Goal: Task Accomplishment & Management: Manage account settings

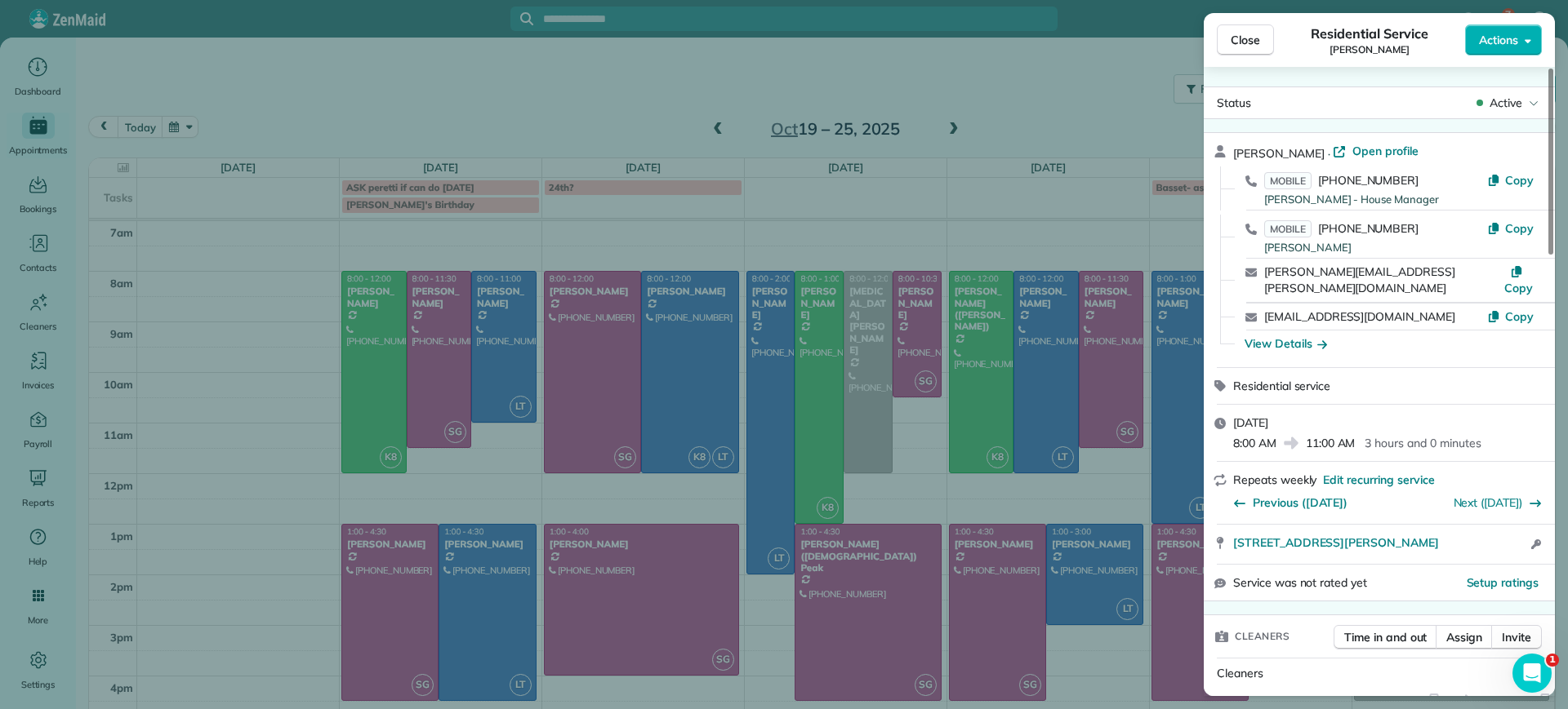
scroll to position [11, 0]
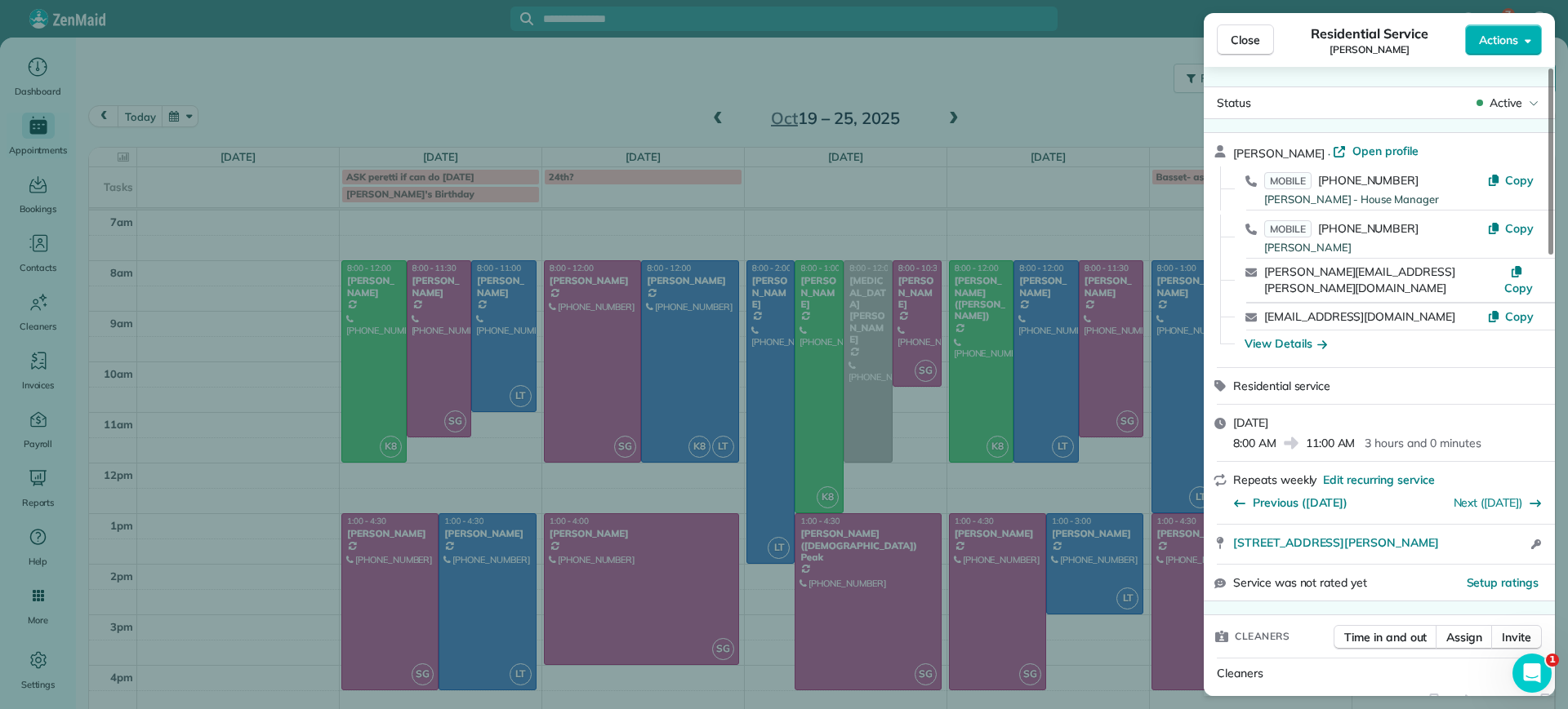
click at [173, 216] on div "Close Residential Service Alejandra Kona Actions Status Active Alejandra Kona ·…" at bounding box center [784, 354] width 1568 height 709
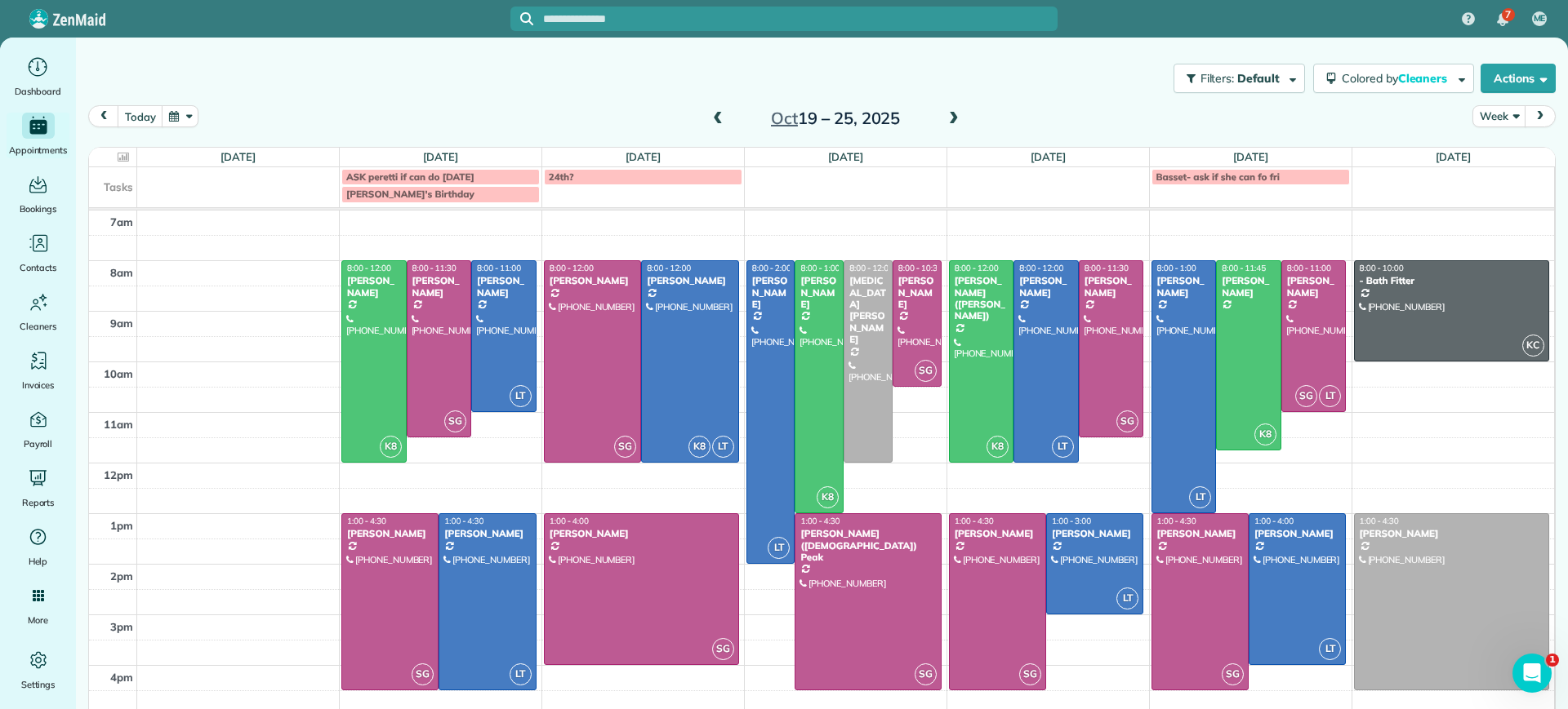
click at [708, 114] on span at bounding box center [717, 118] width 18 height 14
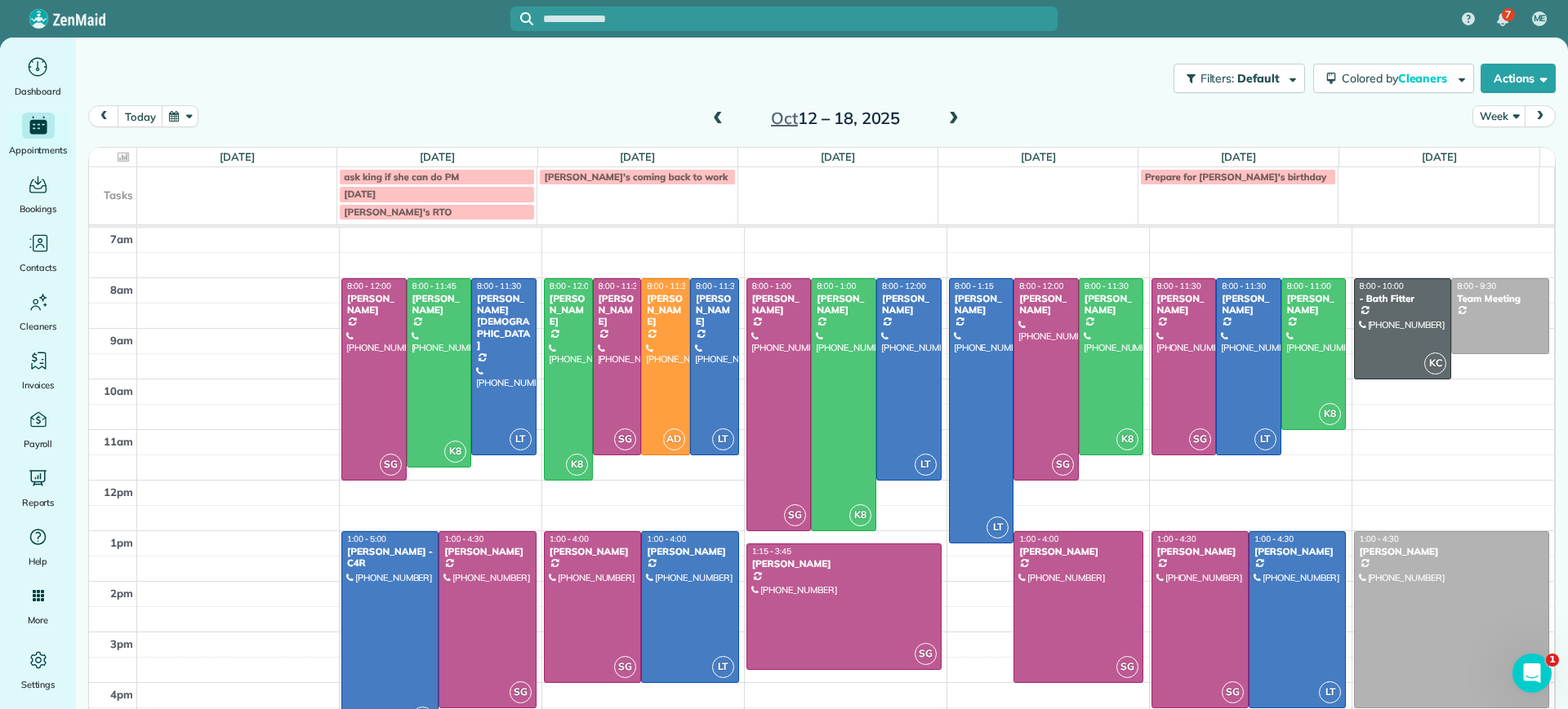
click at [708, 114] on span at bounding box center [717, 118] width 18 height 14
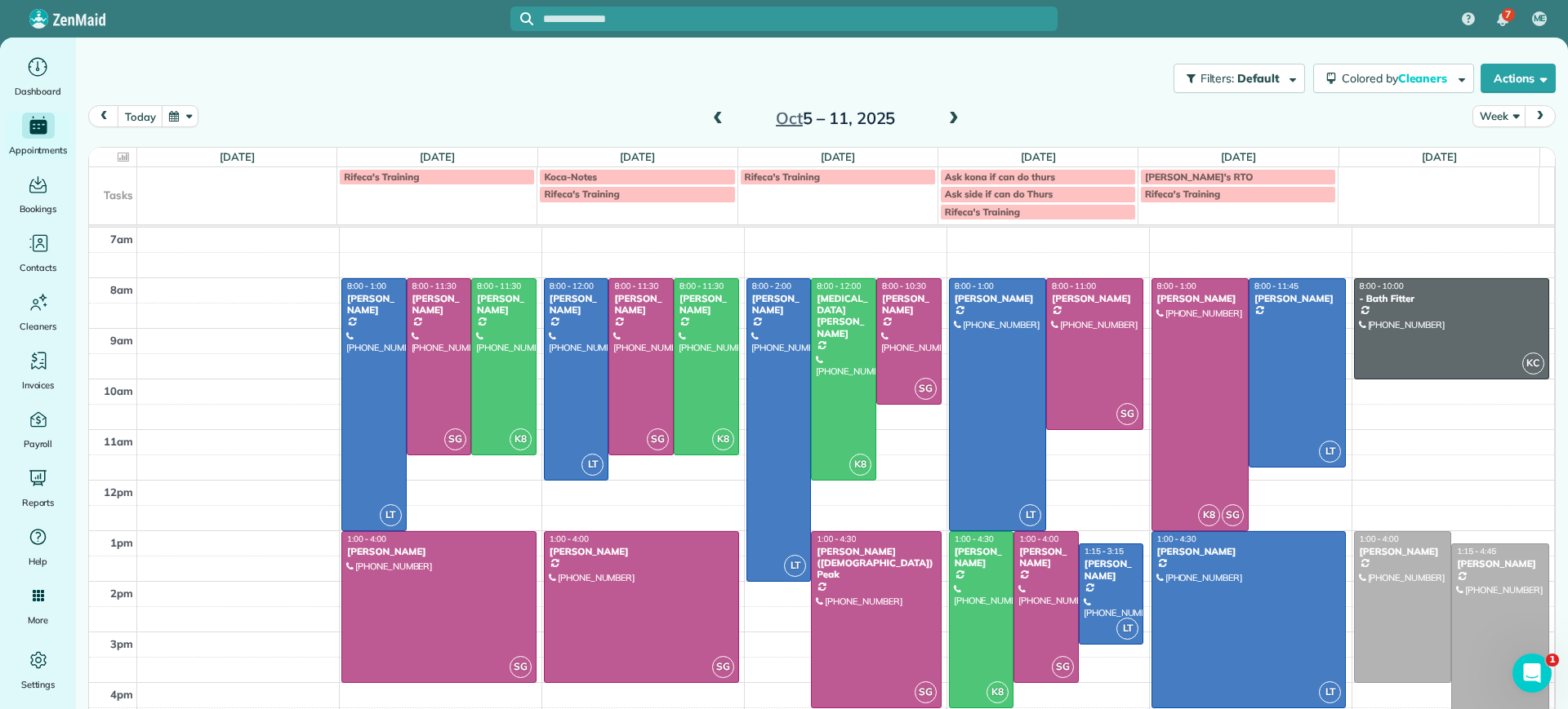
click at [945, 116] on span at bounding box center [953, 118] width 18 height 14
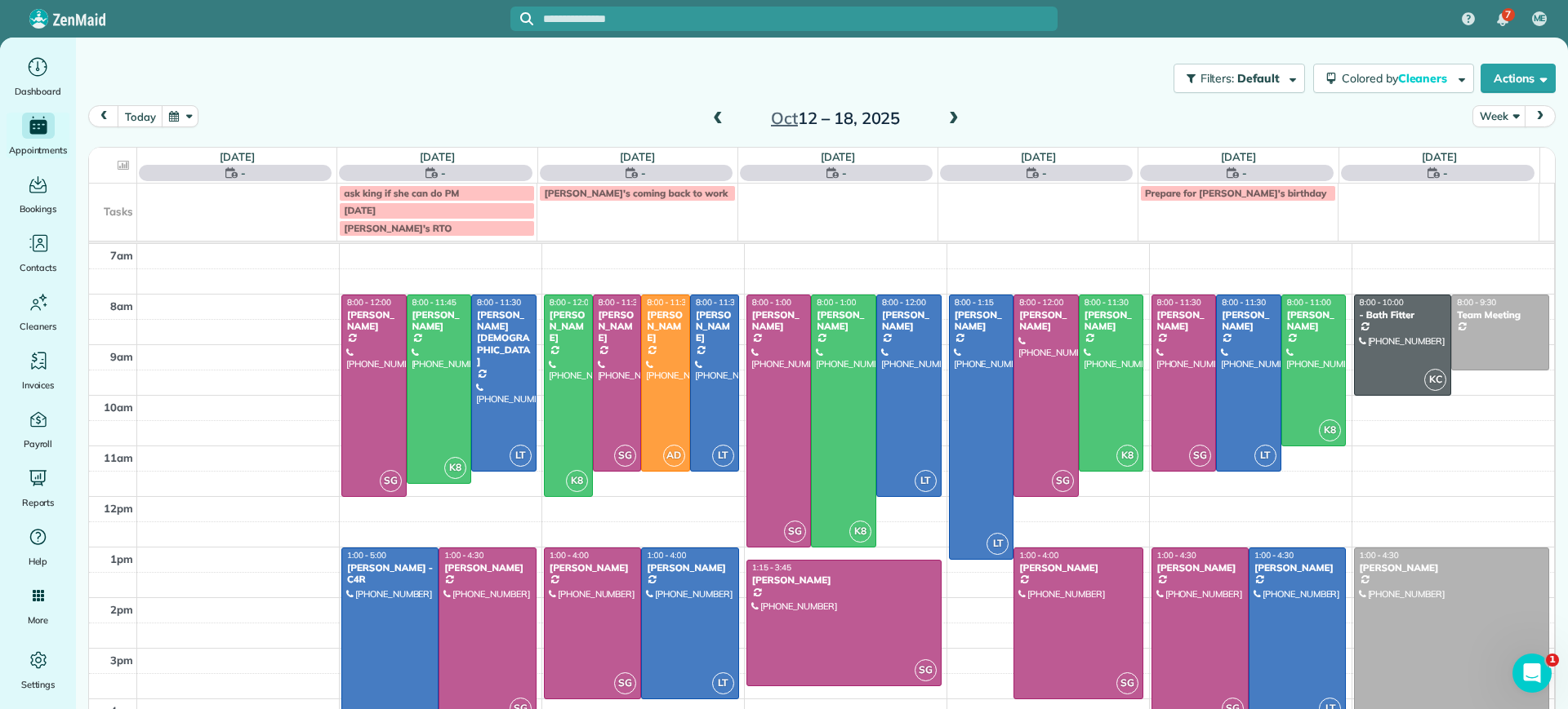
click at [944, 116] on span at bounding box center [953, 118] width 18 height 14
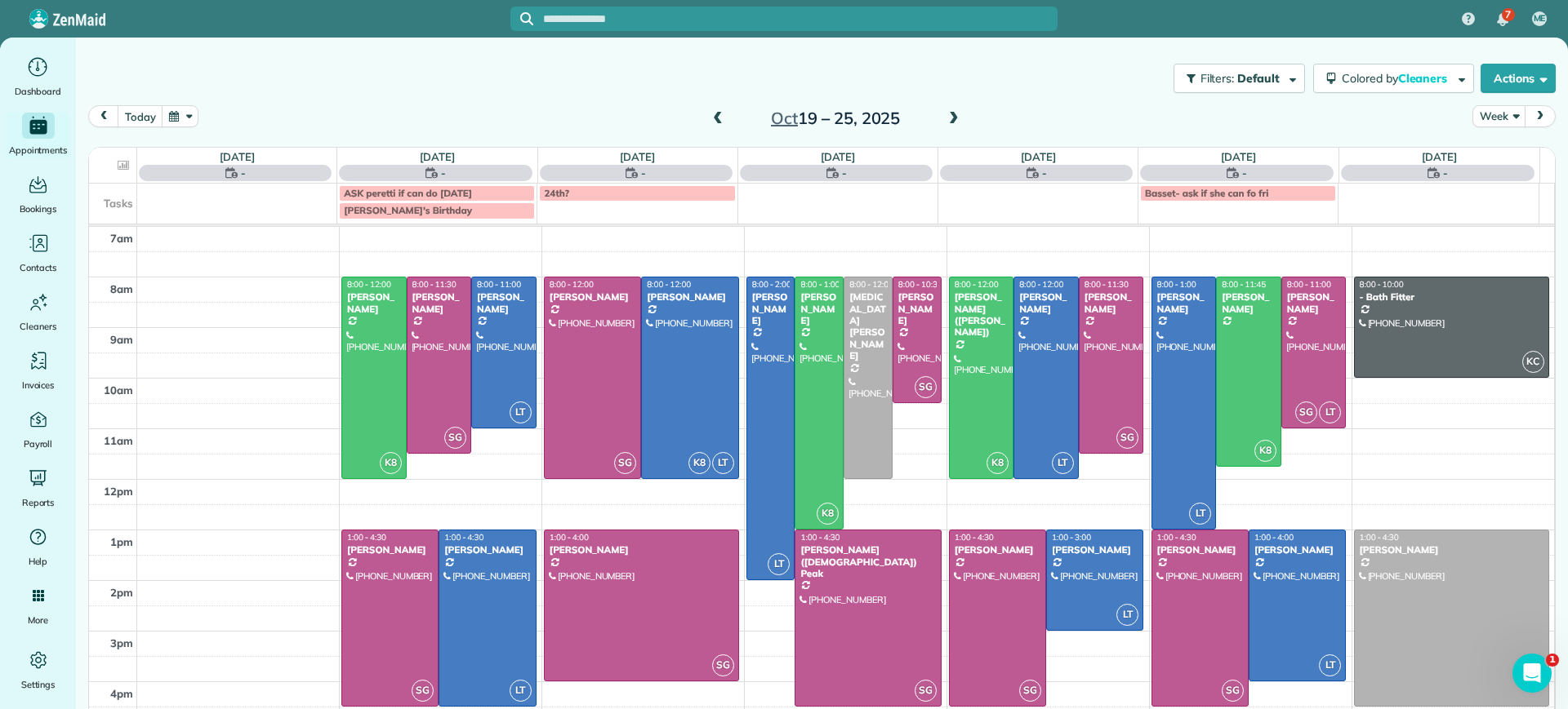
click at [944, 116] on span at bounding box center [953, 118] width 18 height 14
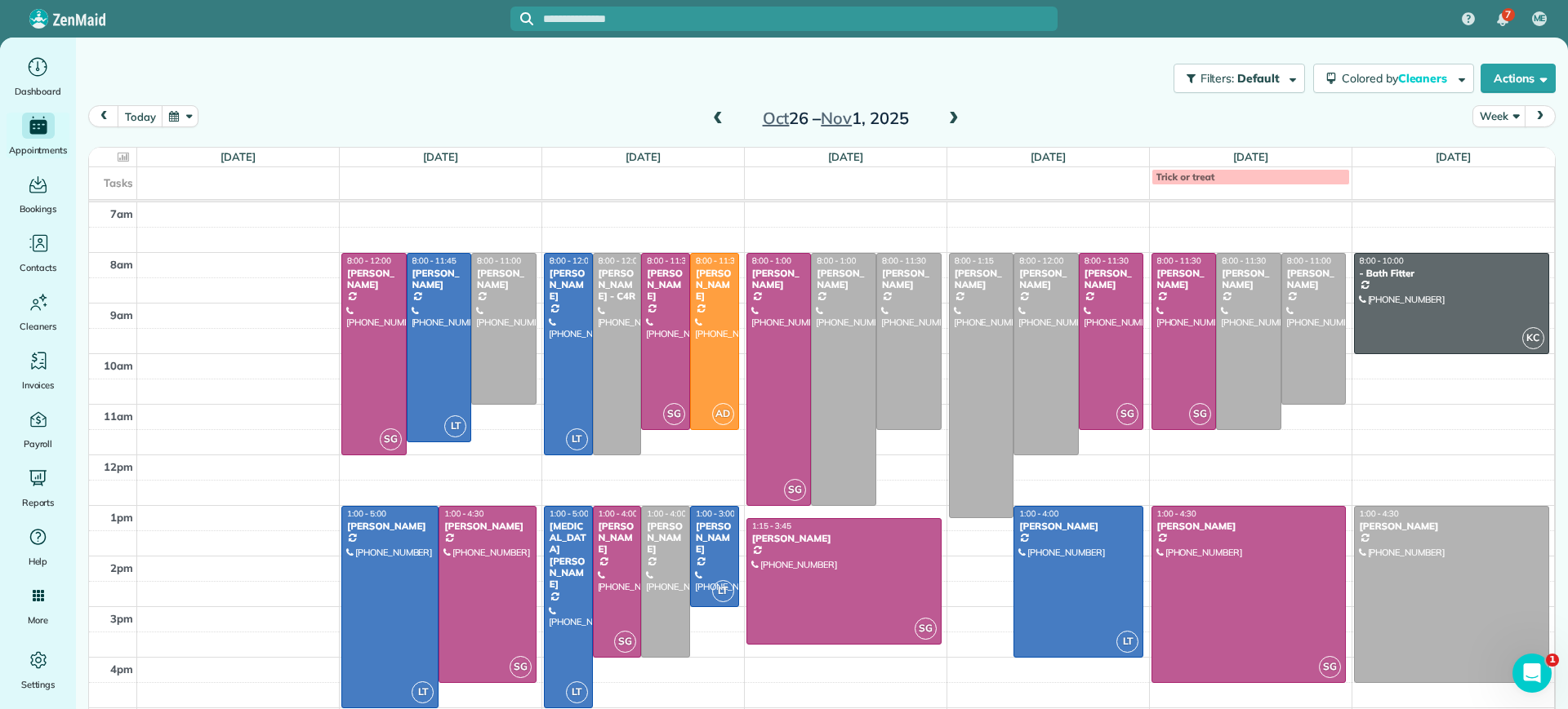
click at [696, 121] on div "today Week Oct 26 – Nov 1, 2025" at bounding box center [822, 120] width 1467 height 31
click at [711, 116] on span at bounding box center [717, 118] width 18 height 14
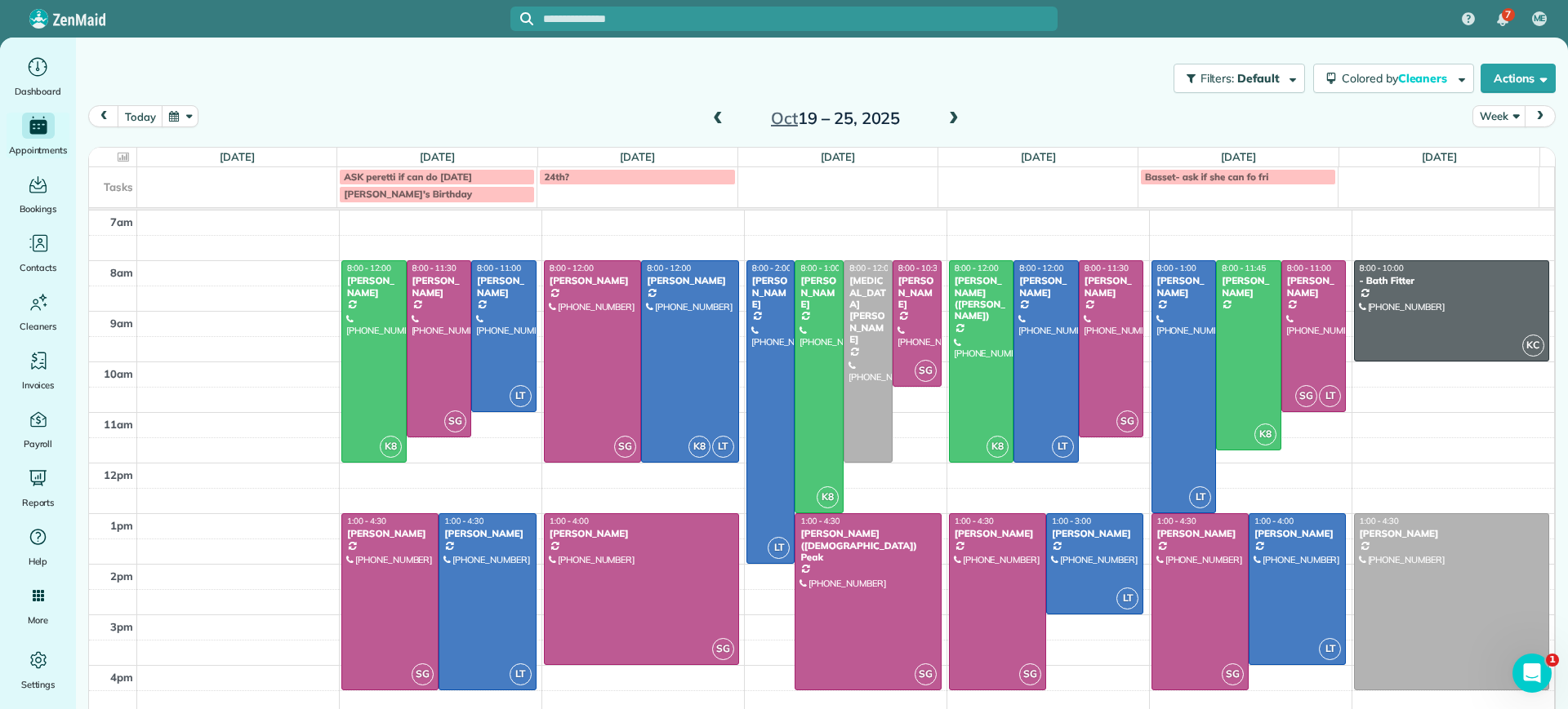
click at [944, 118] on span at bounding box center [953, 118] width 18 height 14
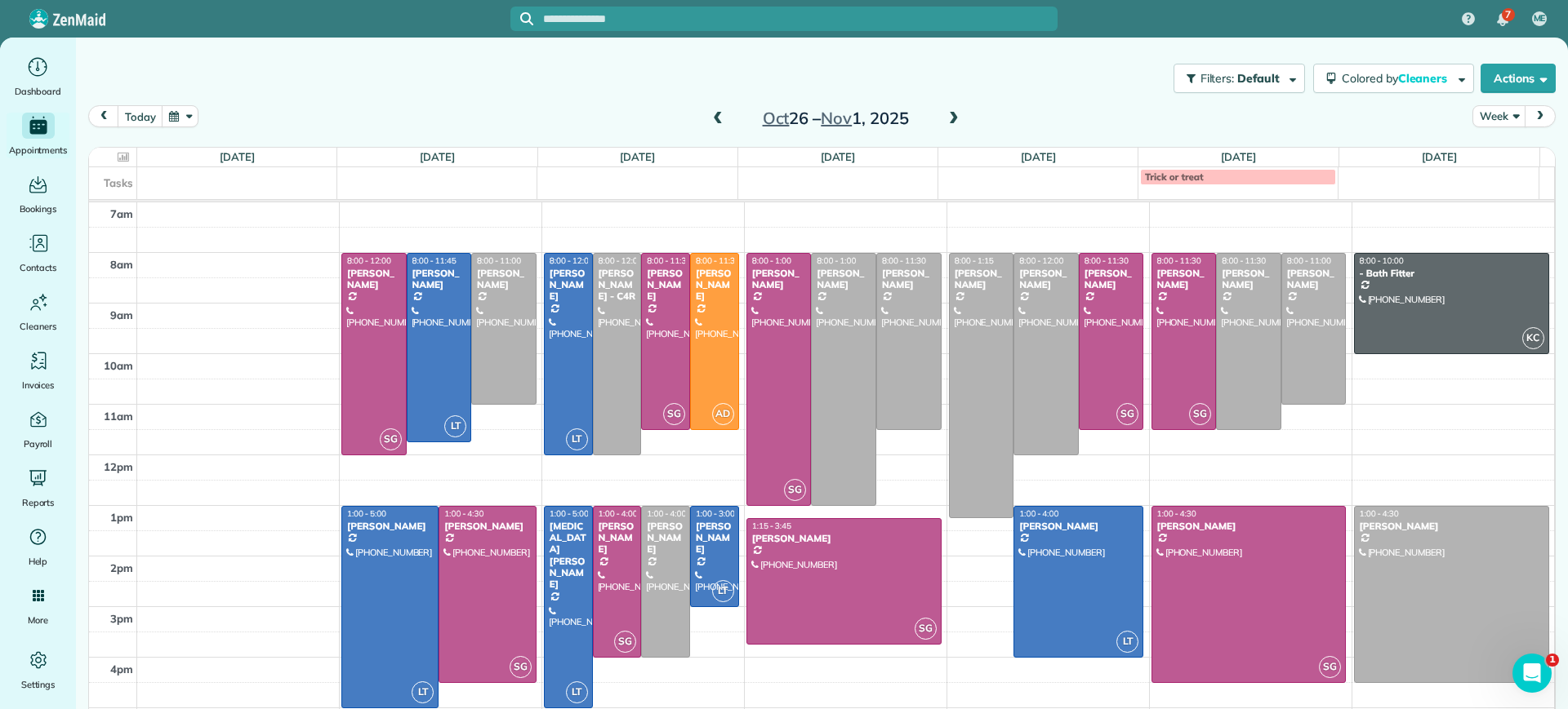
click at [708, 117] on span at bounding box center [717, 118] width 18 height 14
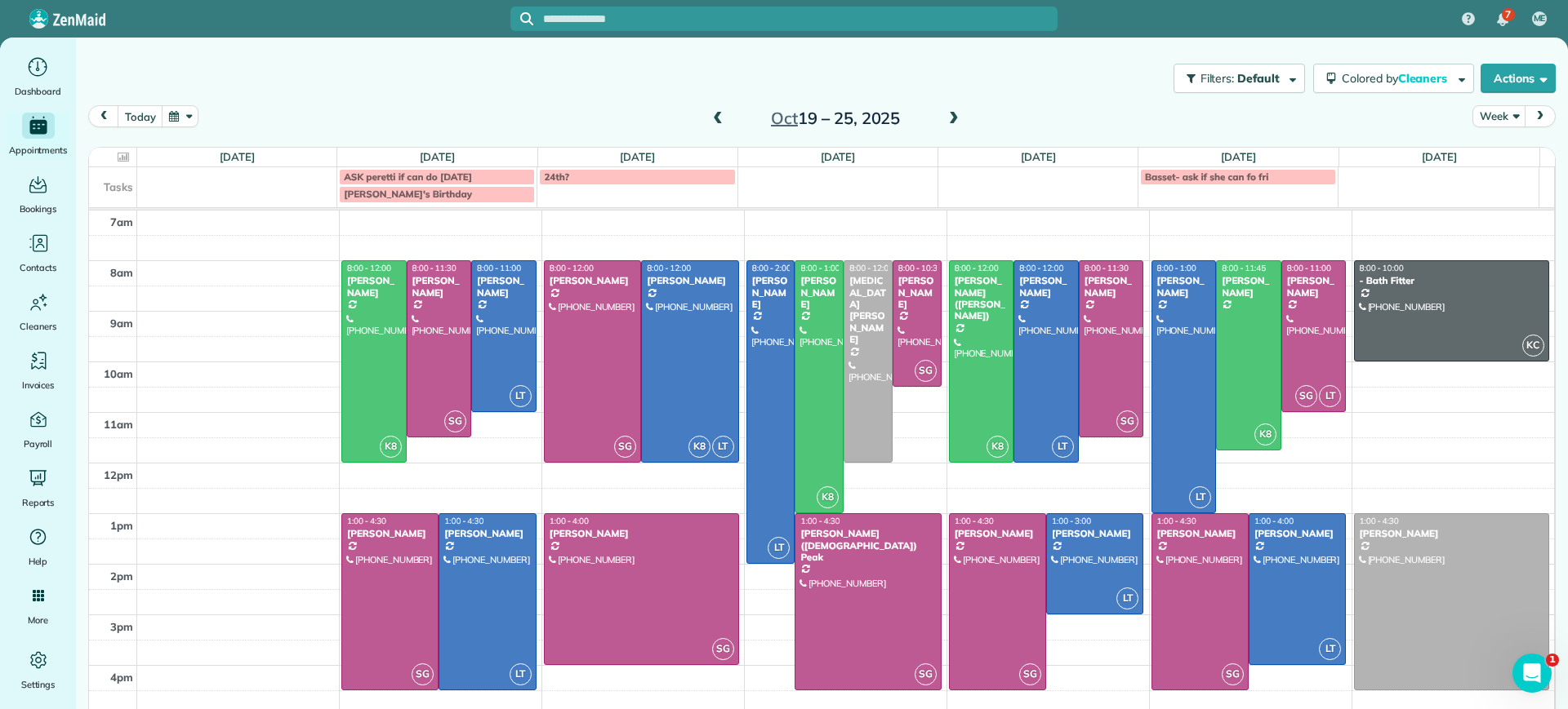
click at [709, 119] on span at bounding box center [717, 118] width 18 height 14
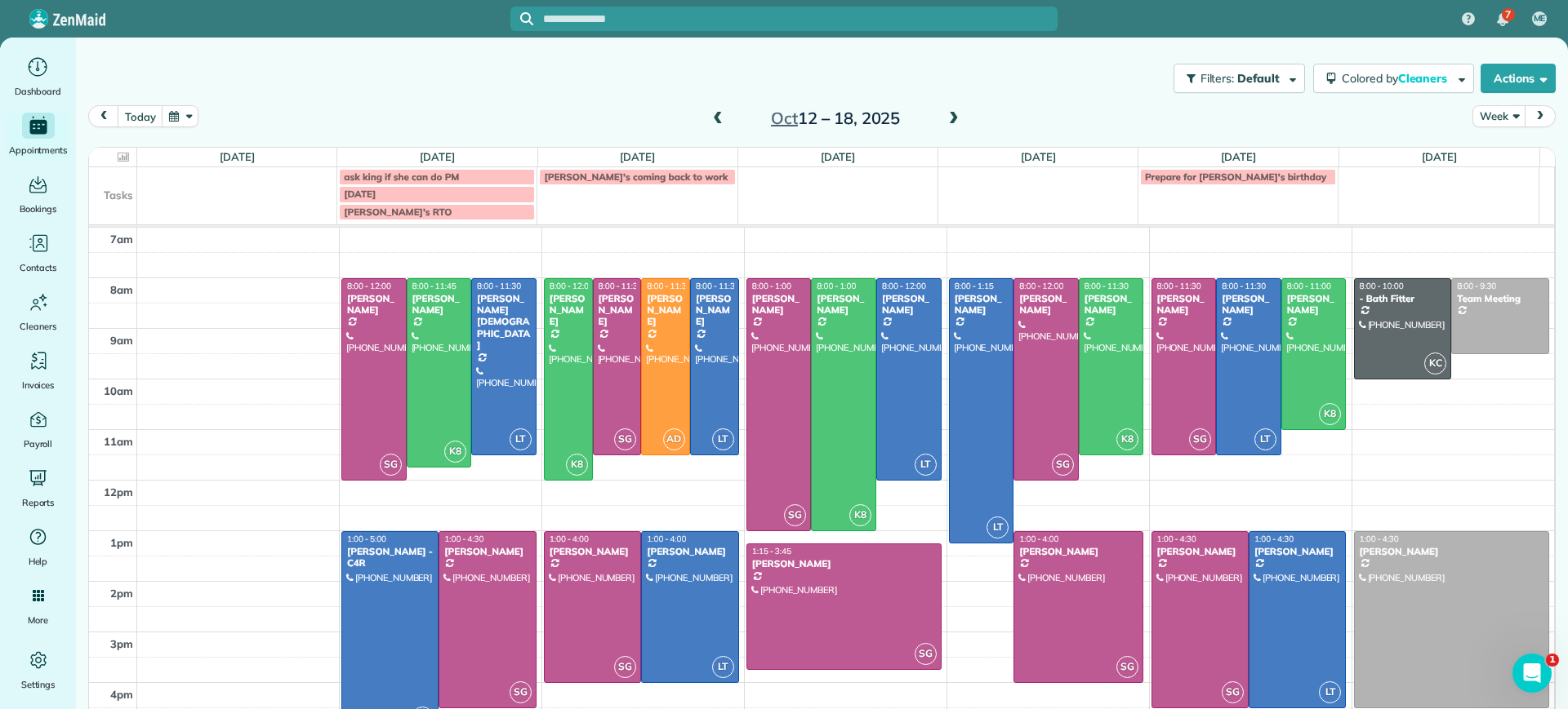
click at [377, 638] on div at bounding box center [390, 633] width 96 height 201
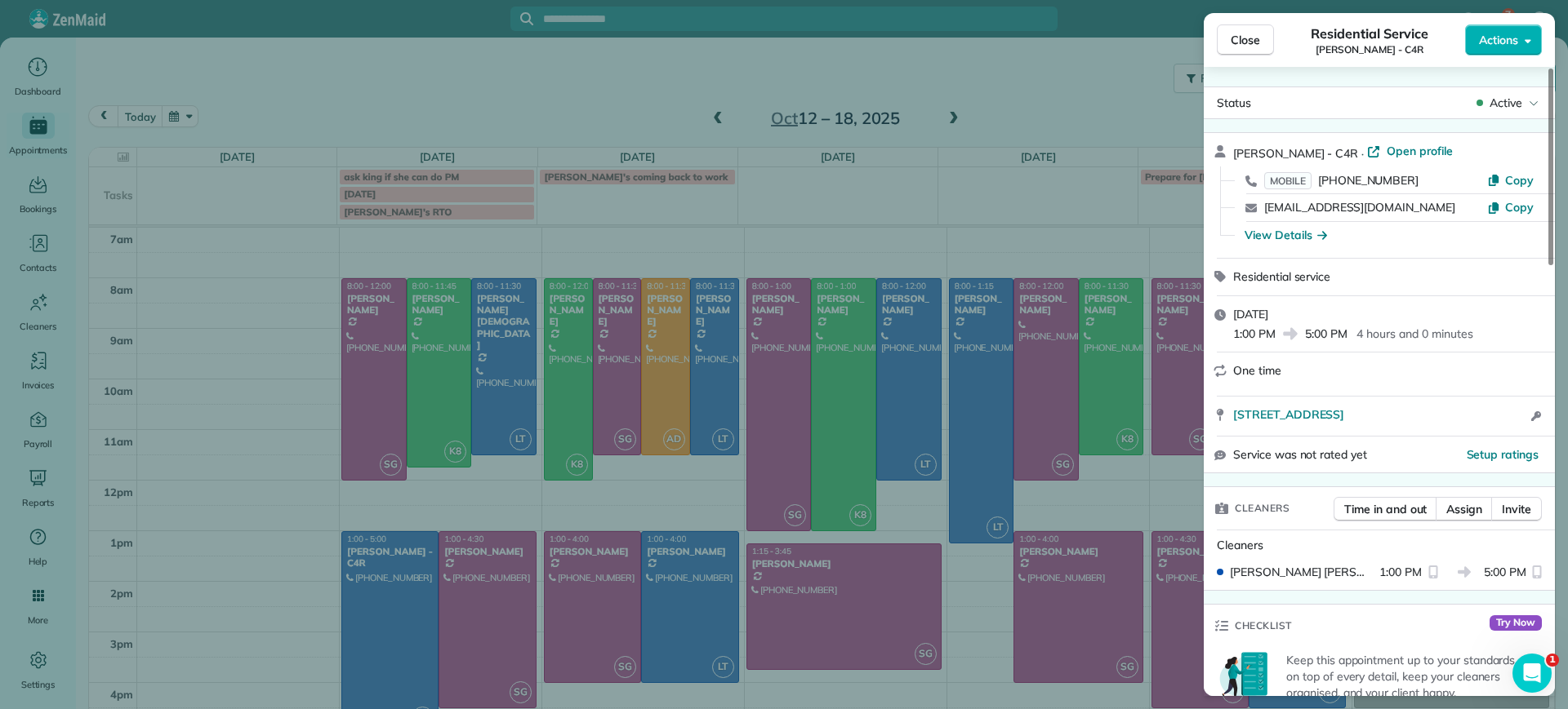
click at [377, 638] on div "Close Residential Service Gretchen King - C4R Actions Status Active Gretchen Ki…" at bounding box center [784, 354] width 1568 height 709
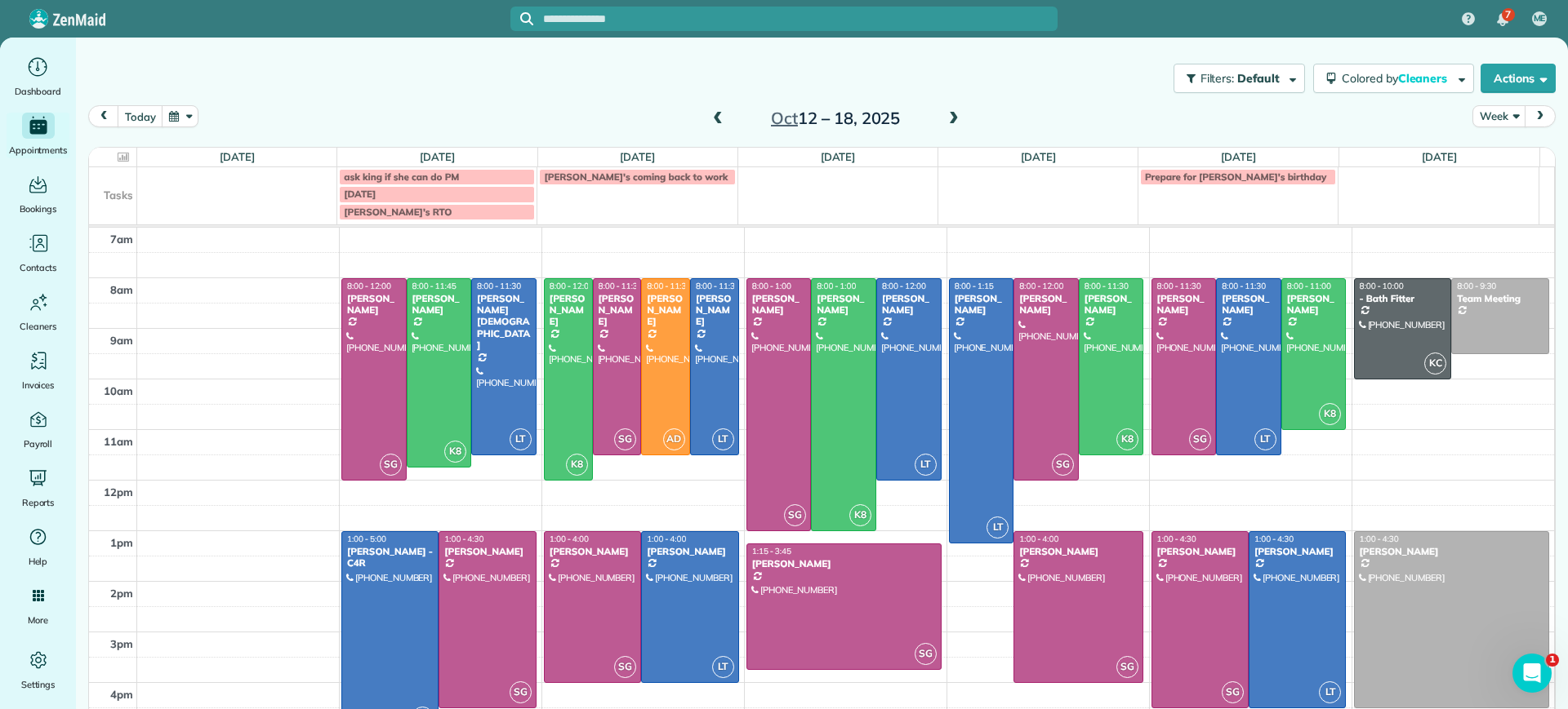
click at [946, 117] on span at bounding box center [953, 118] width 18 height 14
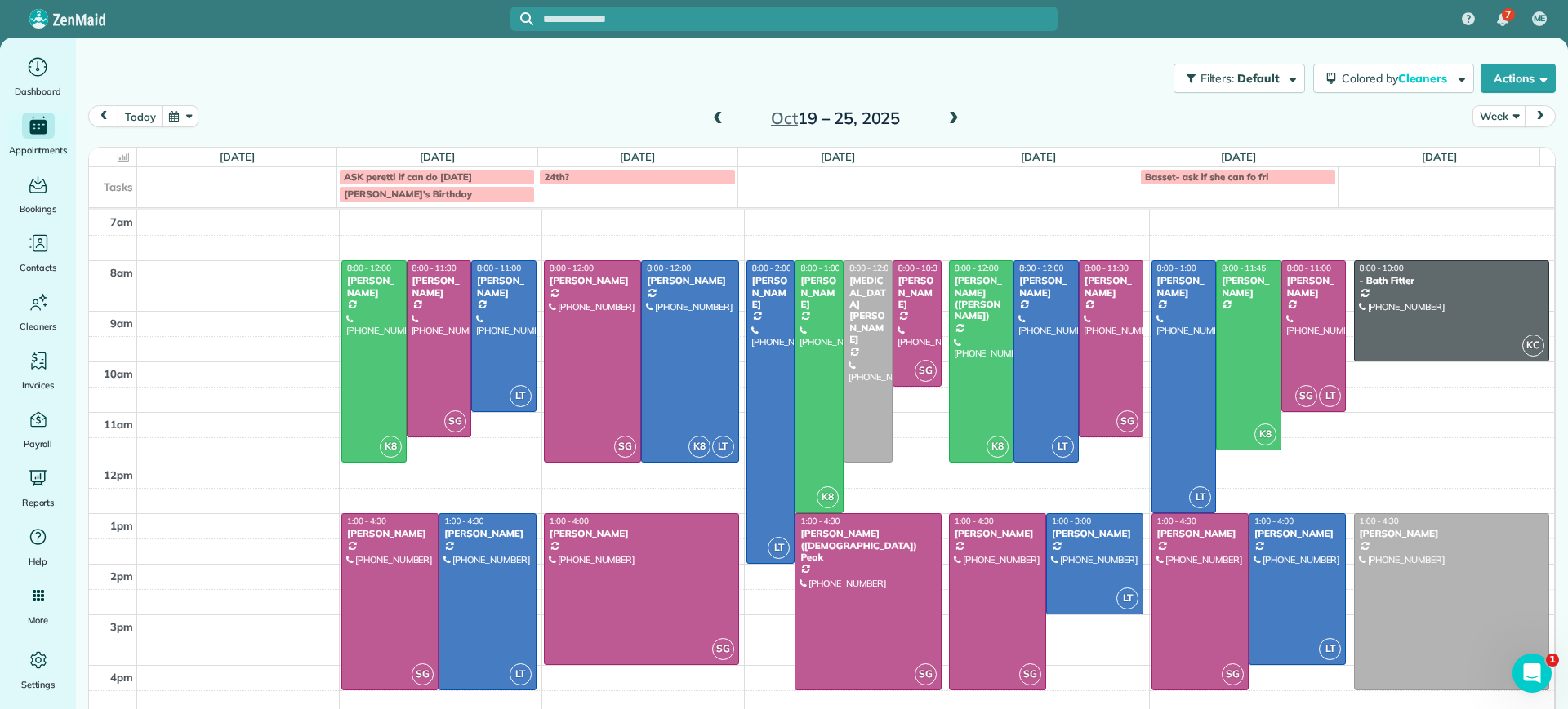
click at [948, 117] on span at bounding box center [953, 118] width 18 height 14
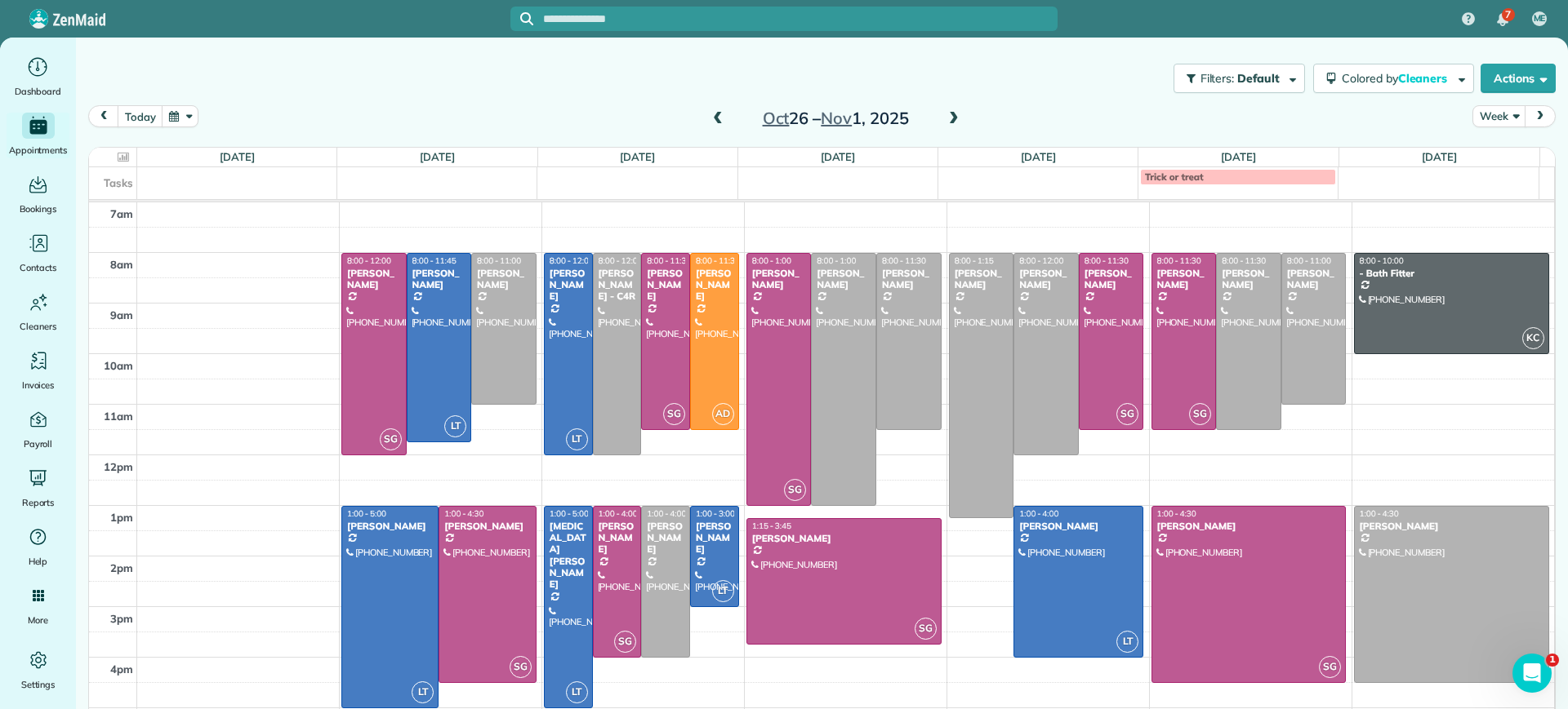
click at [948, 117] on span at bounding box center [953, 118] width 18 height 14
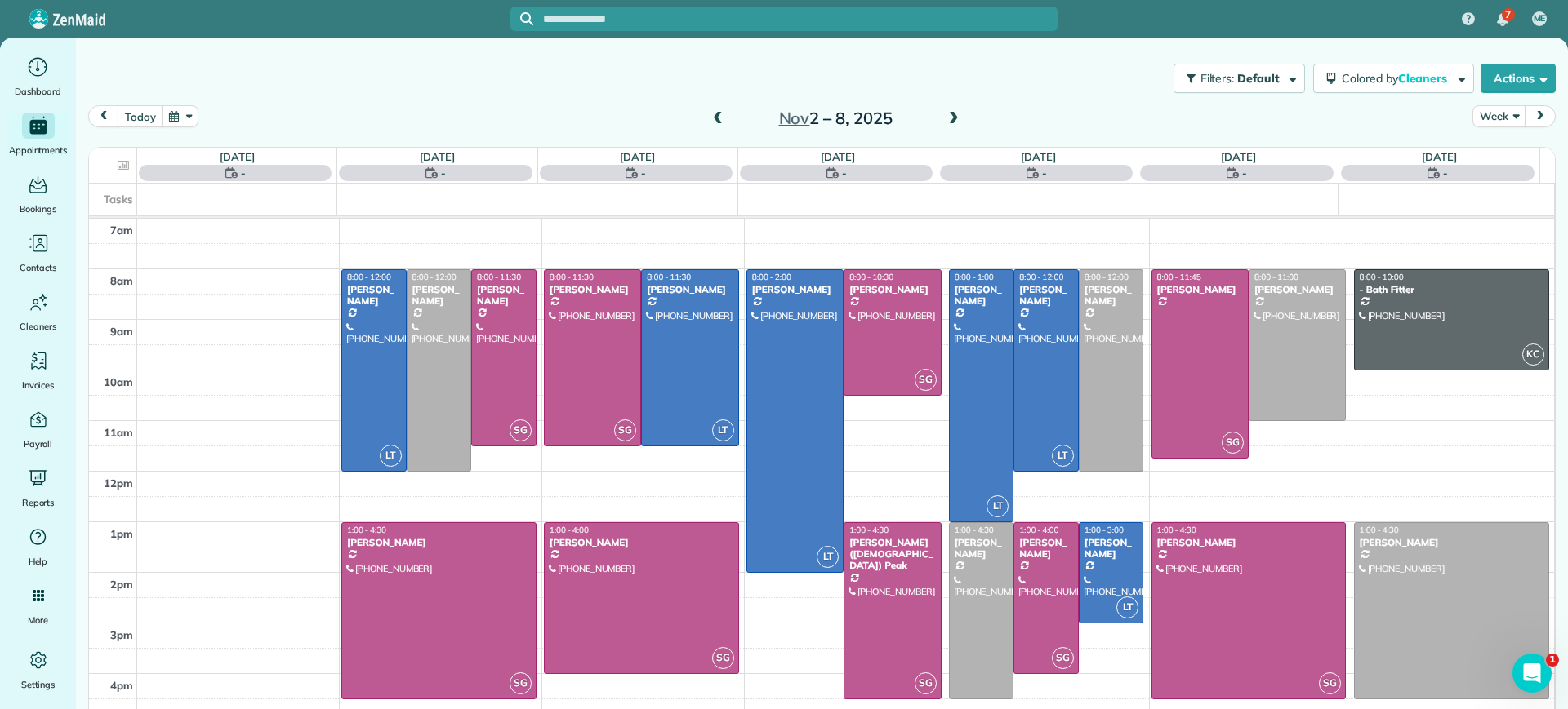
click at [948, 117] on span at bounding box center [953, 118] width 18 height 14
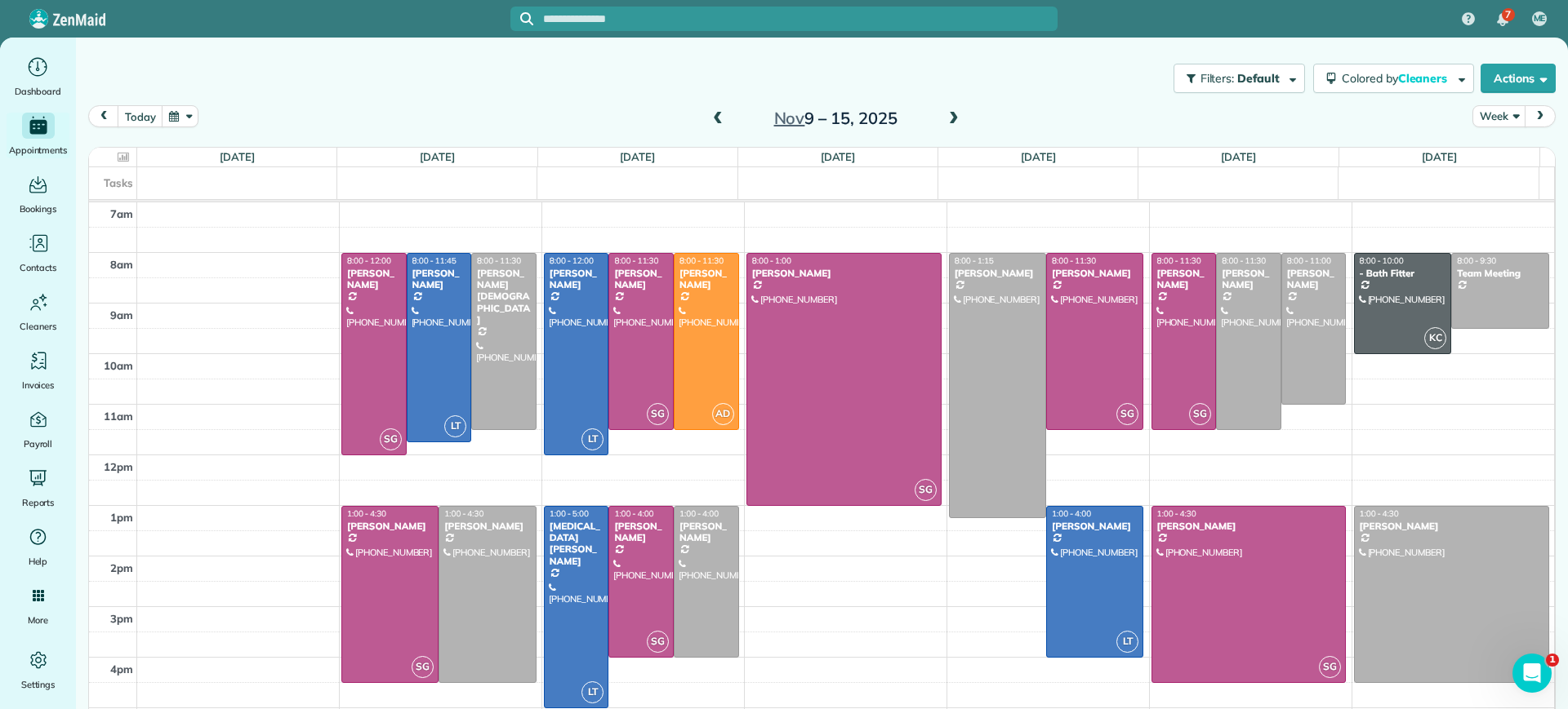
click at [709, 117] on span at bounding box center [717, 118] width 18 height 14
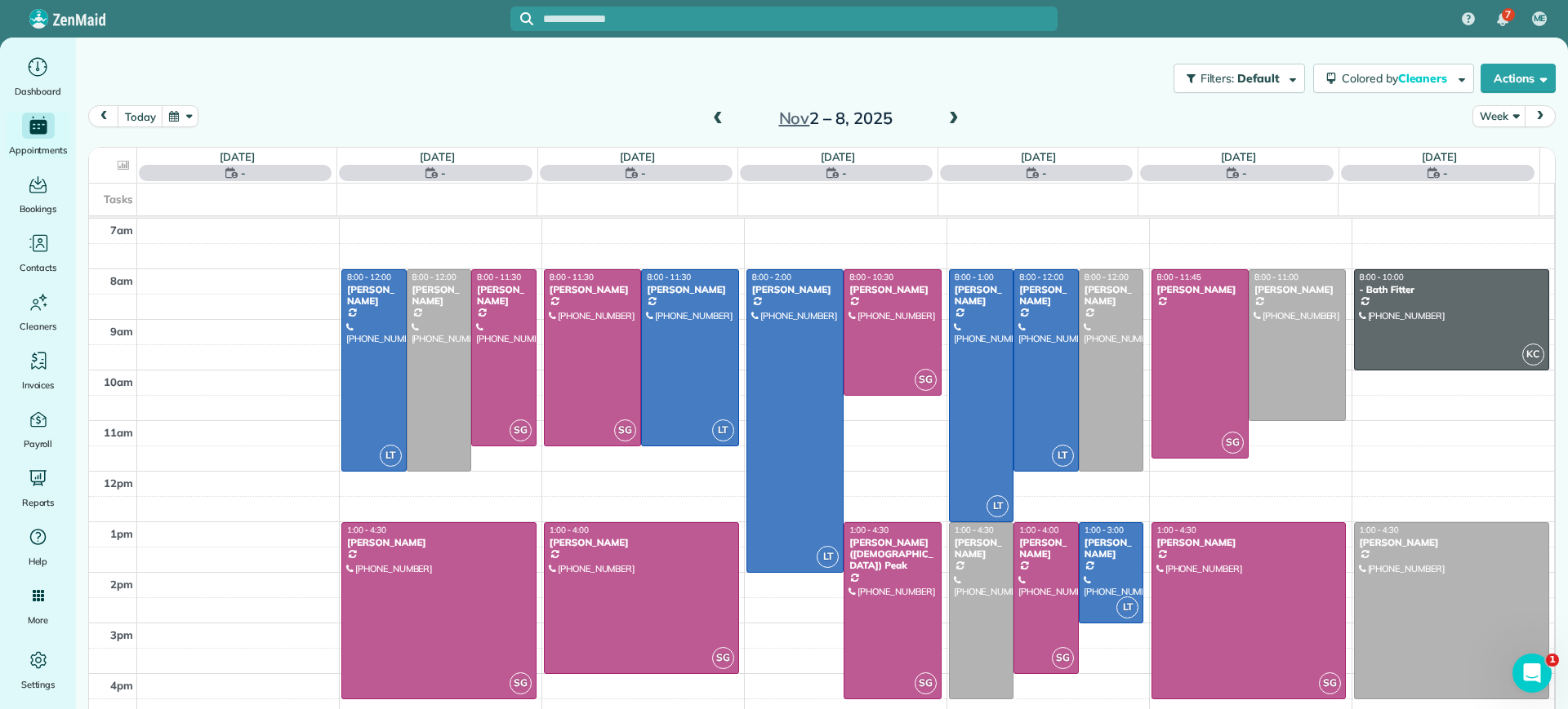
click at [709, 117] on span at bounding box center [717, 118] width 18 height 14
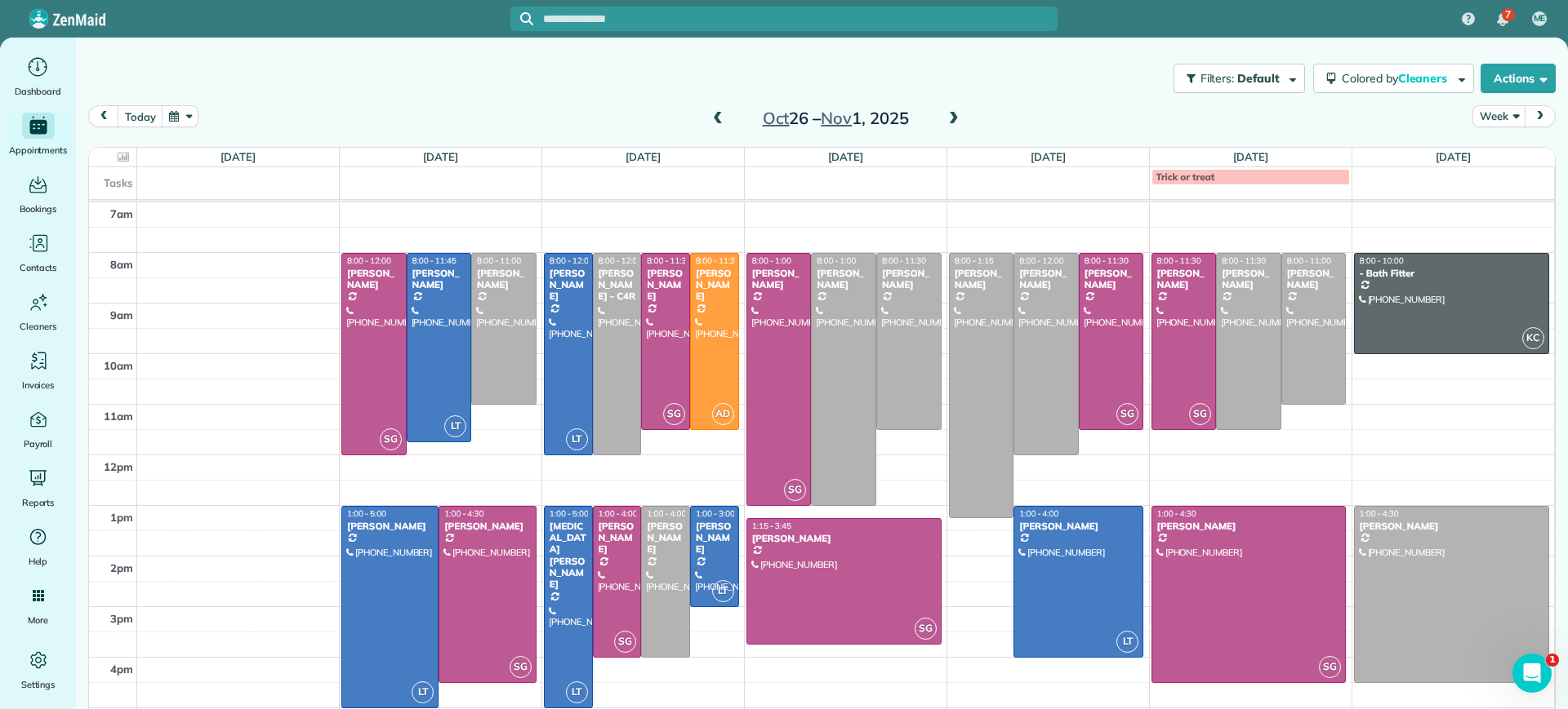
click at [709, 117] on span at bounding box center [717, 118] width 18 height 14
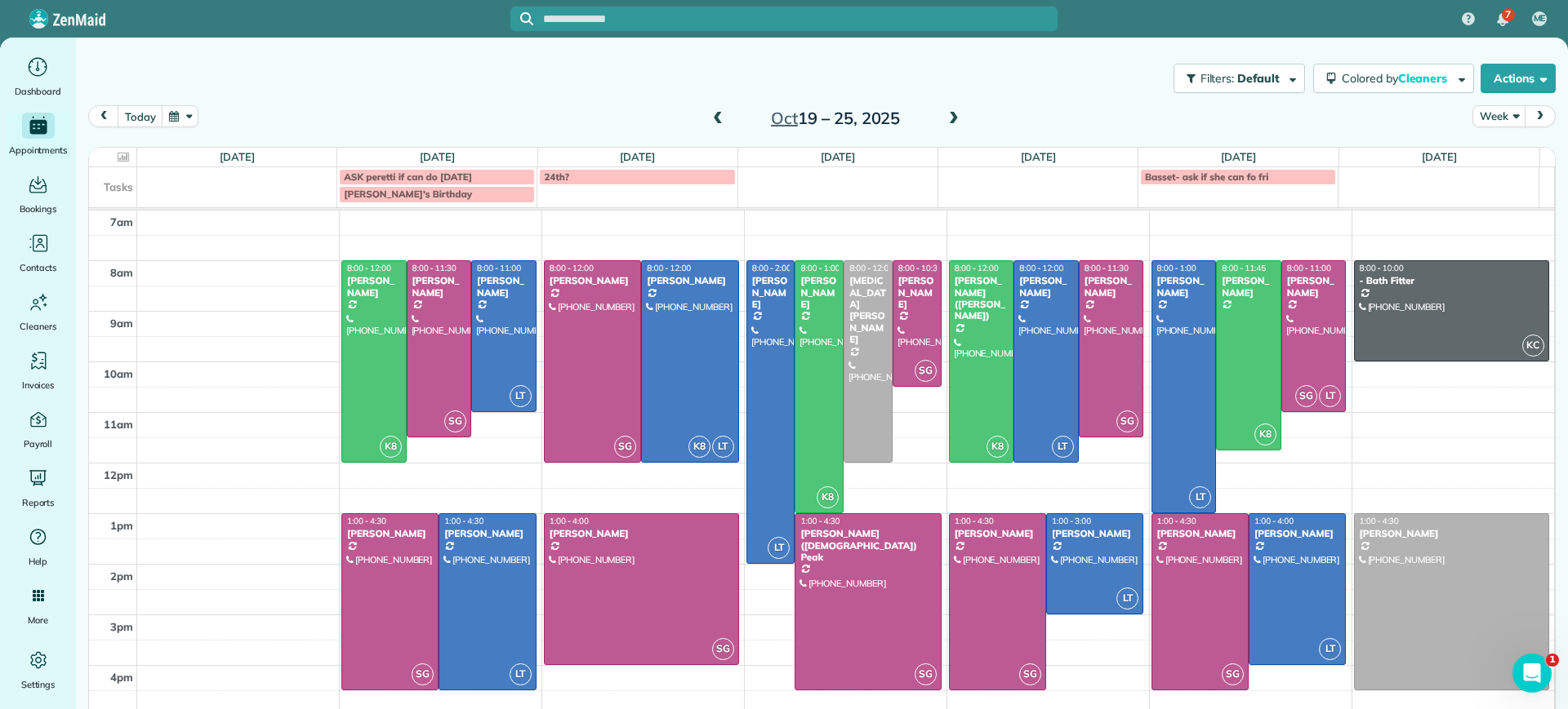
click at [710, 117] on span at bounding box center [717, 118] width 18 height 14
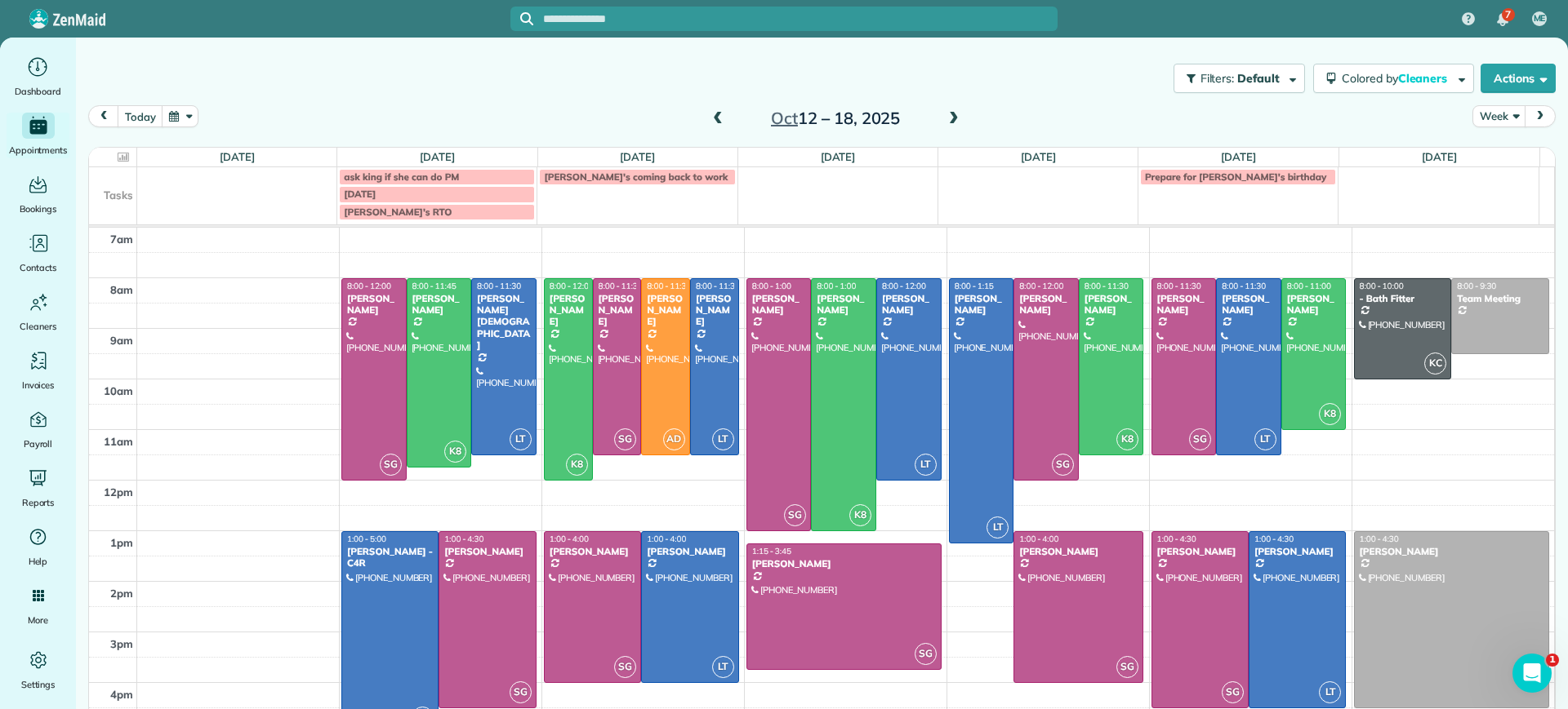
click at [391, 613] on div at bounding box center [390, 633] width 96 height 201
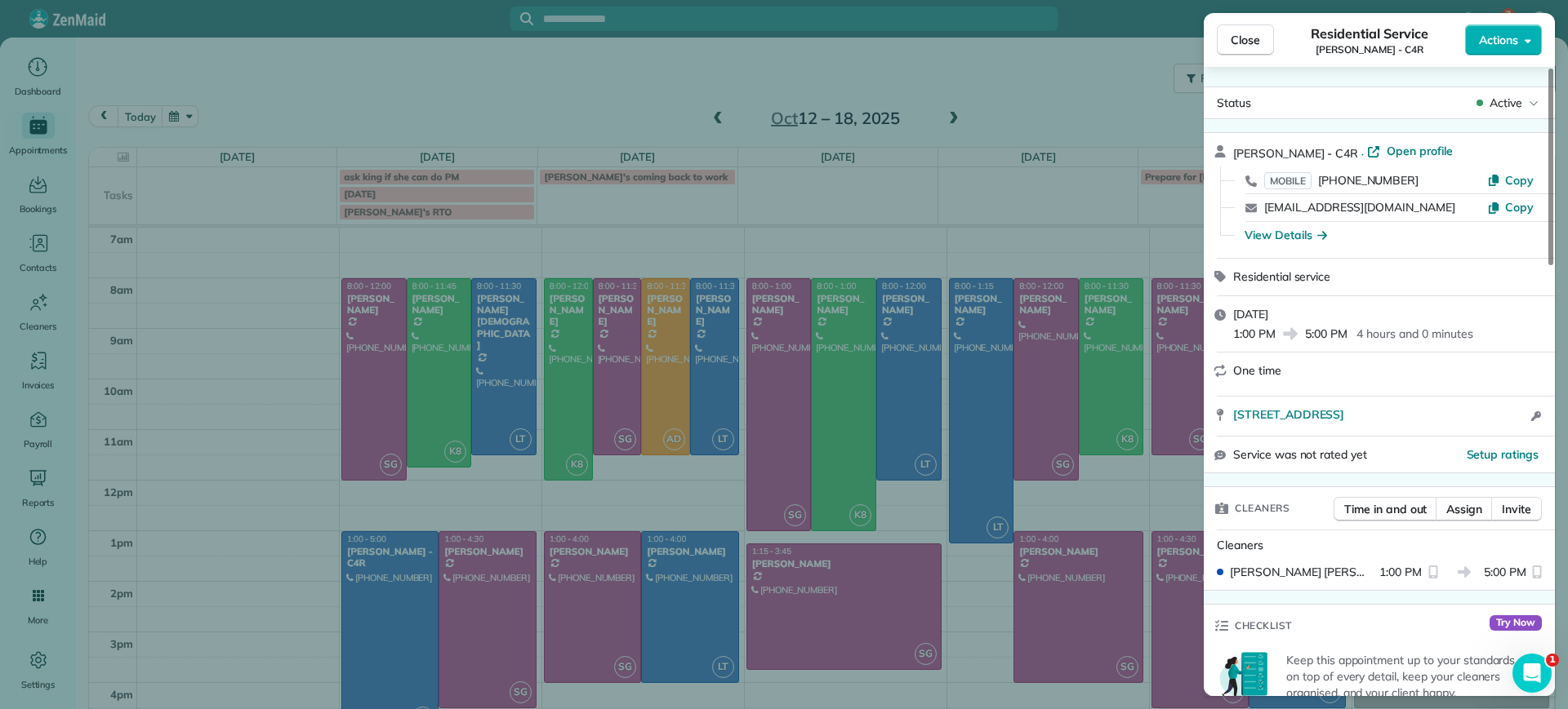
click at [888, 195] on div "Close Residential Service Gretchen King - C4R Actions Status Active Gretchen Ki…" at bounding box center [784, 354] width 1568 height 709
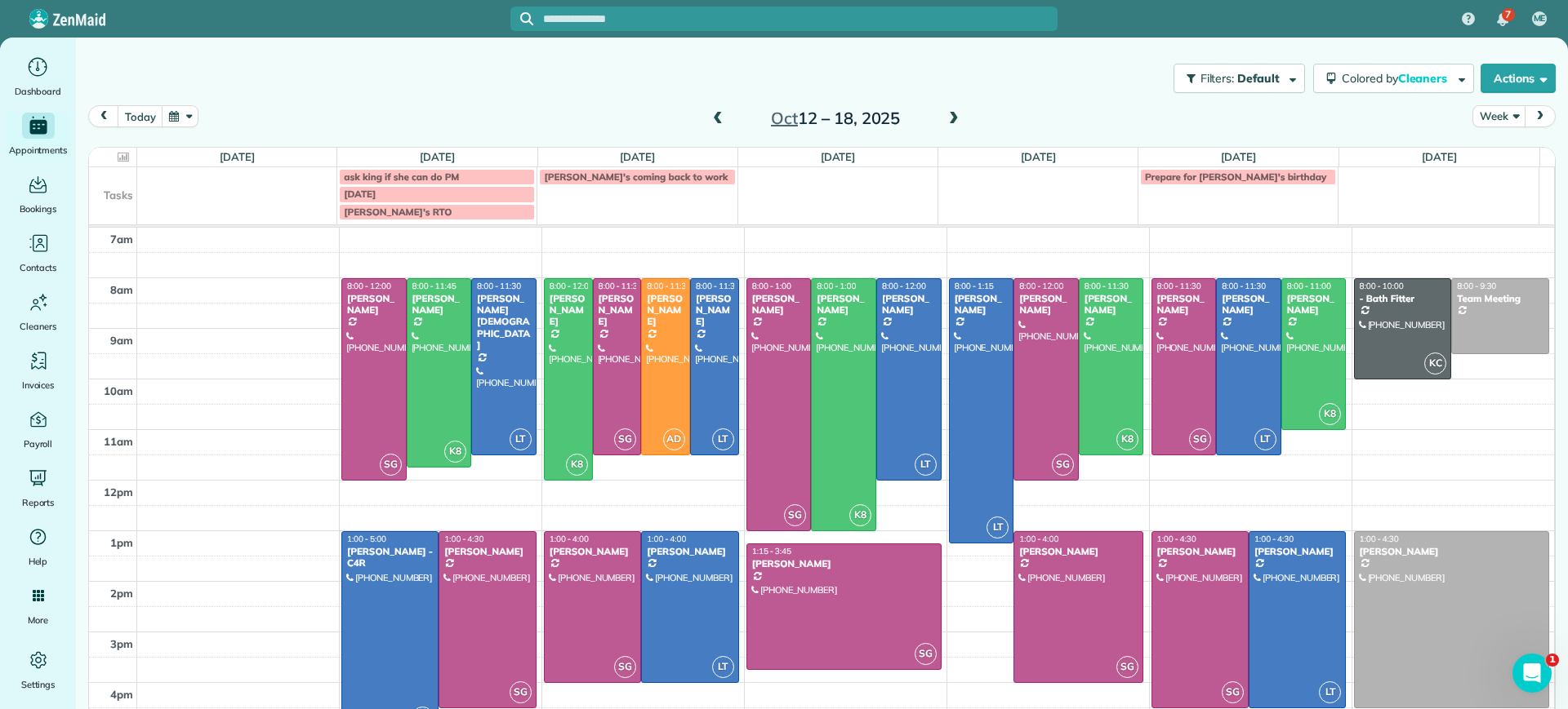
click at [944, 116] on span at bounding box center [953, 118] width 18 height 14
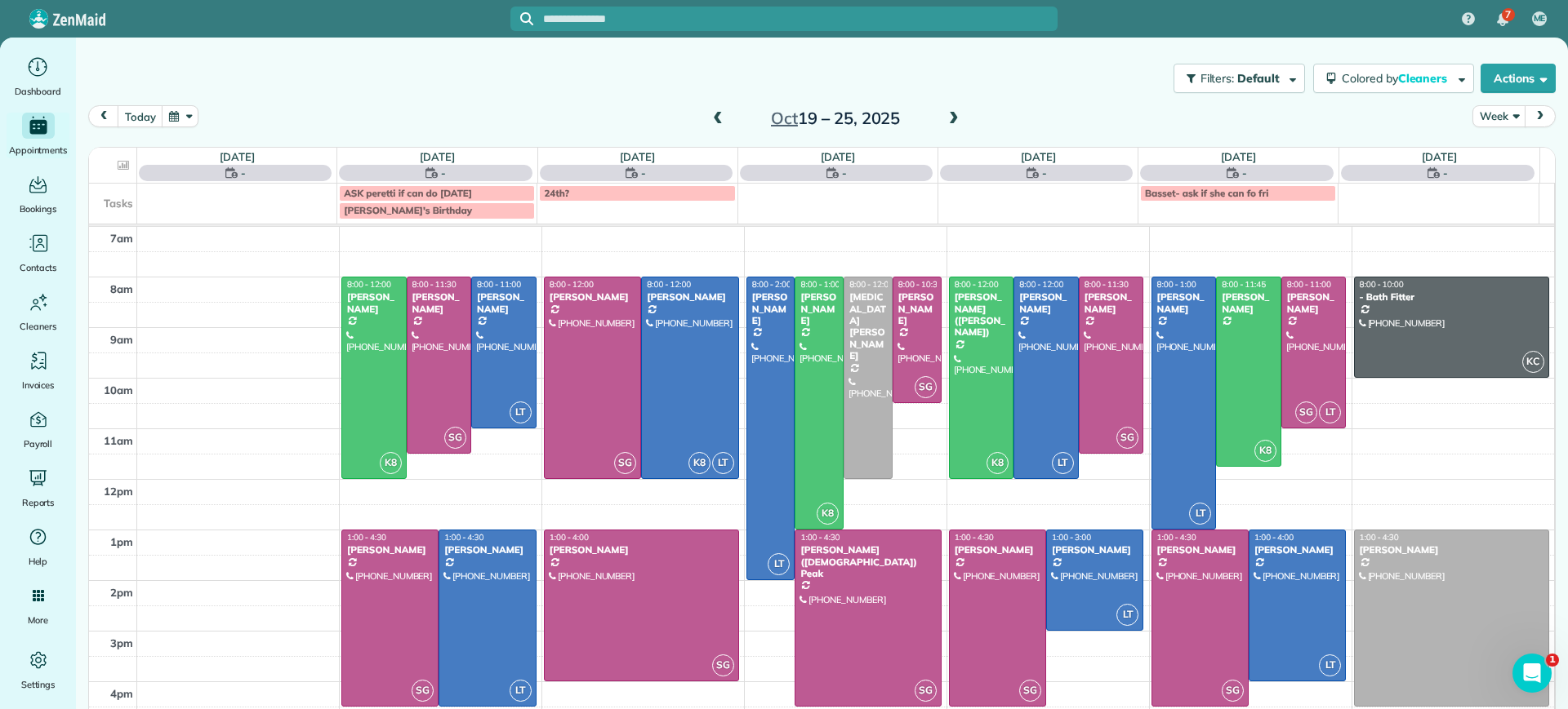
click at [944, 116] on span at bounding box center [953, 118] width 18 height 14
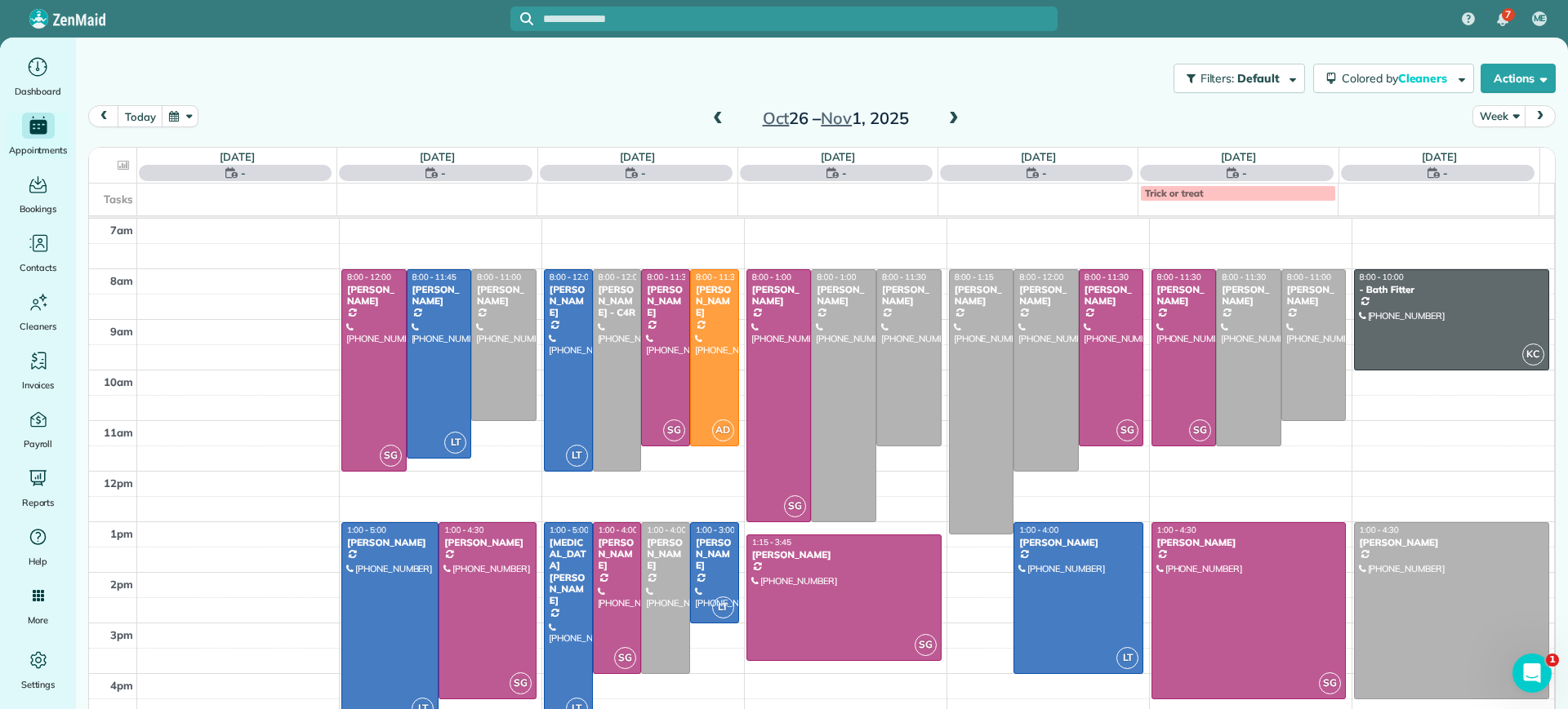
click at [944, 116] on span at bounding box center [953, 118] width 18 height 14
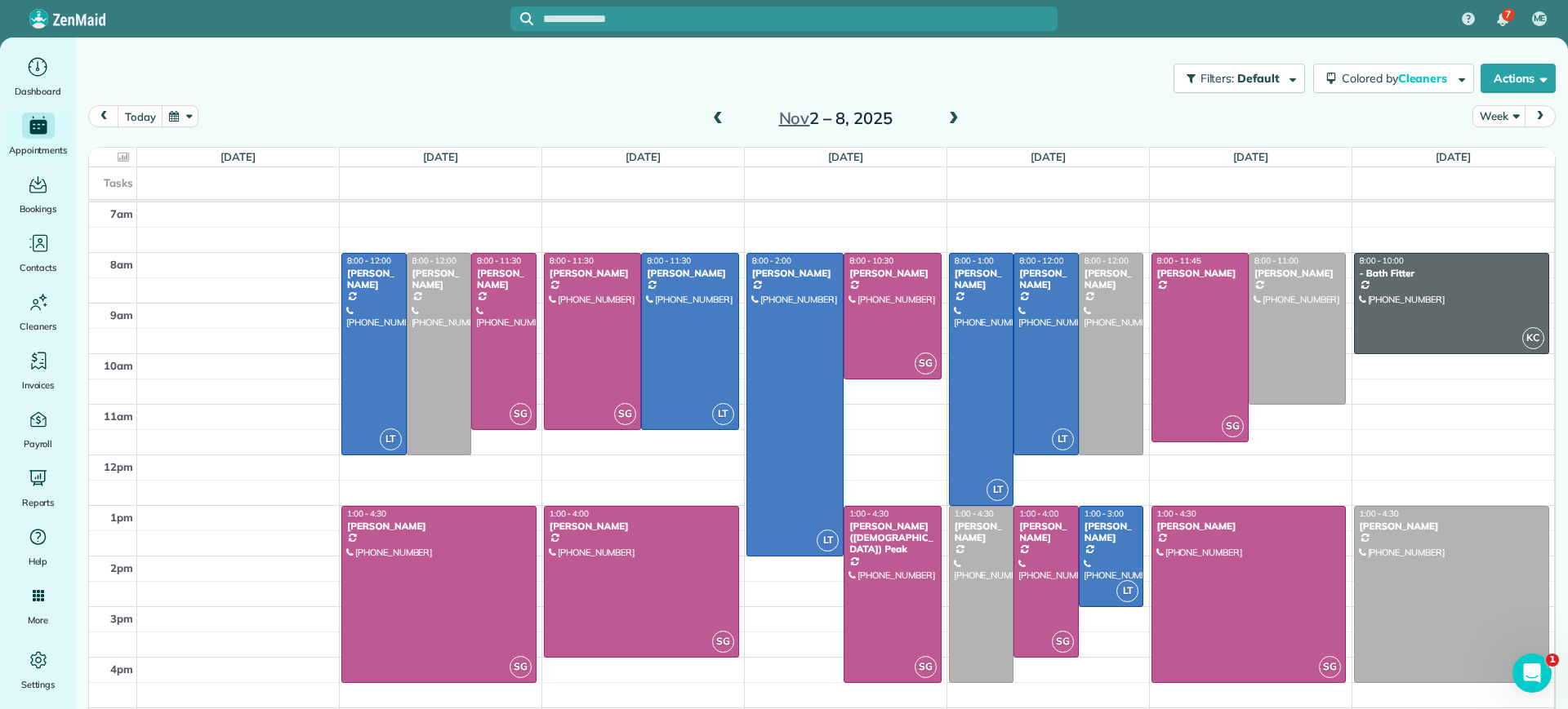
click at [944, 116] on span at bounding box center [953, 118] width 18 height 14
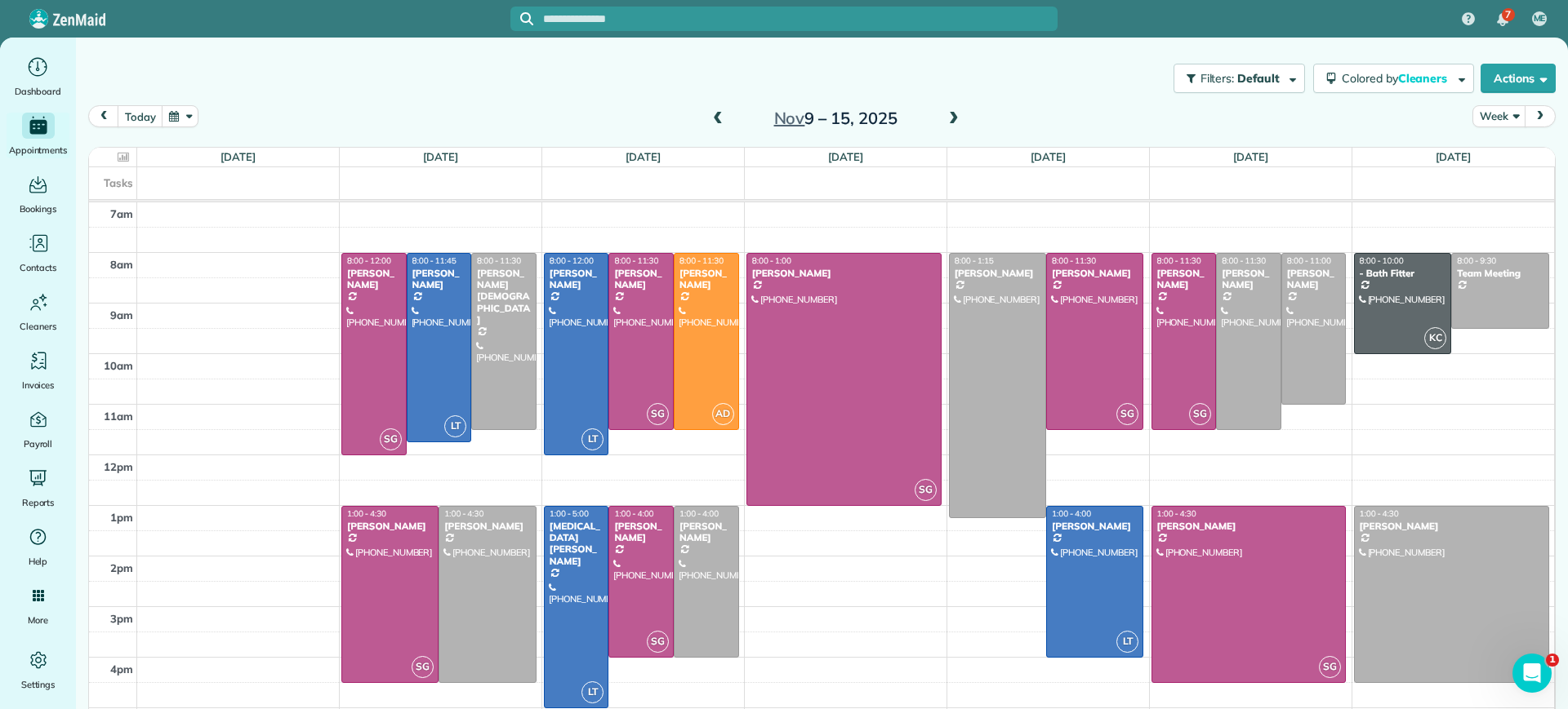
click at [710, 119] on span at bounding box center [717, 118] width 18 height 14
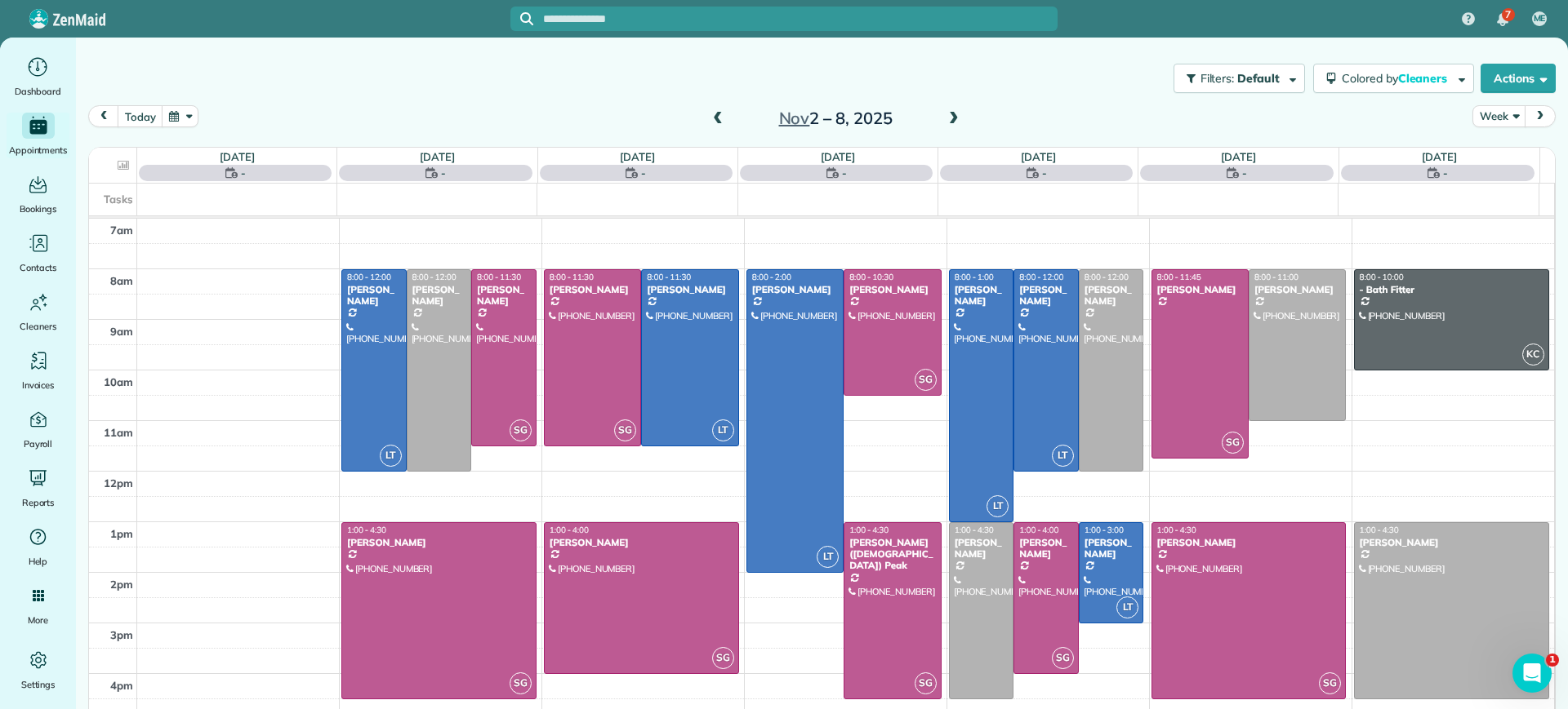
click at [710, 119] on span at bounding box center [717, 118] width 18 height 14
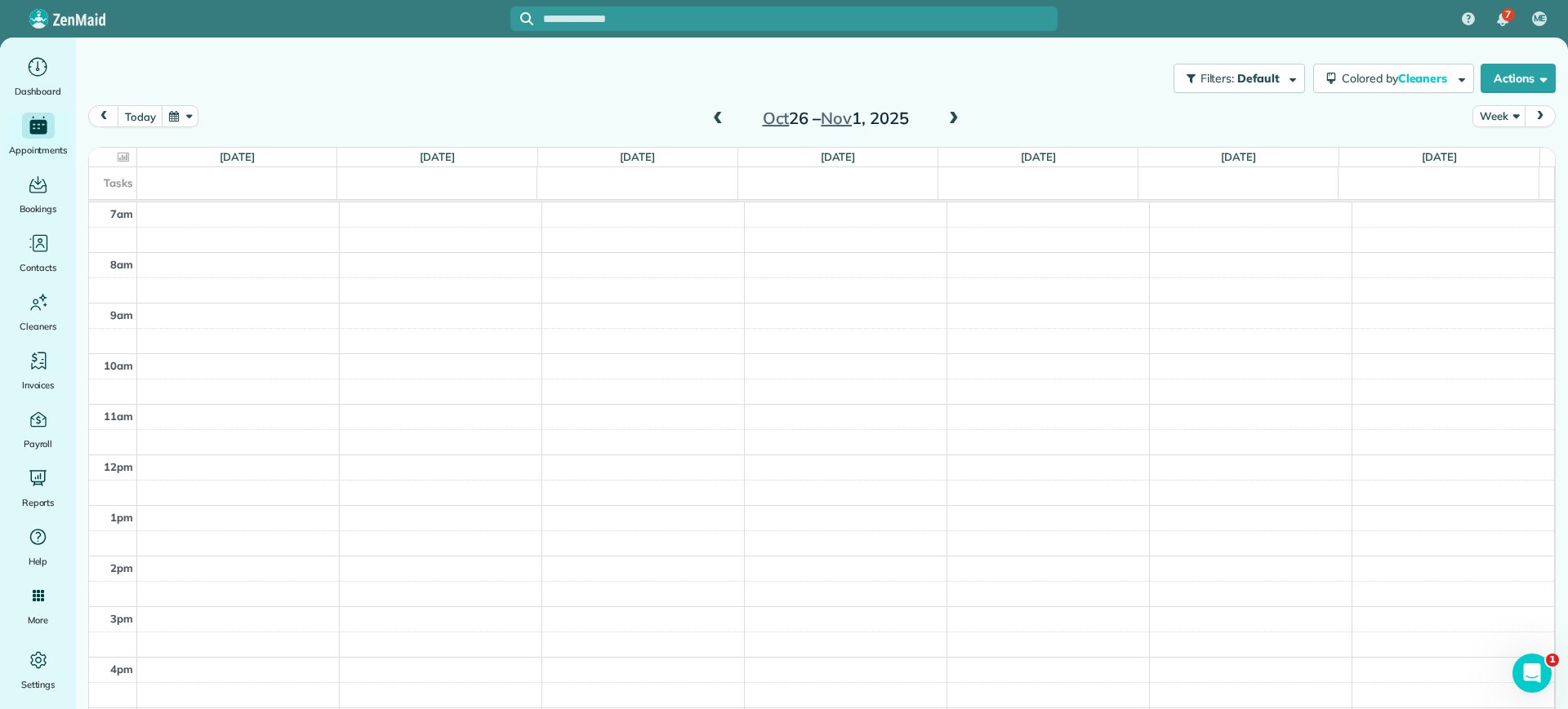
click at [710, 119] on span at bounding box center [717, 118] width 18 height 14
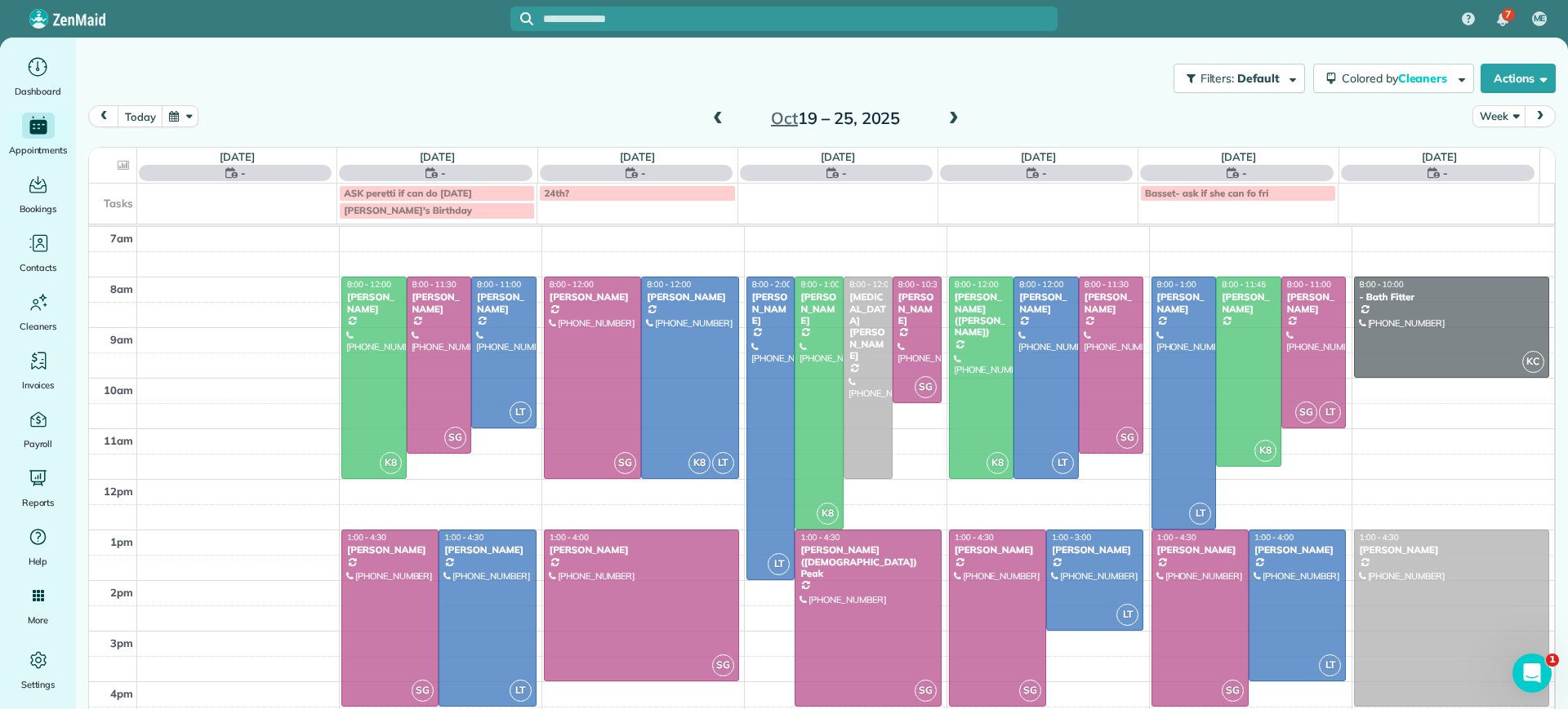
click at [710, 119] on span at bounding box center [717, 118] width 18 height 14
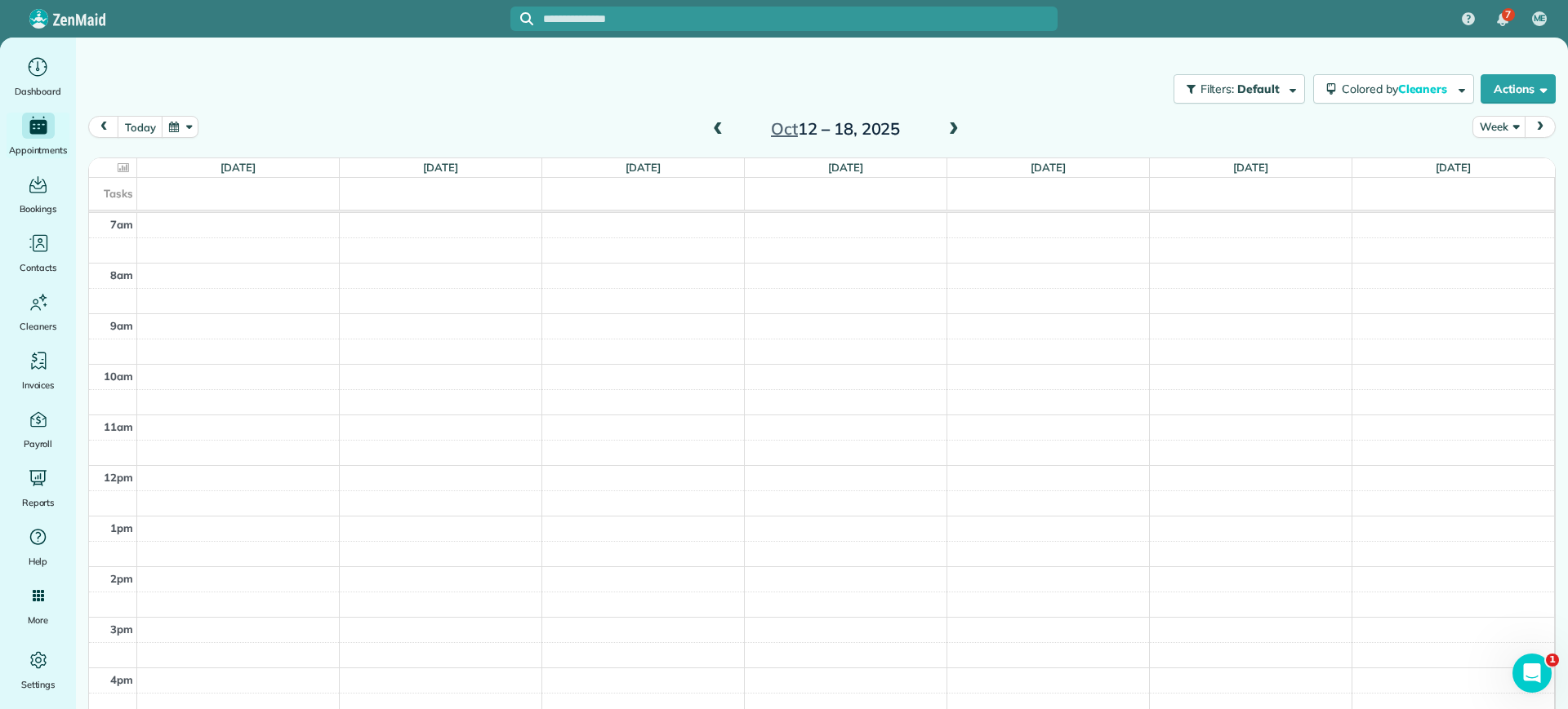
click at [951, 126] on span at bounding box center [953, 129] width 18 height 14
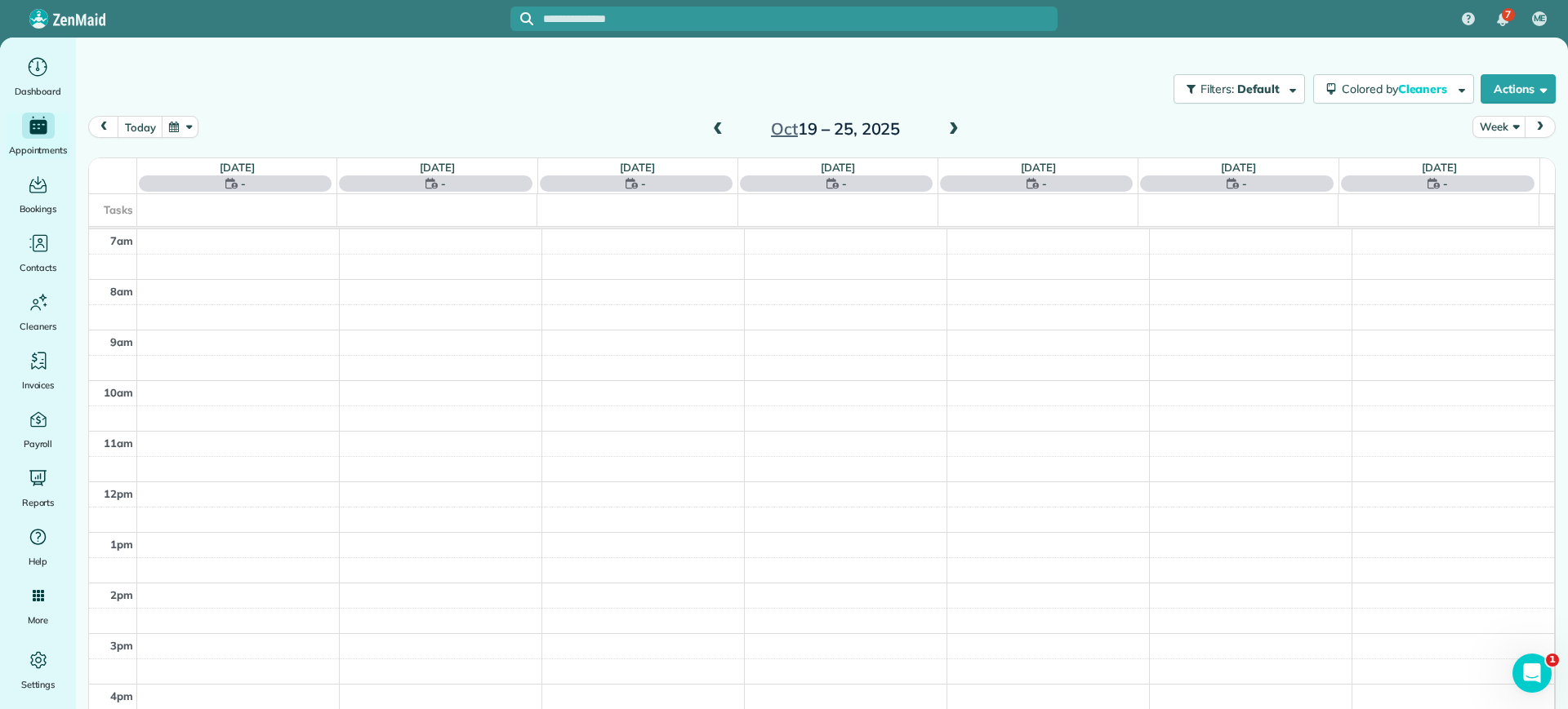
click at [717, 134] on span at bounding box center [717, 129] width 18 height 14
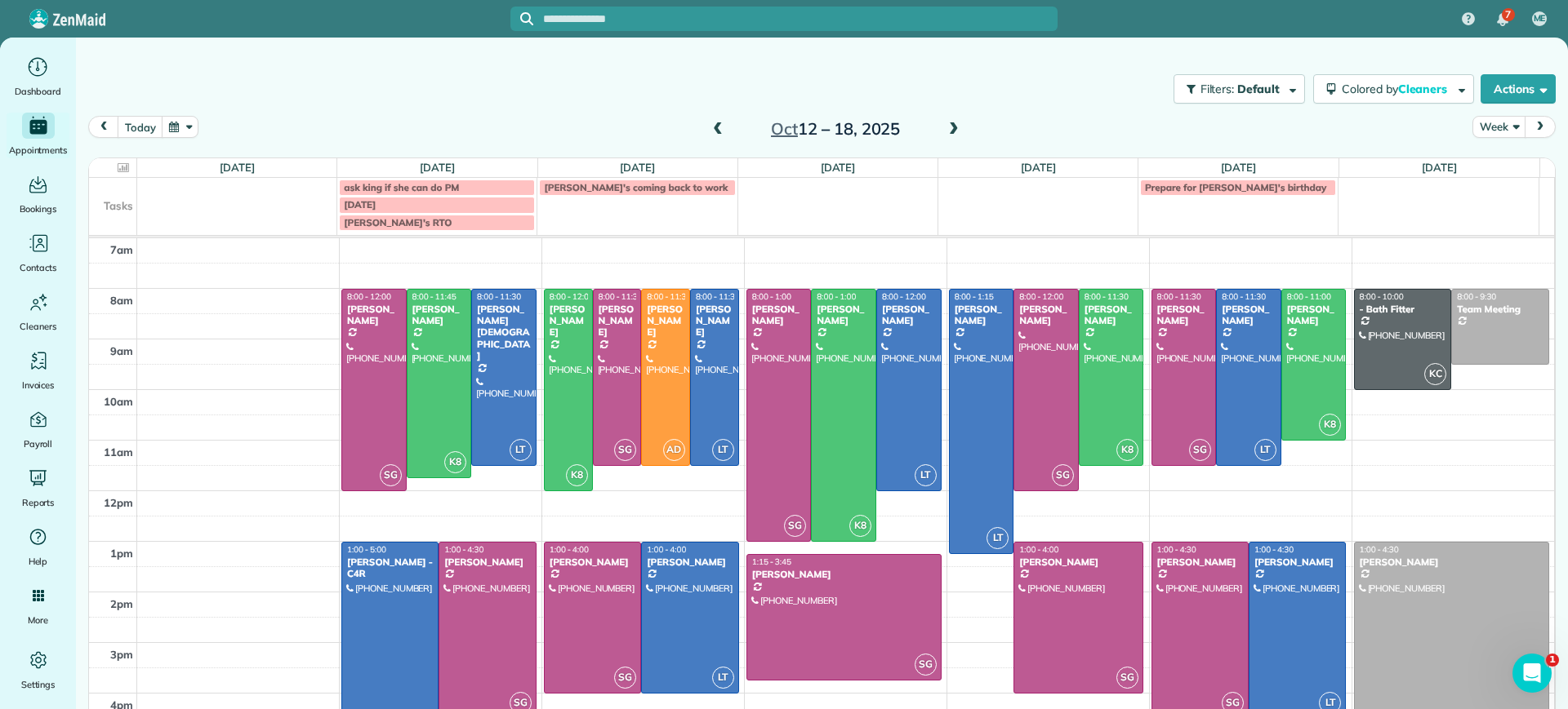
click at [350, 569] on div "Gretchen King - C4R" at bounding box center [390, 569] width 87 height 24
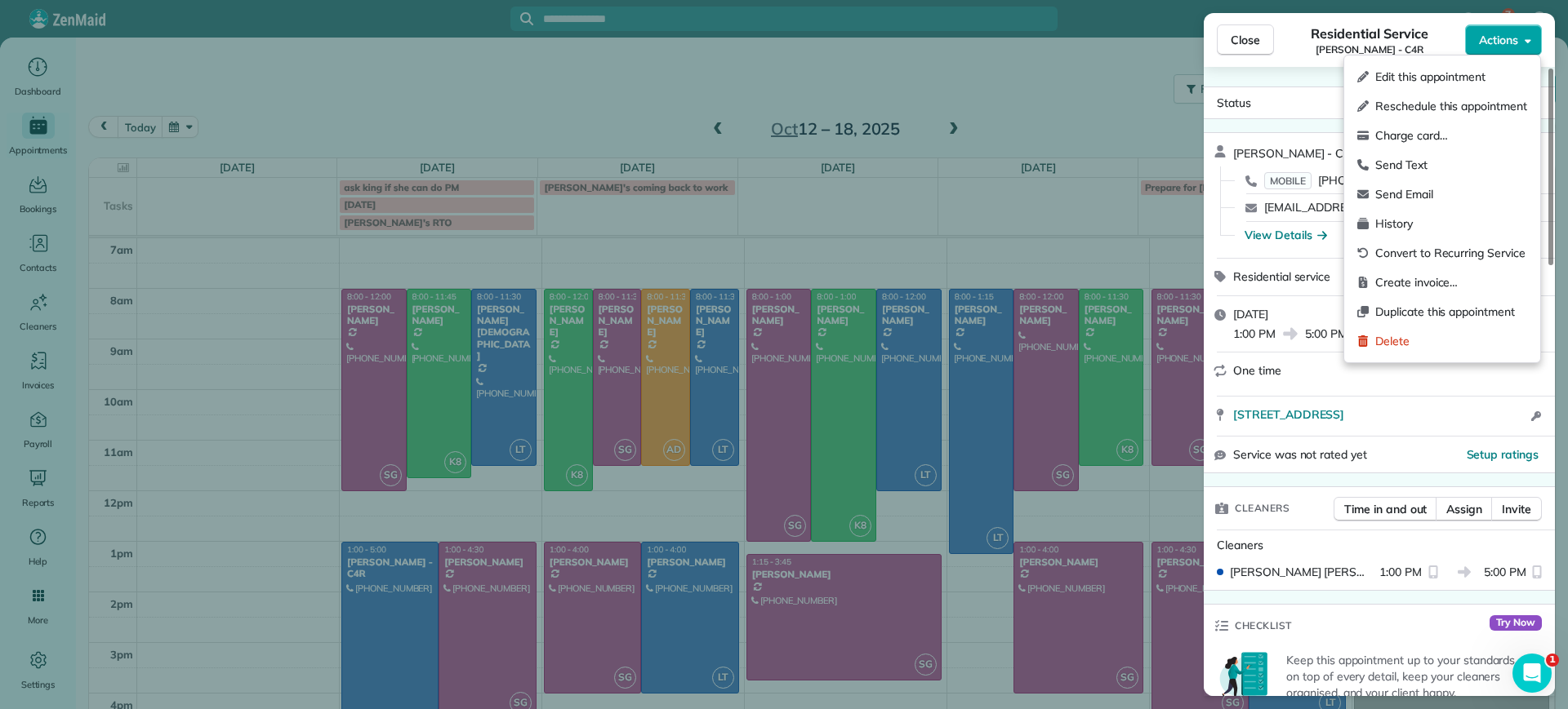
click at [1507, 53] on button "Actions" at bounding box center [1502, 39] width 76 height 31
click at [1424, 311] on span "Duplicate this appointment" at bounding box center [1450, 311] width 152 height 16
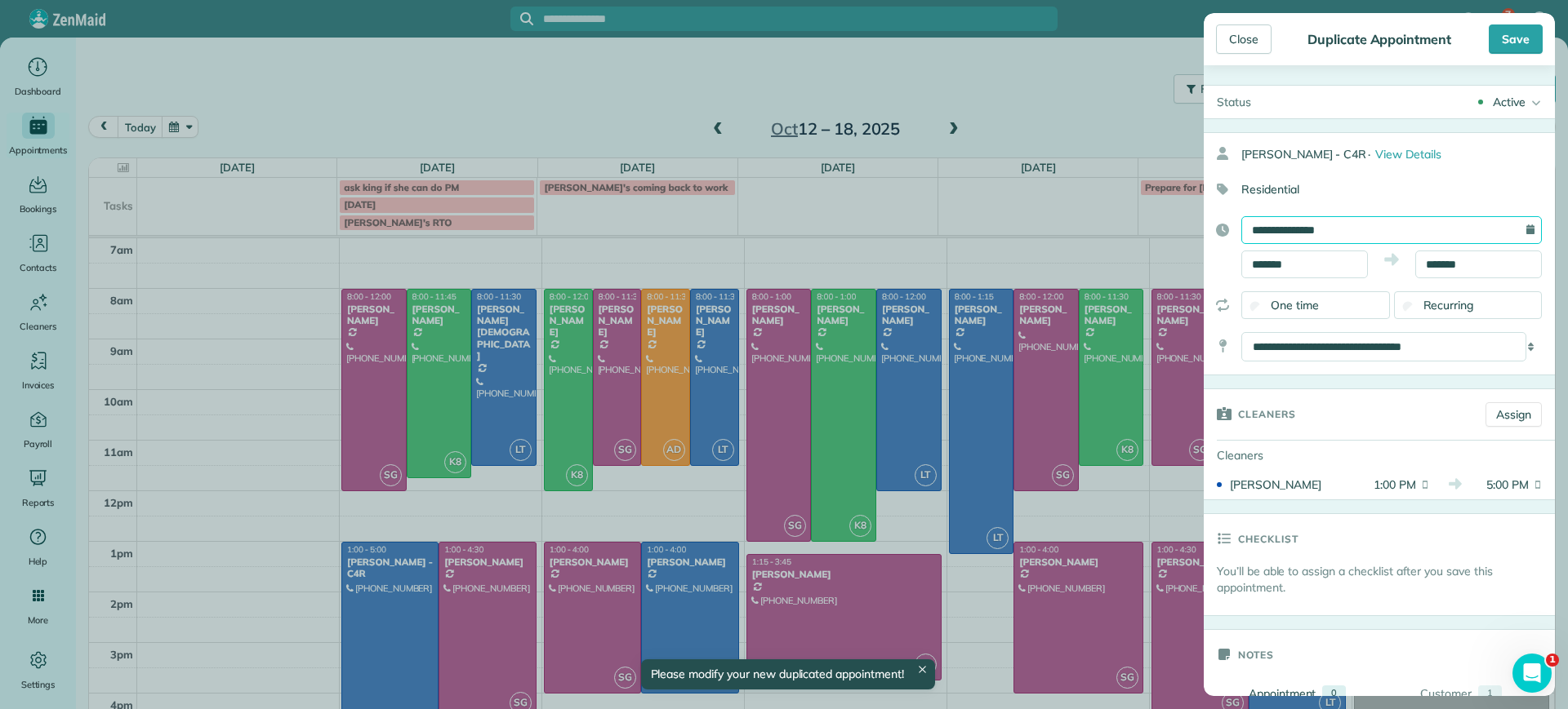
click at [1354, 238] on input "**********" at bounding box center [1392, 230] width 301 height 28
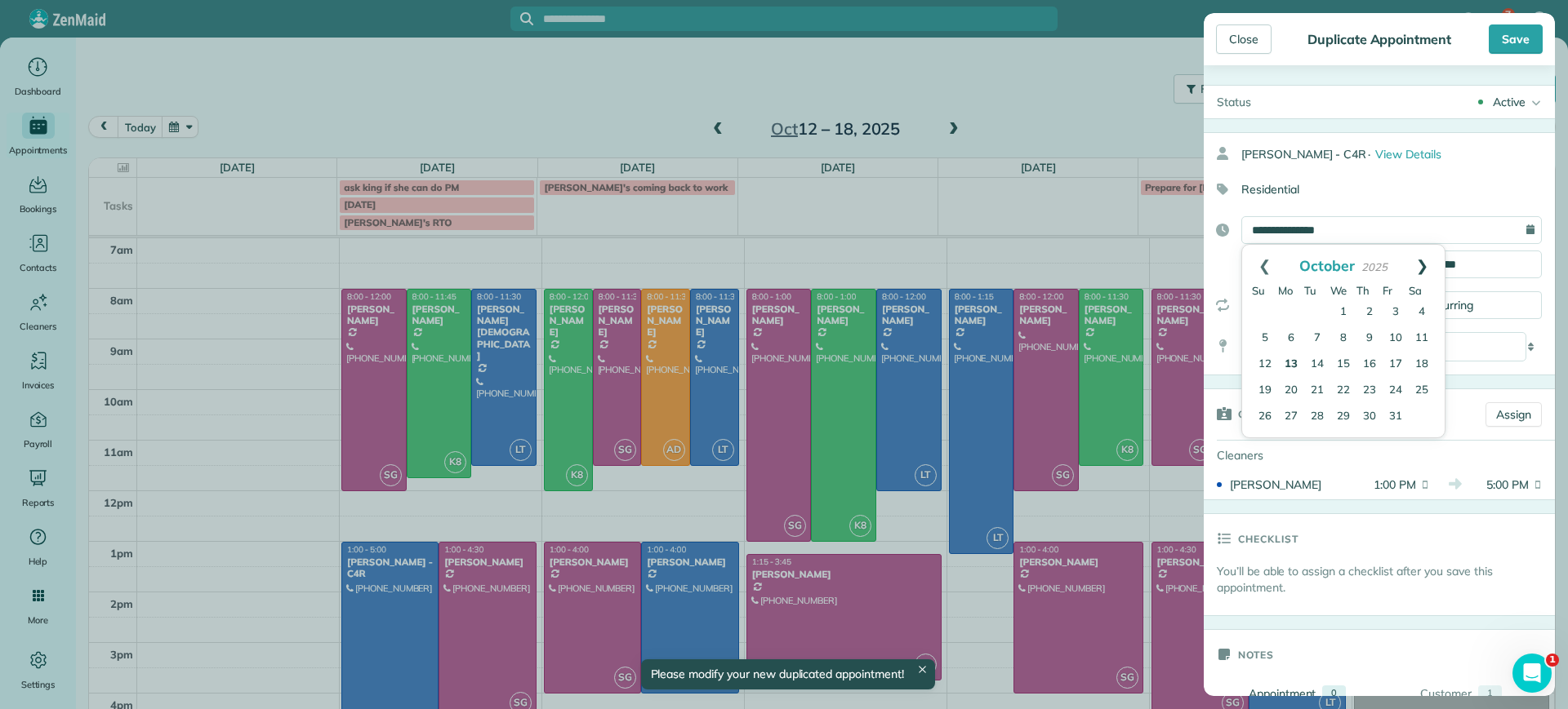
click at [1425, 270] on link "Next" at bounding box center [1422, 265] width 45 height 41
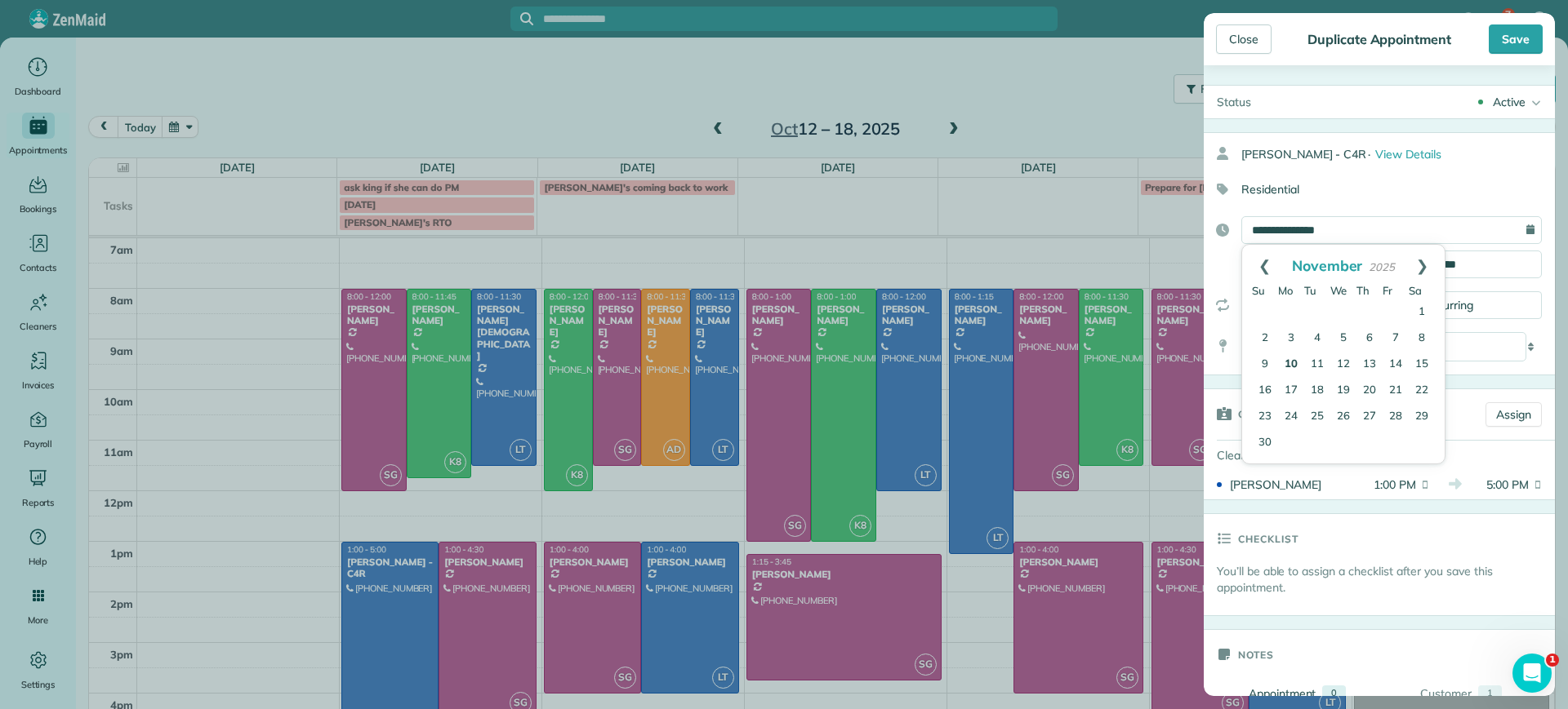
click at [1292, 360] on link "10" at bounding box center [1291, 365] width 26 height 26
type input "**********"
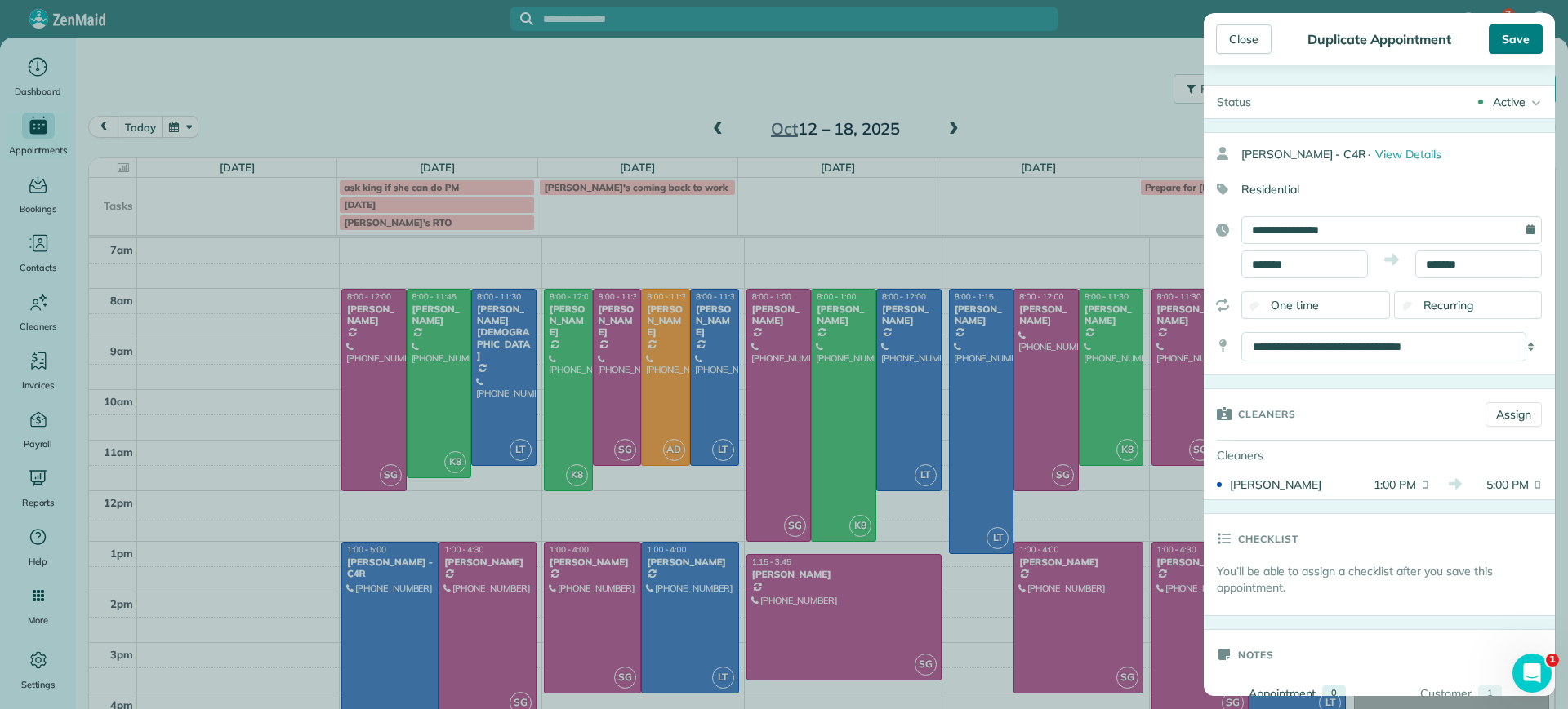
click at [1525, 31] on div "Save" at bounding box center [1516, 39] width 54 height 29
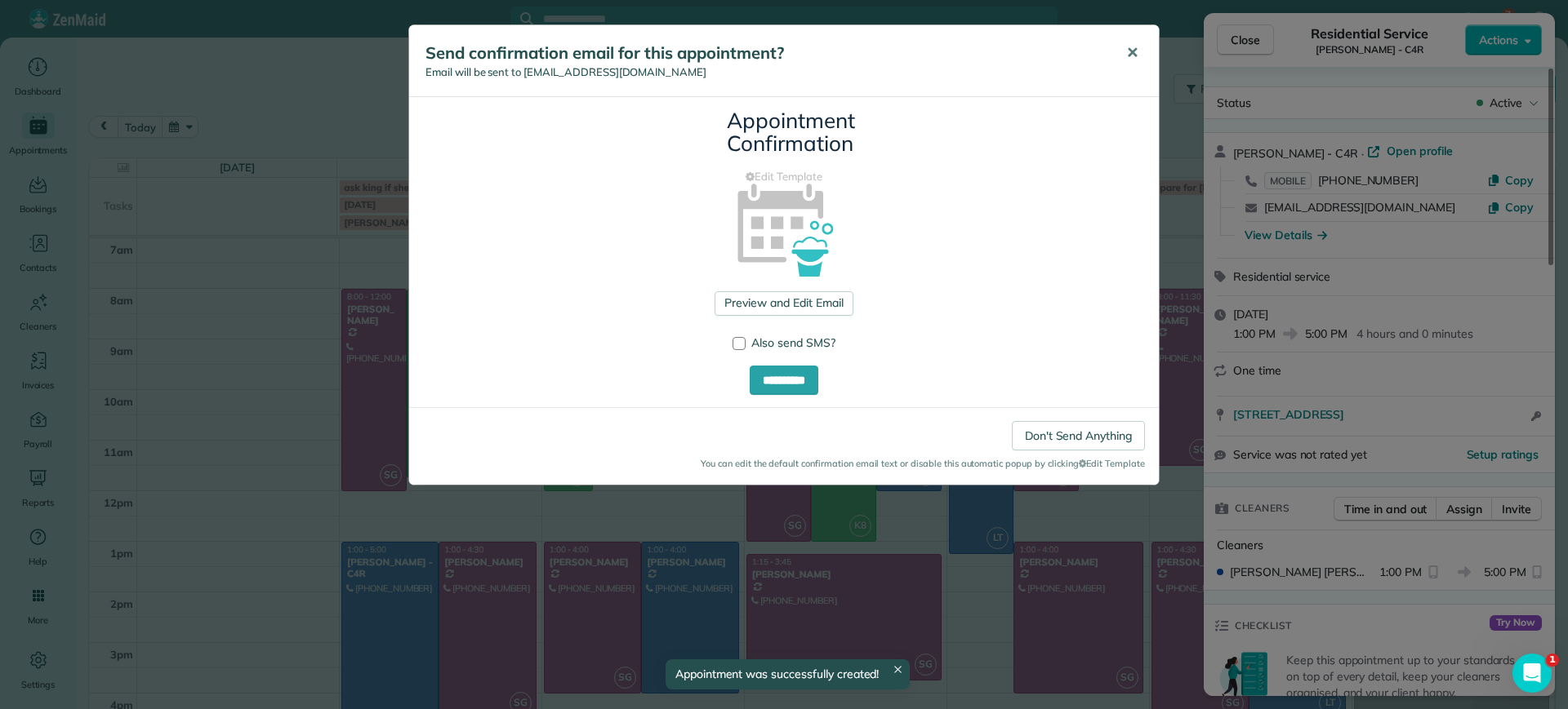
click at [1134, 55] on span "✕" at bounding box center [1132, 53] width 13 height 18
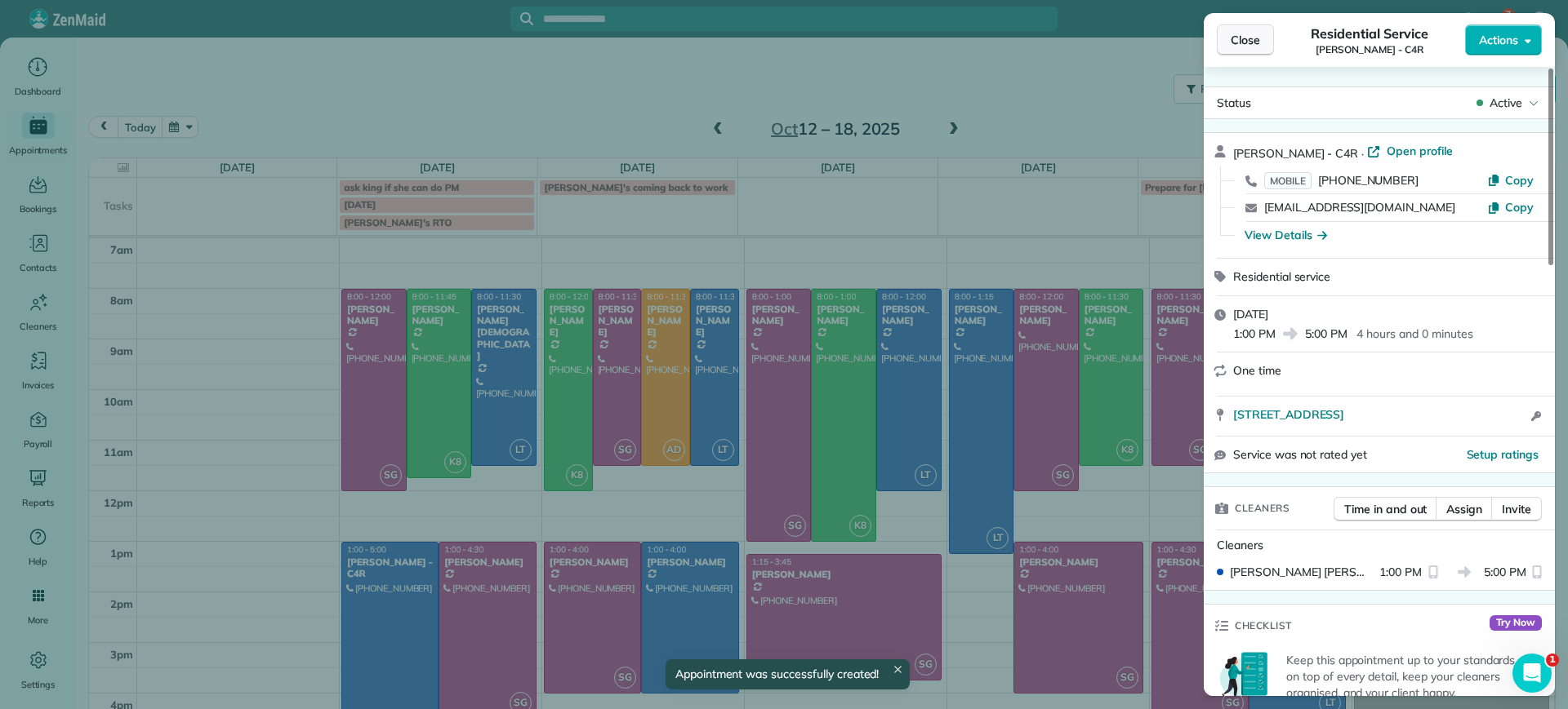
click at [1256, 36] on span "Close" at bounding box center [1244, 39] width 29 height 16
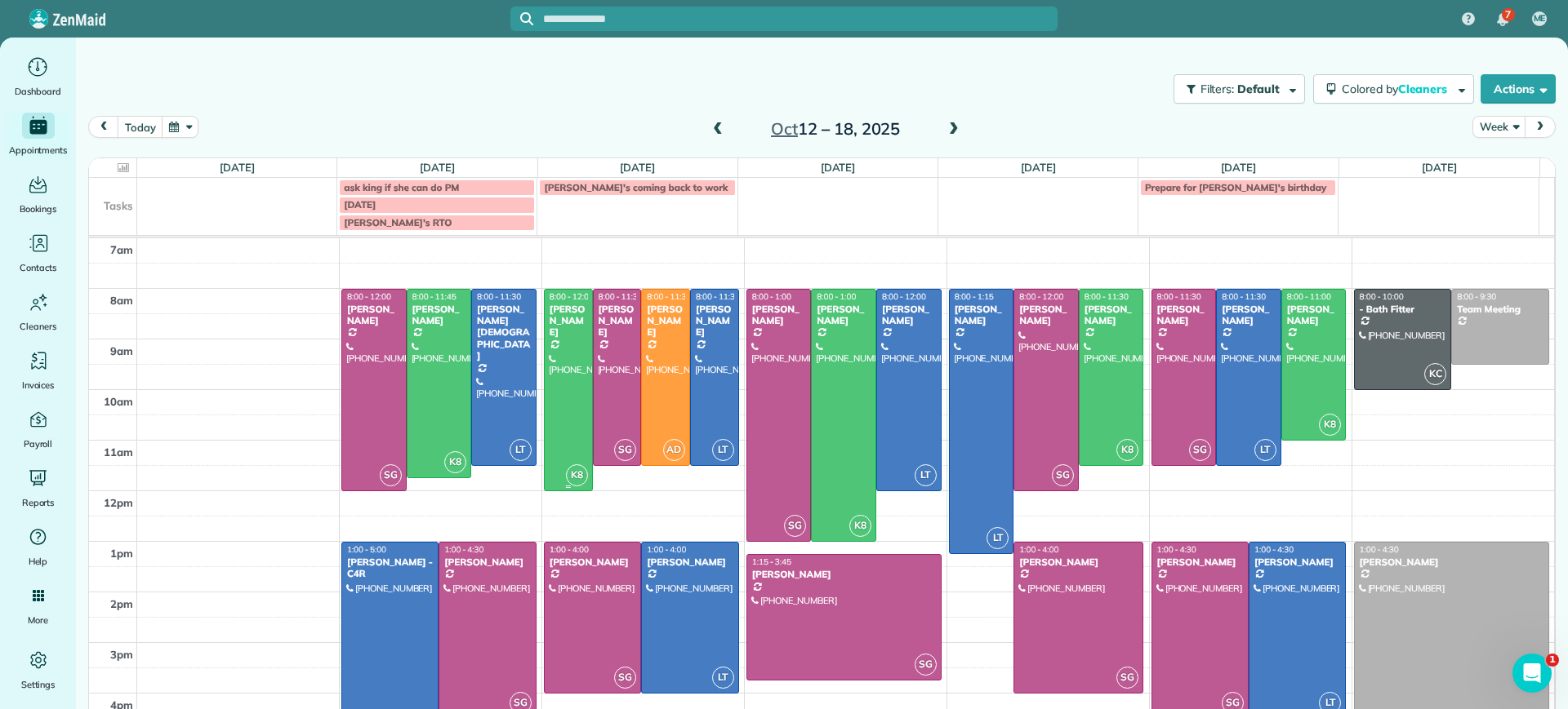
click at [551, 393] on div at bounding box center [568, 390] width 47 height 201
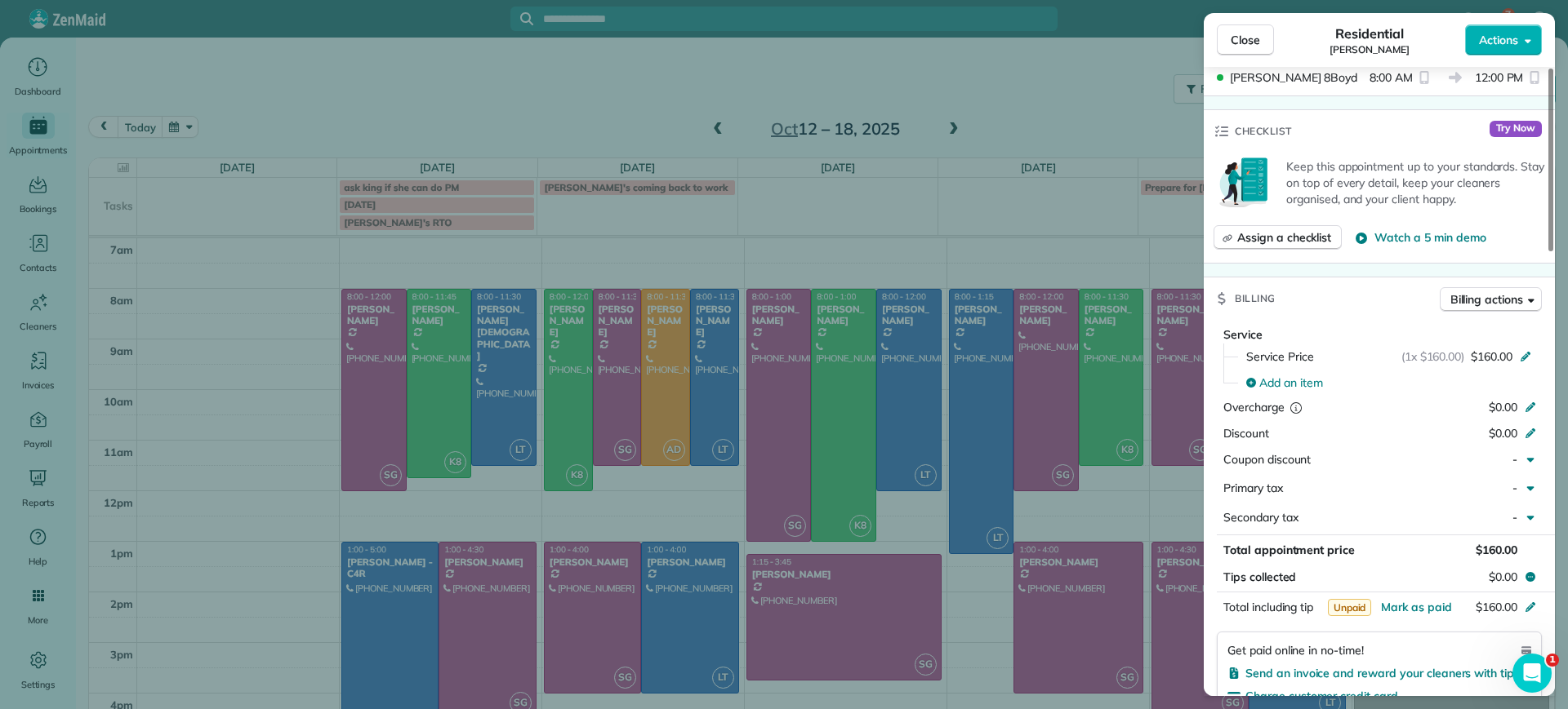
scroll to position [716, 0]
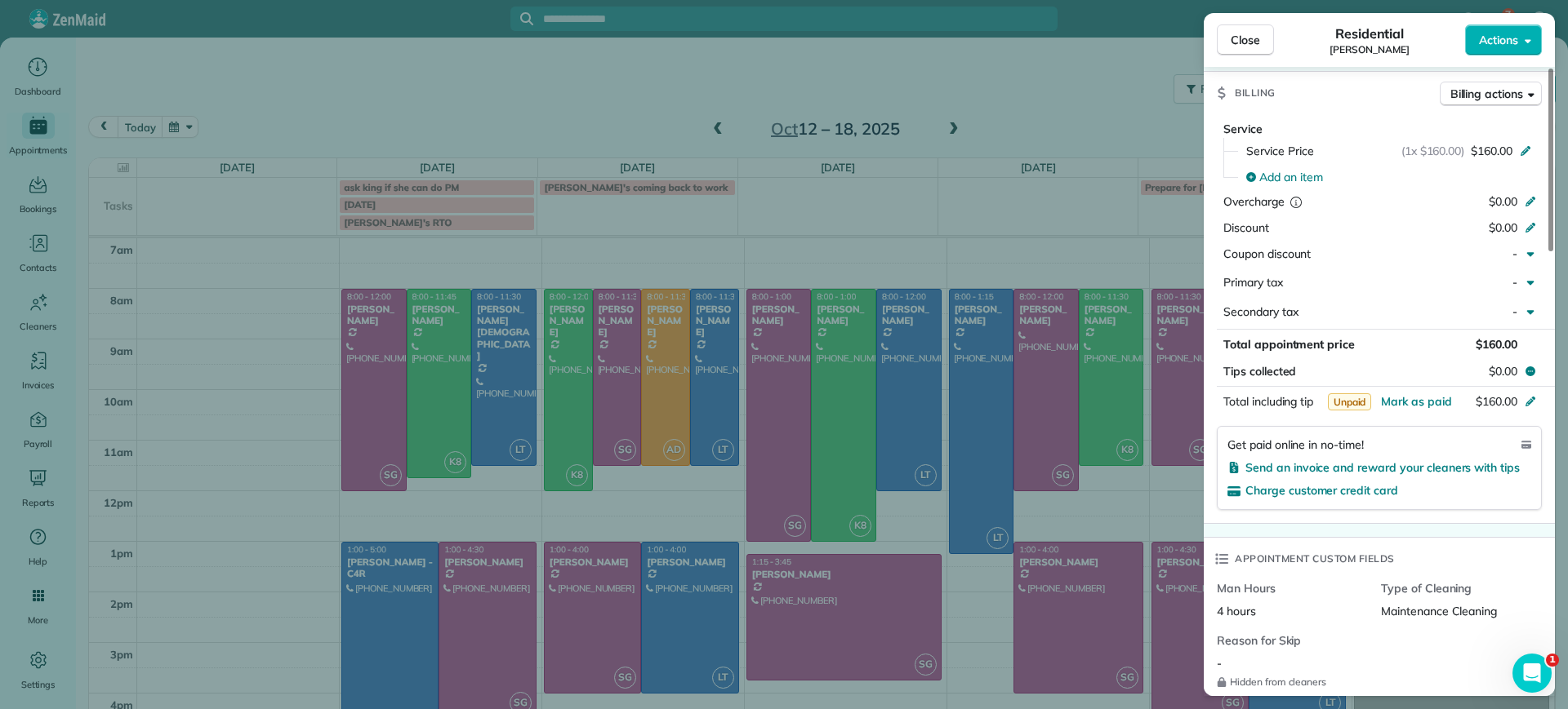
click at [1316, 482] on div "Charge customer credit card" at bounding box center [1379, 491] width 303 height 17
click at [1325, 490] on span "Charge customer credit card" at bounding box center [1322, 490] width 153 height 14
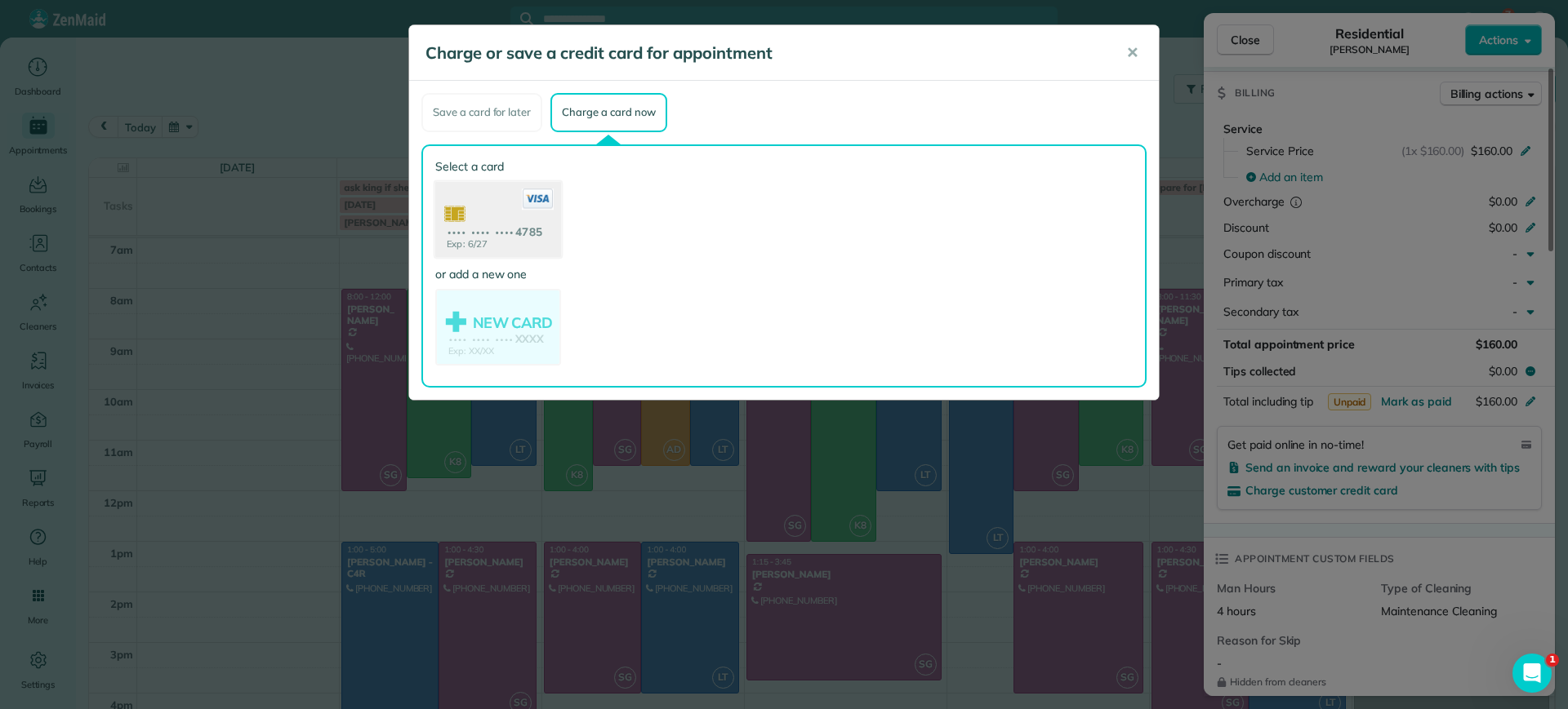
click at [483, 213] on use at bounding box center [498, 221] width 126 height 79
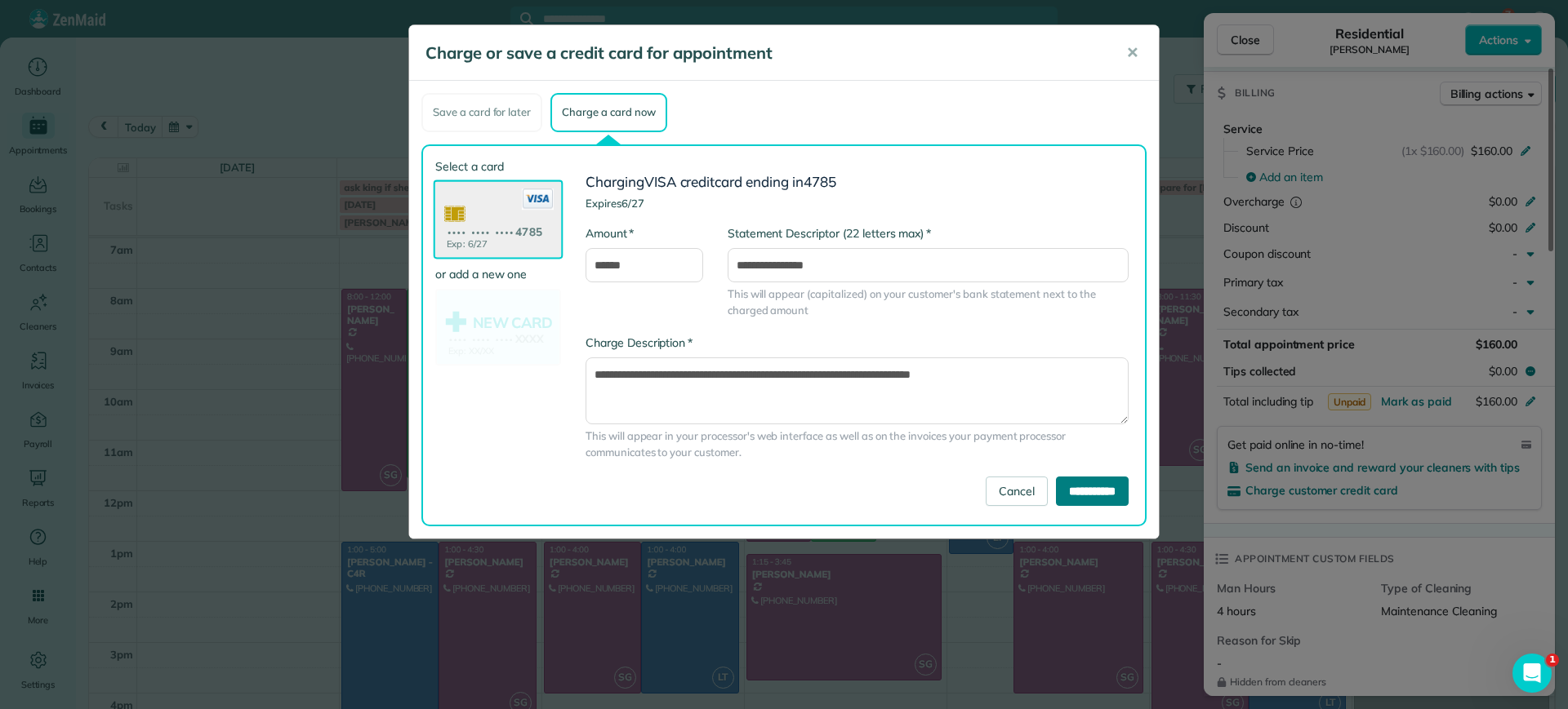
click at [1095, 482] on input "**********" at bounding box center [1092, 491] width 72 height 29
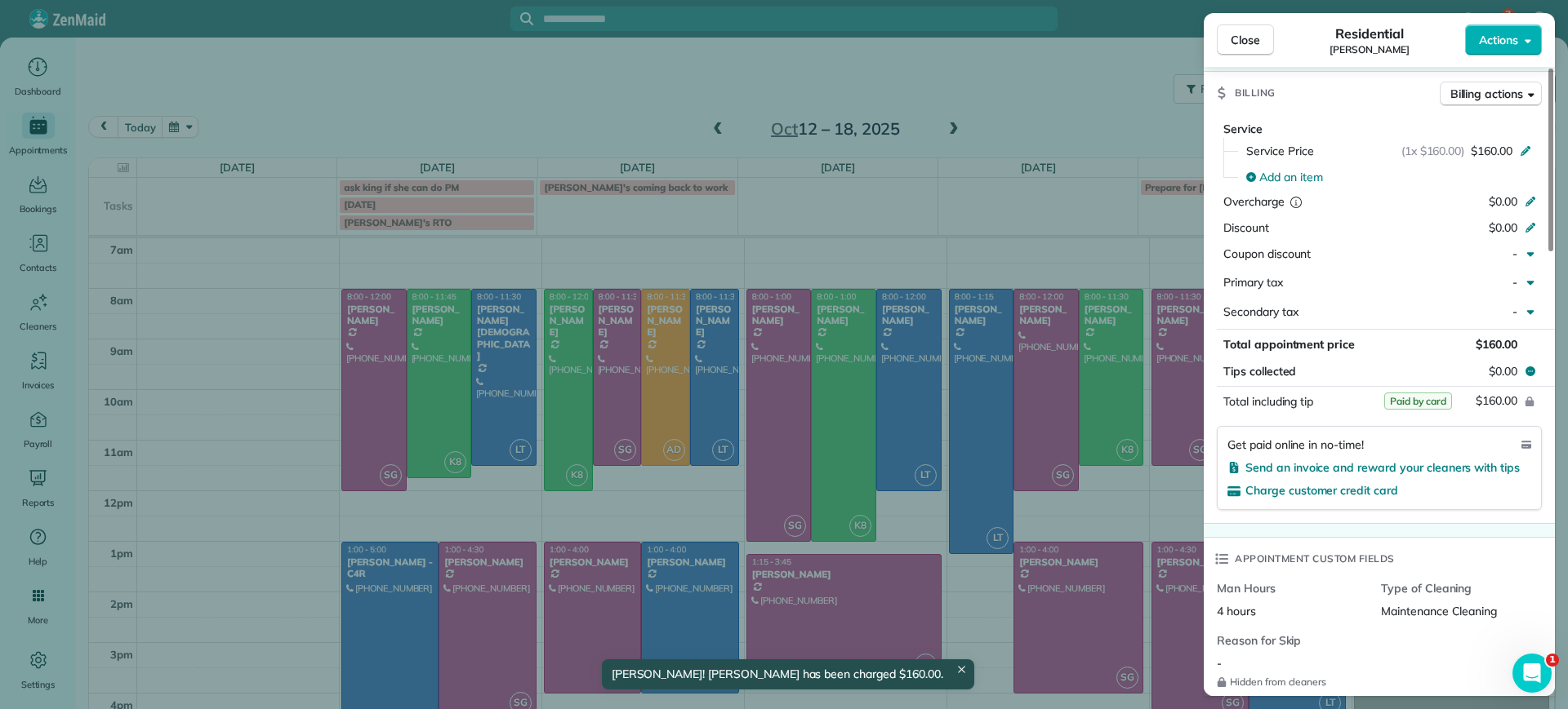
click at [664, 275] on div "Close Residential Hayley Morris Actions Status Active Hayley Morris · Open prof…" at bounding box center [784, 354] width 1568 height 709
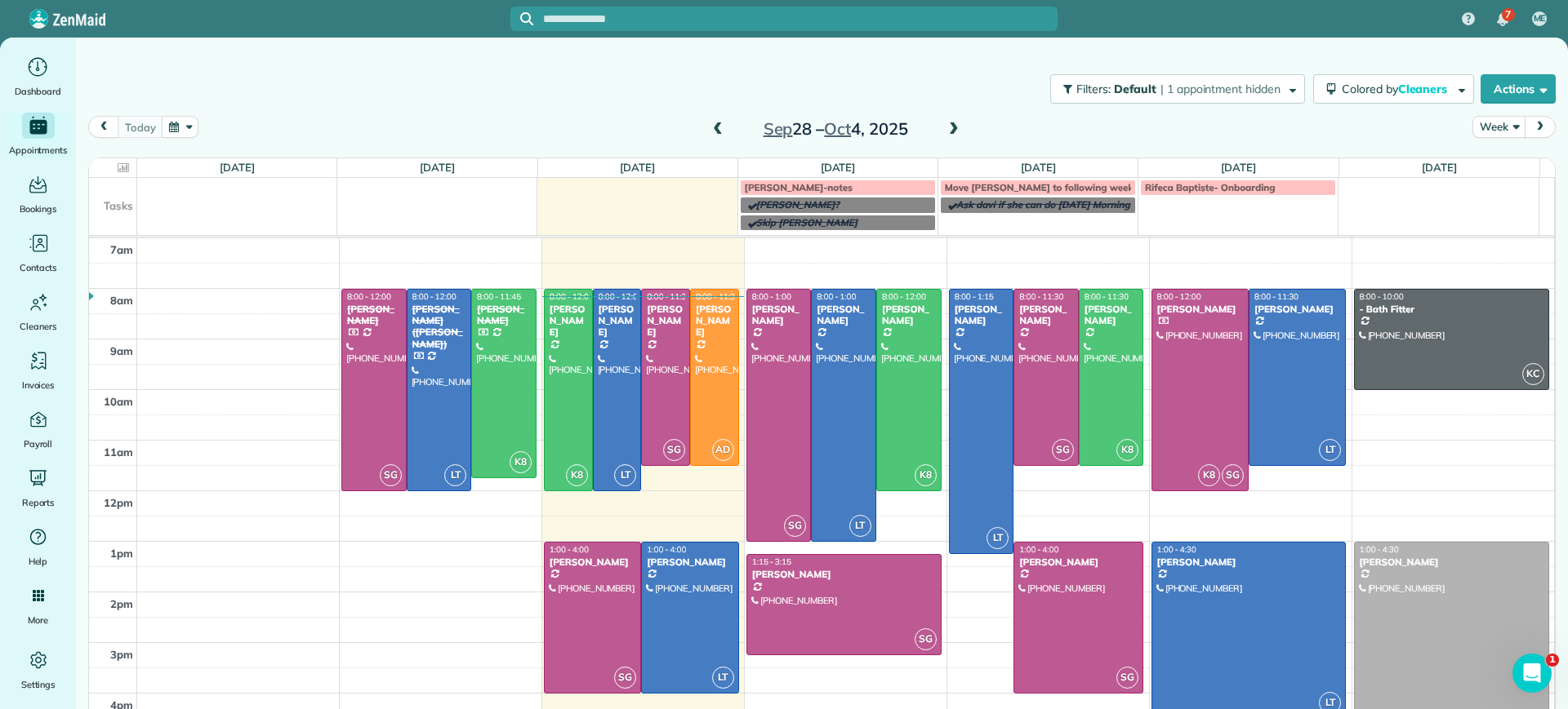
click at [946, 133] on span at bounding box center [953, 129] width 18 height 14
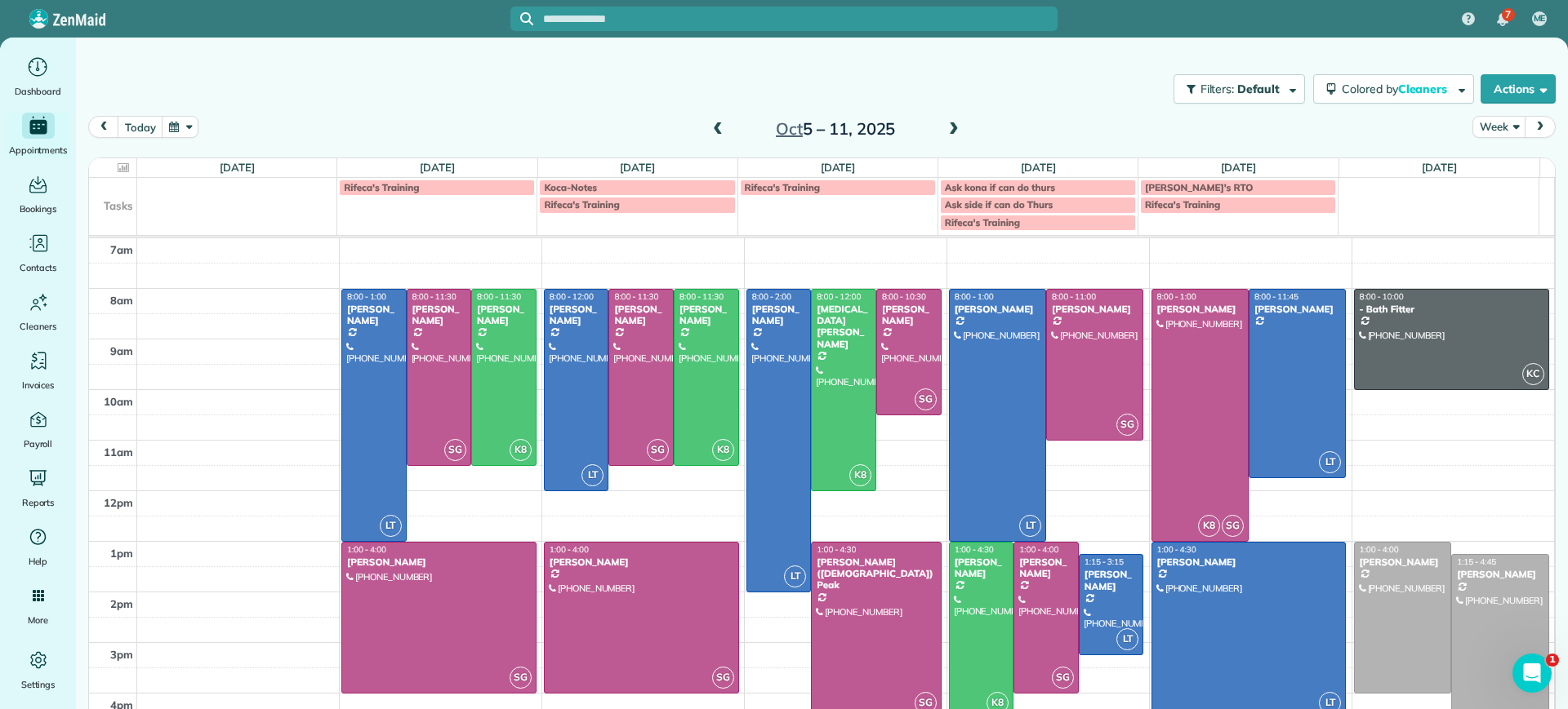
click at [946, 133] on span at bounding box center [953, 129] width 18 height 14
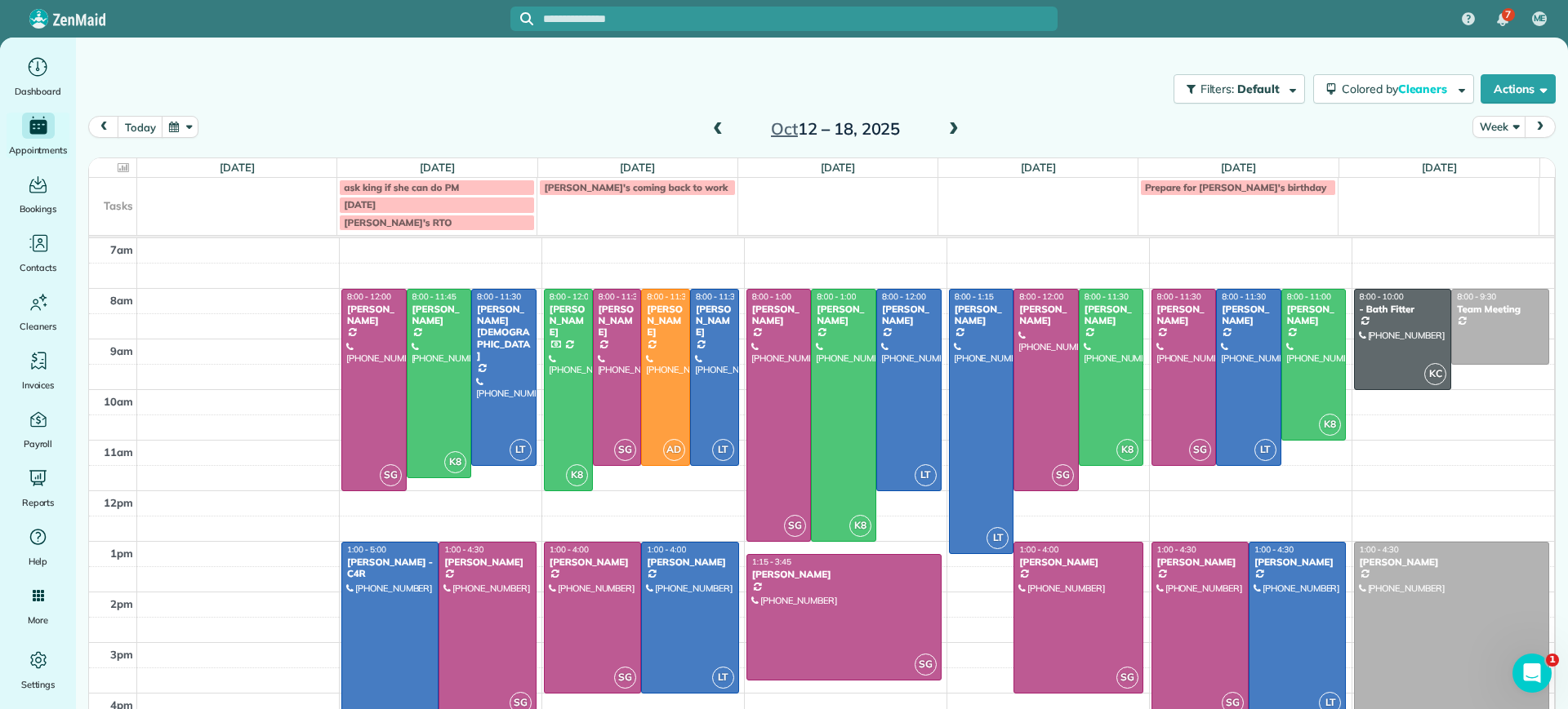
click at [712, 135] on span at bounding box center [717, 129] width 18 height 14
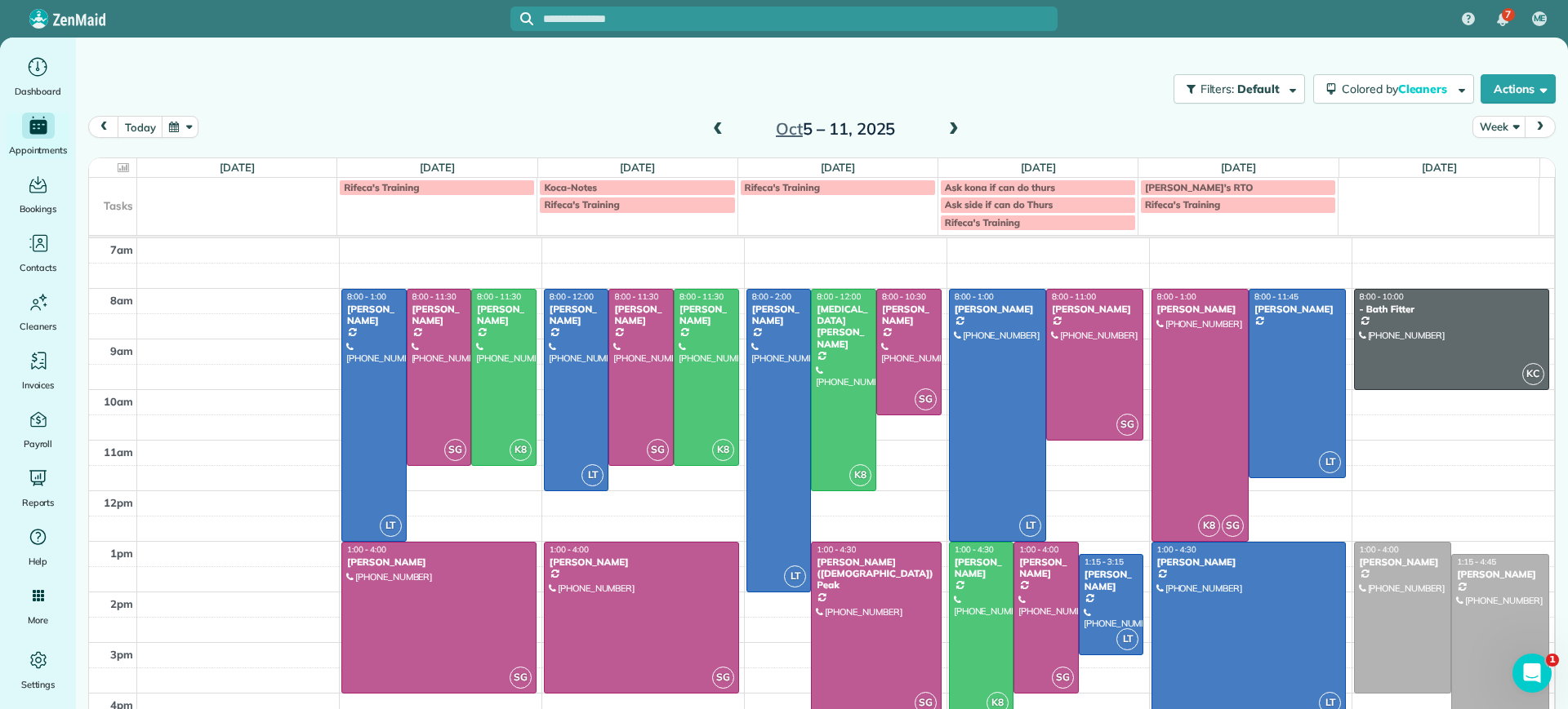
click at [945, 128] on span at bounding box center [953, 129] width 18 height 14
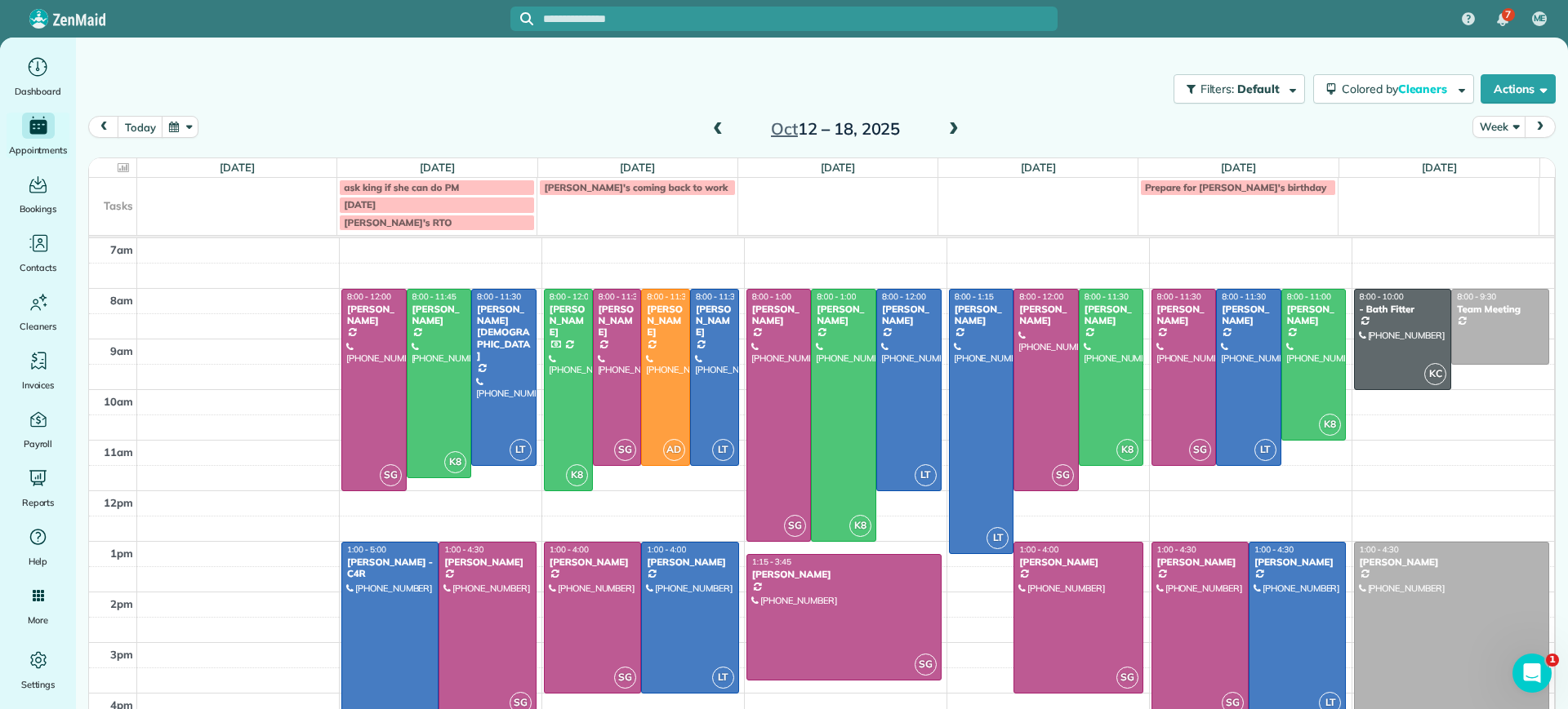
click at [565, 215] on td "Mae's coming back to work" at bounding box center [637, 204] width 200 height 53
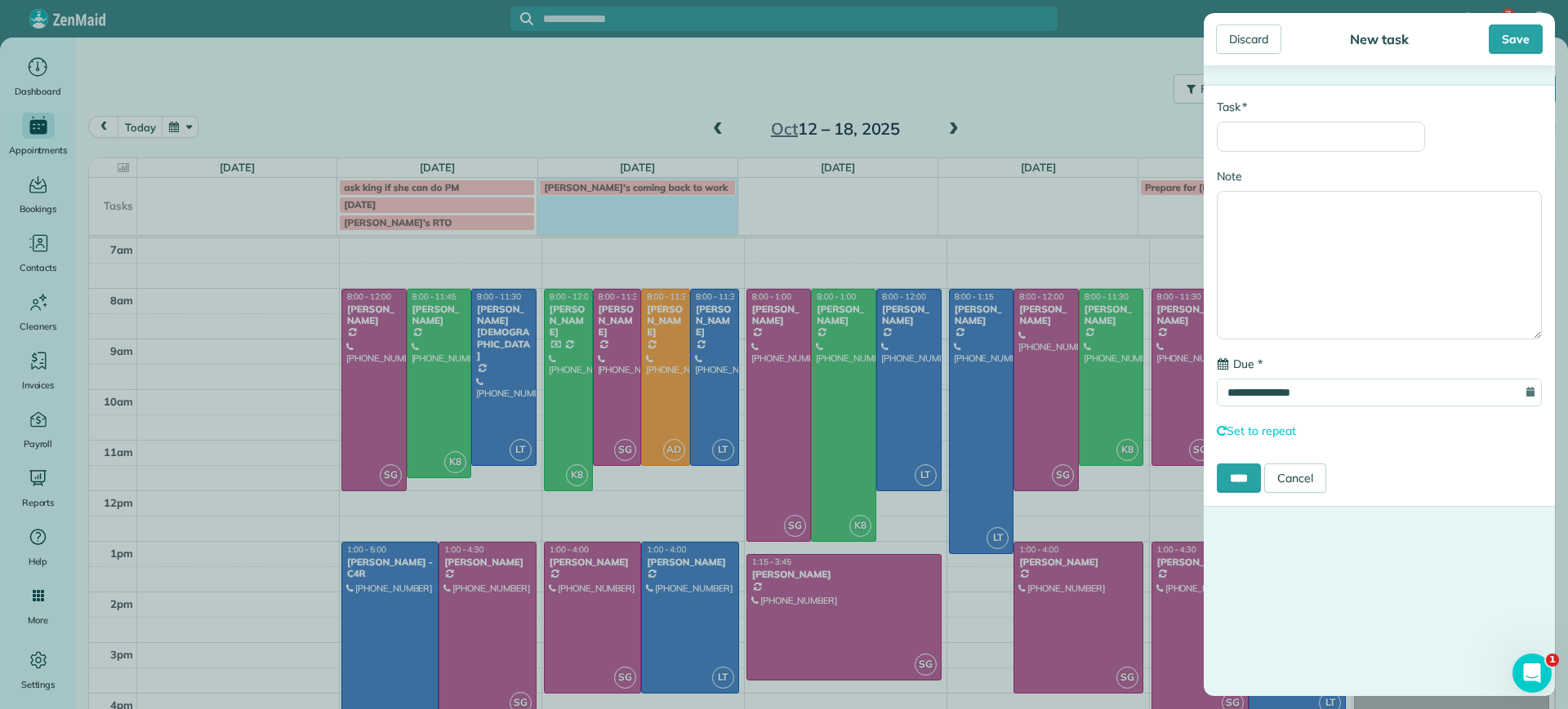
click at [1301, 156] on div "**********" at bounding box center [1379, 296] width 351 height 422
drag, startPoint x: 1286, startPoint y: 106, endPoint x: 1308, endPoint y: 143, distance: 43.0
click at [1286, 109] on div "* Task" at bounding box center [1321, 125] width 208 height 53
click at [1309, 144] on input "* Task" at bounding box center [1321, 137] width 208 height 30
type input "**********"
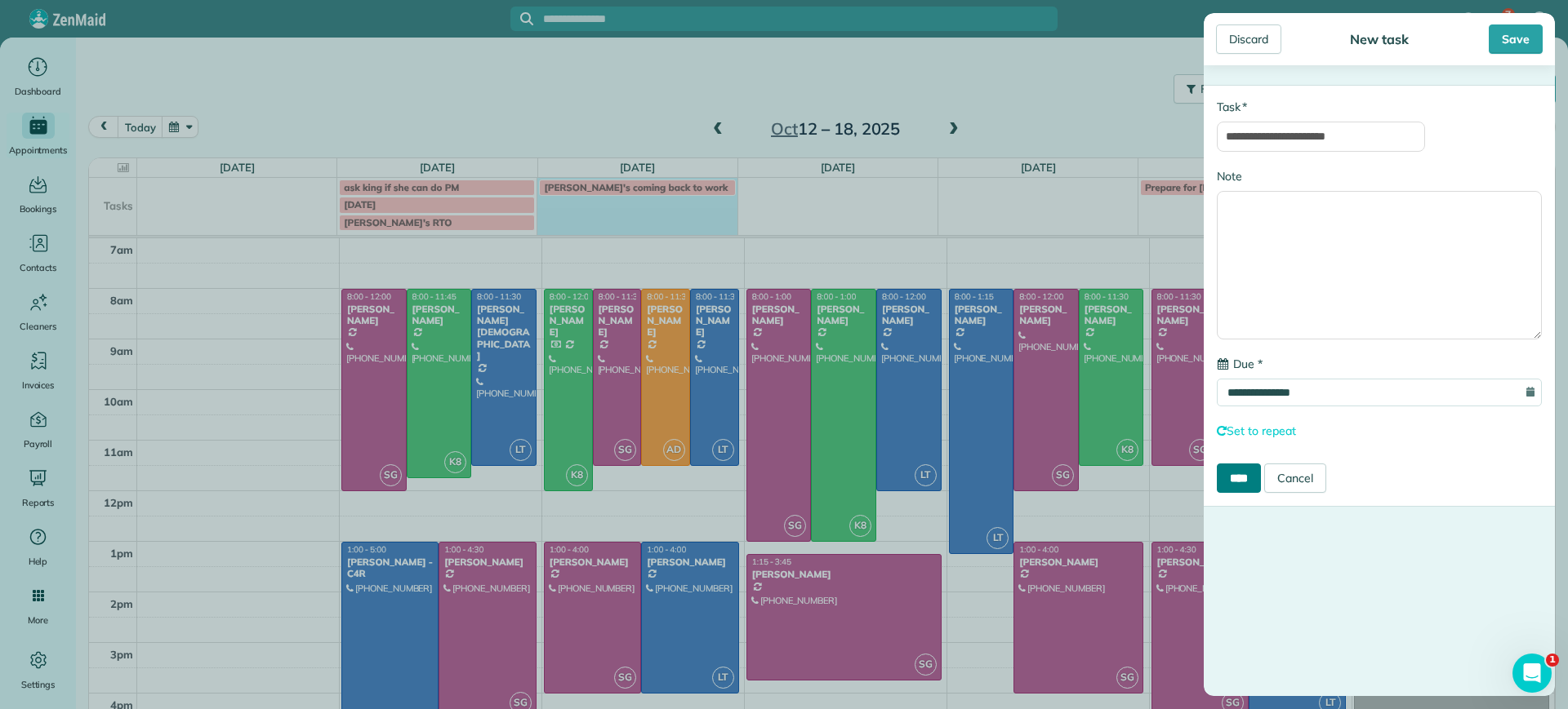
click at [1241, 480] on input "****" at bounding box center [1239, 478] width 44 height 29
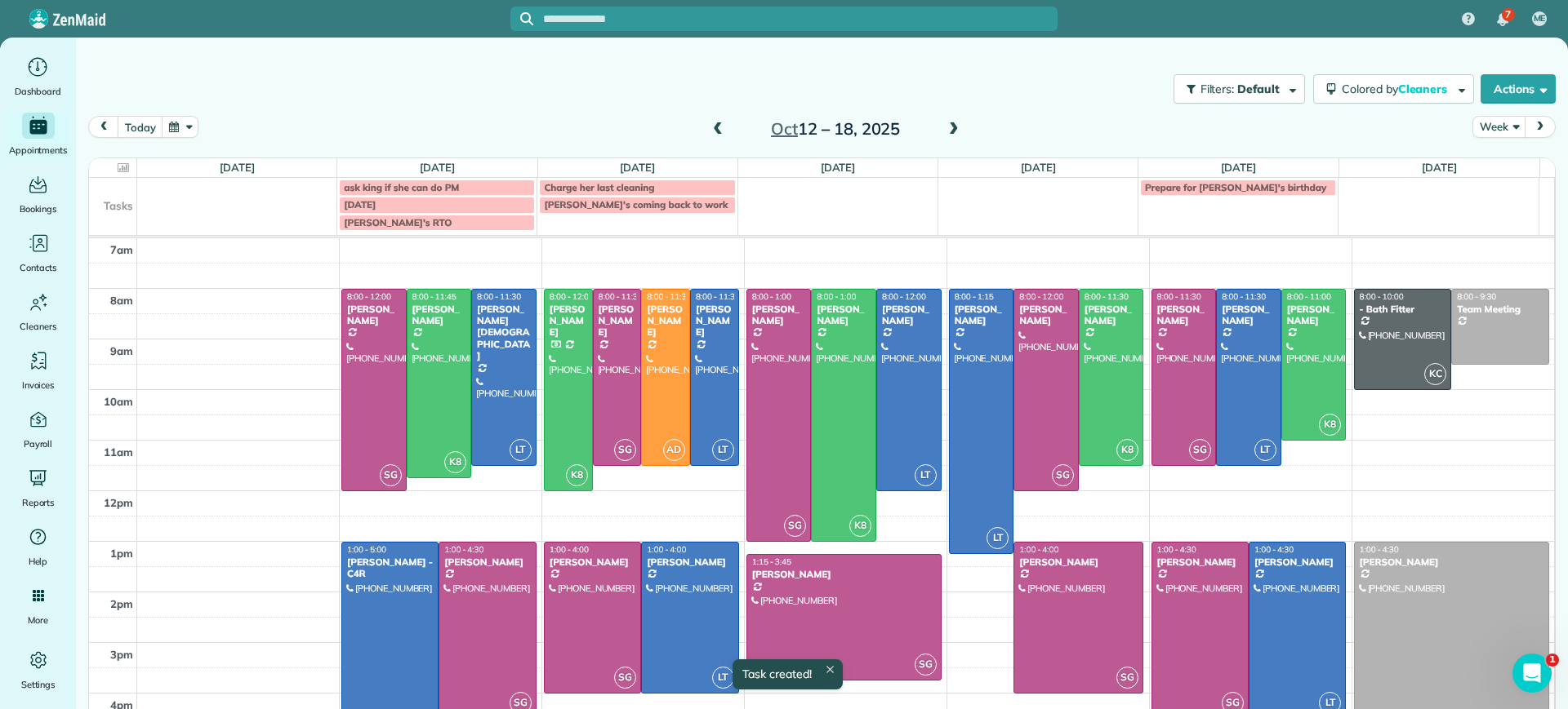
click at [593, 207] on span "[PERSON_NAME]'s coming back to work" at bounding box center [635, 204] width 184 height 13
click at [769, 249] on div "**********" at bounding box center [784, 354] width 1568 height 709
click at [622, 181] on span "Charge her last cleaning" at bounding box center [598, 187] width 110 height 13
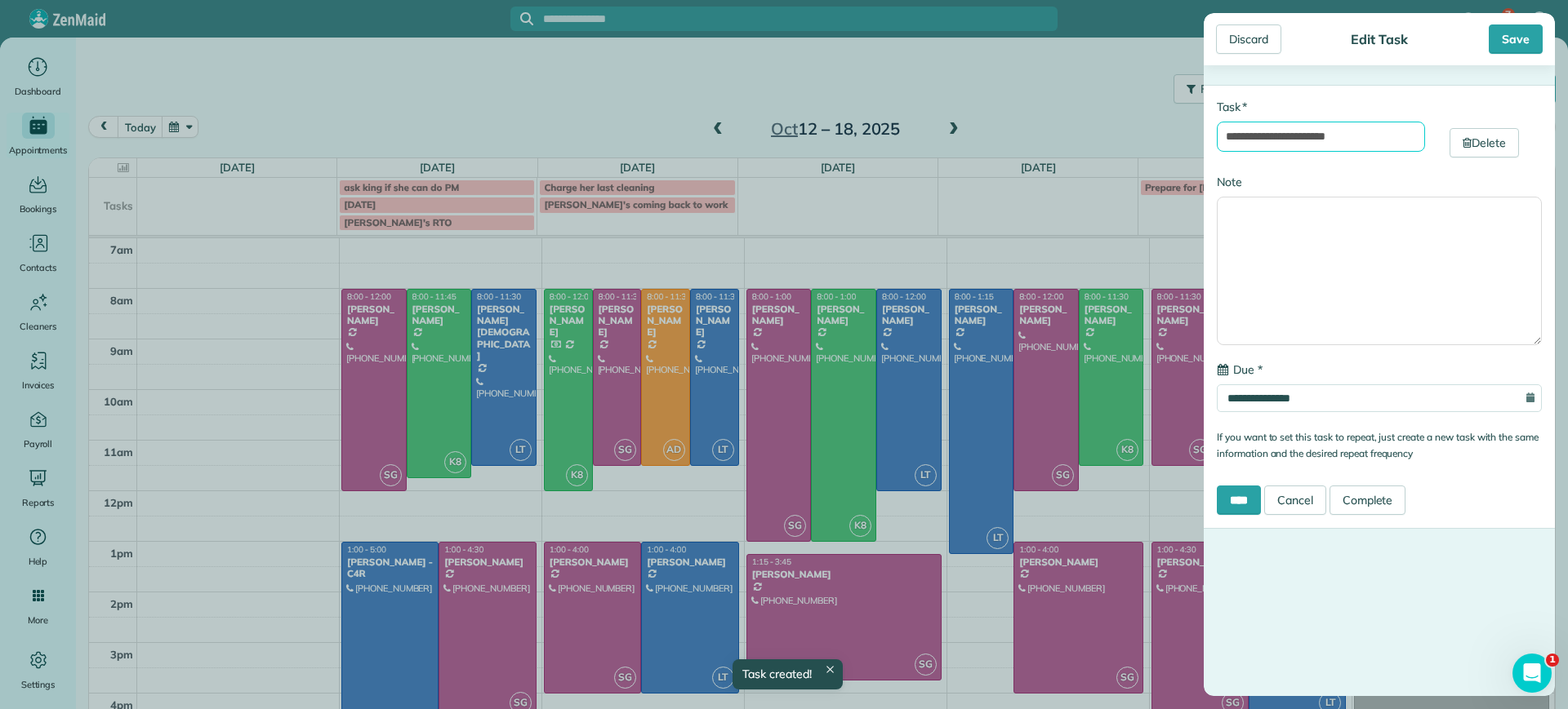
click at [1226, 136] on input "**********" at bounding box center [1321, 137] width 208 height 30
type input "**********"
click at [1239, 511] on input "****" at bounding box center [1239, 500] width 44 height 29
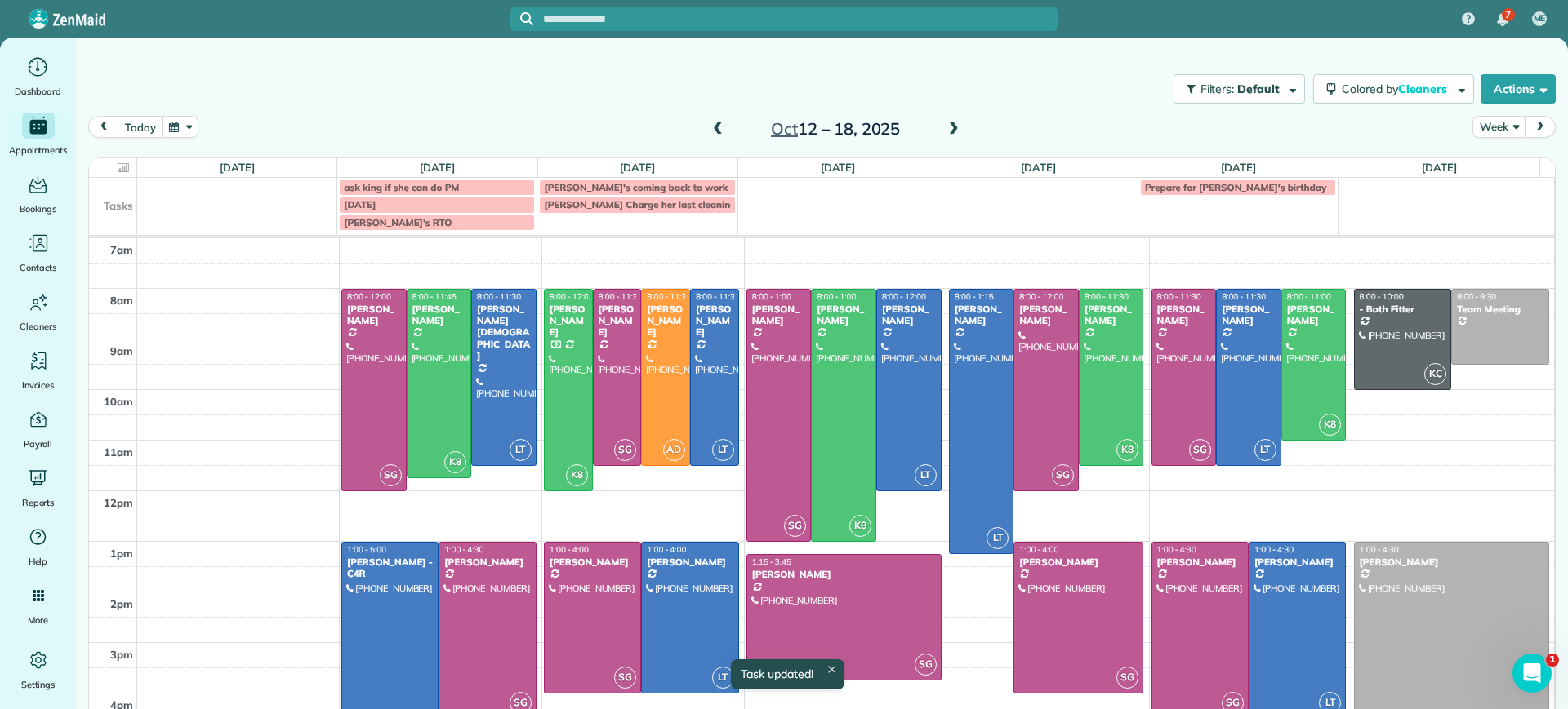
click at [708, 129] on span at bounding box center [717, 129] width 18 height 14
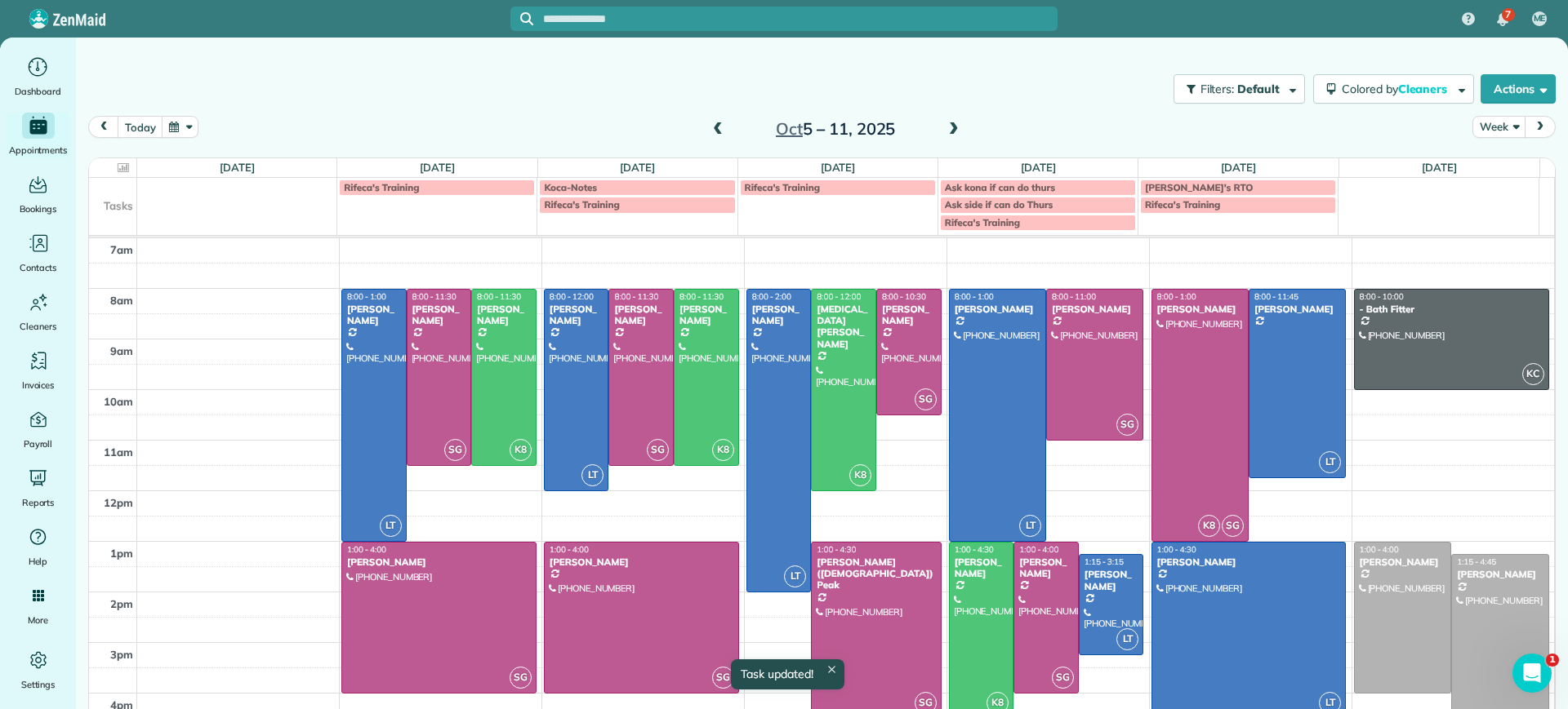
click at [708, 129] on span at bounding box center [717, 129] width 18 height 14
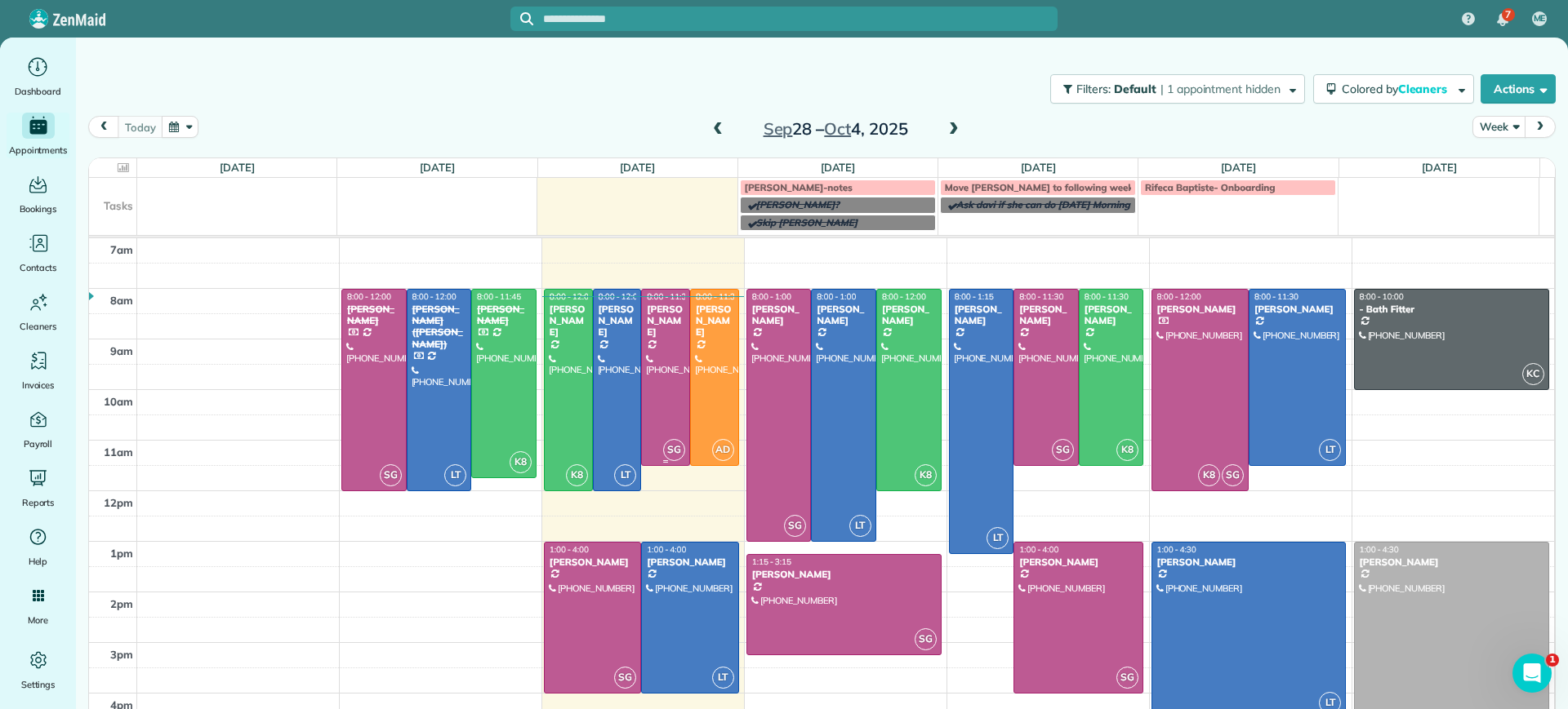
click at [661, 359] on div at bounding box center [666, 377] width 47 height 176
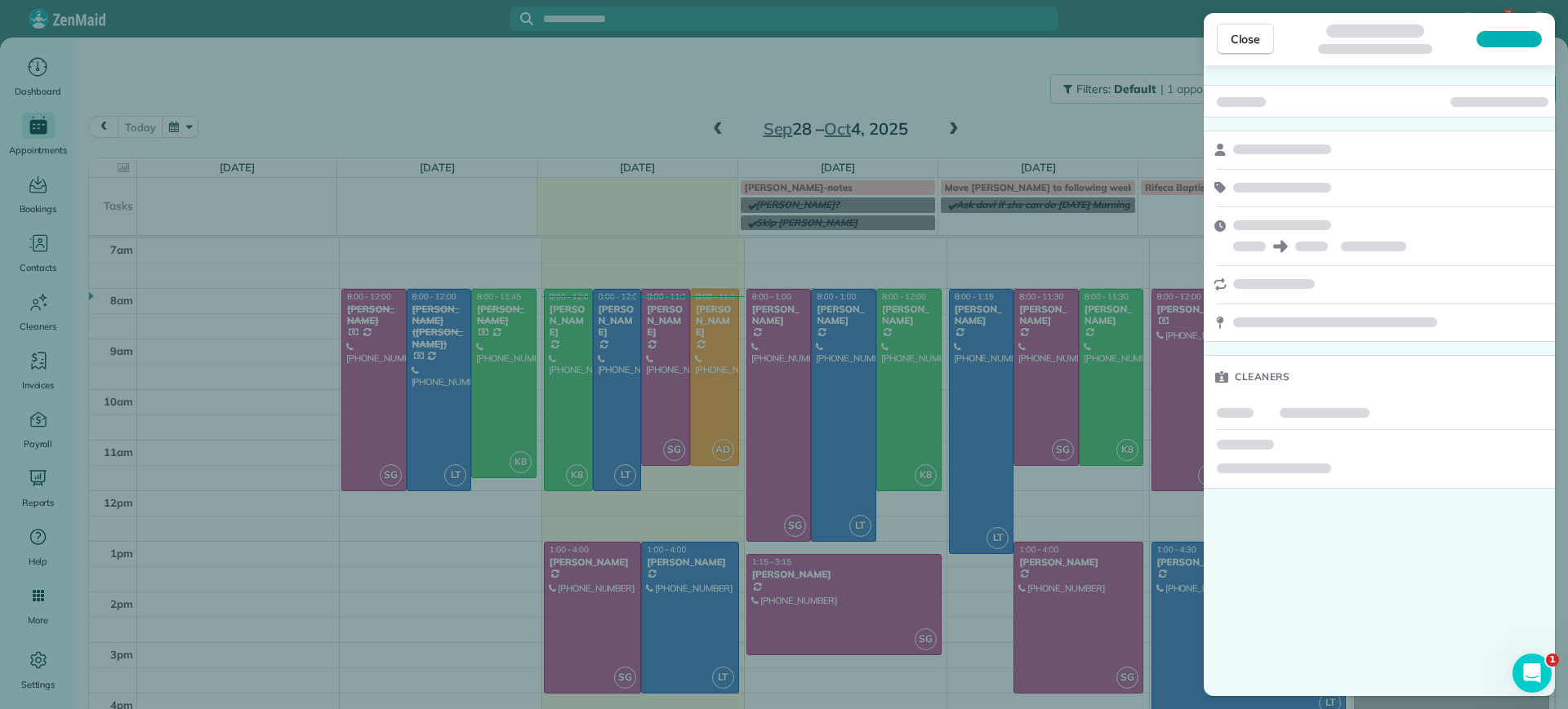
click at [612, 360] on div "Close Cleaners" at bounding box center [784, 354] width 1568 height 709
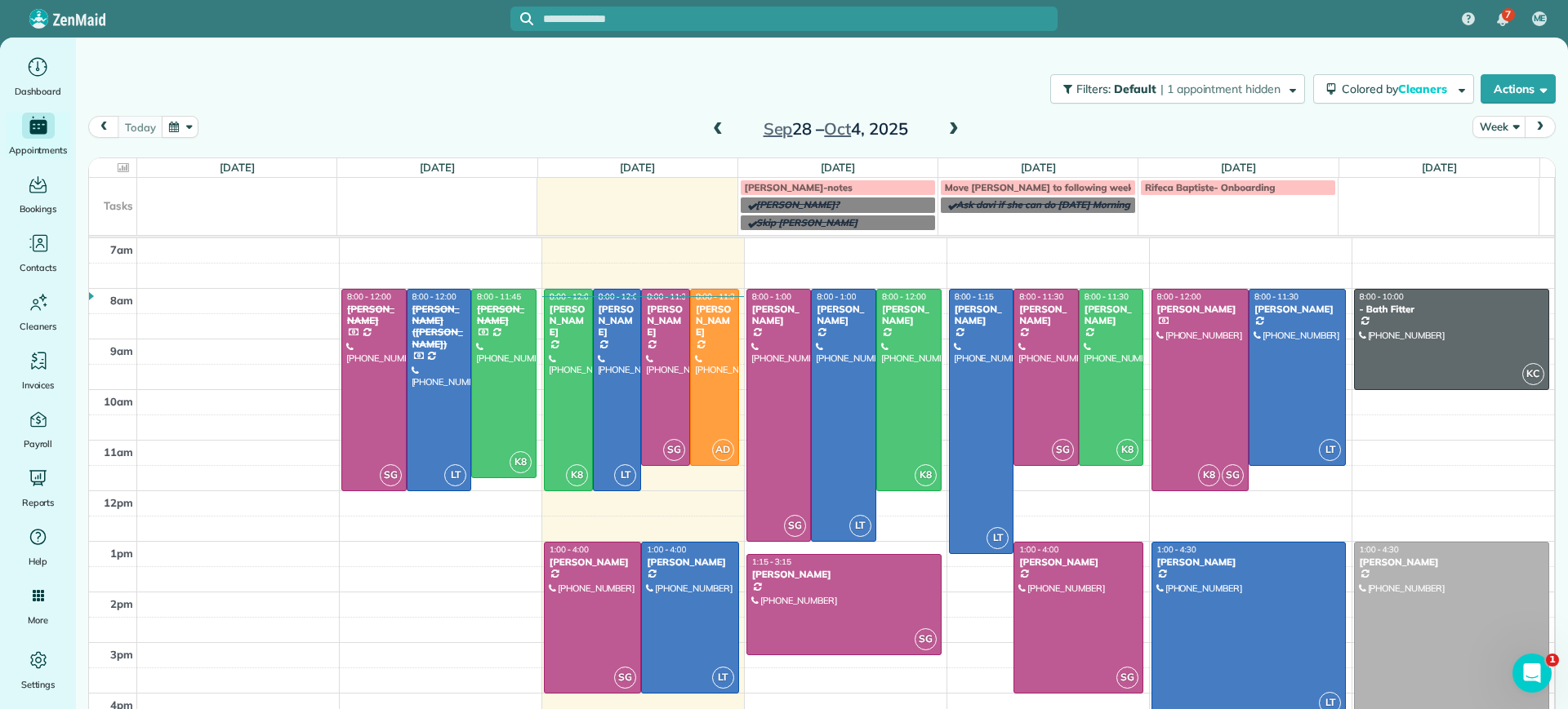
click at [612, 360] on div at bounding box center [617, 390] width 47 height 201
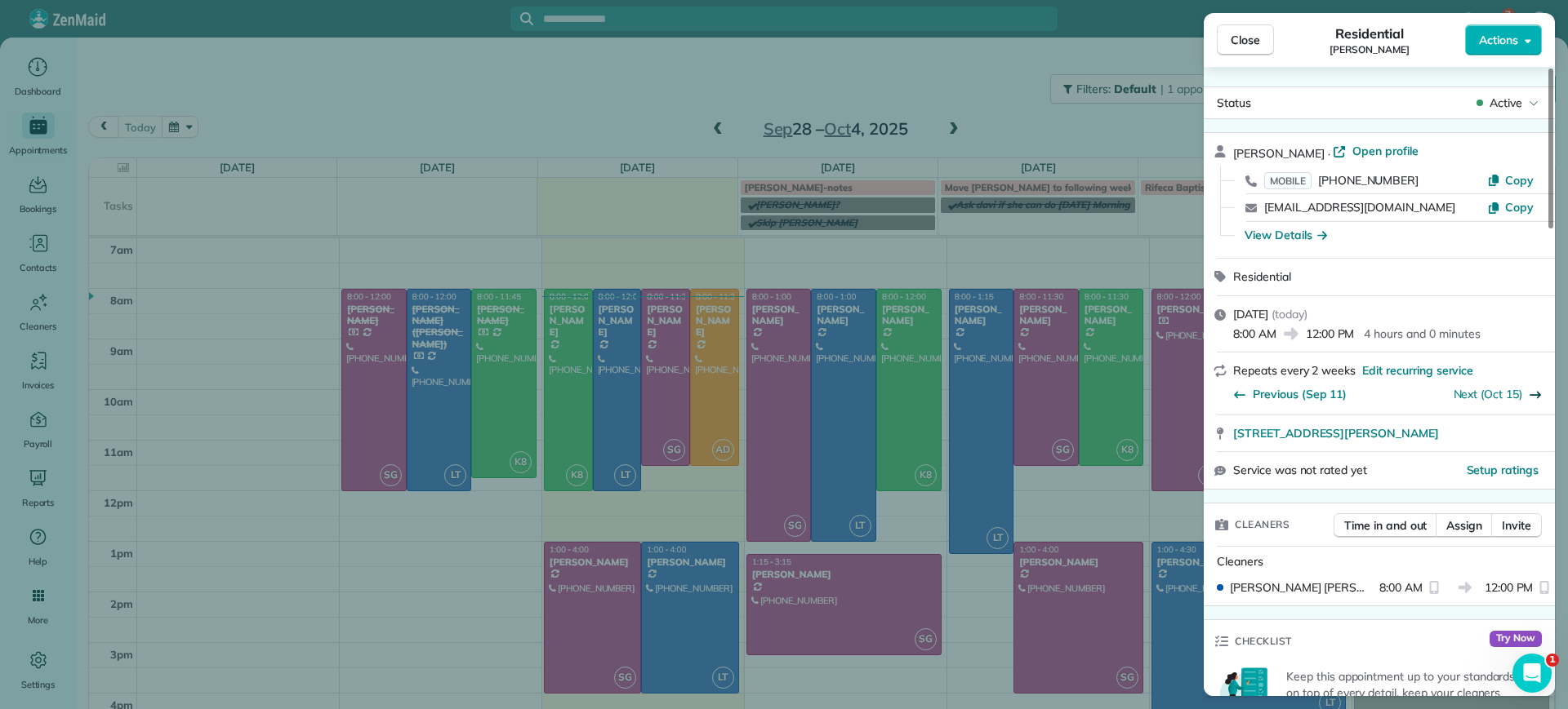
scroll to position [612, 0]
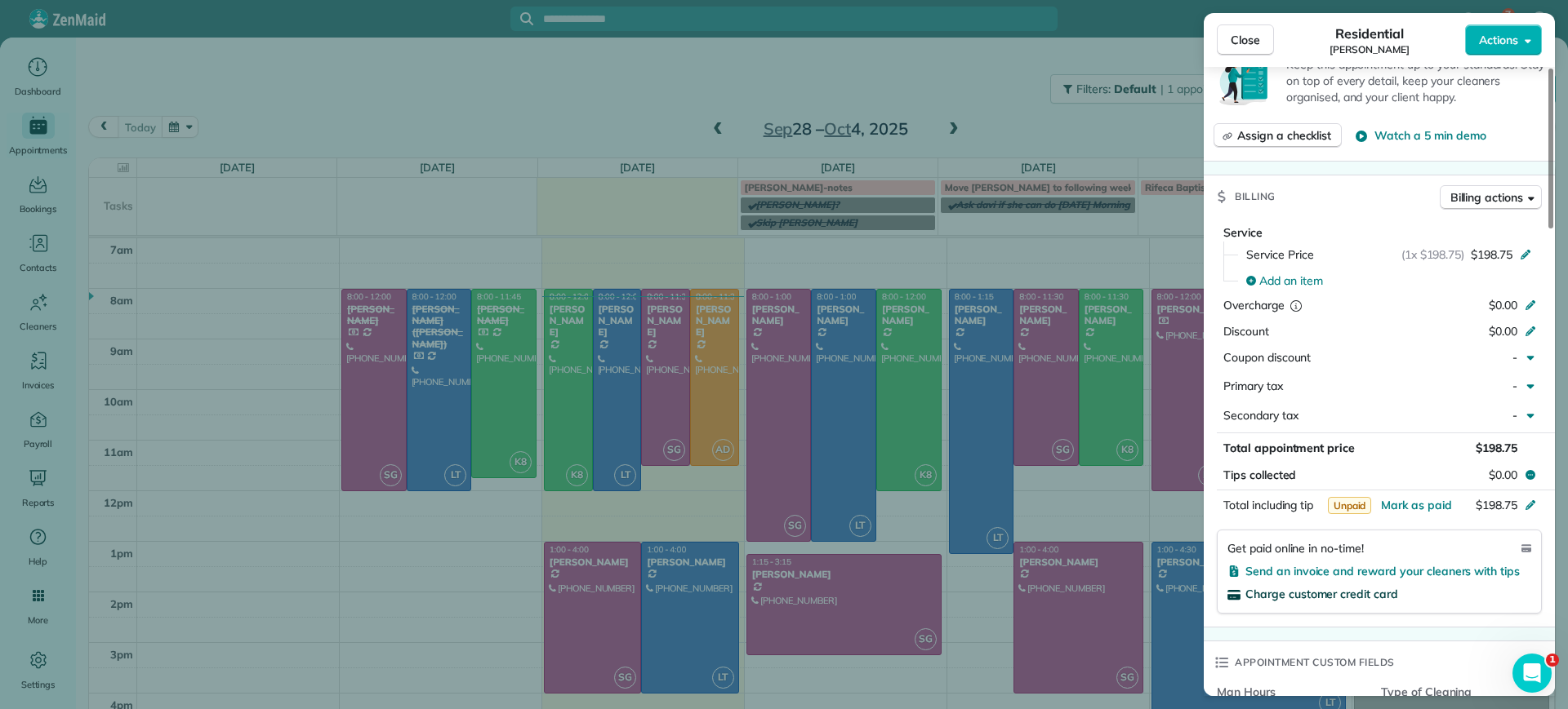
click at [1318, 599] on span "Charge customer credit card" at bounding box center [1322, 594] width 153 height 14
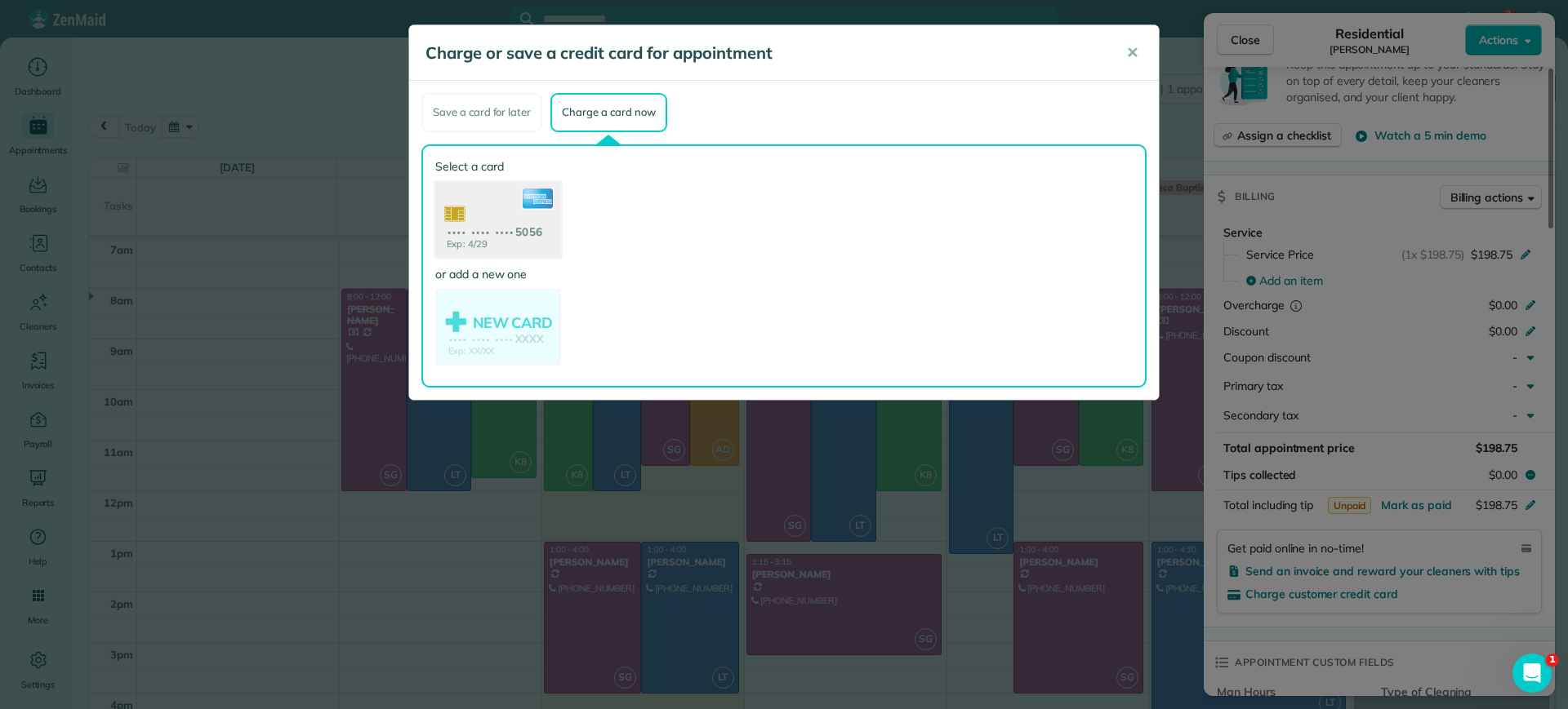
click at [516, 206] on use at bounding box center [498, 221] width 126 height 79
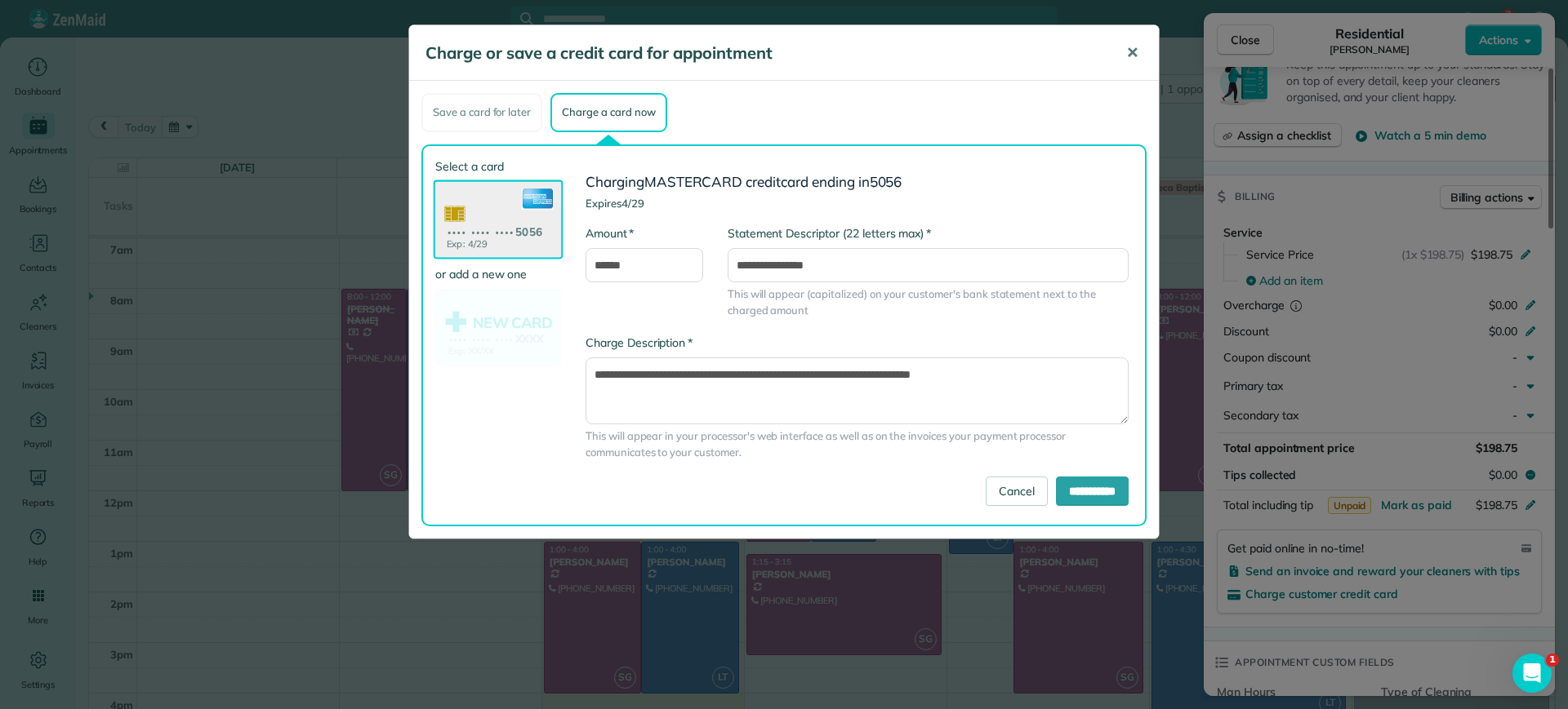
click at [1136, 53] on span "✕" at bounding box center [1132, 53] width 13 height 18
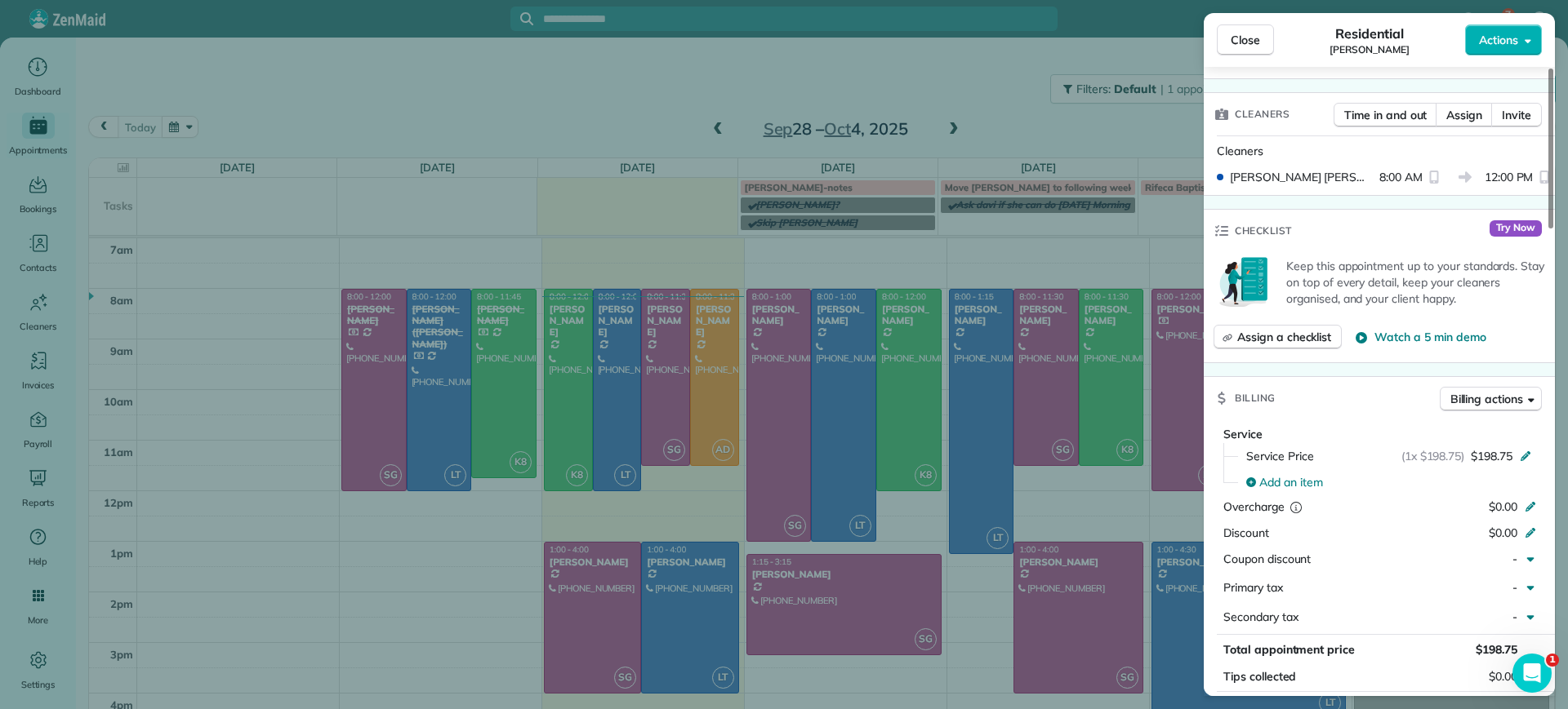
scroll to position [0, 0]
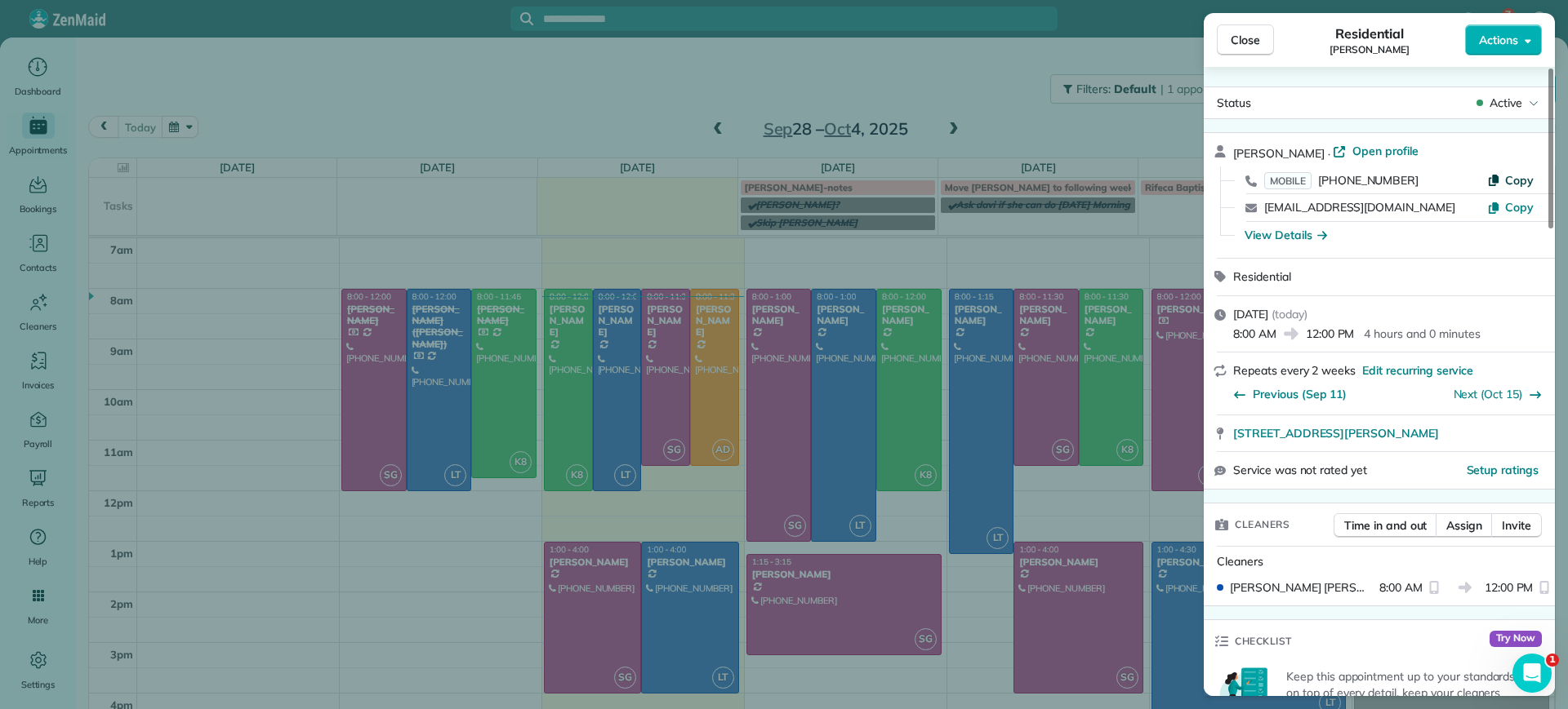
click at [1374, 146] on span "Open profile" at bounding box center [1385, 150] width 66 height 16
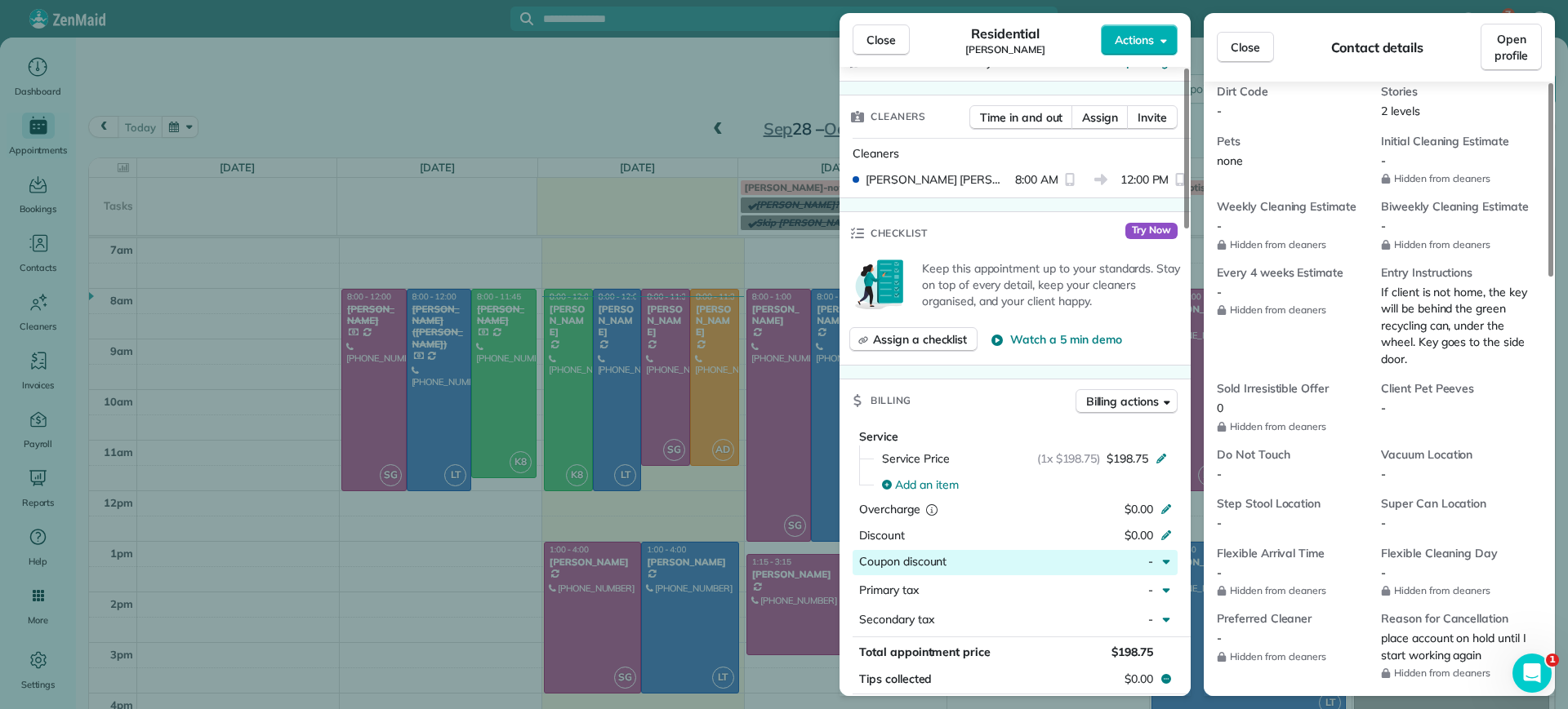
scroll to position [612, 0]
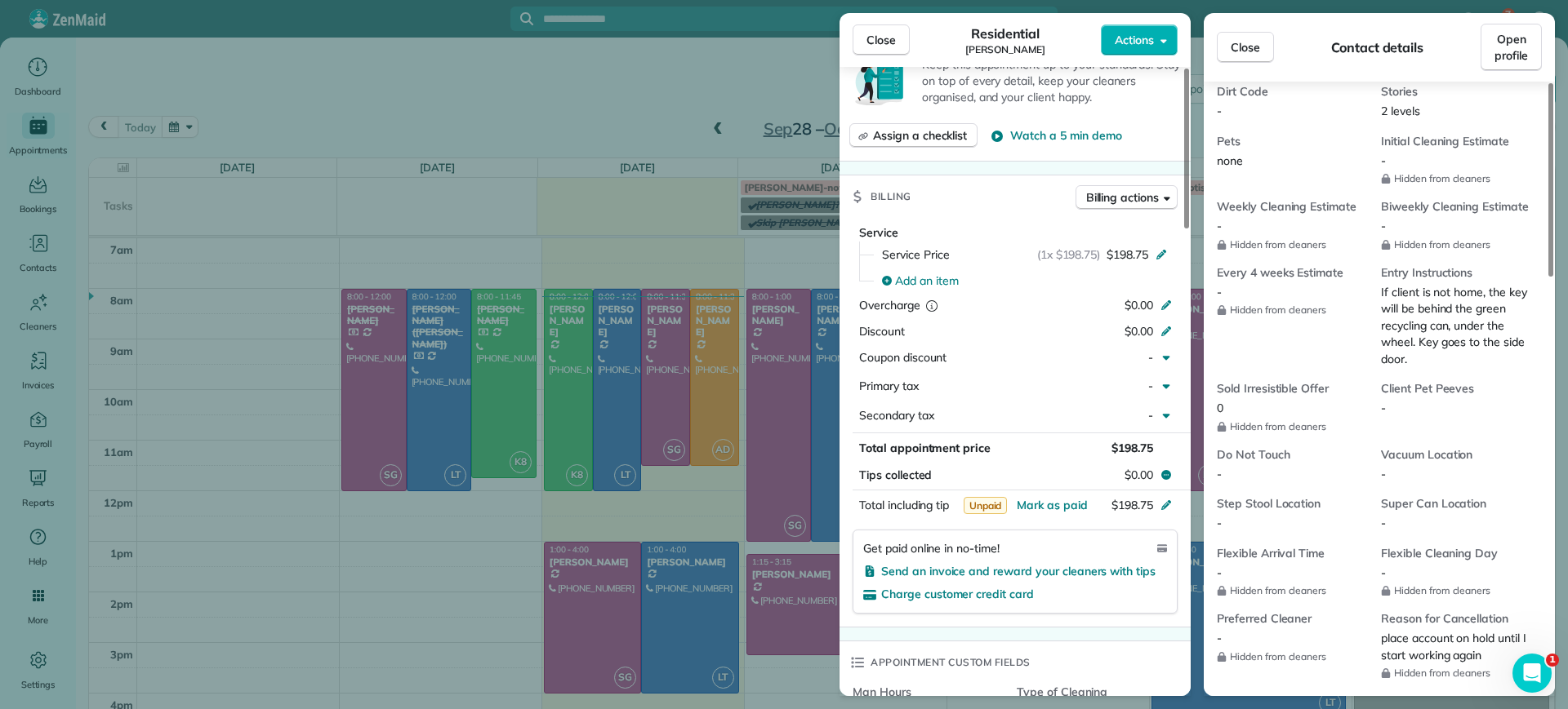
click at [1123, 449] on span "$198.75" at bounding box center [1133, 448] width 42 height 14
click at [1117, 251] on span "$198.75" at bounding box center [1128, 254] width 42 height 16
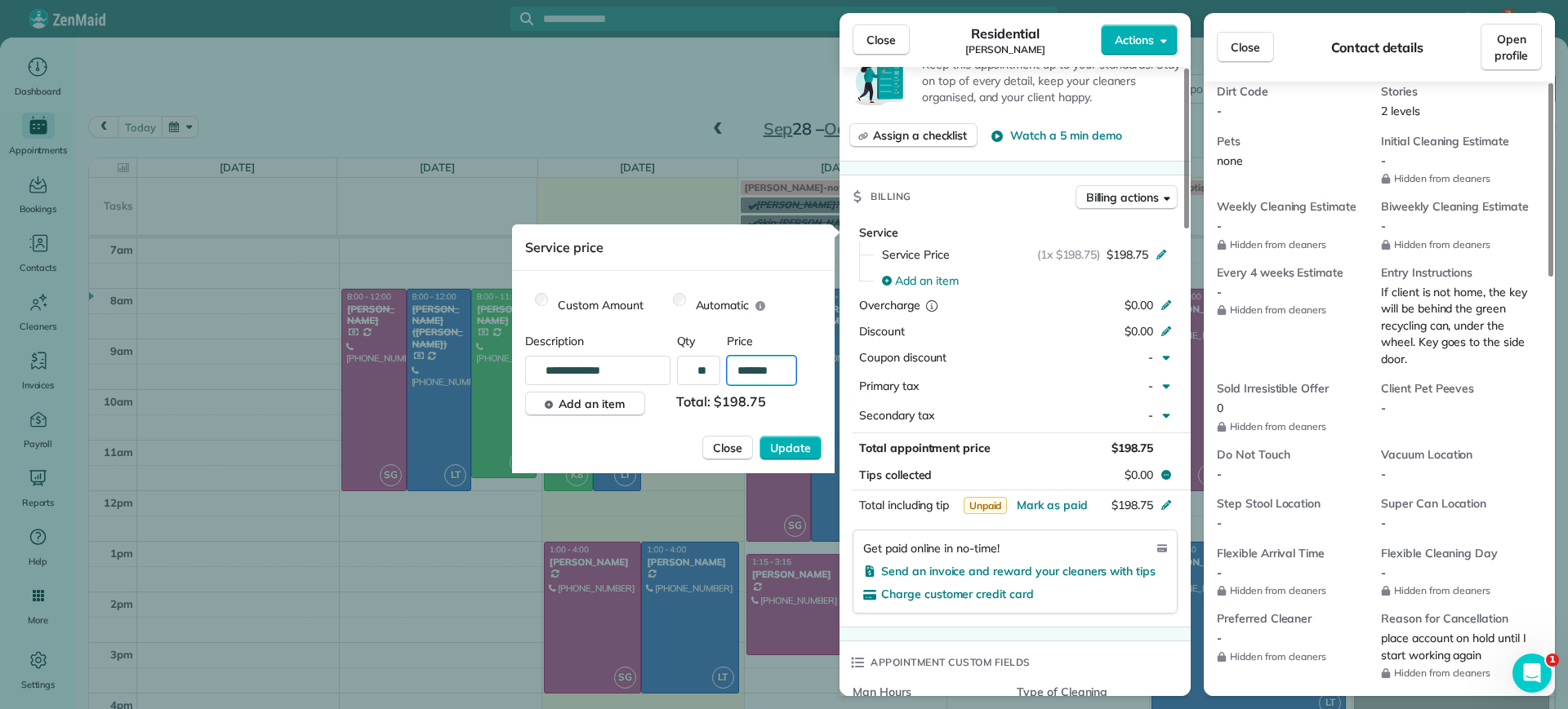
click at [757, 365] on input "*******" at bounding box center [761, 370] width 70 height 29
drag, startPoint x: 781, startPoint y: 363, endPoint x: 744, endPoint y: 363, distance: 37.0
click at [744, 363] on input "*******" at bounding box center [761, 370] width 70 height 29
type input "**"
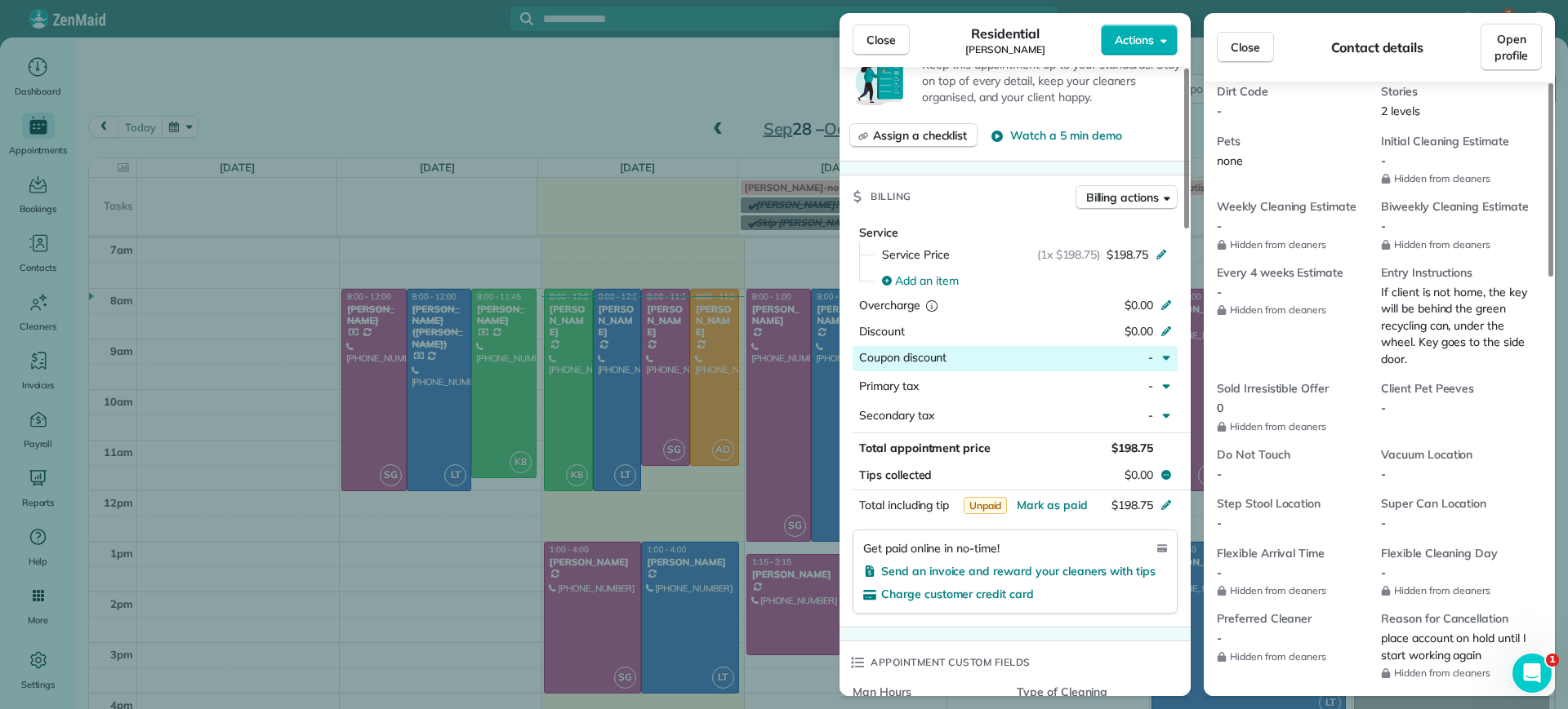
click at [1172, 355] on div "button" at bounding box center [1168, 359] width 18 height 19
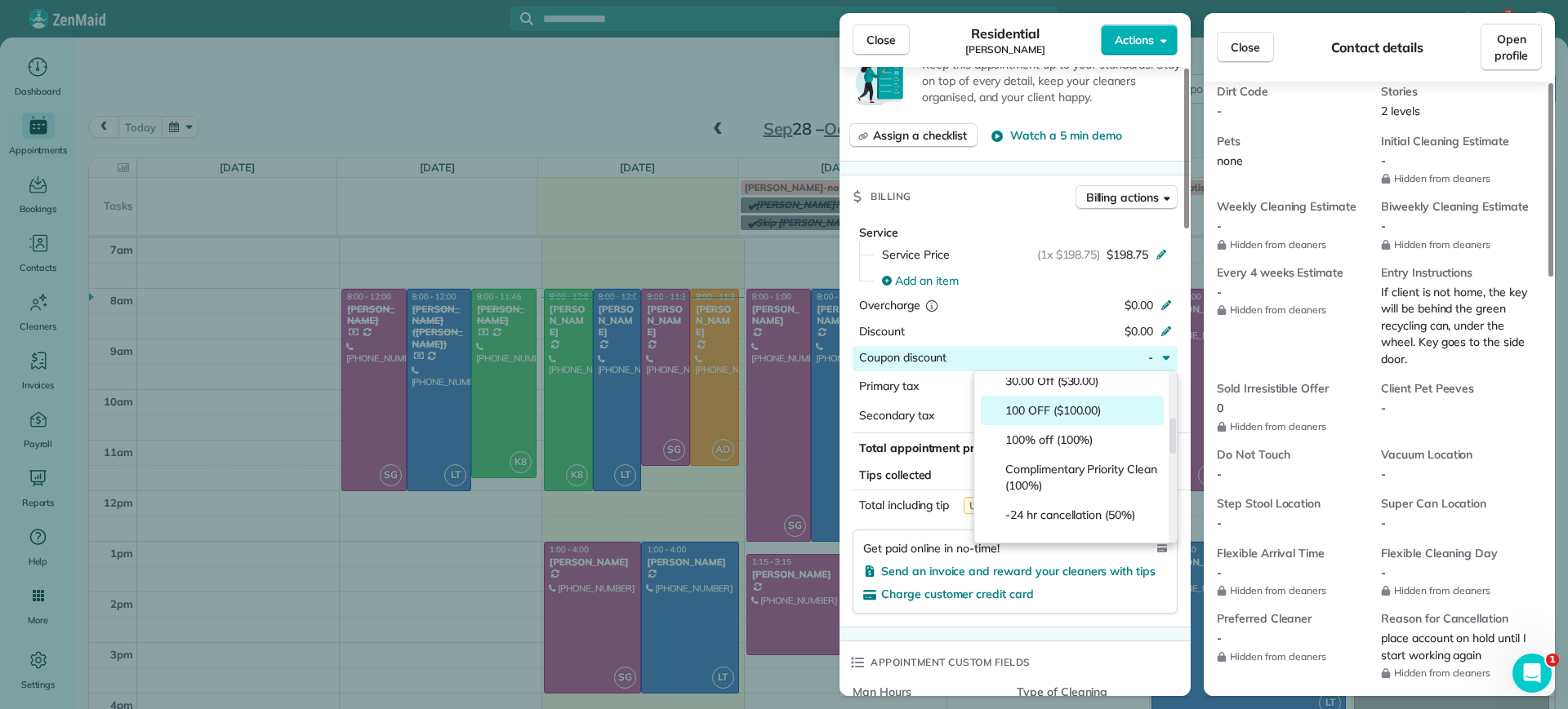
scroll to position [0, 0]
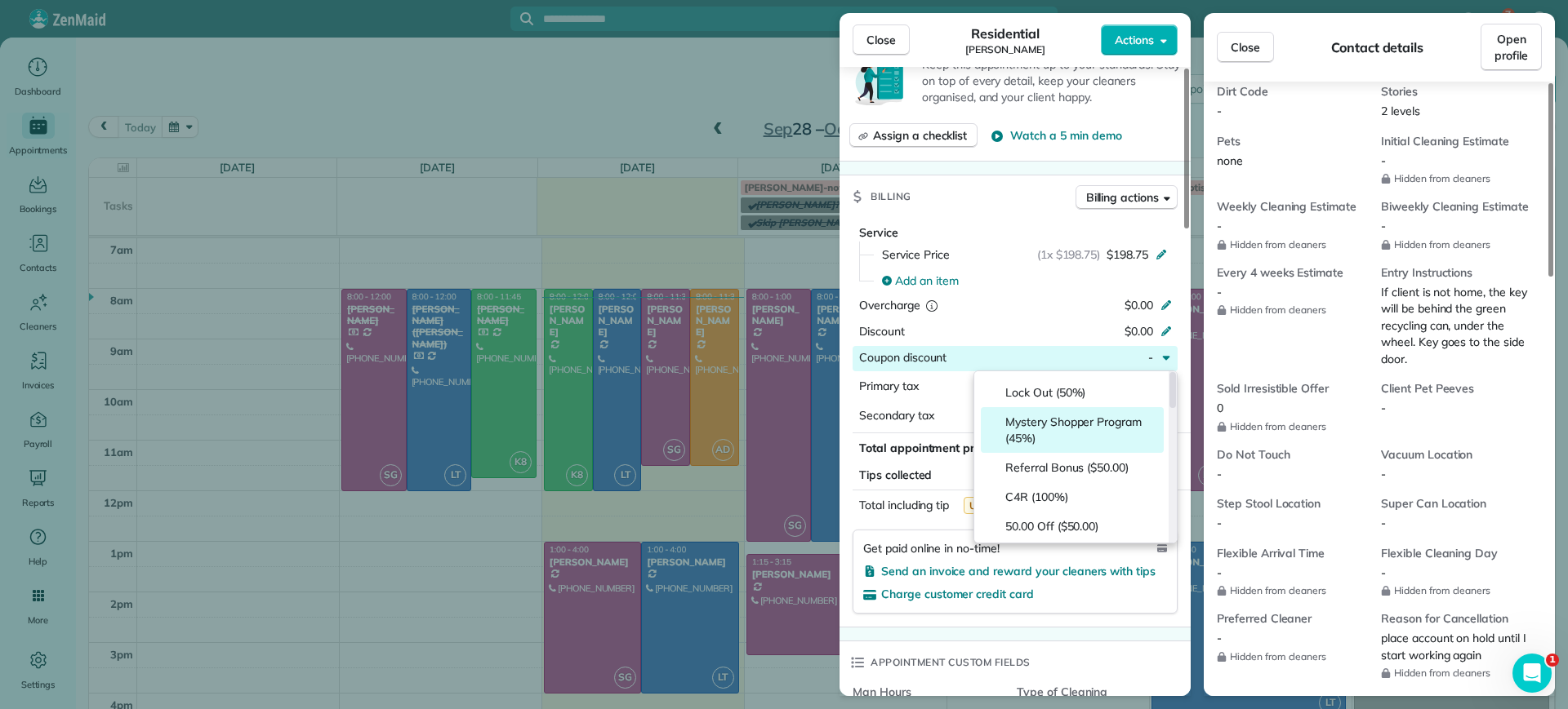
click at [1089, 441] on span "Mystery Shopper Program (45%)" at bounding box center [1081, 430] width 152 height 33
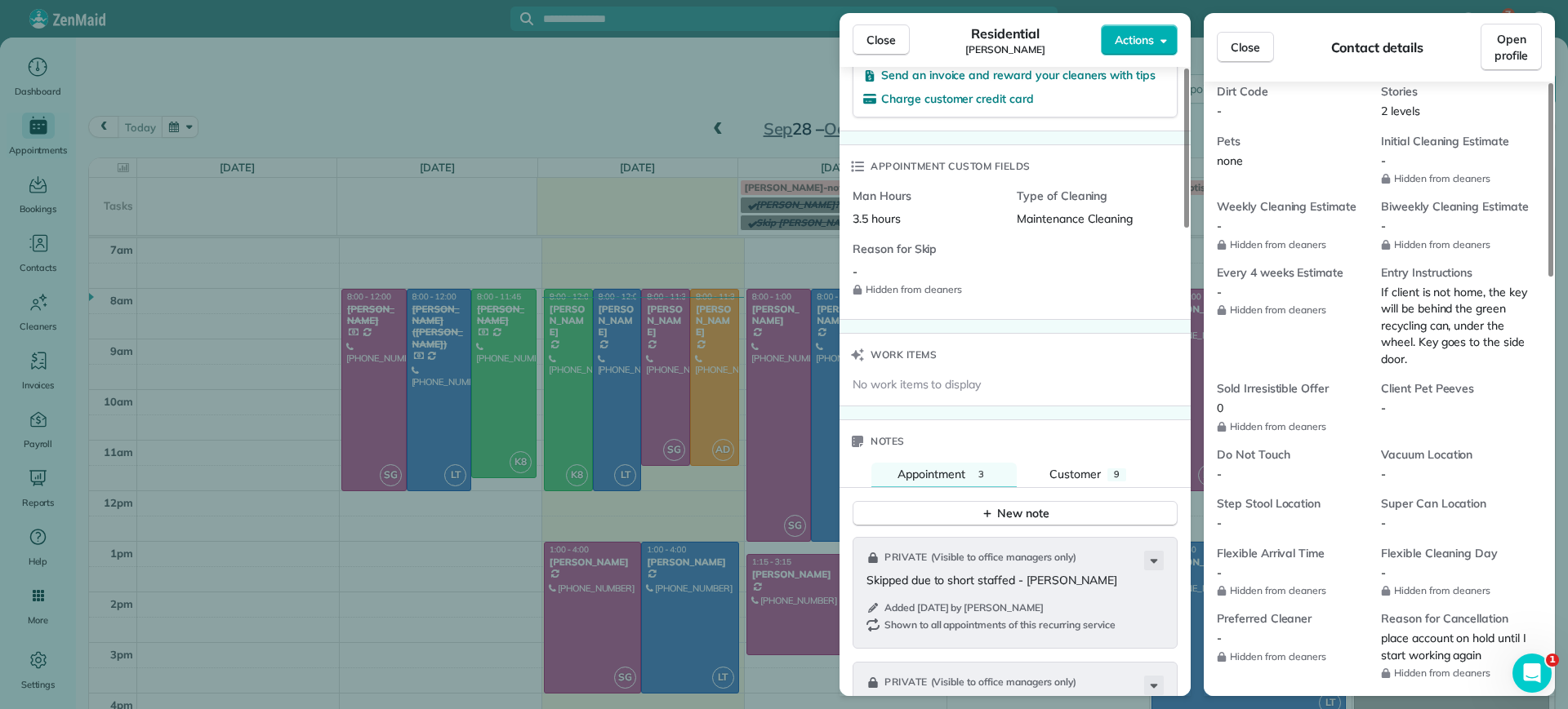
scroll to position [612, 0]
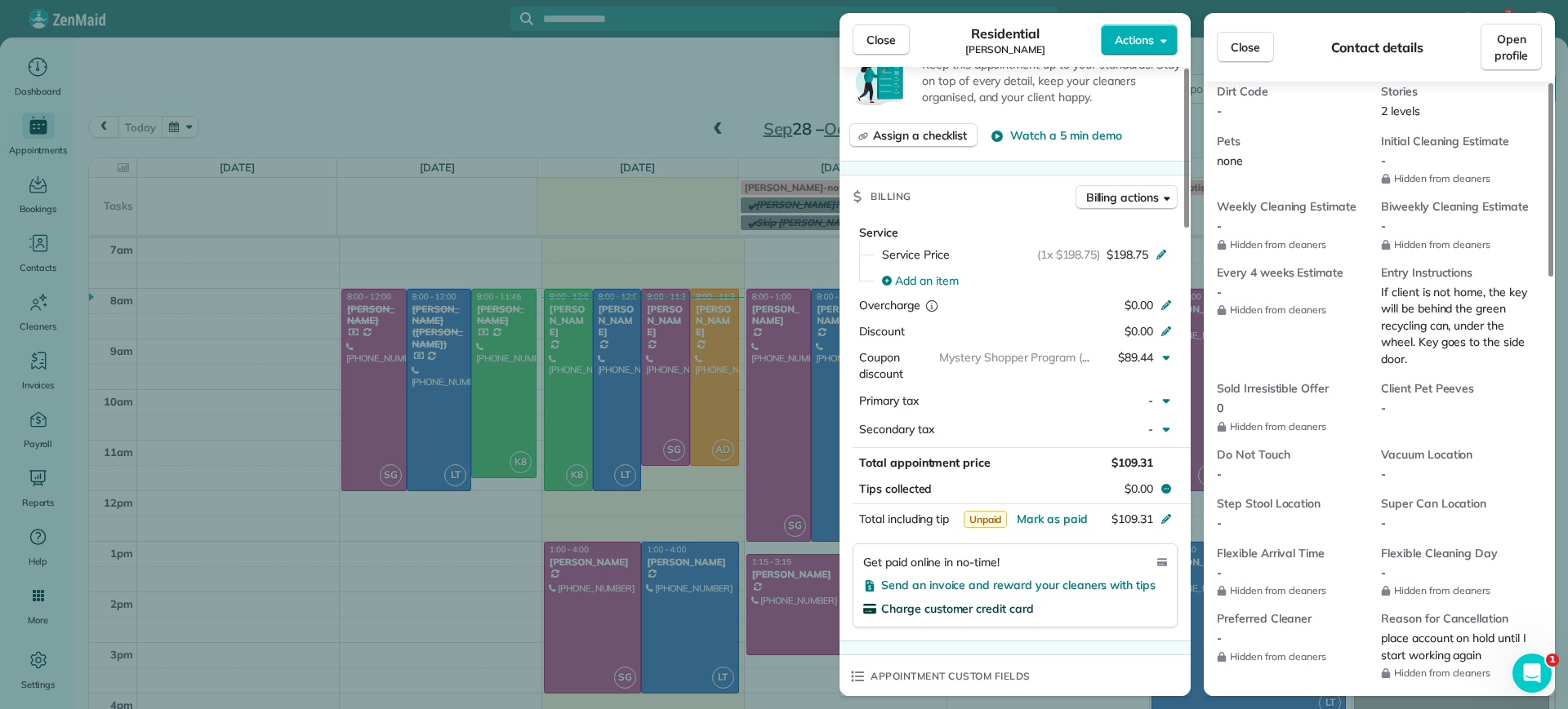
click at [951, 607] on span "Charge customer credit card" at bounding box center [958, 608] width 153 height 14
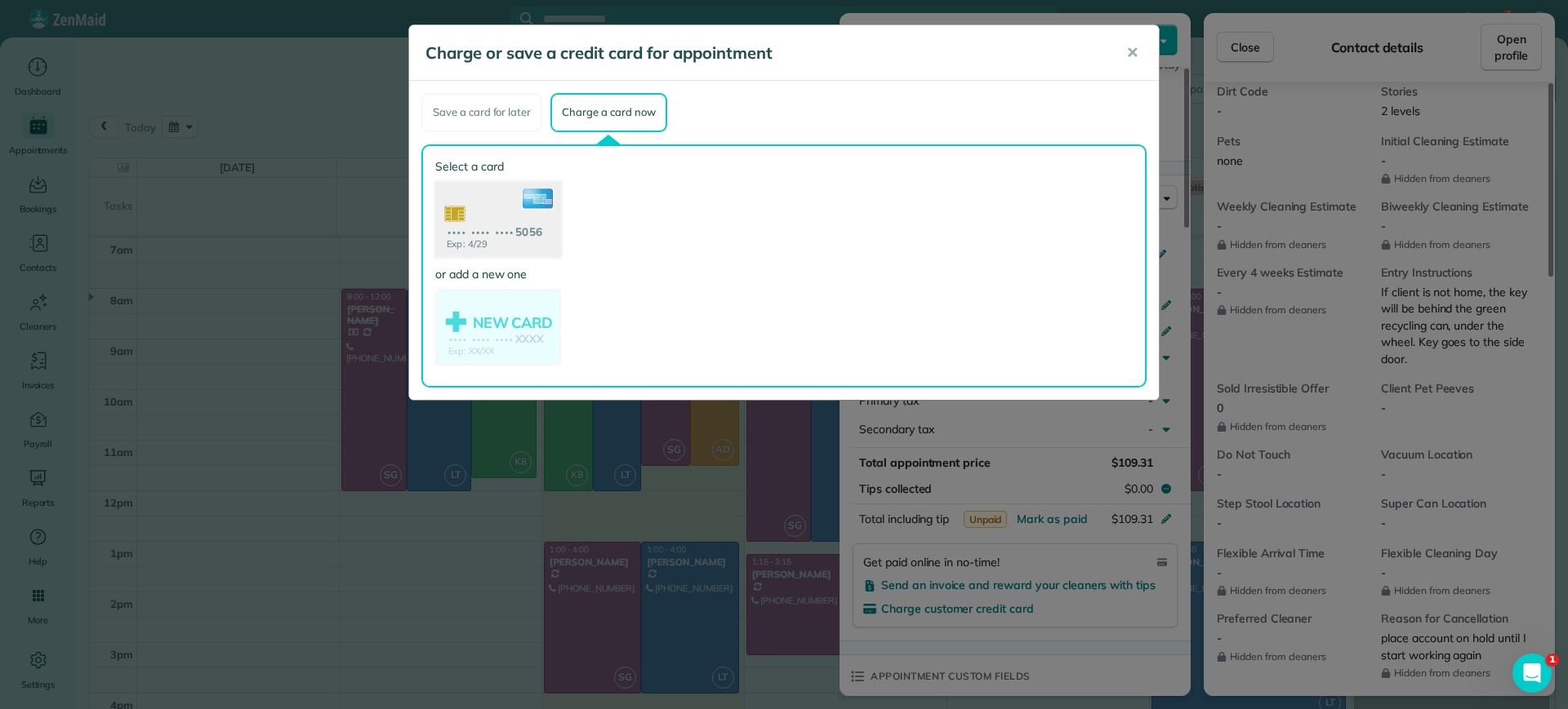
click at [492, 232] on use at bounding box center [498, 221] width 126 height 79
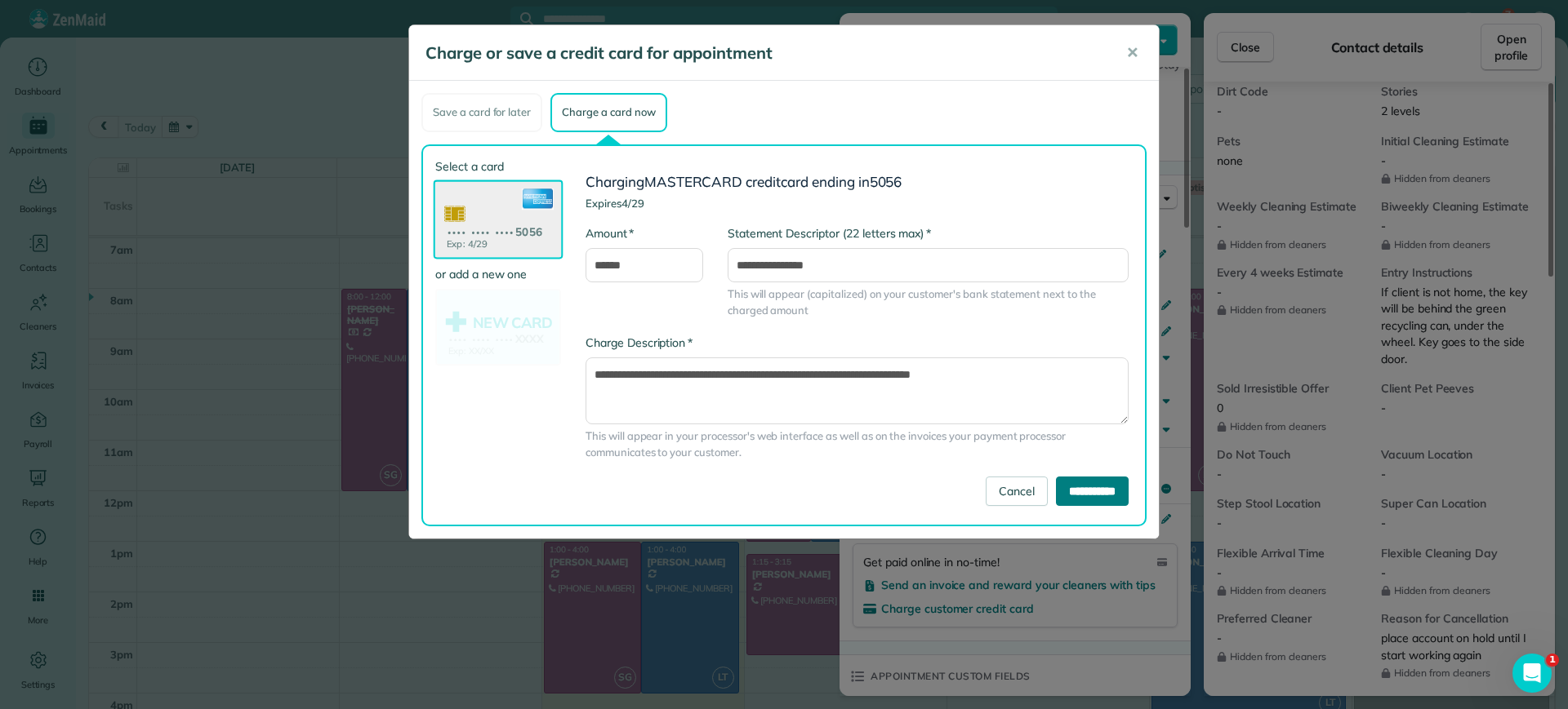
click at [1055, 496] on input "**********" at bounding box center [1092, 491] width 72 height 29
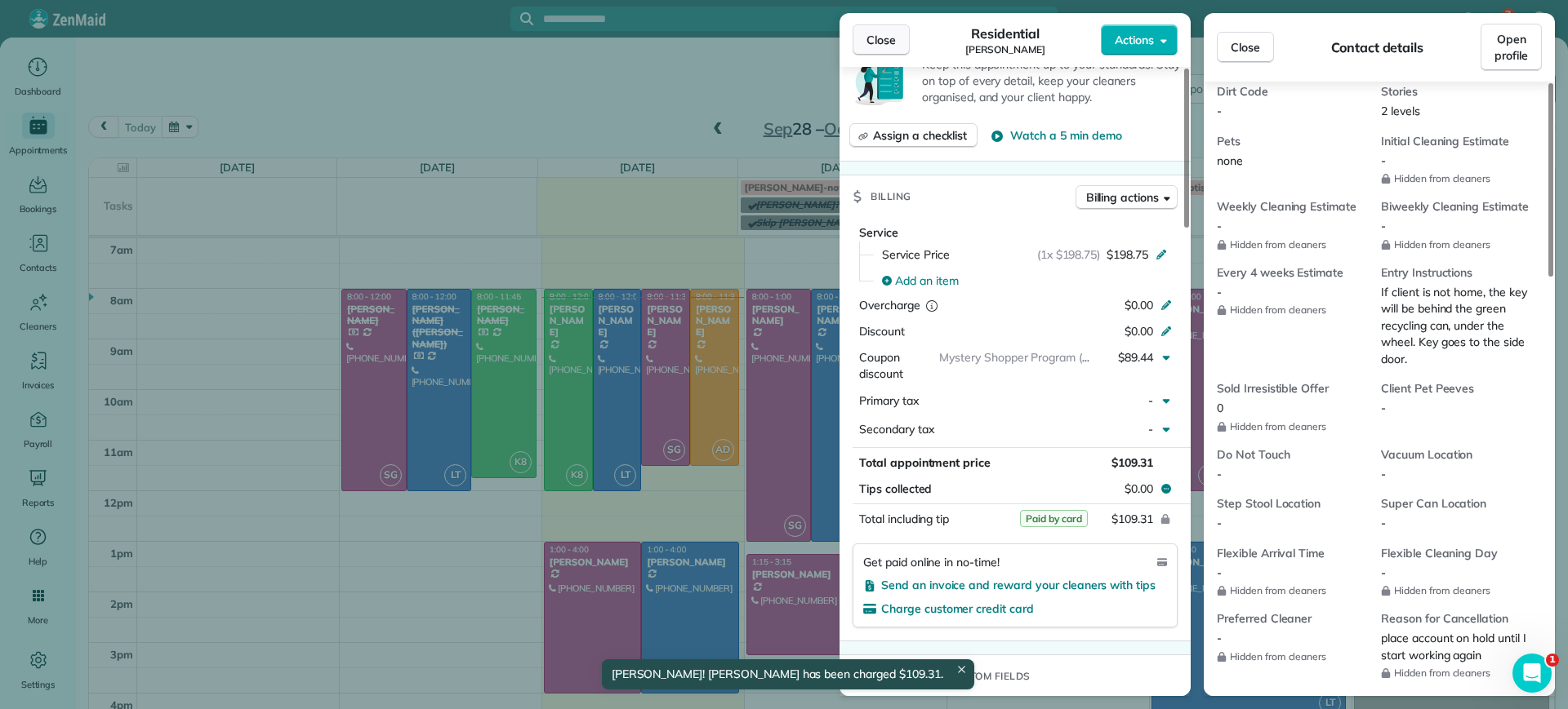
click at [879, 45] on span "Close" at bounding box center [881, 39] width 29 height 16
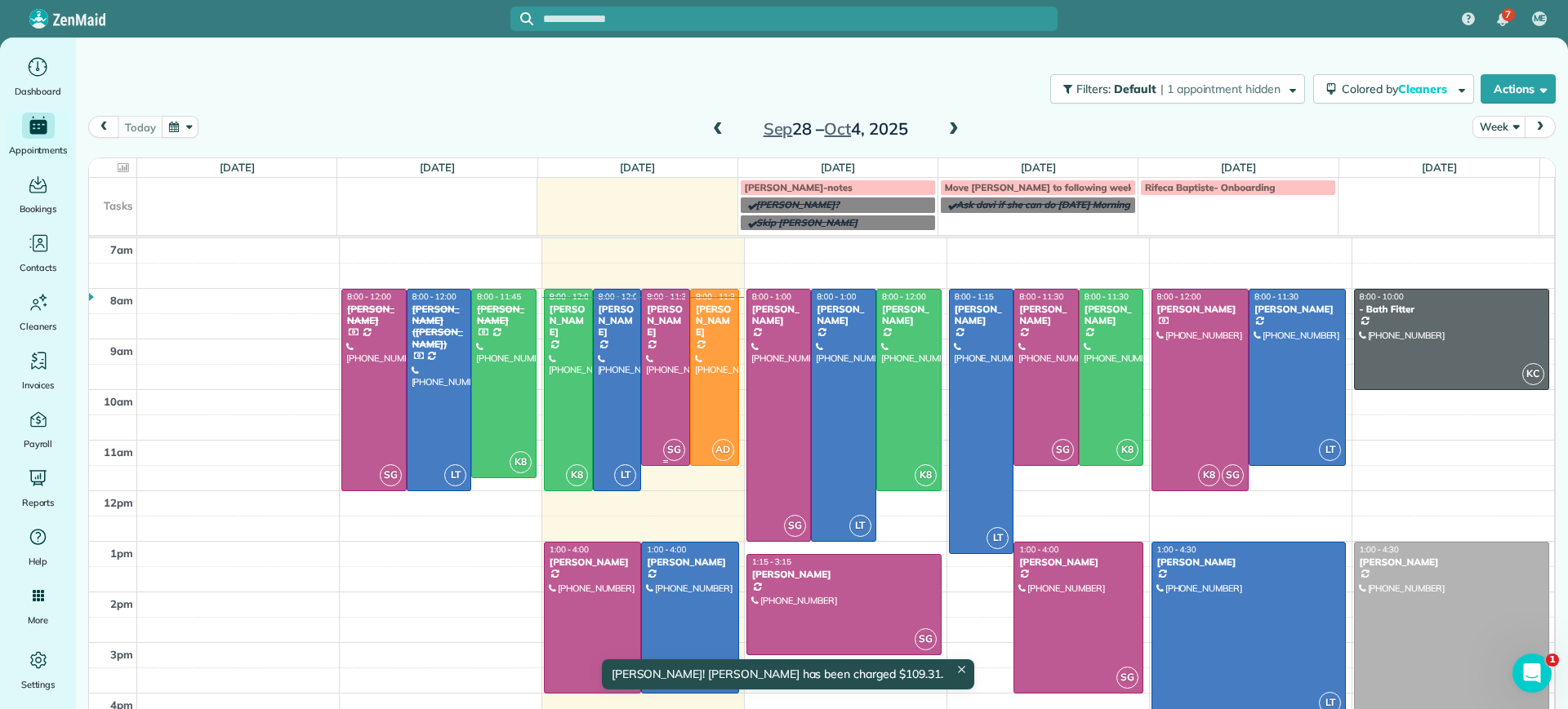
click at [665, 339] on div at bounding box center [666, 377] width 47 height 176
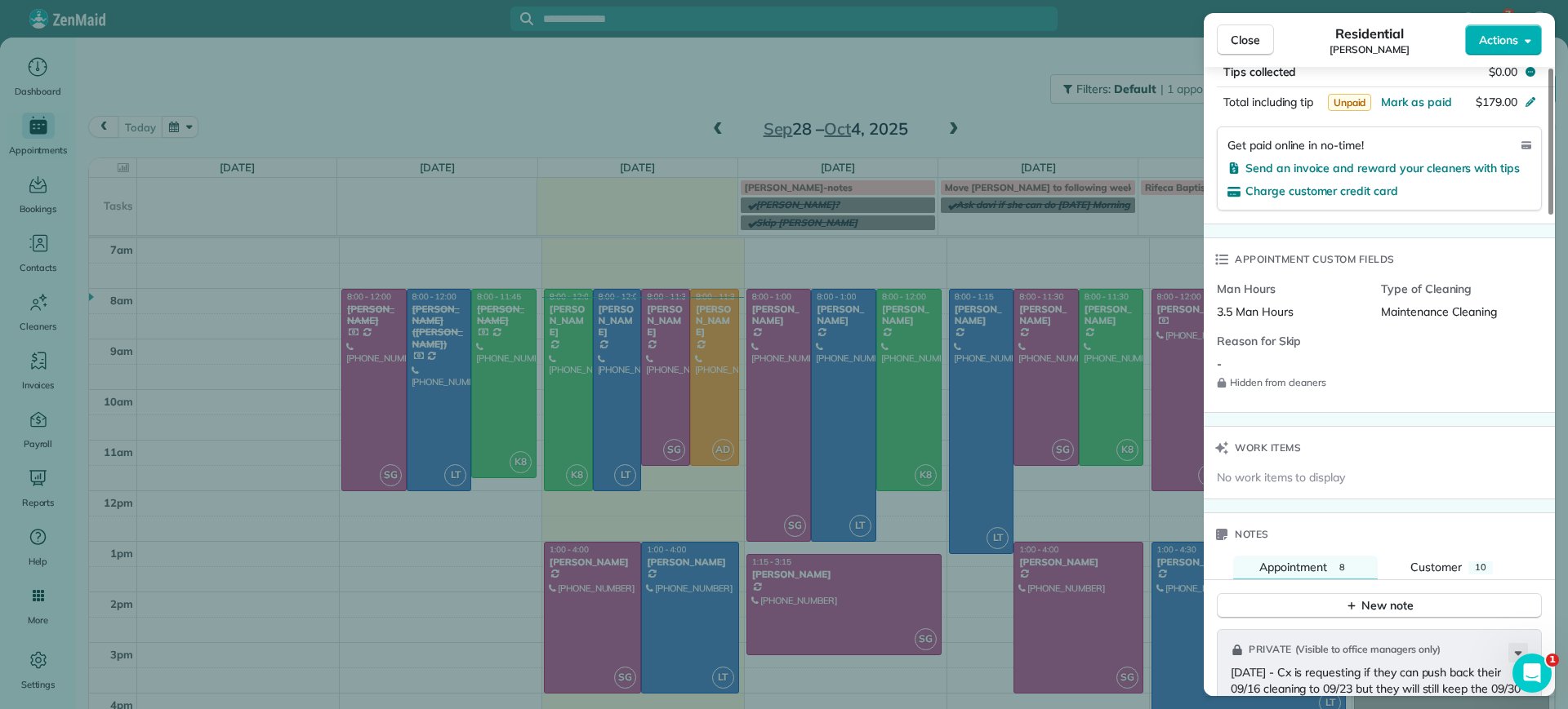
scroll to position [919, 0]
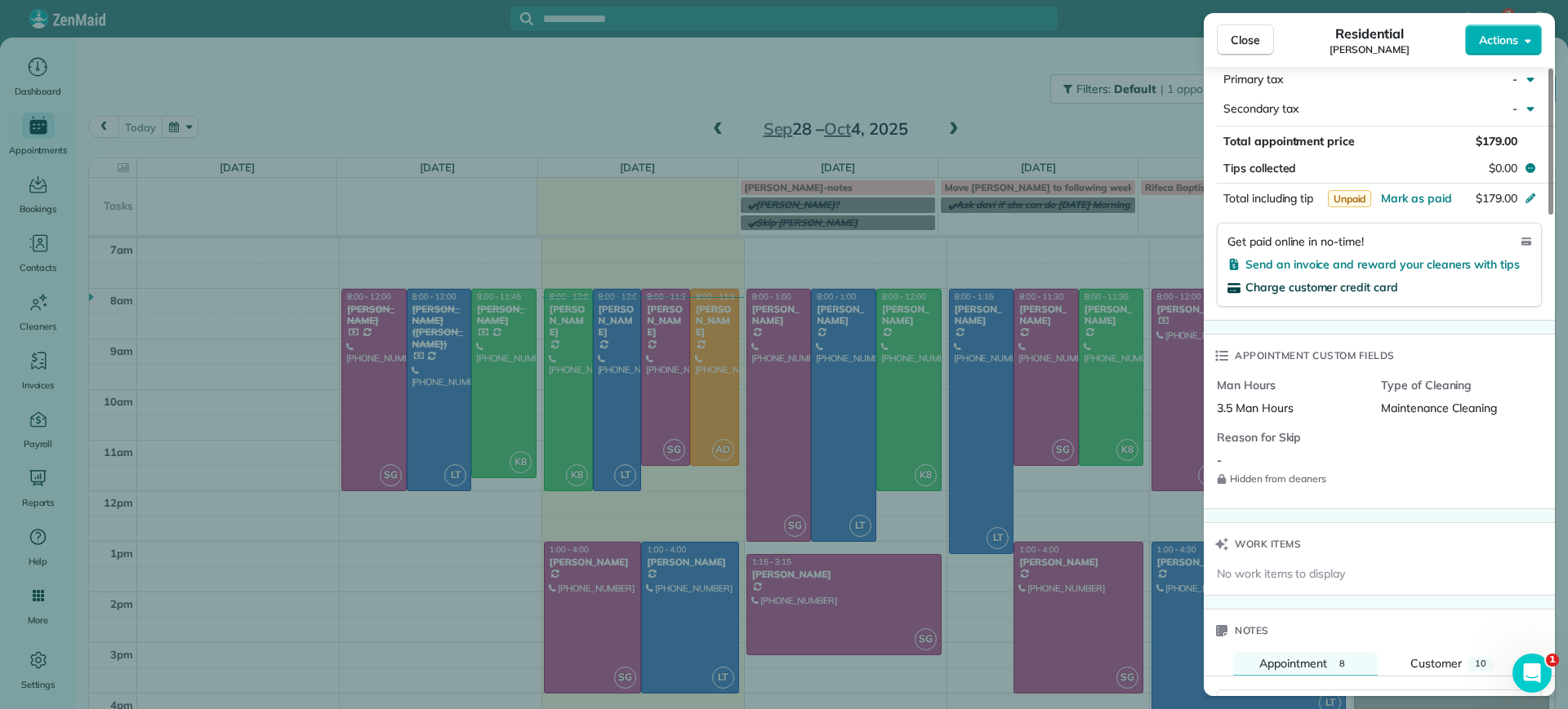
click at [1296, 286] on span "Charge customer credit card" at bounding box center [1322, 286] width 153 height 14
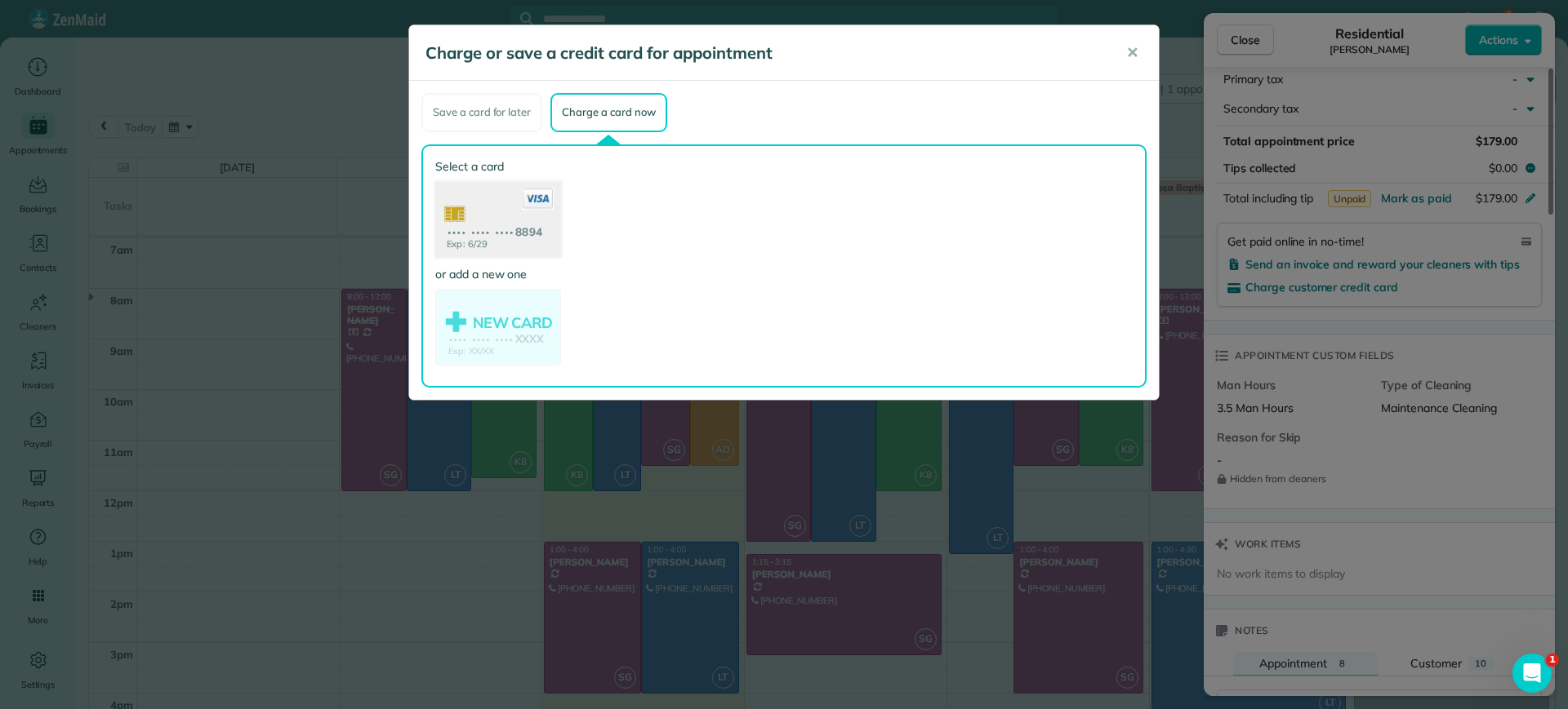
click at [511, 215] on use at bounding box center [498, 221] width 126 height 79
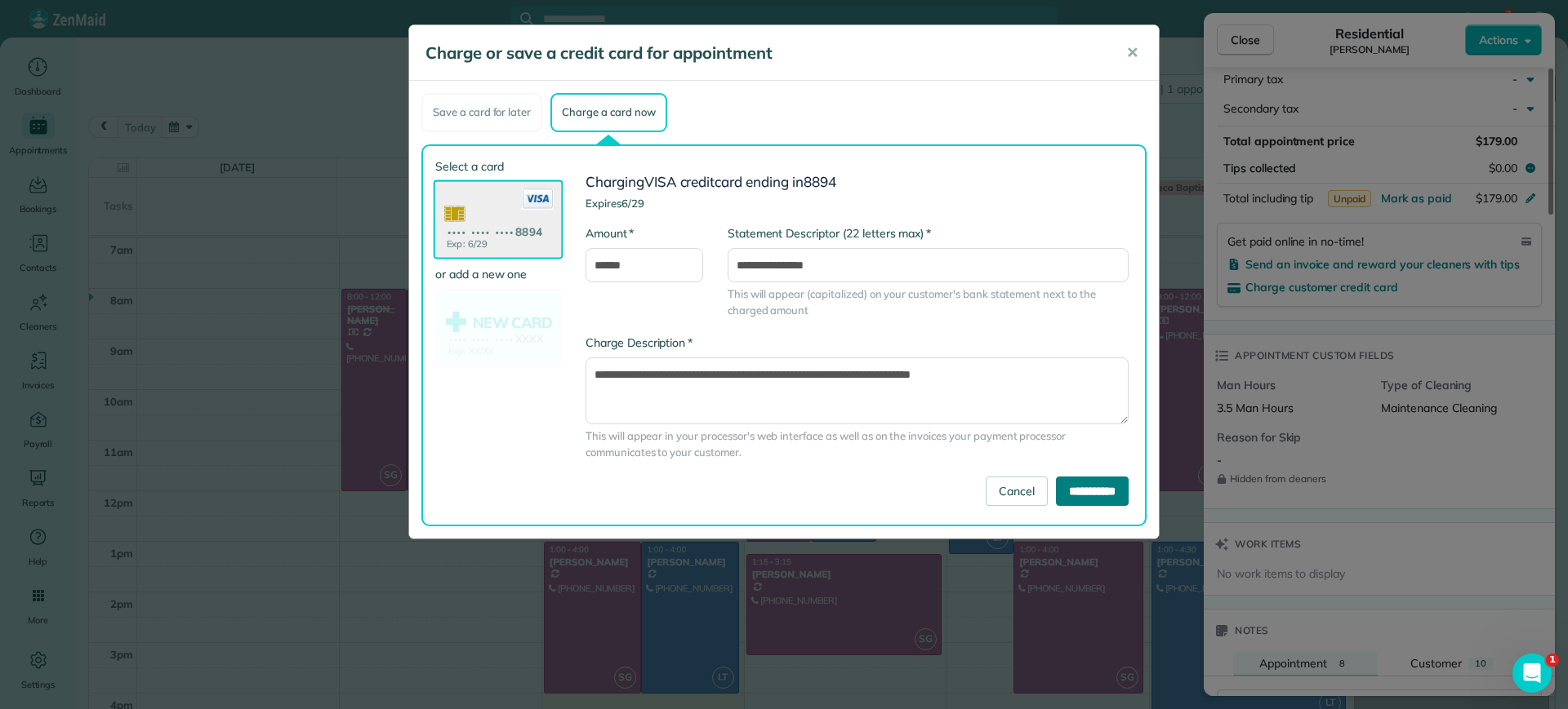
click at [1085, 496] on input "**********" at bounding box center [1092, 491] width 72 height 29
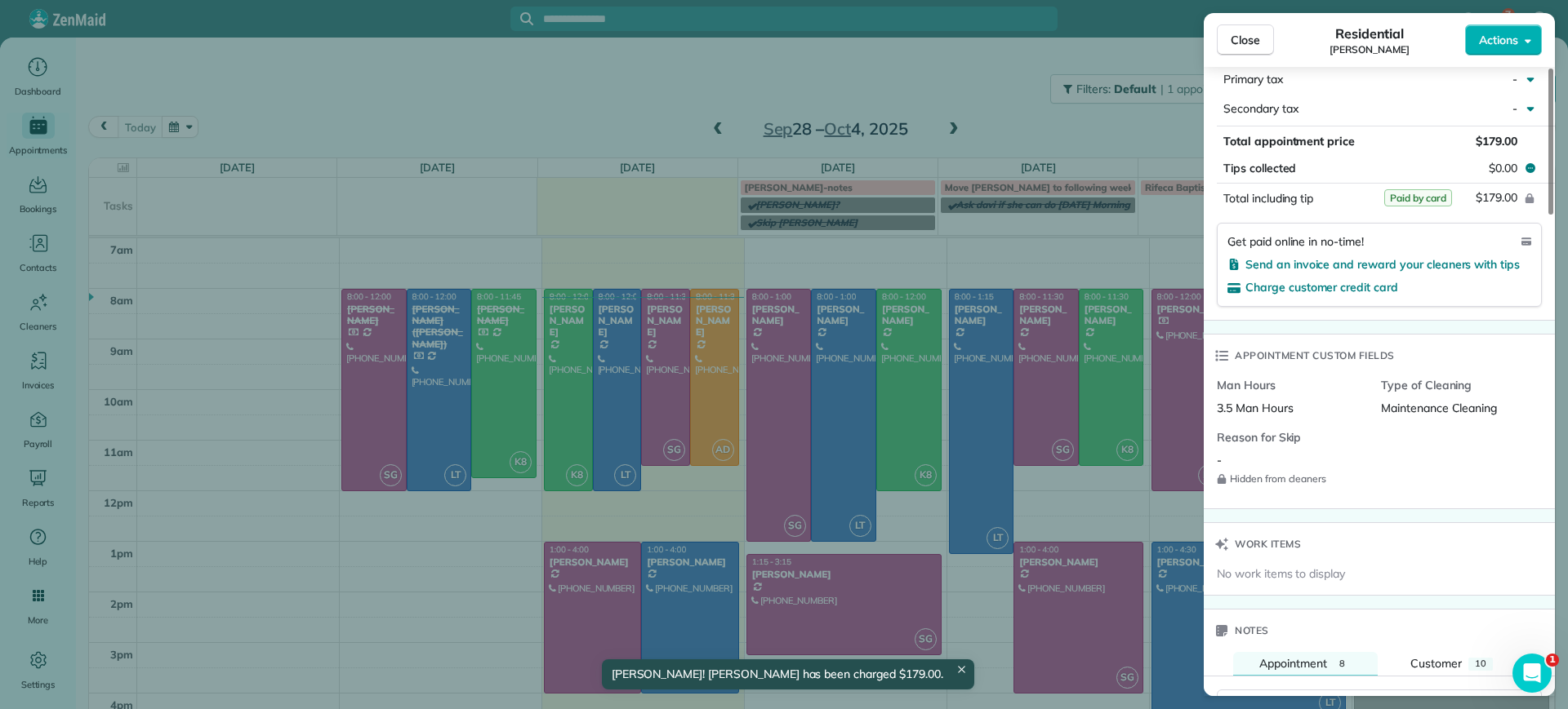
click at [522, 133] on div "Close Residential Jennifer Johnson Actions Status Active Jennifer Johnson · Ope…" at bounding box center [784, 354] width 1568 height 709
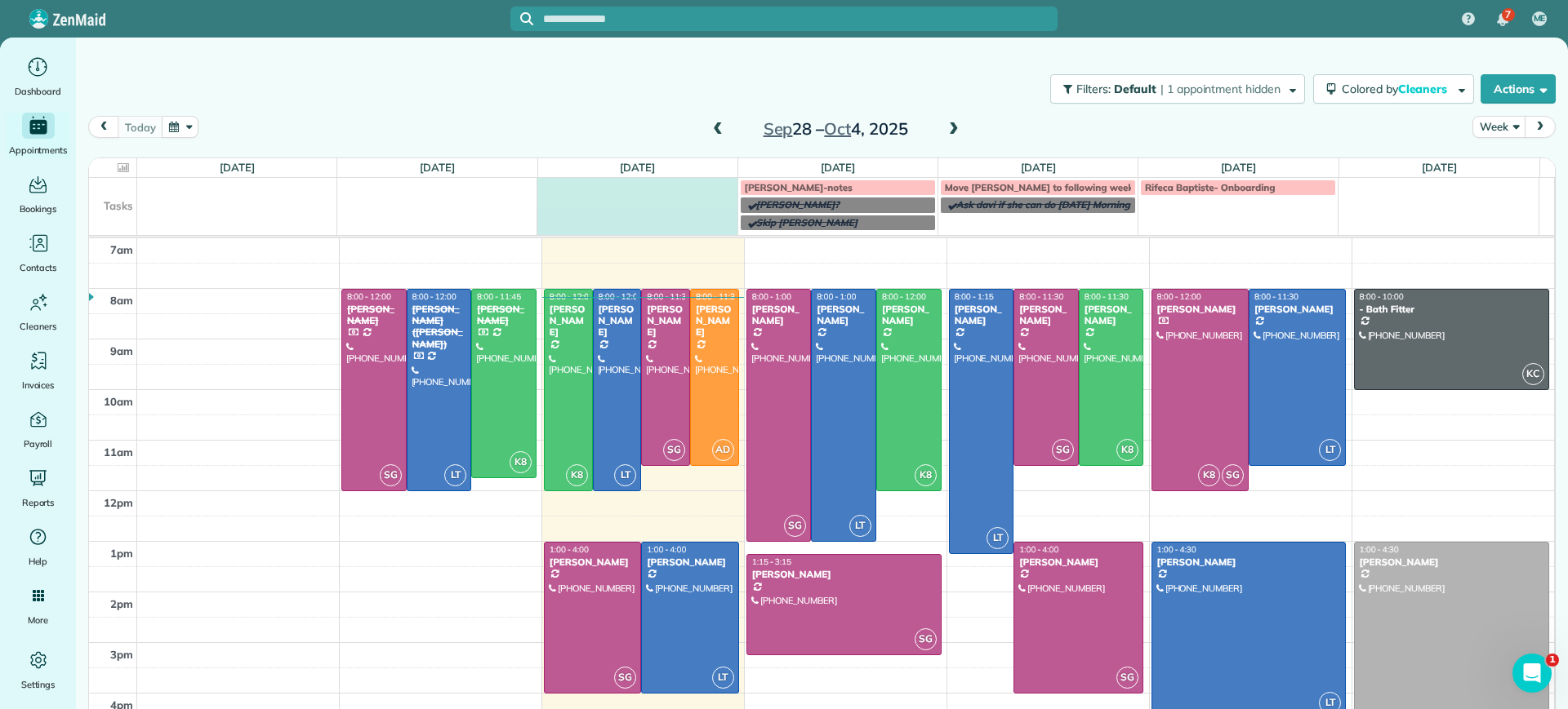
click at [616, 221] on td at bounding box center [637, 204] width 200 height 53
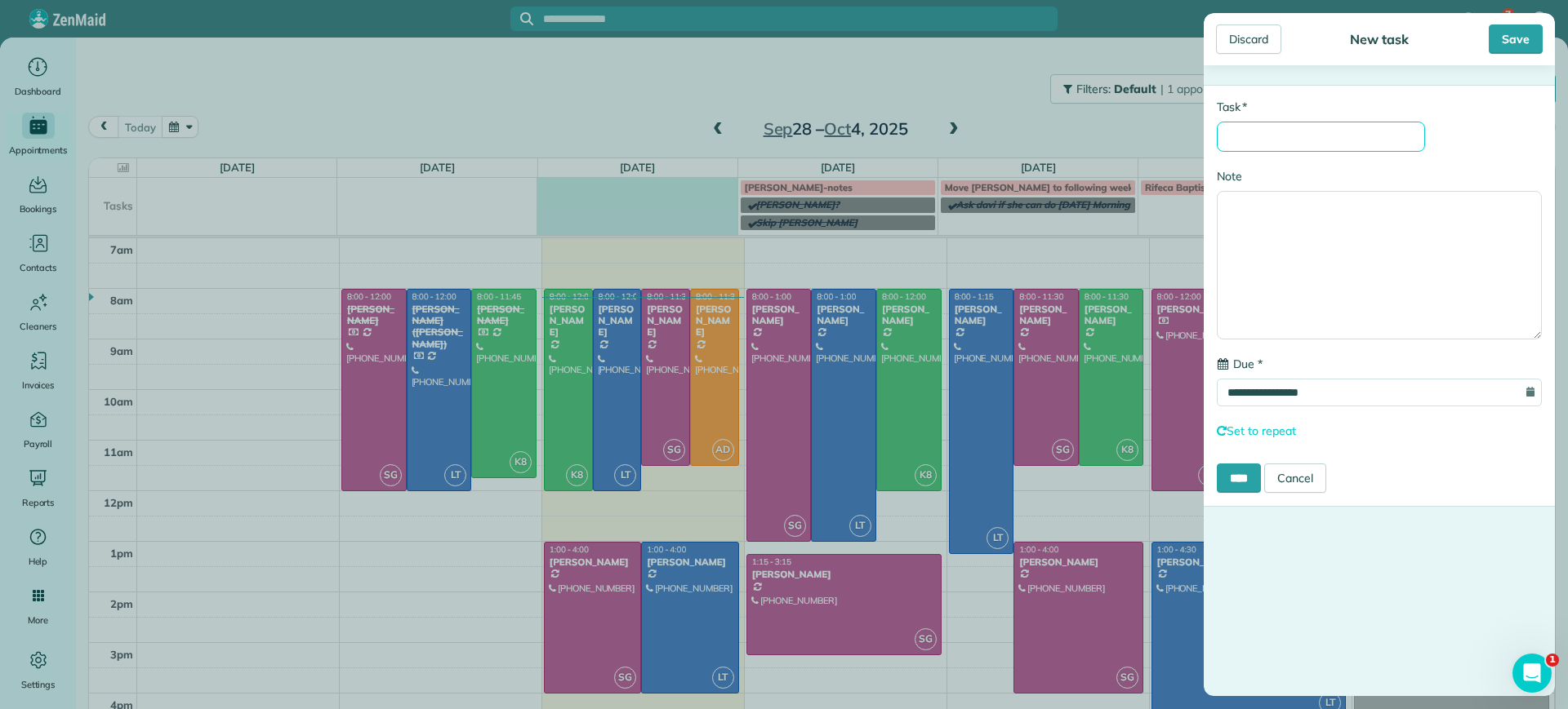
click at [1284, 139] on input "* Task" at bounding box center [1321, 137] width 208 height 30
click at [1261, 52] on div "Discard" at bounding box center [1249, 39] width 66 height 29
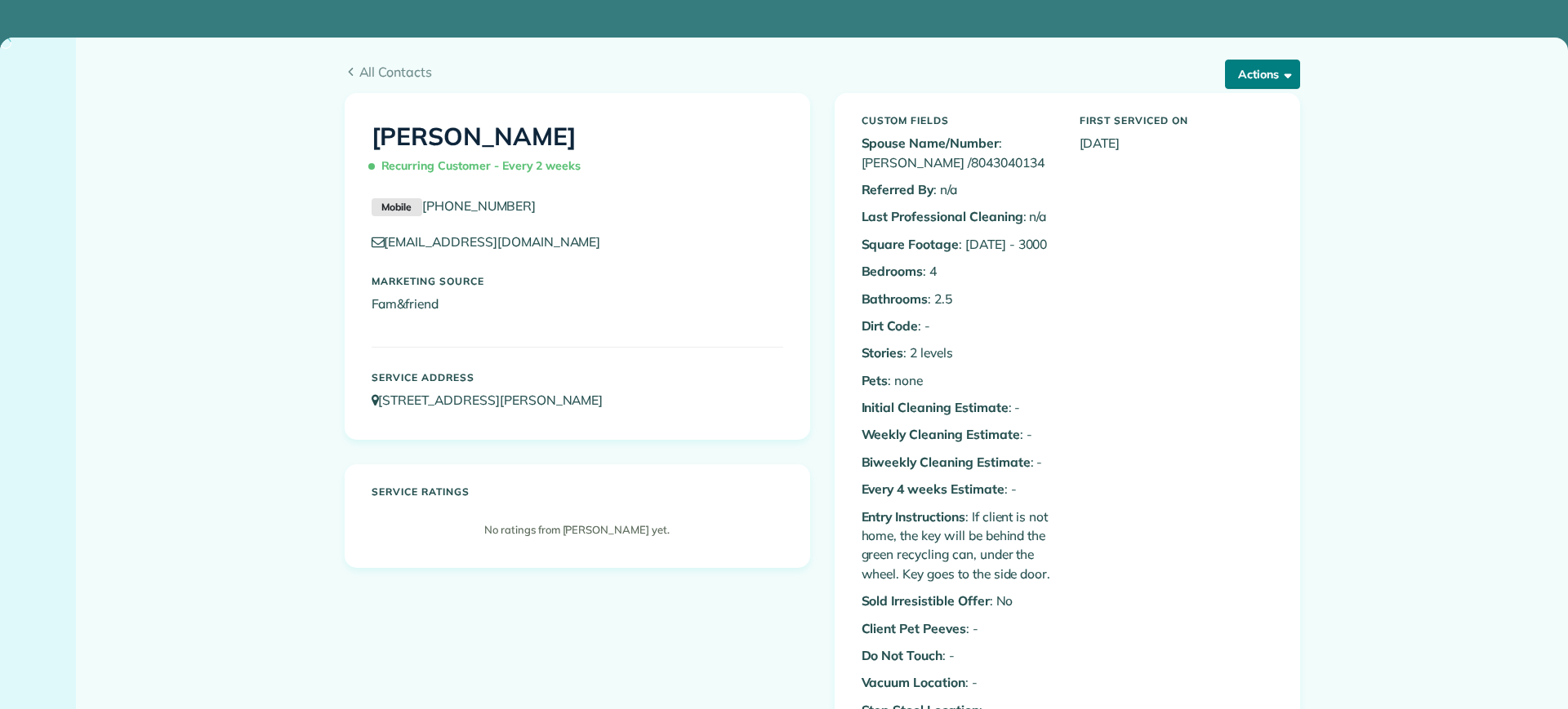
click at [1268, 74] on button "Actions" at bounding box center [1262, 74] width 75 height 29
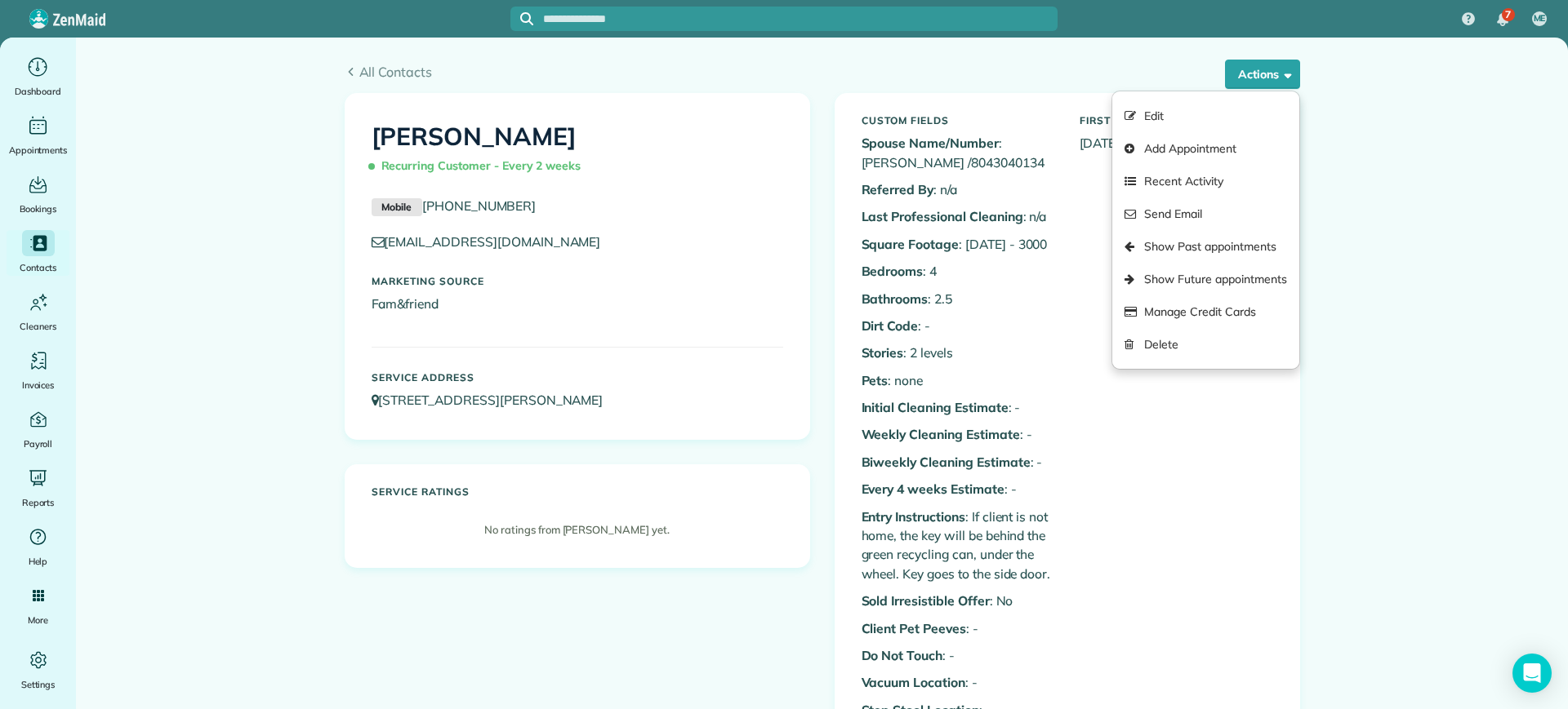
click at [1217, 241] on link "Show Past appointments" at bounding box center [1206, 246] width 187 height 33
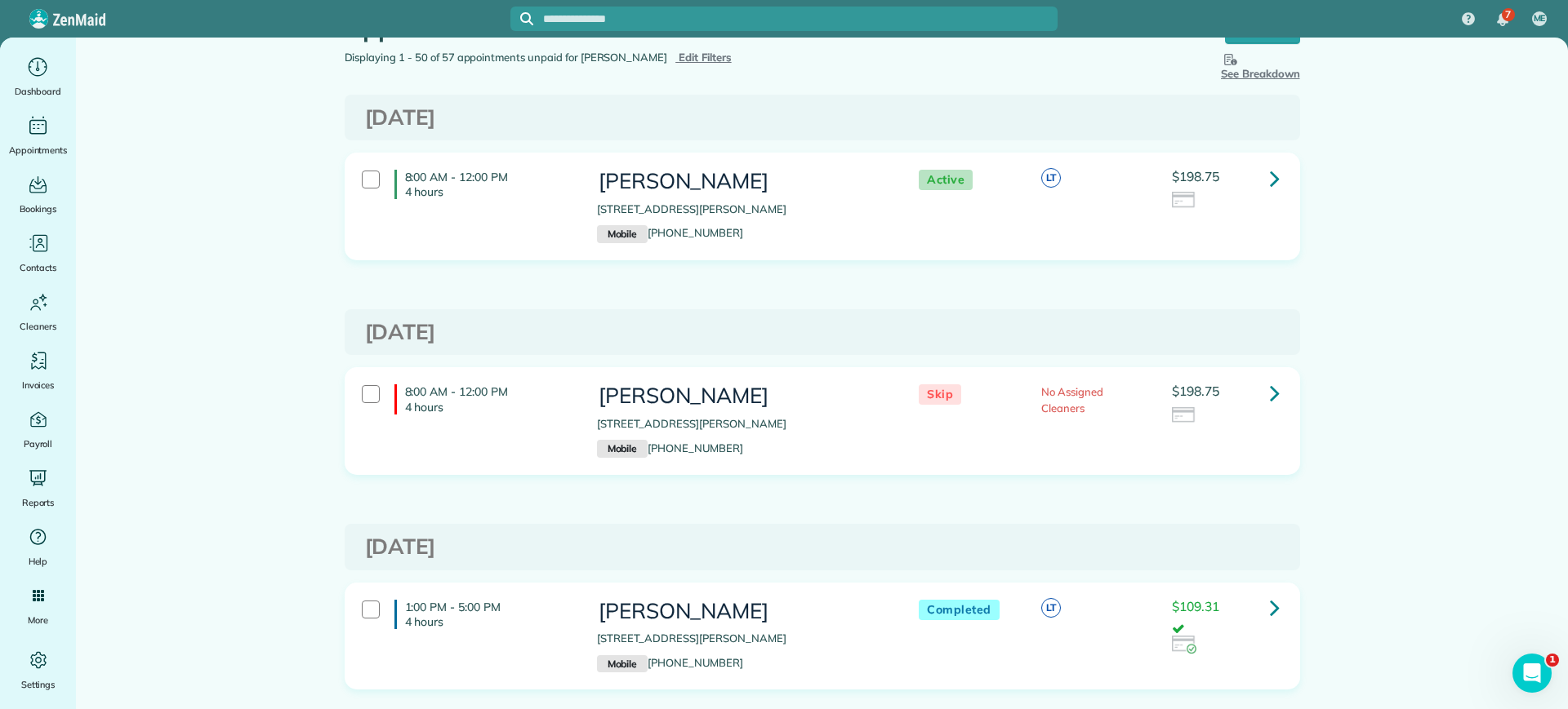
scroll to position [102, 0]
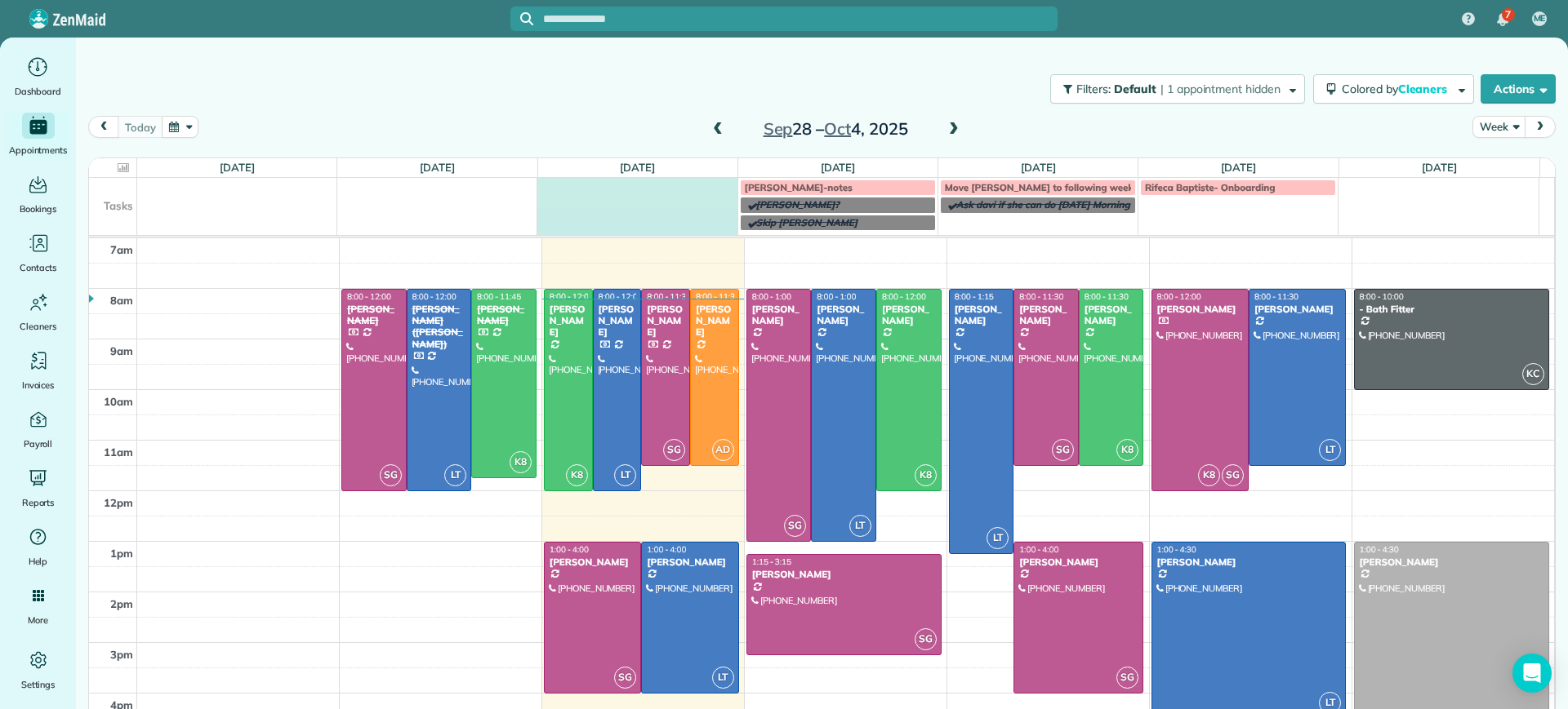
click at [578, 198] on td at bounding box center [637, 204] width 200 height 53
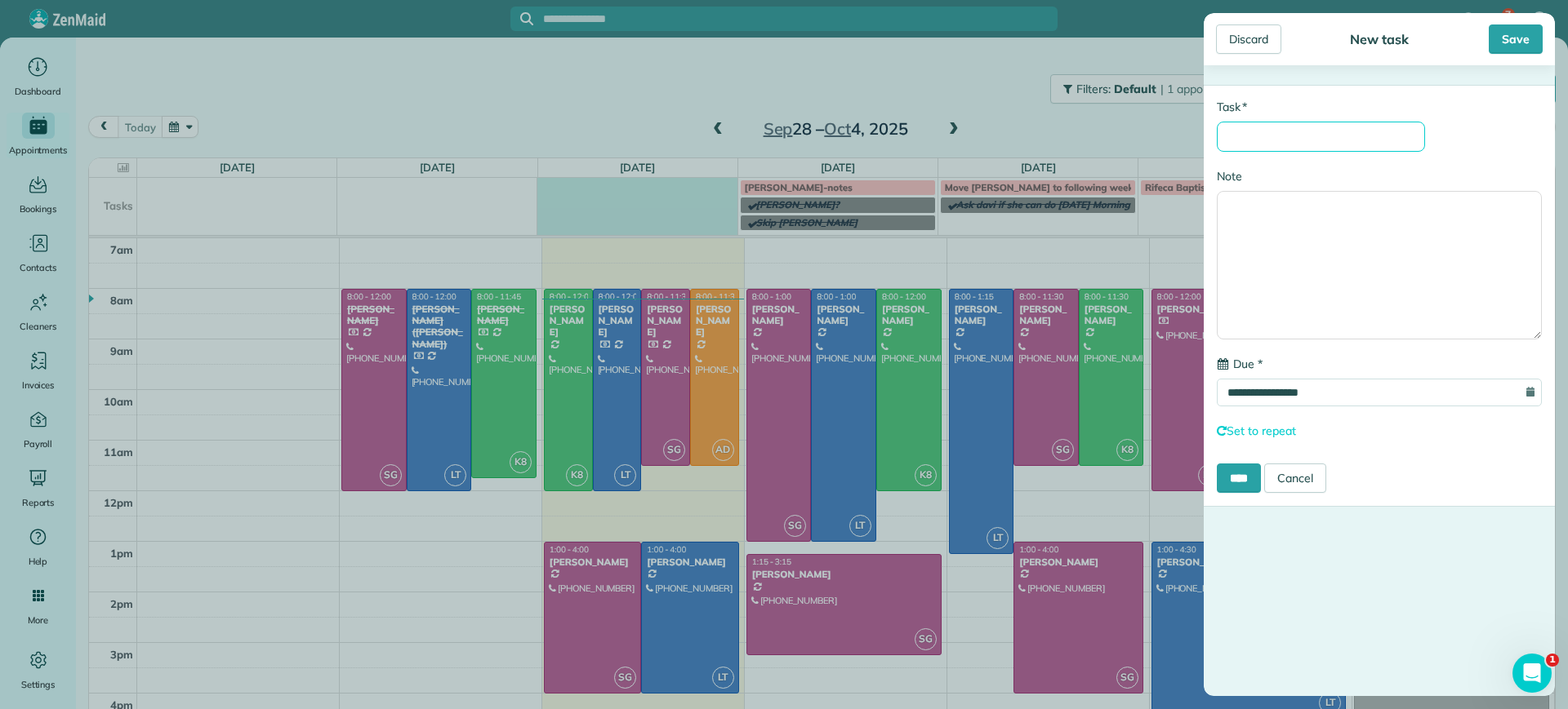
click at [1315, 131] on input "* Task" at bounding box center [1321, 137] width 208 height 30
type input "**********"
click at [1244, 486] on input "****" at bounding box center [1239, 478] width 44 height 29
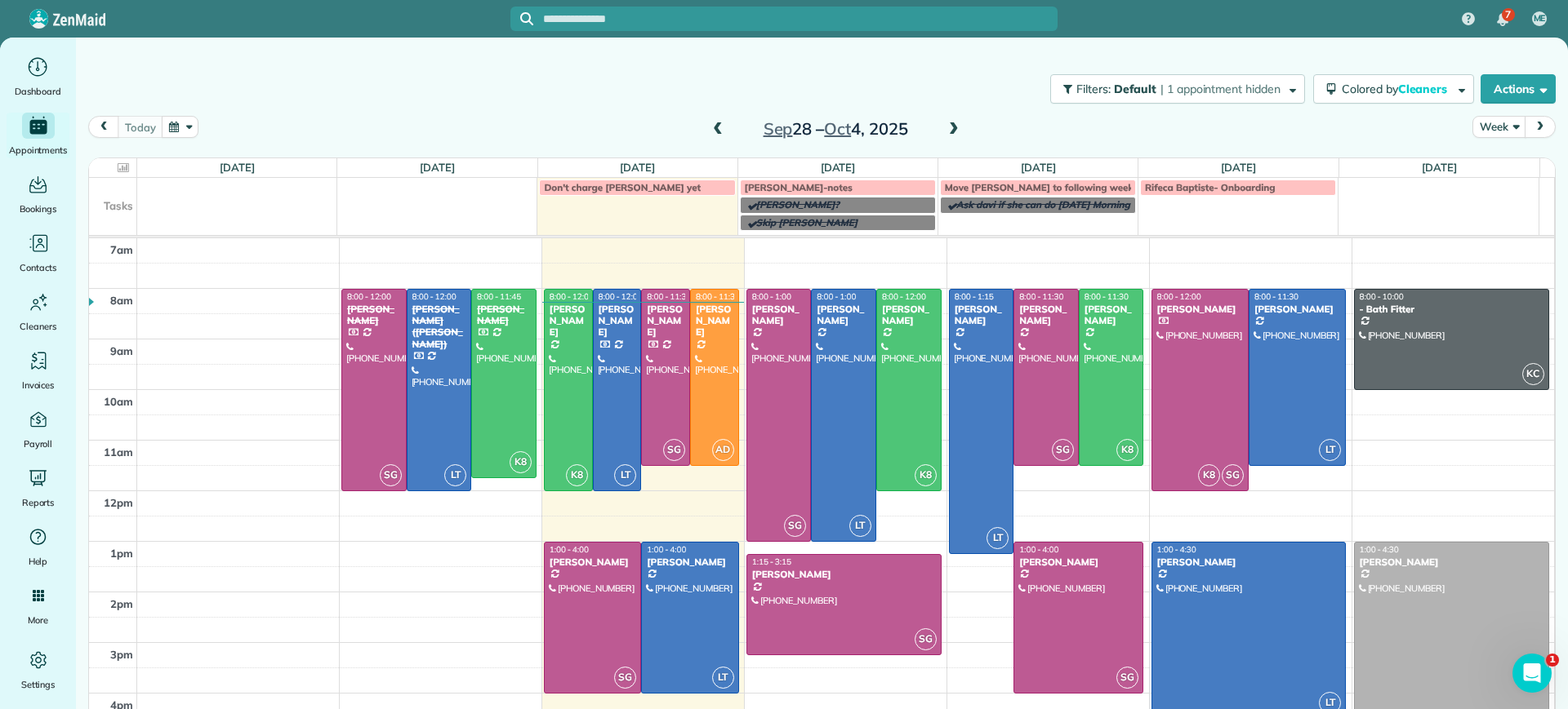
click at [945, 121] on span at bounding box center [953, 129] width 18 height 24
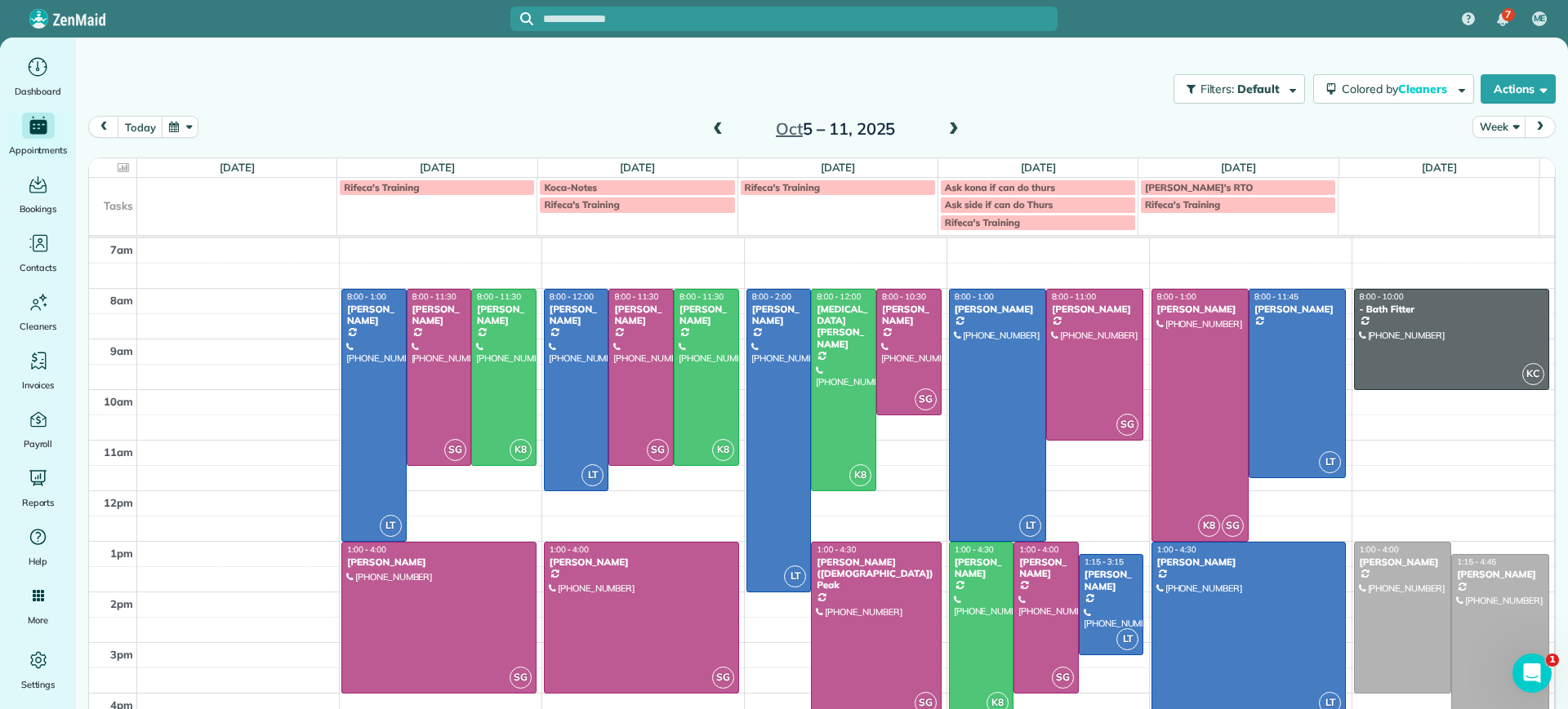
click at [716, 121] on span at bounding box center [717, 129] width 18 height 24
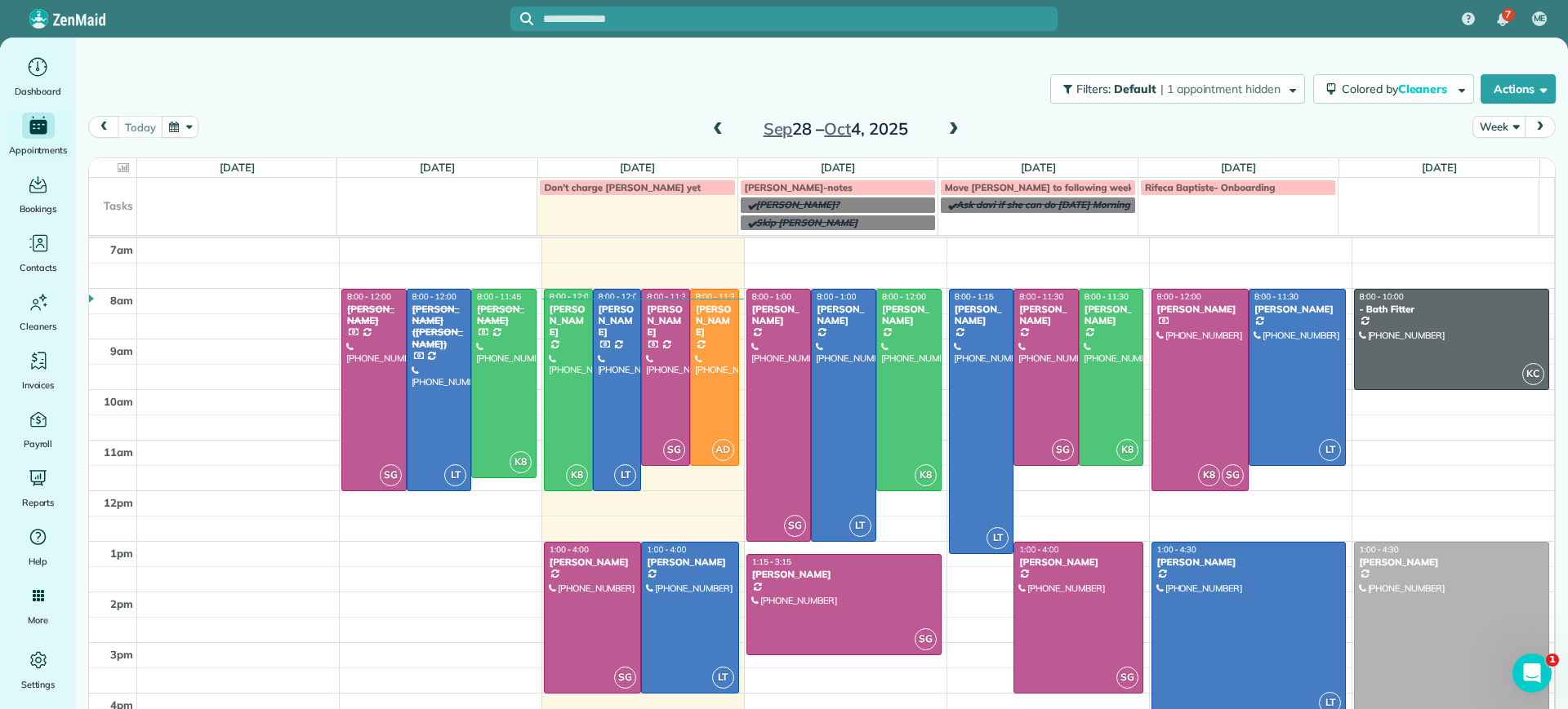
click at [944, 131] on span at bounding box center [953, 129] width 18 height 14
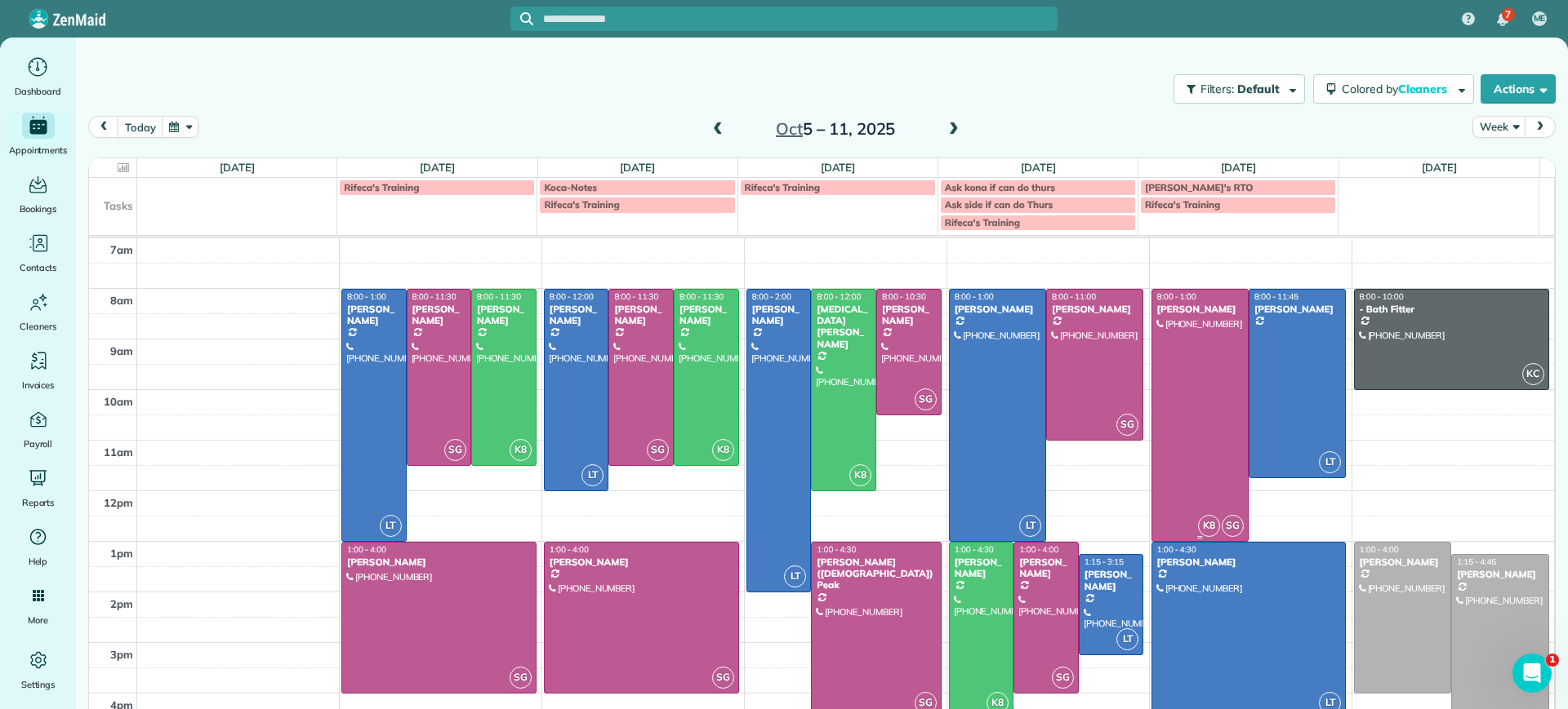
click at [1200, 463] on div at bounding box center [1200, 415] width 96 height 251
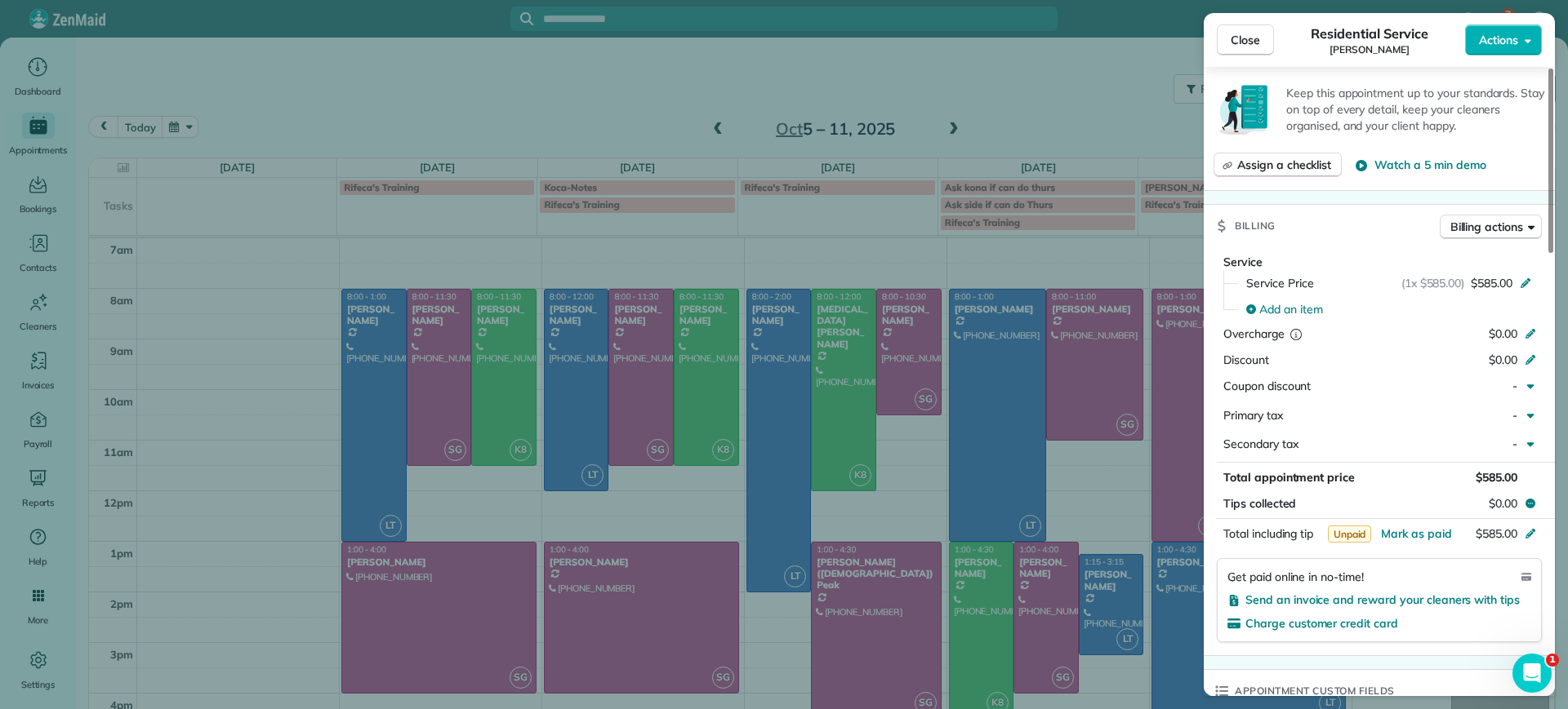
scroll to position [612, 0]
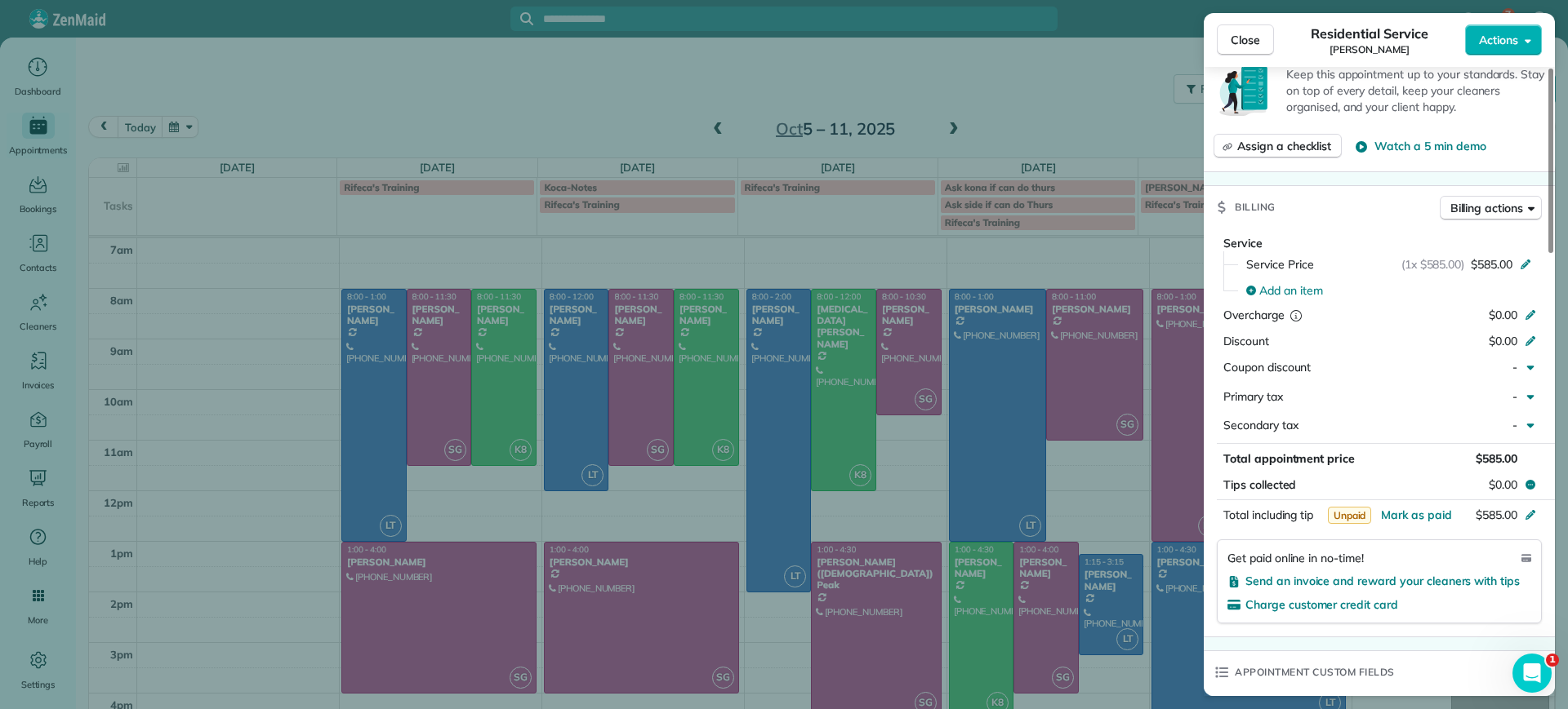
click at [535, 123] on div "Close Residential Service [PERSON_NAME] Actions Status Active [PERSON_NAME] · O…" at bounding box center [784, 354] width 1568 height 709
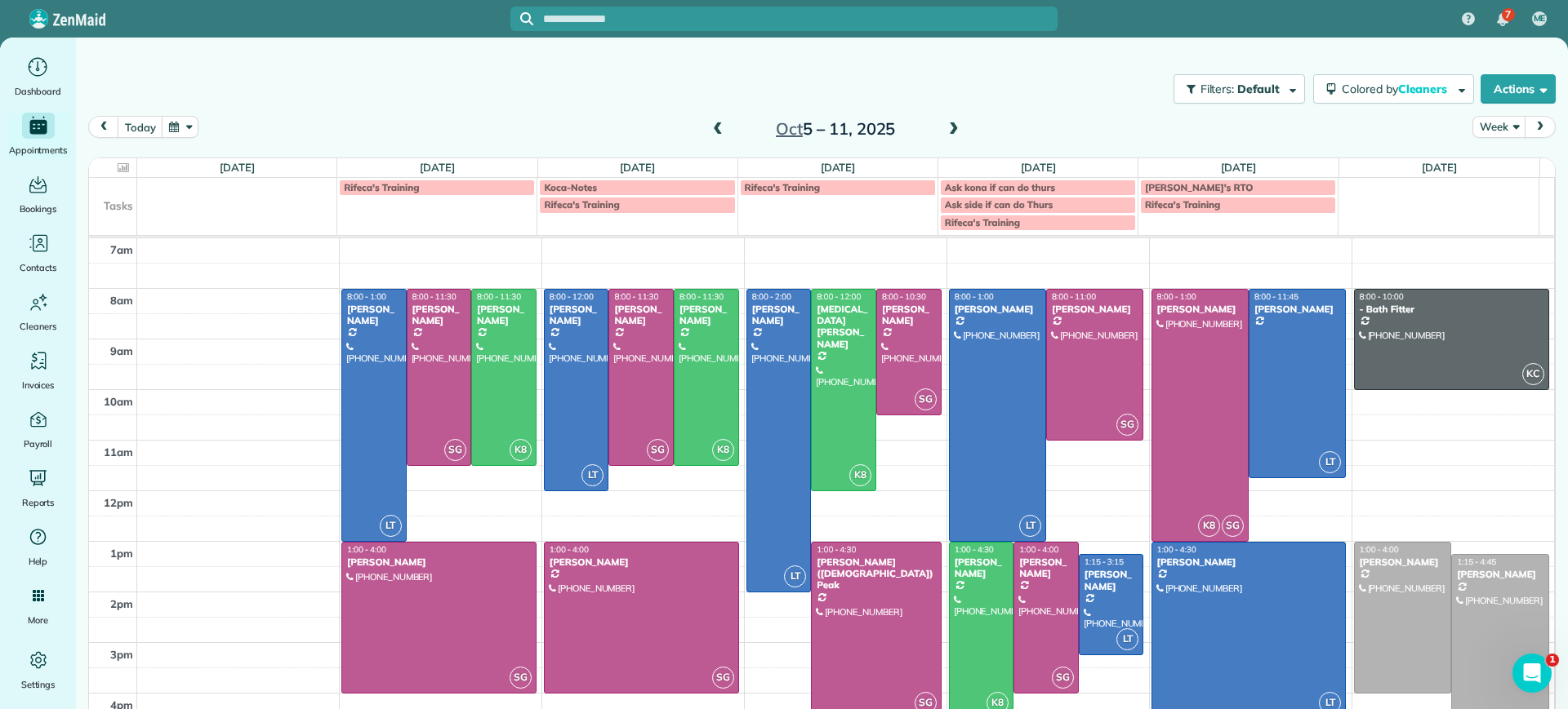
click at [944, 123] on span at bounding box center [953, 129] width 18 height 14
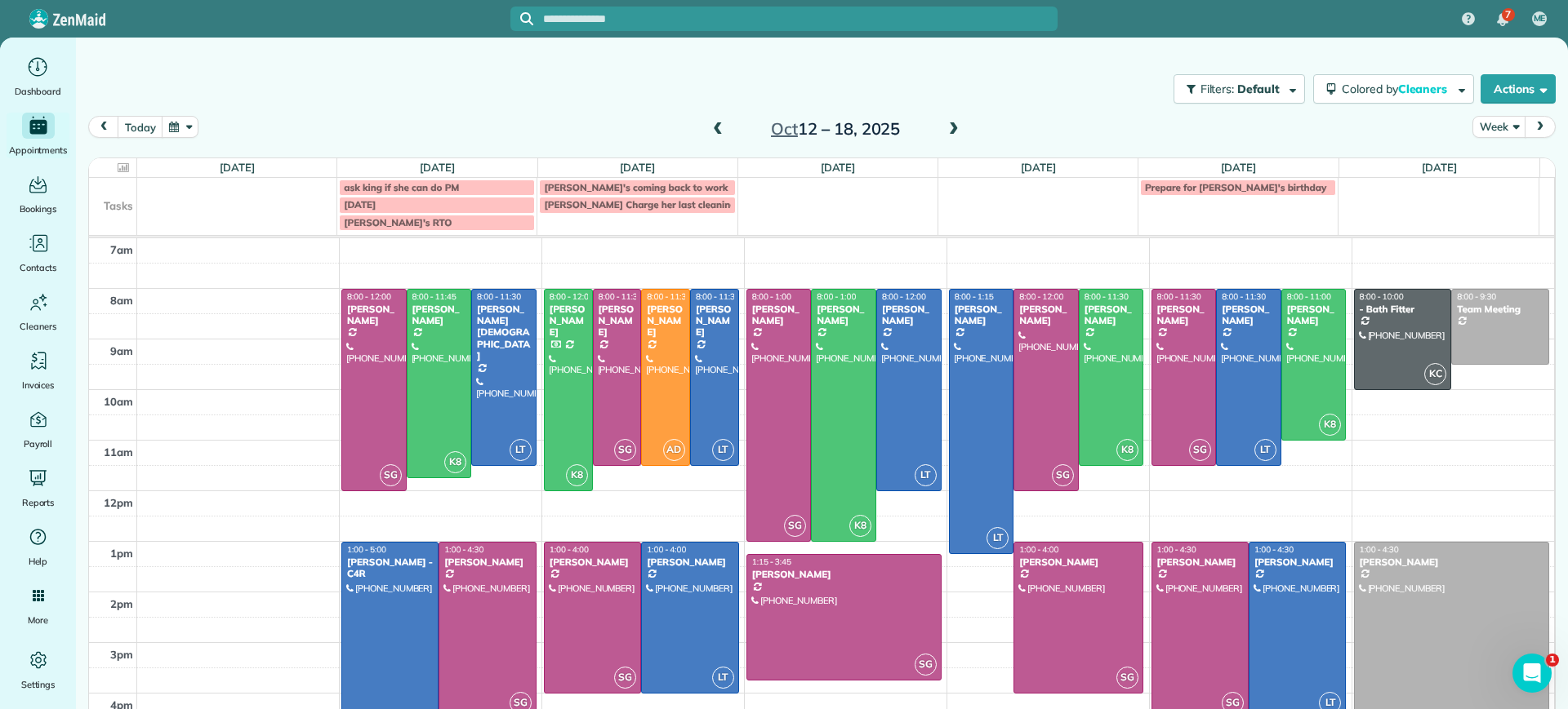
click at [944, 129] on span at bounding box center [953, 129] width 18 height 14
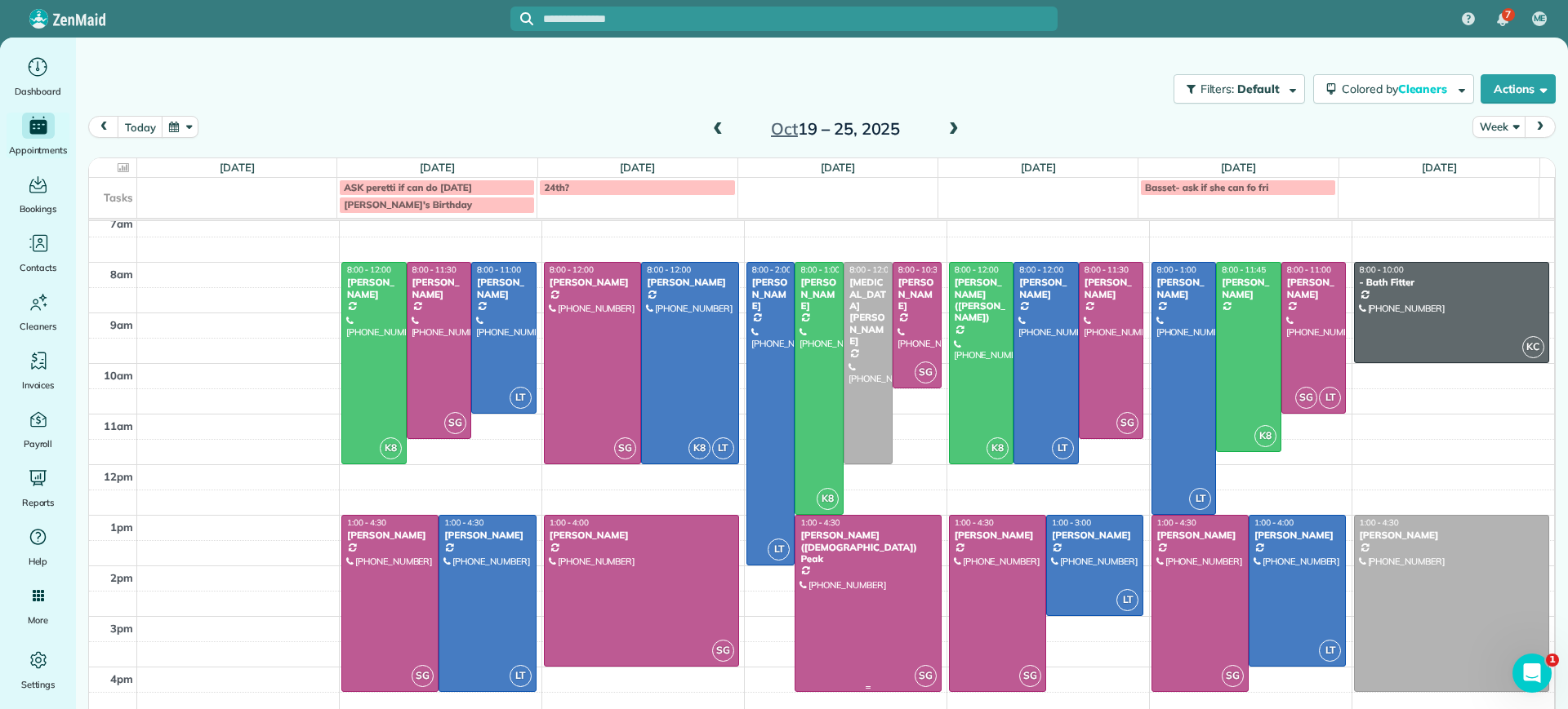
scroll to position [13, 0]
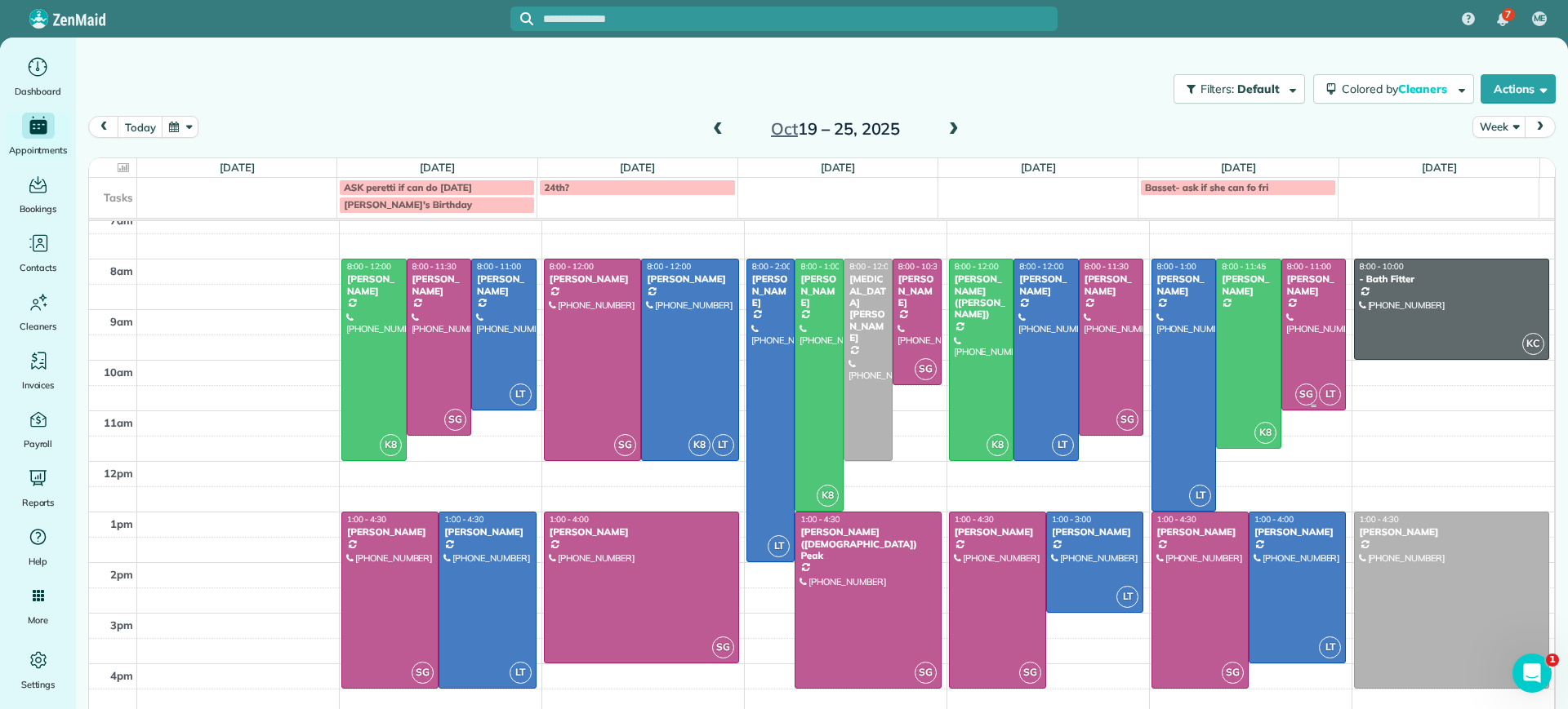
click at [1285, 371] on div at bounding box center [1314, 334] width 64 height 150
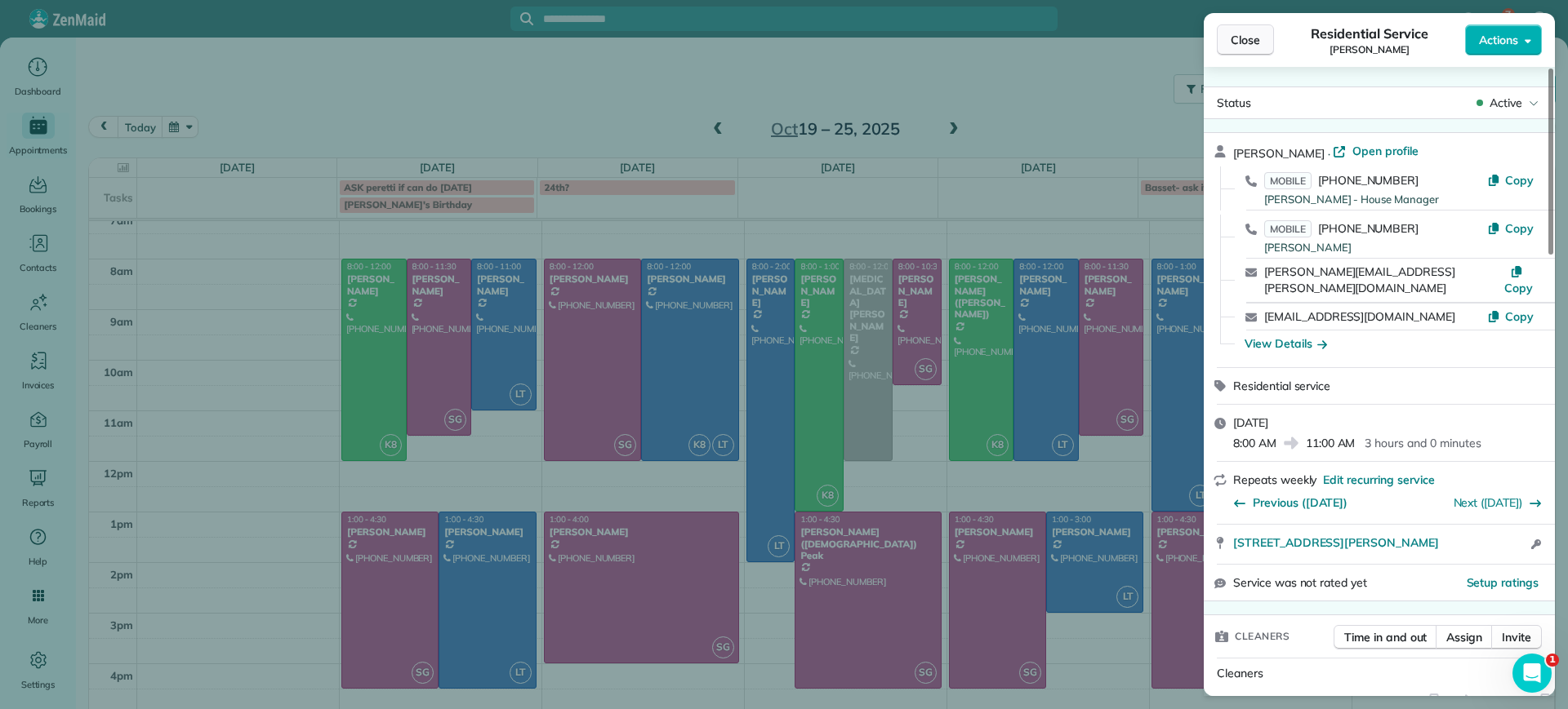
click at [1255, 44] on span "Close" at bounding box center [1244, 39] width 29 height 16
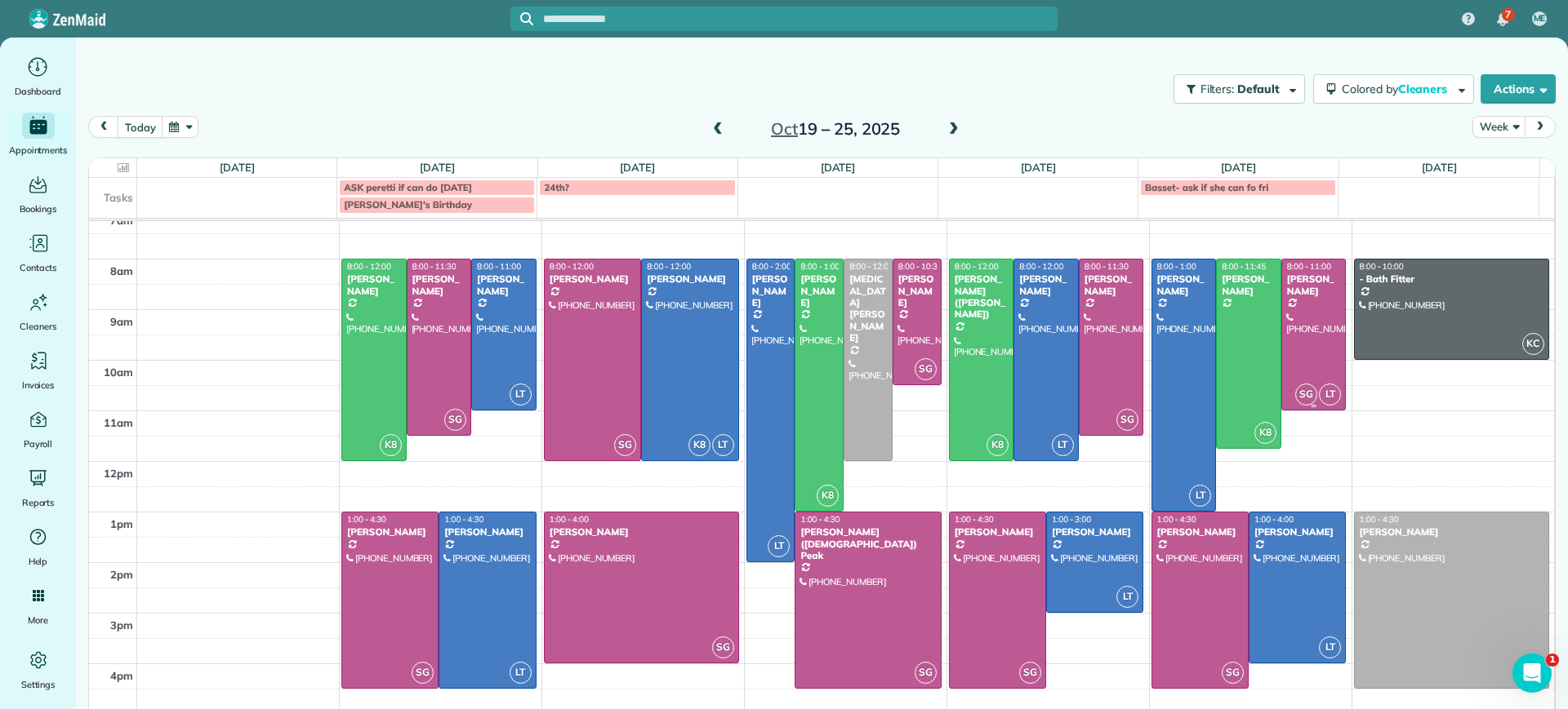
click at [1306, 342] on div at bounding box center [1314, 334] width 64 height 150
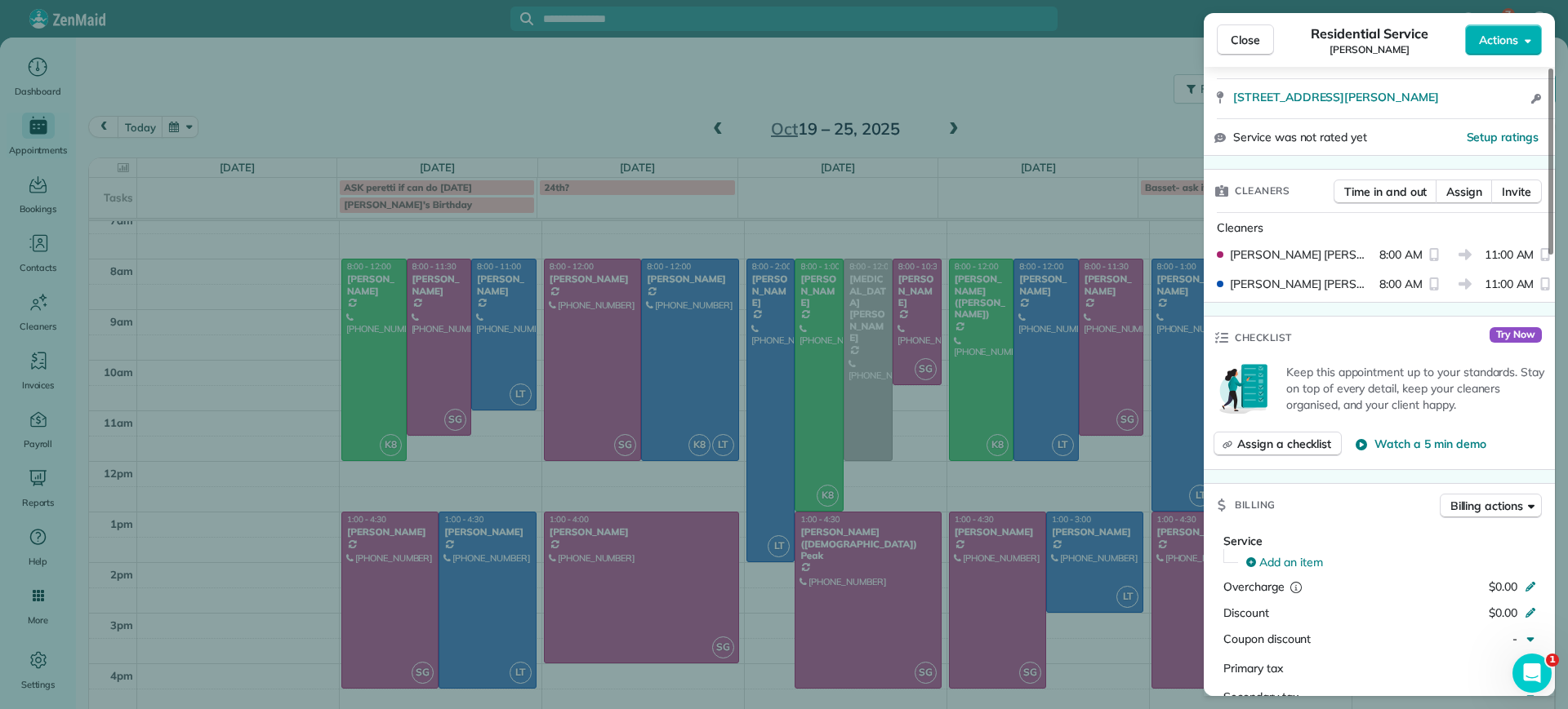
scroll to position [408, 0]
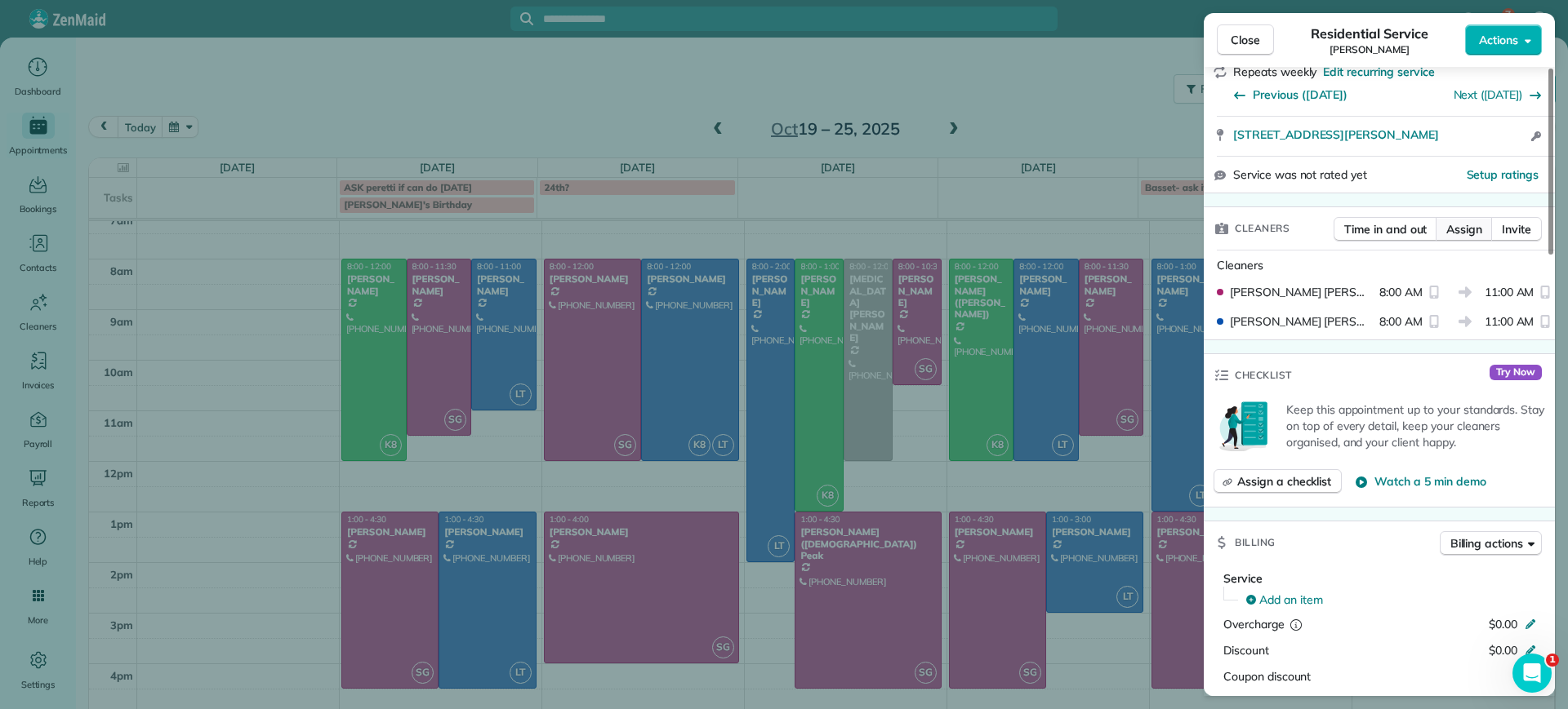
click at [1463, 220] on button "Assign" at bounding box center [1464, 228] width 57 height 24
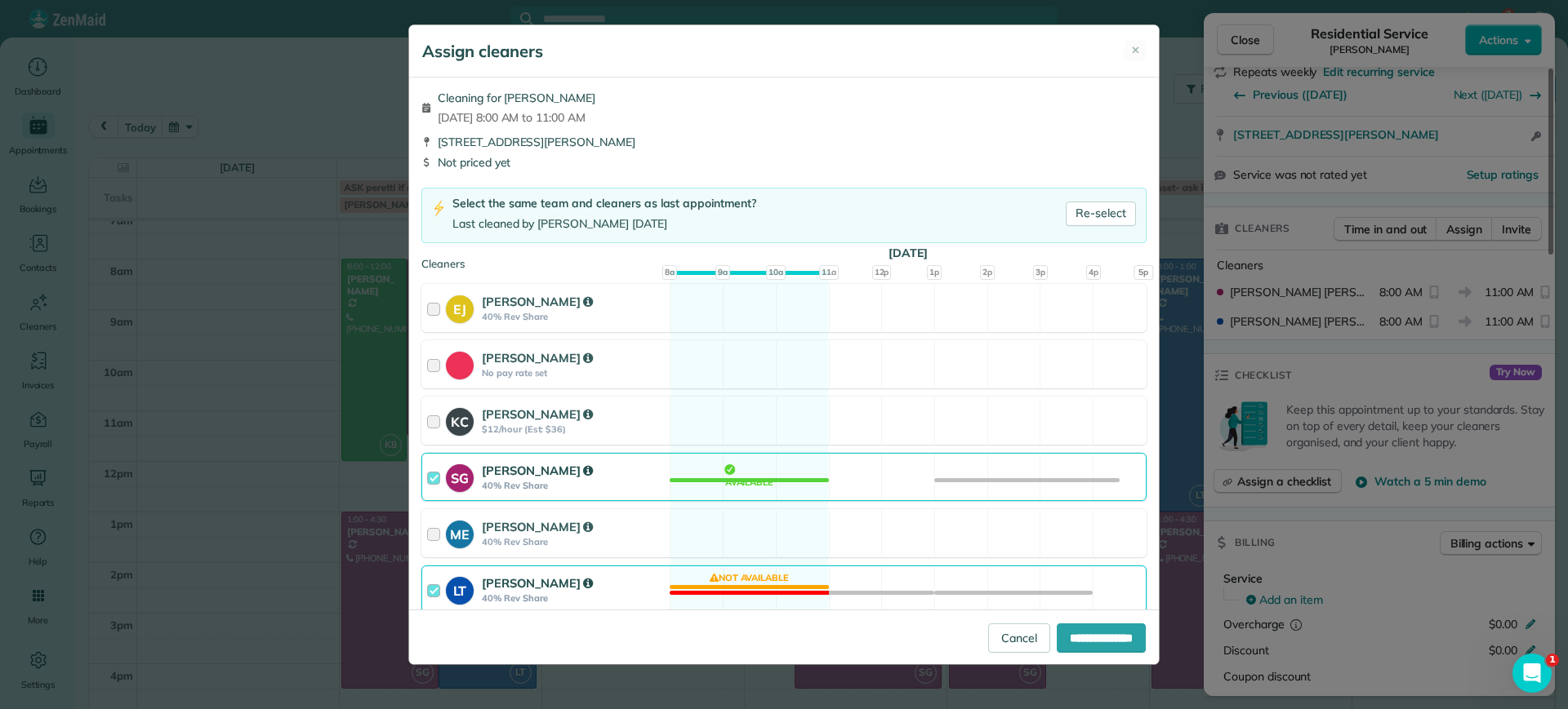
click at [760, 574] on div "LT Laura Thaller 40% Rev Share Not available" at bounding box center [783, 589] width 725 height 48
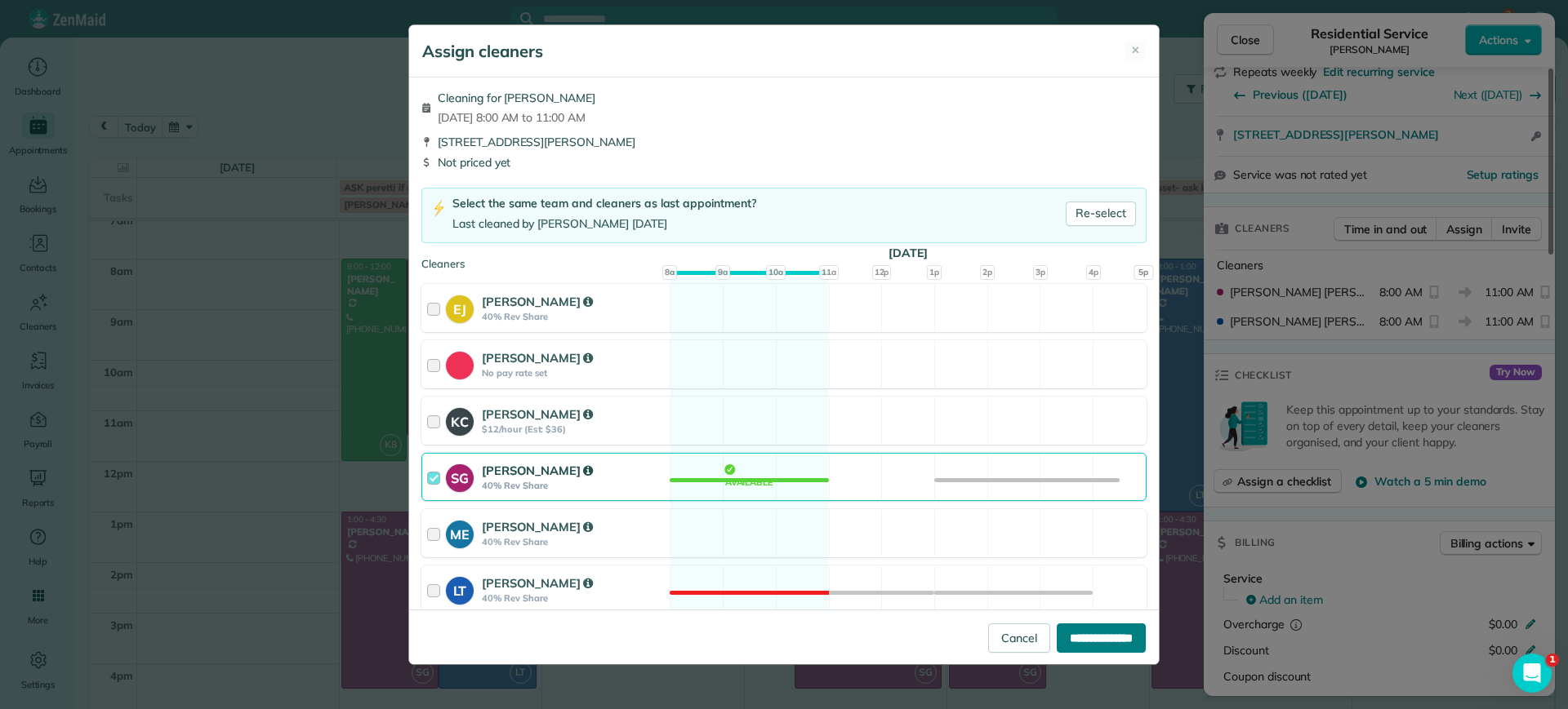
click at [1060, 626] on input "**********" at bounding box center [1101, 638] width 89 height 29
type input "**********"
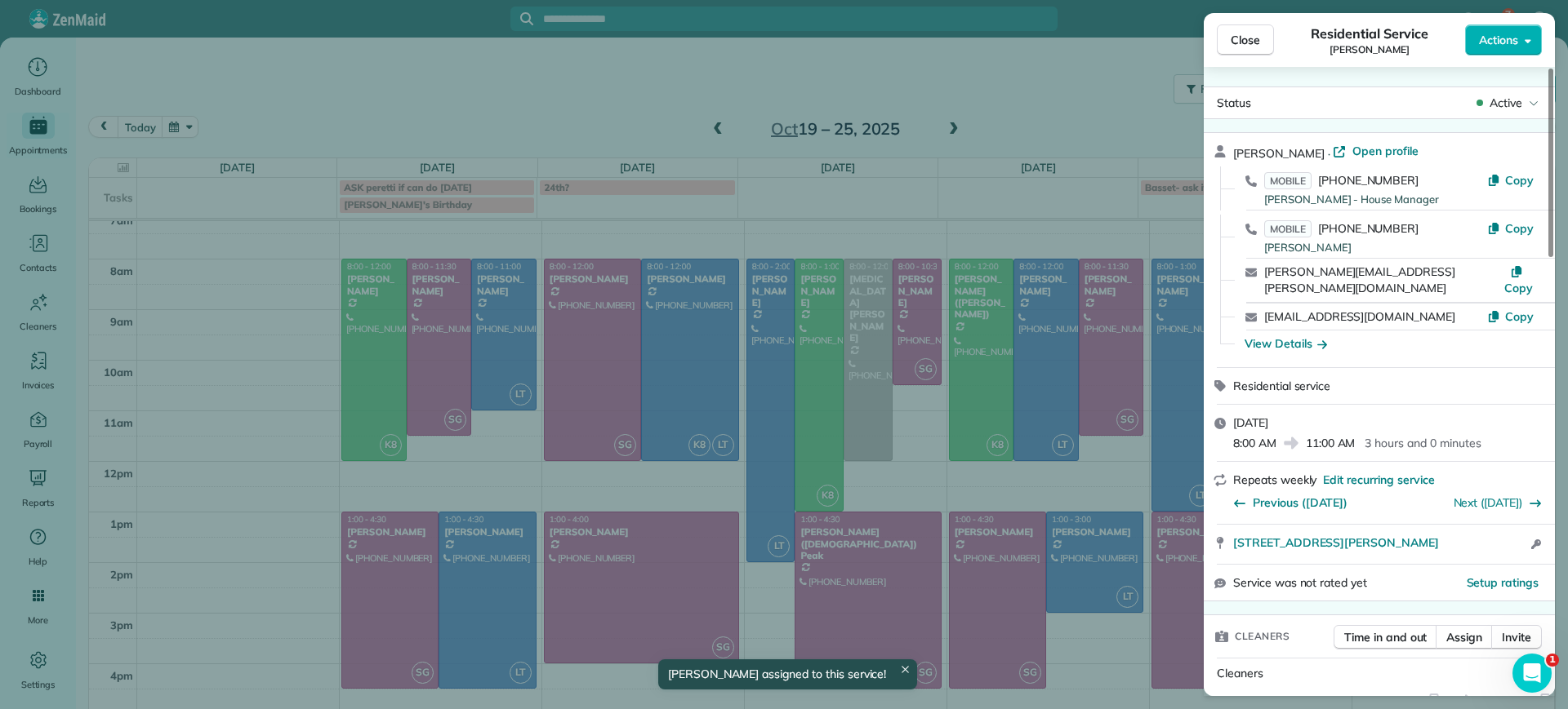
click at [1063, 85] on div "Close Residential Service Alejandra Kona Actions Status Active Alejandra Kona ·…" at bounding box center [784, 354] width 1568 height 709
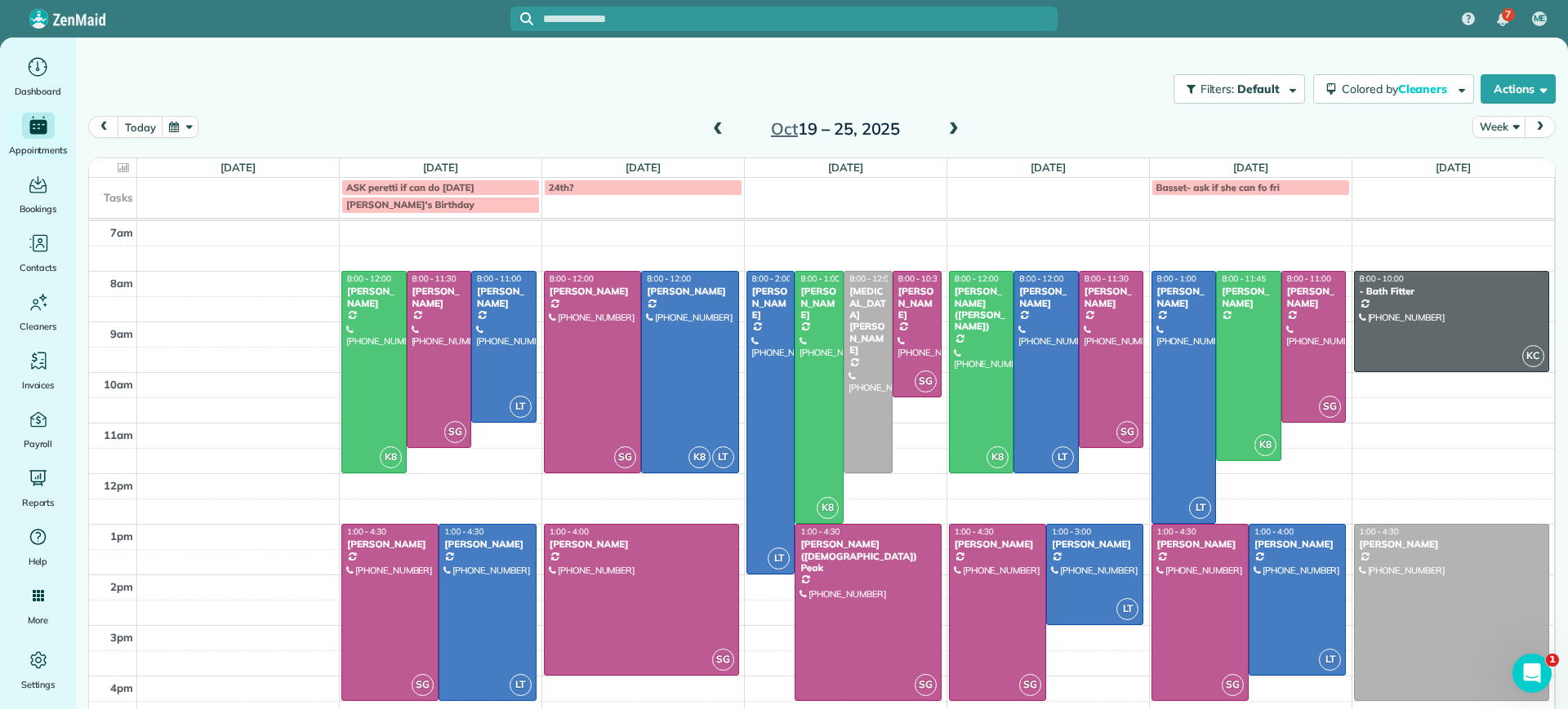
click at [708, 130] on span at bounding box center [717, 129] width 18 height 14
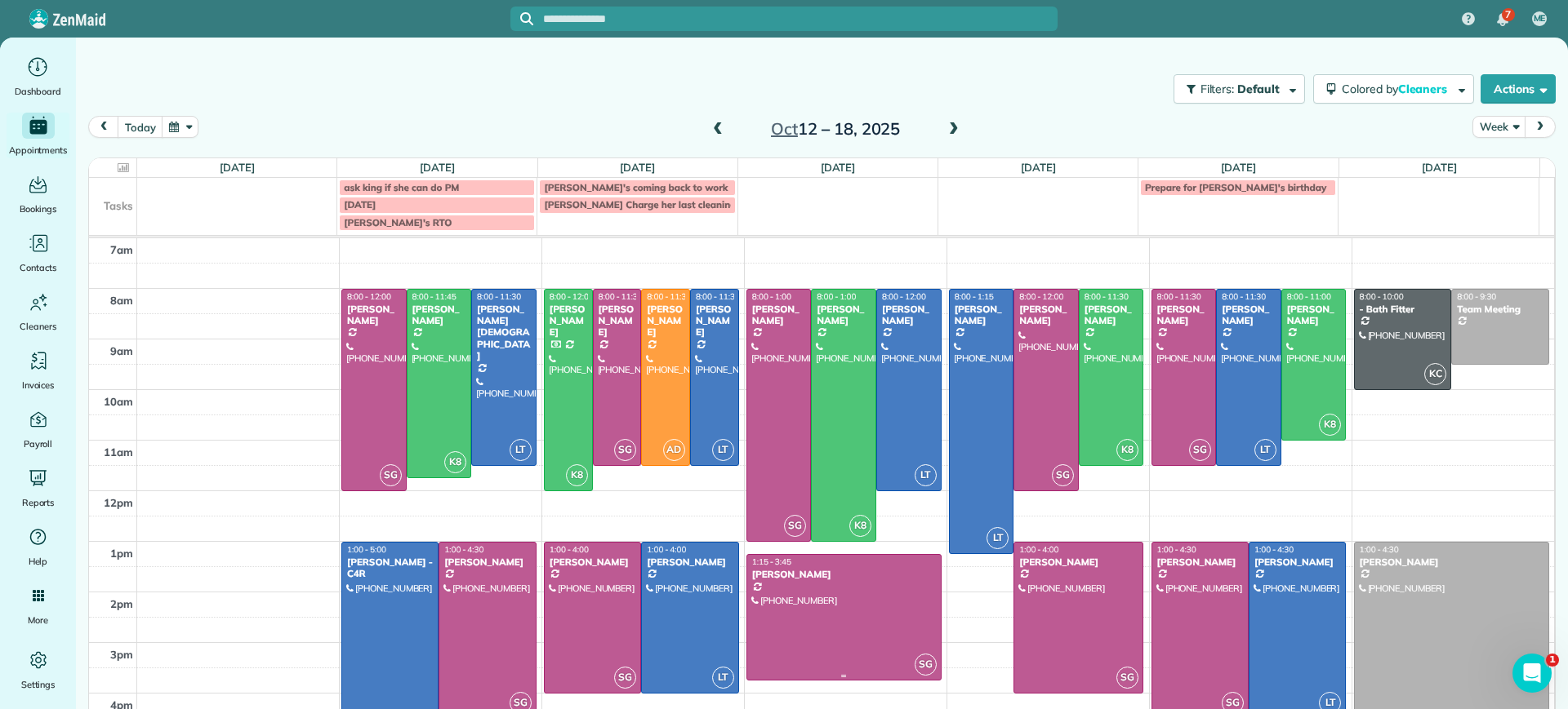
click at [824, 656] on div at bounding box center [844, 617] width 193 height 125
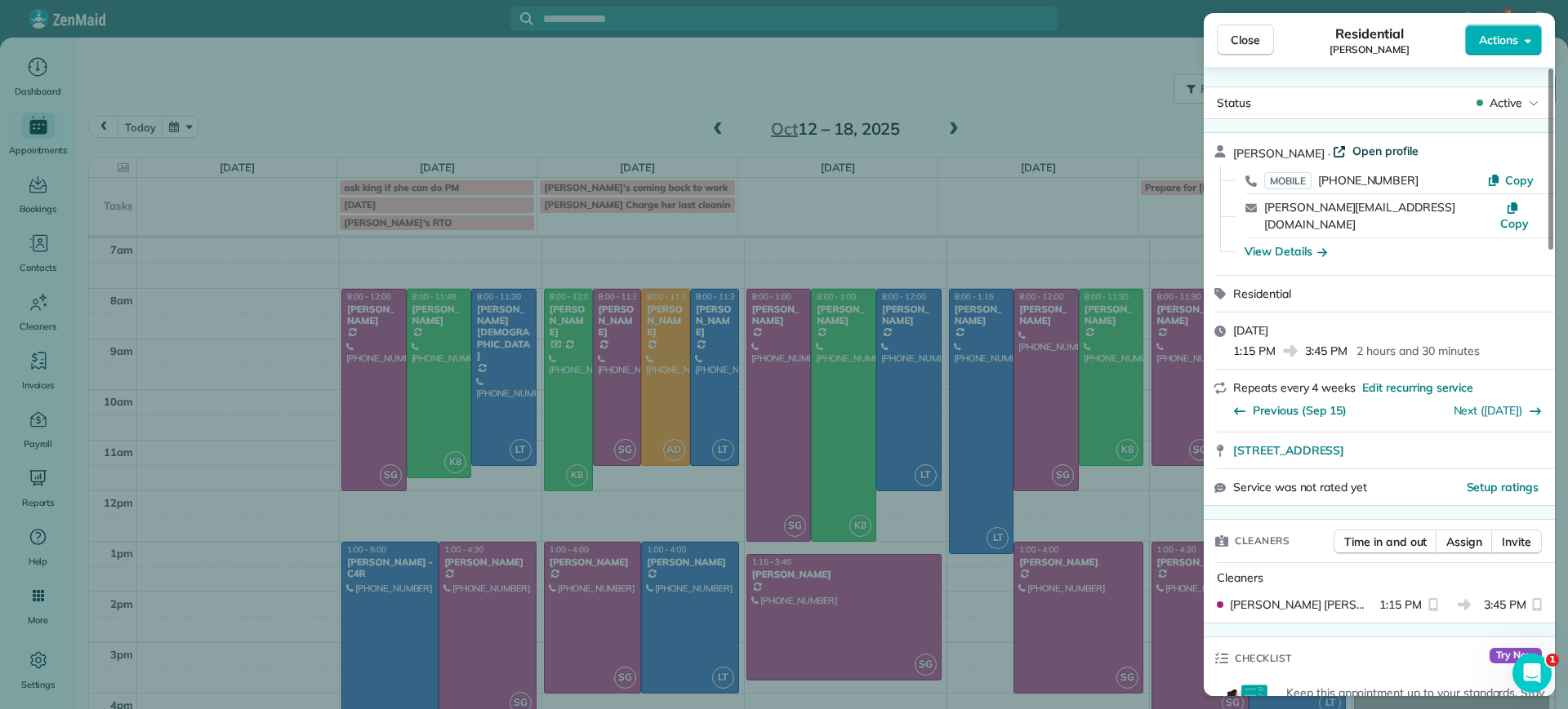
click at [1390, 159] on div "Genevieve Malandra · Open profile" at bounding box center [1388, 152] width 312 height 19
click at [1385, 157] on span "Open profile" at bounding box center [1385, 150] width 66 height 16
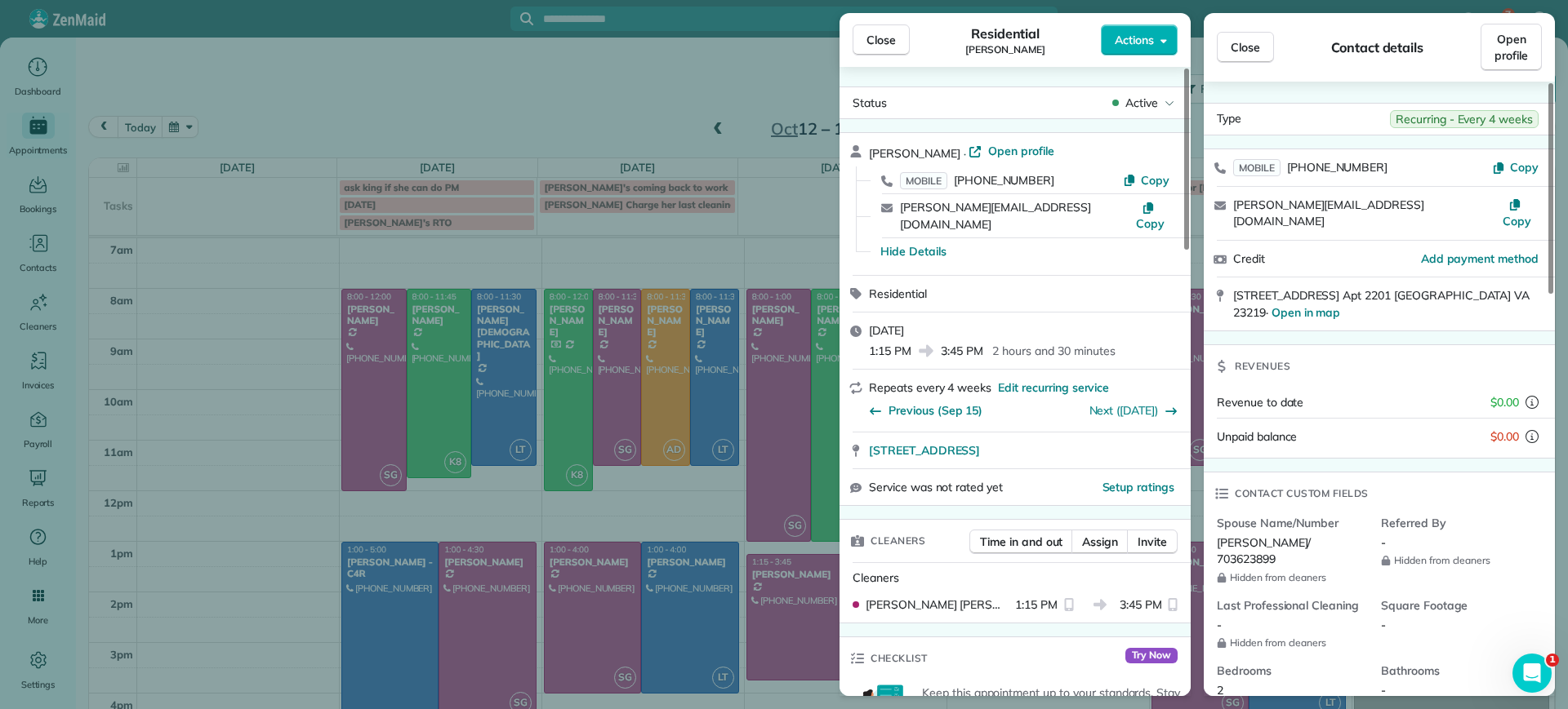
click at [676, 647] on div "Close Residential Genevieve Malandra Actions Status Active Genevieve Malandra ·…" at bounding box center [784, 354] width 1568 height 709
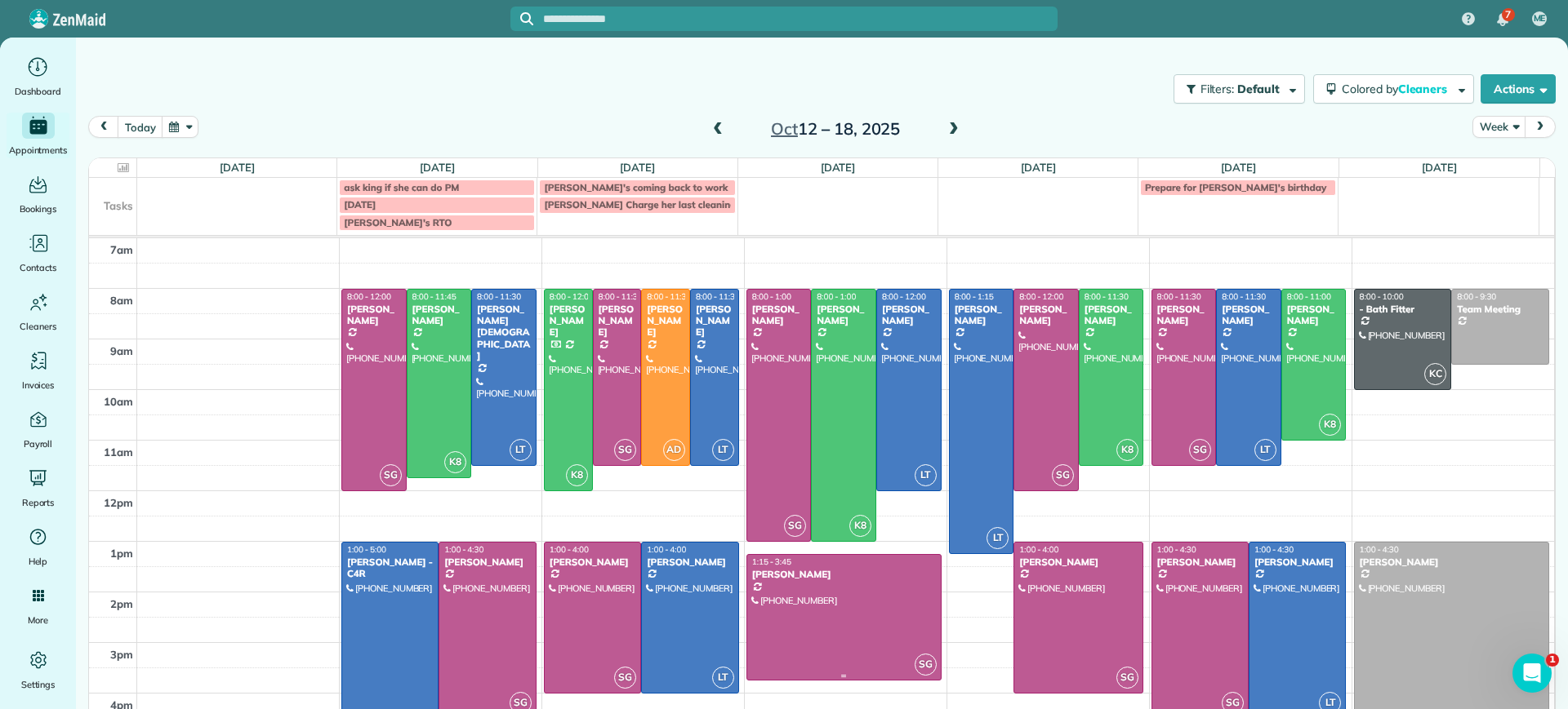
click at [861, 642] on div at bounding box center [844, 617] width 193 height 125
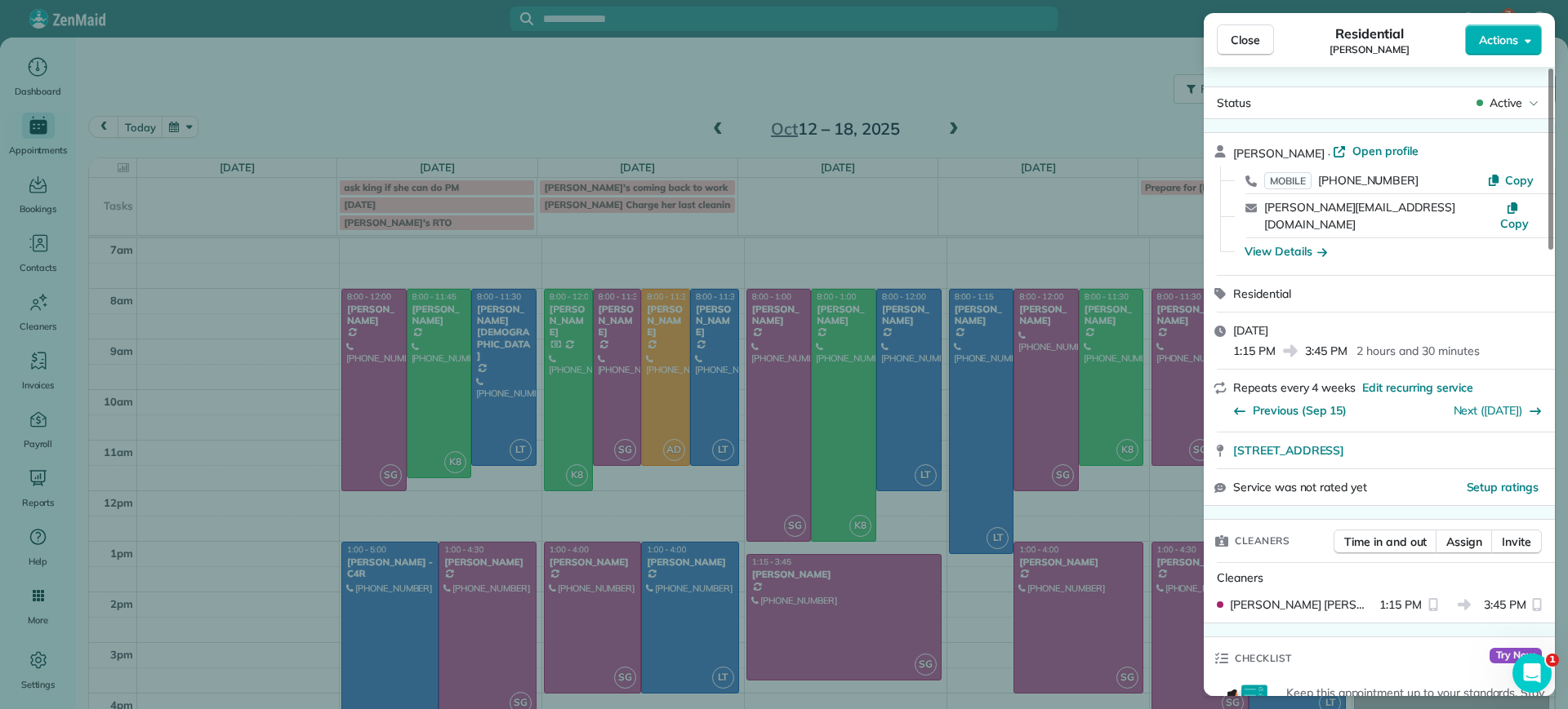
click at [861, 642] on div "Close Residential Genevieve Malandra Actions Status Active Genevieve Malandra ·…" at bounding box center [784, 354] width 1568 height 709
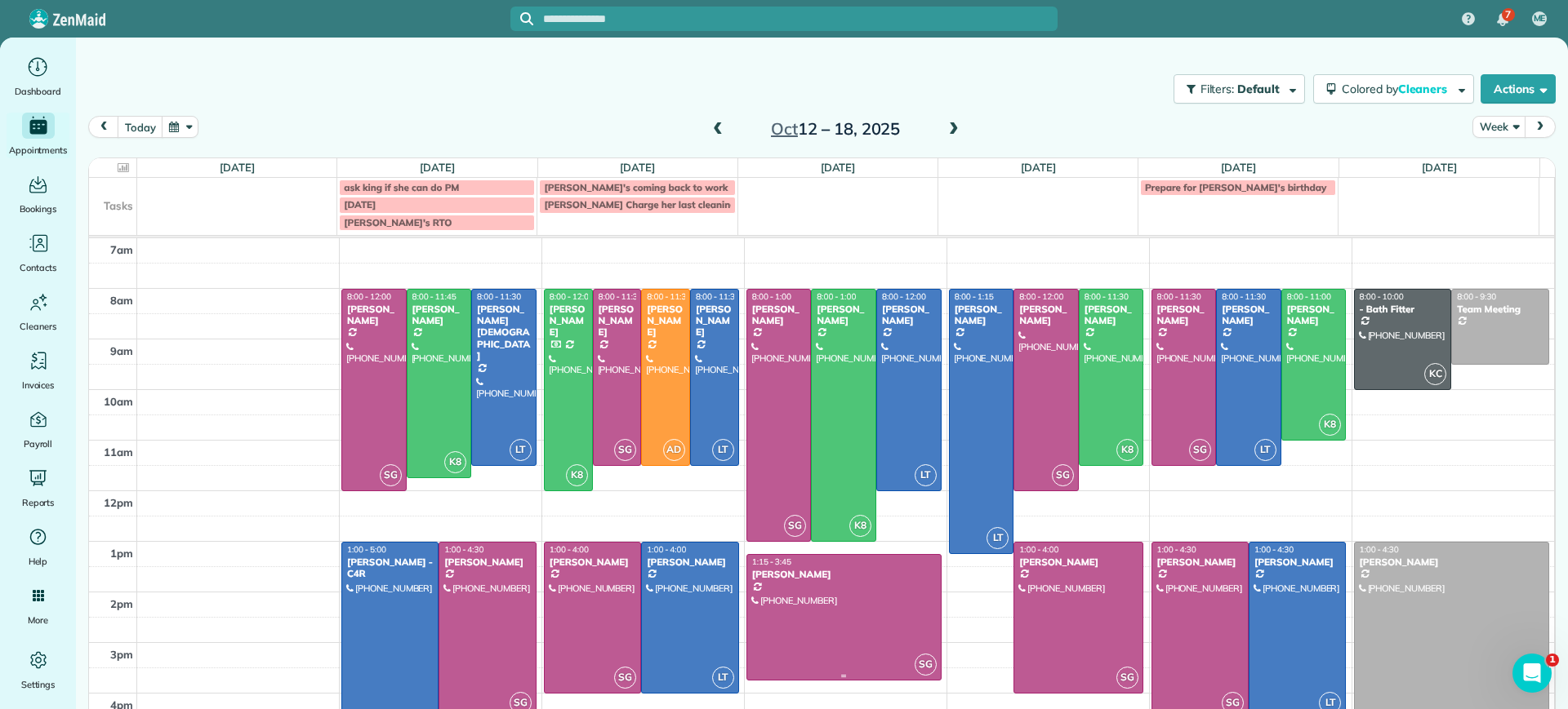
click at [849, 610] on div at bounding box center [844, 617] width 193 height 125
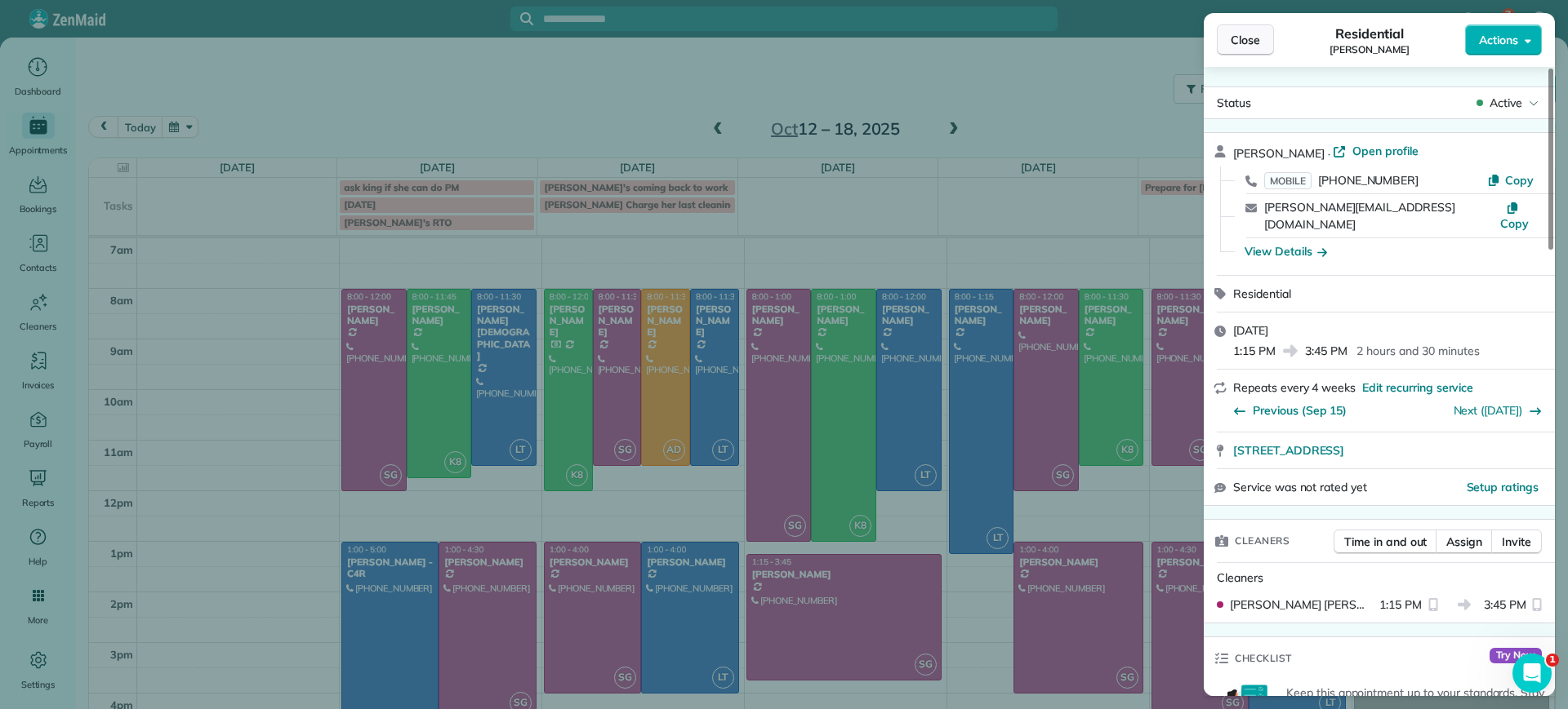
click at [1247, 38] on span "Close" at bounding box center [1244, 39] width 29 height 16
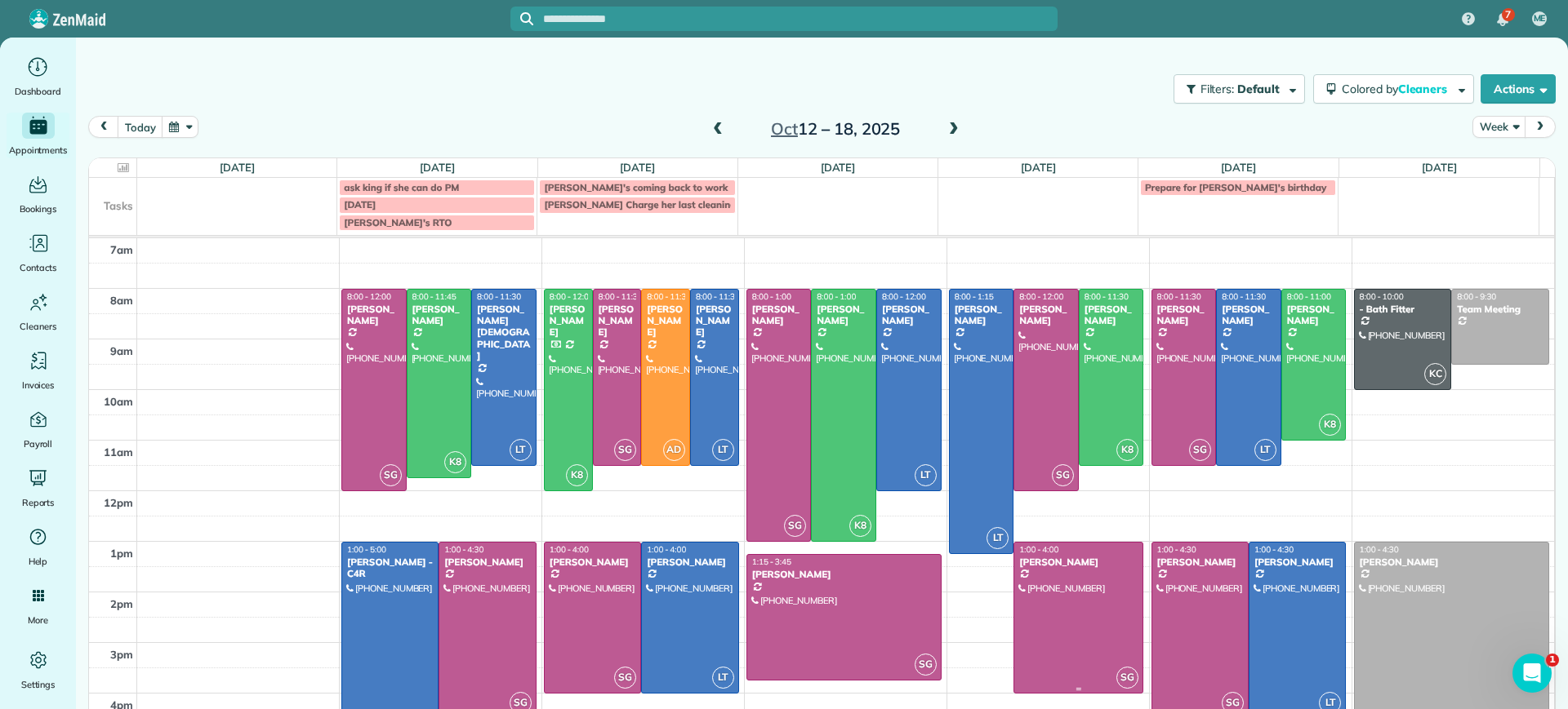
click at [1029, 592] on div at bounding box center [1078, 617] width 129 height 150
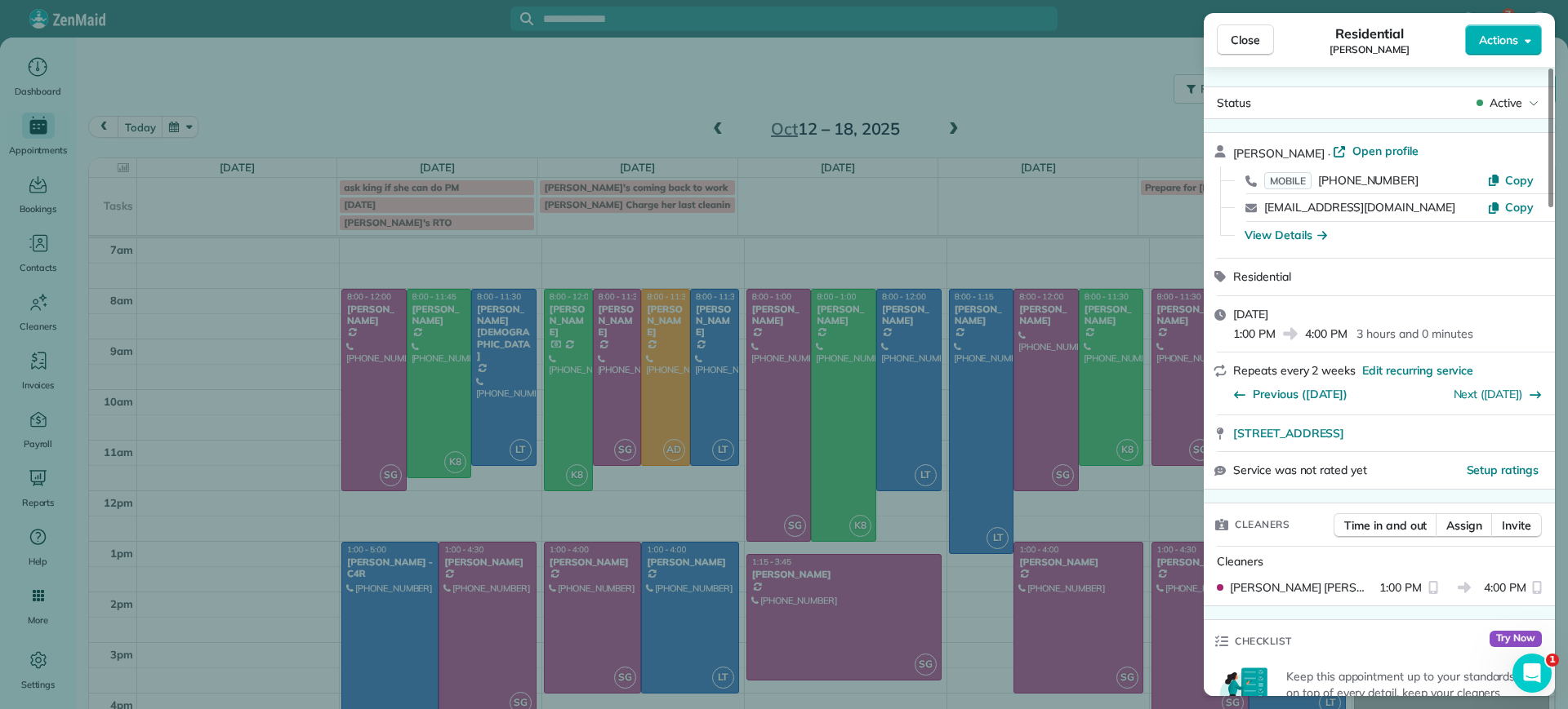
click at [945, 102] on div "Close Residential Hilary Begleiter Actions Status Active Hilary Begleiter · Ope…" at bounding box center [784, 354] width 1568 height 709
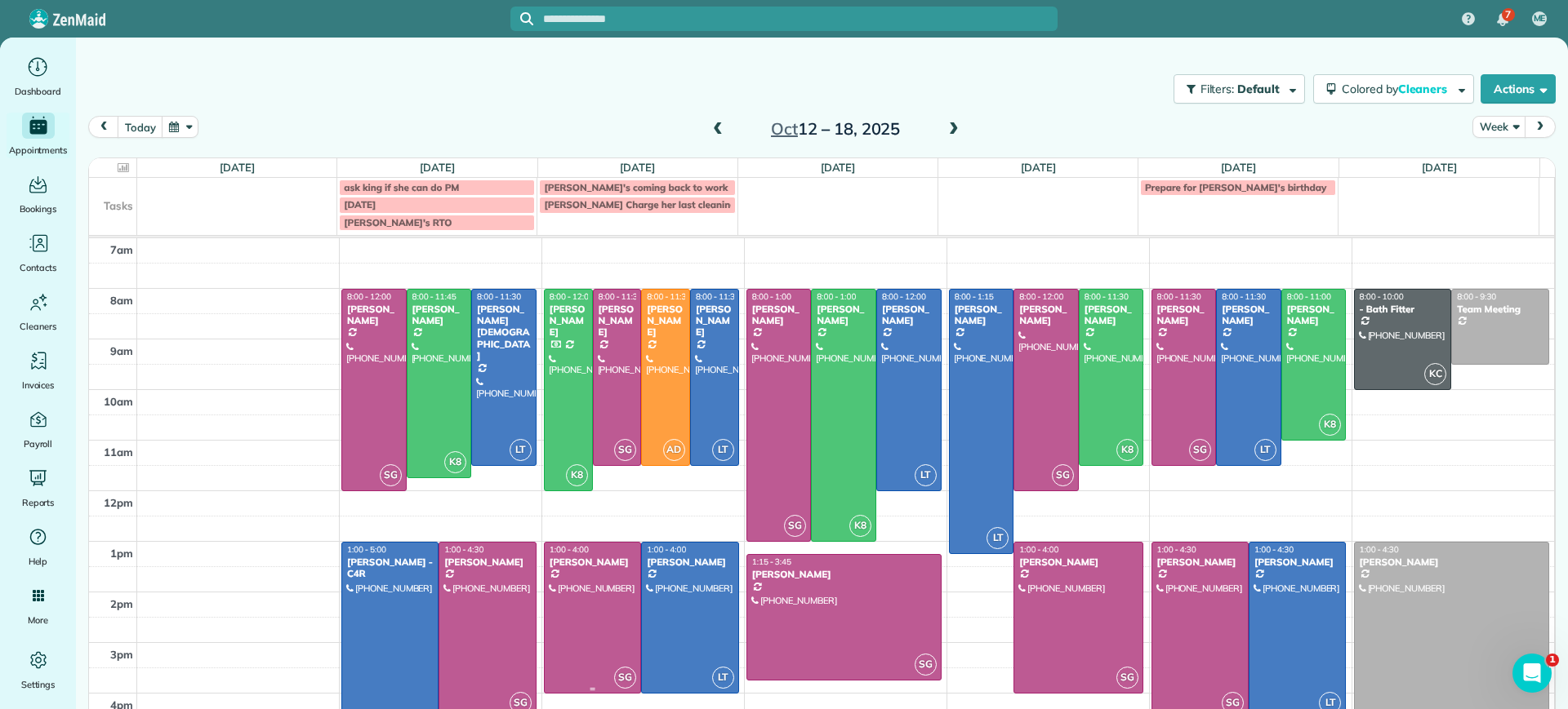
click at [575, 633] on div at bounding box center [592, 617] width 96 height 150
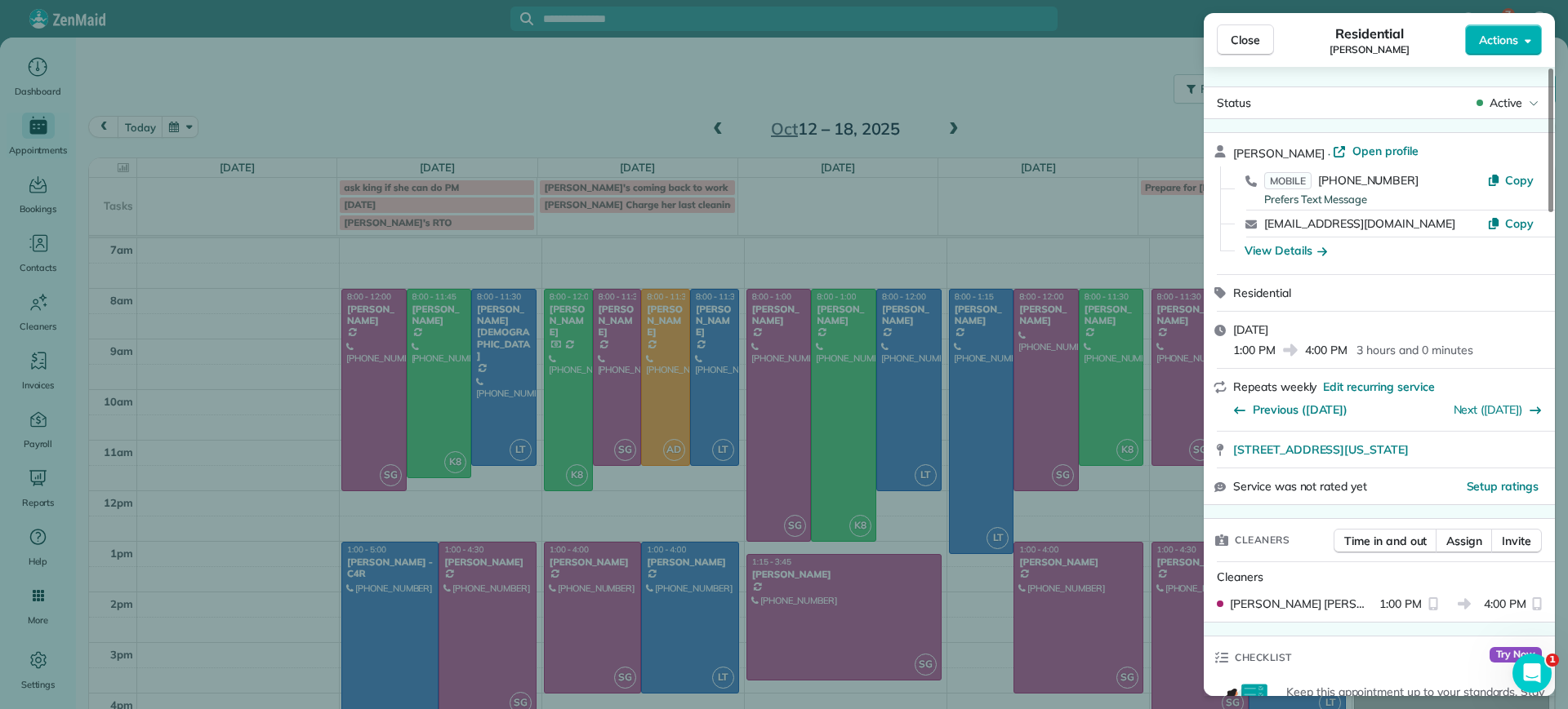
click at [1229, 38] on button "Close" at bounding box center [1245, 39] width 57 height 31
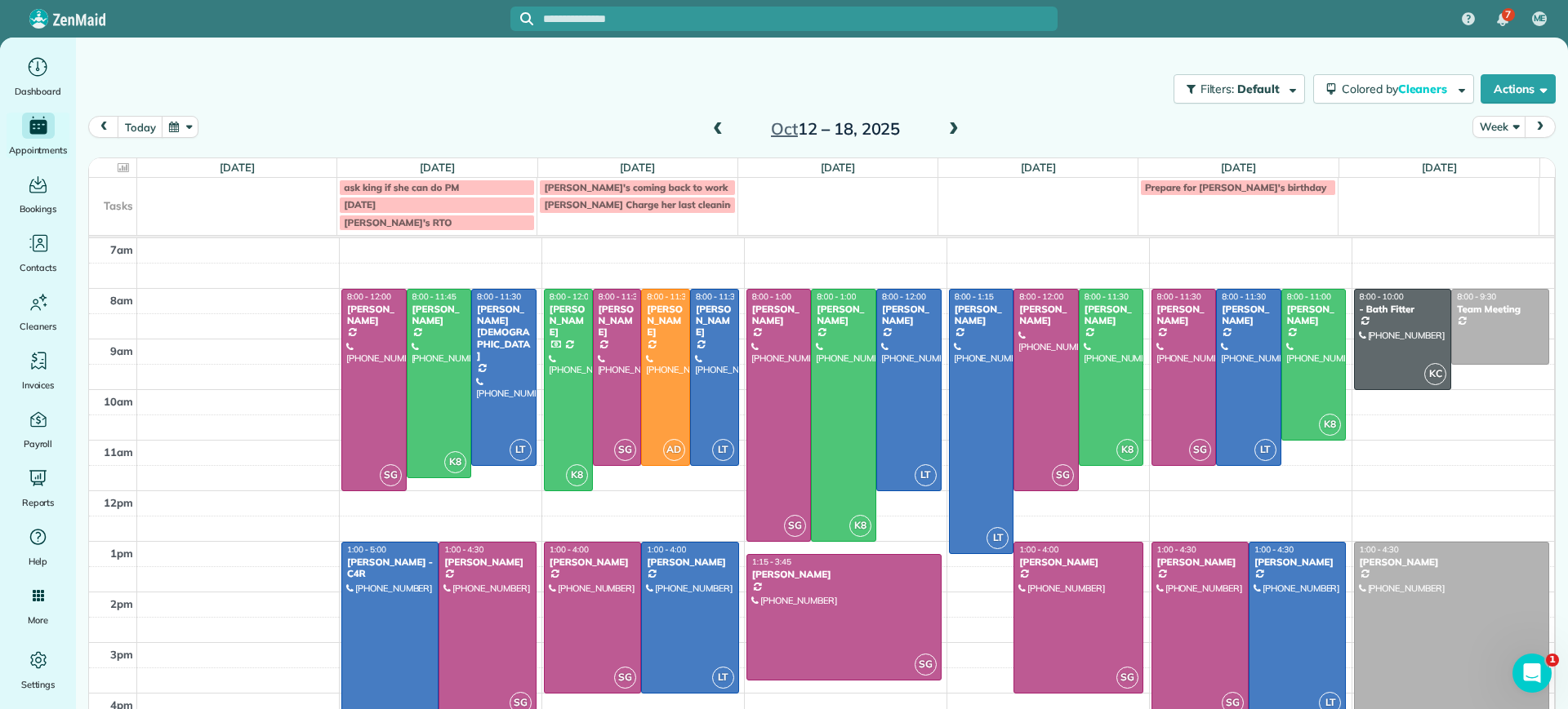
click at [708, 129] on span at bounding box center [717, 129] width 18 height 14
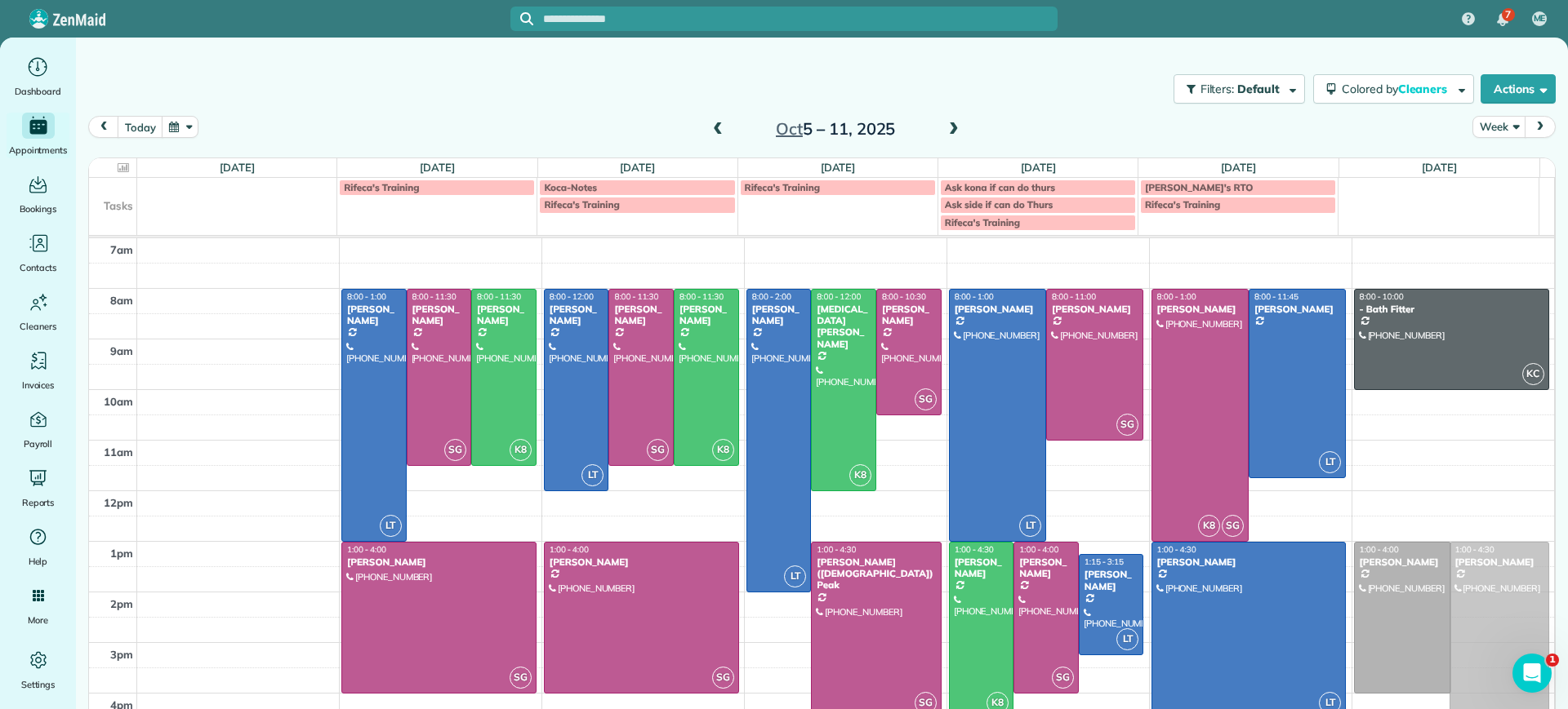
drag, startPoint x: 1471, startPoint y: 644, endPoint x: 1470, endPoint y: 634, distance: 10.0
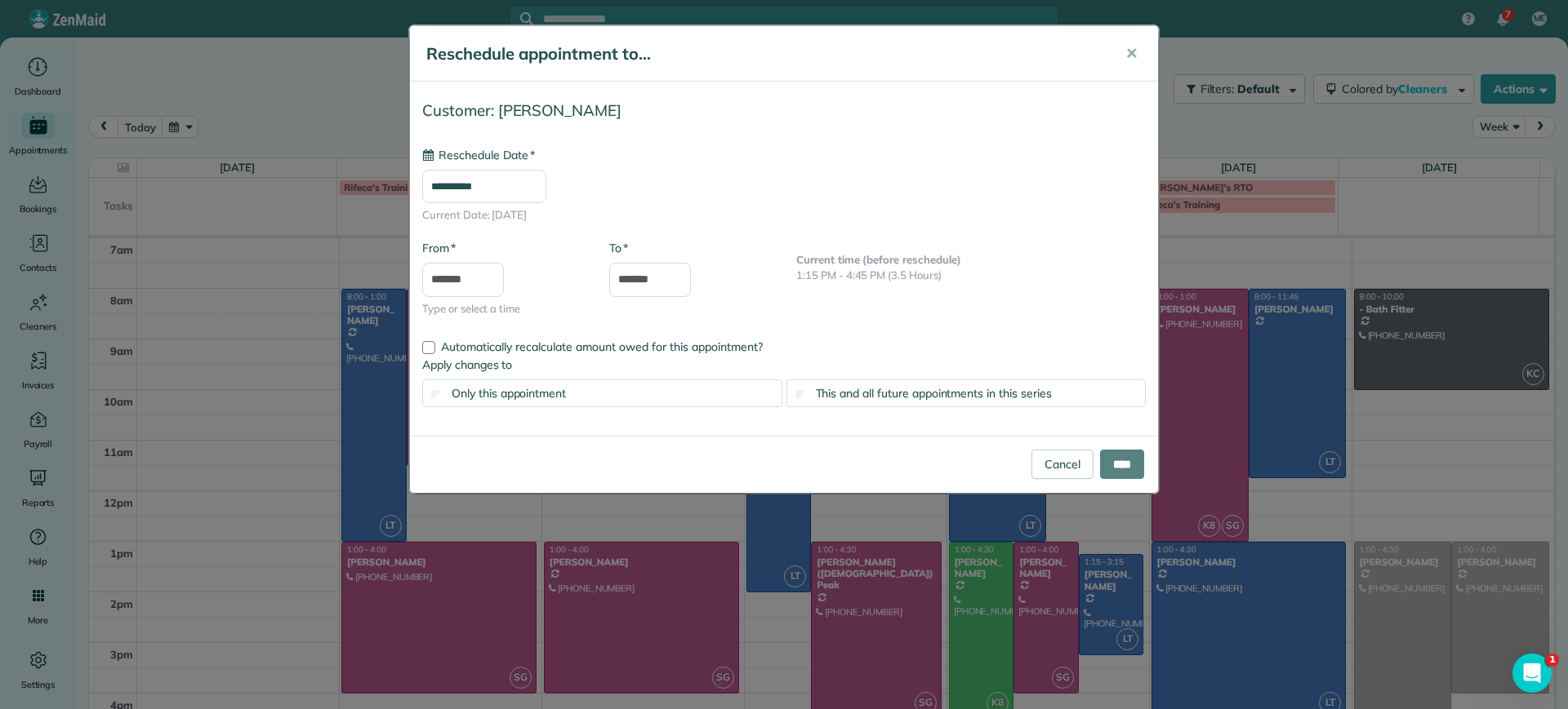
type input "**********"
click at [1116, 464] on input "****" at bounding box center [1122, 464] width 44 height 29
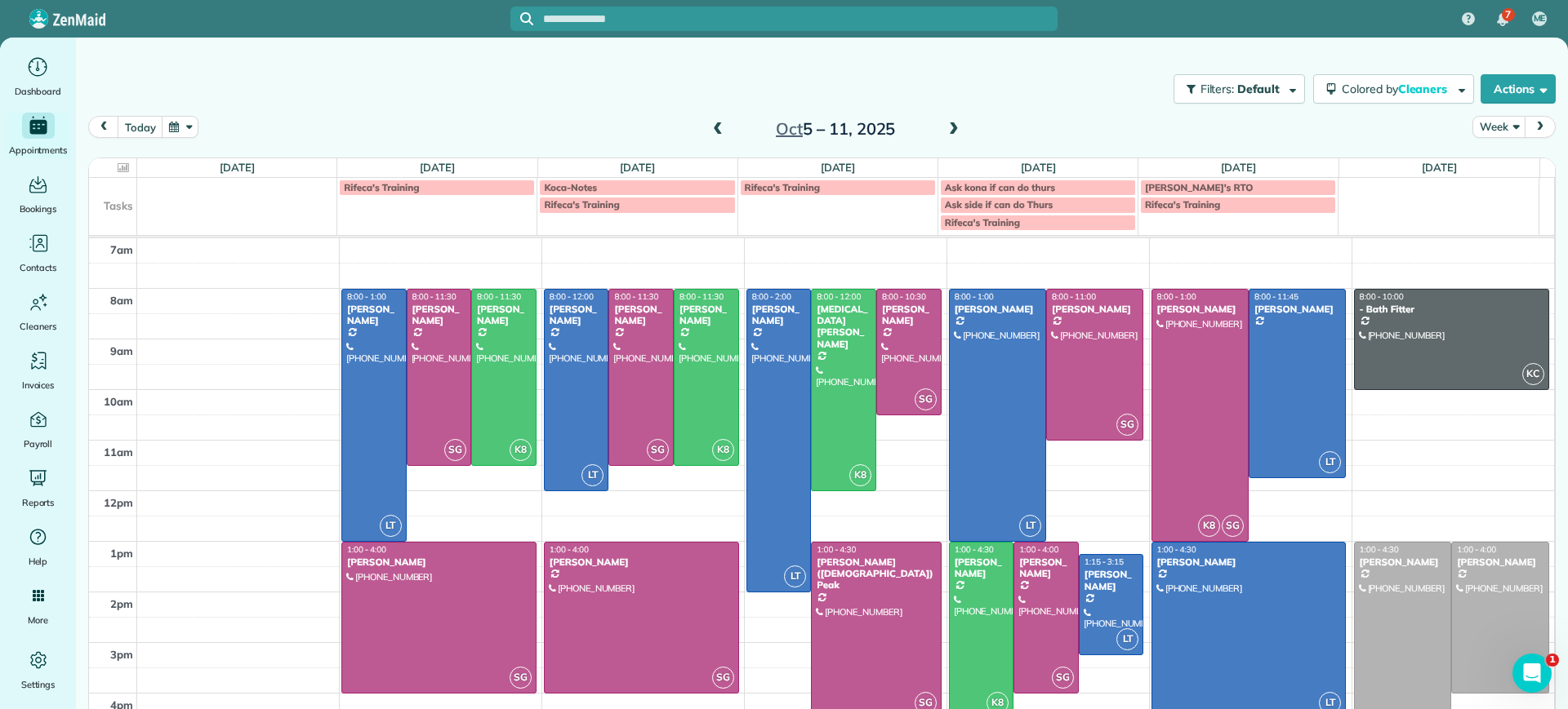
click at [717, 131] on span at bounding box center [717, 129] width 18 height 14
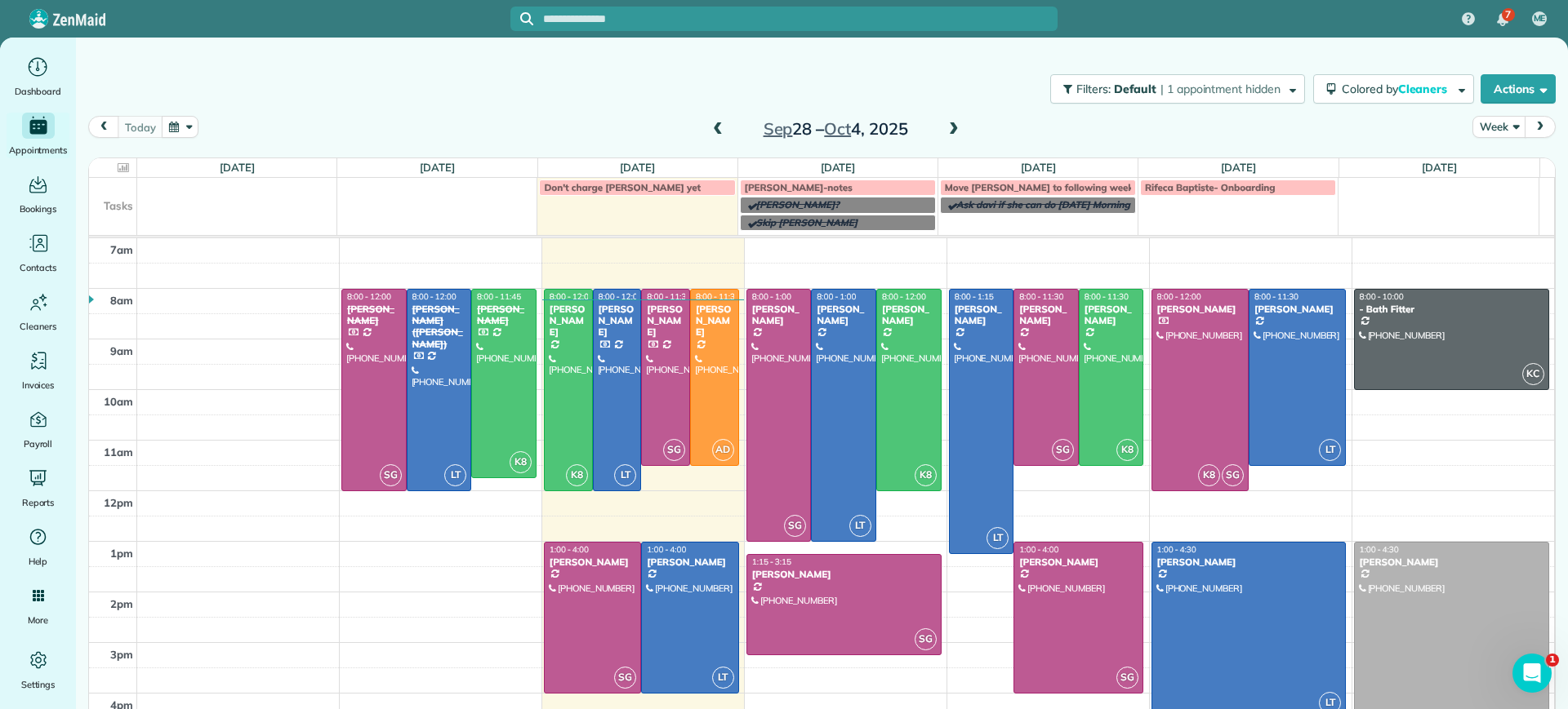
click at [416, 101] on div "Filters: Default | 1 appointment hidden Colored by Cleaners Color by Cleaner Co…" at bounding box center [821, 89] width 1492 height 54
click at [709, 126] on span at bounding box center [717, 129] width 18 height 14
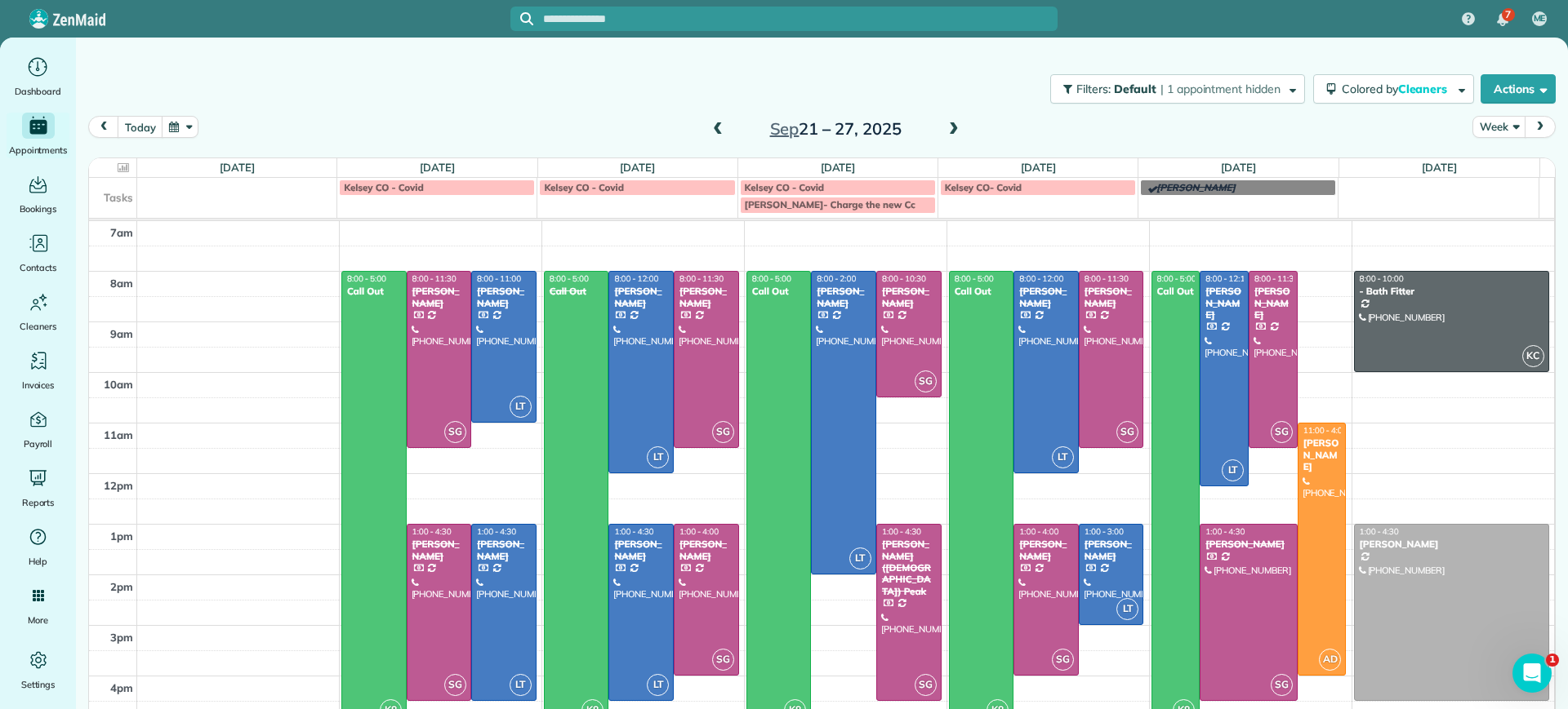
click at [944, 132] on span at bounding box center [953, 129] width 18 height 14
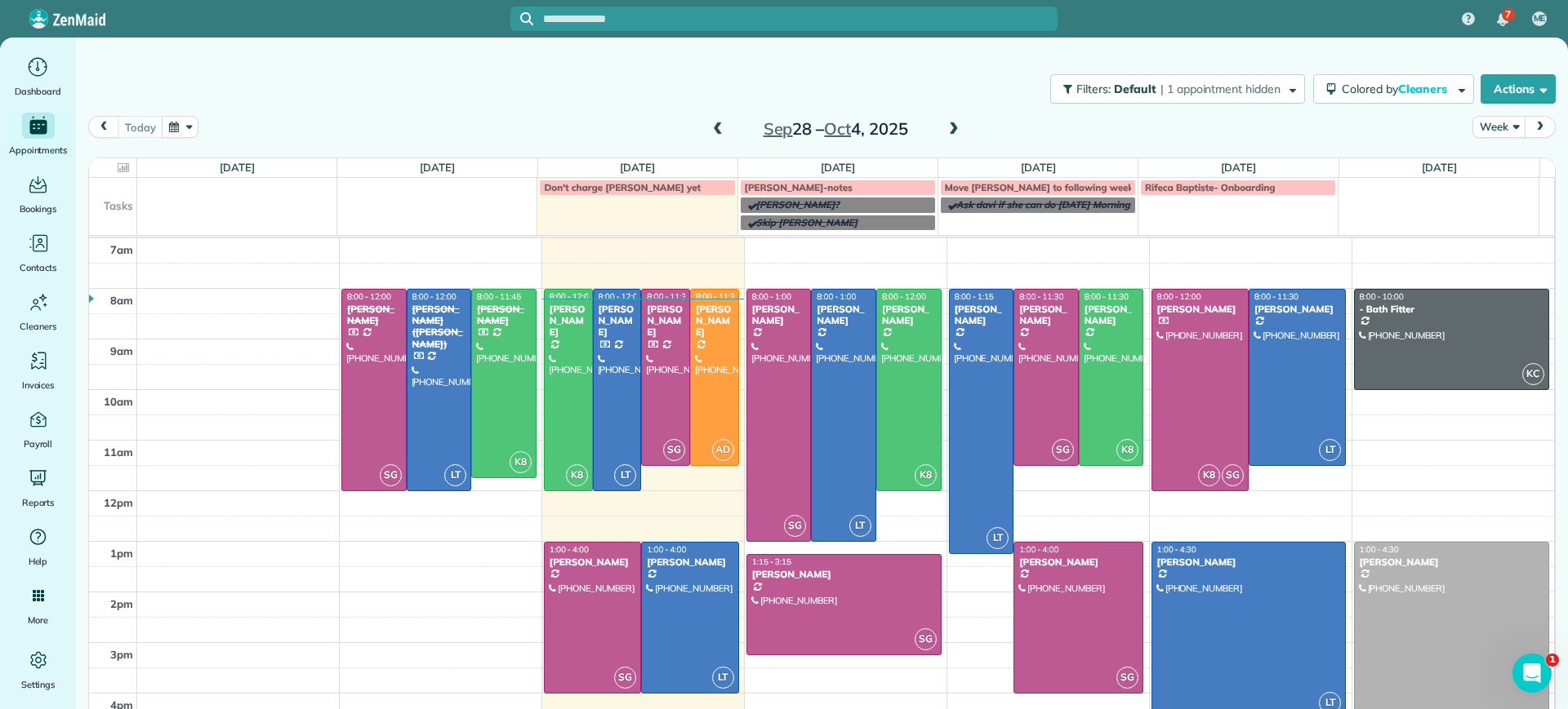
click at [944, 131] on span at bounding box center [953, 129] width 18 height 14
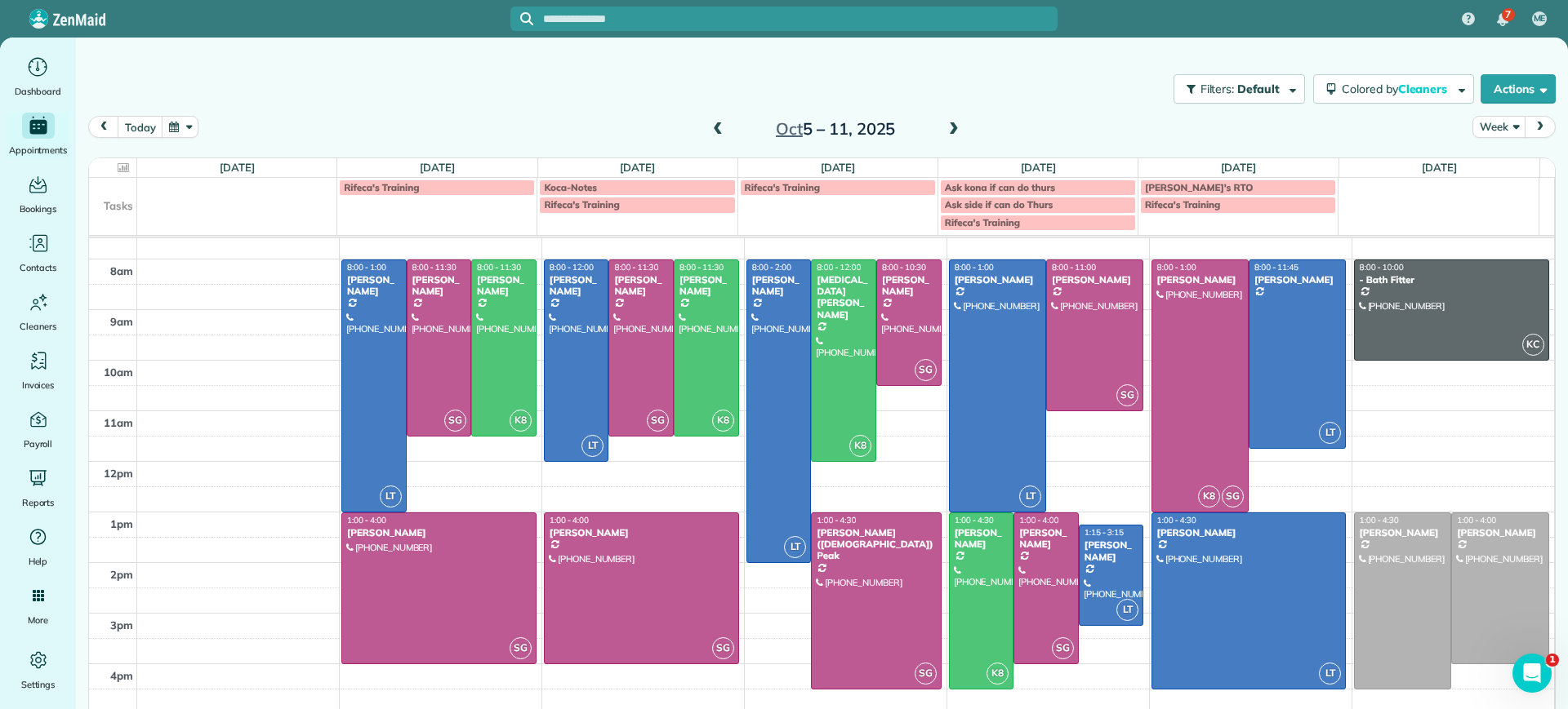
scroll to position [11, 0]
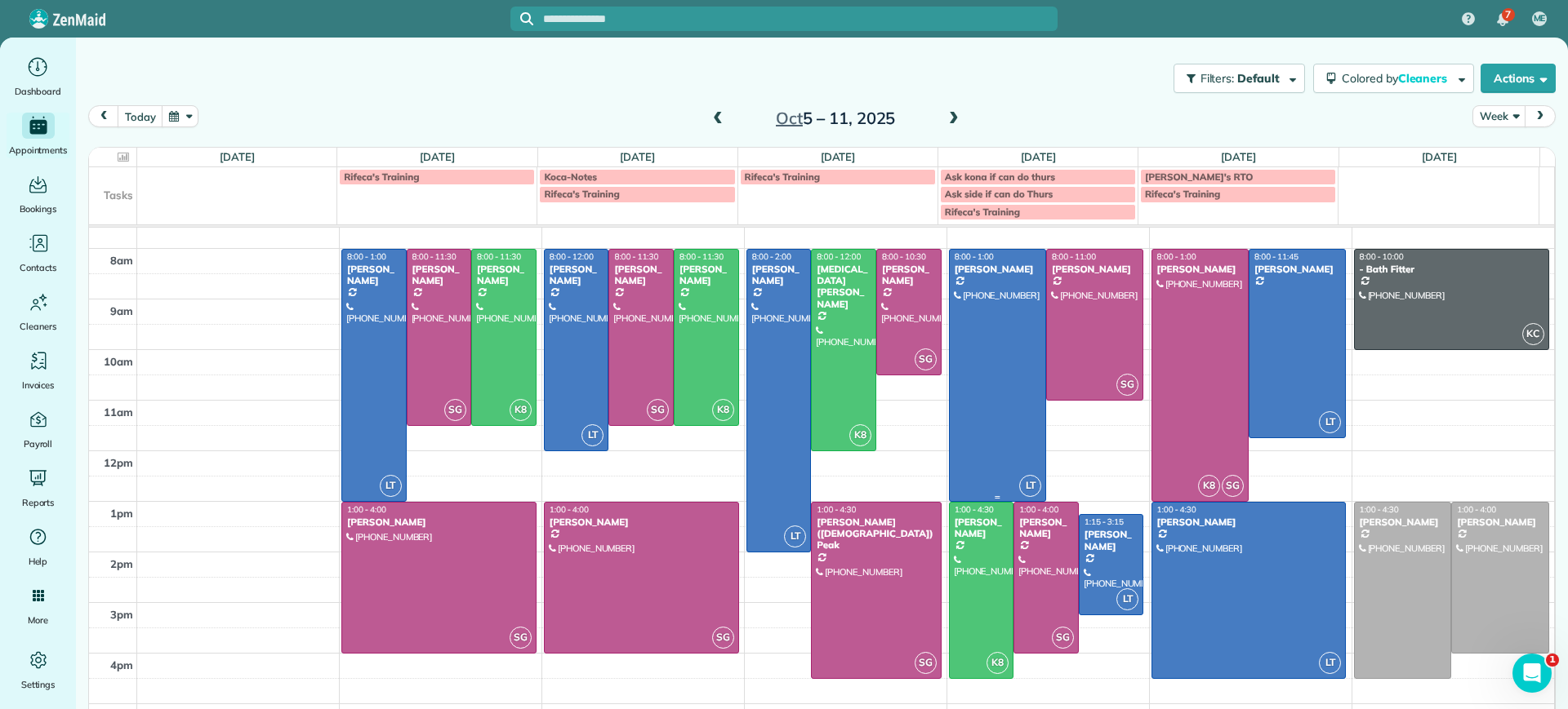
click at [977, 428] on div at bounding box center [997, 375] width 96 height 251
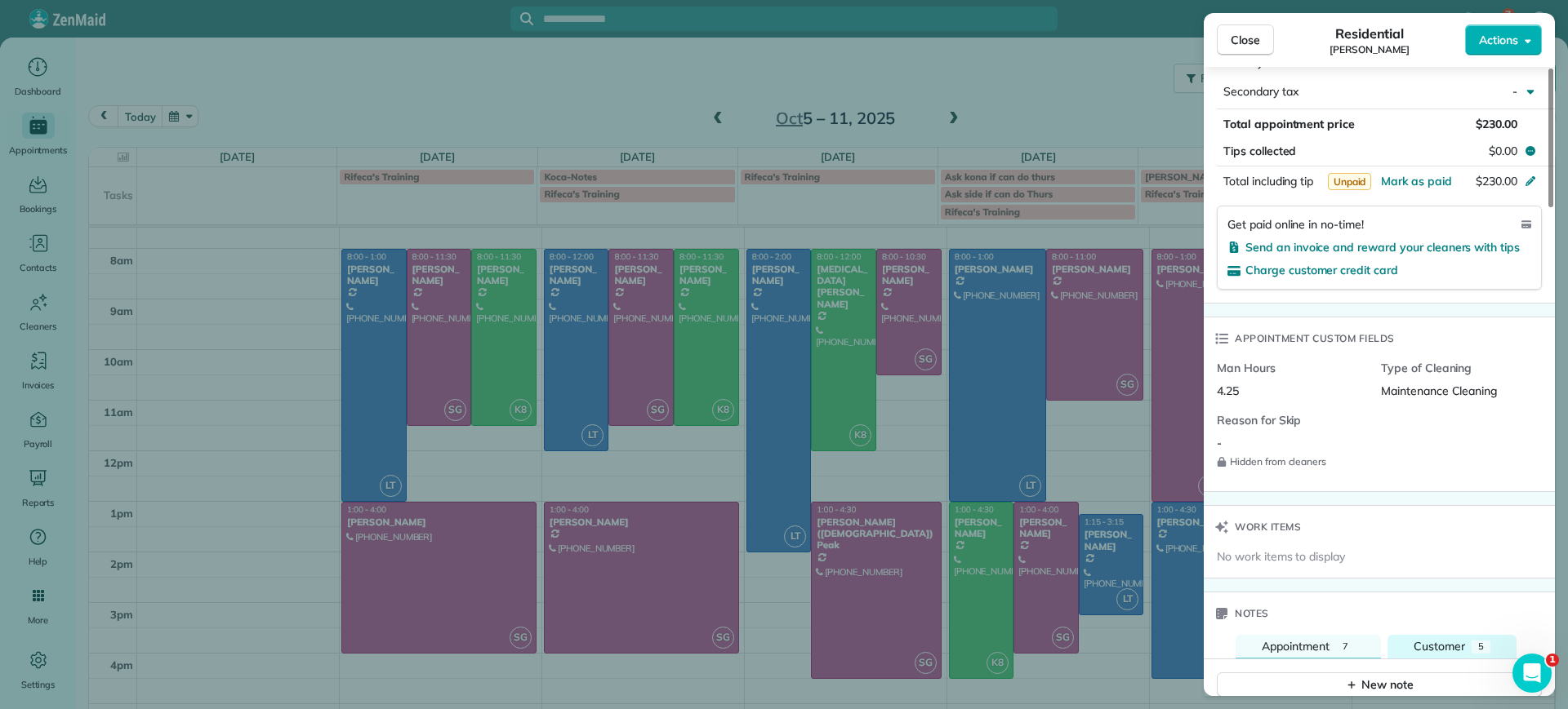
scroll to position [817, 0]
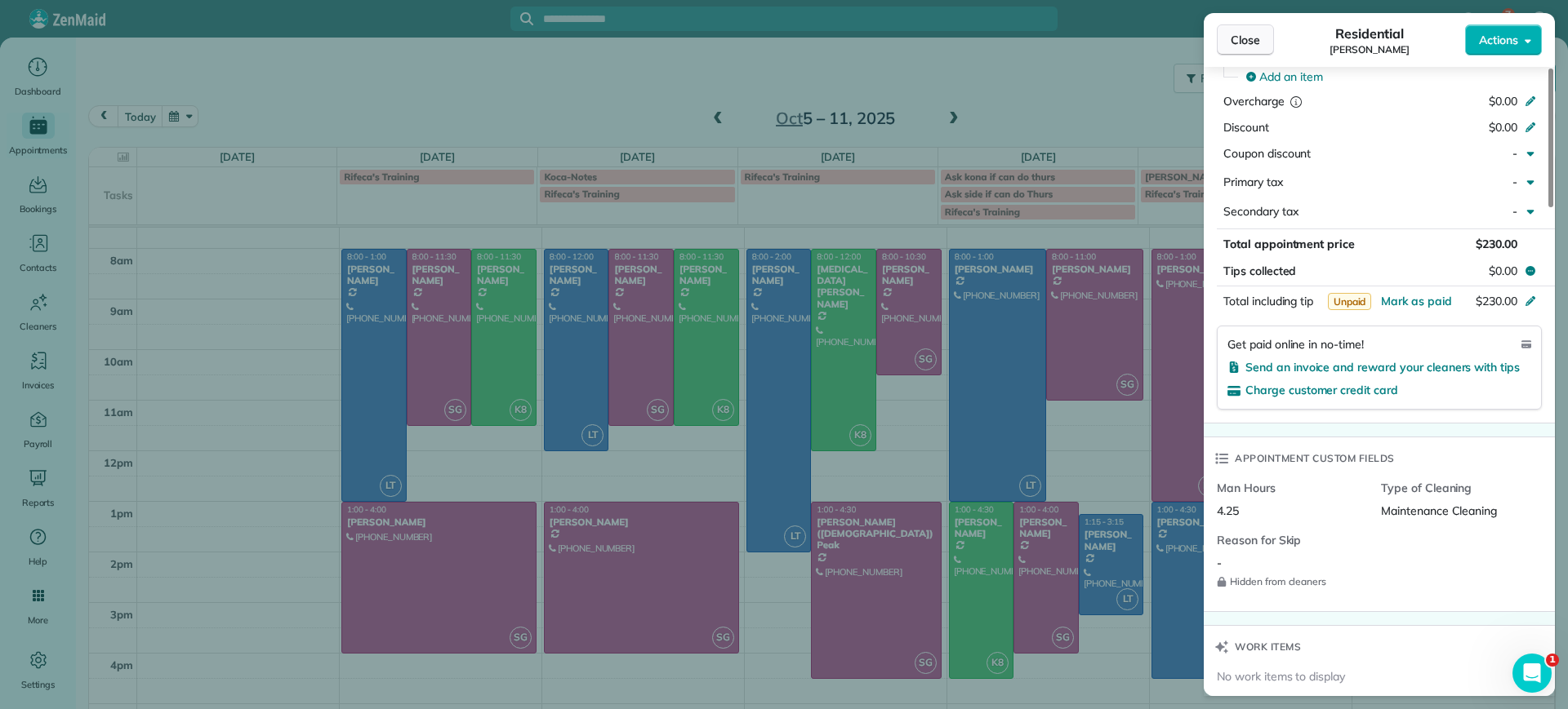
click at [1243, 40] on span "Close" at bounding box center [1244, 39] width 29 height 16
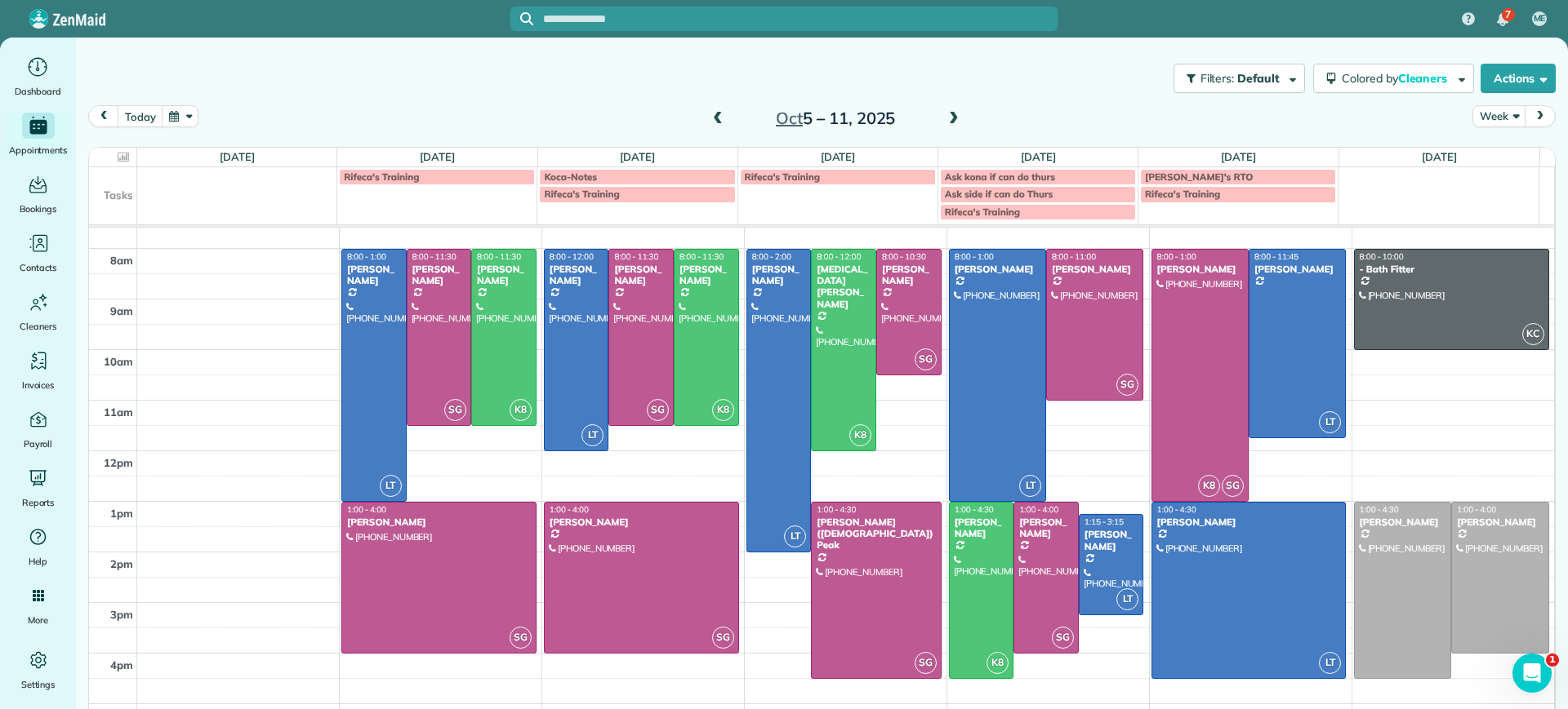
click at [709, 108] on span at bounding box center [717, 118] width 18 height 24
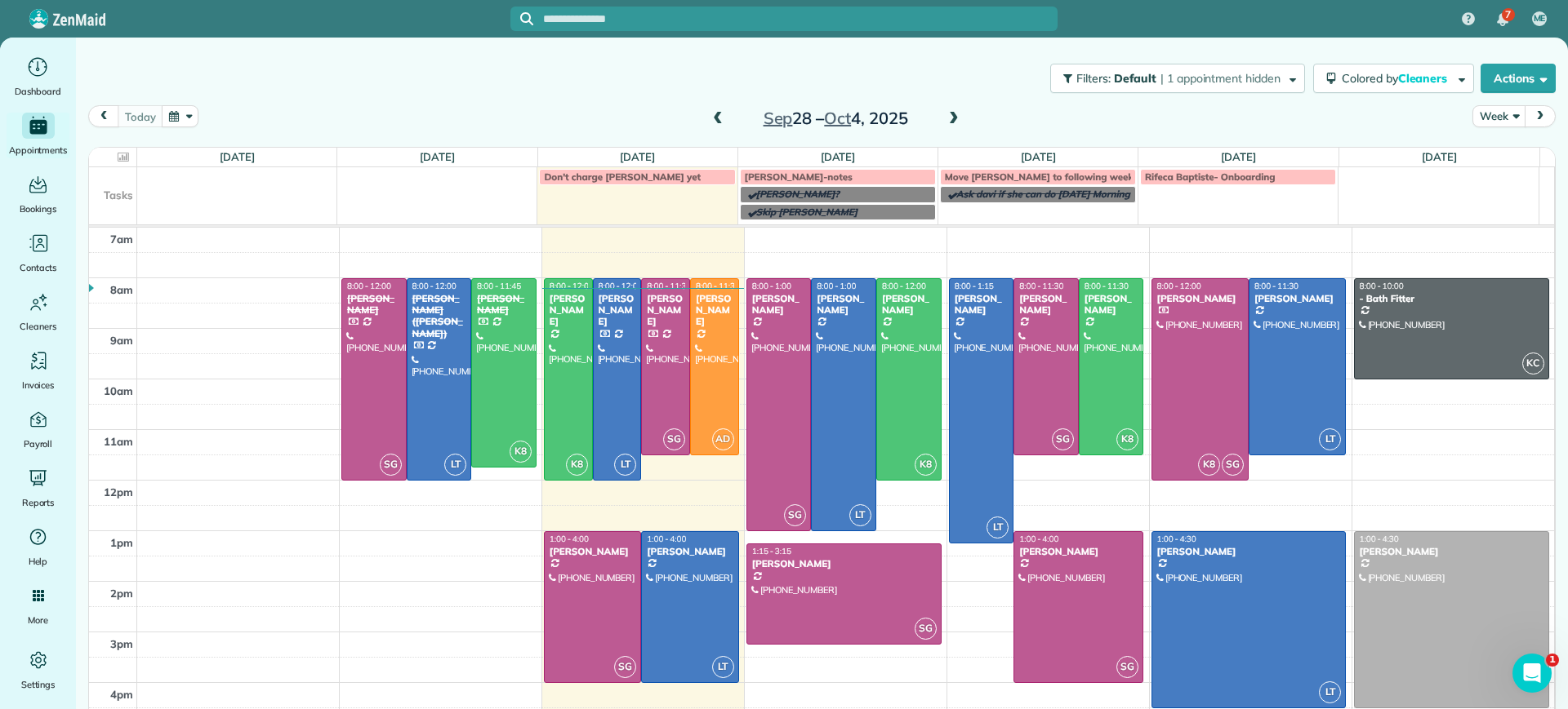
click at [944, 118] on span at bounding box center [953, 118] width 18 height 14
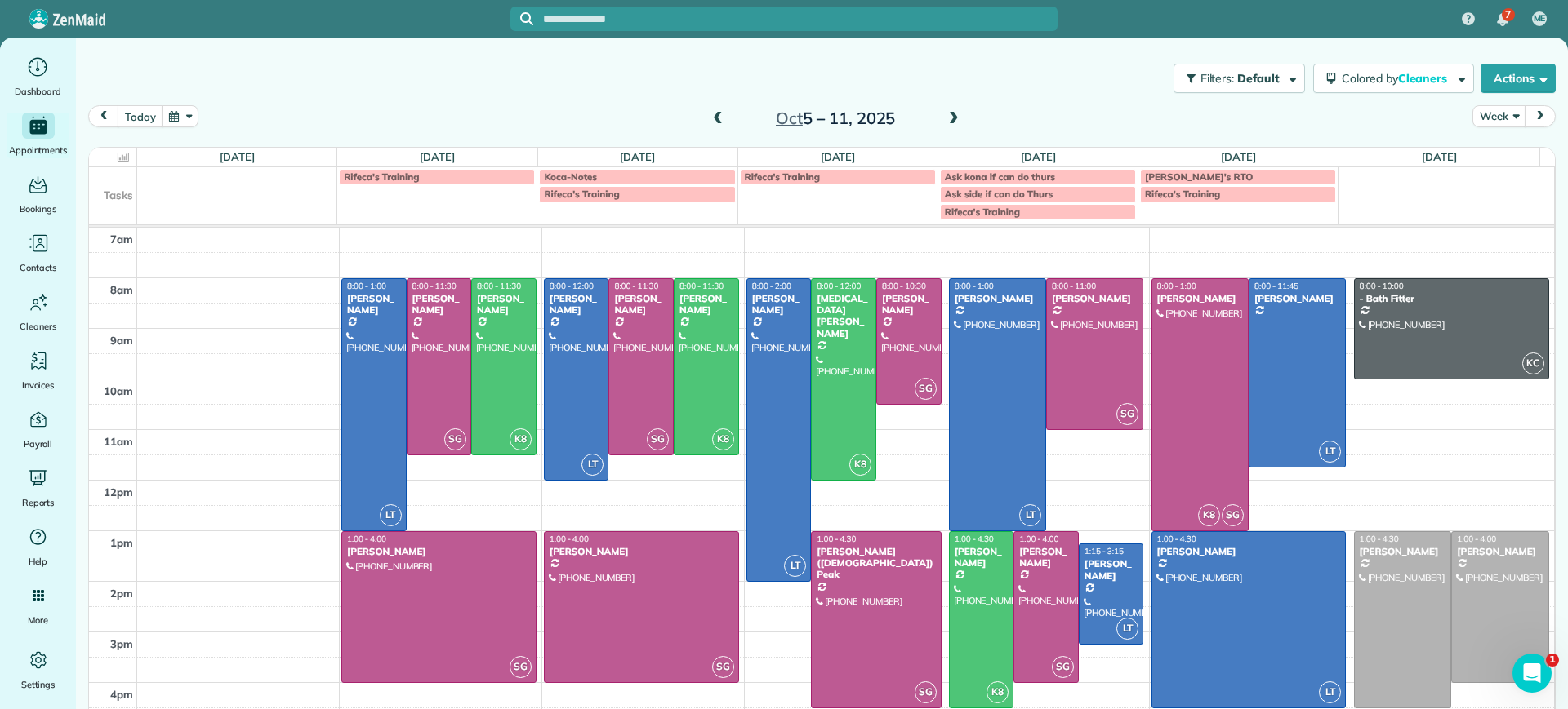
click at [944, 118] on span at bounding box center [953, 118] width 18 height 14
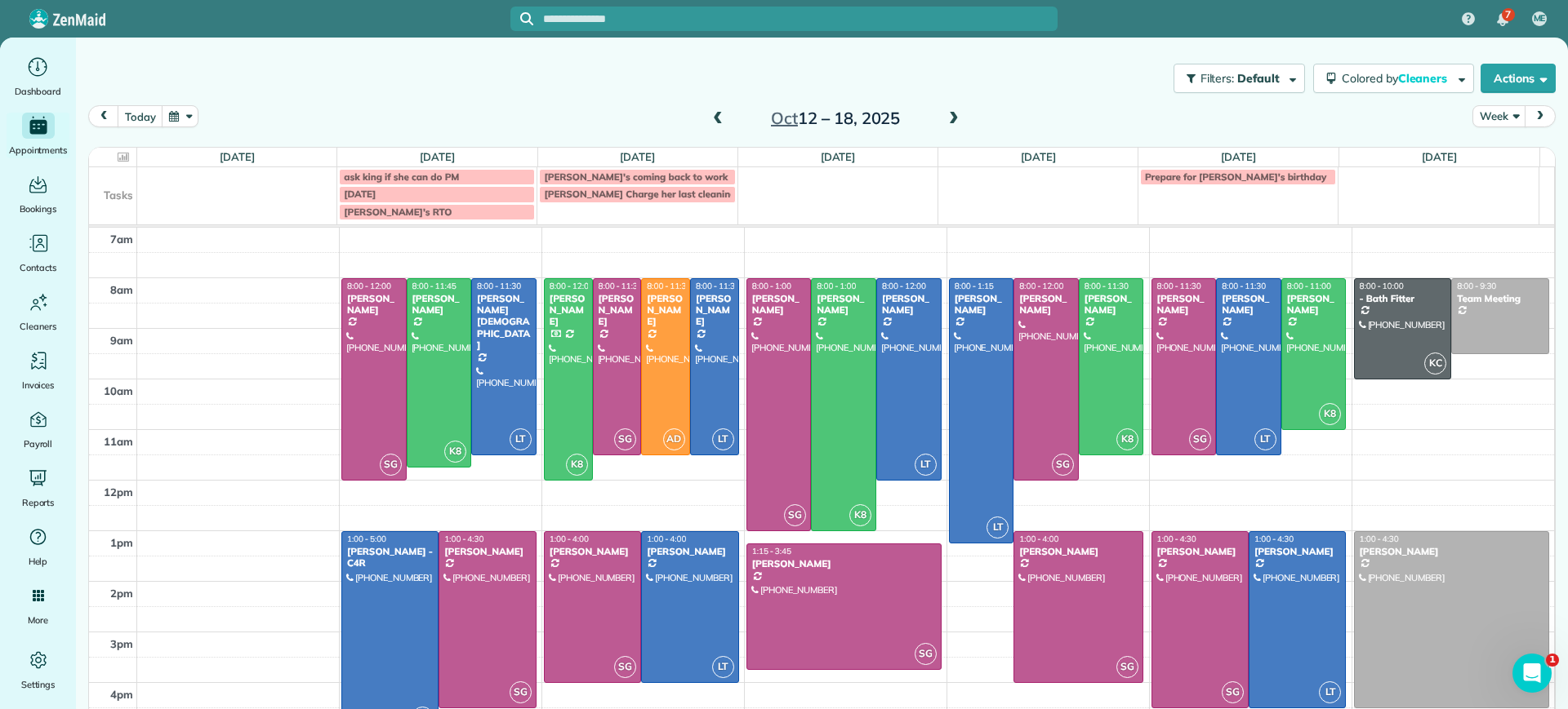
click at [944, 118] on span at bounding box center [953, 118] width 18 height 14
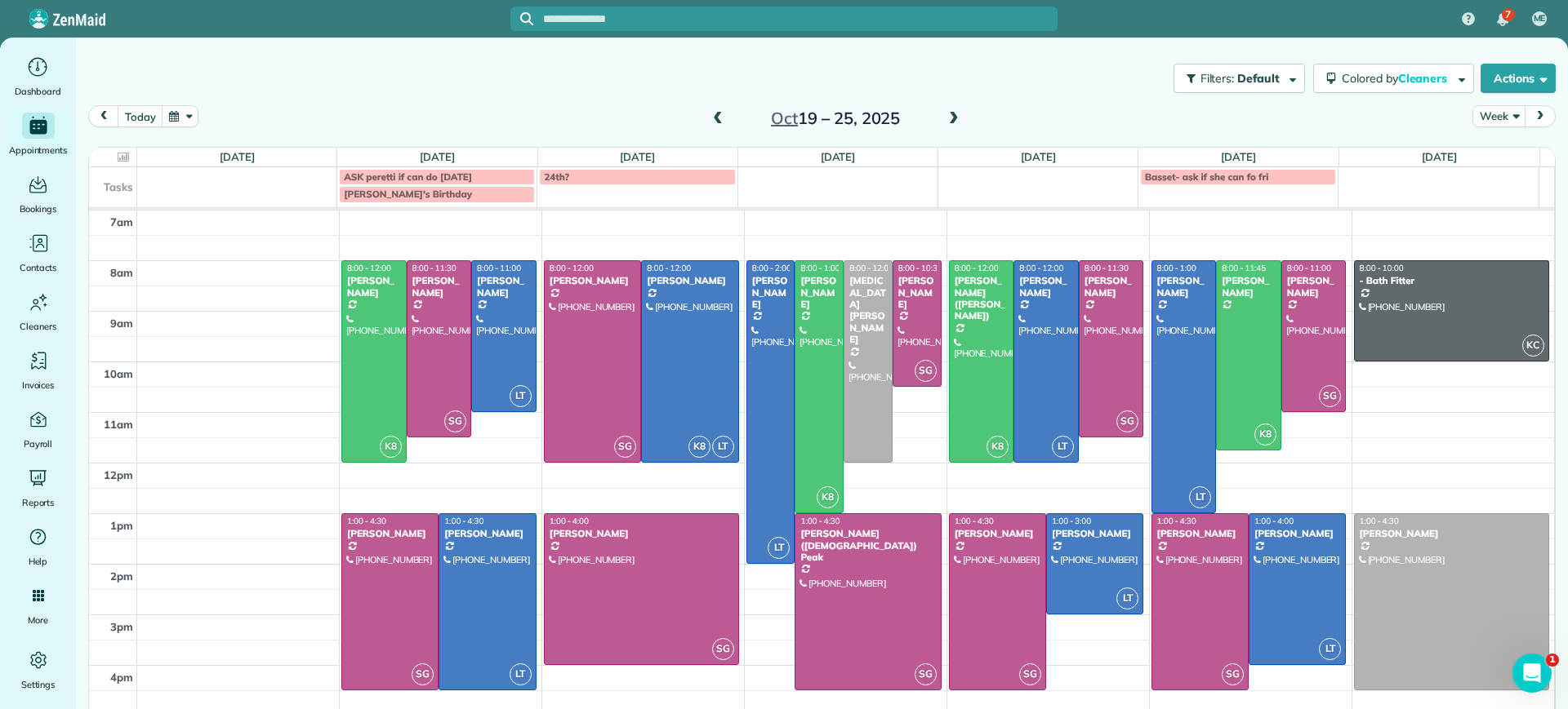
click at [709, 112] on span at bounding box center [717, 118] width 18 height 14
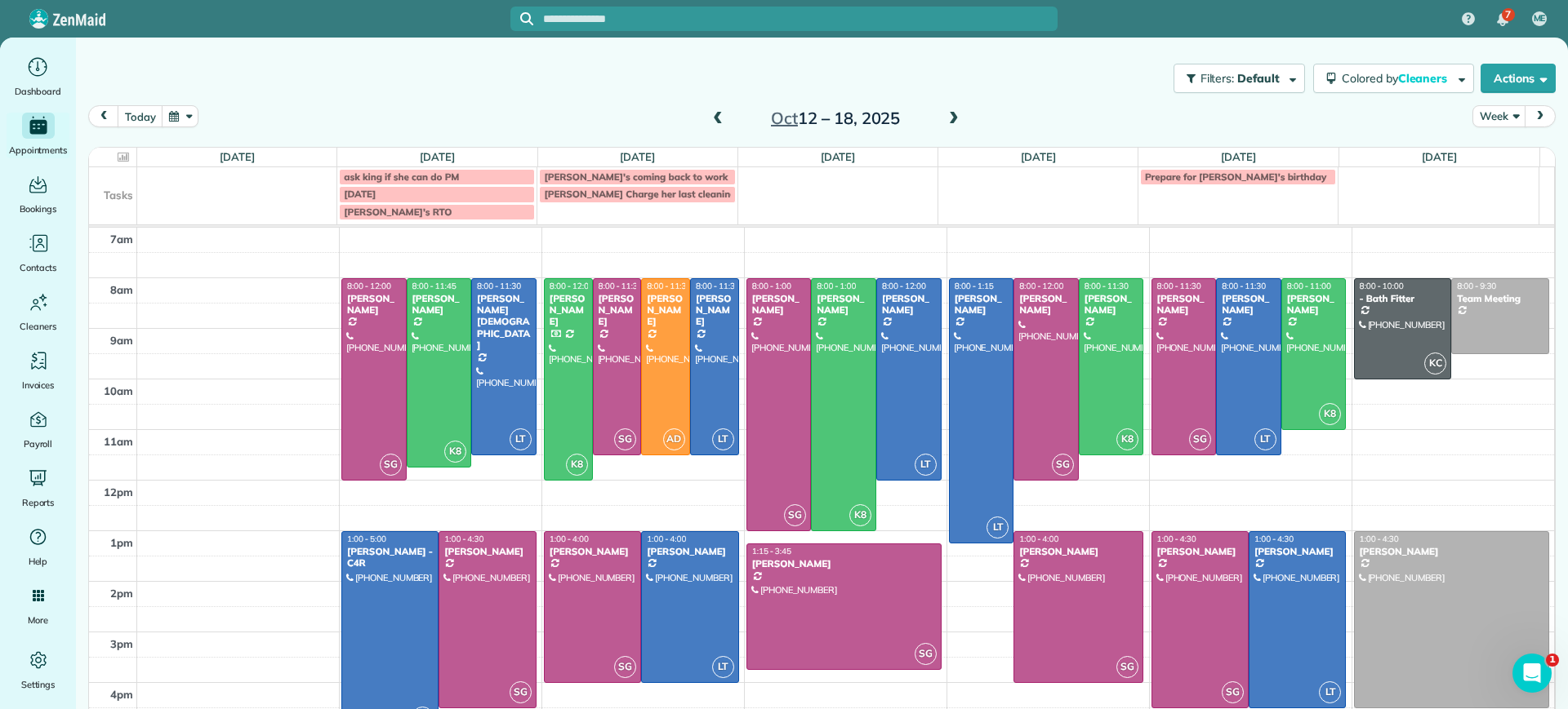
click at [708, 108] on span at bounding box center [717, 118] width 18 height 24
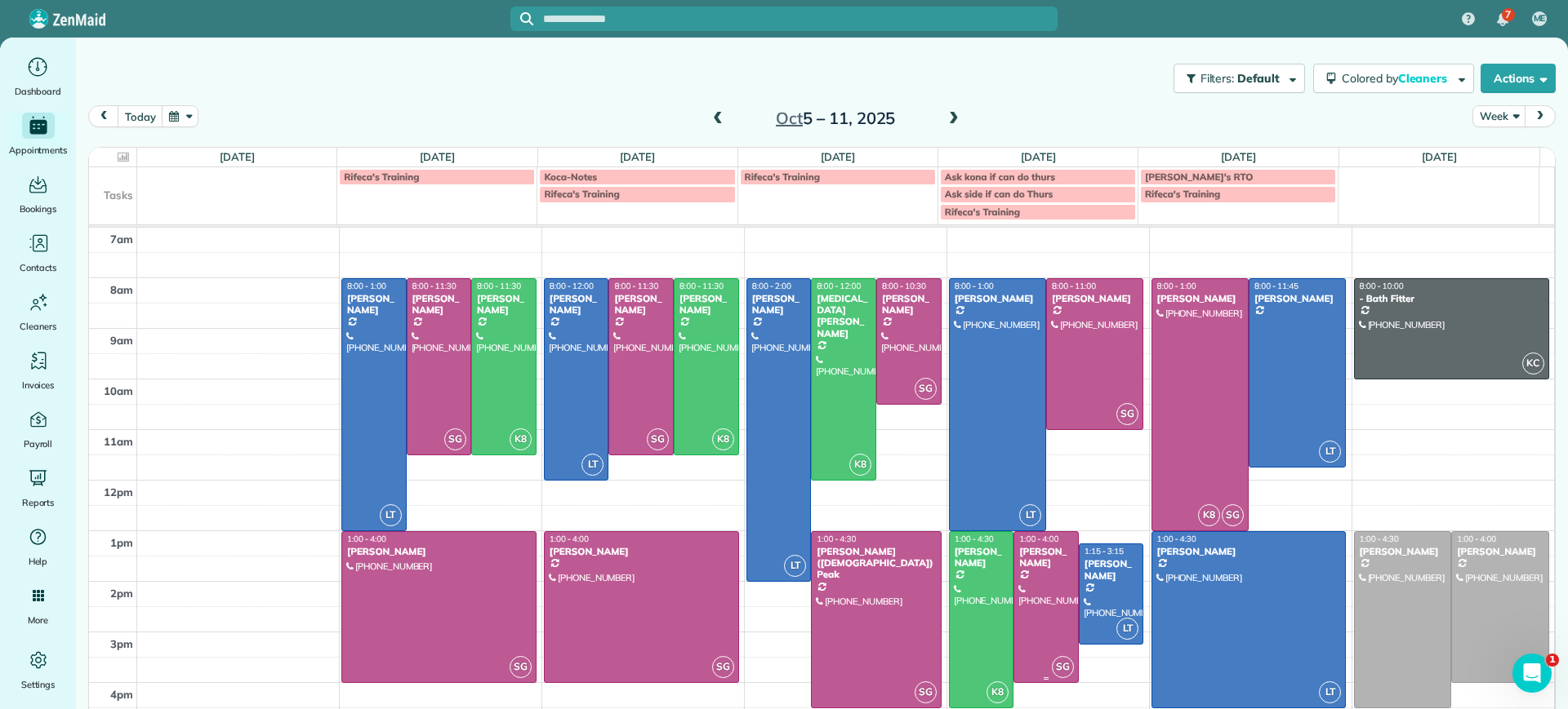
click at [960, 612] on div at bounding box center [981, 620] width 64 height 176
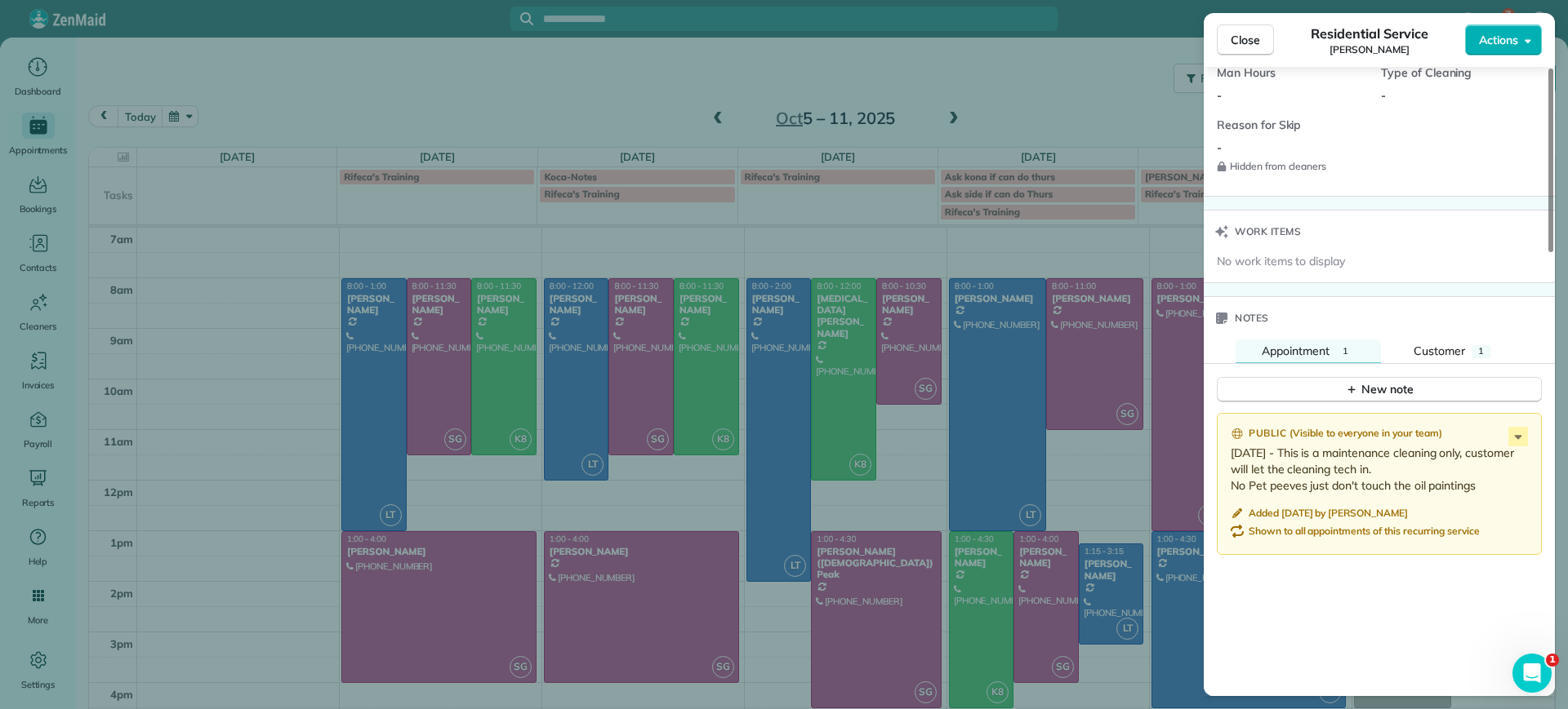
scroll to position [1206, 0]
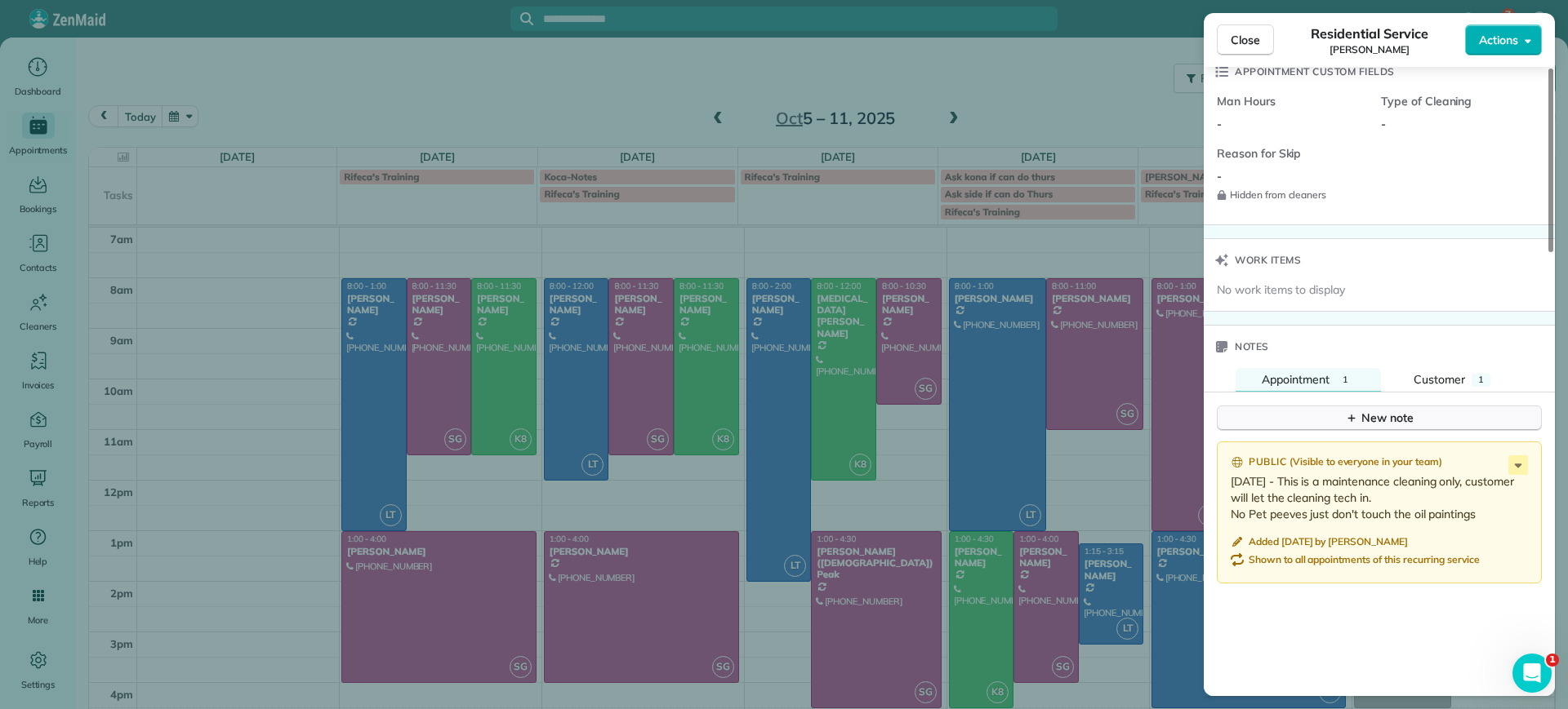
click at [1378, 418] on div "New note" at bounding box center [1379, 418] width 69 height 17
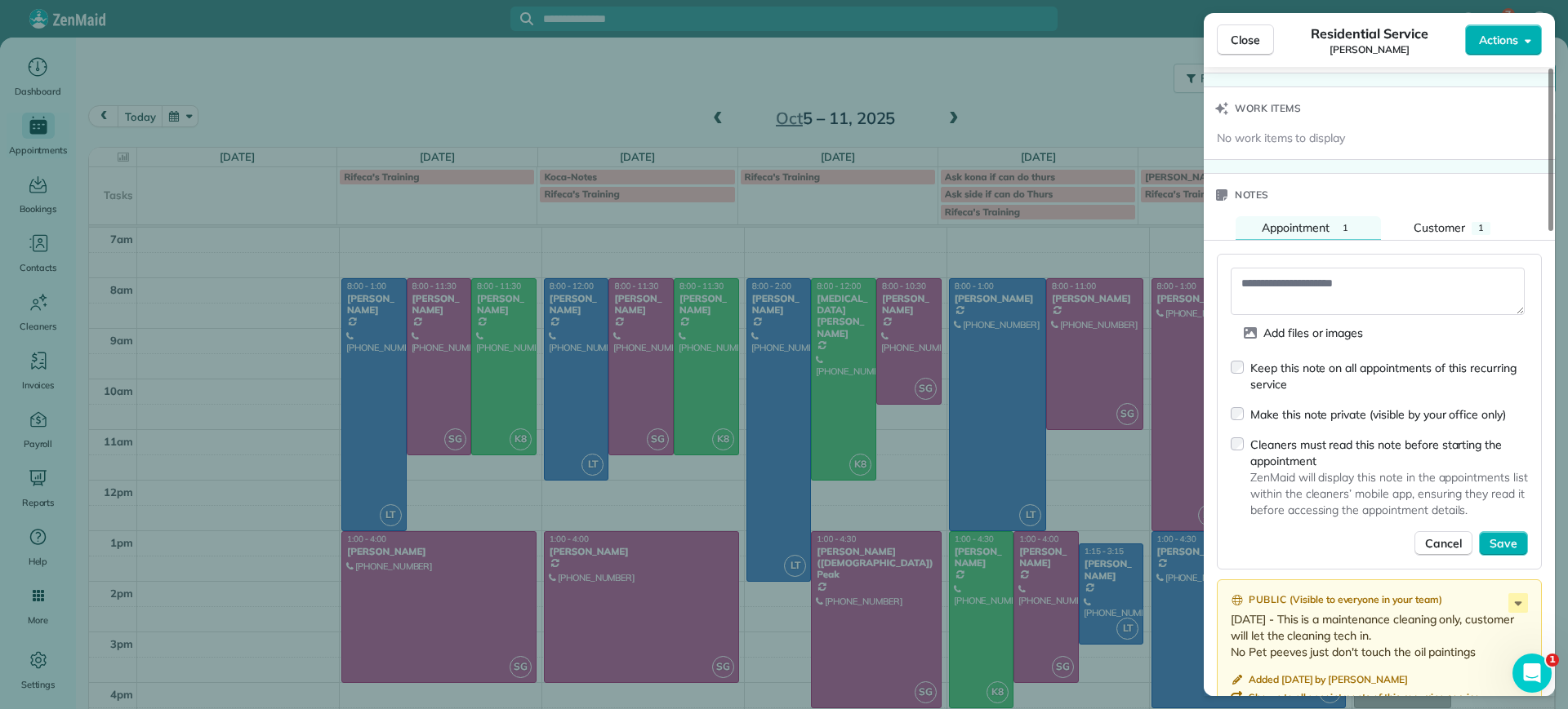
scroll to position [1410, 0]
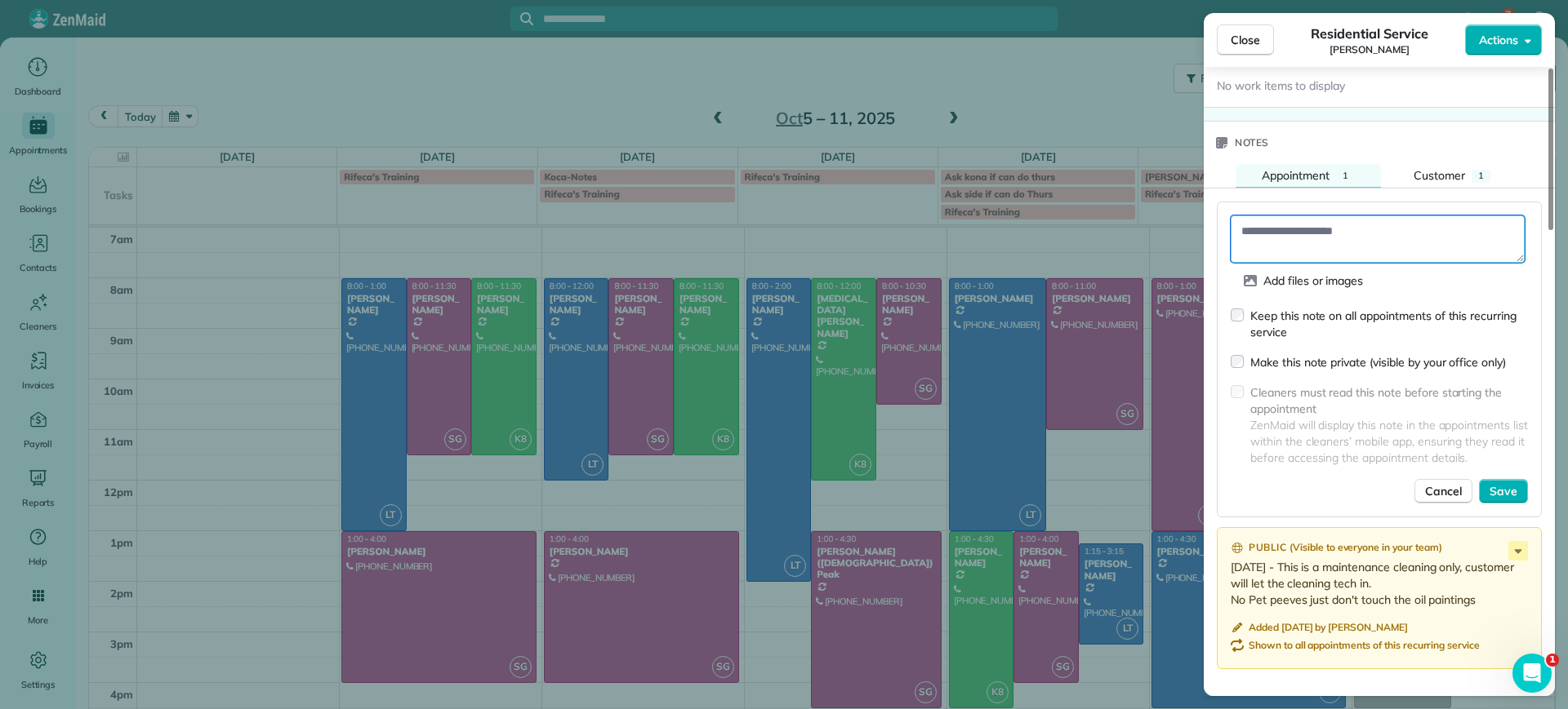
click at [1281, 233] on textarea at bounding box center [1377, 239] width 294 height 47
type textarea "**********"
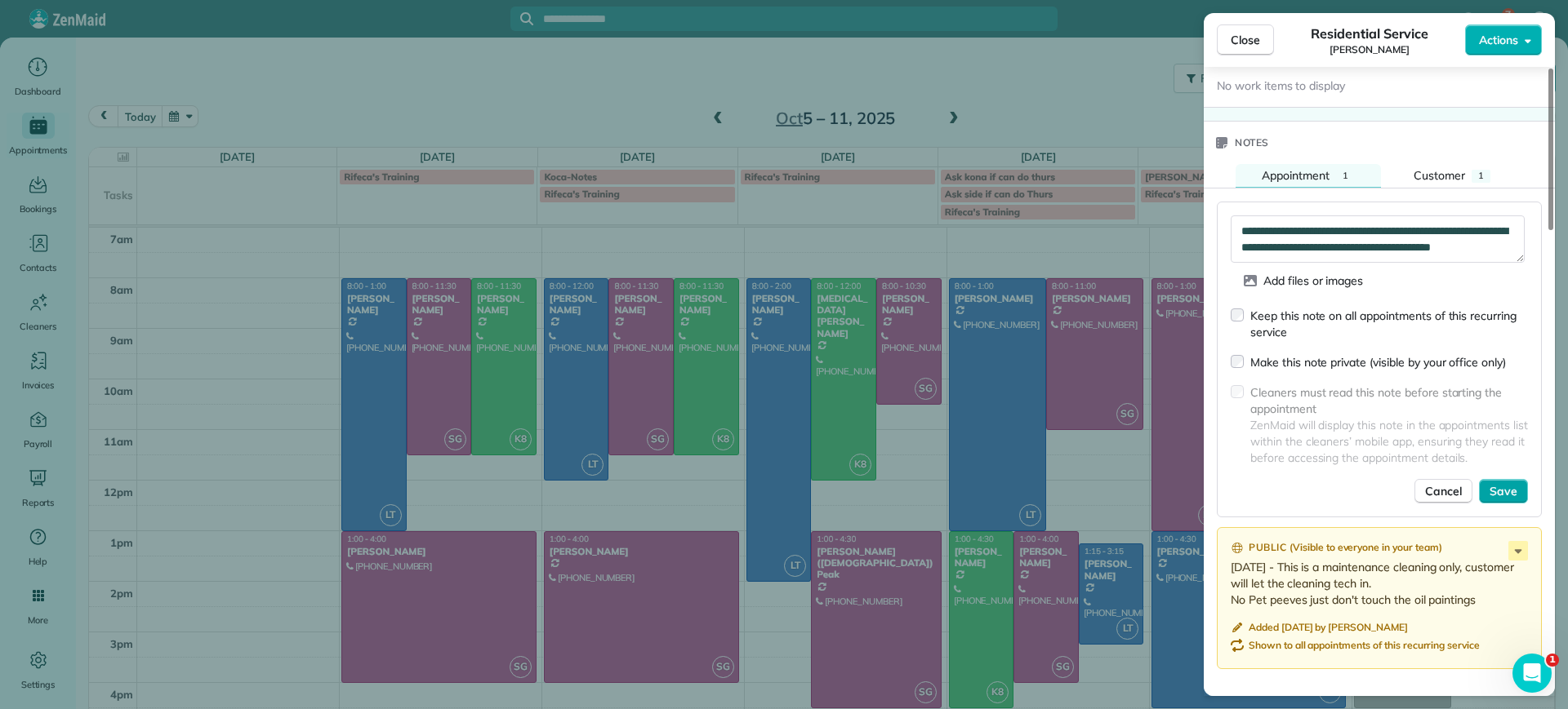
click at [1512, 486] on span "Save" at bounding box center [1502, 491] width 28 height 16
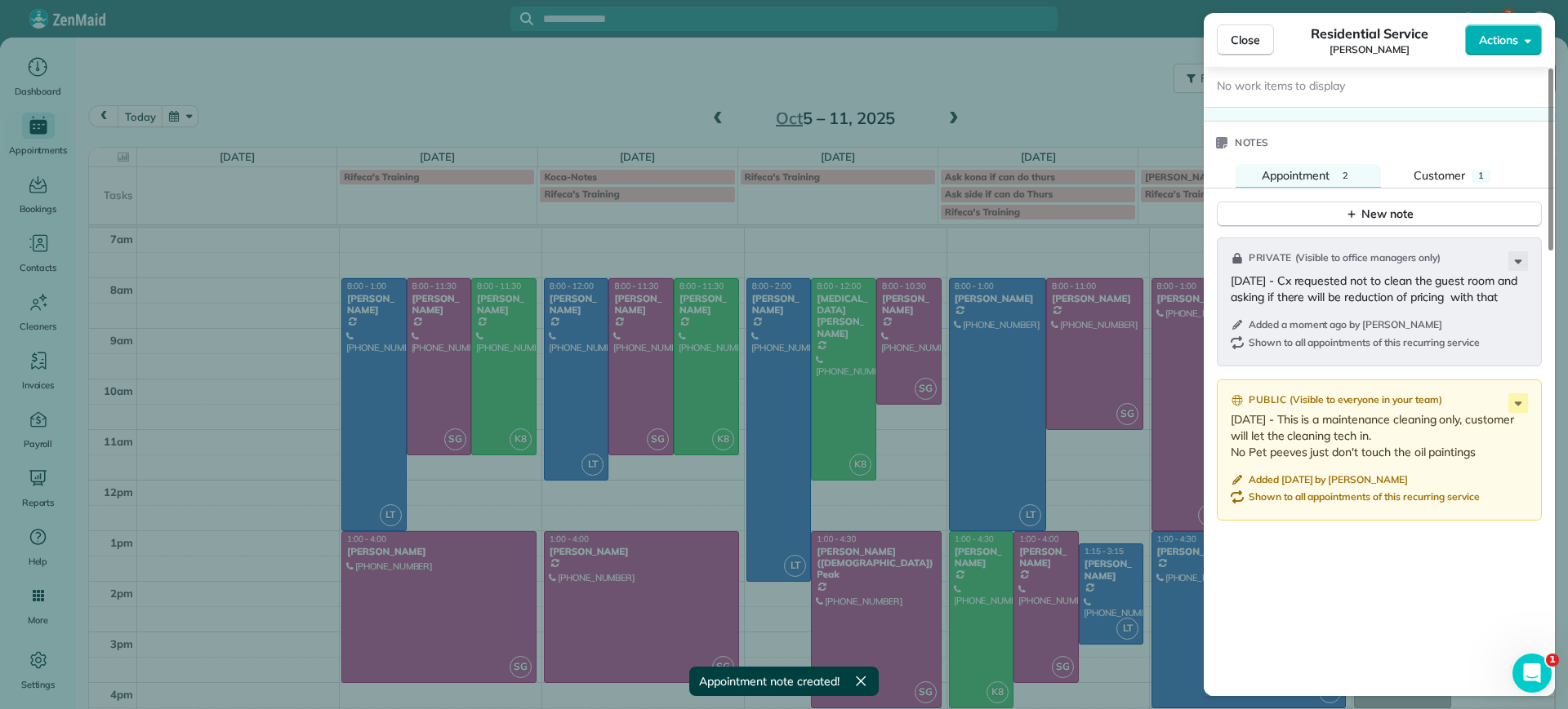
drag, startPoint x: 1024, startPoint y: 278, endPoint x: 1083, endPoint y: 364, distance: 104.3
click at [1024, 279] on div "Close Residential Service Carla Bowman Actions Status Active Carla Bowman · Ope…" at bounding box center [784, 354] width 1568 height 709
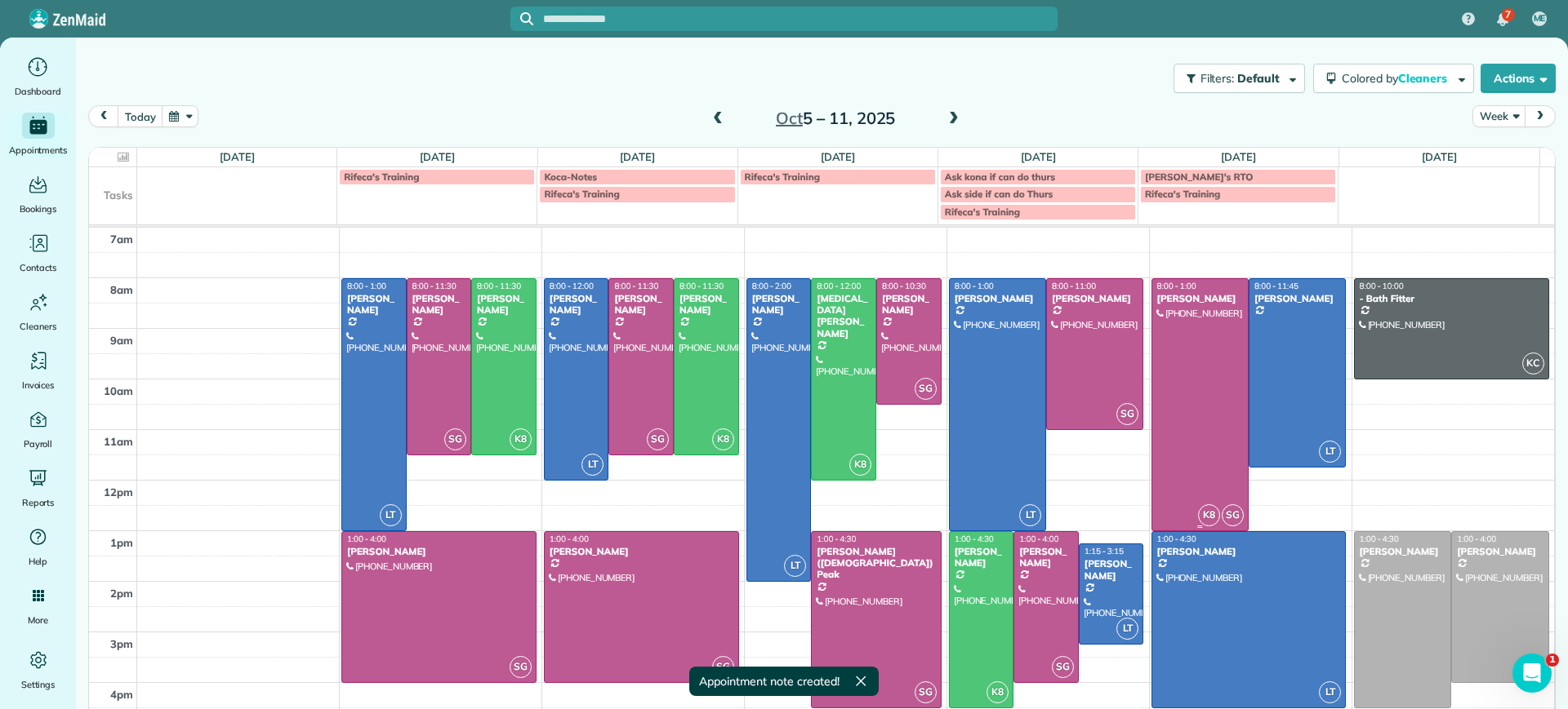
click at [1162, 371] on div at bounding box center [1200, 404] width 96 height 251
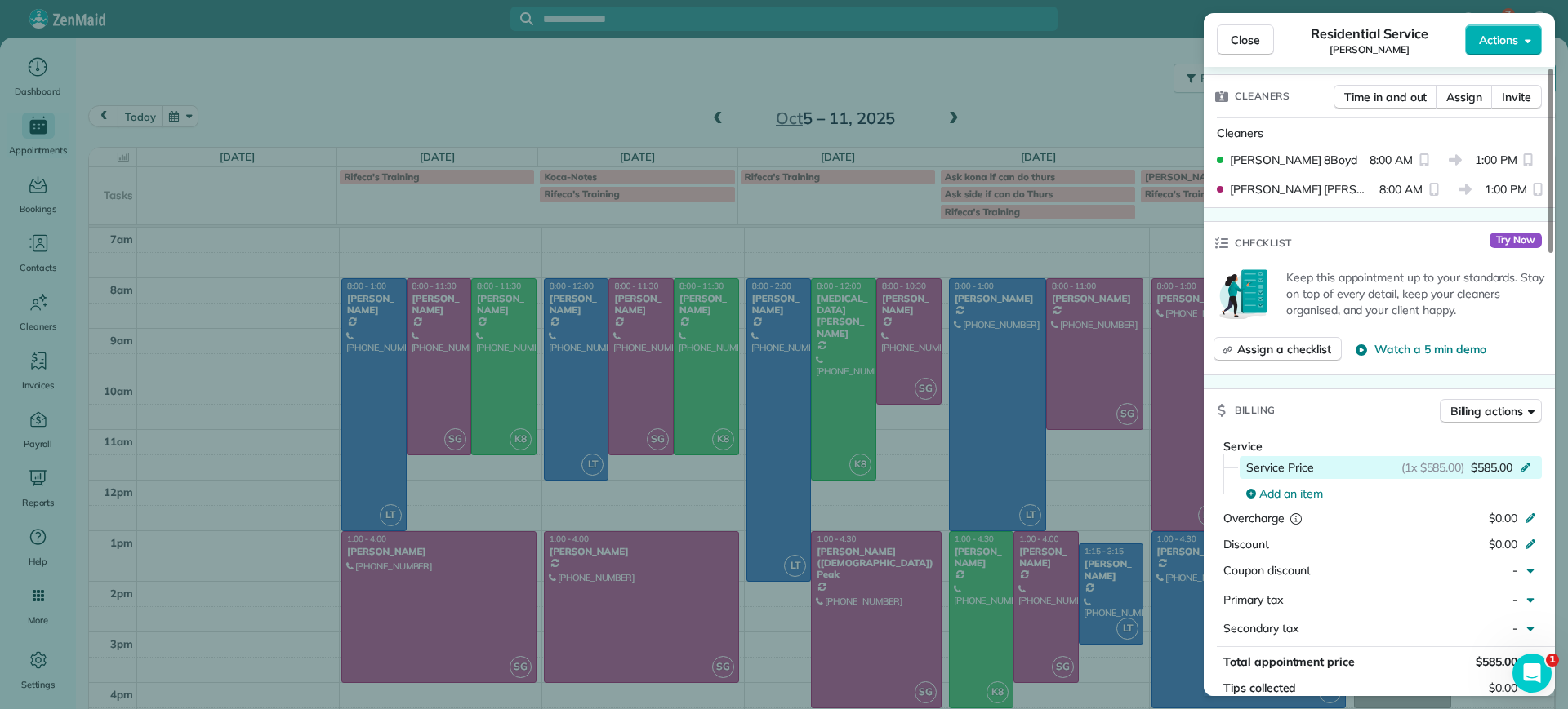
scroll to position [511, 0]
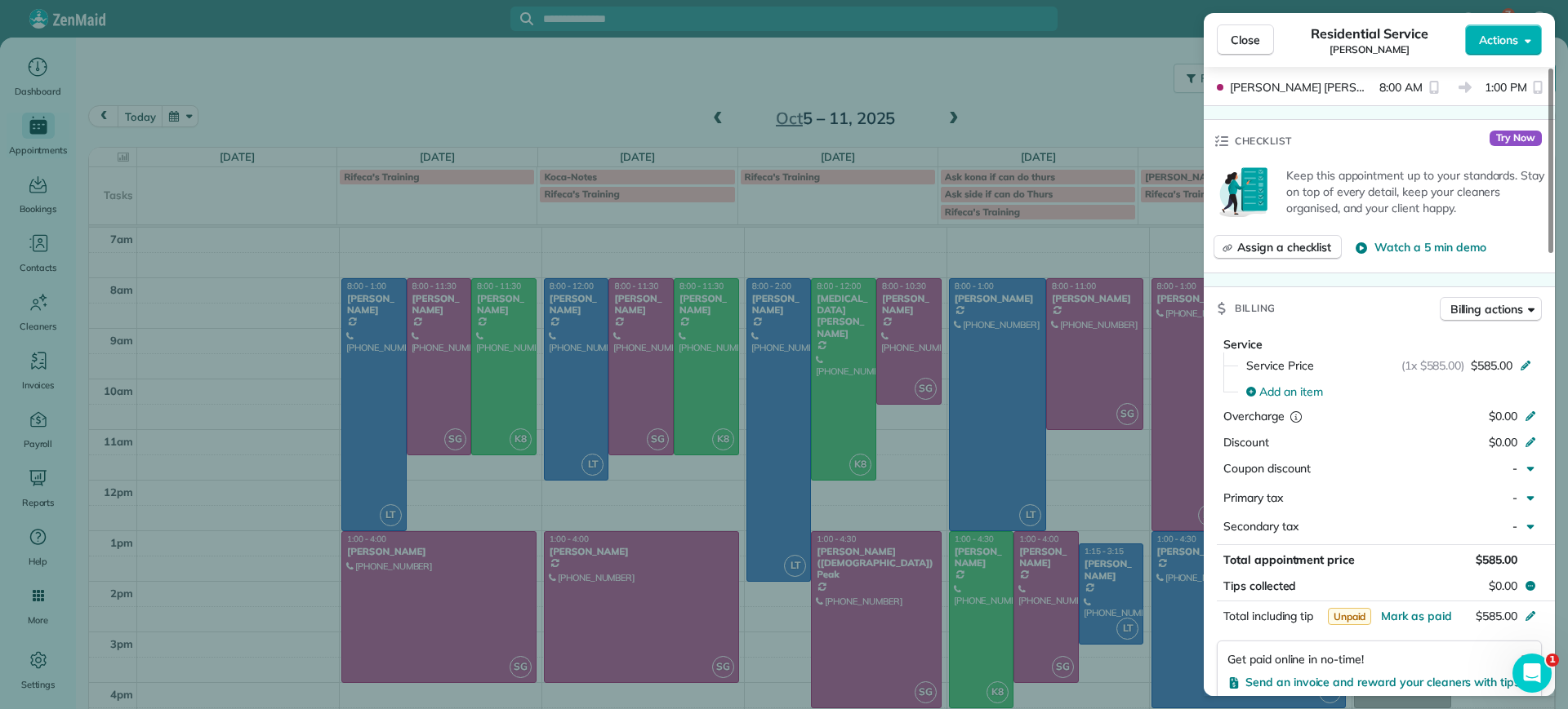
click at [1108, 85] on div "Close Residential Service Julie Bowman Actions Status Active Julie Bowman · Ope…" at bounding box center [784, 354] width 1568 height 709
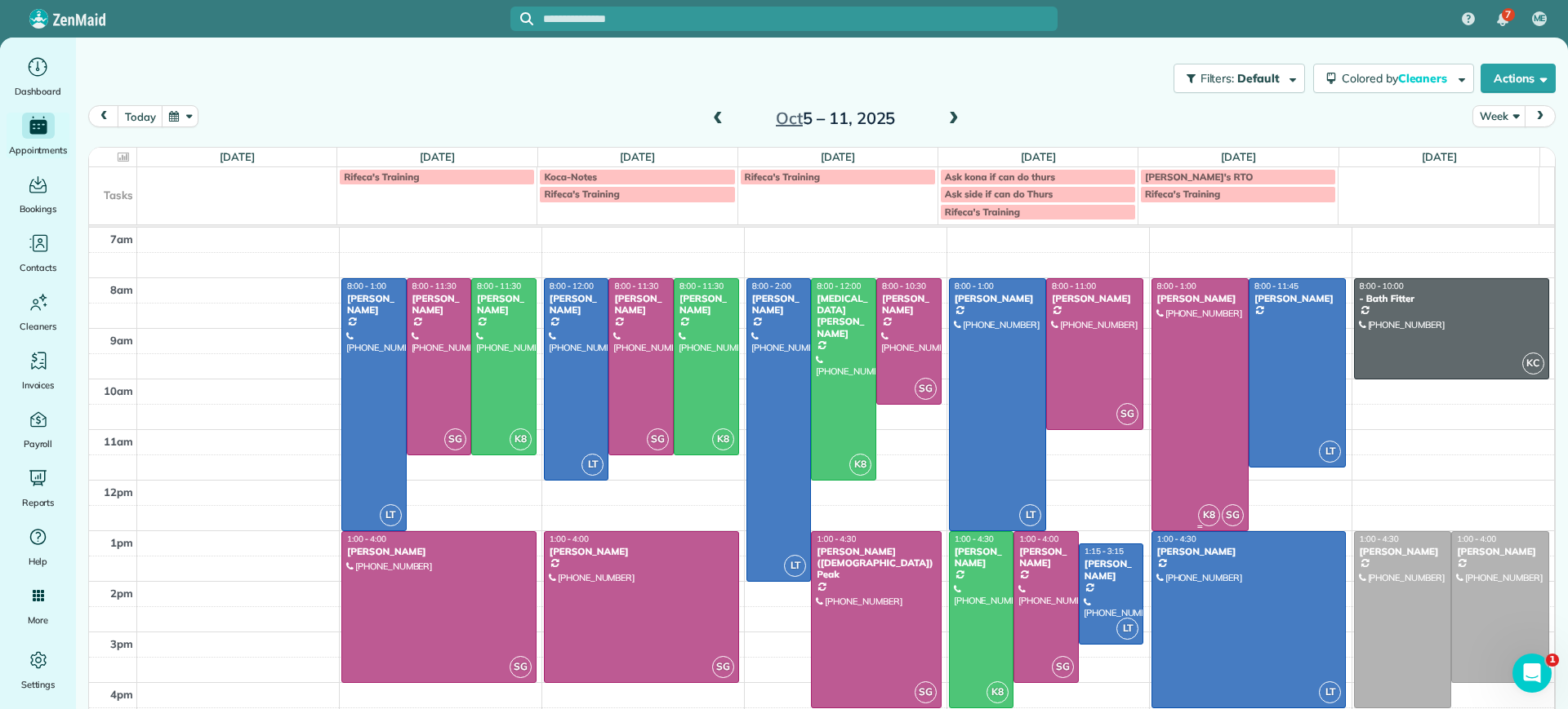
click at [1190, 335] on div at bounding box center [1200, 404] width 96 height 251
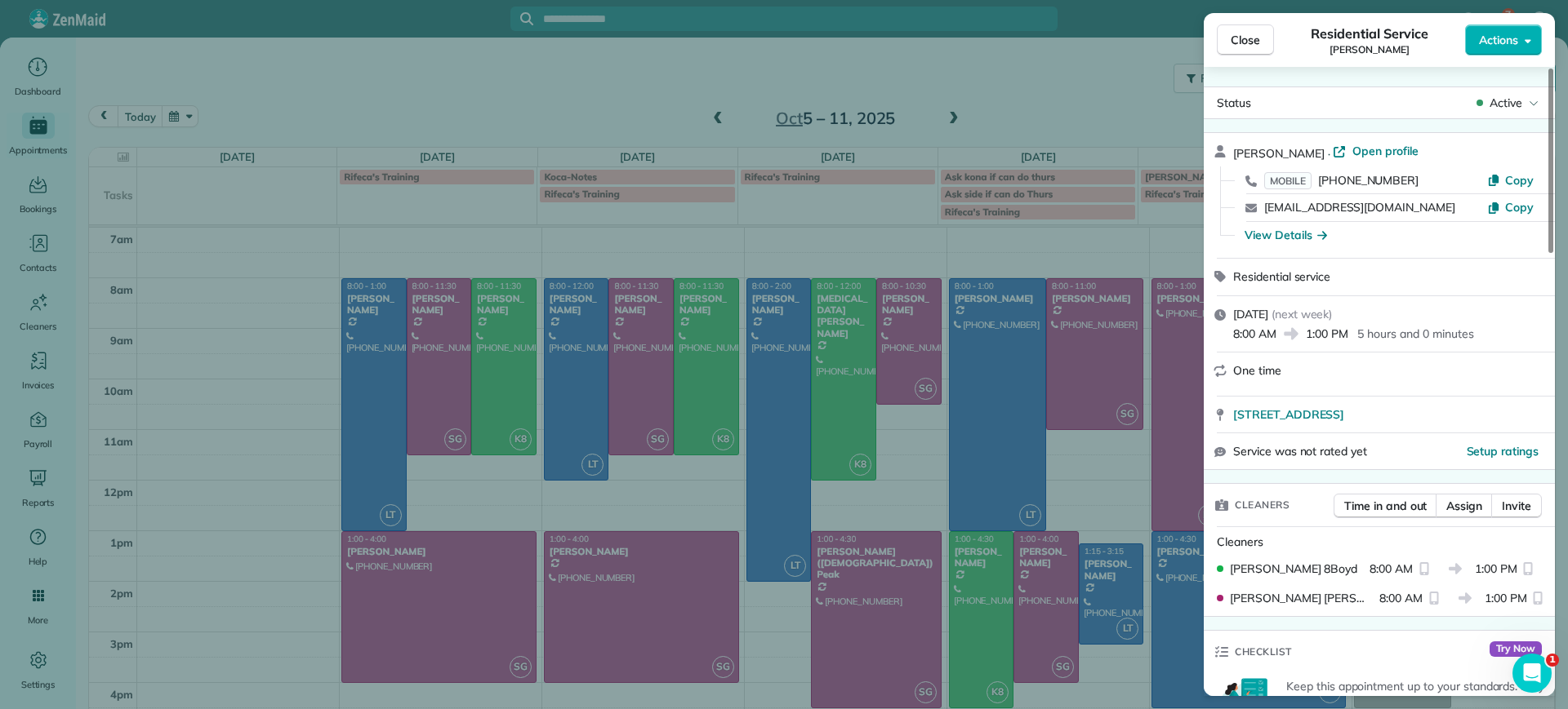
click at [1187, 336] on div "Close Residential Service Julie Bowman Actions Status Active Julie Bowman · Ope…" at bounding box center [784, 354] width 1568 height 709
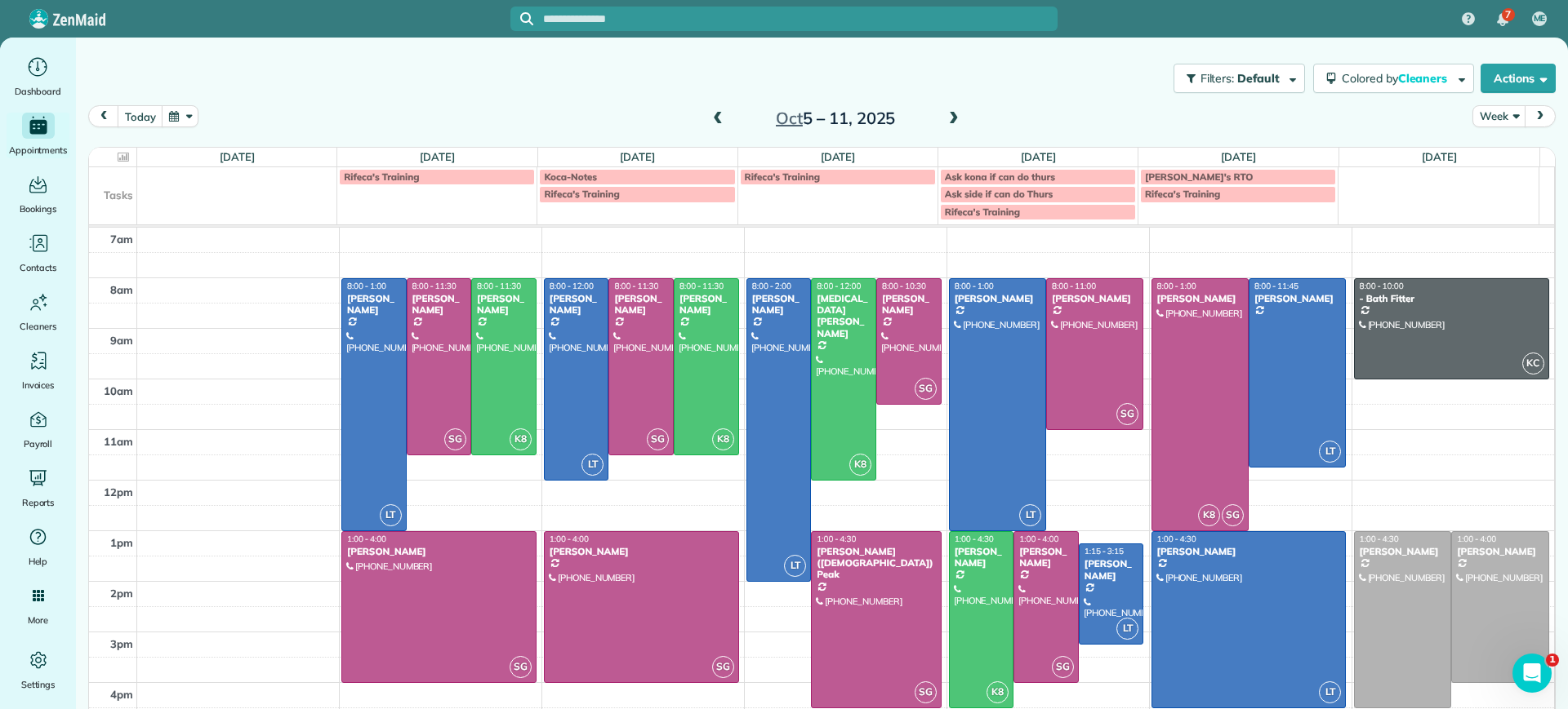
click at [944, 121] on span at bounding box center [953, 118] width 18 height 14
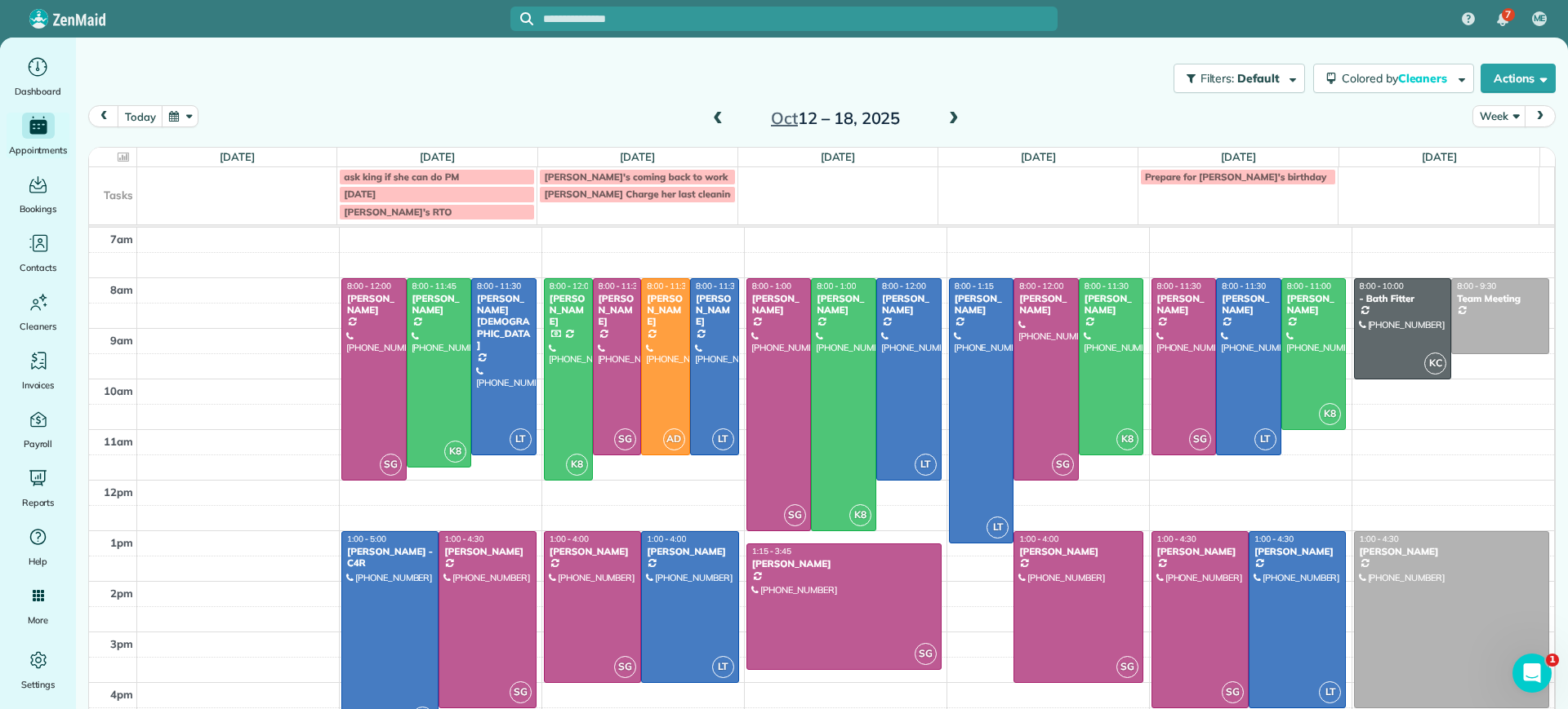
click at [944, 121] on span at bounding box center [953, 118] width 18 height 14
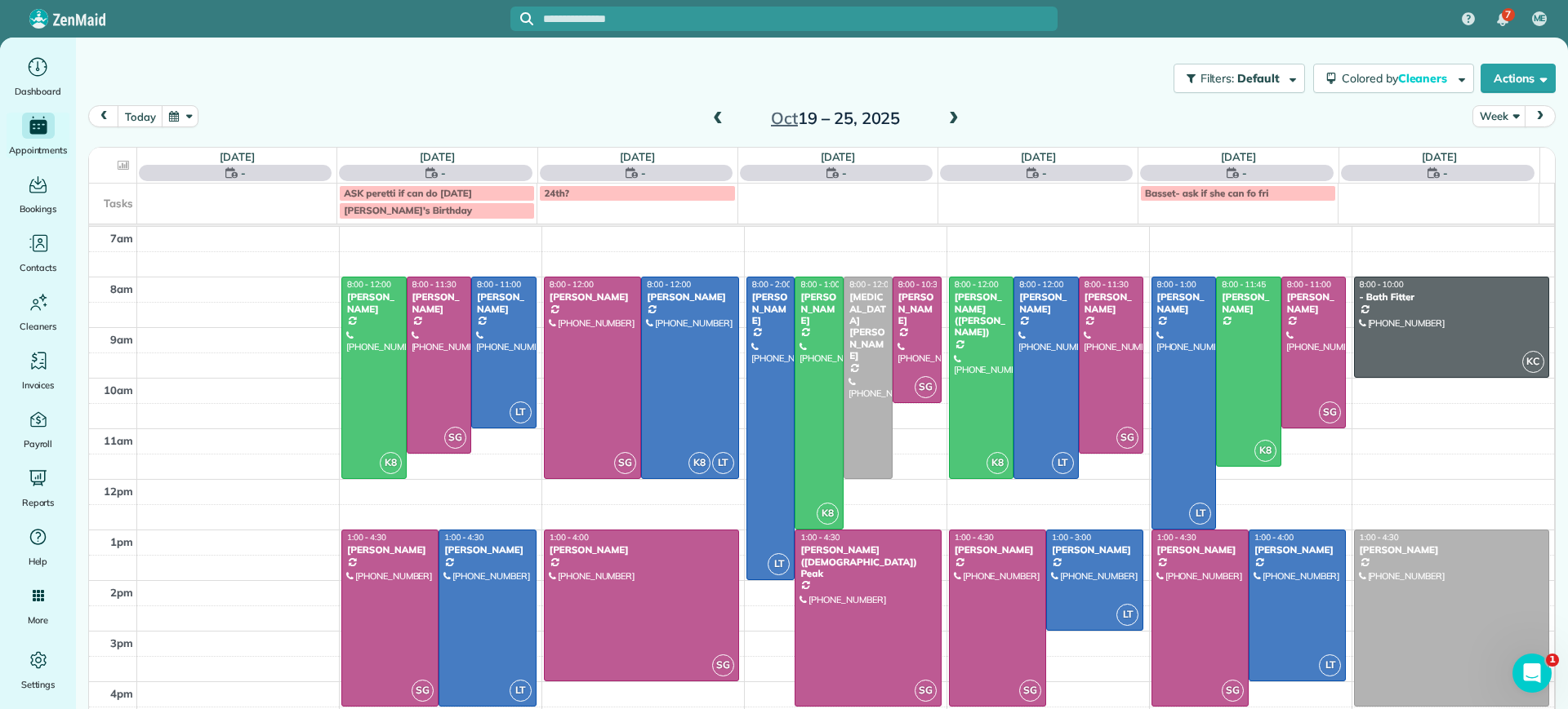
click at [944, 121] on span at bounding box center [953, 118] width 18 height 14
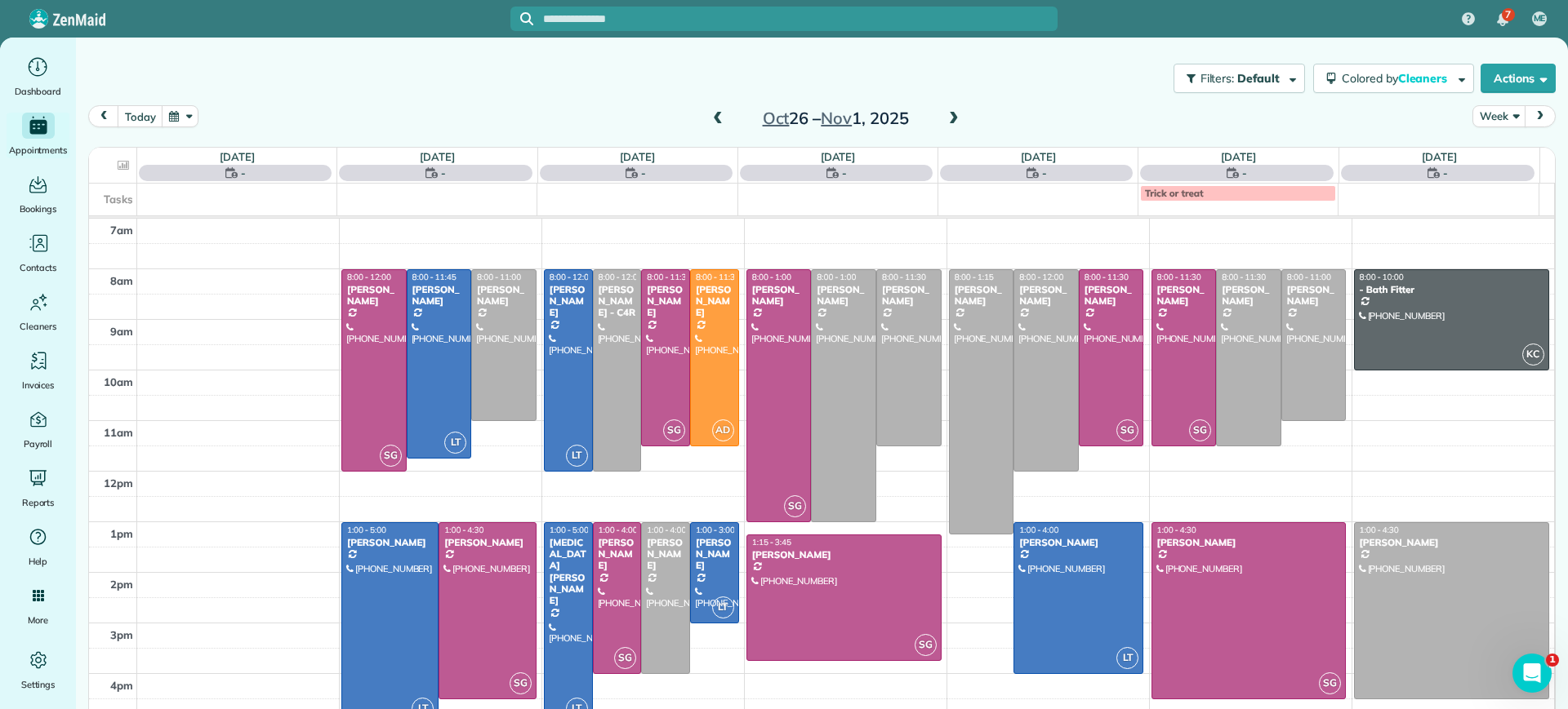
click at [944, 121] on span at bounding box center [953, 118] width 18 height 14
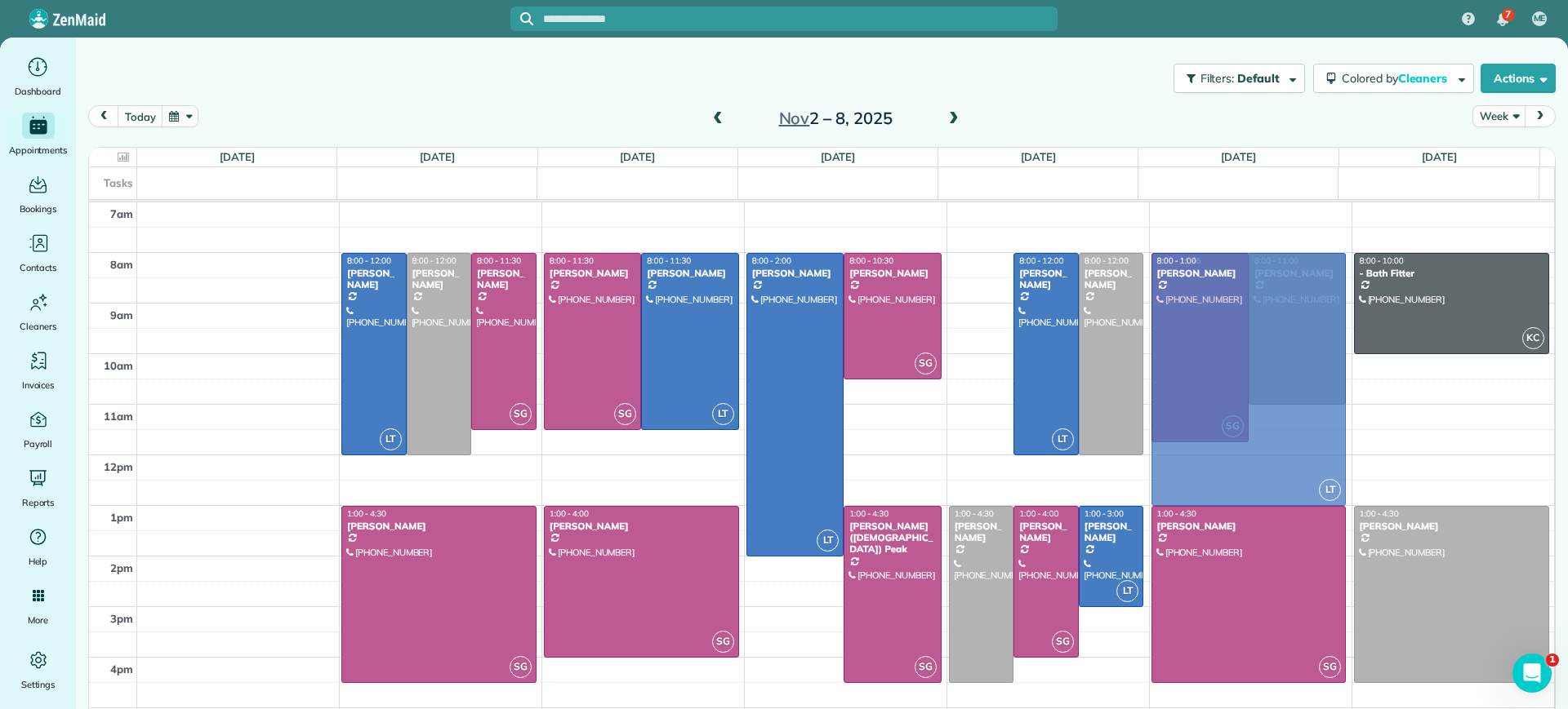
drag, startPoint x: 967, startPoint y: 297, endPoint x: 1147, endPoint y: 295, distance: 180.0
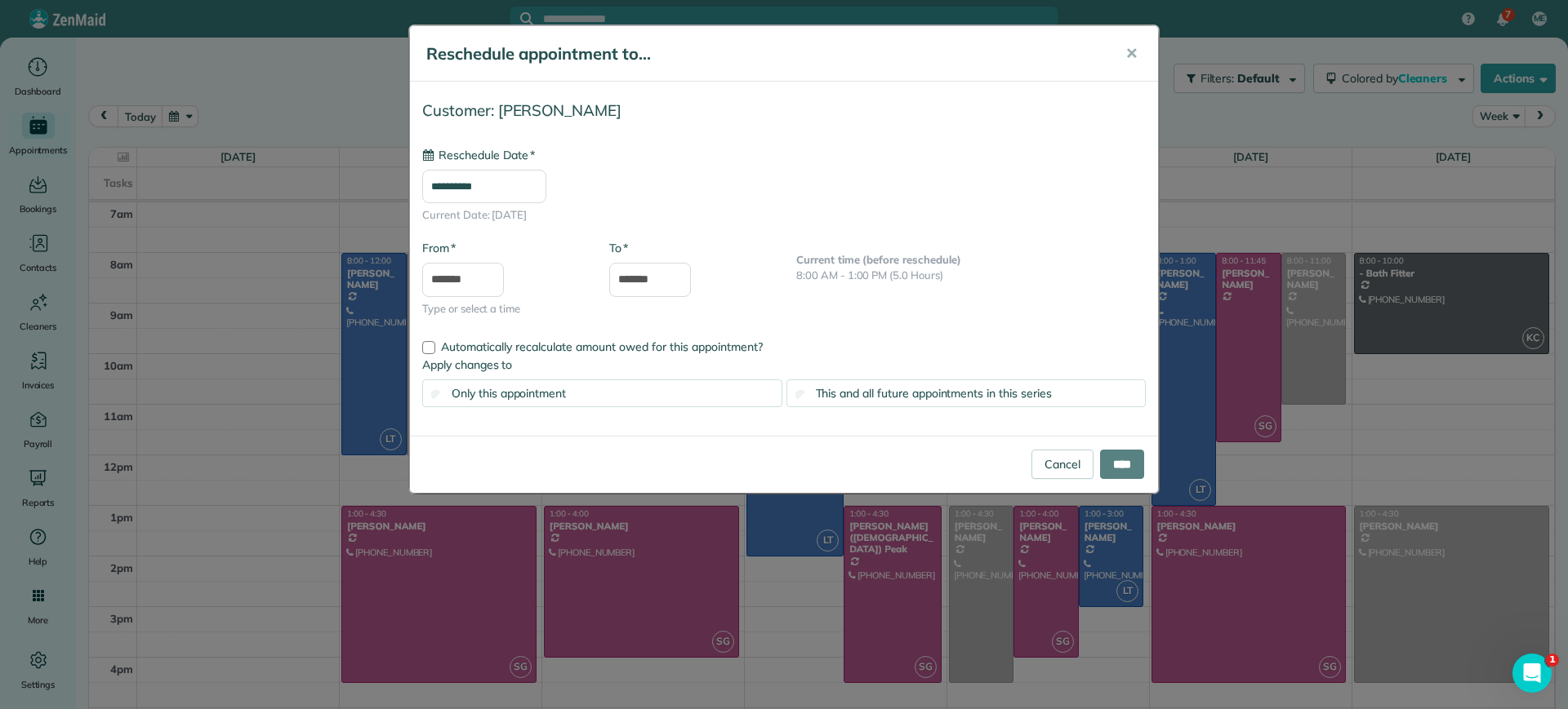
type input "**********"
click at [1118, 455] on input "****" at bounding box center [1122, 464] width 44 height 29
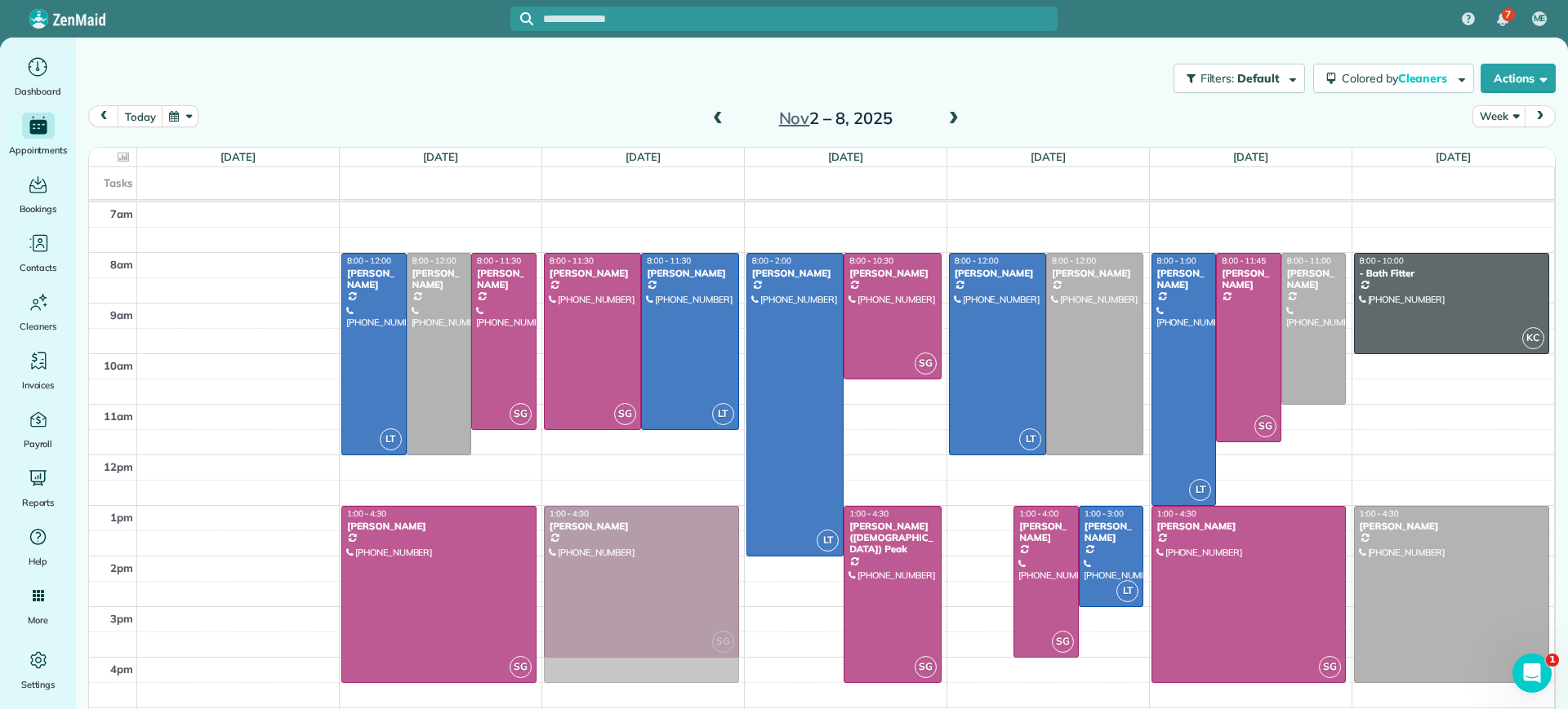
drag, startPoint x: 975, startPoint y: 565, endPoint x: 724, endPoint y: 568, distance: 251.0
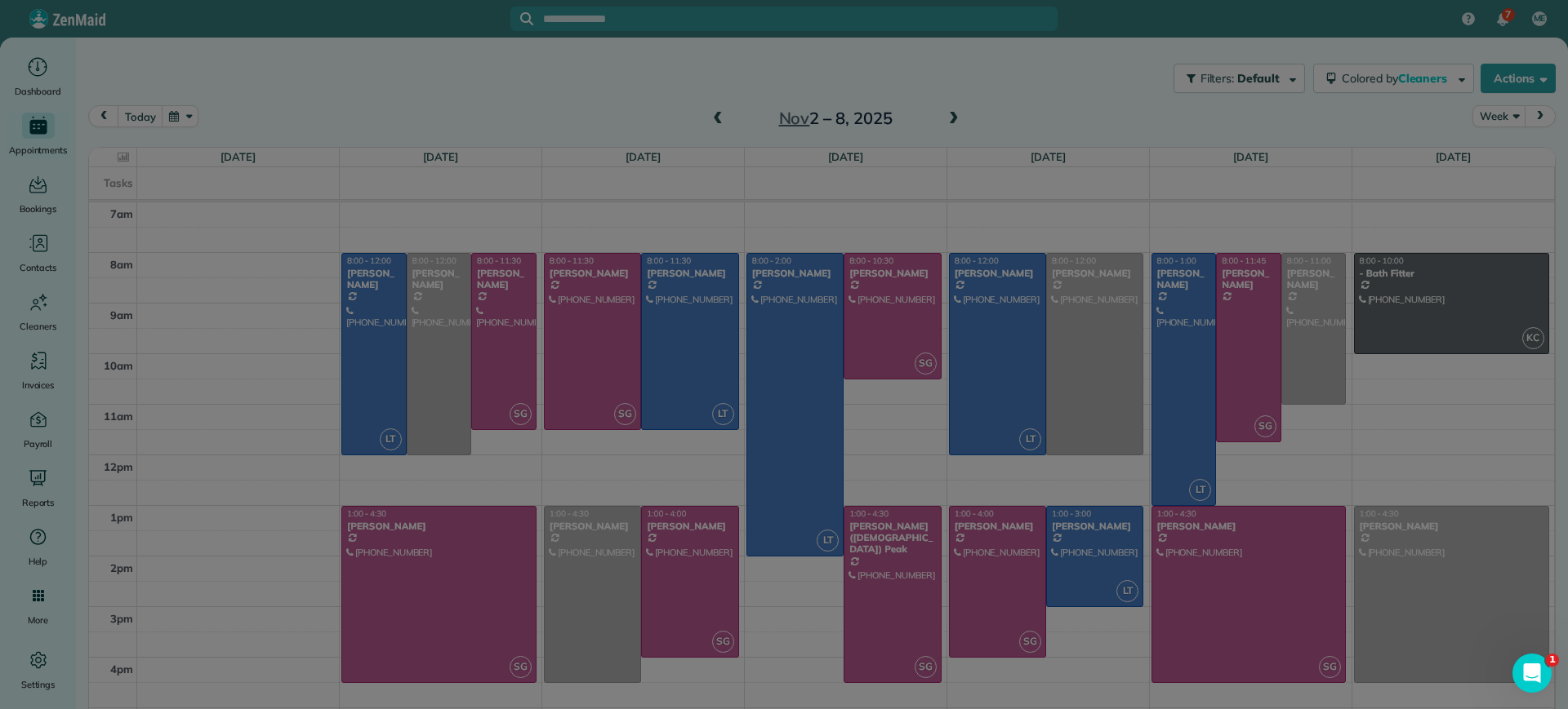
click at [724, 568] on body "7 ME Dashboard Appointments Bookings Contacts Cleaners Invoices Payroll Reports…" at bounding box center [784, 354] width 1568 height 709
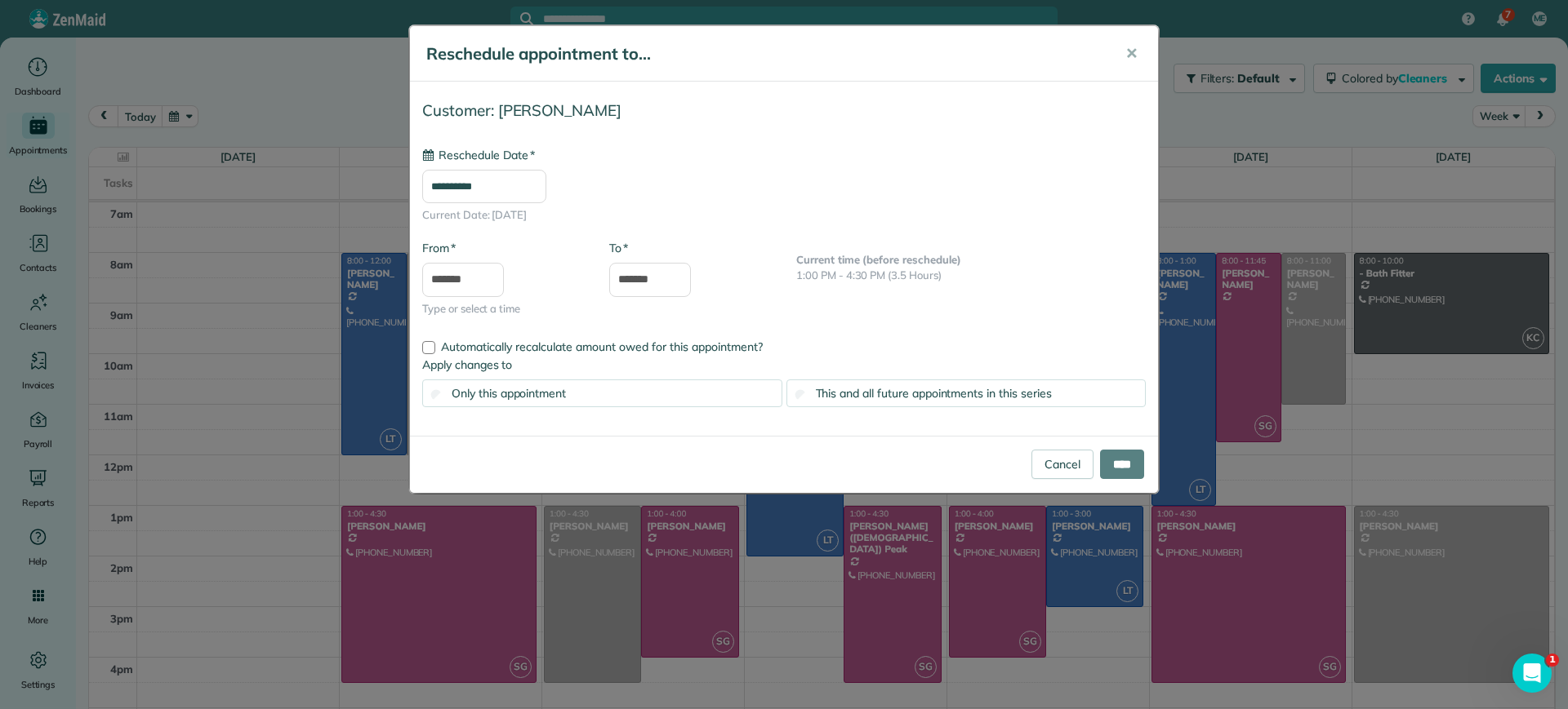
type input "**********"
click at [1118, 470] on input "****" at bounding box center [1122, 464] width 44 height 29
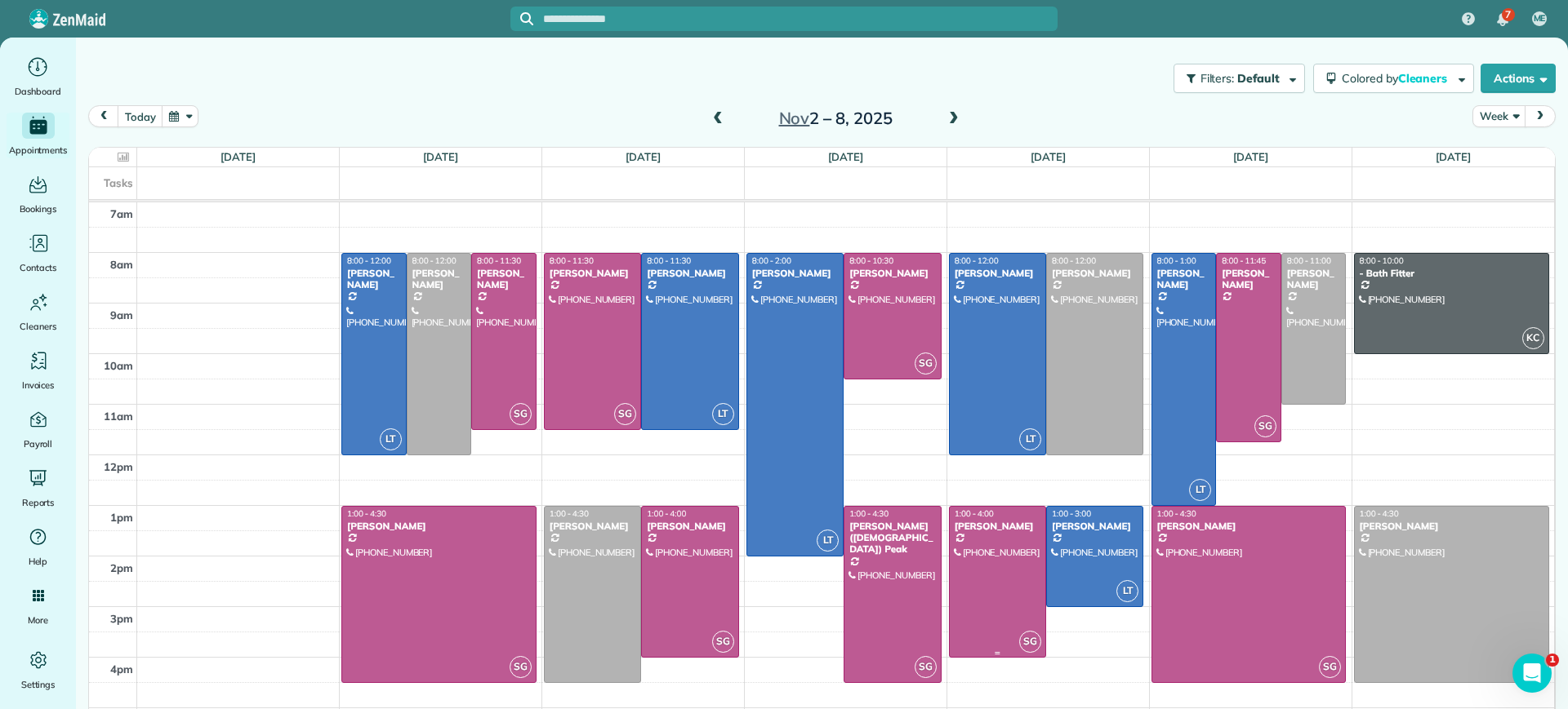
click at [1021, 524] on div "[PERSON_NAME]" at bounding box center [997, 527] width 87 height 12
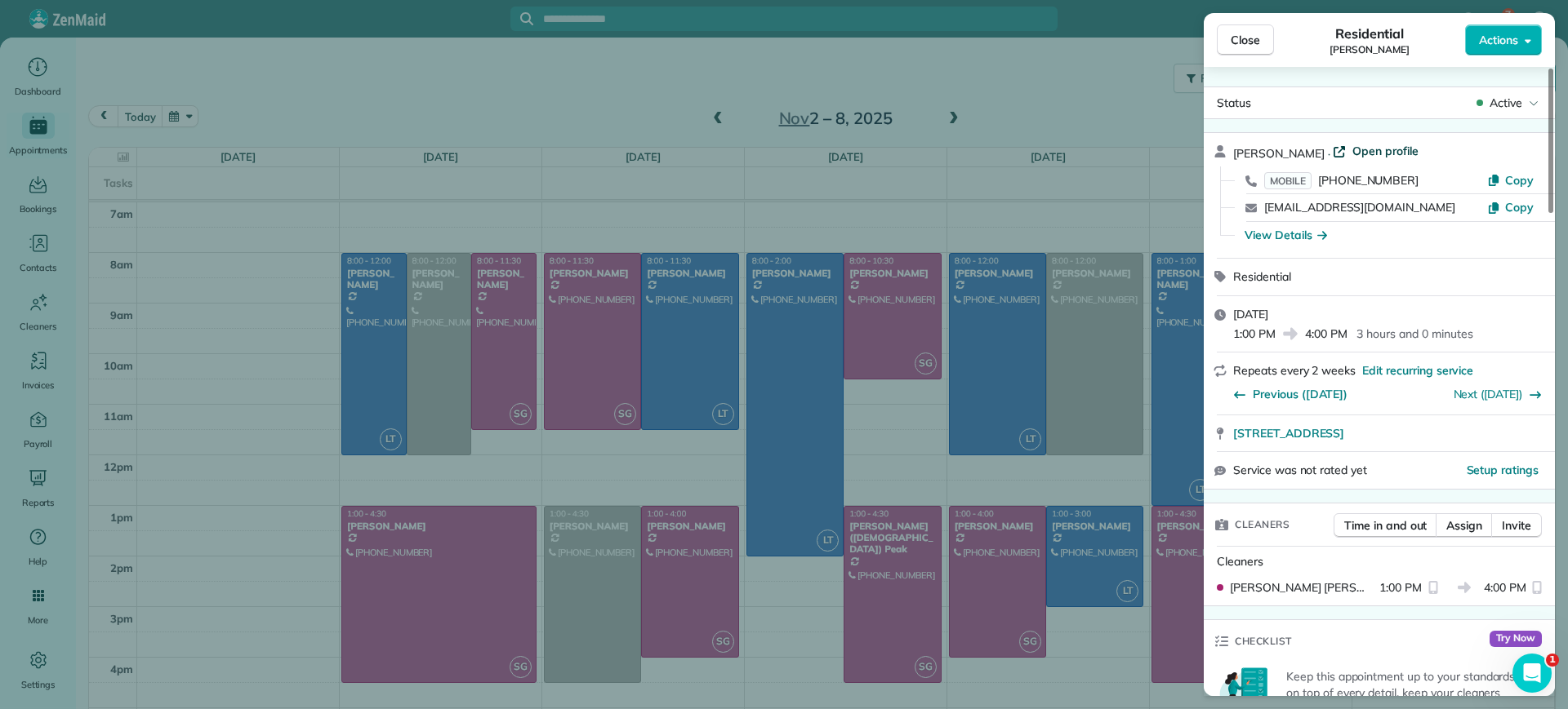
click at [1402, 149] on span "Open profile" at bounding box center [1385, 150] width 66 height 16
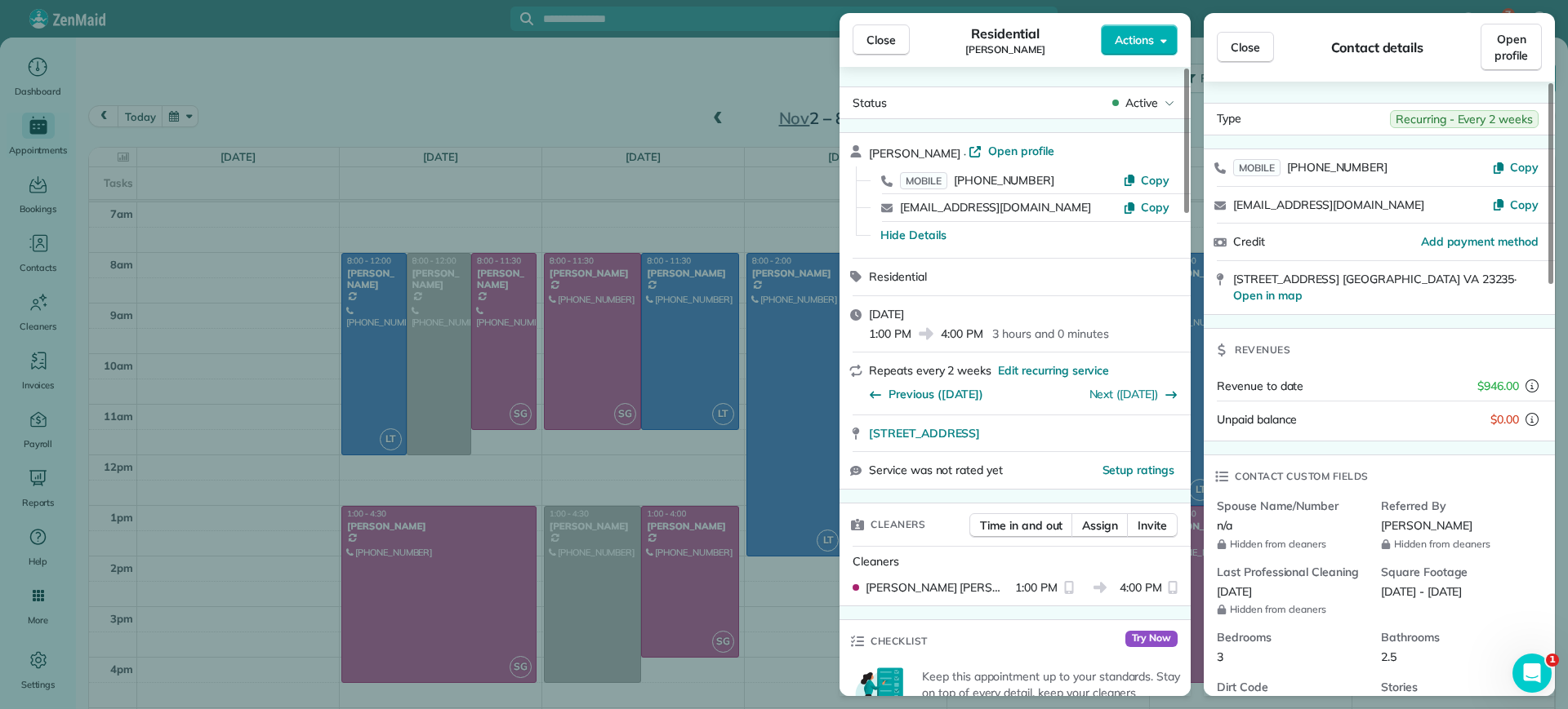
click at [644, 126] on div "Close Residential Deborah Bassett Actions Status Active Deborah Bassett · Open …" at bounding box center [784, 354] width 1568 height 709
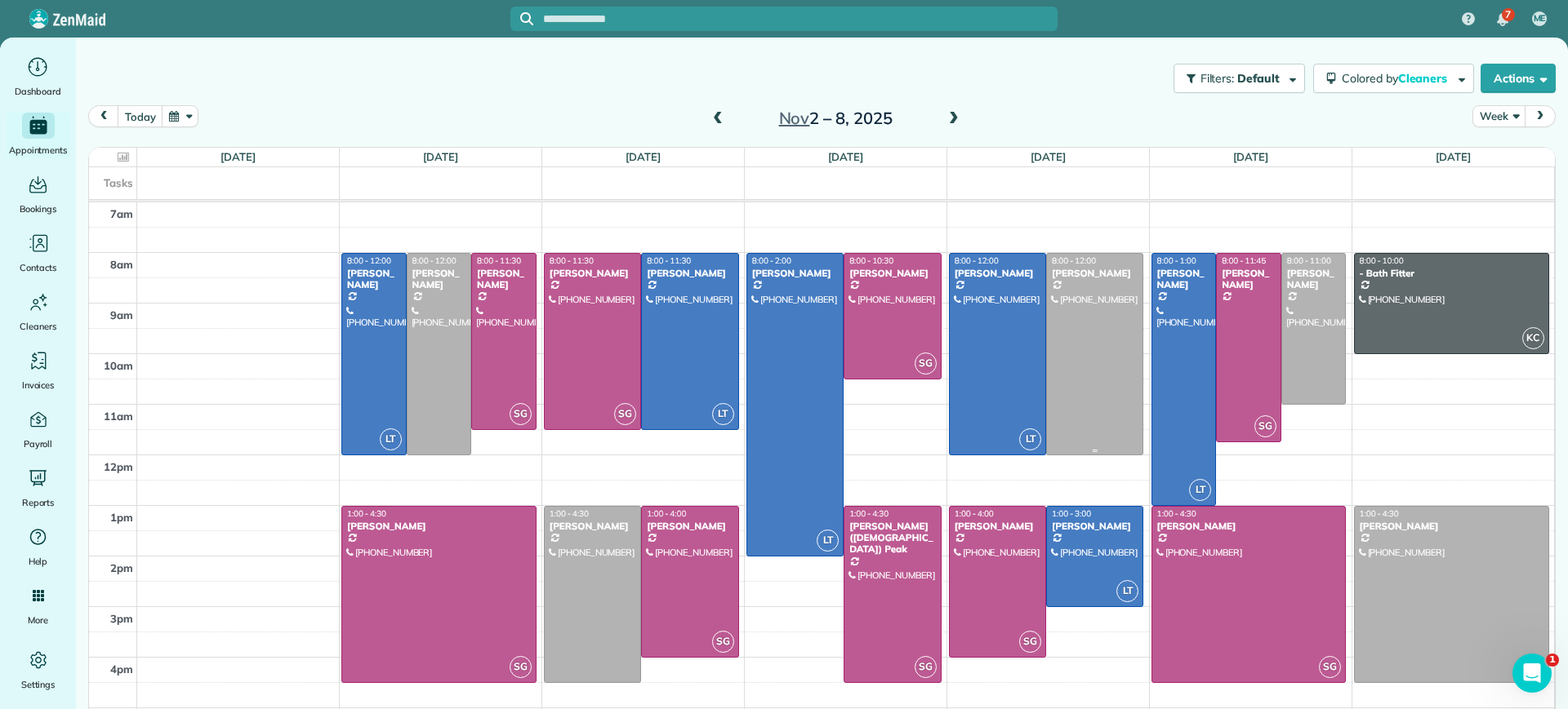
click at [1058, 361] on div at bounding box center [1095, 354] width 96 height 201
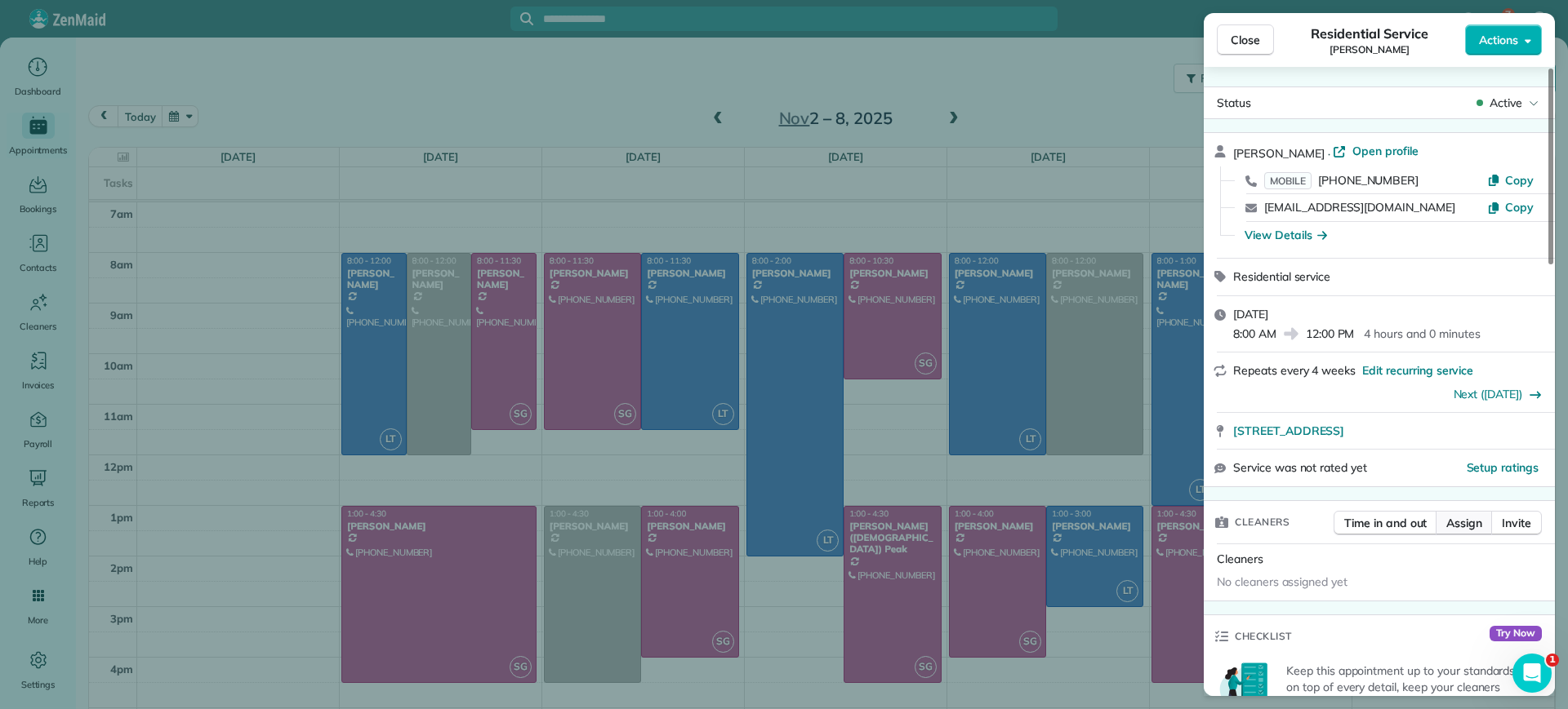
click at [1460, 523] on span "Assign" at bounding box center [1464, 523] width 36 height 16
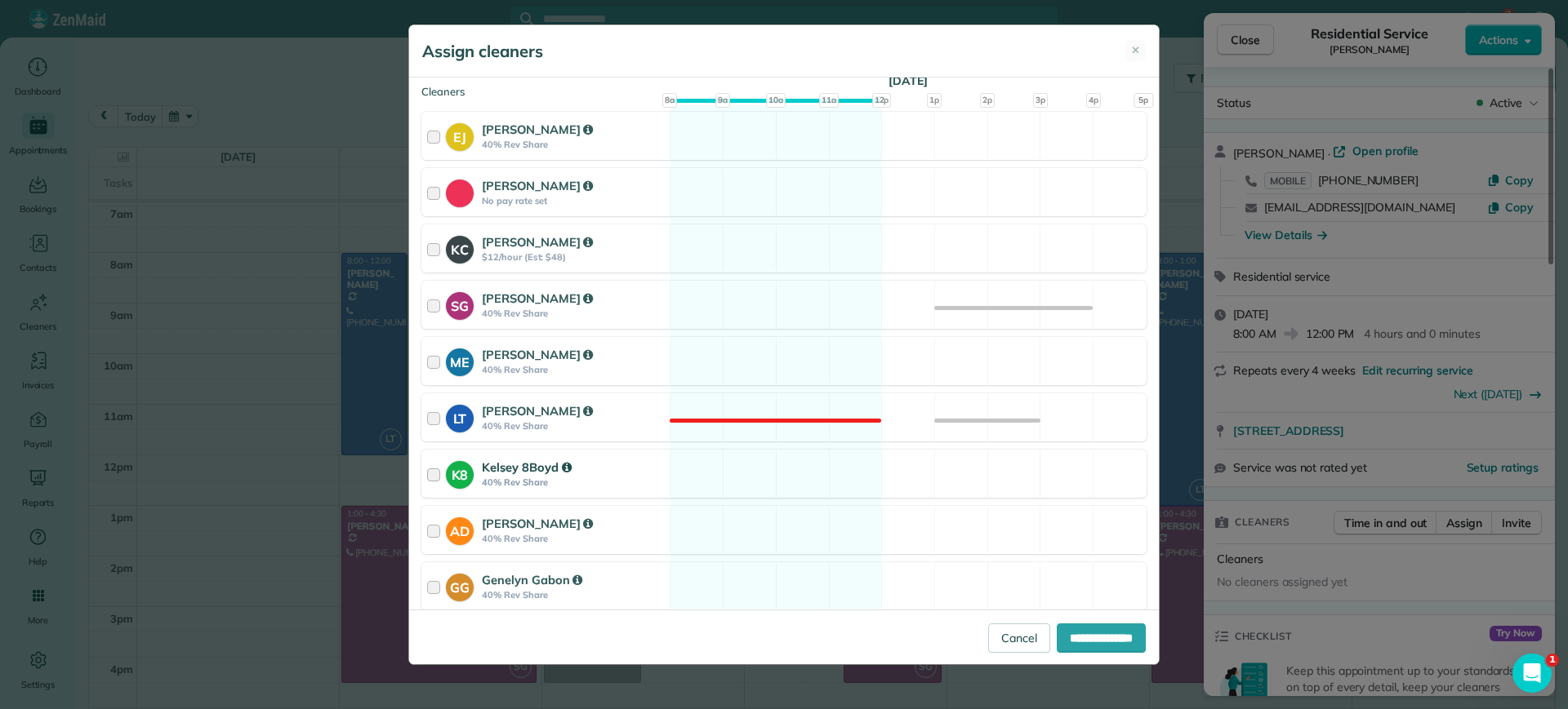
scroll to position [204, 0]
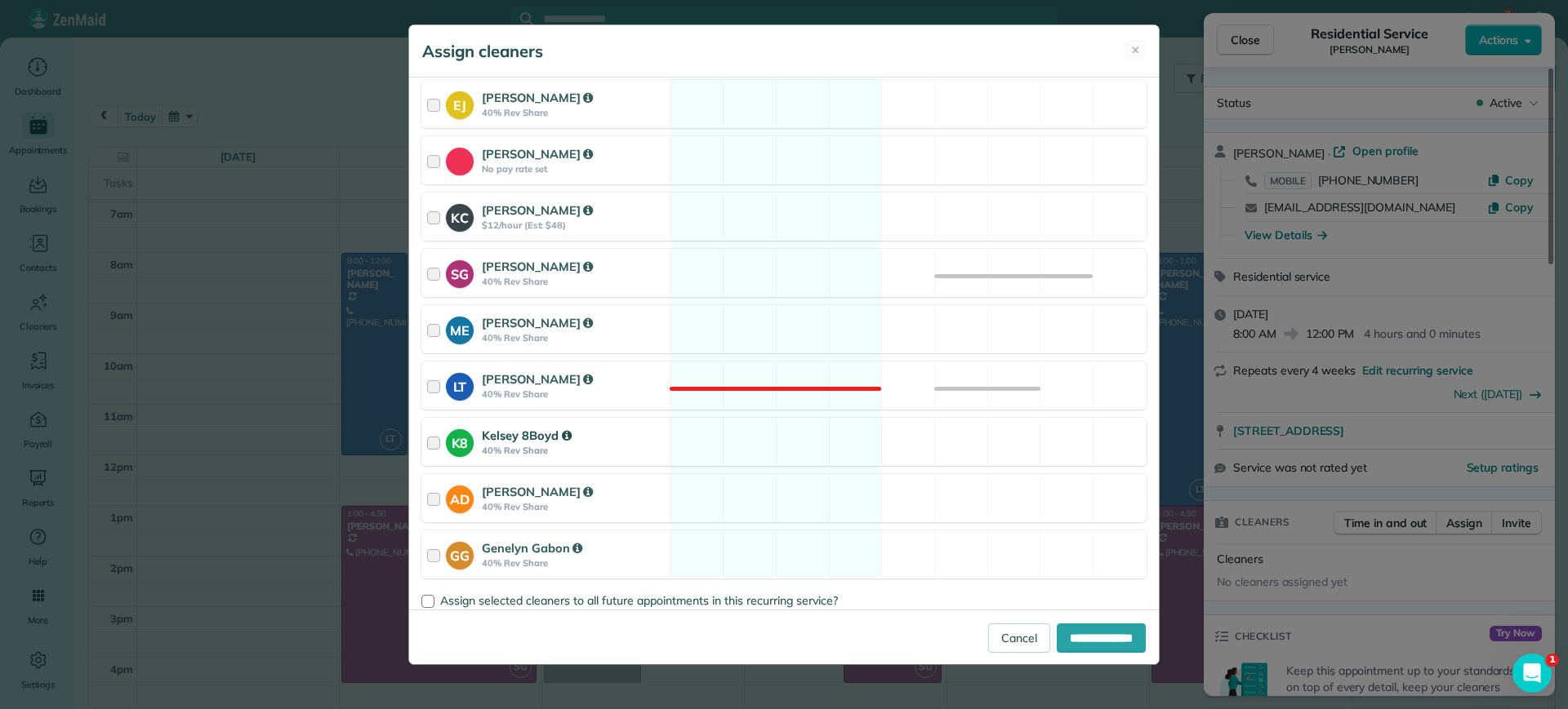
drag, startPoint x: 823, startPoint y: 441, endPoint x: 832, endPoint y: 449, distance: 12.0
click at [823, 442] on div "K8 Kelsey 8Boyd 40% Rev Share Available" at bounding box center [783, 442] width 725 height 48
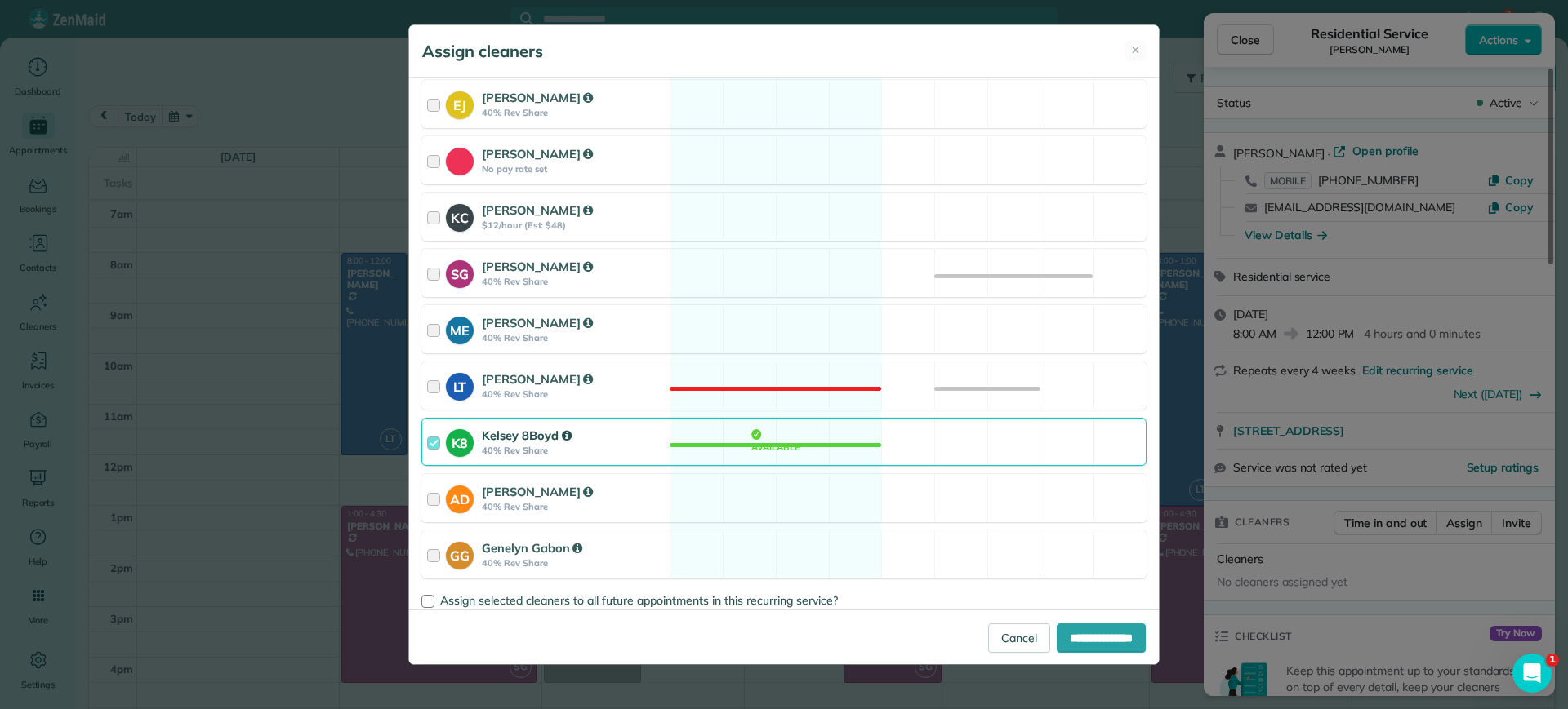
click at [1111, 654] on div "**********" at bounding box center [784, 637] width 750 height 55
click at [1111, 640] on input "**********" at bounding box center [1101, 638] width 89 height 29
type input "**********"
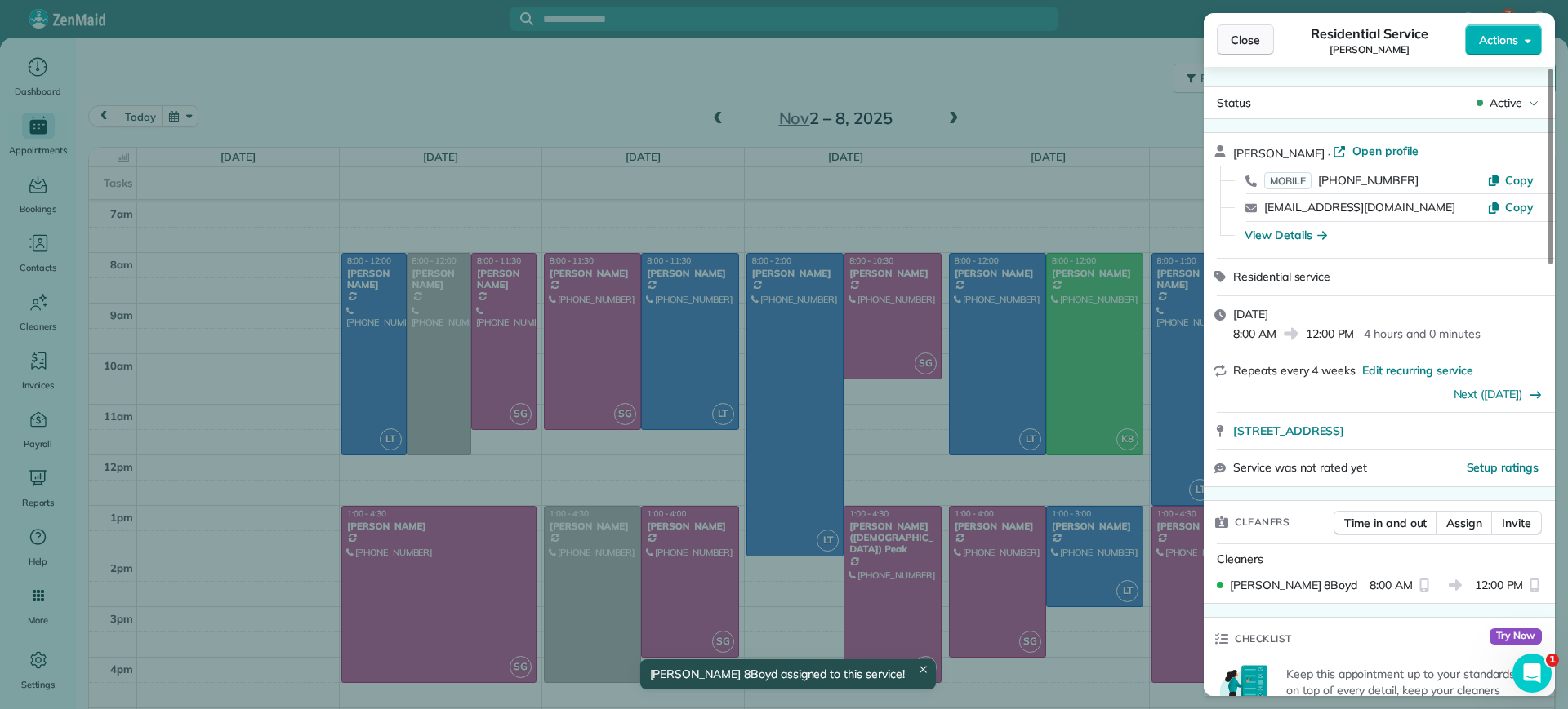
click at [1254, 43] on span "Close" at bounding box center [1244, 39] width 29 height 16
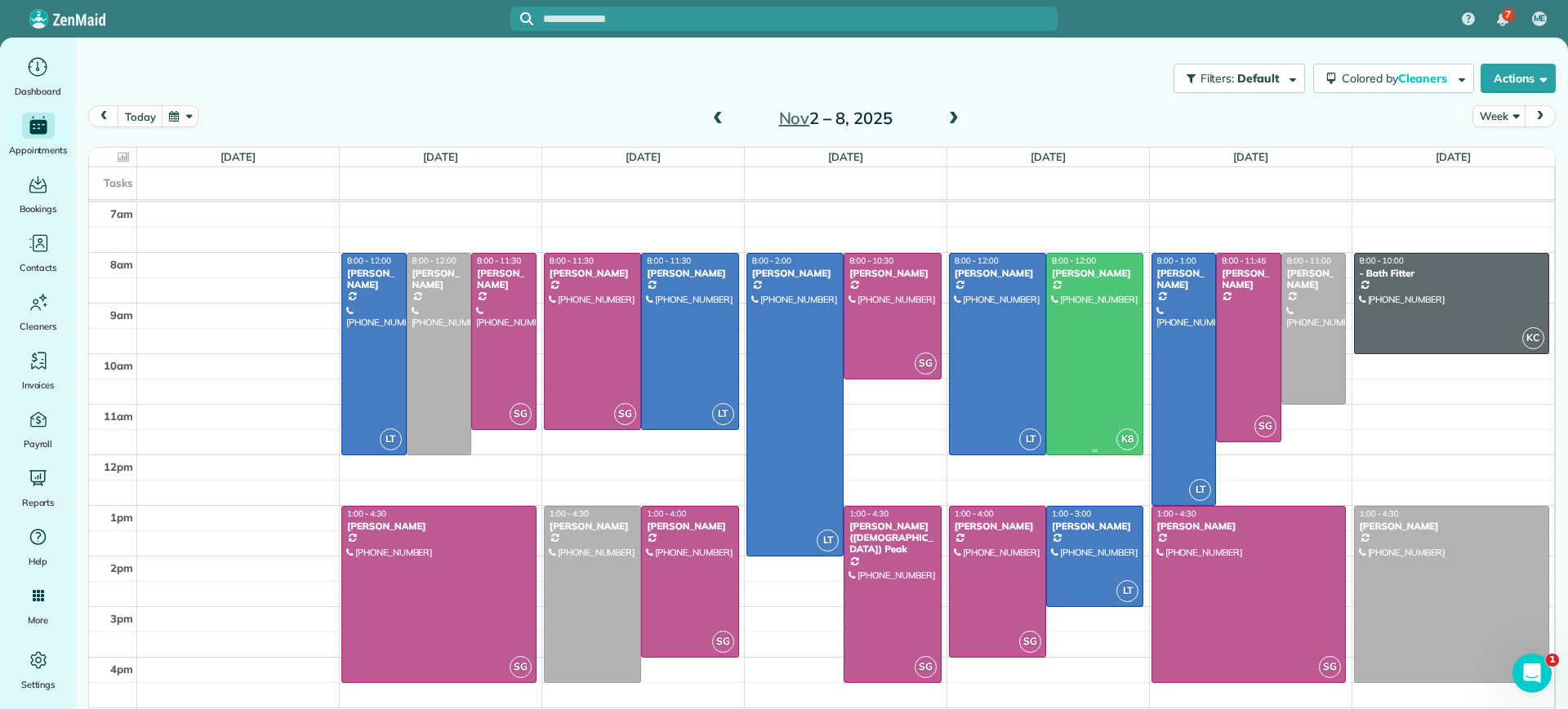
click at [1121, 407] on div at bounding box center [1095, 354] width 96 height 201
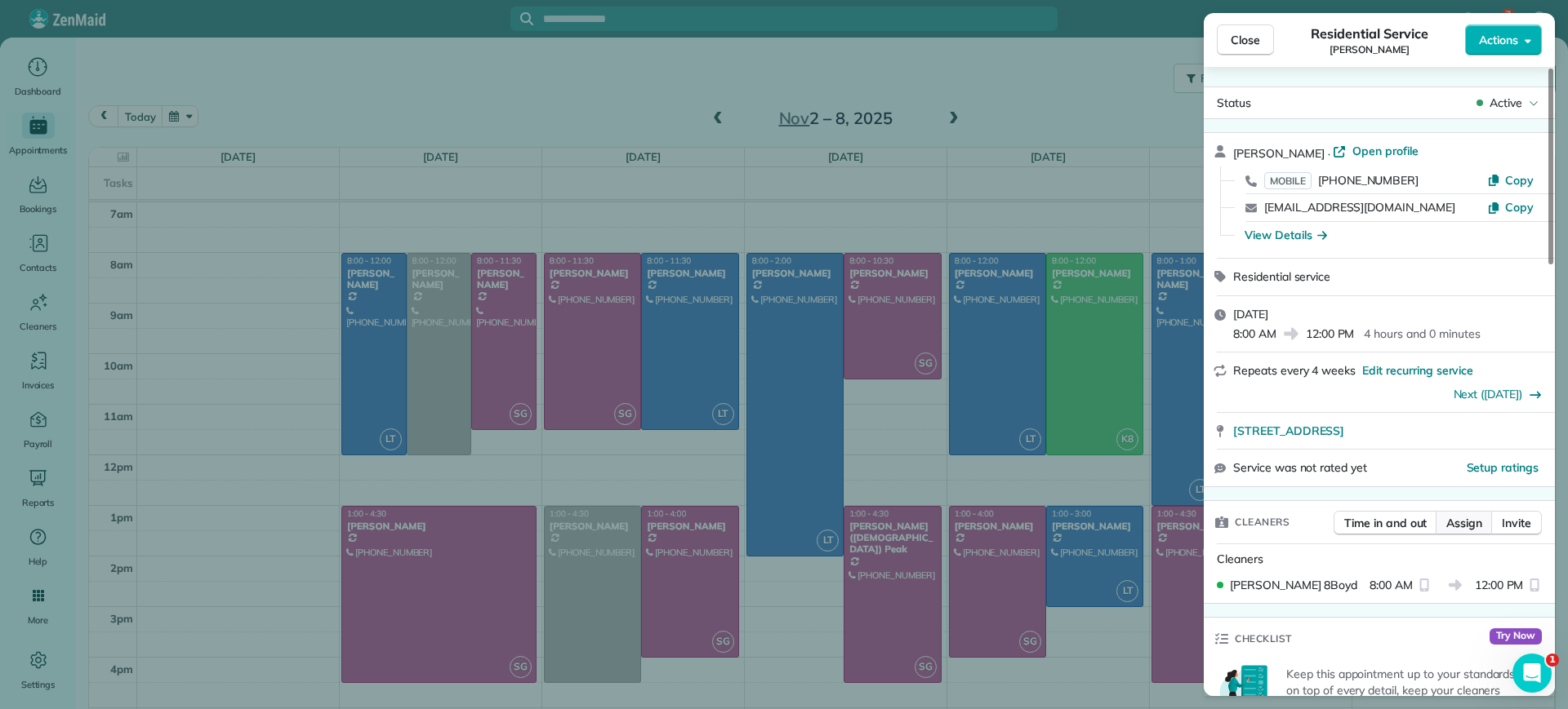
click at [1455, 530] on span "Assign" at bounding box center [1464, 523] width 36 height 16
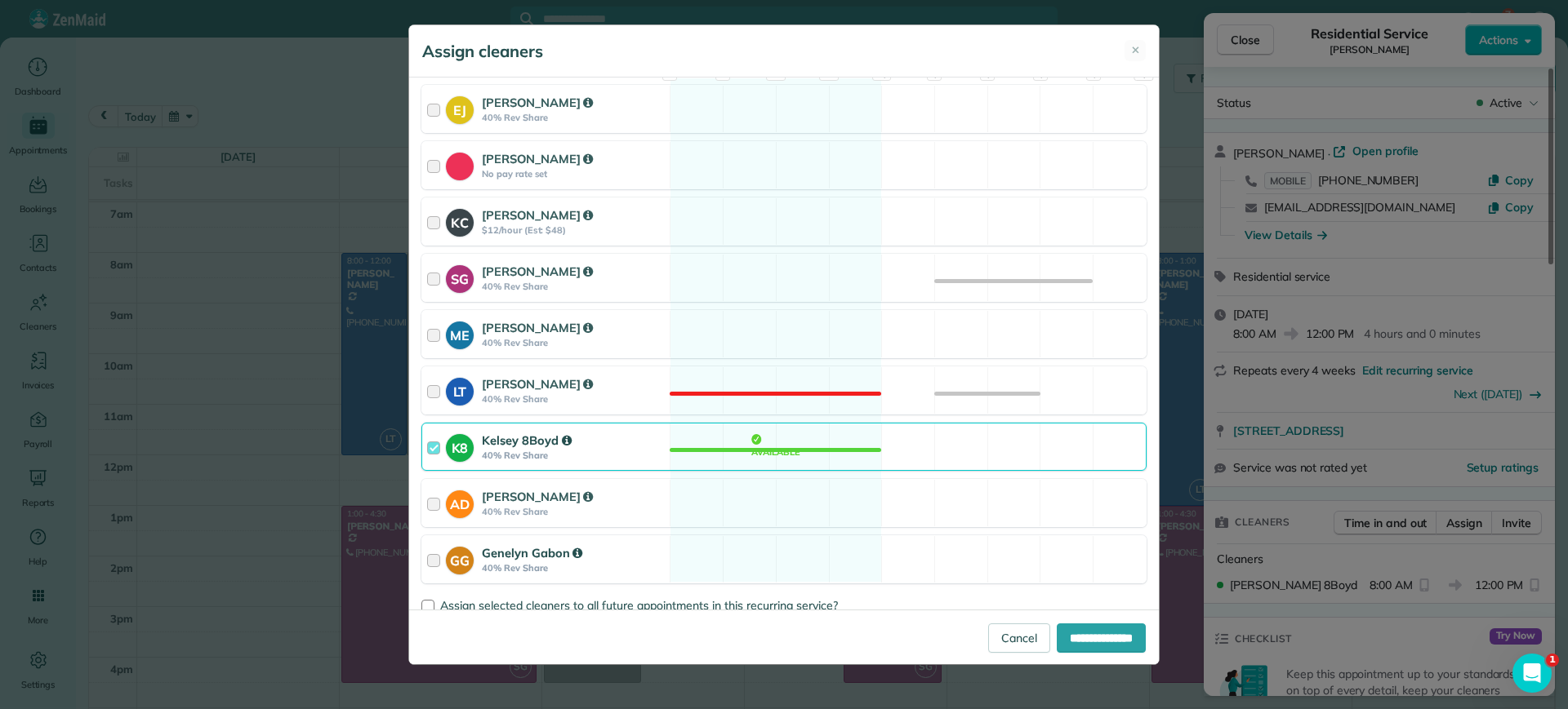
scroll to position [204, 0]
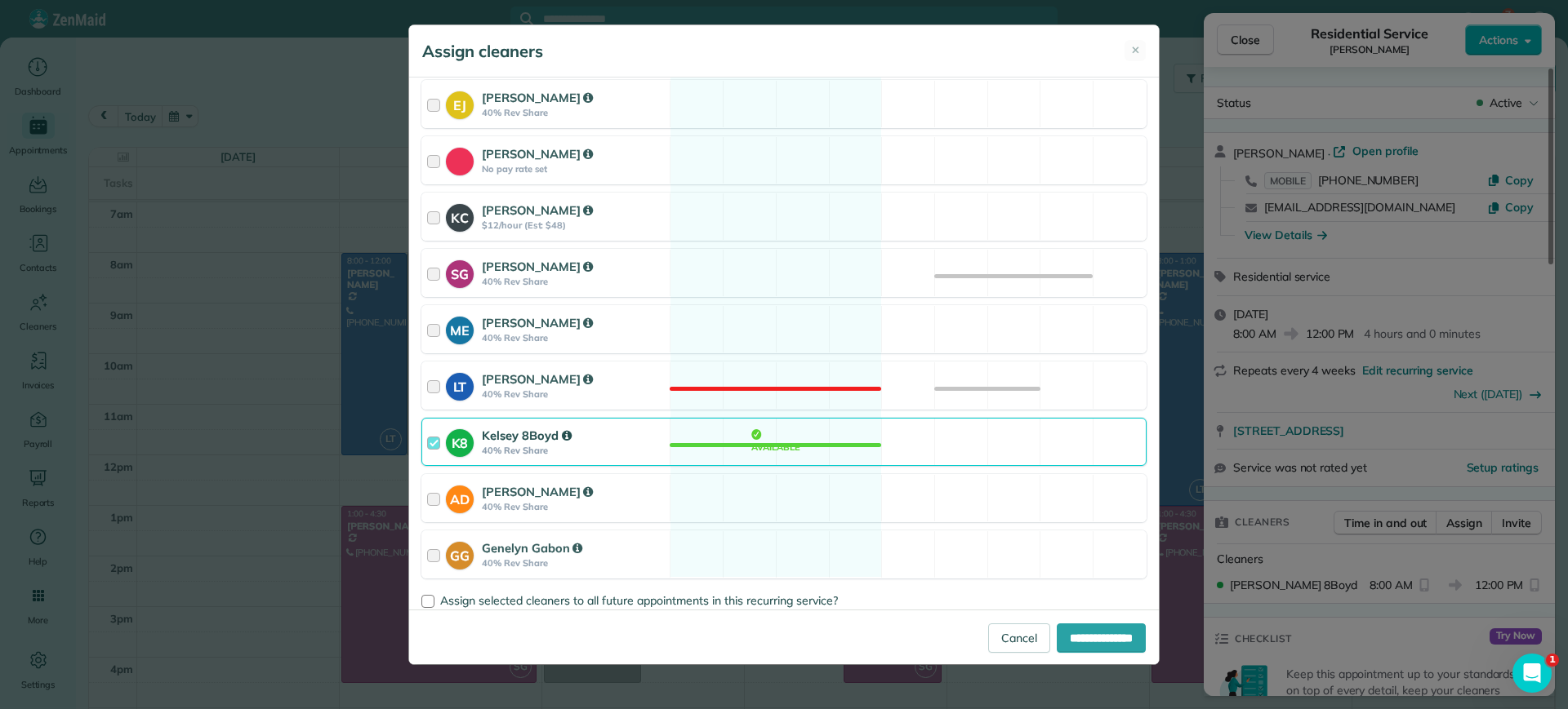
click at [767, 450] on div "K8 Kelsey 8Boyd 40% Rev Share Available" at bounding box center [783, 442] width 725 height 48
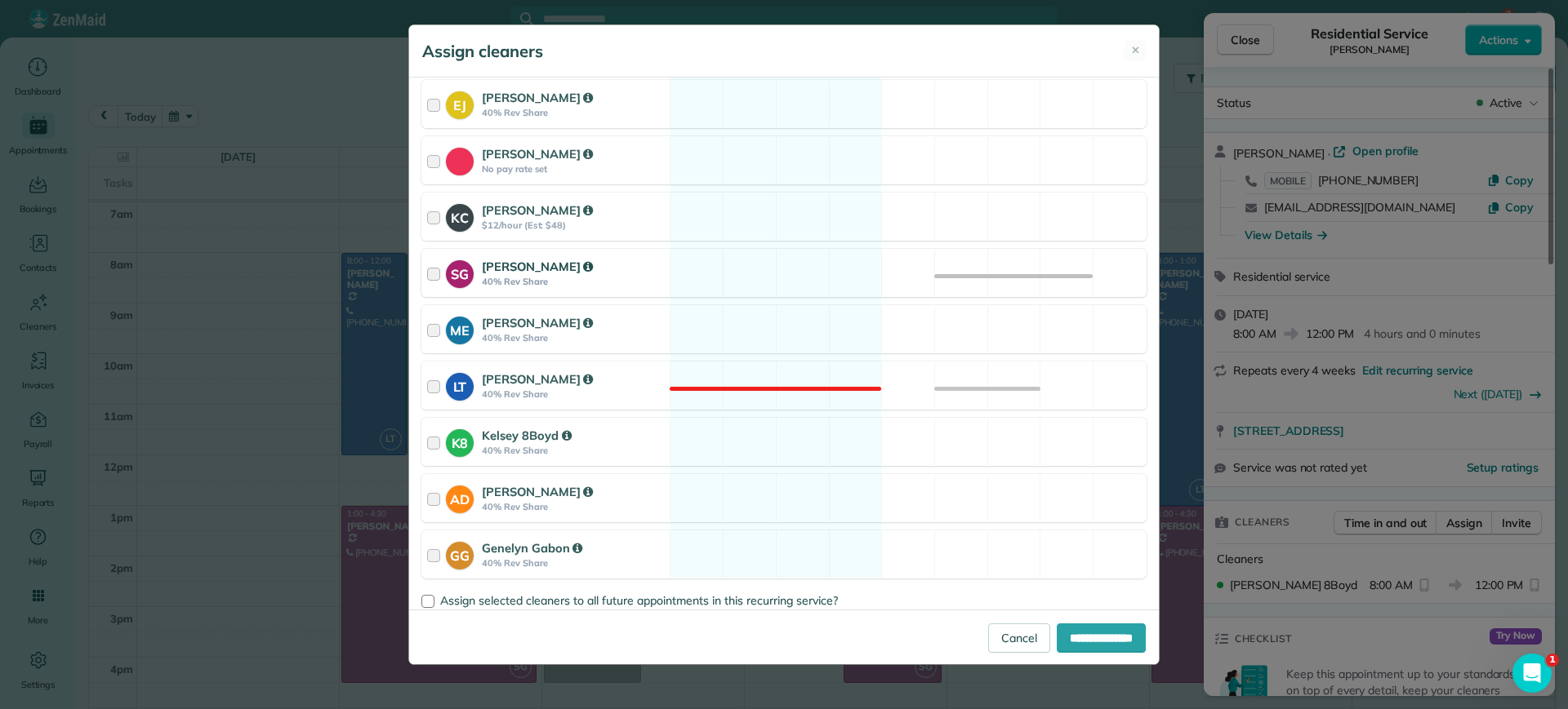
click at [764, 280] on div "SG Sophie Gibbs 40% Rev Share Available" at bounding box center [783, 272] width 725 height 48
click at [1085, 649] on input "**********" at bounding box center [1101, 638] width 89 height 29
type input "**********"
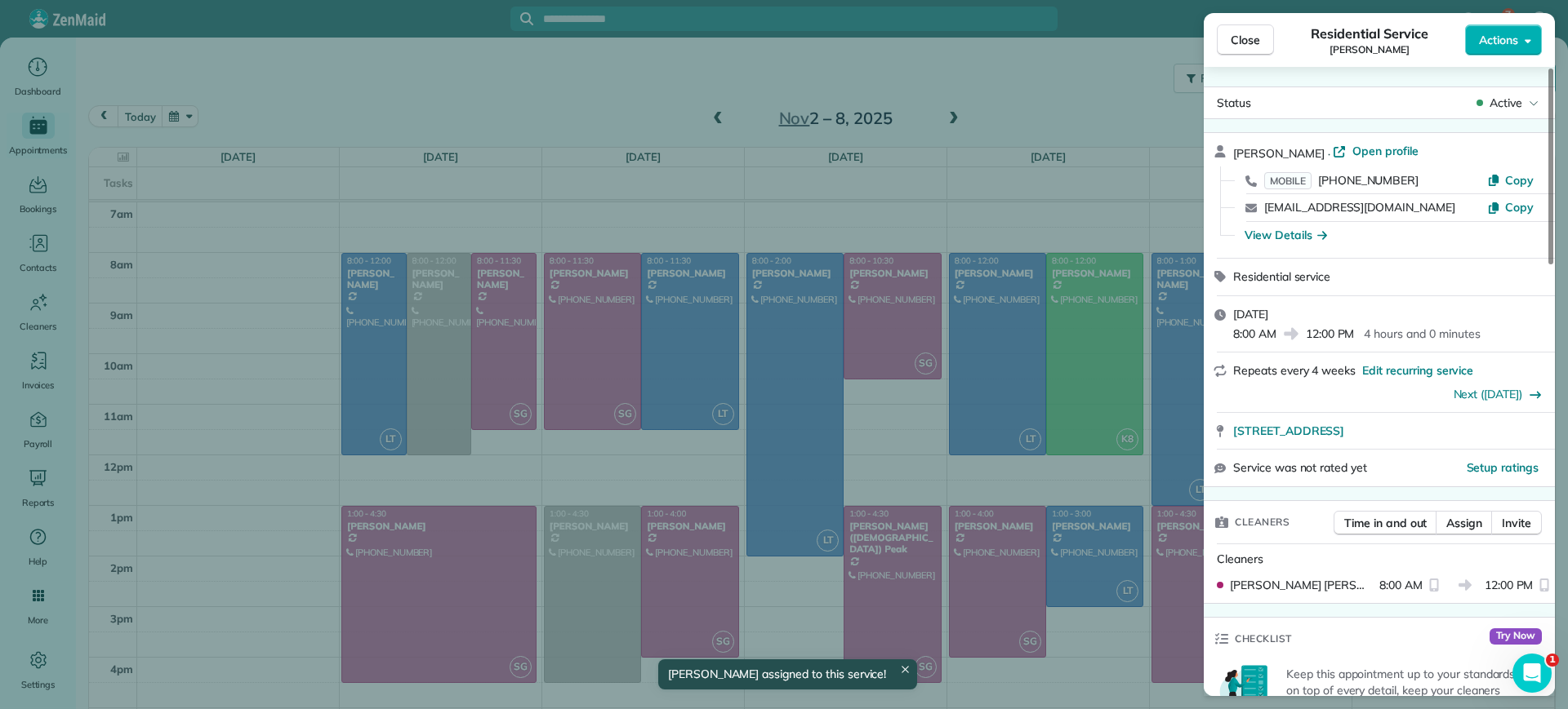
click at [928, 449] on div "Close Residential Service Julie Bowman Actions Status Active Julie Bowman · Ope…" at bounding box center [784, 354] width 1568 height 709
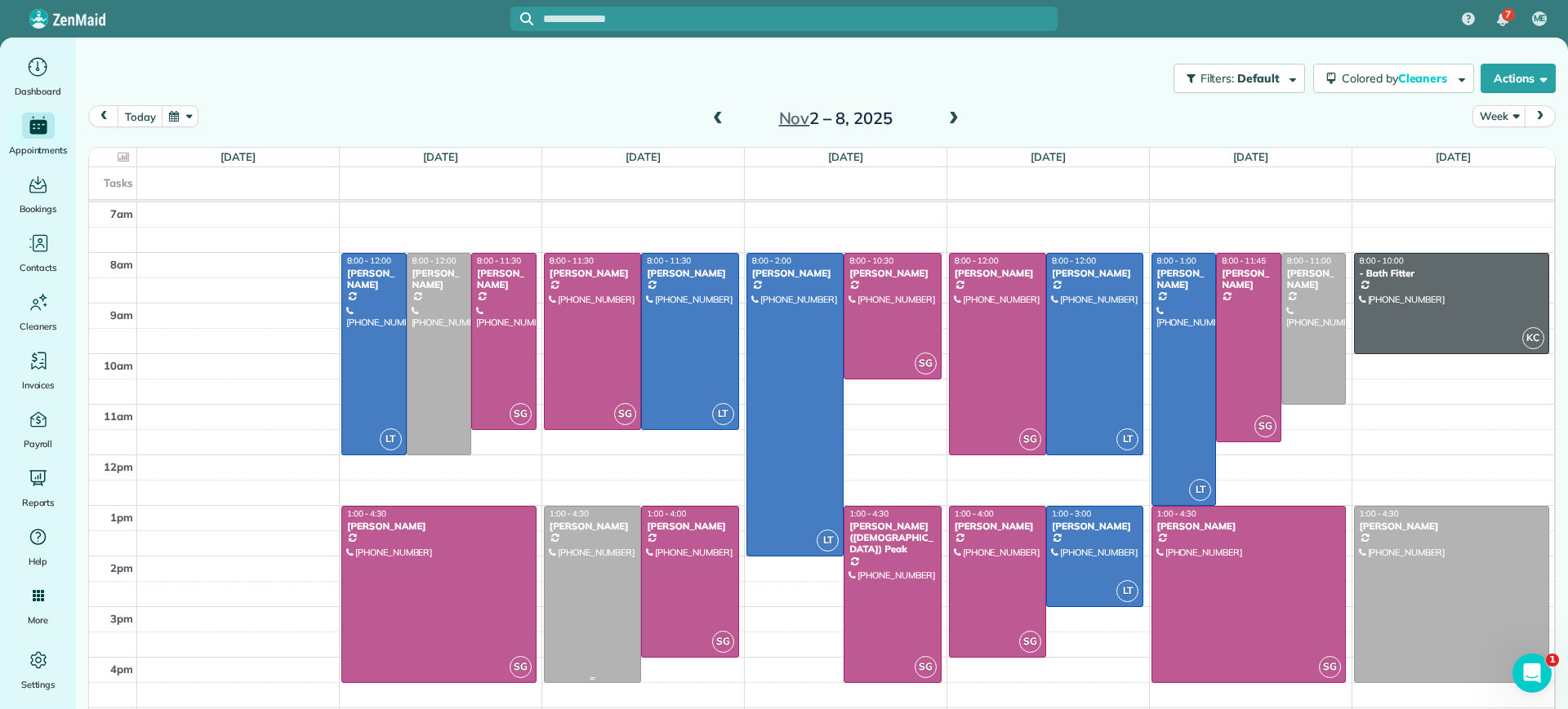
click at [563, 657] on div at bounding box center [592, 594] width 96 height 176
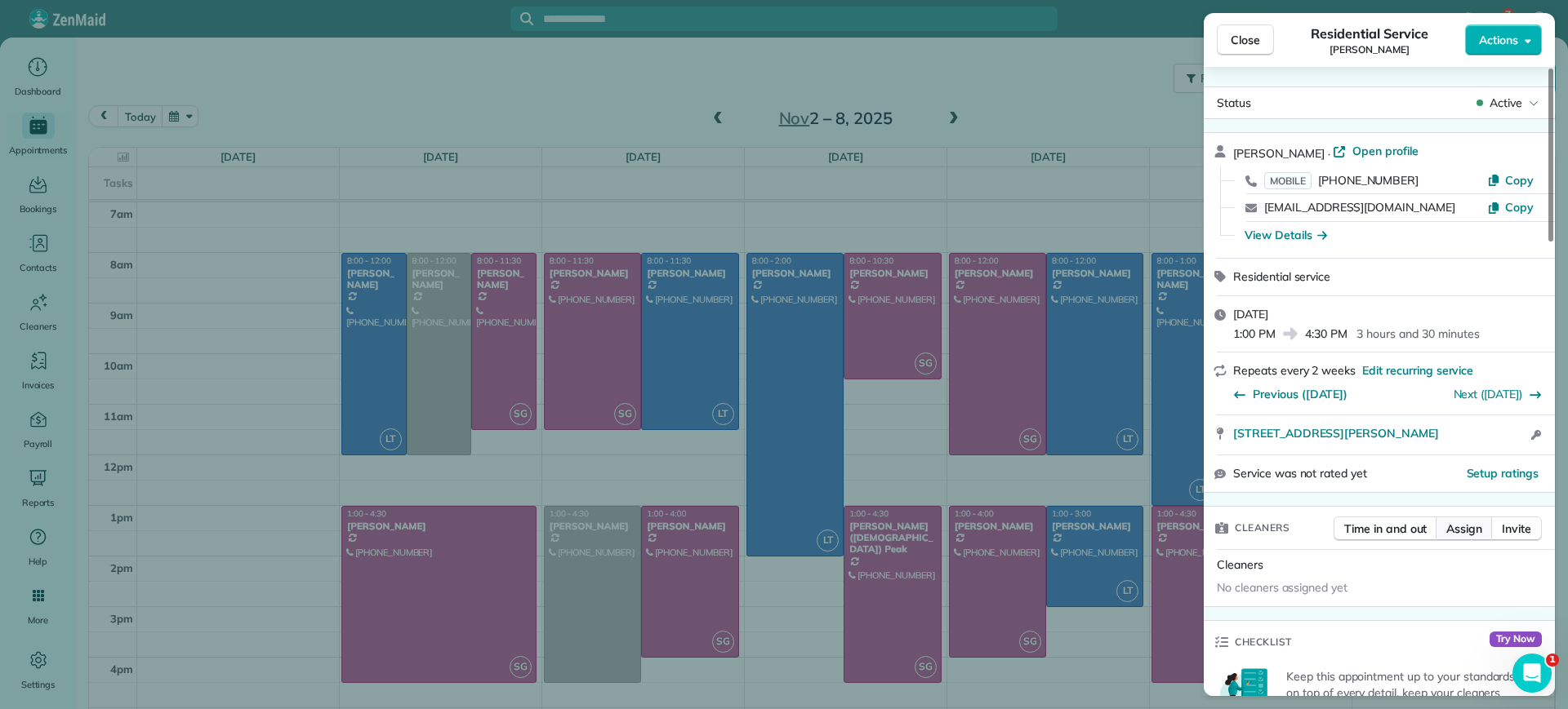
click at [1471, 521] on span "Assign" at bounding box center [1464, 528] width 36 height 16
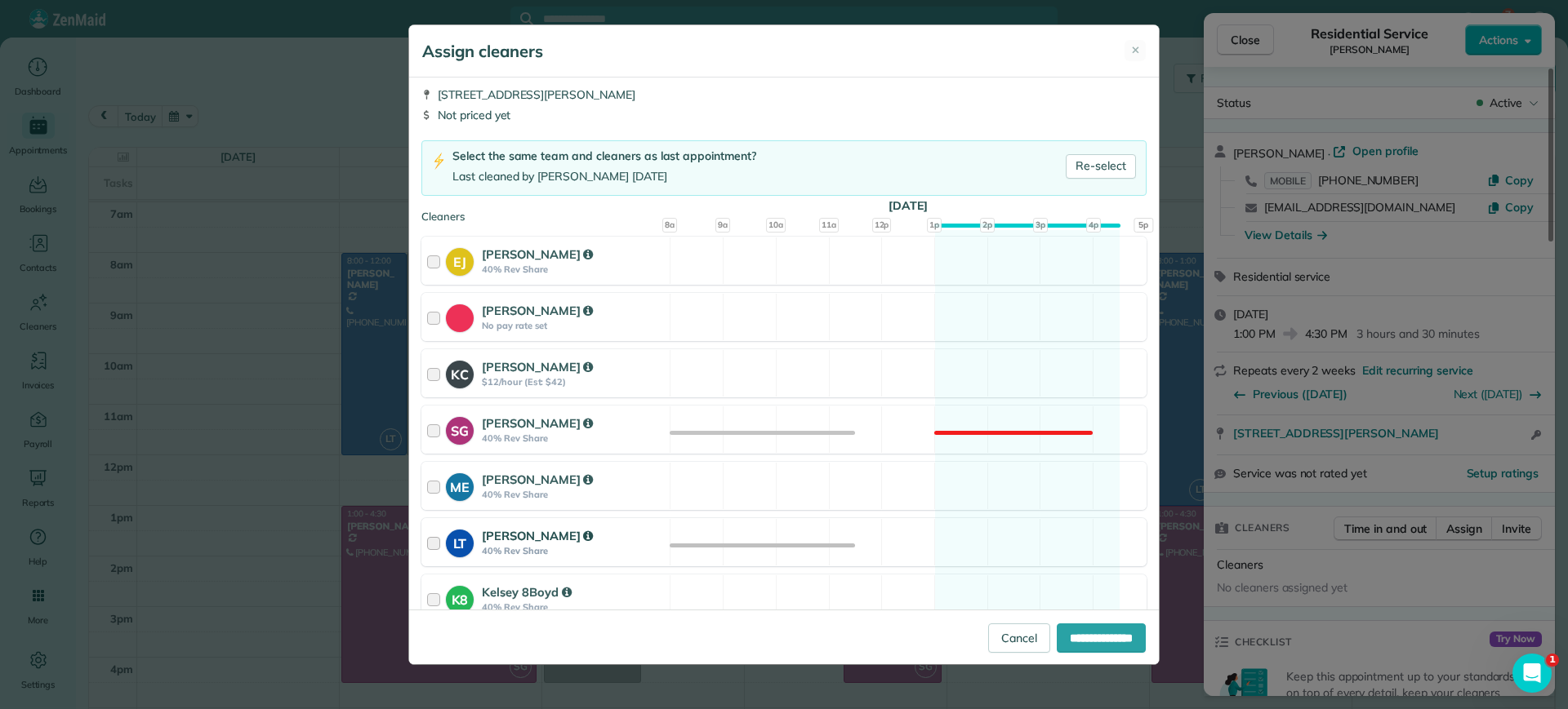
scroll to position [102, 0]
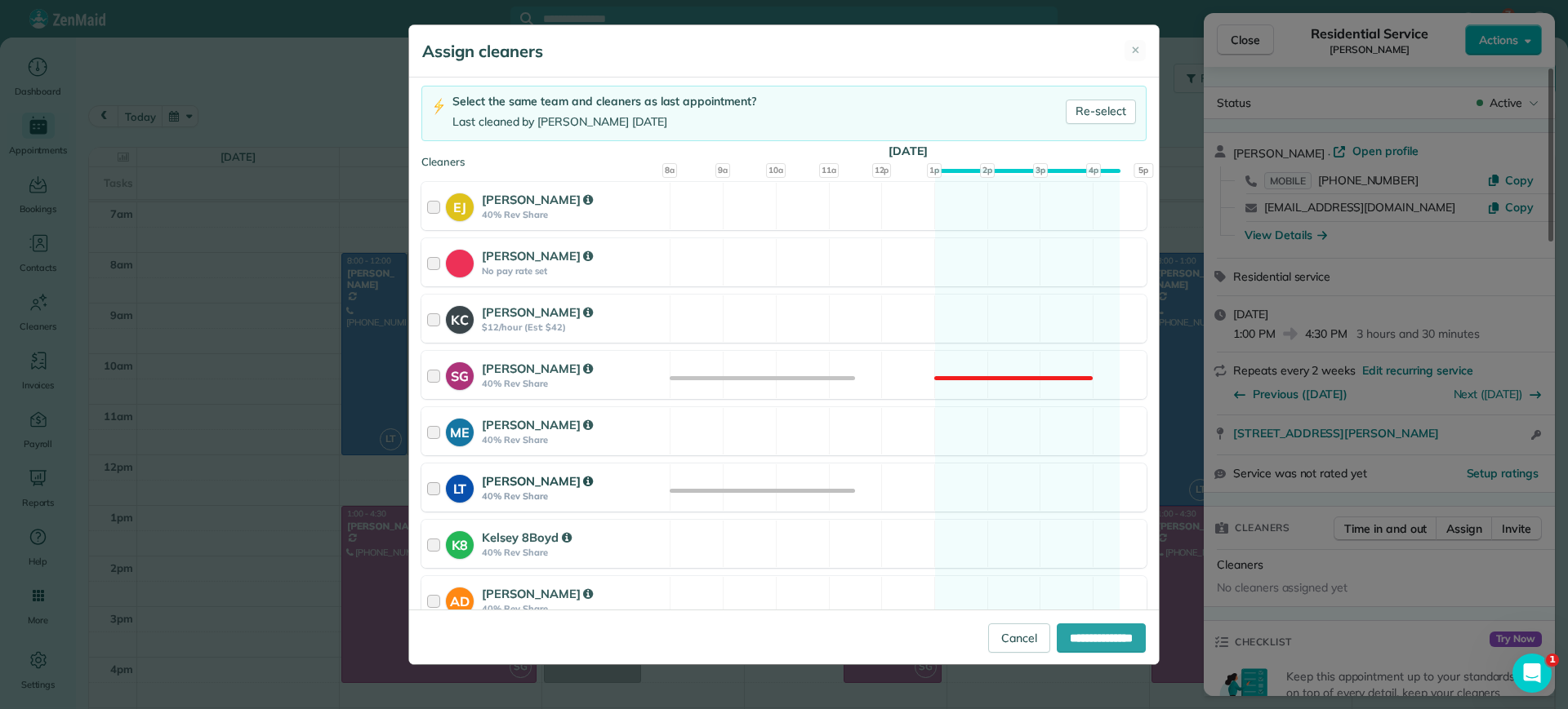
click at [1047, 487] on div "LT Laura Thaller 40% Rev Share Available" at bounding box center [783, 487] width 725 height 48
click at [1095, 638] on input "**********" at bounding box center [1101, 638] width 89 height 29
type input "**********"
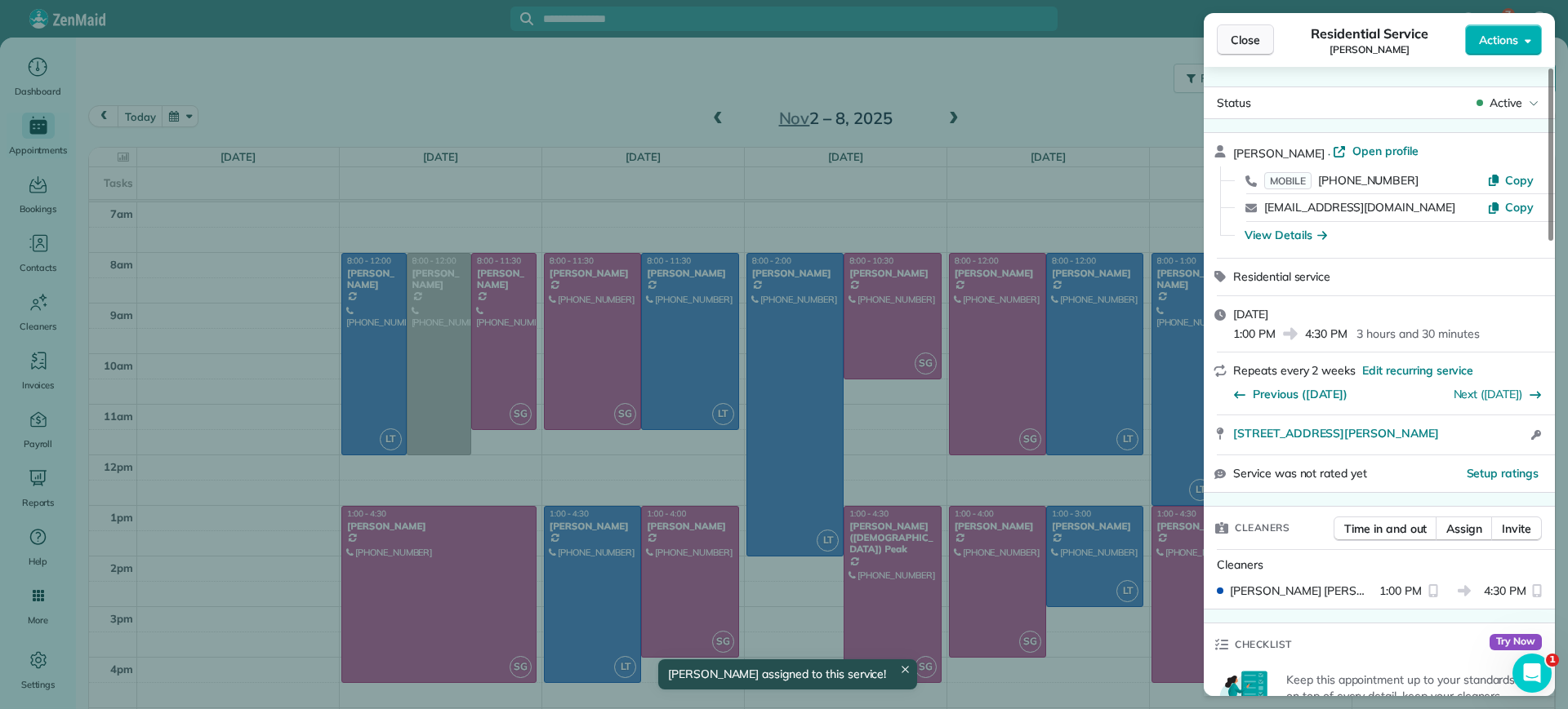
click at [1230, 38] on span "Close" at bounding box center [1244, 39] width 29 height 16
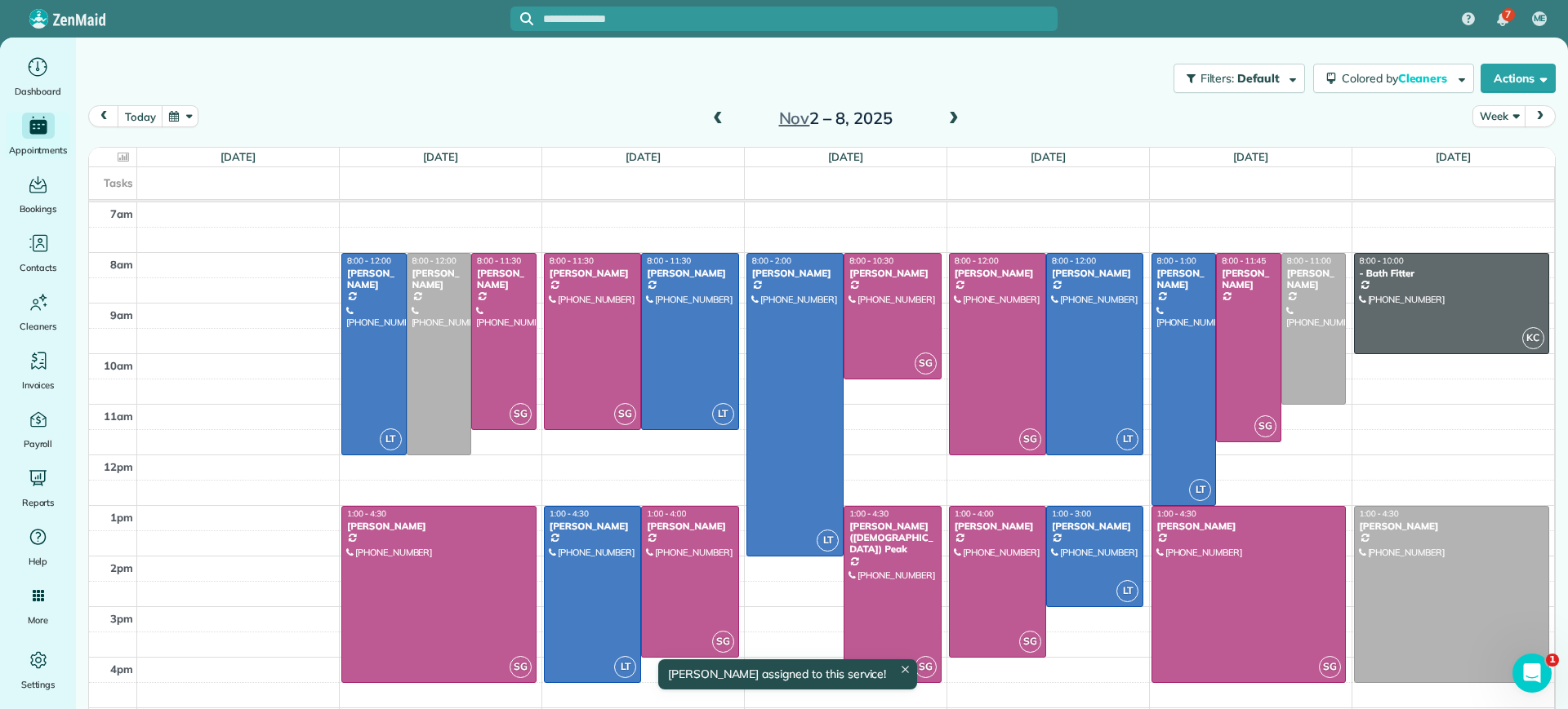
click at [715, 123] on span at bounding box center [717, 118] width 18 height 14
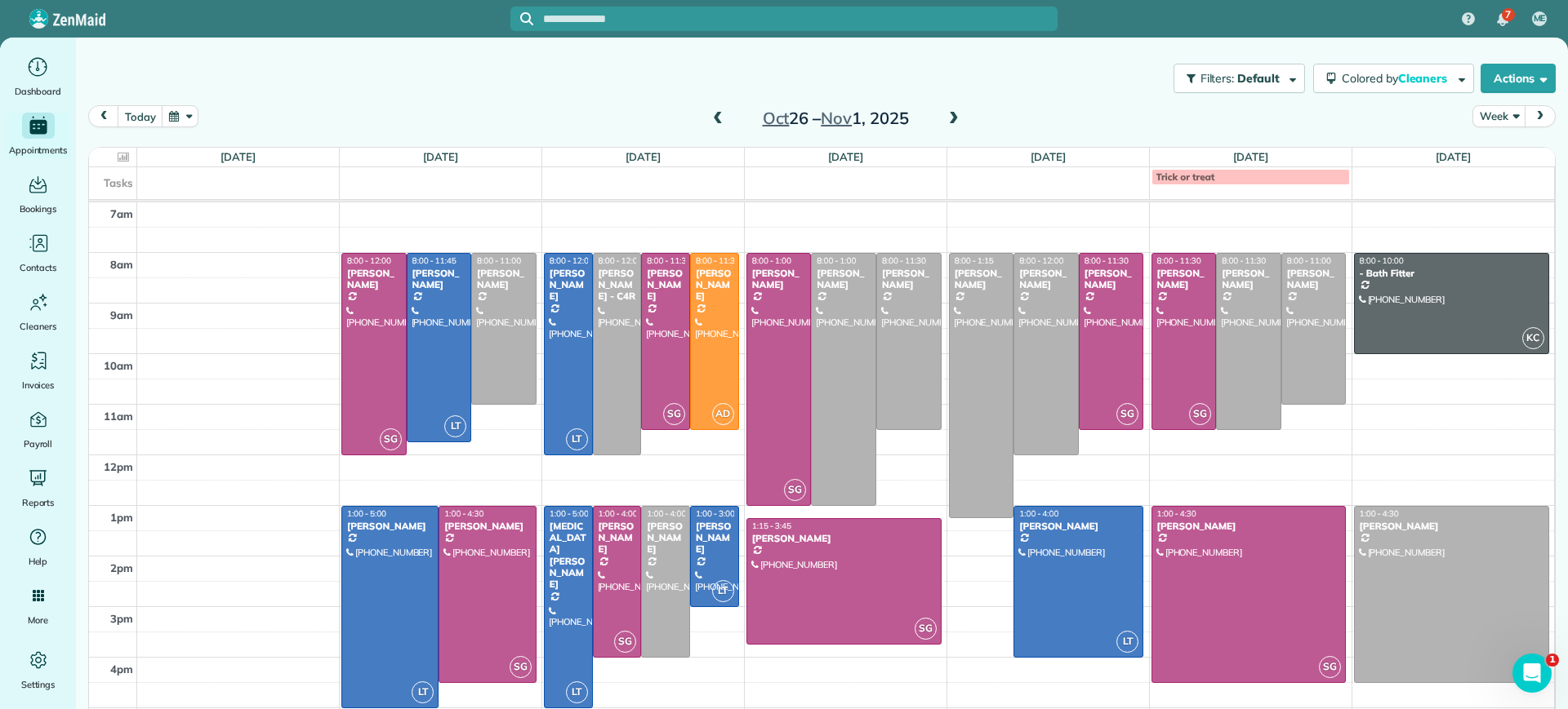
click at [709, 123] on span at bounding box center [717, 118] width 18 height 14
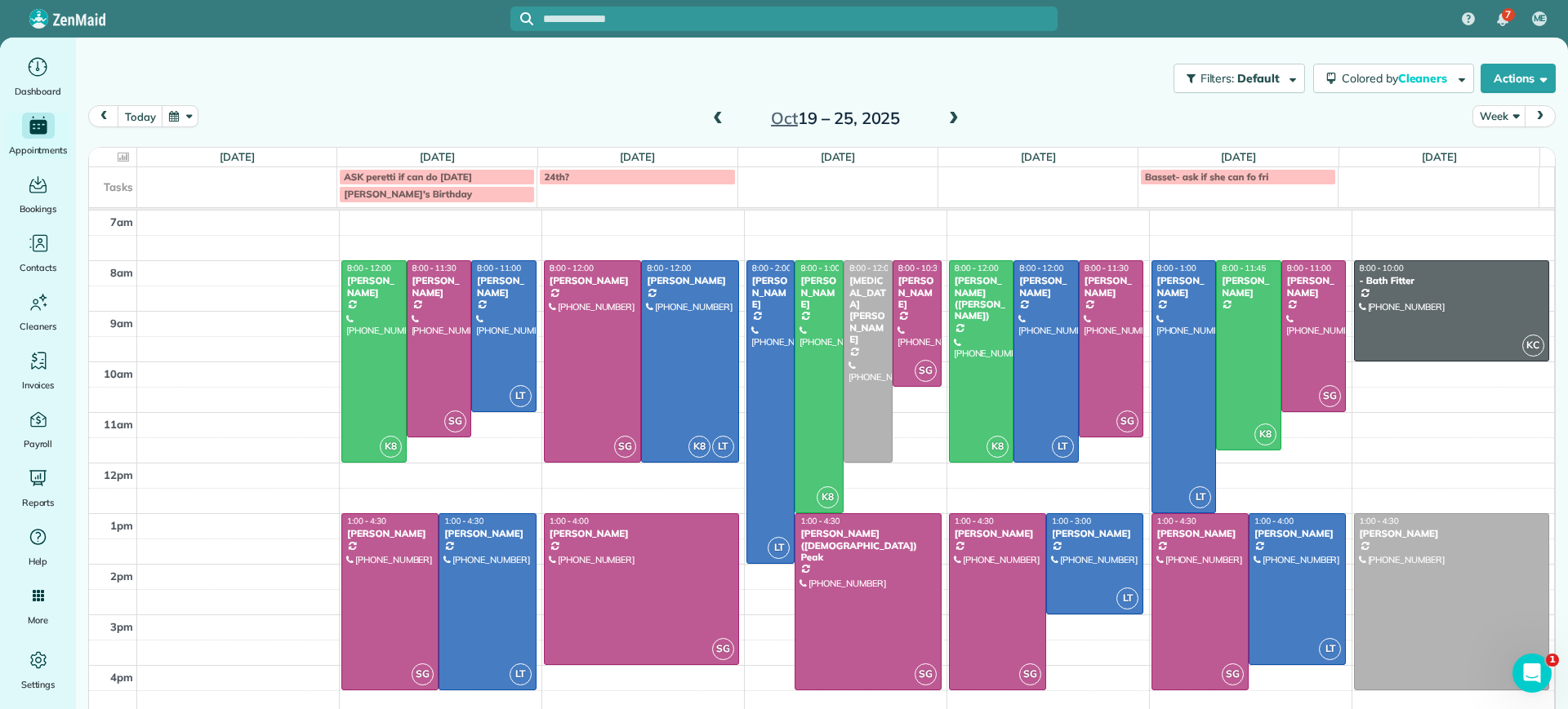
click at [710, 118] on span at bounding box center [717, 118] width 18 height 14
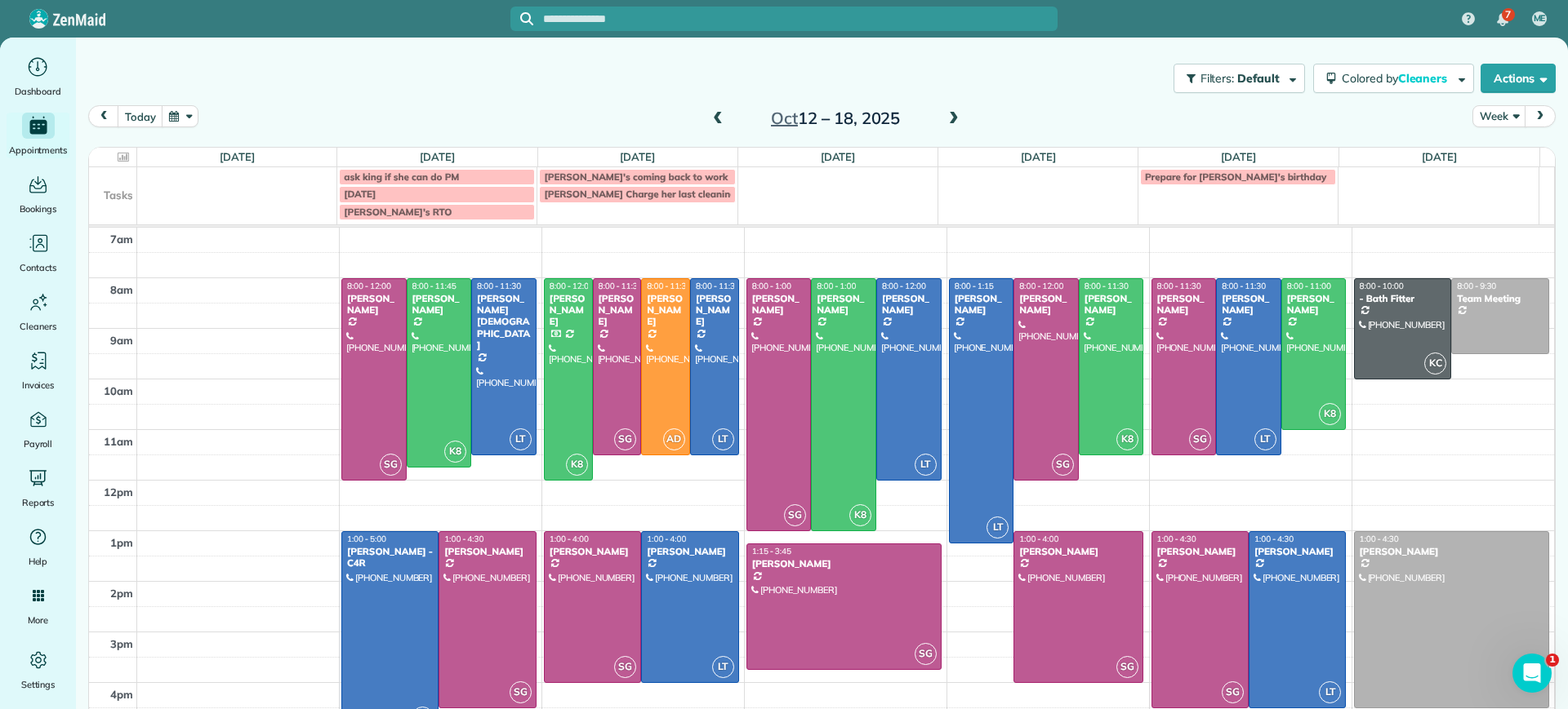
click at [710, 118] on span at bounding box center [717, 118] width 18 height 14
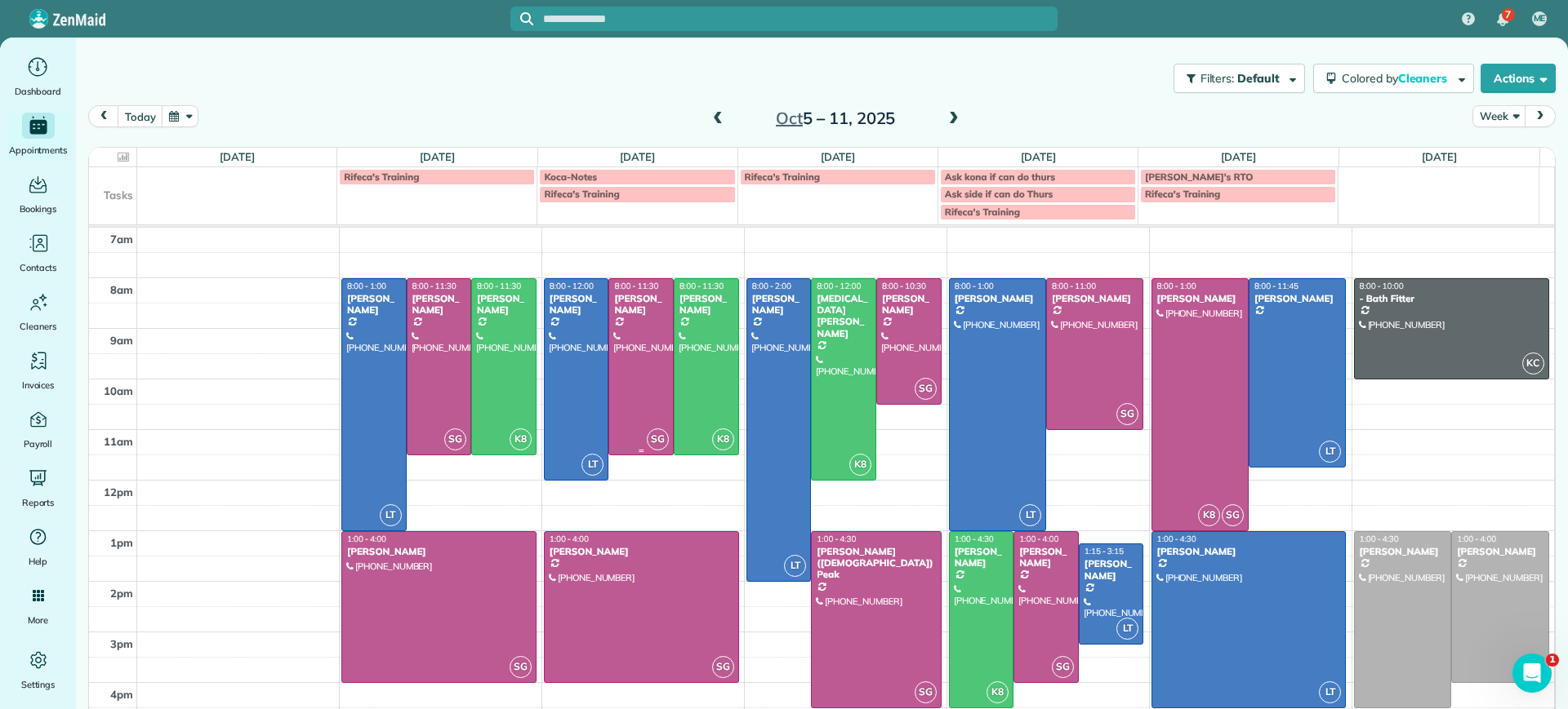
click at [634, 312] on div "[PERSON_NAME]" at bounding box center [641, 305] width 55 height 24
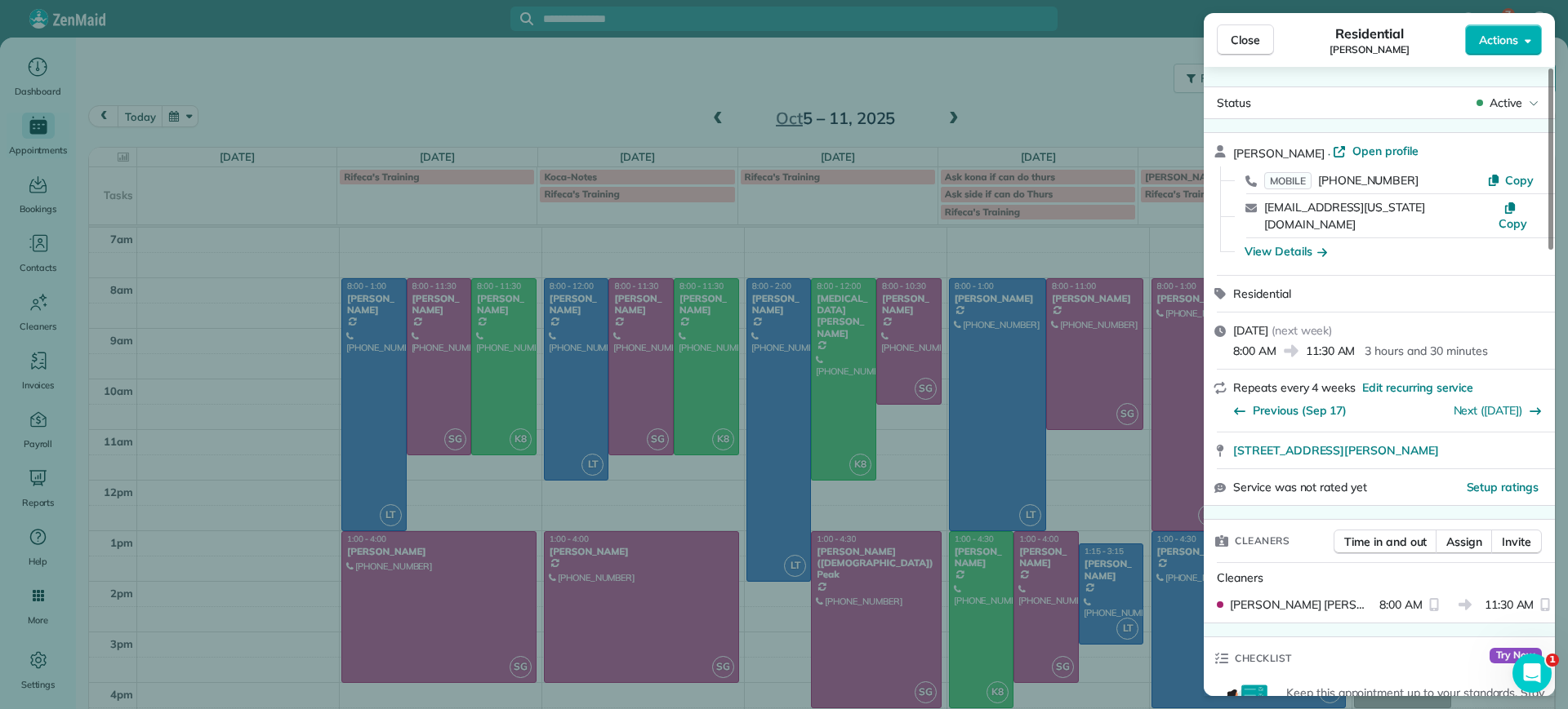
click at [632, 315] on div "Close Residential Jessica Knight Actions Status Active Jessica Knight · Open pr…" at bounding box center [784, 354] width 1568 height 709
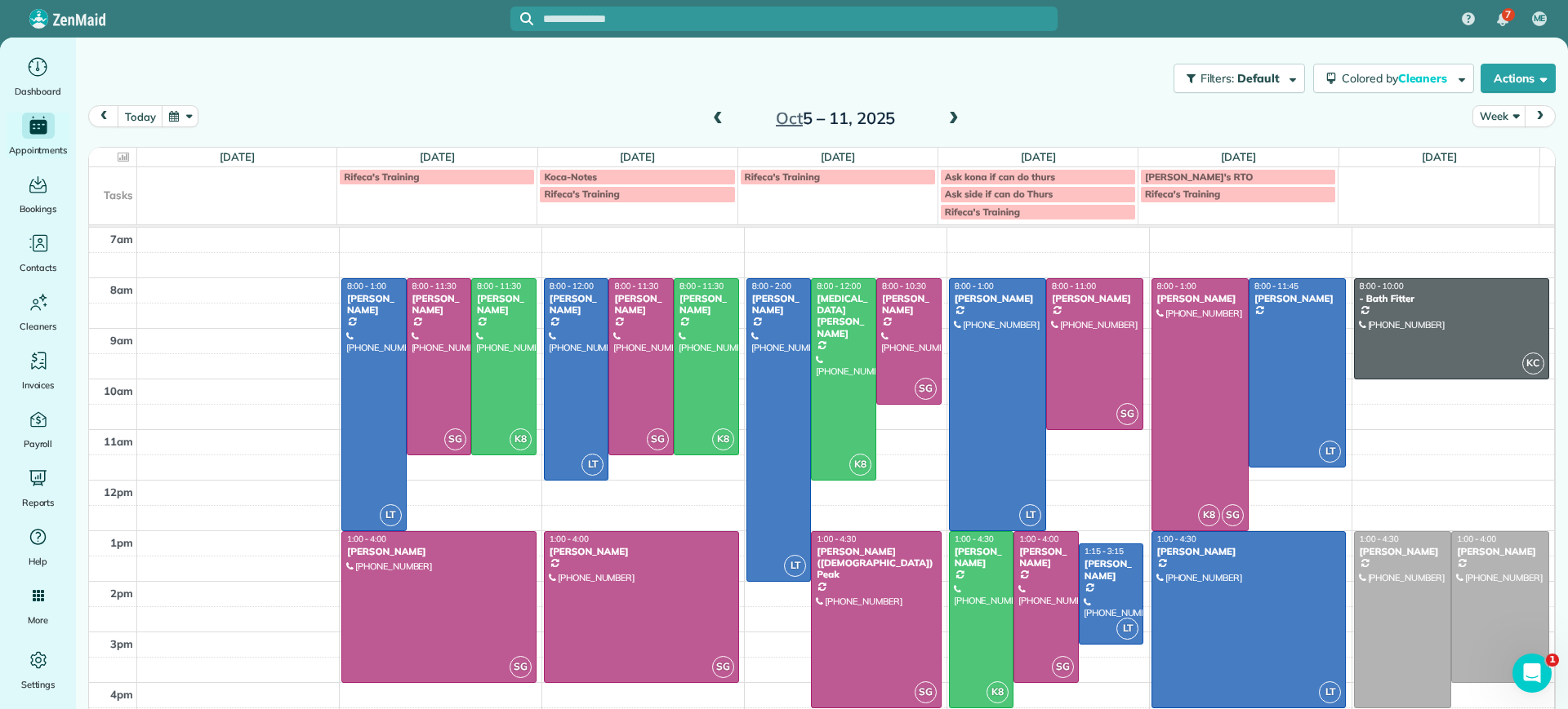
click at [945, 118] on span at bounding box center [953, 118] width 18 height 14
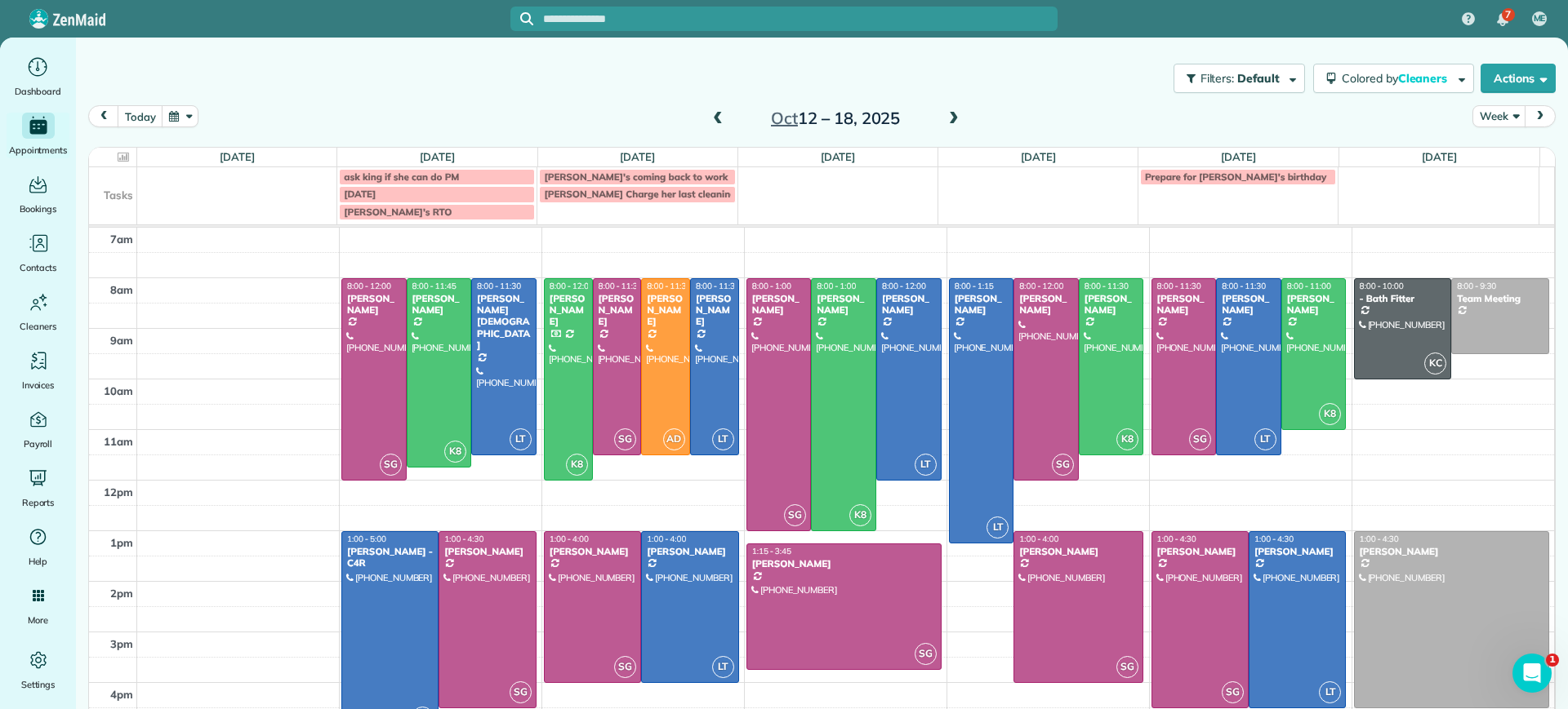
click at [713, 118] on span at bounding box center [717, 118] width 18 height 14
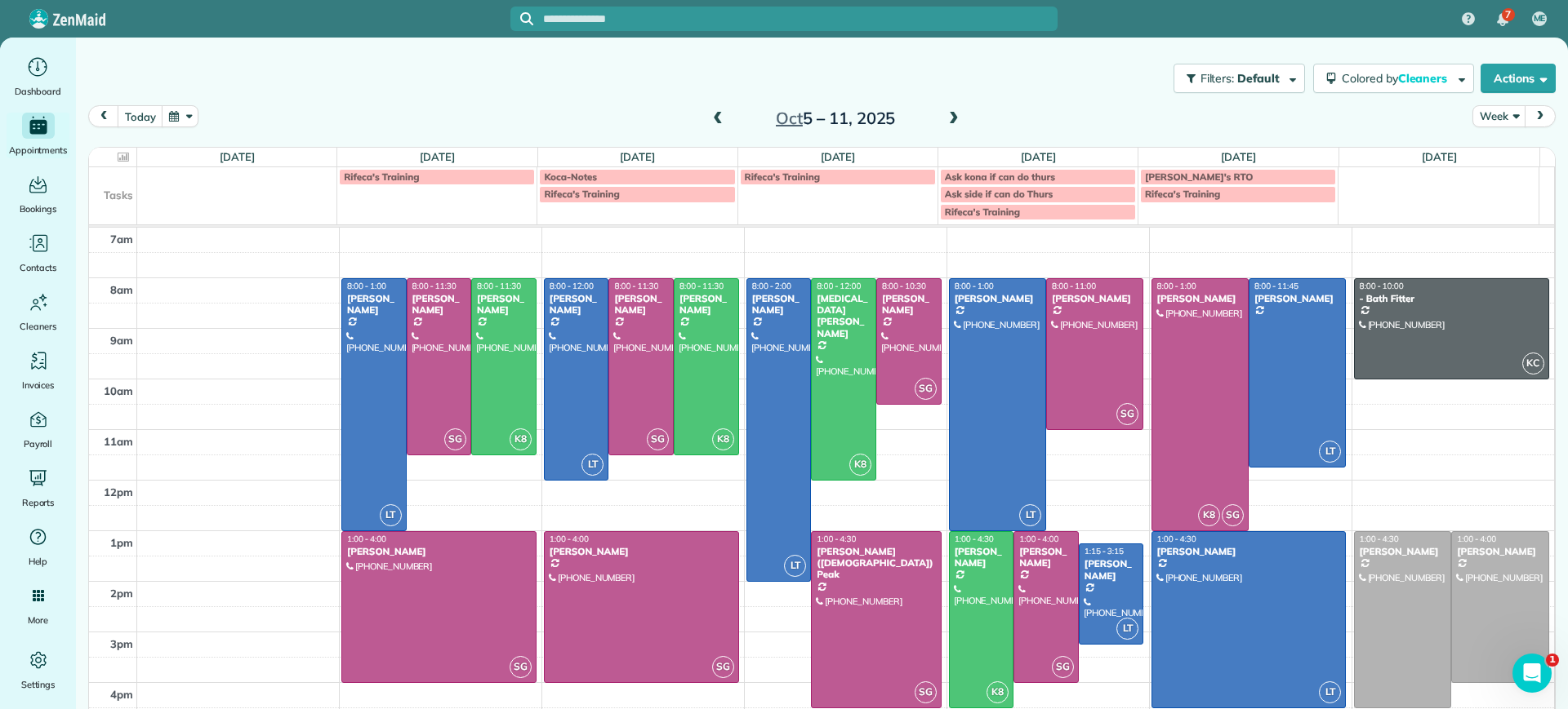
click at [708, 122] on span at bounding box center [717, 118] width 18 height 14
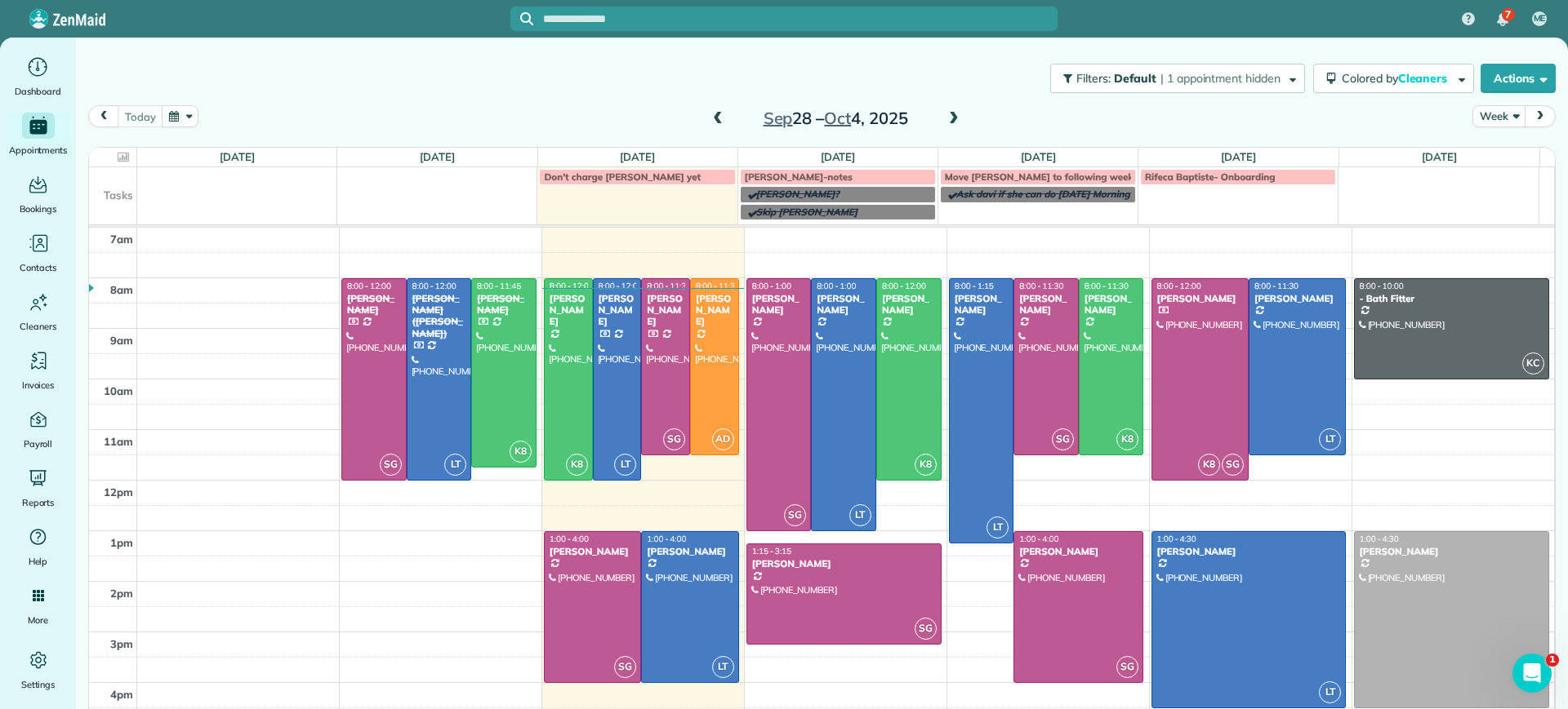
click at [944, 123] on span at bounding box center [953, 118] width 18 height 14
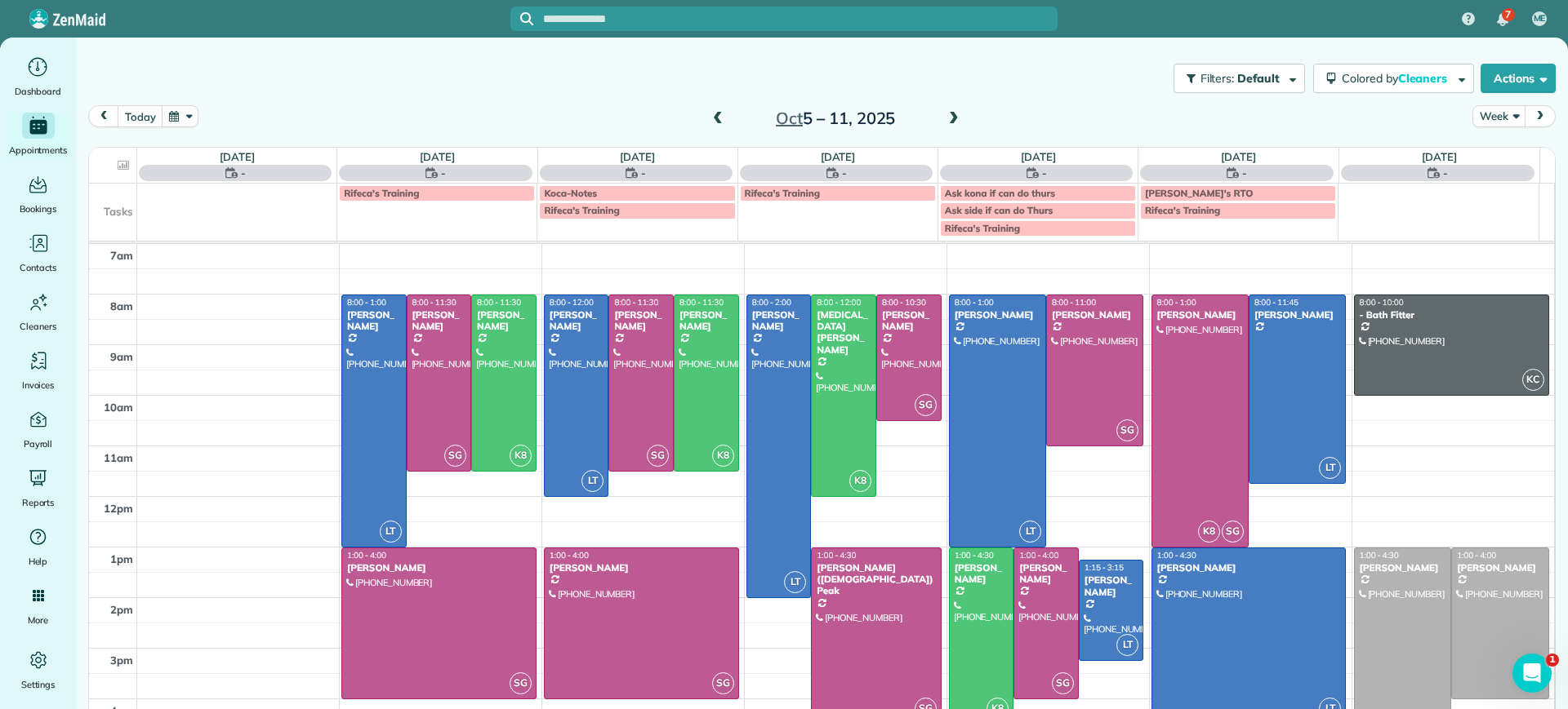
click at [944, 123] on span at bounding box center [953, 118] width 18 height 14
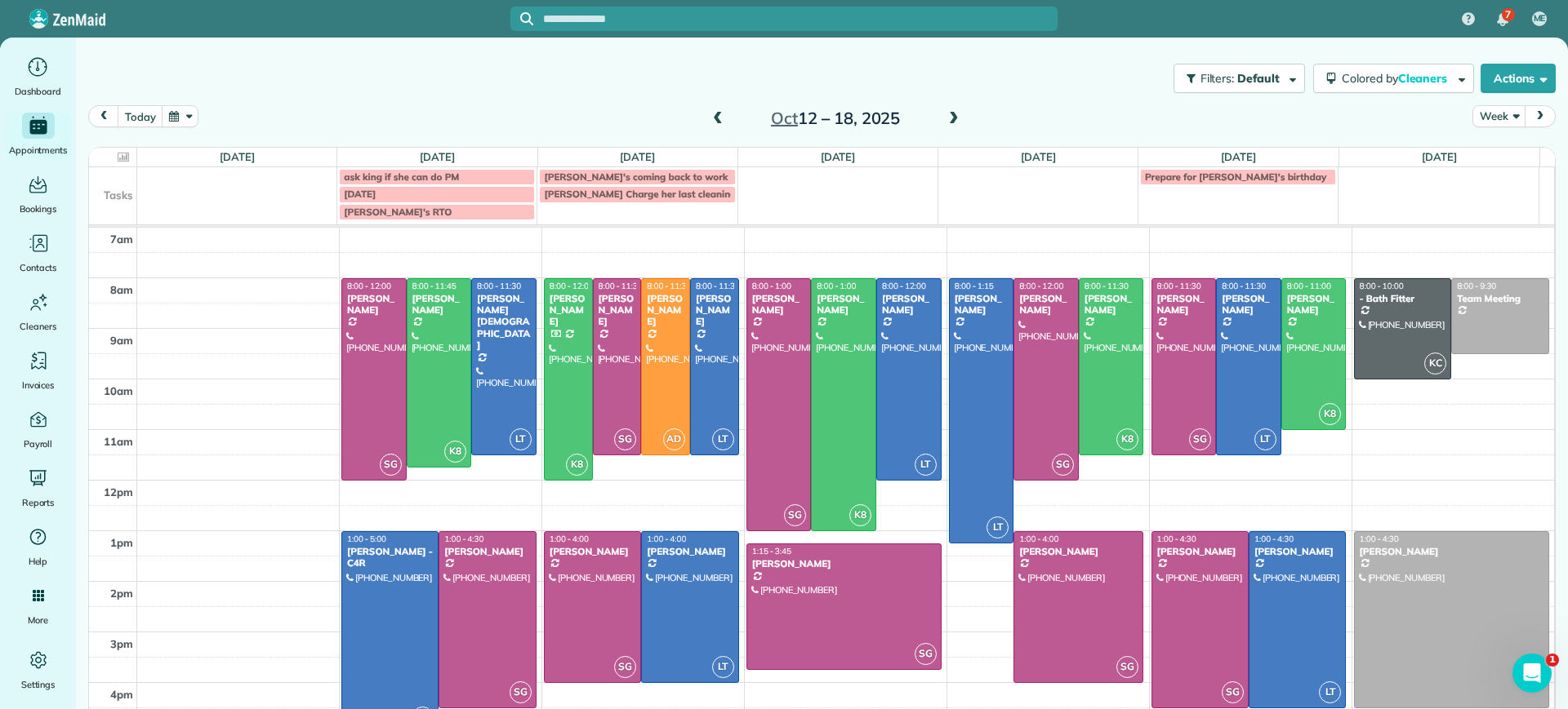
click at [944, 123] on span at bounding box center [953, 118] width 18 height 14
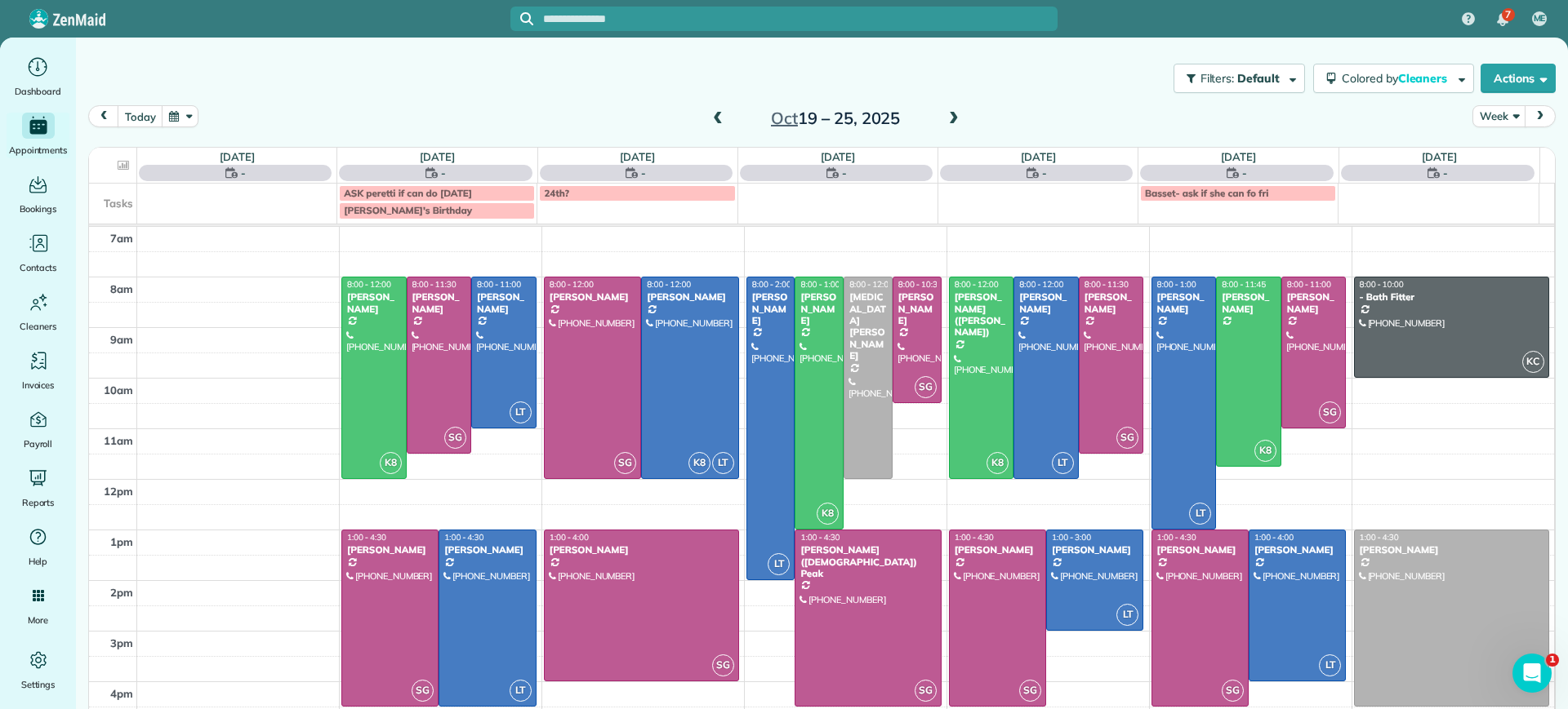
click at [944, 123] on span at bounding box center [953, 118] width 18 height 14
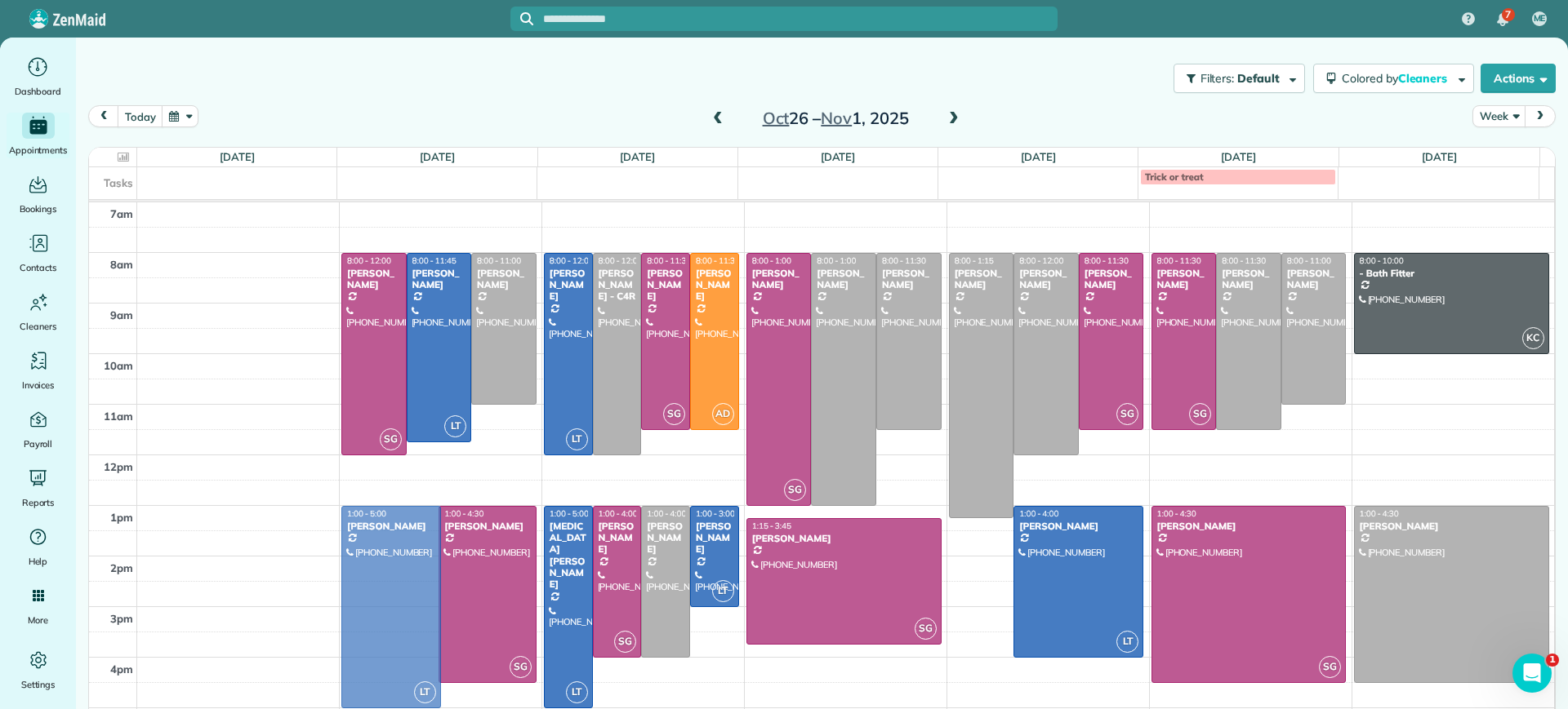
drag, startPoint x: 379, startPoint y: 596, endPoint x: 405, endPoint y: 591, distance: 26.5
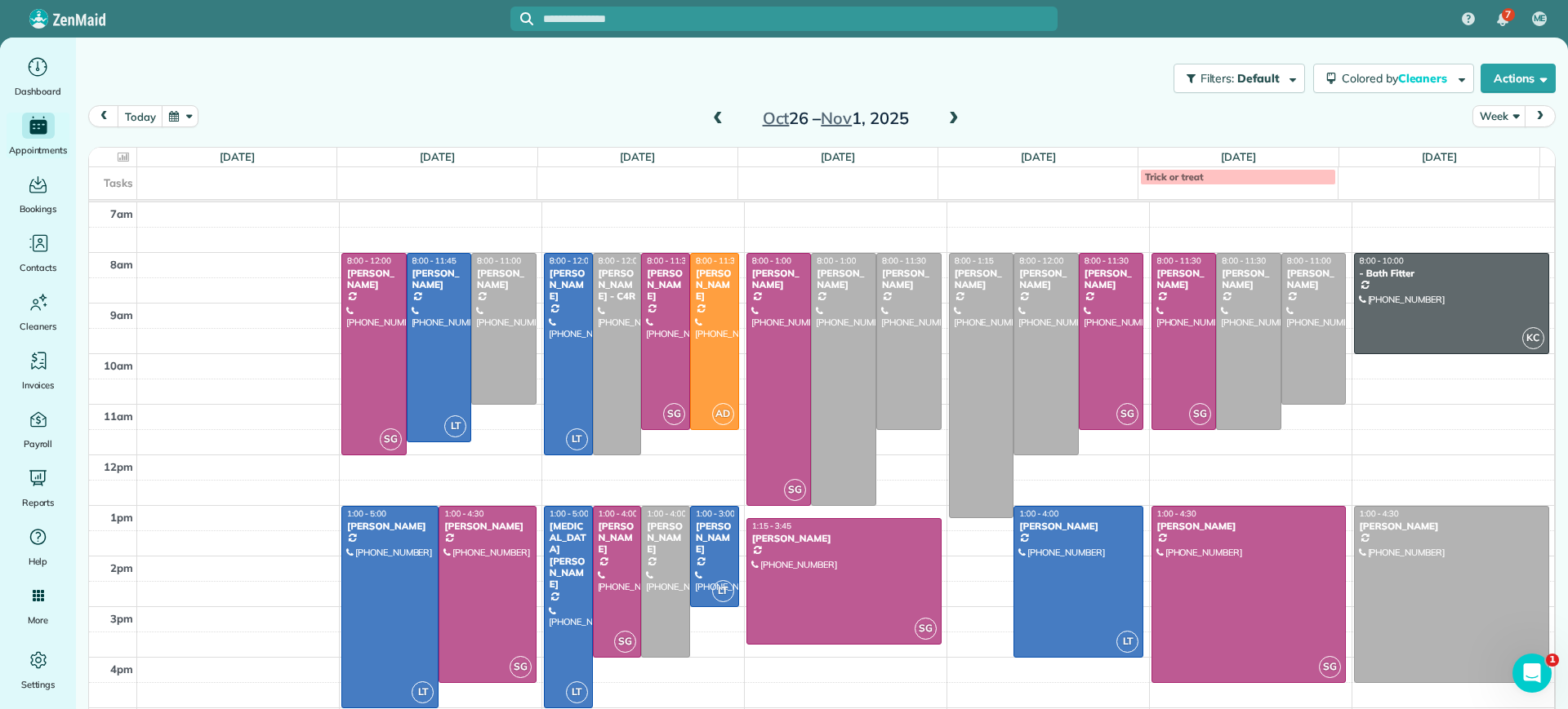
click at [717, 106] on div "Oct 26 – Nov 1, 2025" at bounding box center [835, 118] width 261 height 26
click at [714, 109] on span at bounding box center [717, 118] width 18 height 24
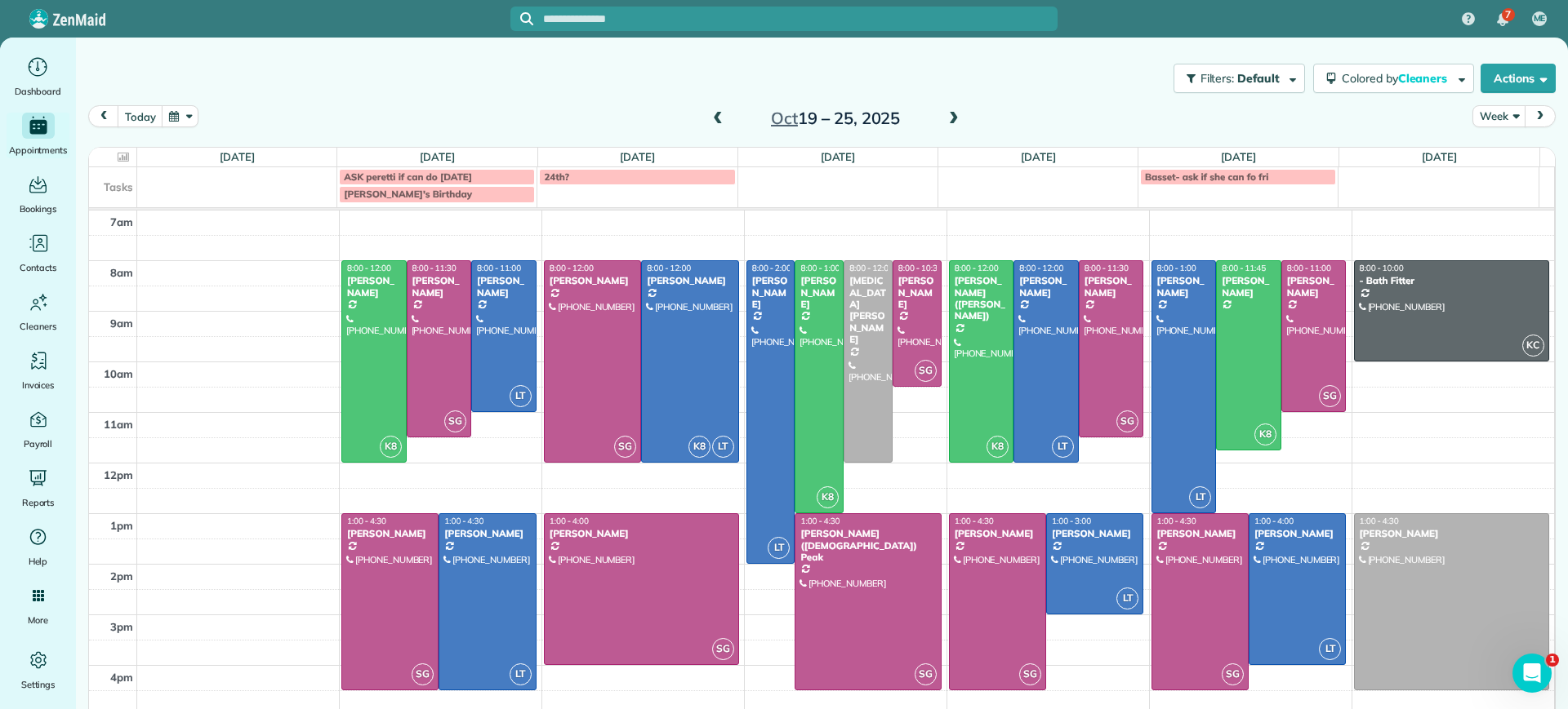
click at [714, 109] on span at bounding box center [717, 118] width 18 height 24
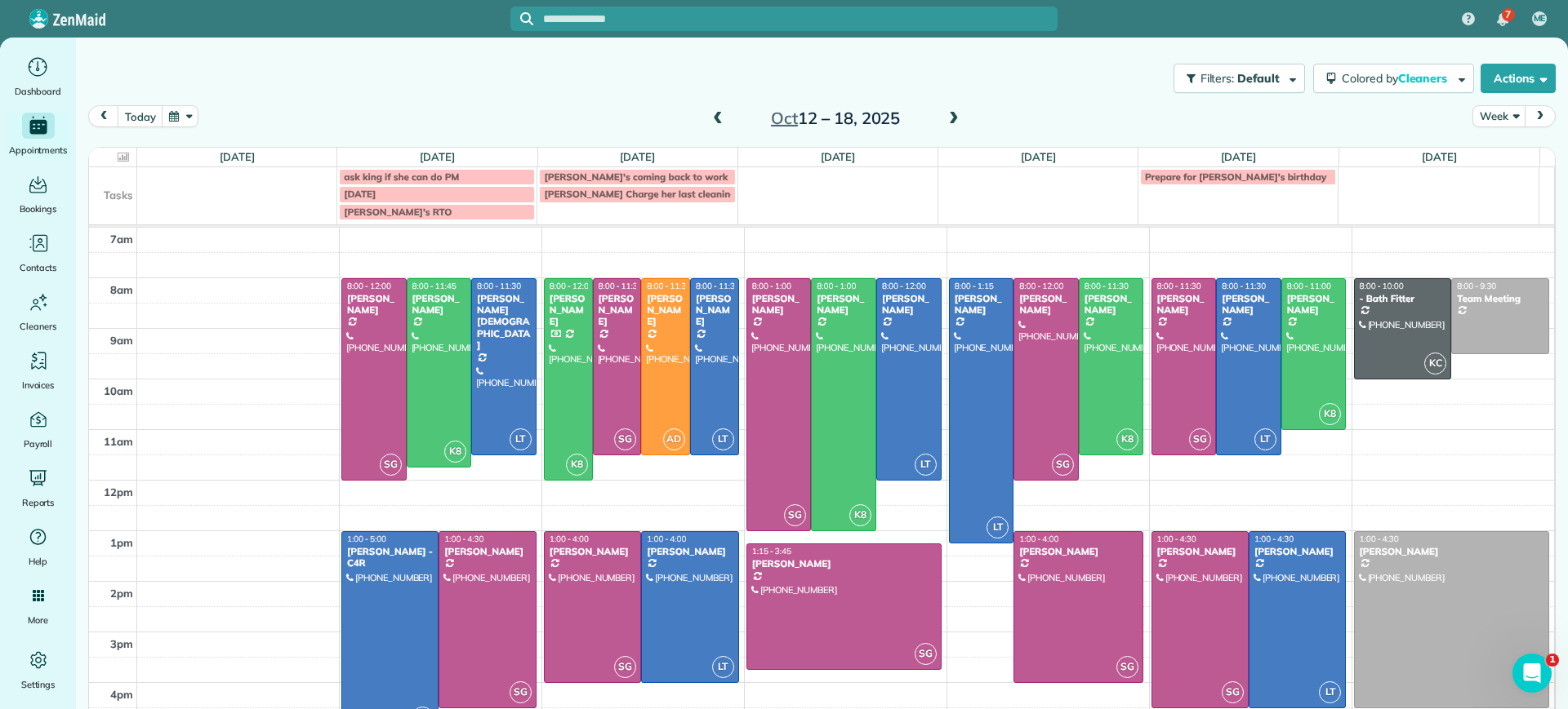
click at [714, 109] on span at bounding box center [717, 118] width 18 height 24
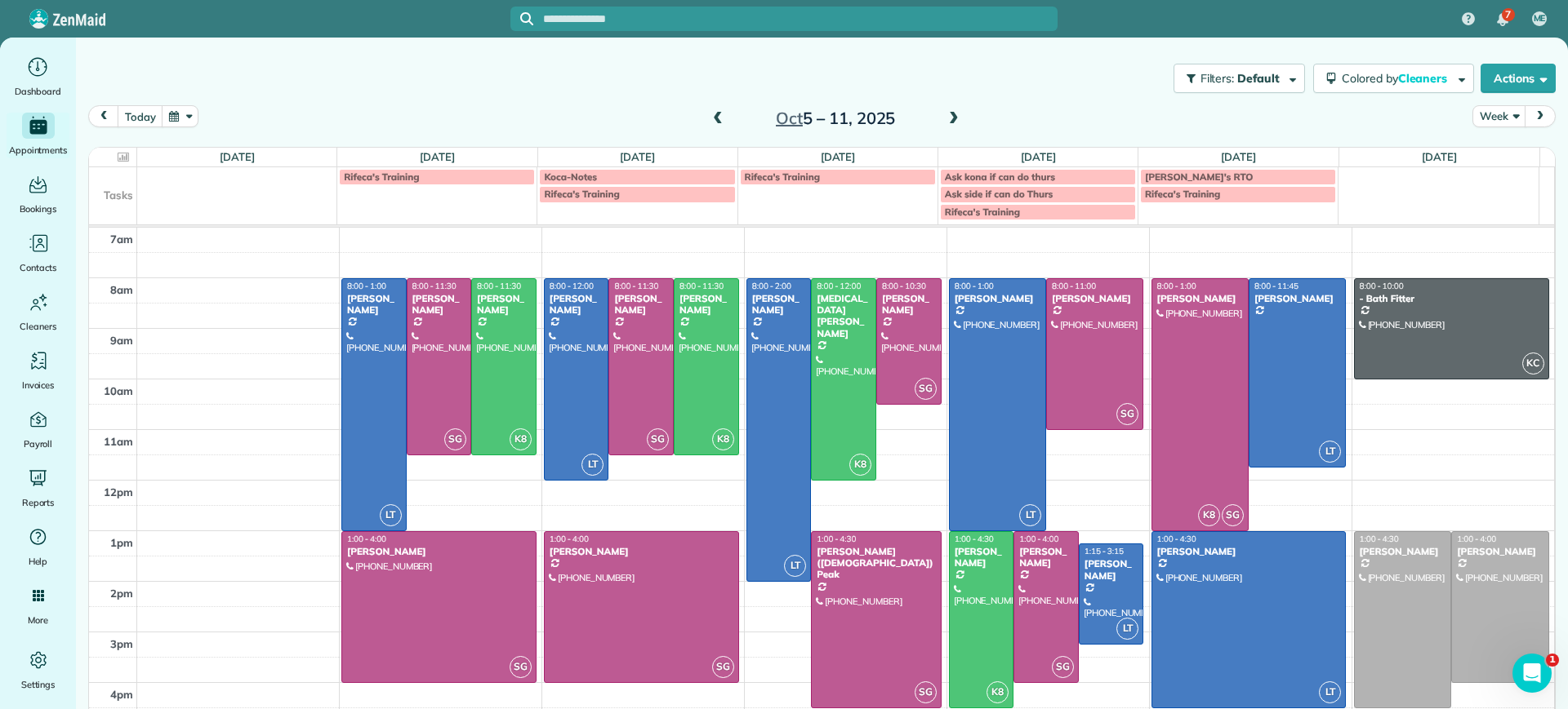
click at [713, 123] on span at bounding box center [717, 118] width 18 height 14
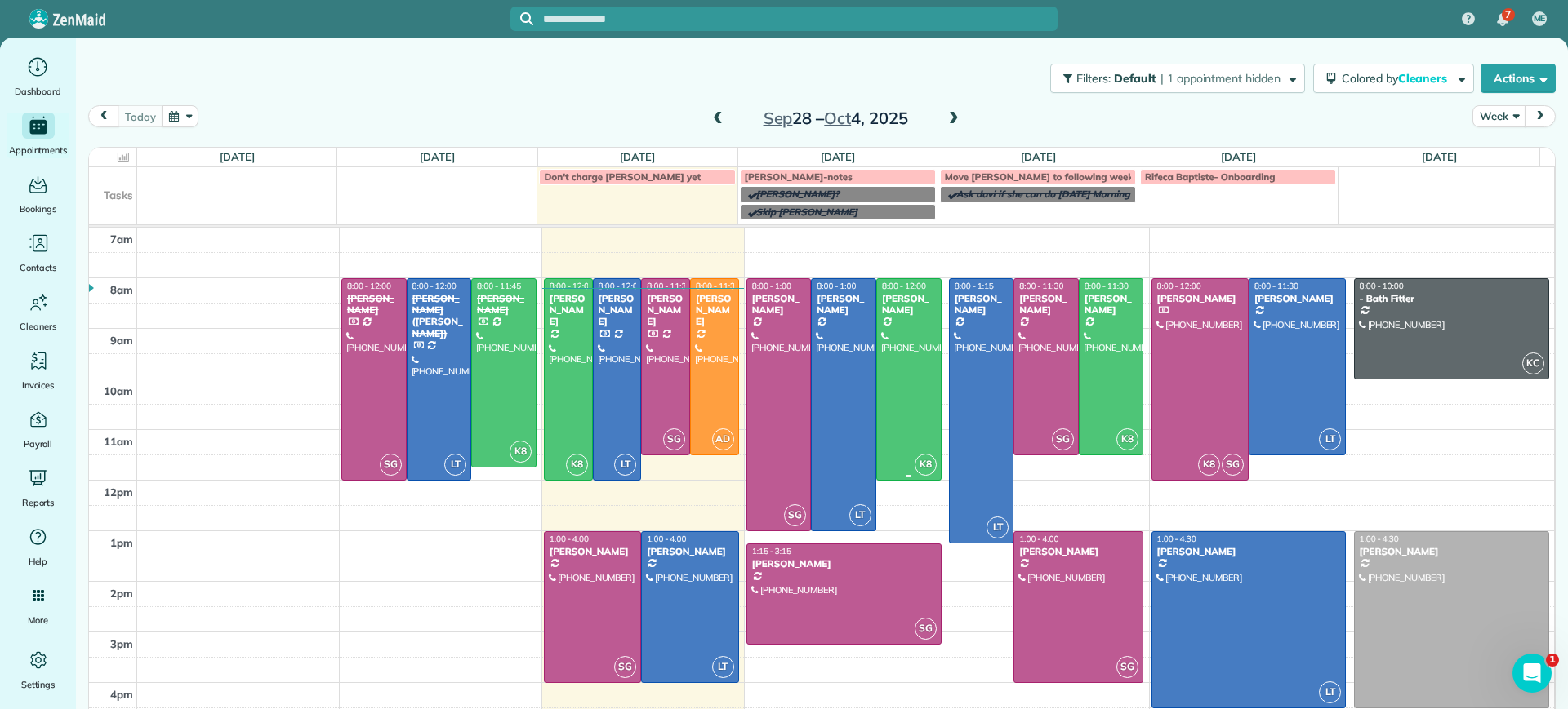
click at [886, 307] on div "[PERSON_NAME]" at bounding box center [909, 305] width 55 height 24
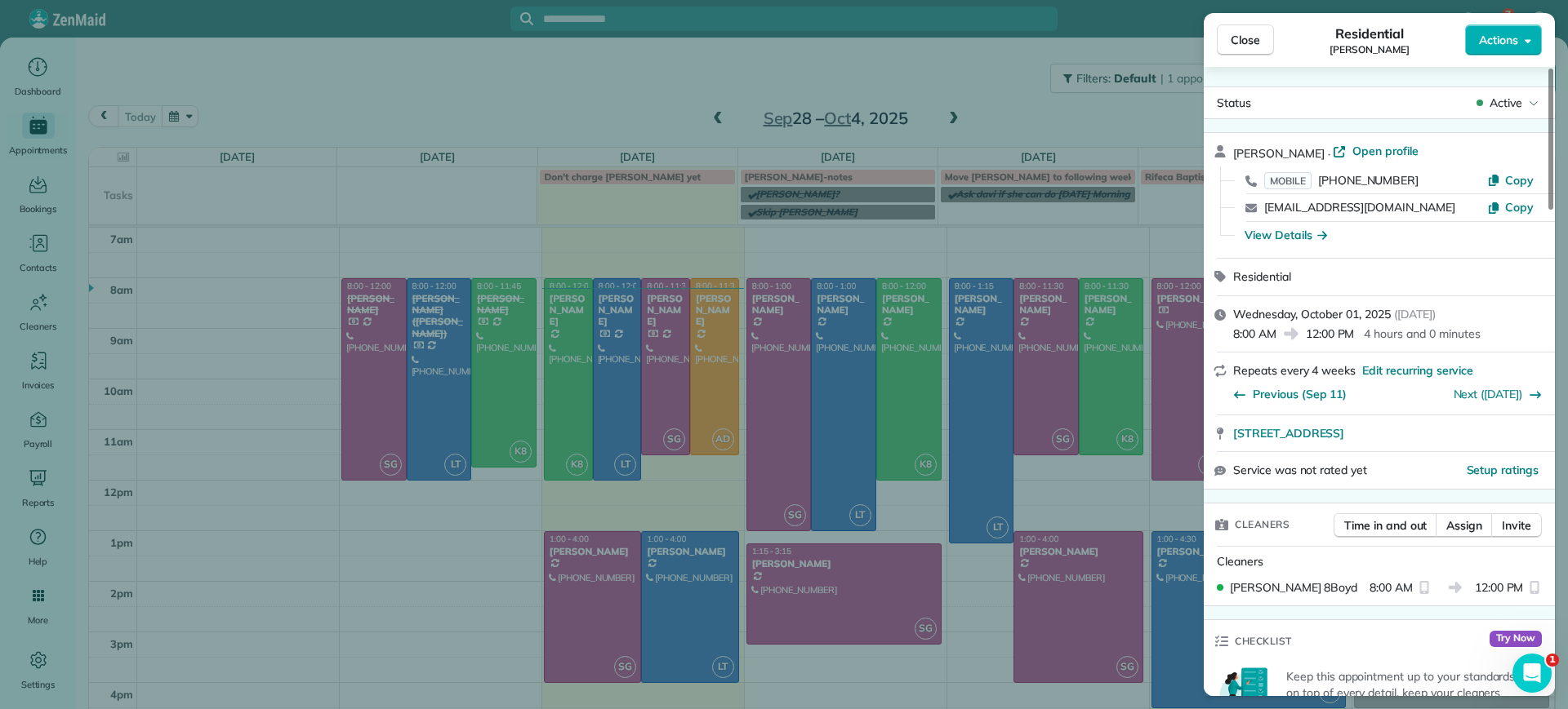
drag, startPoint x: 1276, startPoint y: 239, endPoint x: 1286, endPoint y: 212, distance: 28.8
click at [1276, 239] on div "View Details" at bounding box center [1286, 234] width 82 height 16
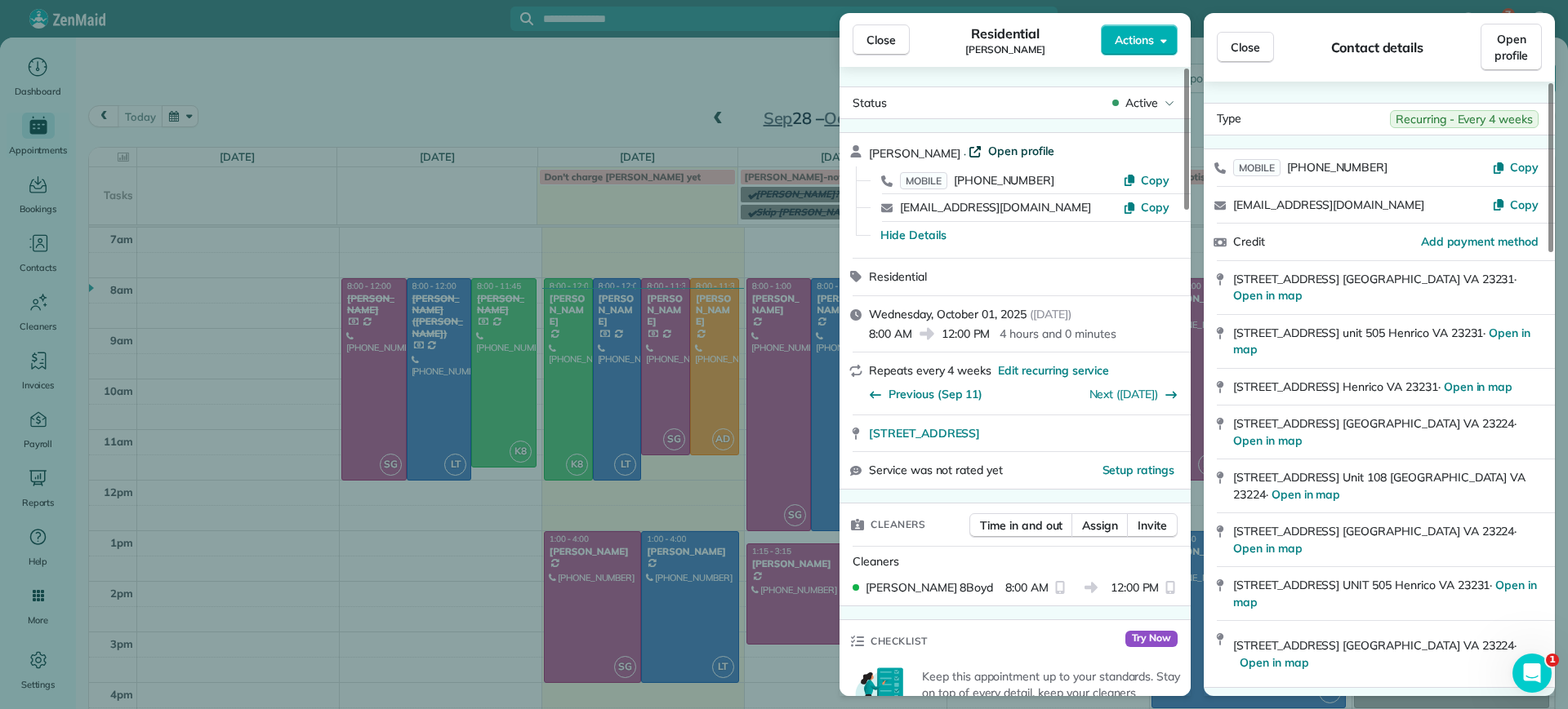
click at [988, 158] on span "Open profile" at bounding box center [1021, 150] width 66 height 16
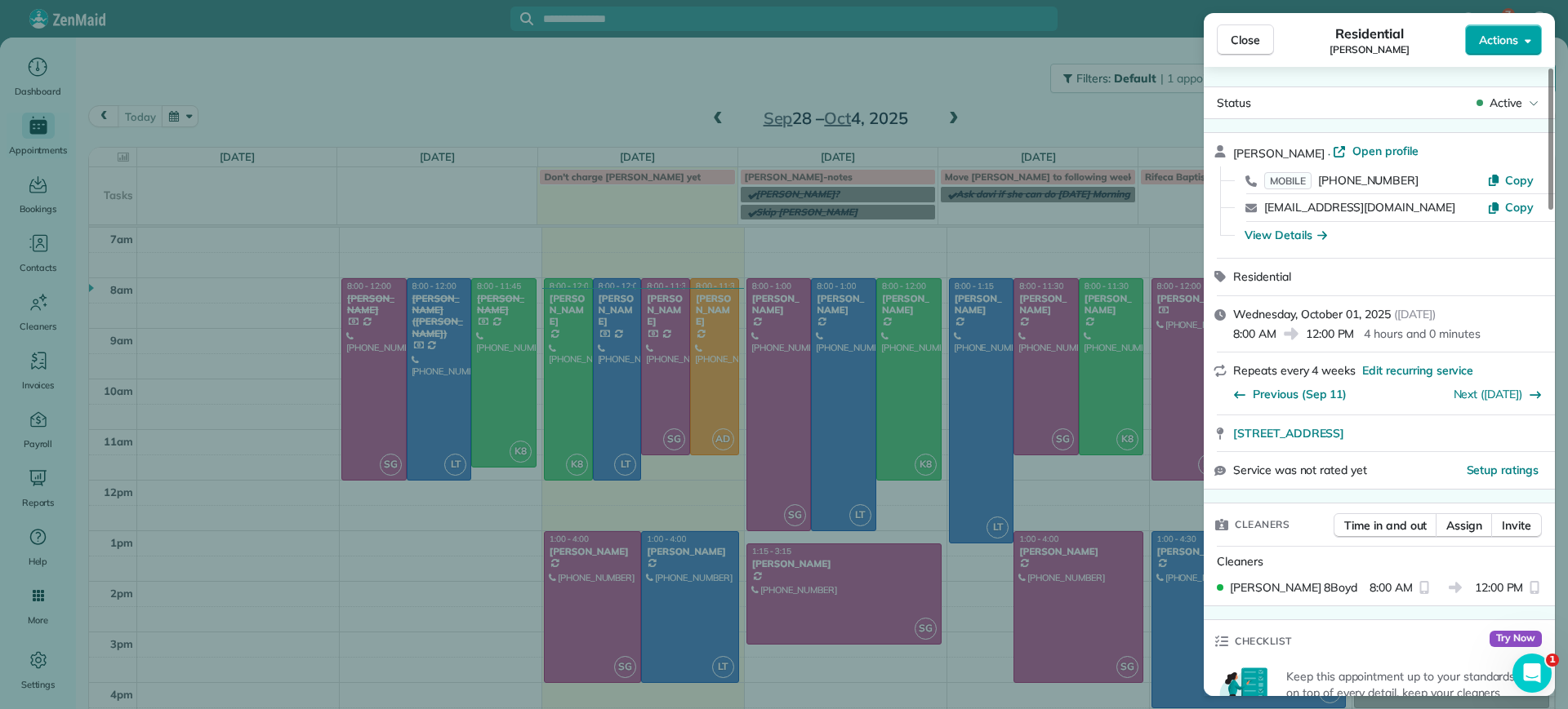
click at [1521, 45] on button "Actions" at bounding box center [1502, 39] width 76 height 31
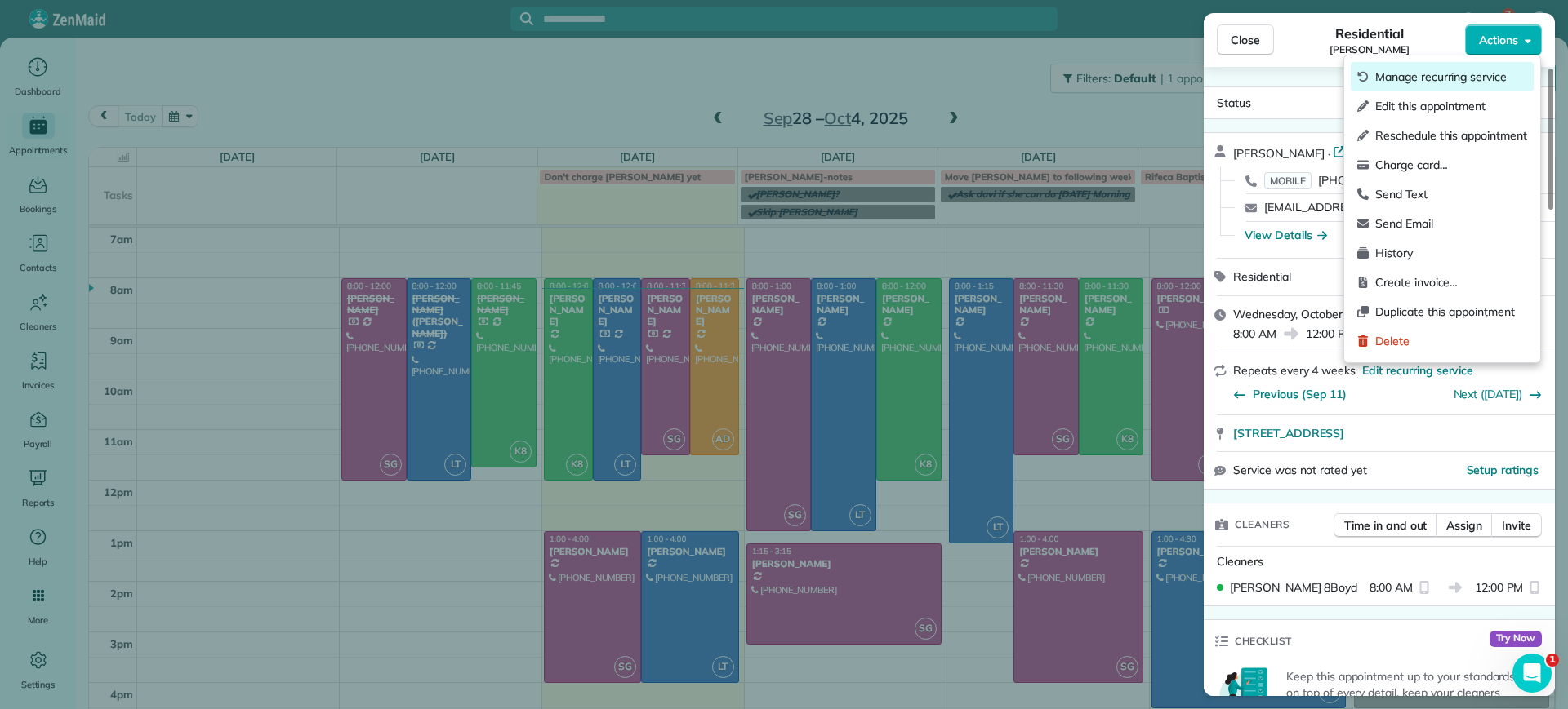
click at [1503, 67] on div "Manage recurring service" at bounding box center [1442, 76] width 183 height 29
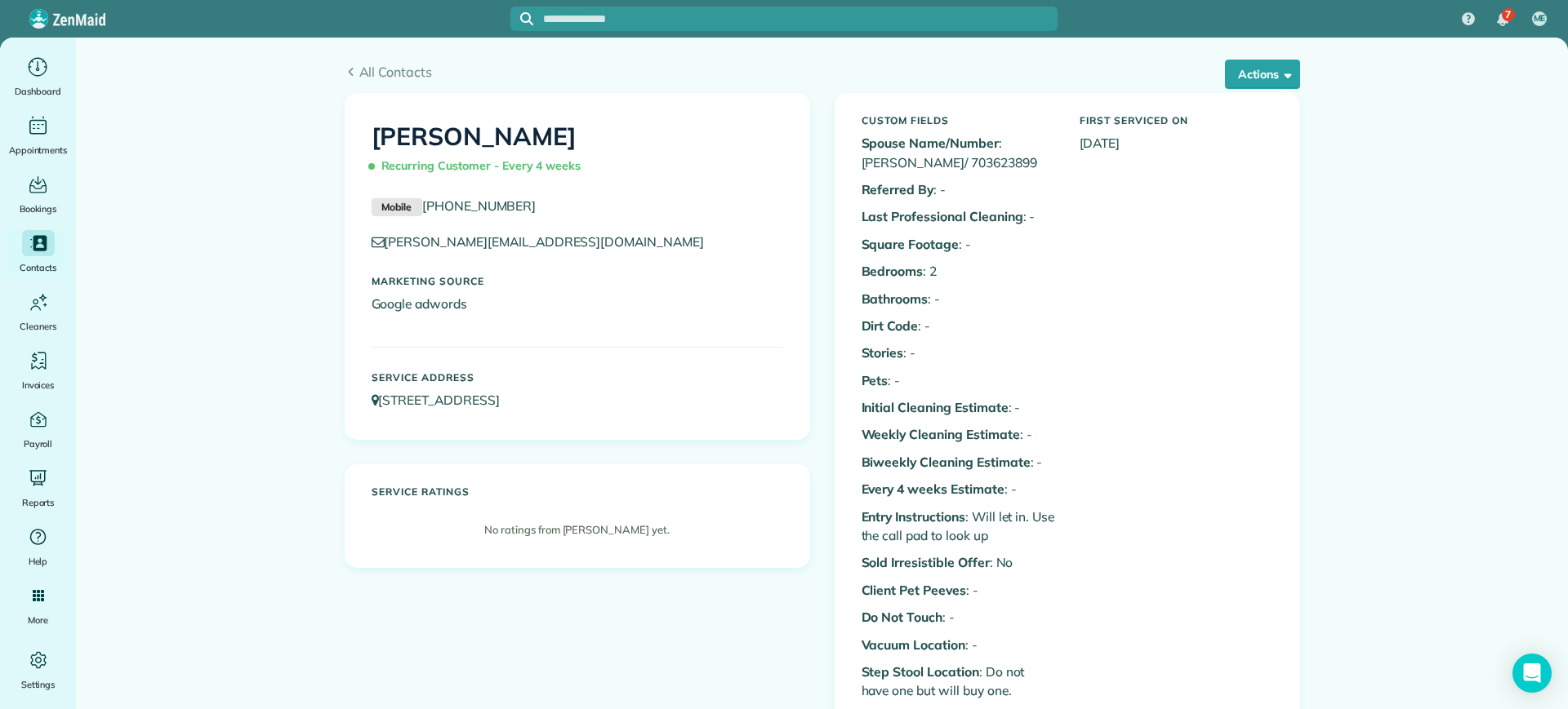
click at [1236, 92] on div "All Contacts Actions Edit Add Appointment Recent Activity Send Email Show Past …" at bounding box center [822, 77] width 955 height 31
click at [1239, 87] on button "Actions" at bounding box center [1262, 74] width 75 height 29
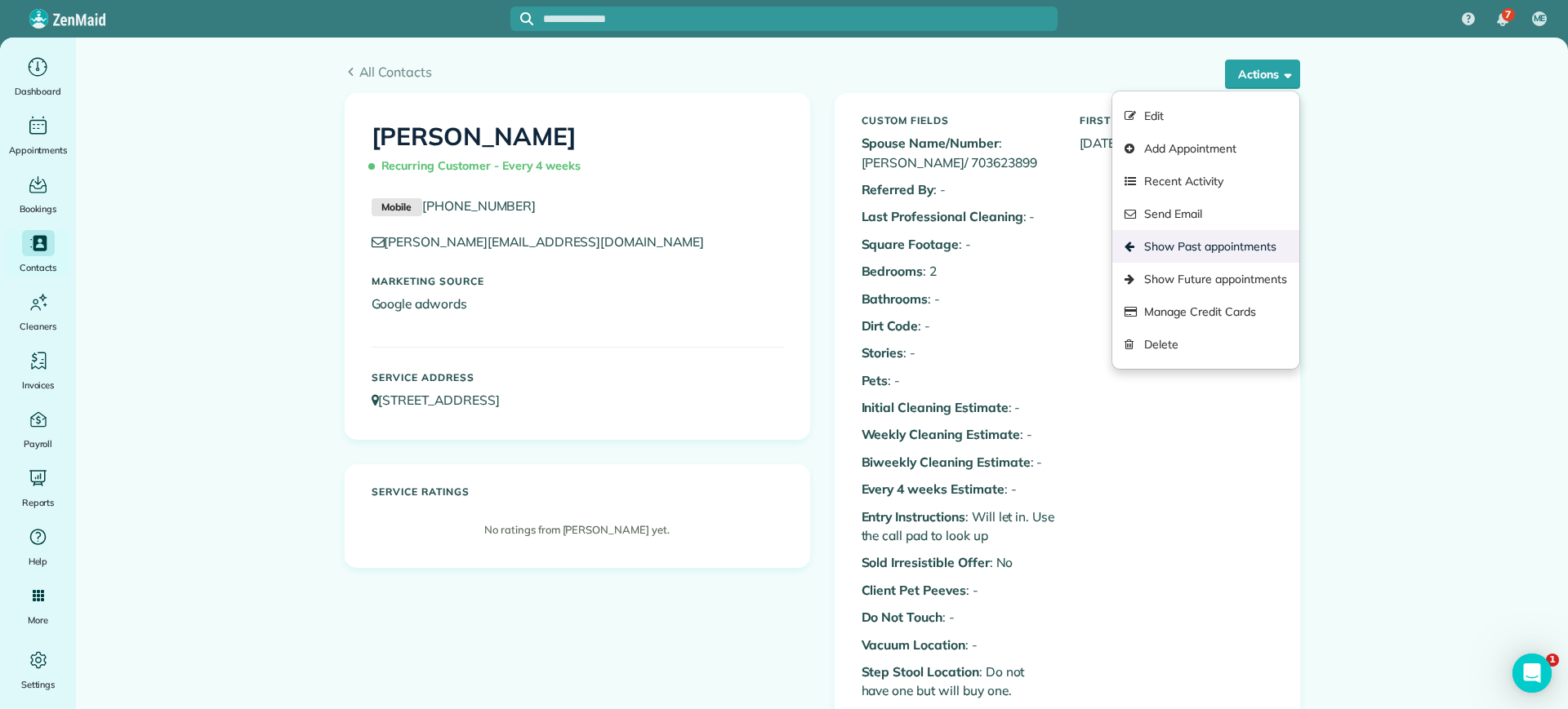
click at [1221, 241] on link "Show Past appointments" at bounding box center [1206, 246] width 187 height 33
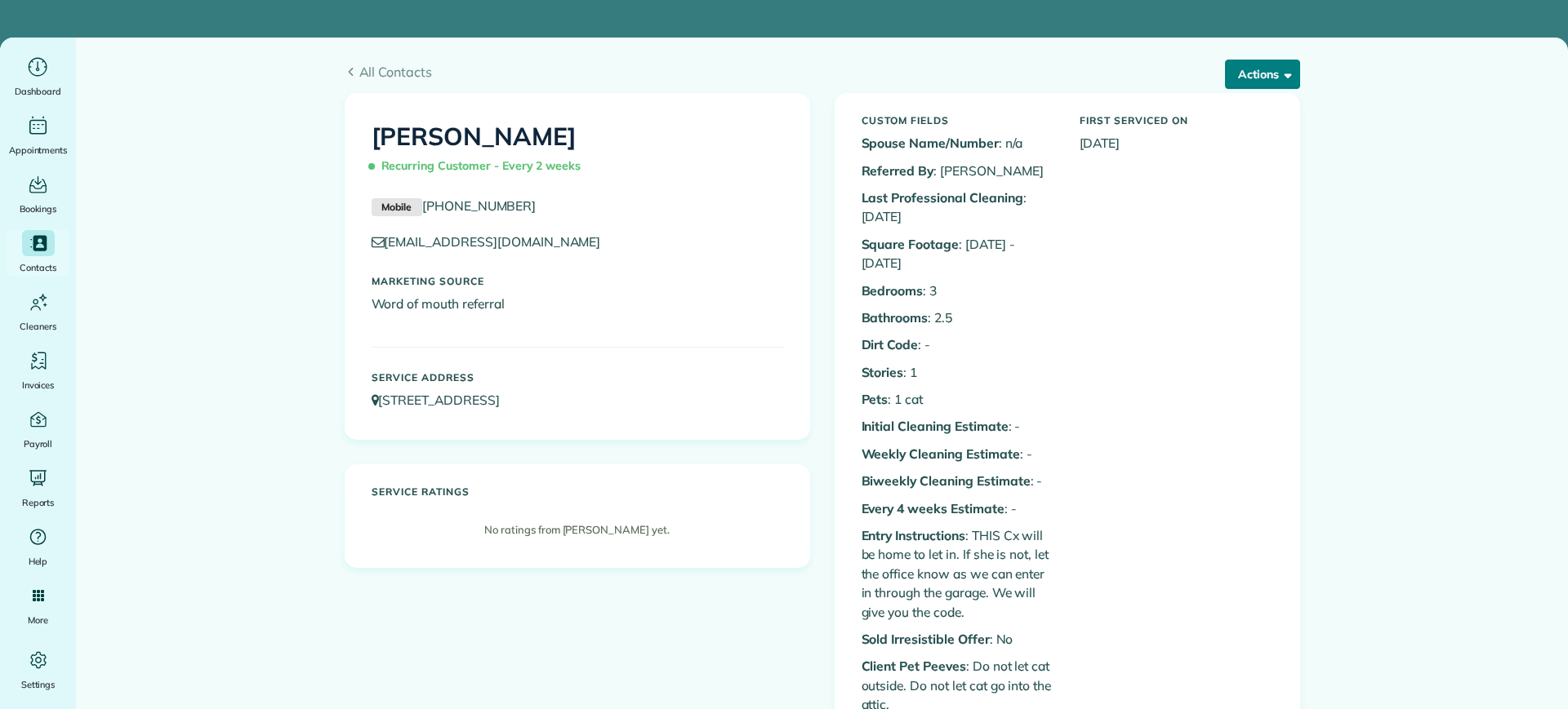
click at [1256, 69] on button "Actions" at bounding box center [1262, 74] width 75 height 29
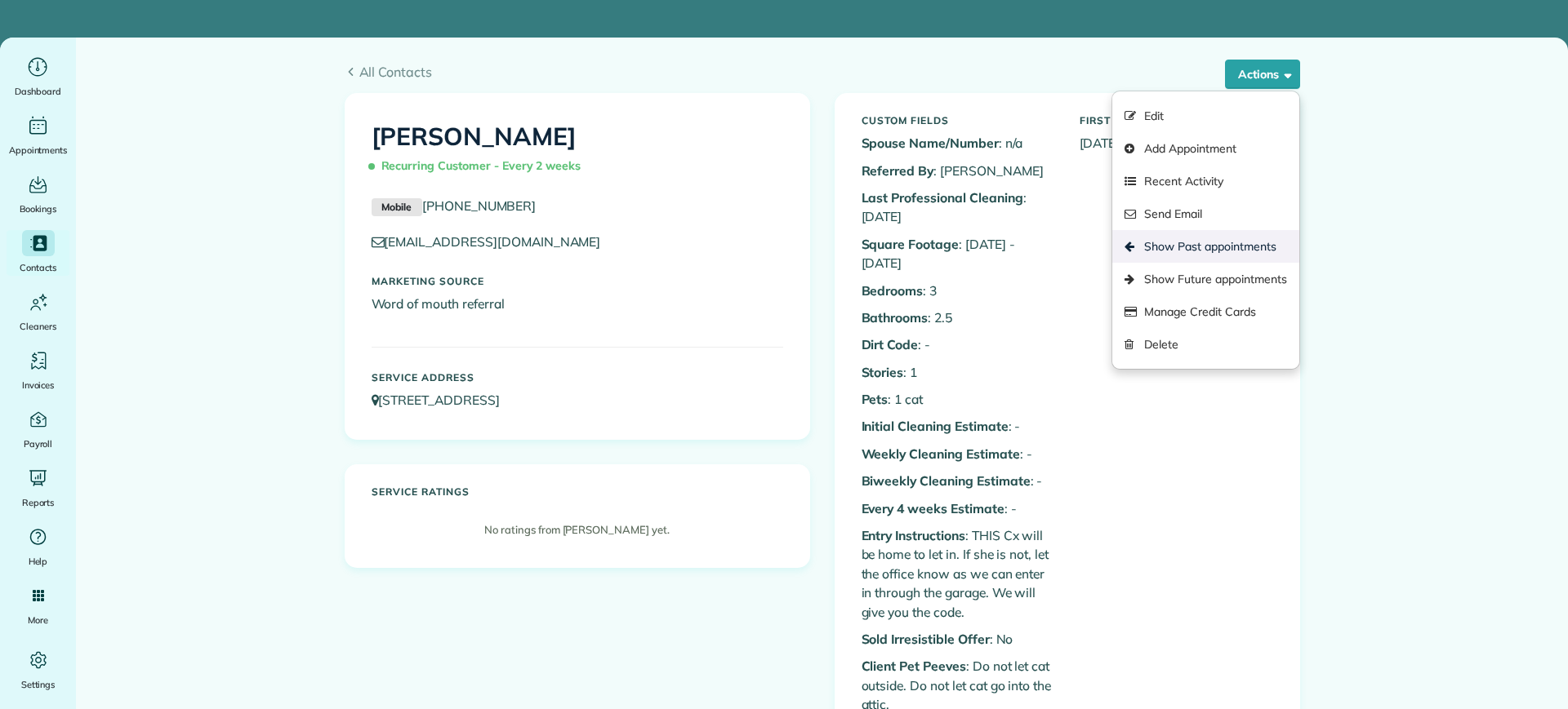
click at [1258, 251] on link "Show Past appointments" at bounding box center [1206, 246] width 187 height 33
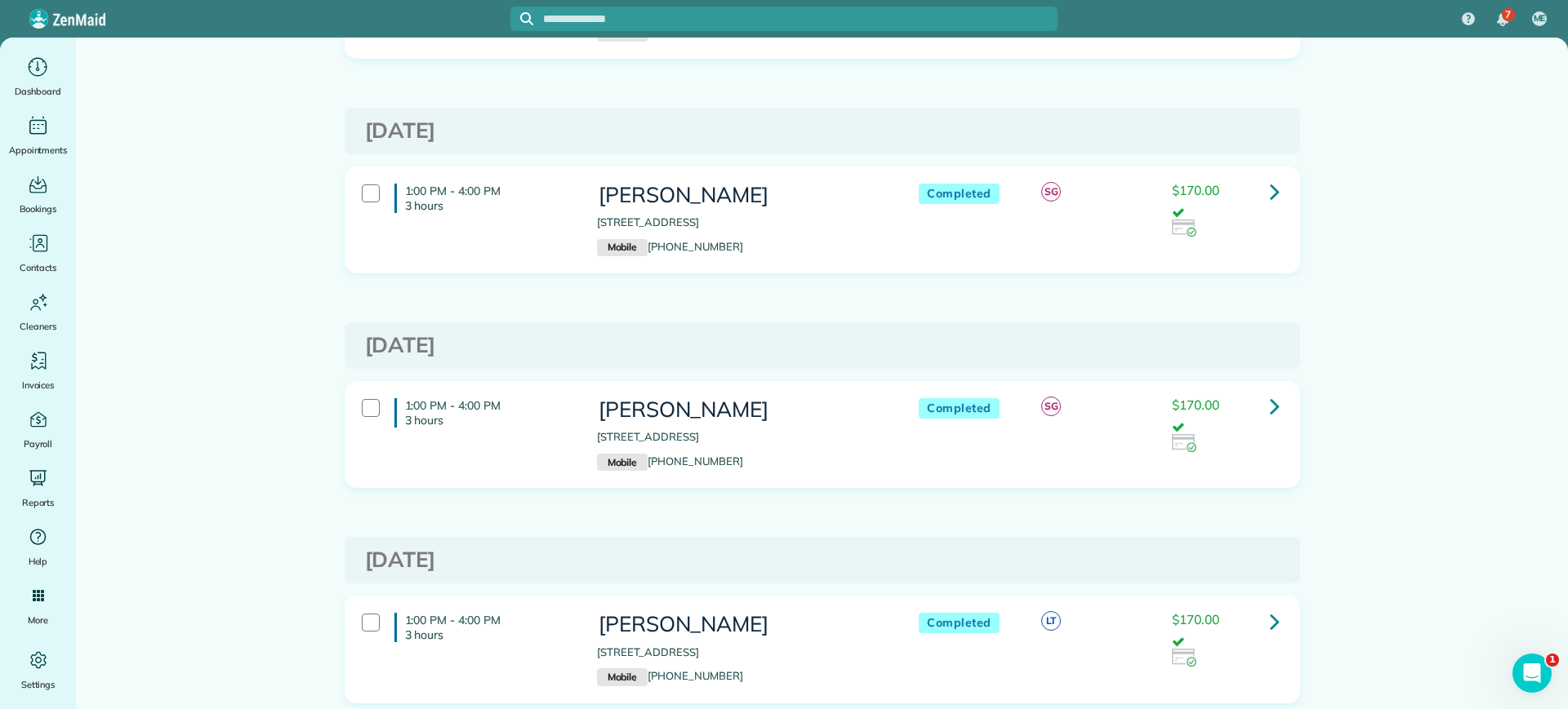
scroll to position [1122, 0]
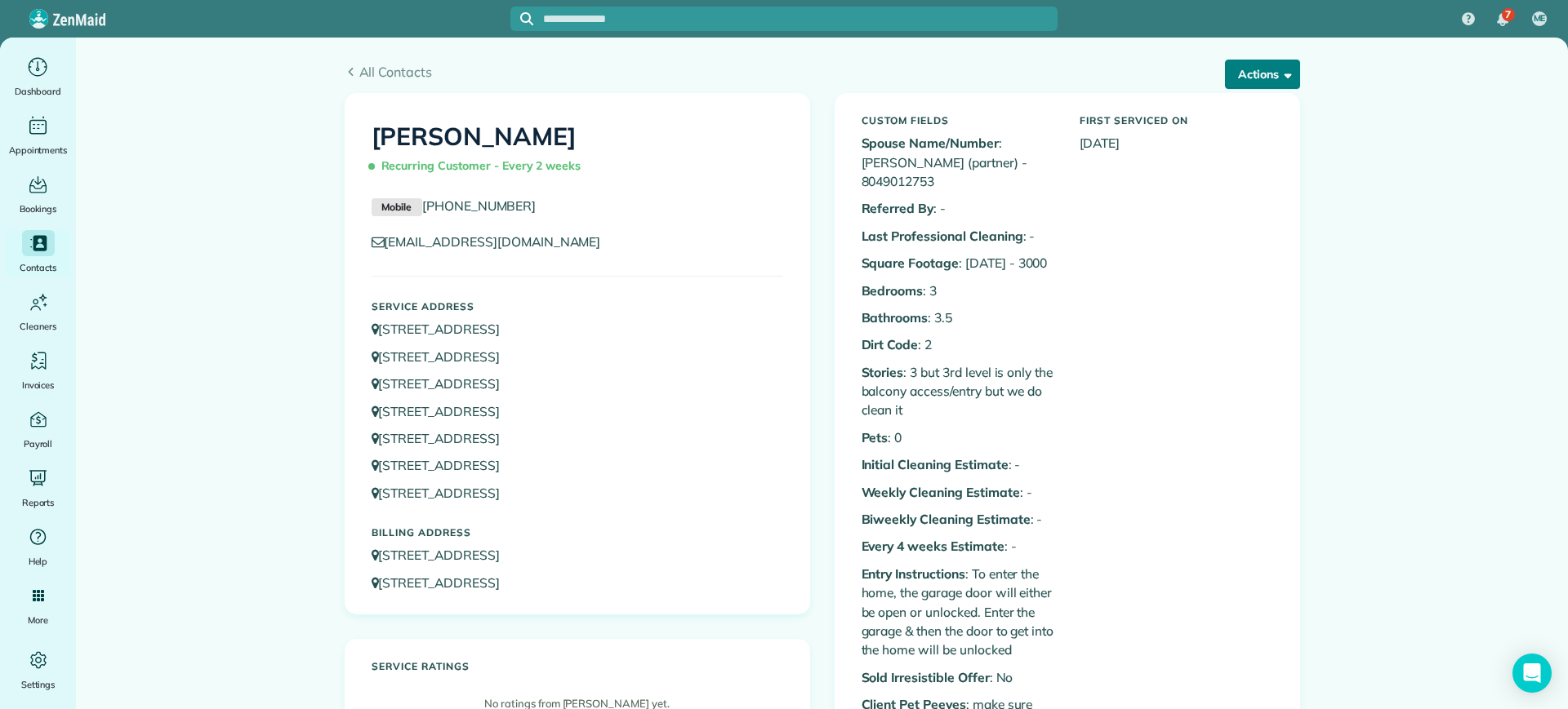
click at [1234, 66] on button "Actions" at bounding box center [1262, 74] width 75 height 29
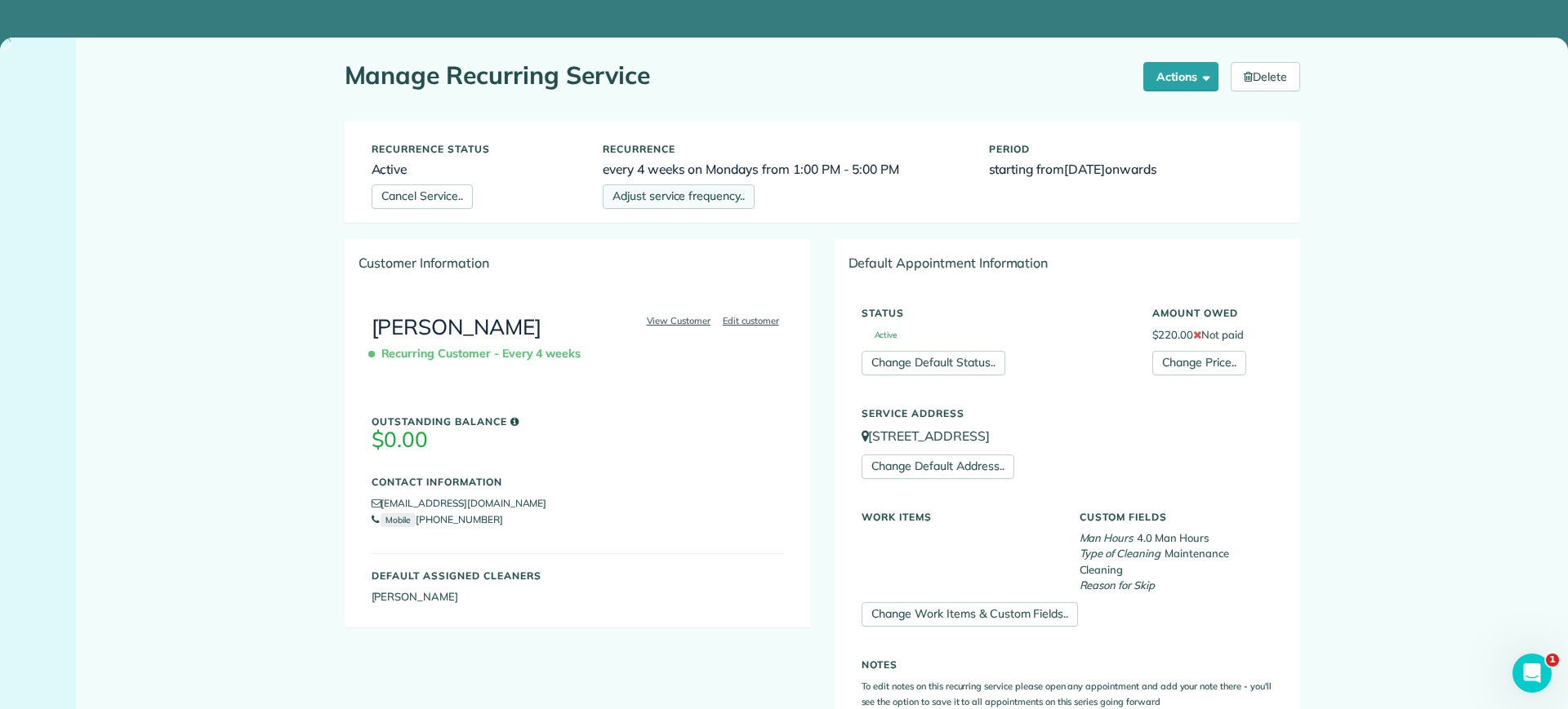
click at [714, 203] on link "Adjust service frequency.." at bounding box center [678, 197] width 152 height 24
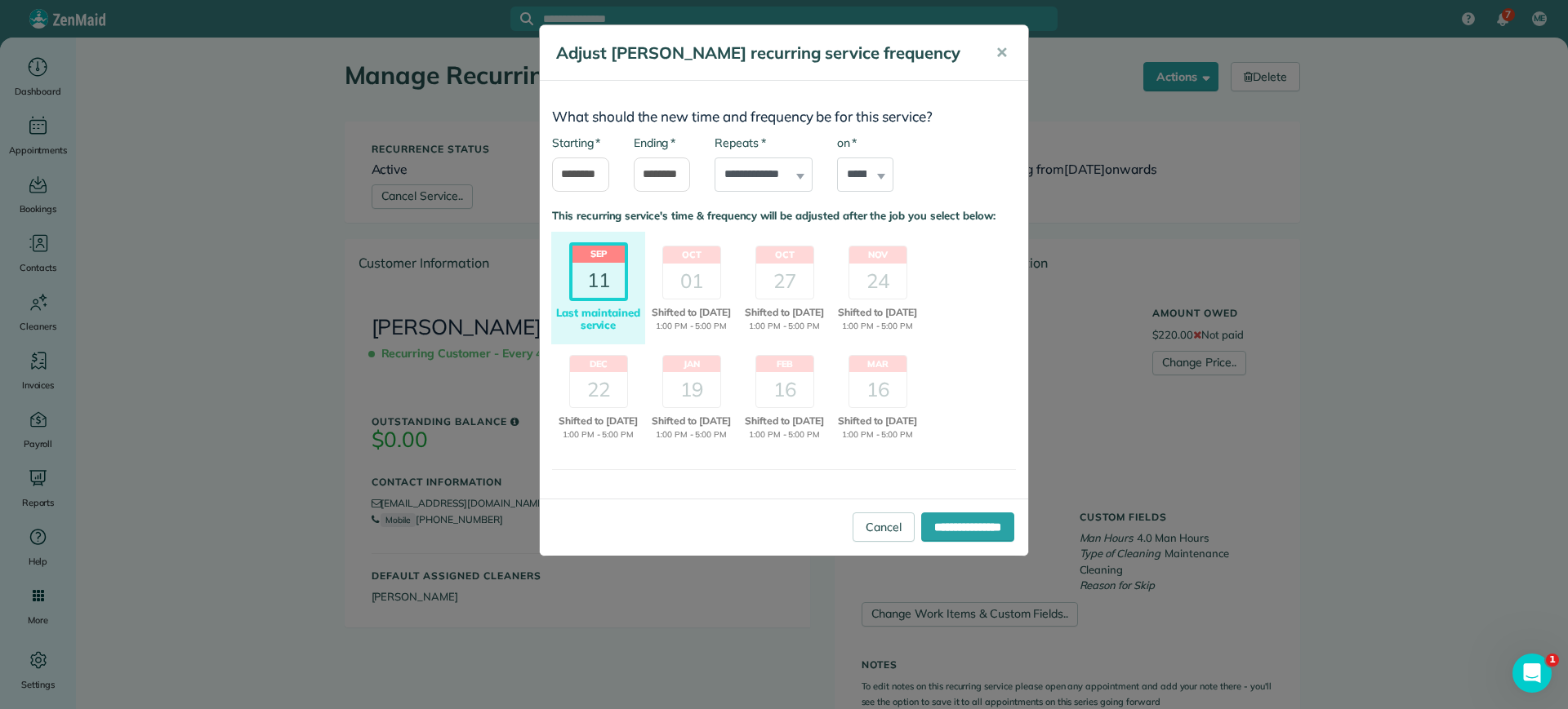
drag, startPoint x: 697, startPoint y: 300, endPoint x: 934, endPoint y: 356, distance: 243.5
click at [926, 360] on div "[DATE] Shifted Maintained 8:00 AM -12:00 PM Last maintained service [DATE] Shif…" at bounding box center [783, 342] width 488 height 221
click at [982, 318] on div "[DATE] Shifted Maintained 8:00 AM -12:00 PM Last maintained service [DATE] Shif…" at bounding box center [783, 342] width 488 height 221
click at [723, 296] on div "[DATE] Shifted to [DATE] 1:00 PM - 5:00 PM Maintained 8:00 AM -12:00 PM Last ma…" at bounding box center [692, 290] width 94 height 109
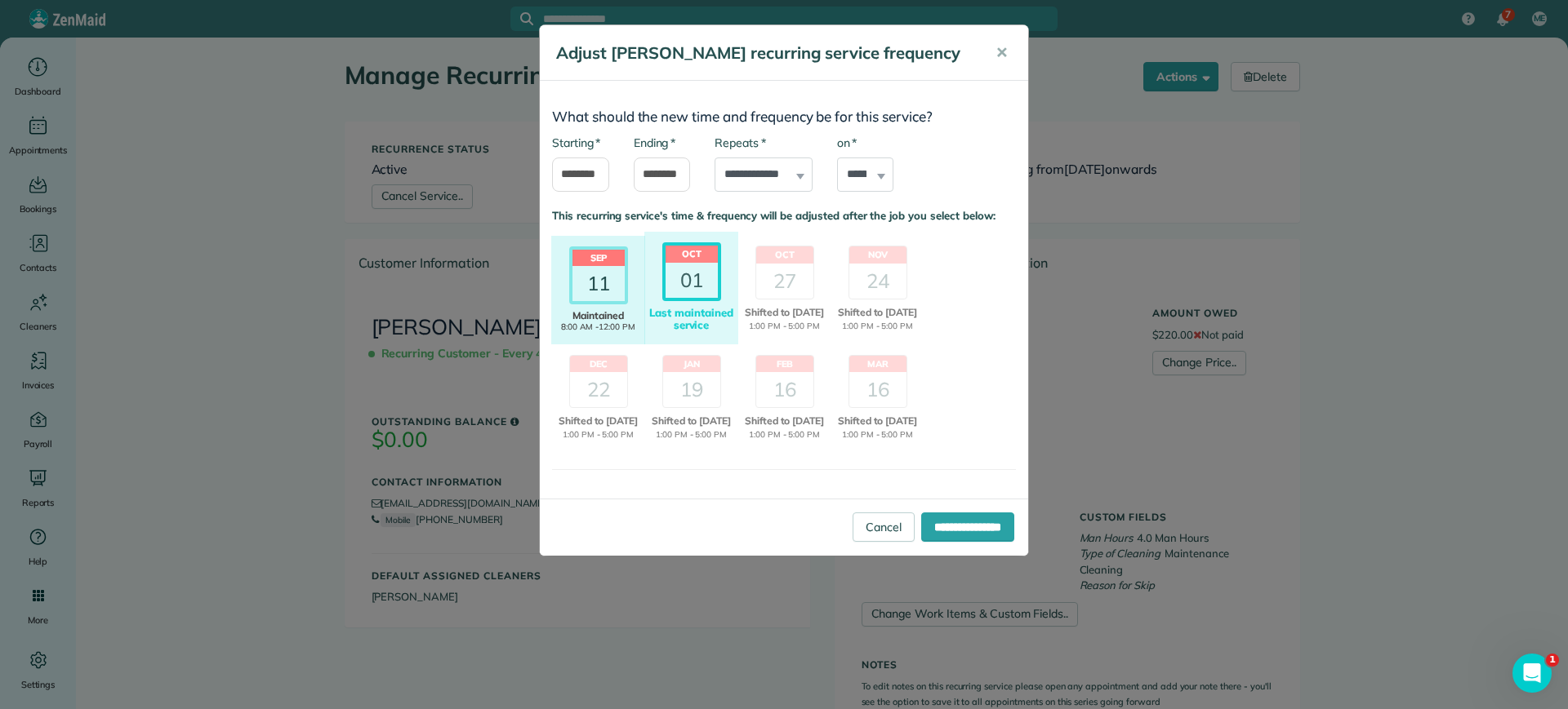
click at [608, 284] on div "11" at bounding box center [598, 284] width 52 height 35
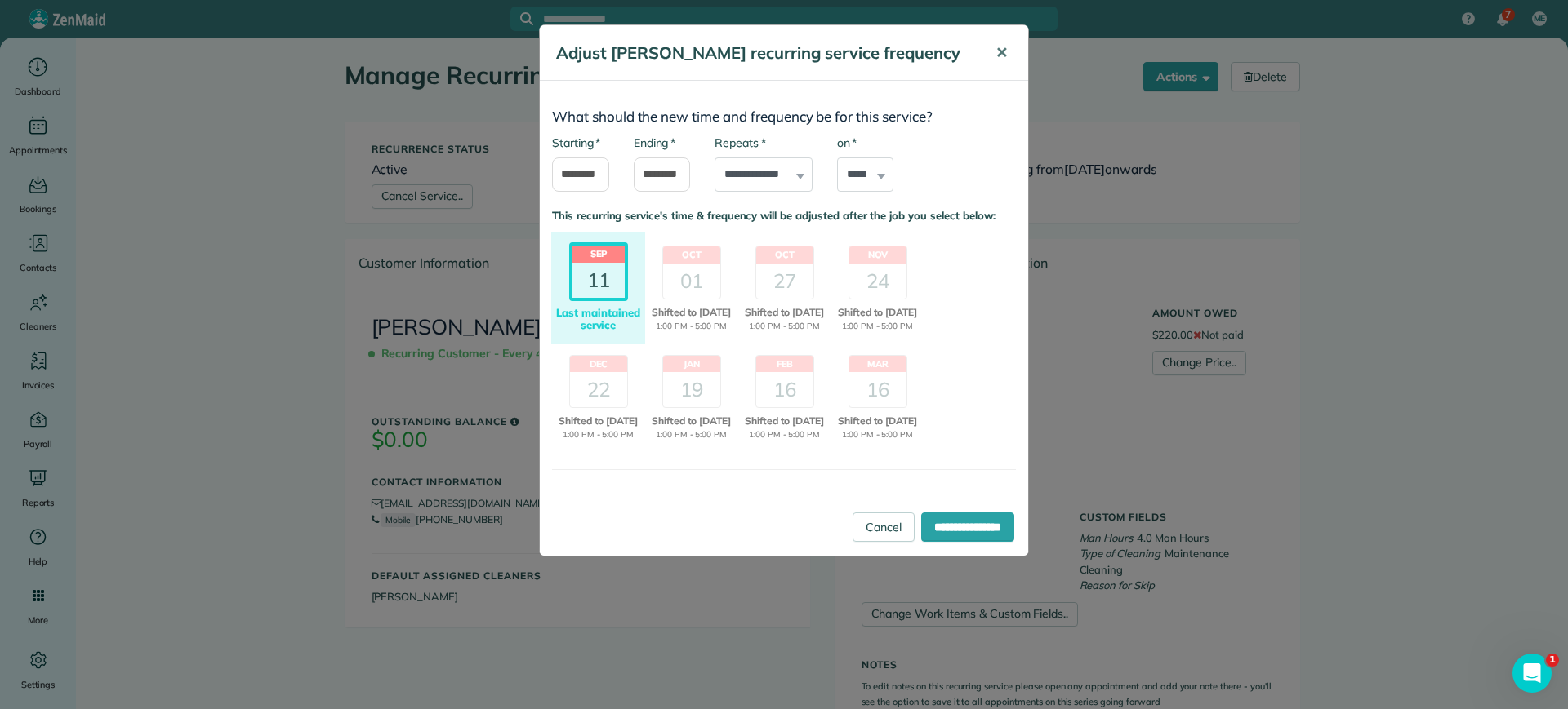
click at [1008, 50] on button "✕" at bounding box center [1002, 53] width 37 height 39
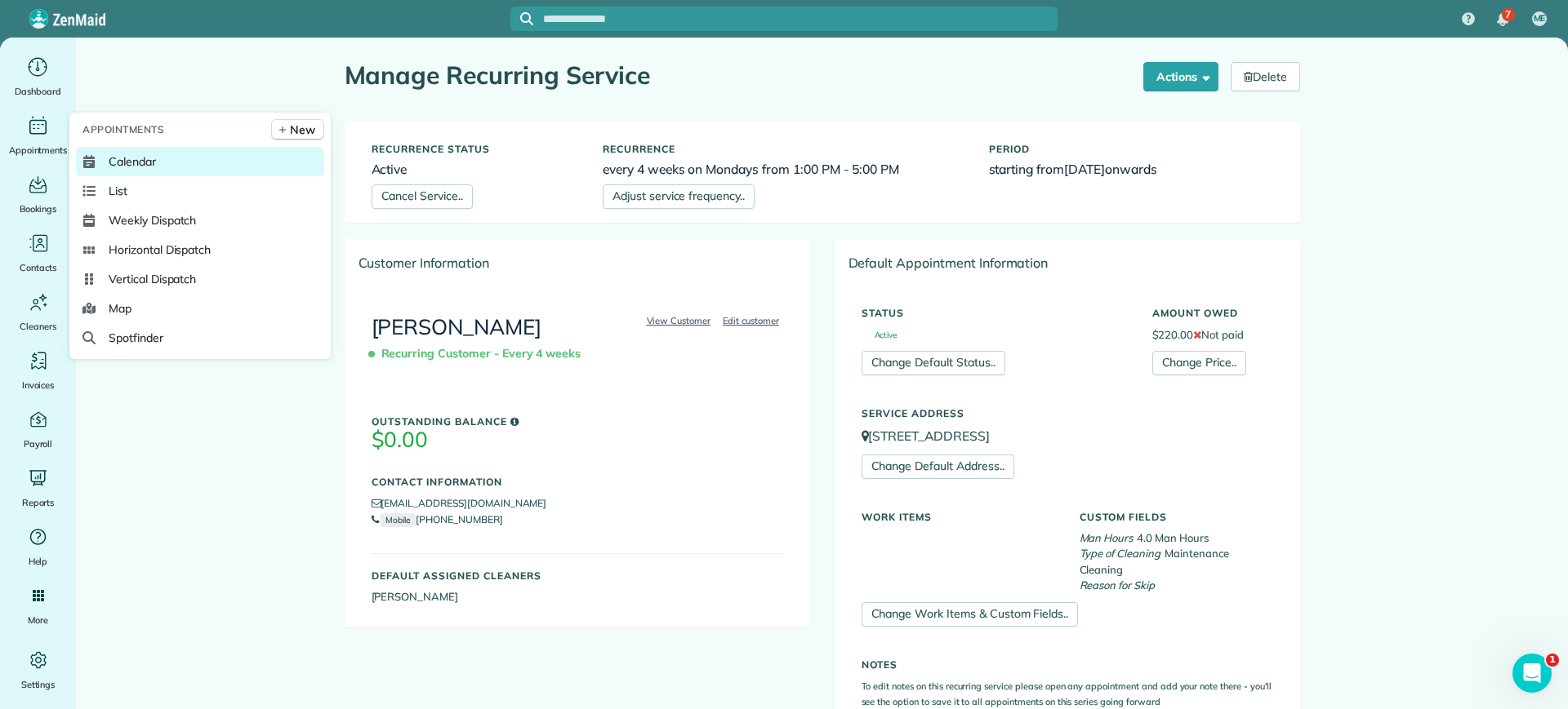
click at [144, 158] on span "Calendar" at bounding box center [132, 161] width 47 height 16
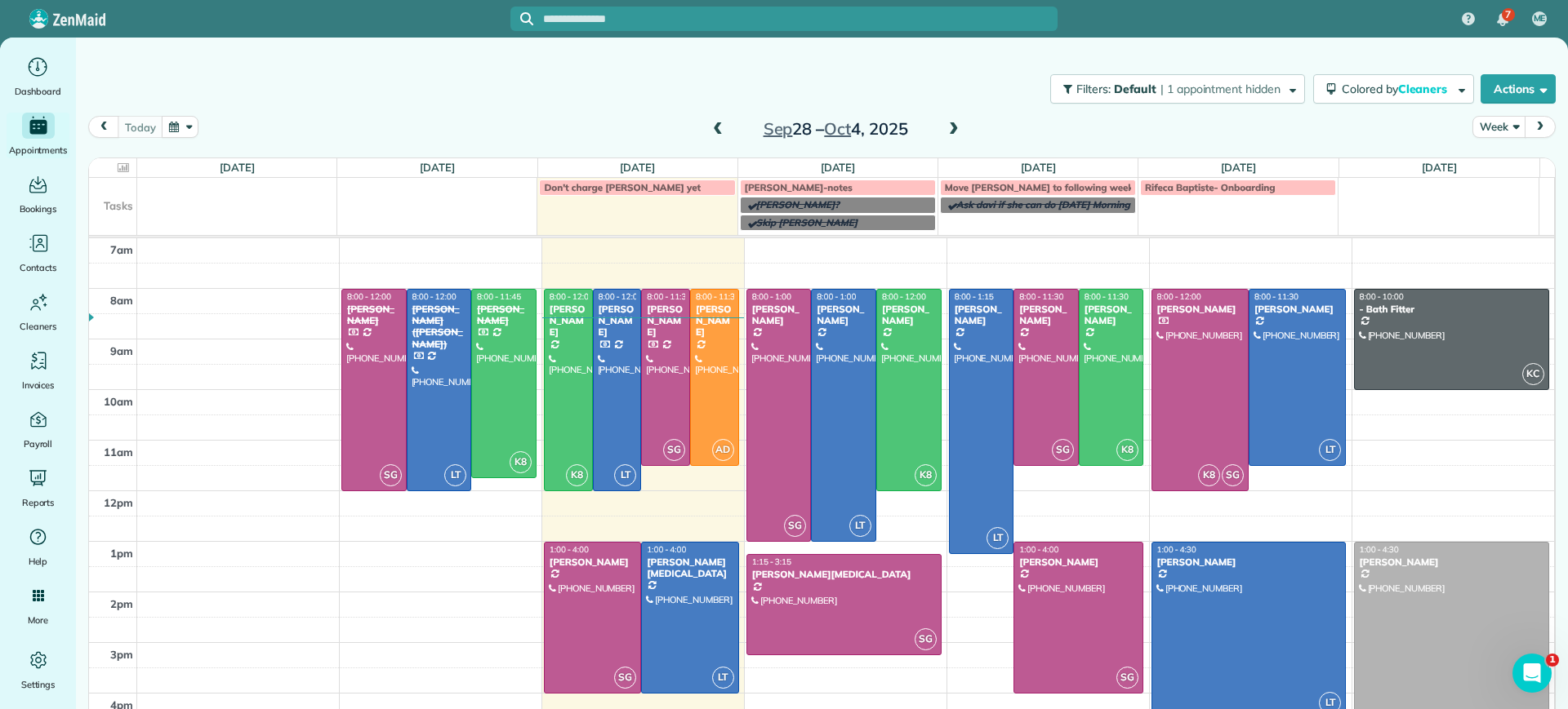
click at [944, 125] on span at bounding box center [953, 129] width 18 height 14
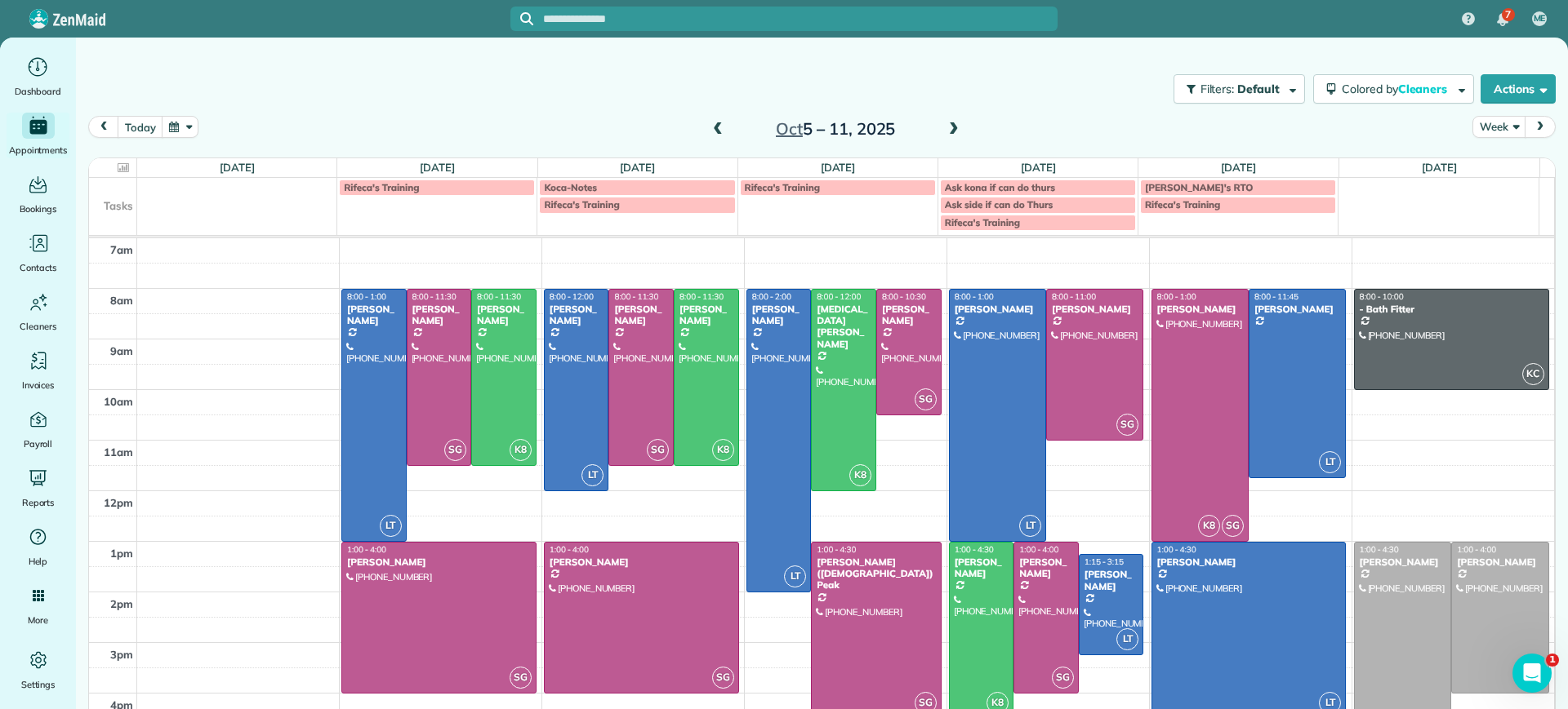
click at [944, 125] on span at bounding box center [953, 129] width 18 height 14
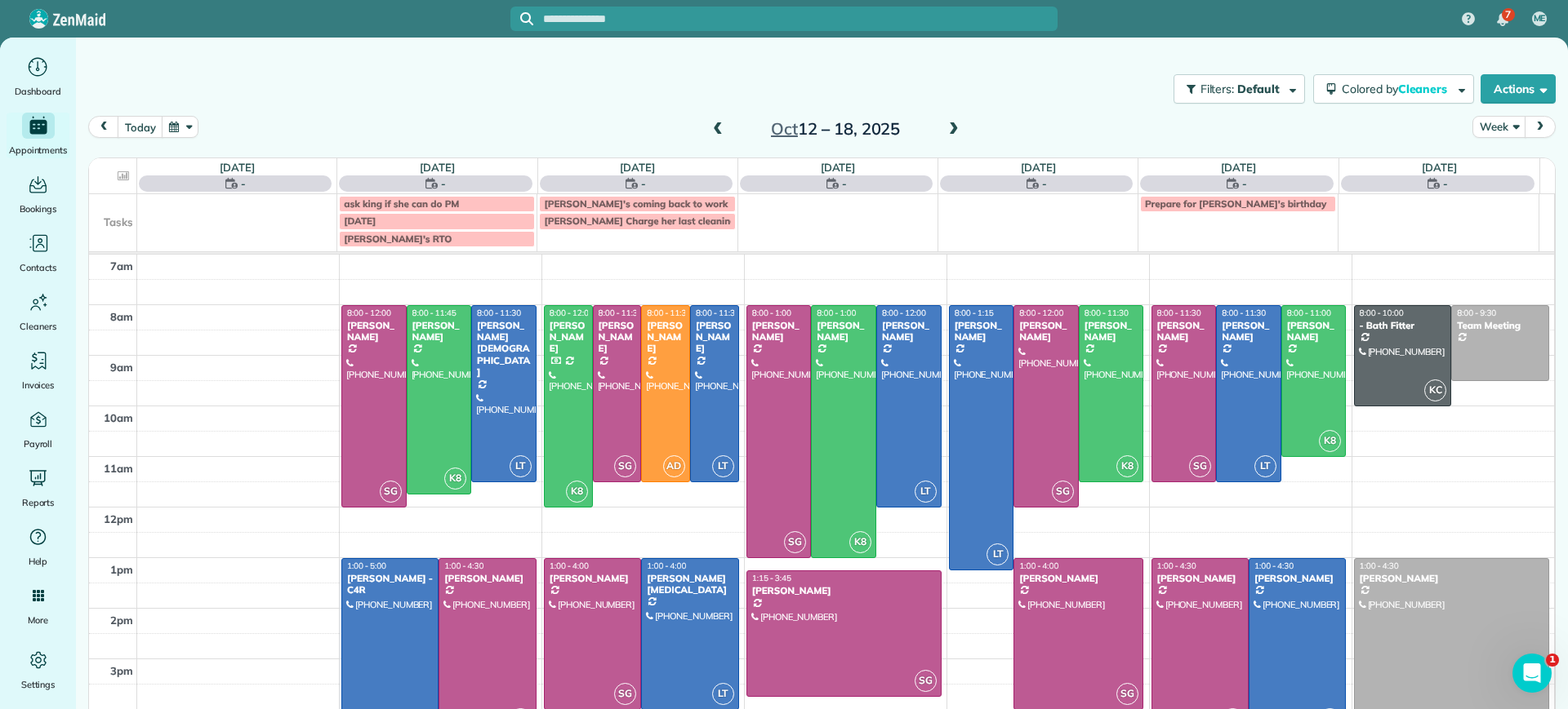
click at [944, 125] on span at bounding box center [953, 129] width 18 height 14
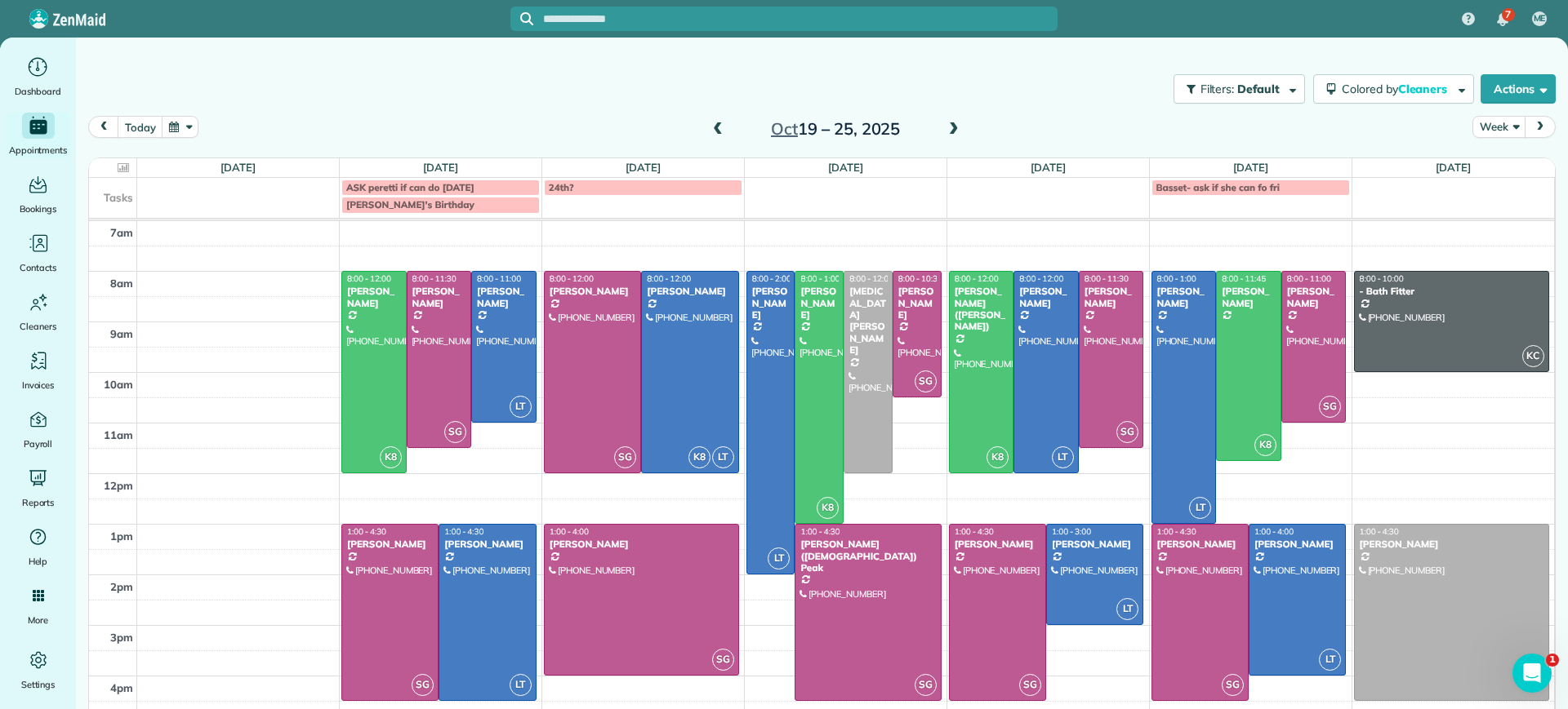
click at [944, 125] on span at bounding box center [953, 129] width 18 height 14
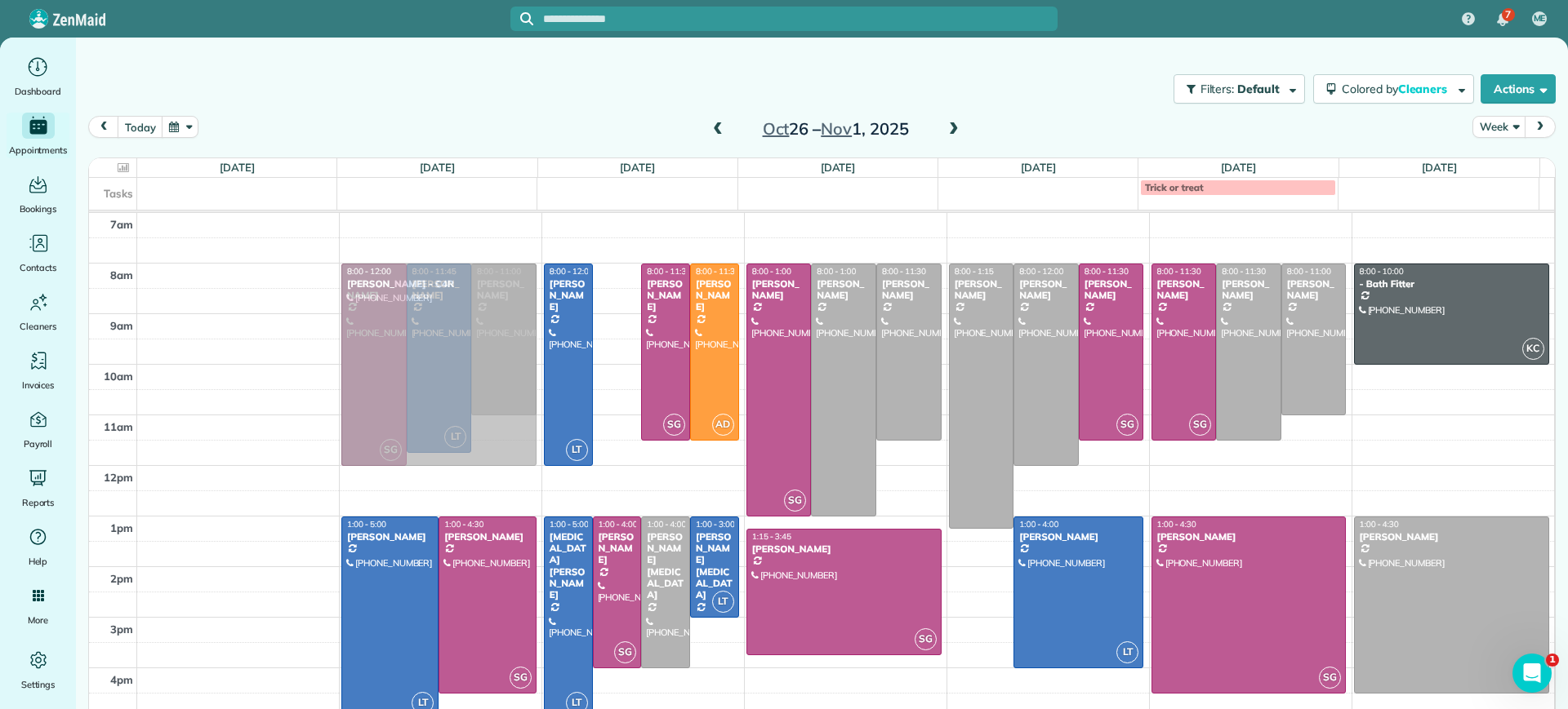
drag, startPoint x: 618, startPoint y: 376, endPoint x: 513, endPoint y: 381, distance: 105.1
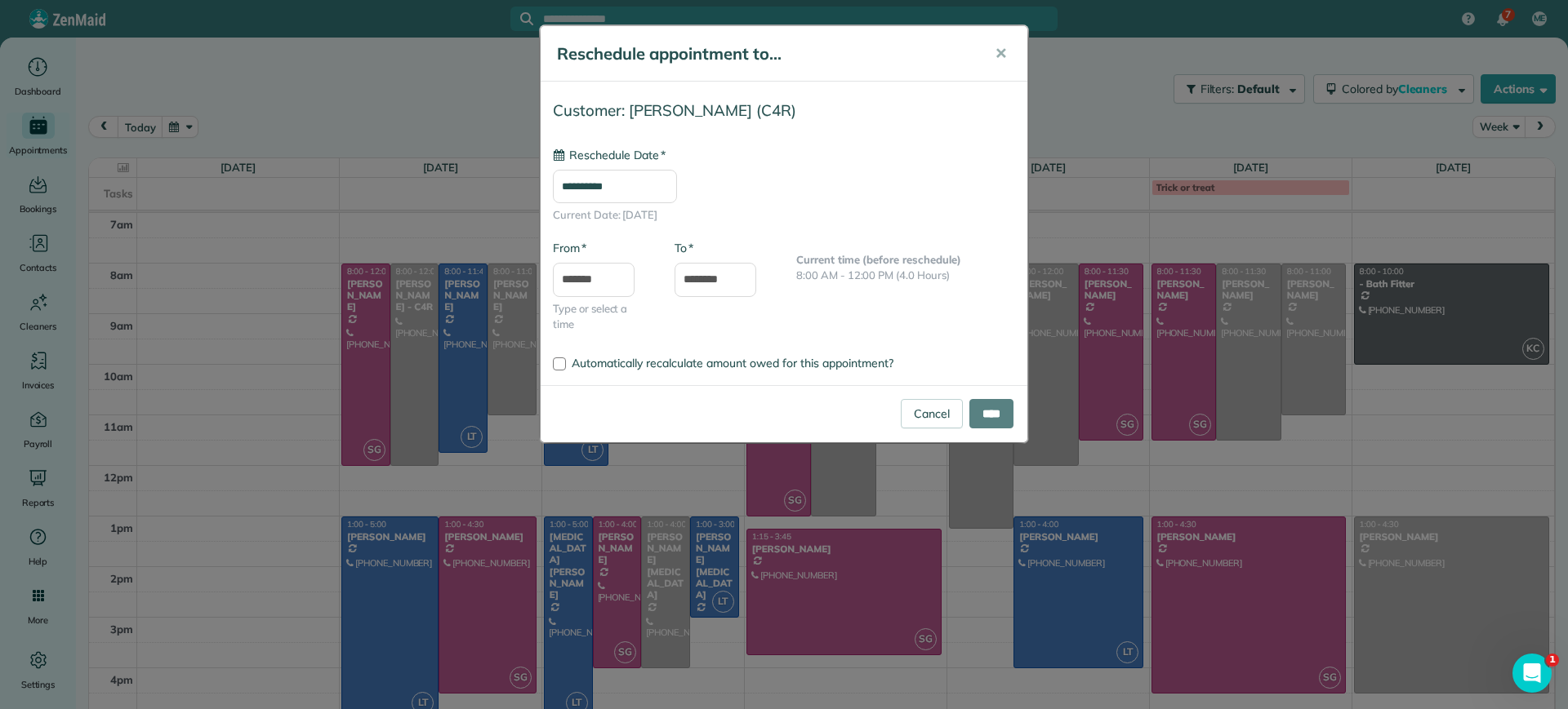
type input "**********"
drag, startPoint x: 972, startPoint y: 418, endPoint x: 983, endPoint y: 119, distance: 299.2
click at [983, 165] on form "**********" at bounding box center [783, 262] width 487 height 361
click at [1004, 51] on span "✕" at bounding box center [1001, 53] width 13 height 18
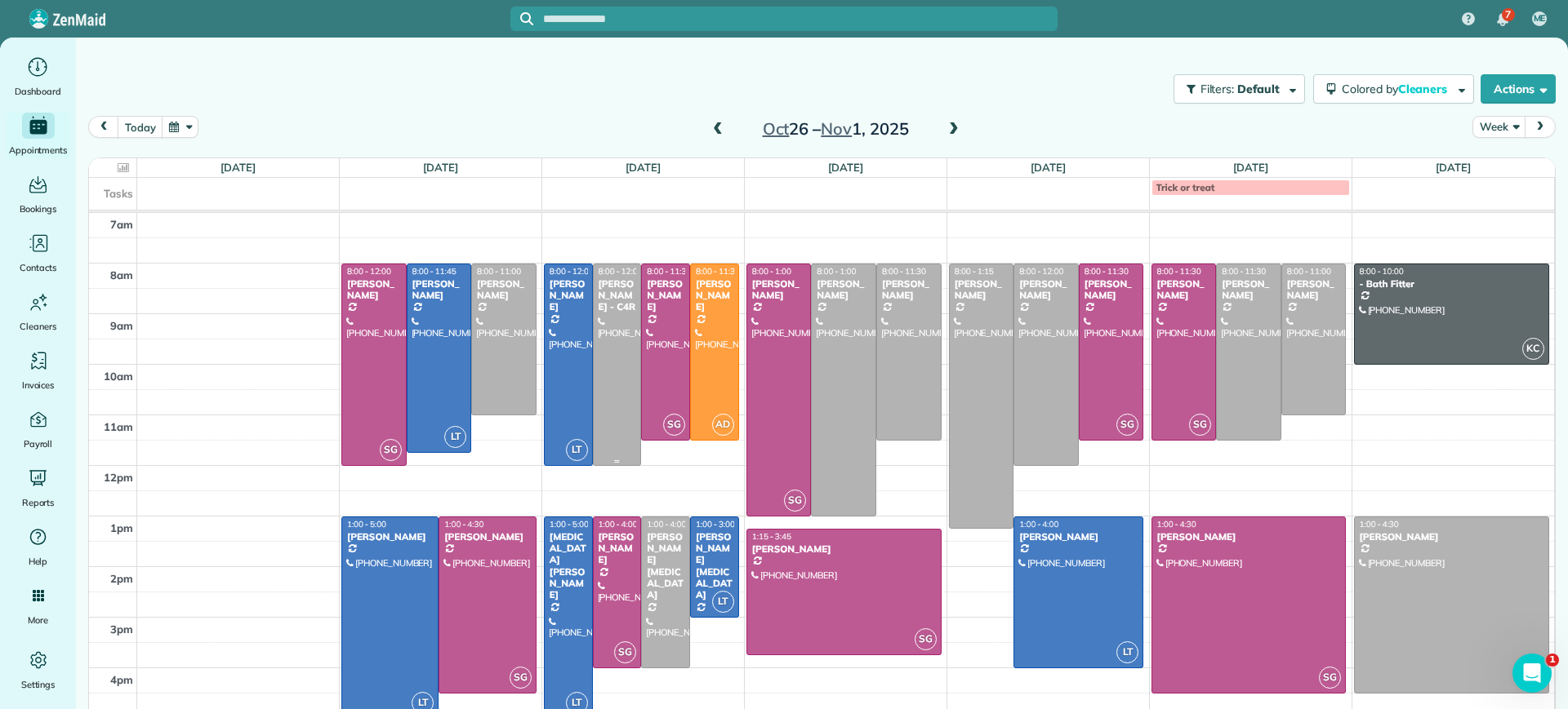
click at [608, 336] on div at bounding box center [617, 365] width 47 height 201
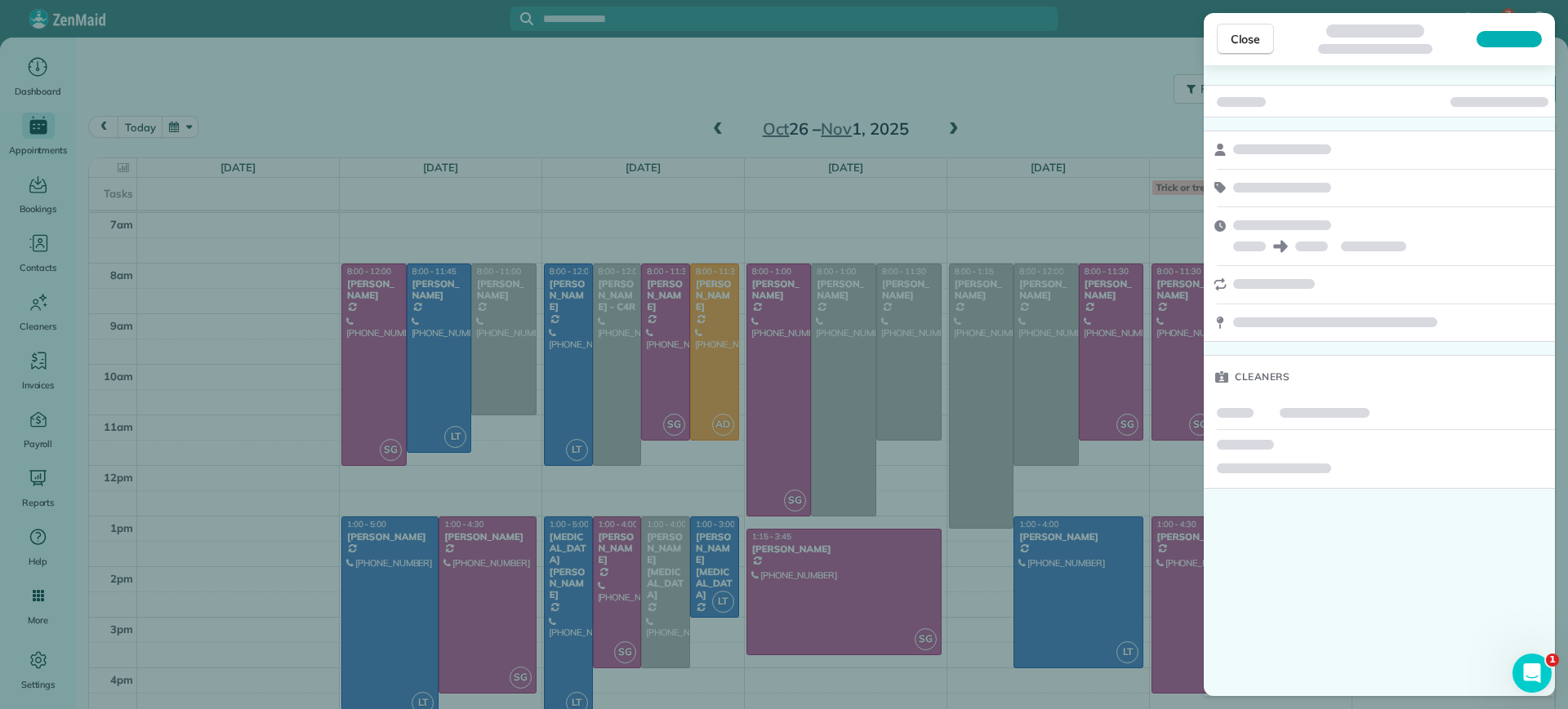
click at [574, 508] on div "Close Cleaners" at bounding box center [784, 354] width 1568 height 709
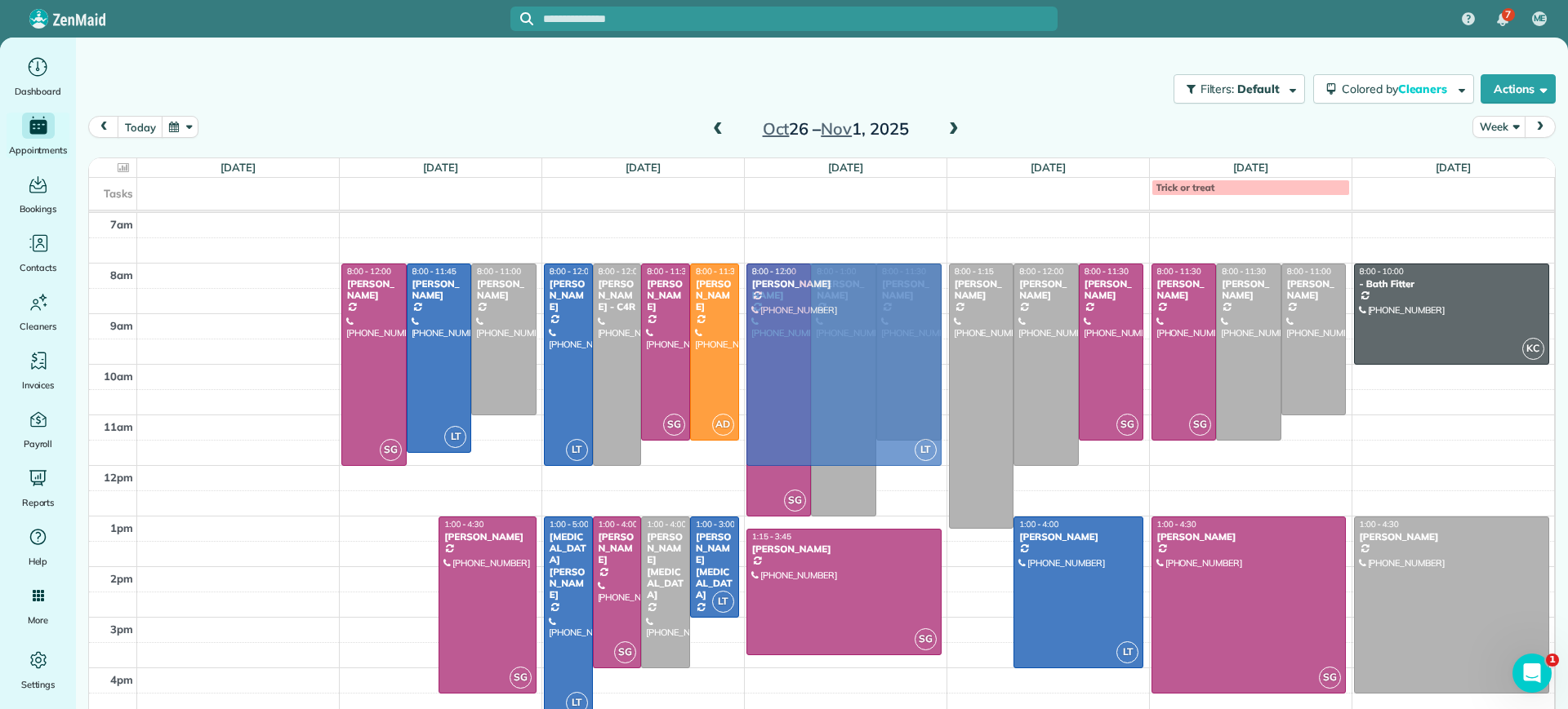
drag, startPoint x: 374, startPoint y: 603, endPoint x: 855, endPoint y: 348, distance: 544.4
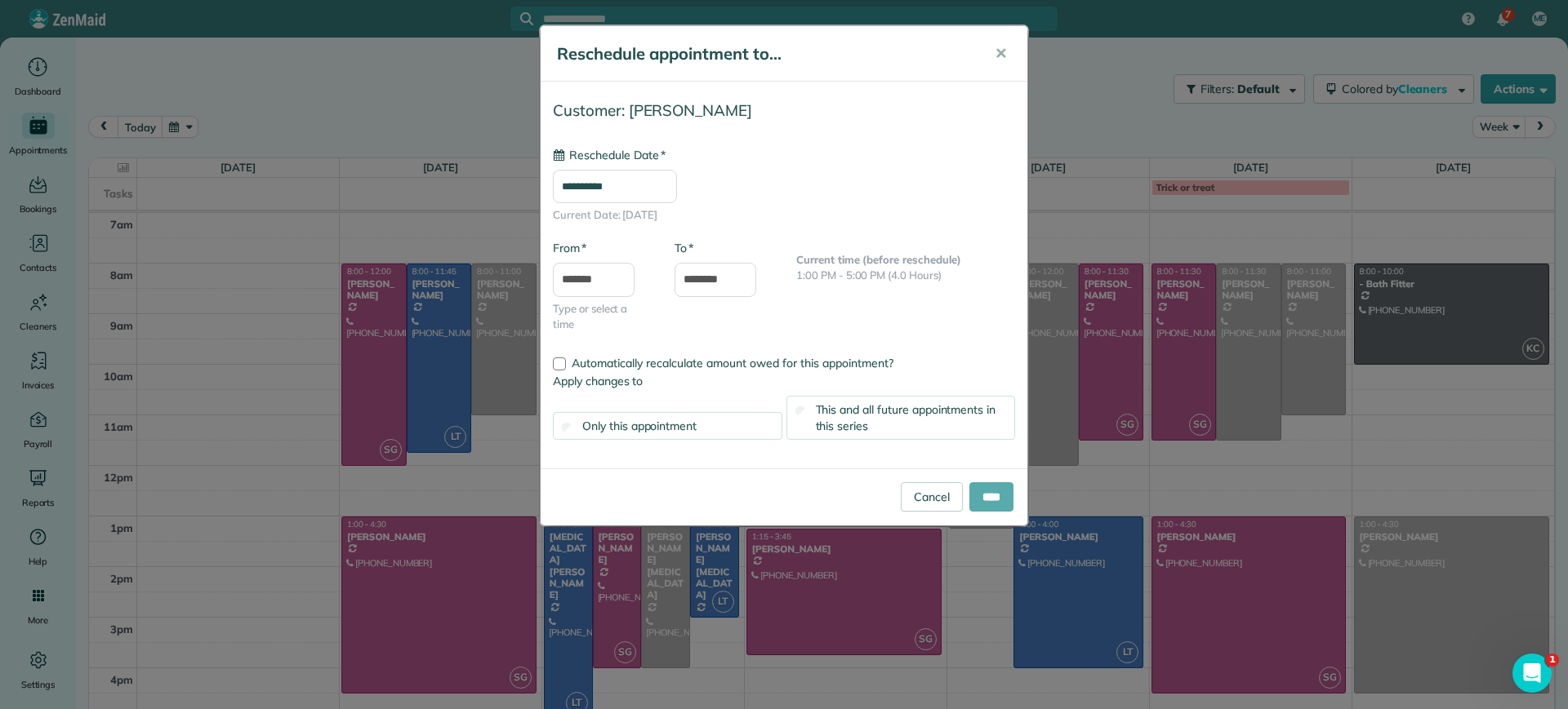
type input "**********"
click at [989, 490] on input "****" at bounding box center [991, 496] width 44 height 29
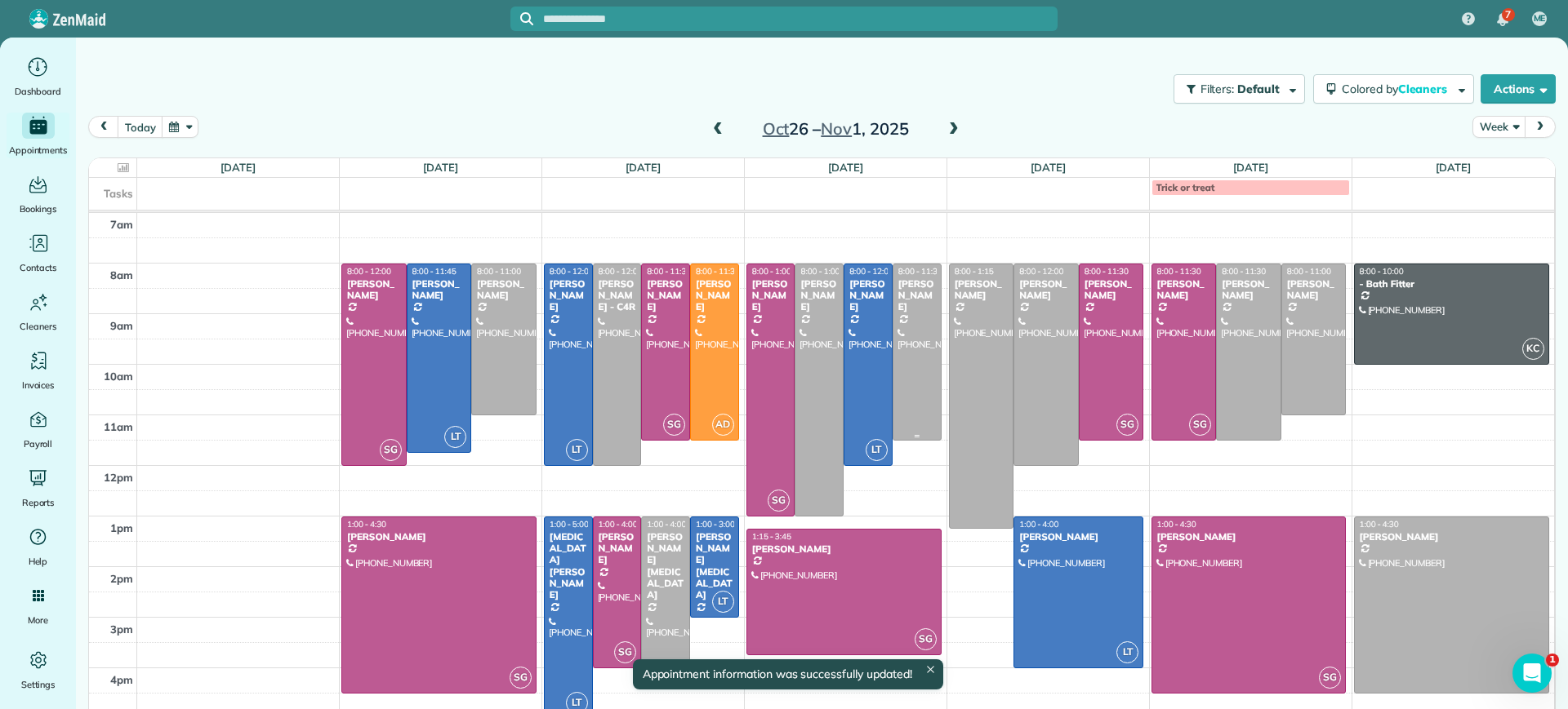
click at [911, 333] on div at bounding box center [917, 352] width 47 height 176
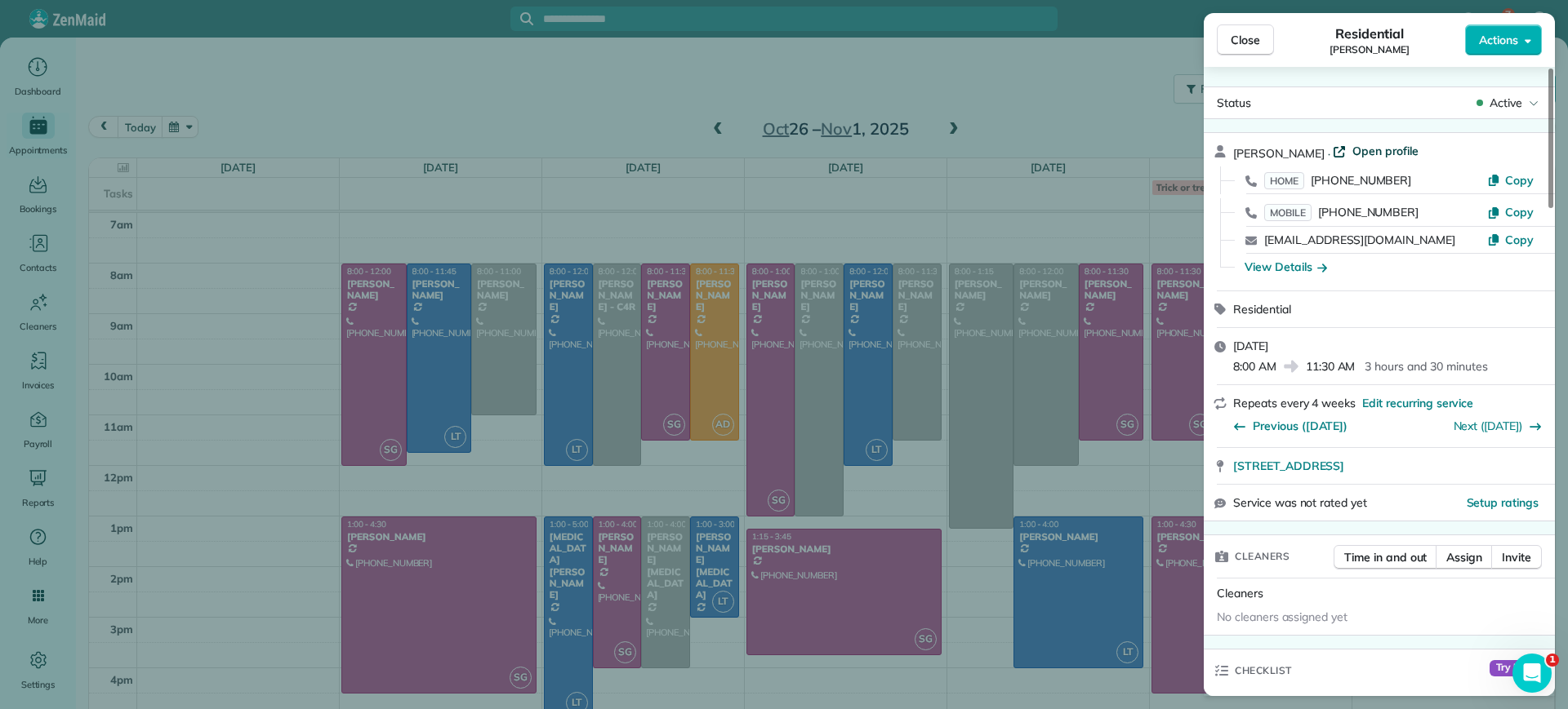
click at [1378, 148] on span "Open profile" at bounding box center [1385, 150] width 66 height 16
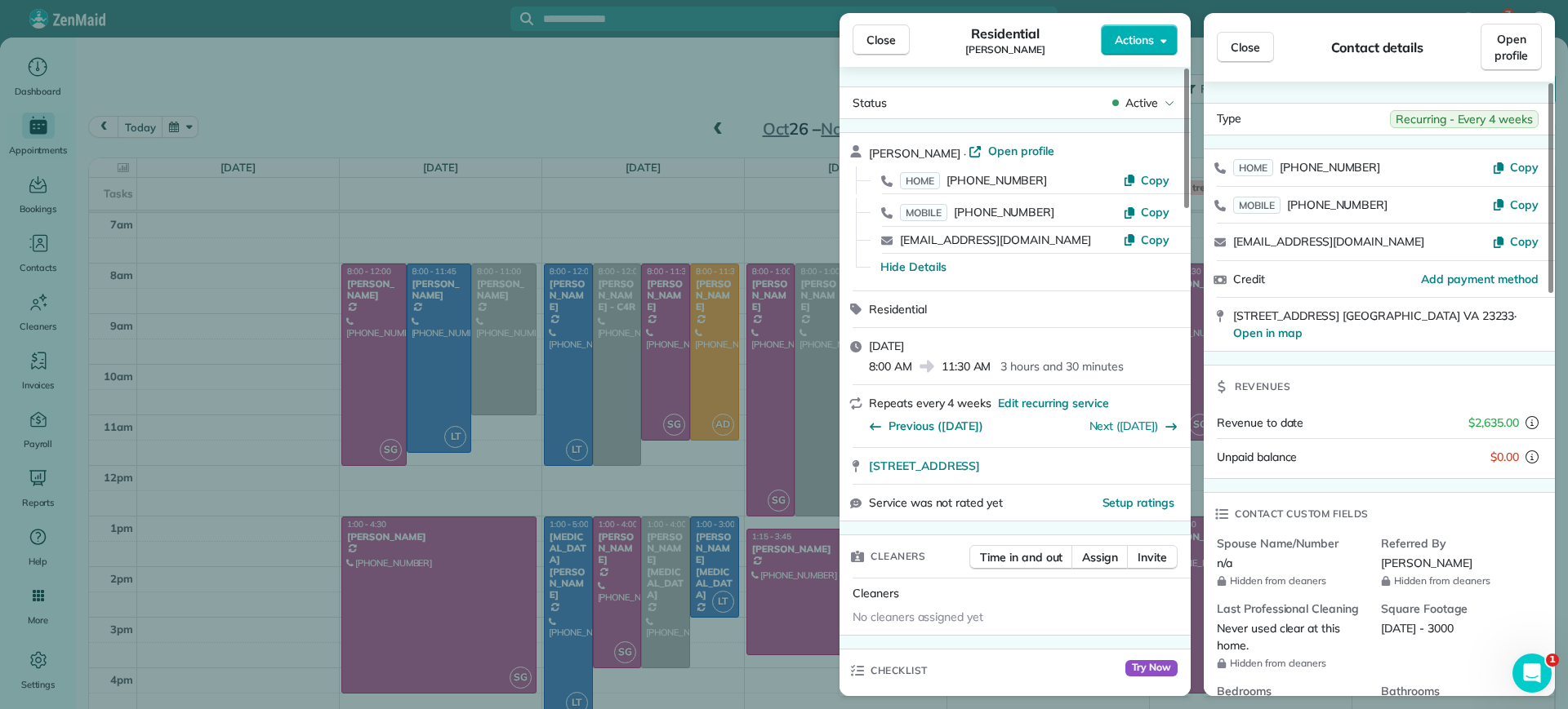
click at [646, 92] on div "Close Residential Lucy McCown Actions Status Active Lucy McCown · Open profile …" at bounding box center [784, 354] width 1568 height 709
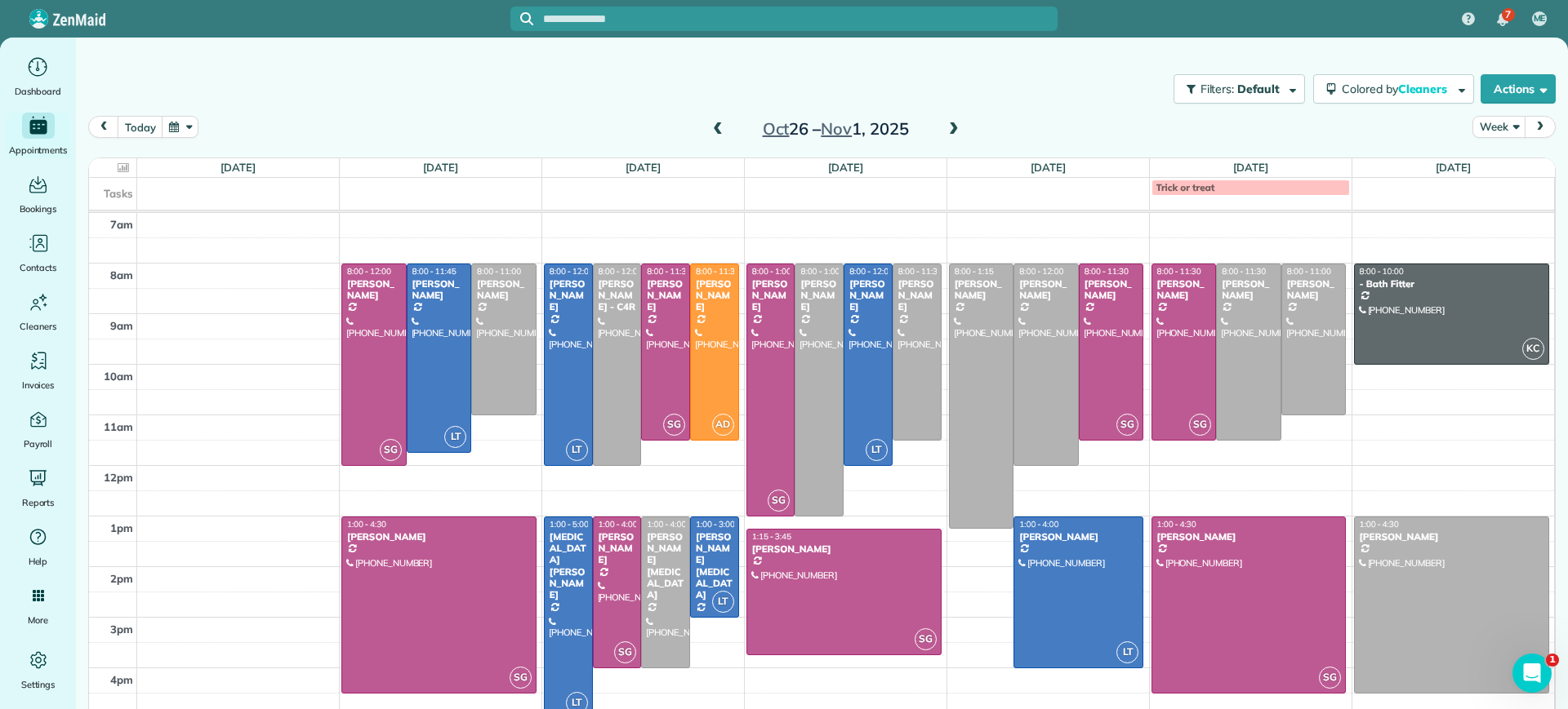
click at [708, 128] on span at bounding box center [717, 129] width 18 height 14
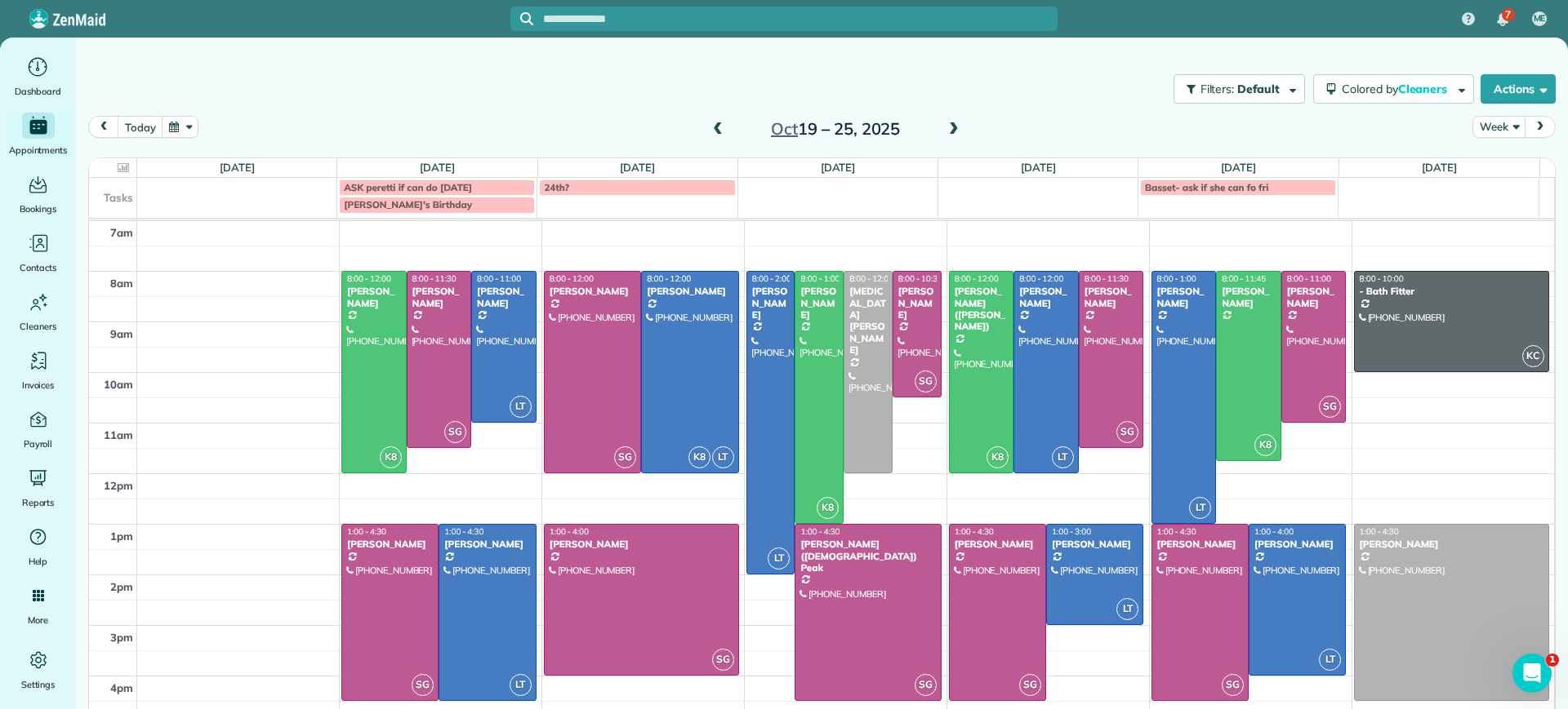
click at [708, 128] on span at bounding box center [717, 129] width 18 height 14
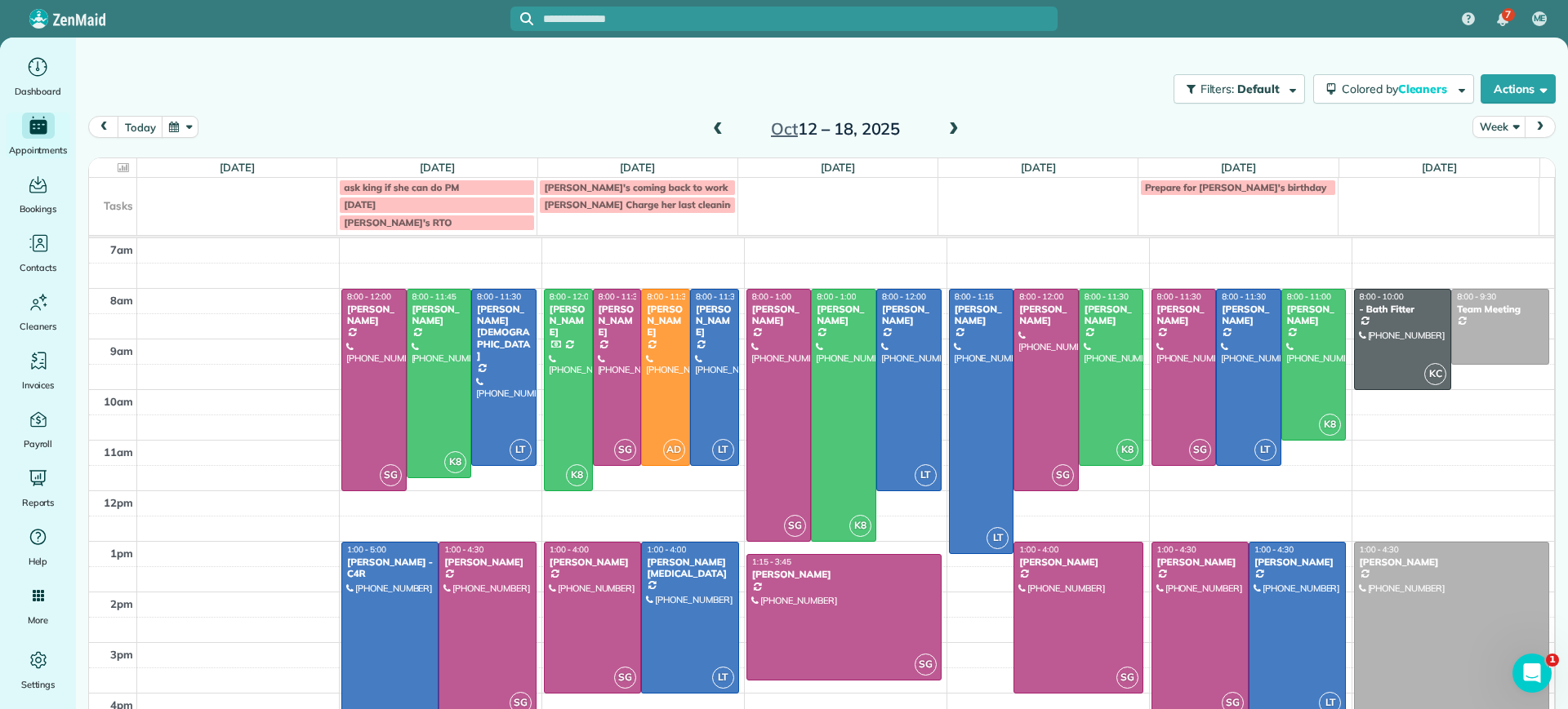
click at [1260, 553] on span "1:00 - 4:30" at bounding box center [1274, 549] width 39 height 11
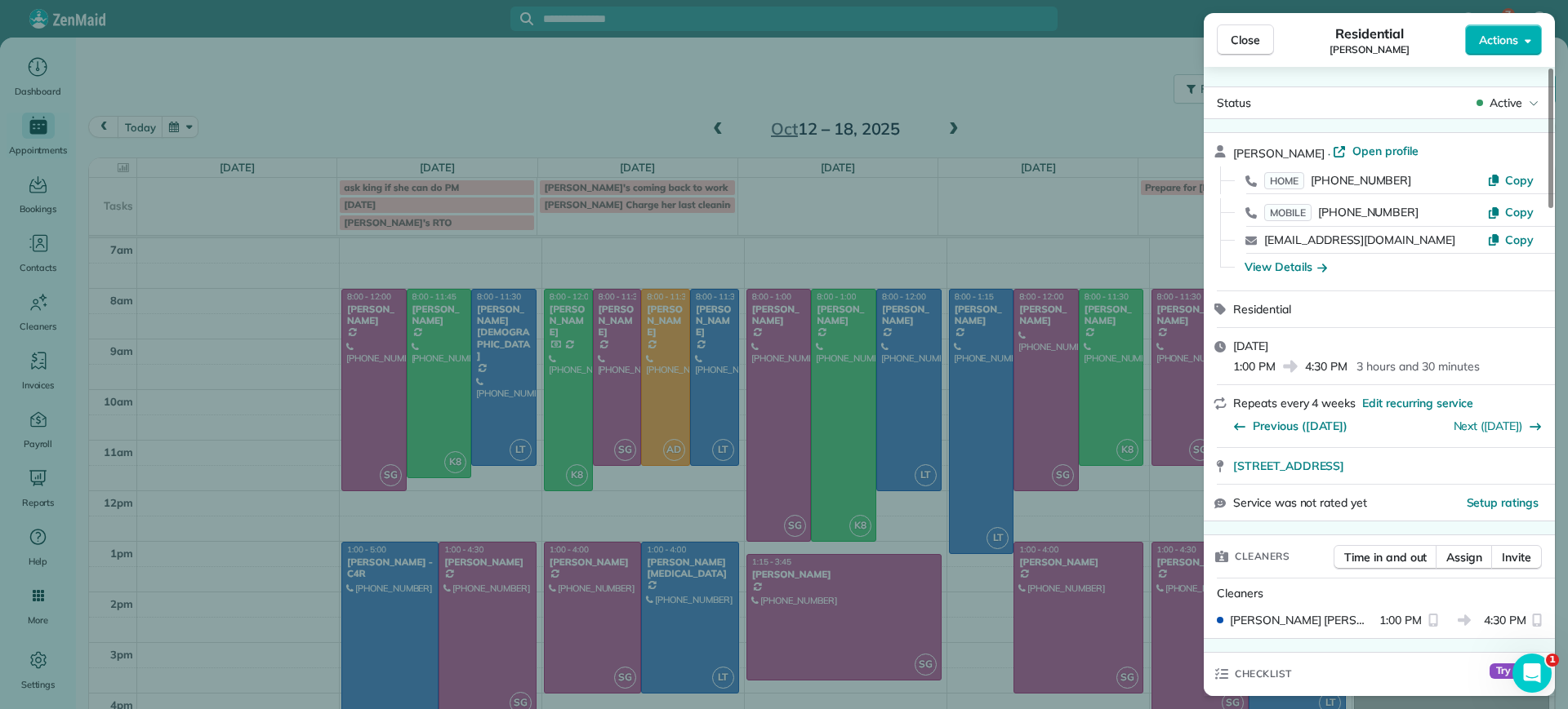
click at [823, 87] on div "Close Residential Lucy McCown Actions Status Active Lucy McCown · Open profile …" at bounding box center [784, 354] width 1568 height 709
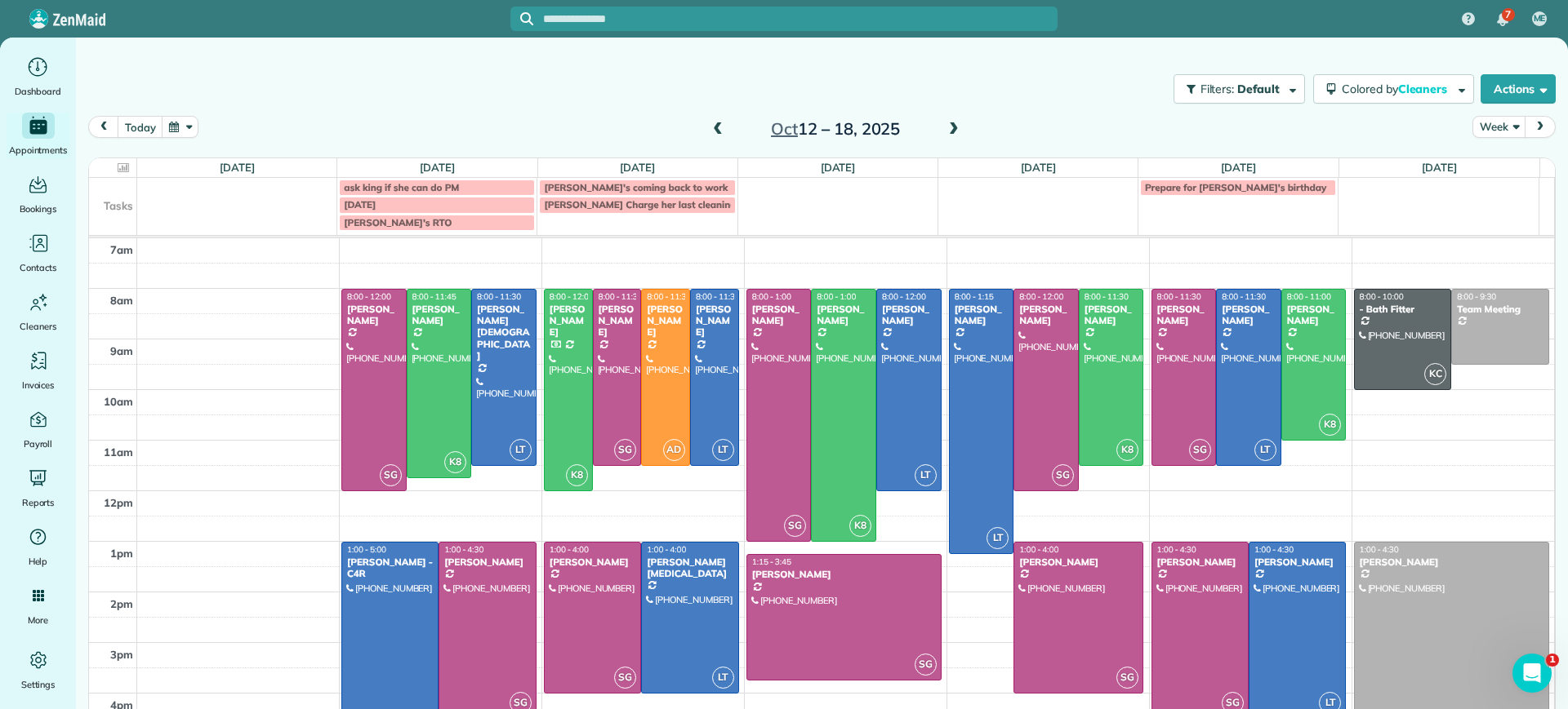
click at [951, 125] on span at bounding box center [953, 129] width 18 height 14
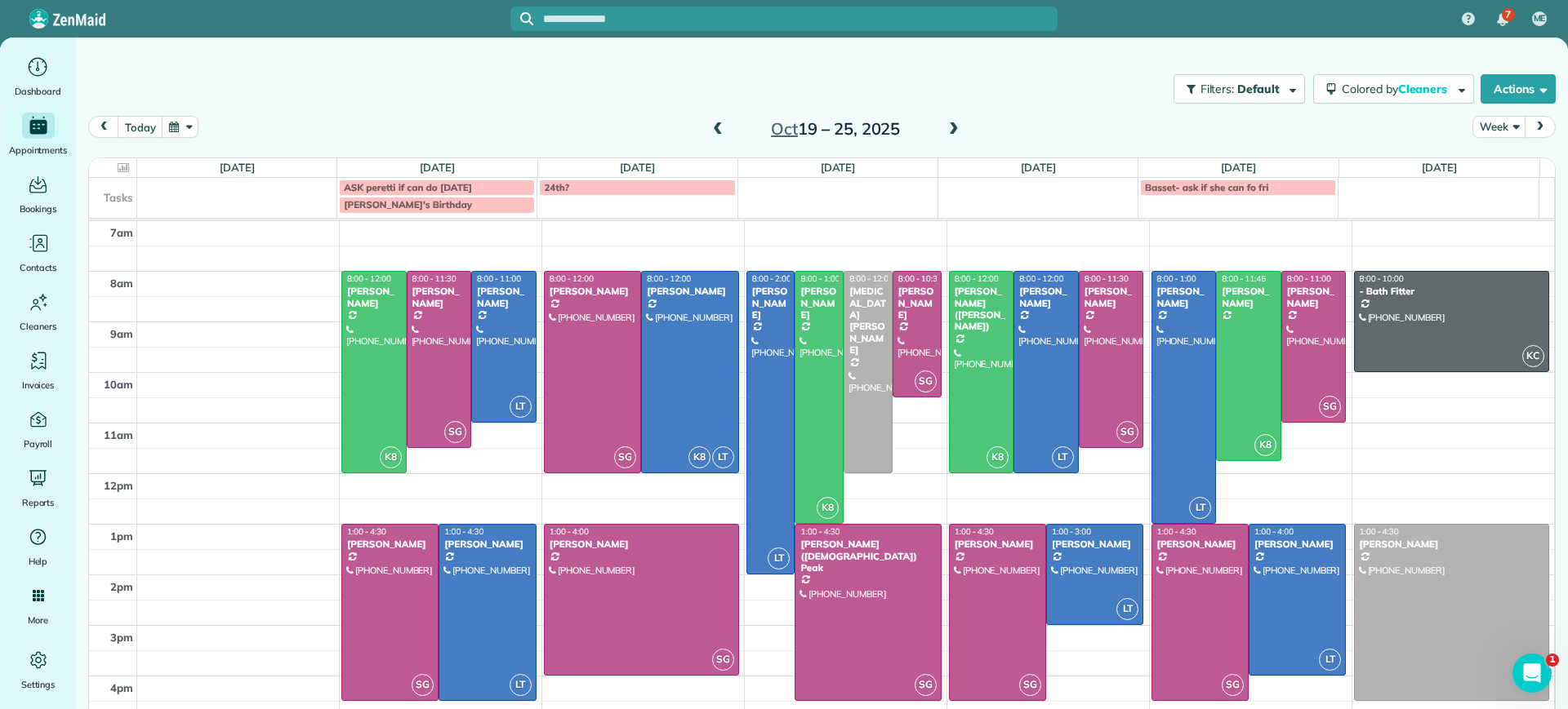
click at [951, 125] on span at bounding box center [953, 129] width 18 height 14
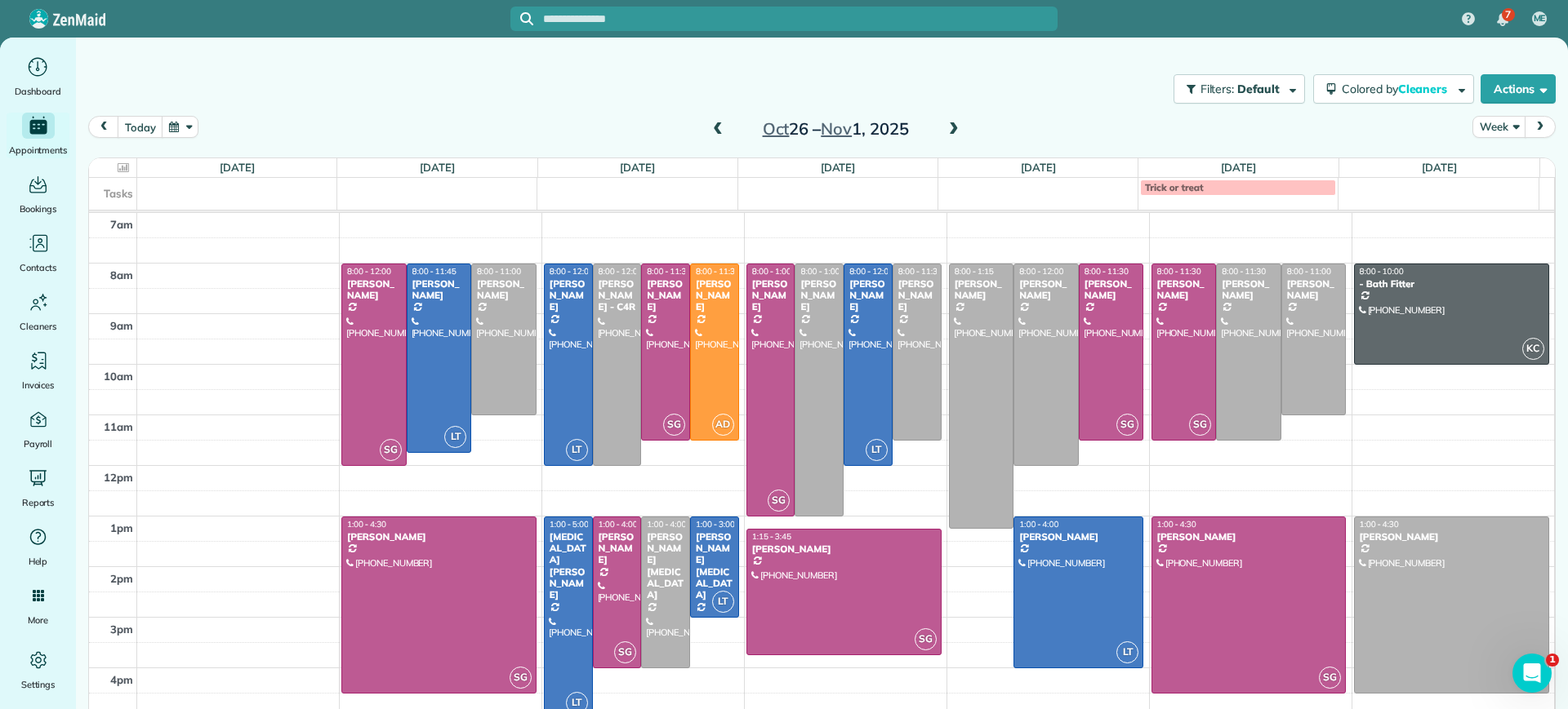
click at [711, 130] on span at bounding box center [717, 129] width 18 height 14
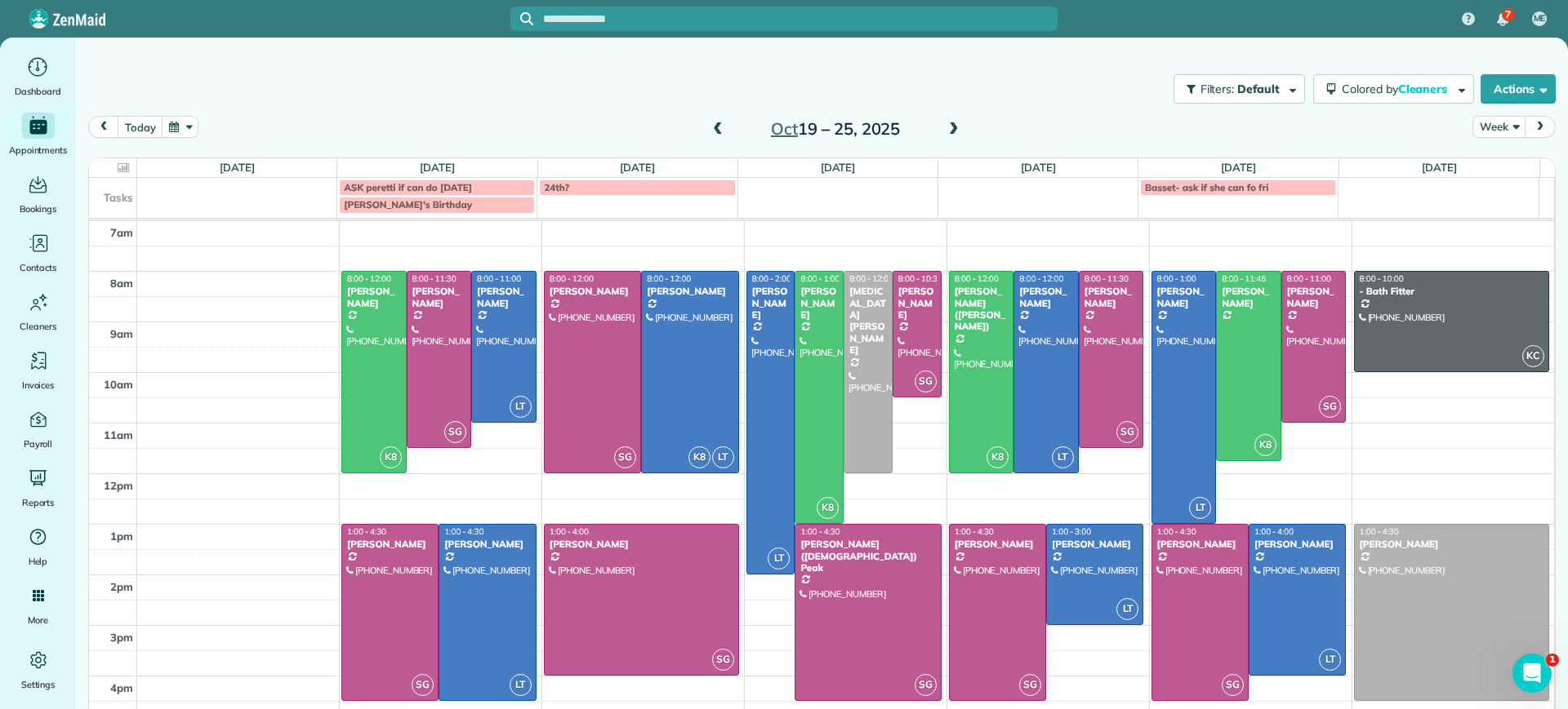
click at [711, 130] on span at bounding box center [717, 129] width 18 height 14
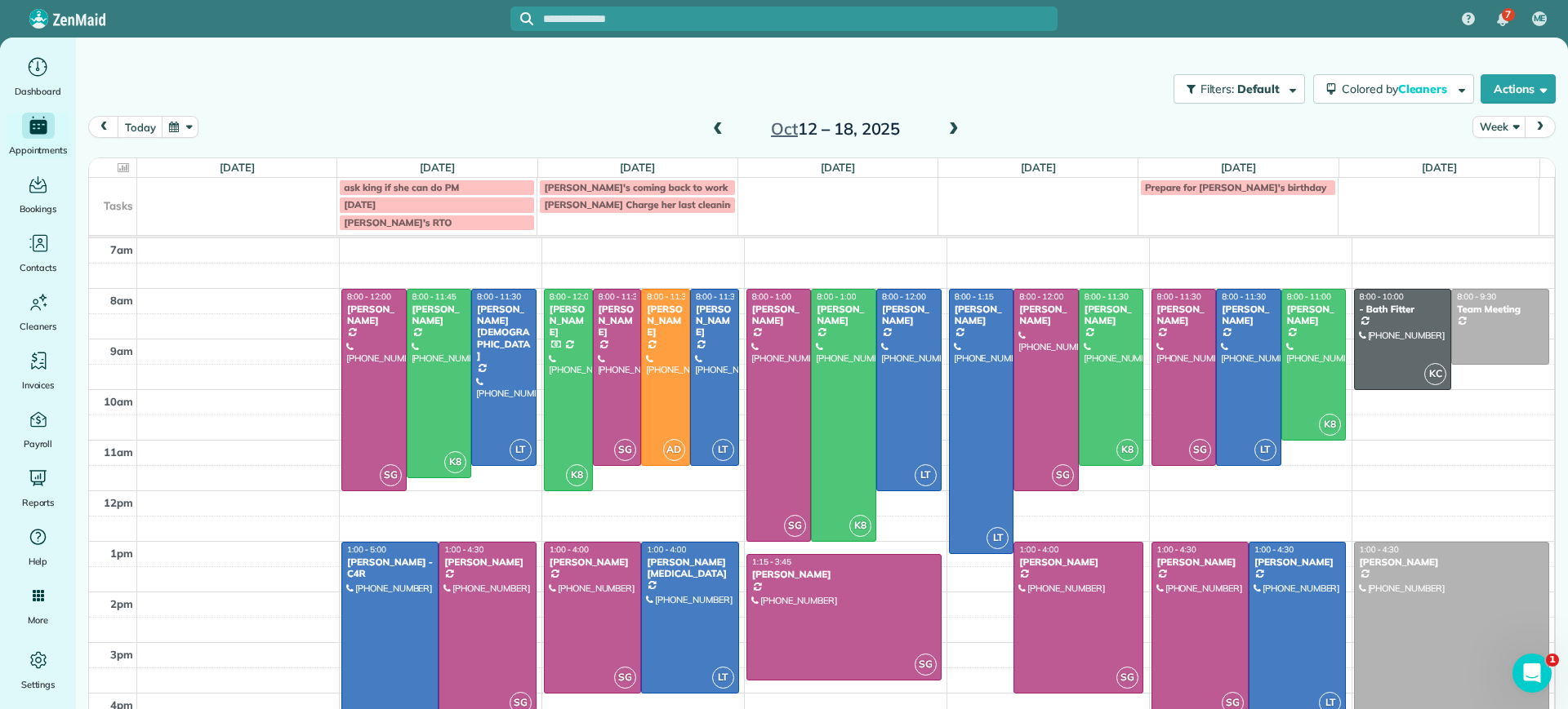
click at [946, 131] on span at bounding box center [953, 129] width 18 height 14
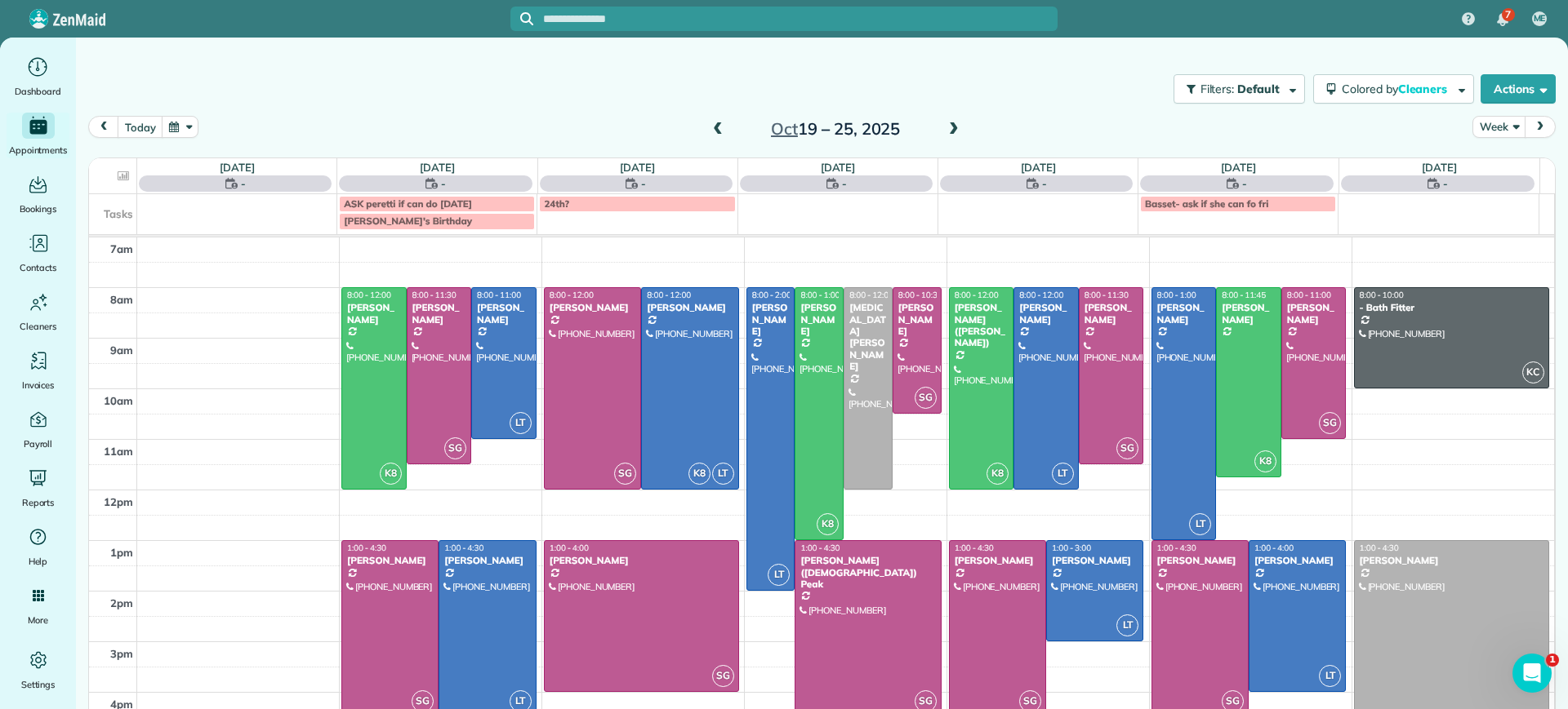
click at [946, 131] on span at bounding box center [953, 129] width 18 height 14
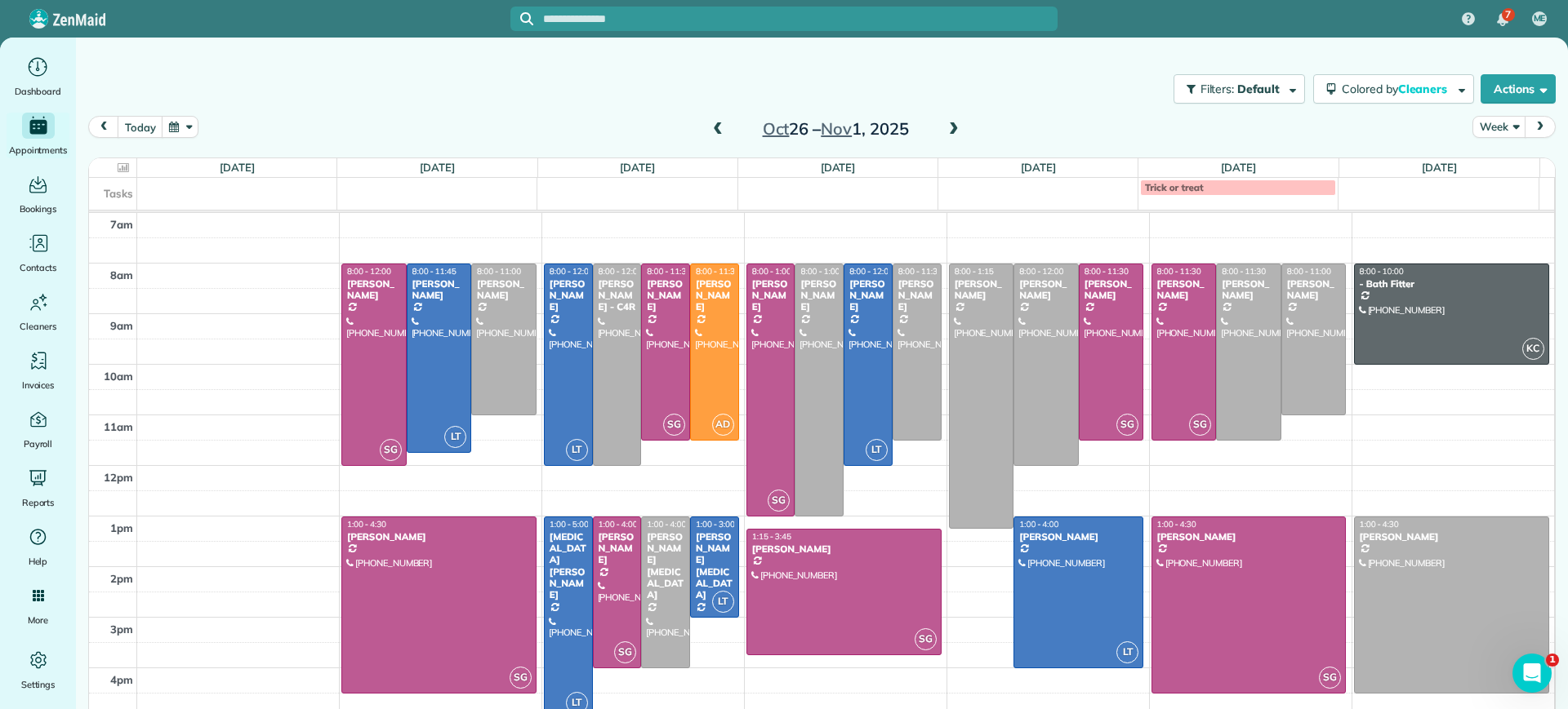
click at [946, 131] on span at bounding box center [953, 129] width 18 height 14
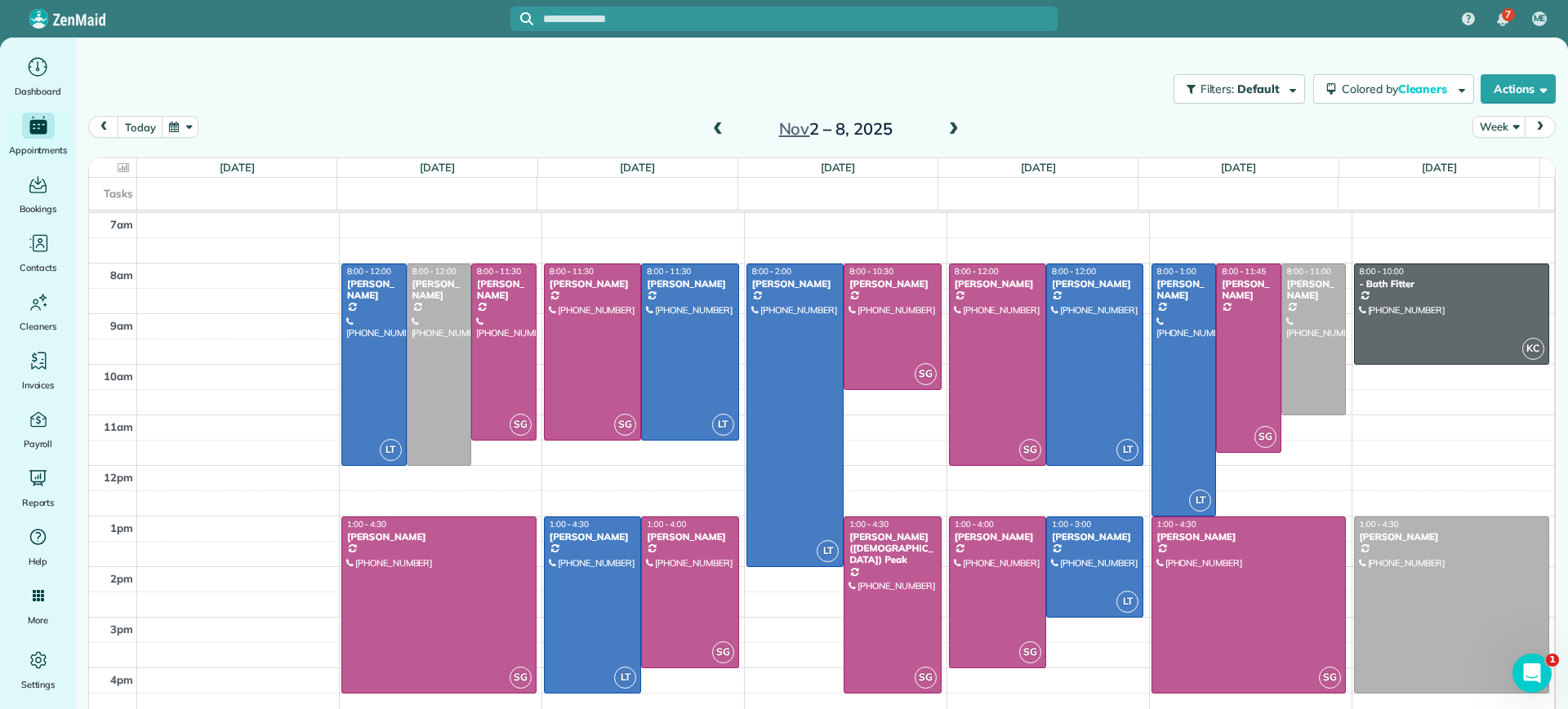
click at [946, 131] on span at bounding box center [953, 129] width 18 height 14
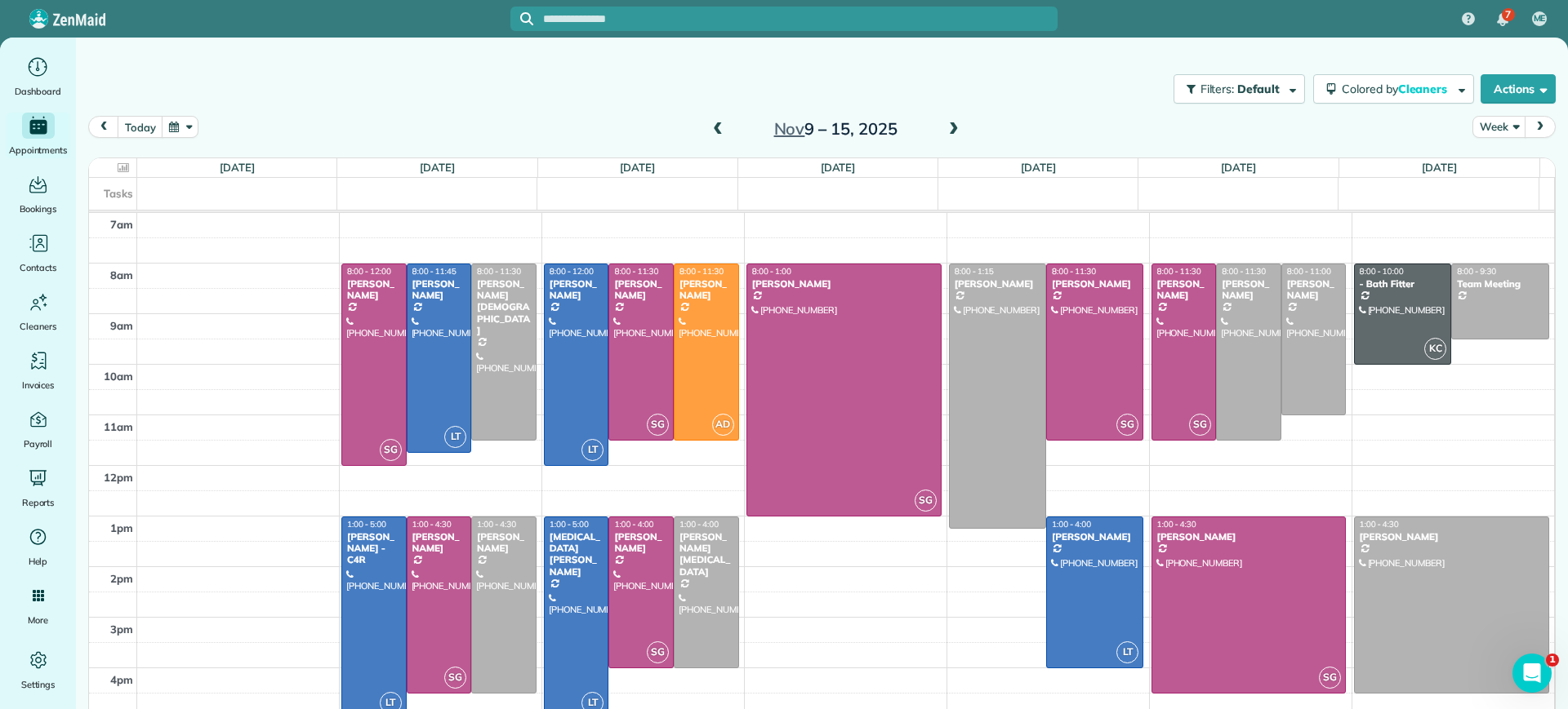
click at [708, 134] on span at bounding box center [717, 129] width 18 height 14
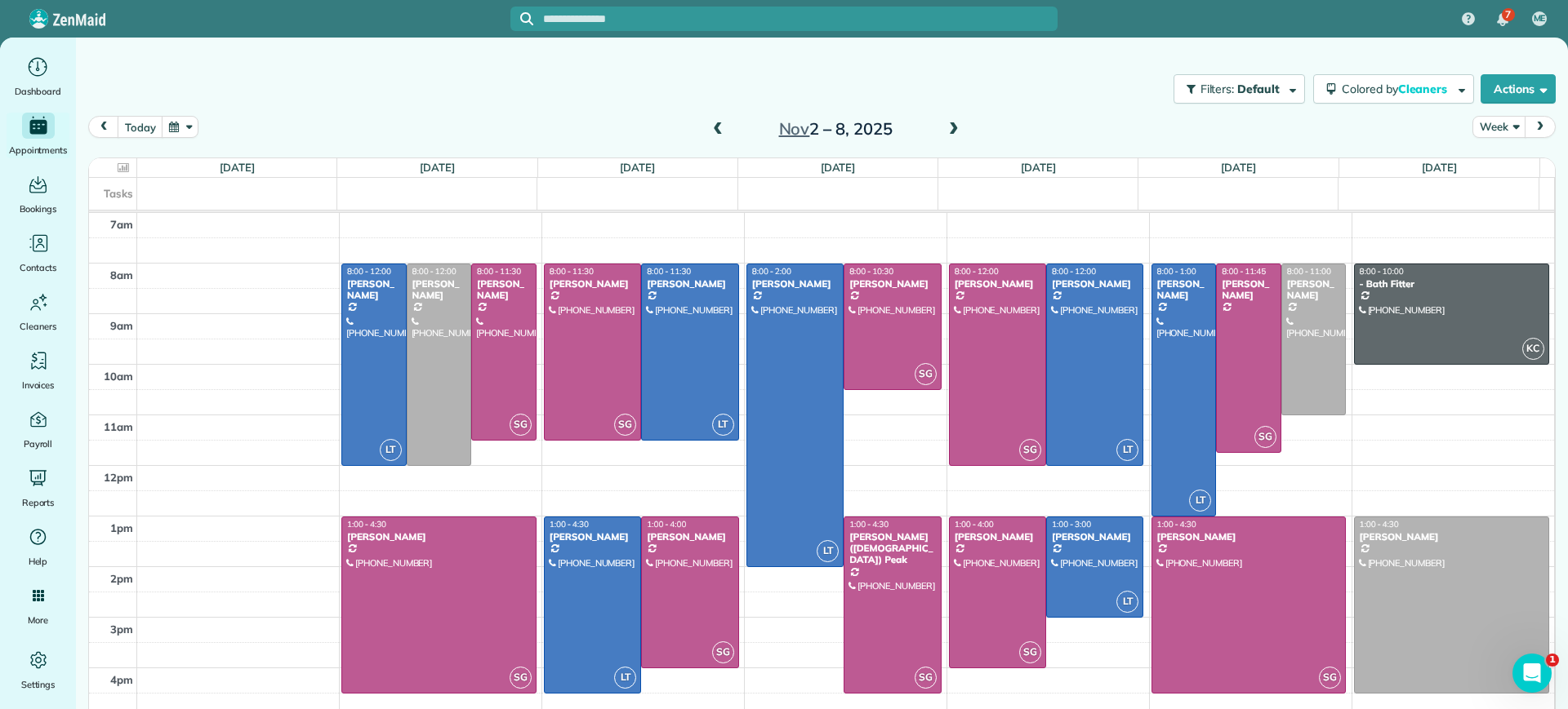
click at [708, 134] on span at bounding box center [717, 129] width 18 height 14
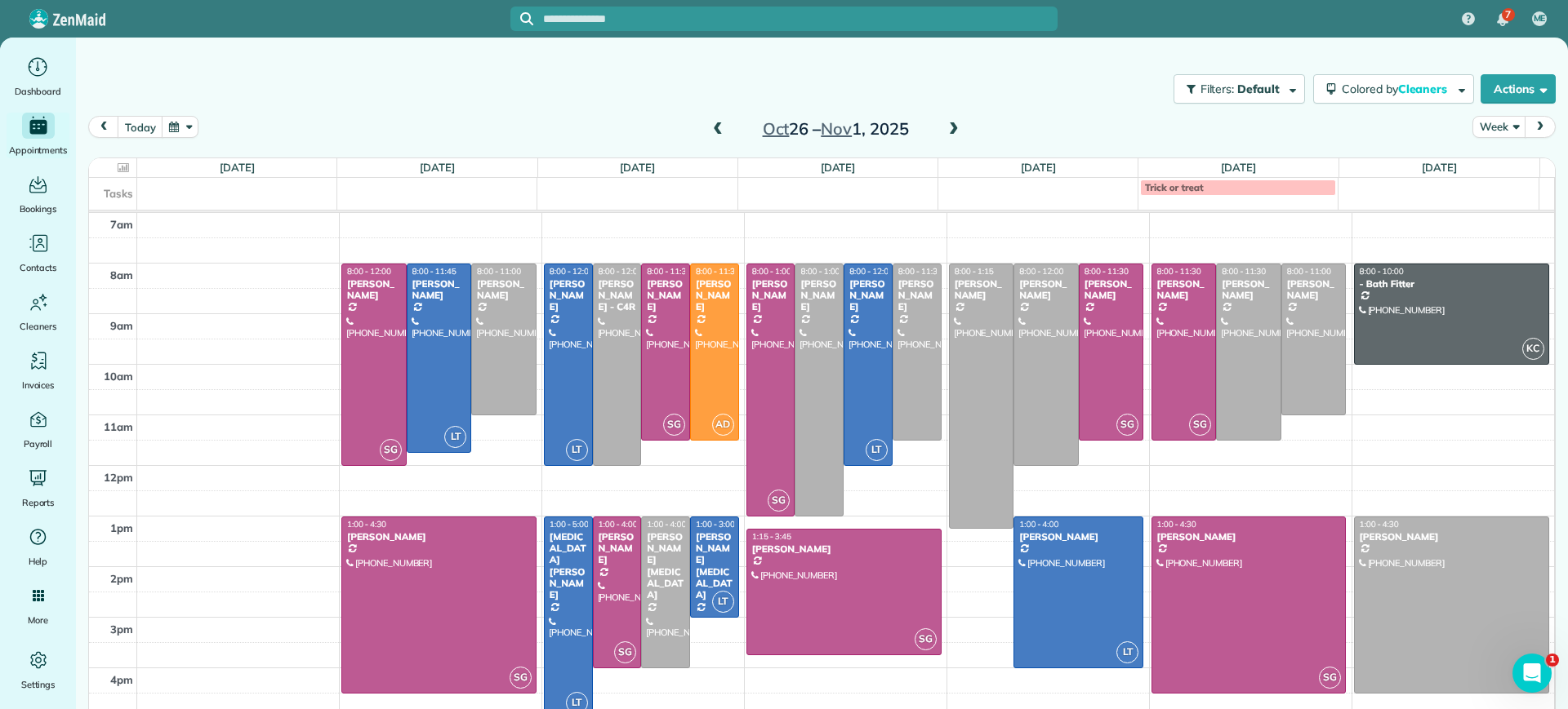
click at [708, 133] on span at bounding box center [717, 129] width 18 height 14
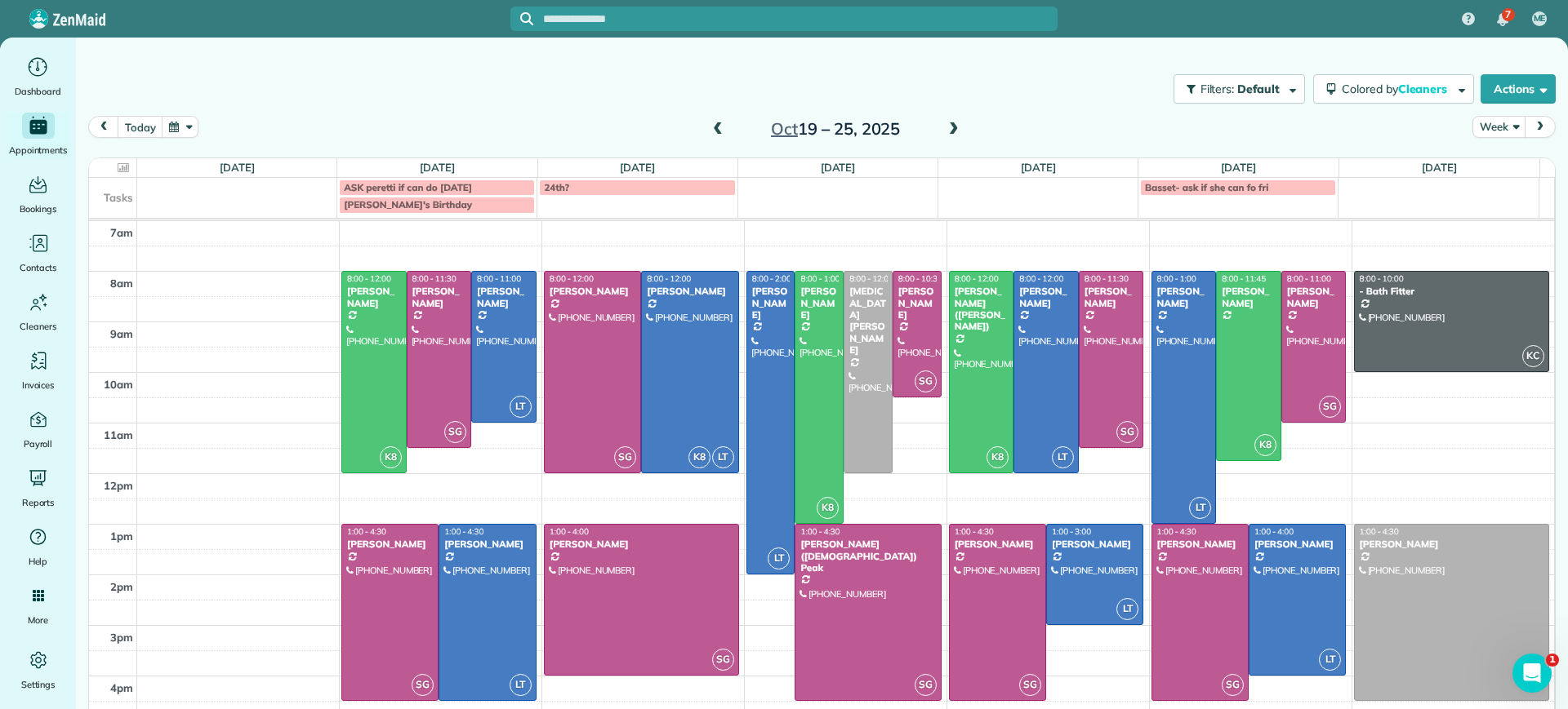
click at [713, 132] on span at bounding box center [717, 129] width 18 height 14
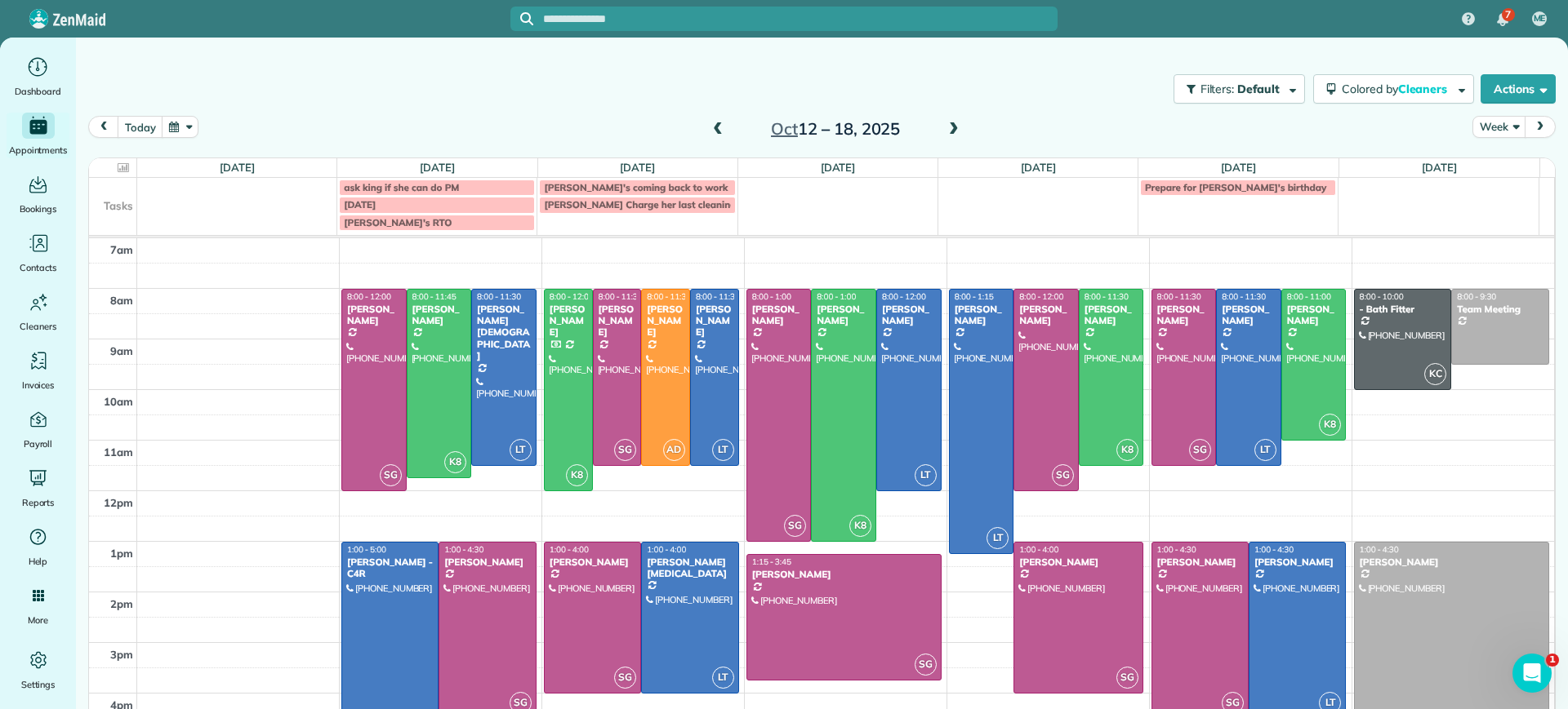
click at [713, 132] on span at bounding box center [717, 129] width 18 height 14
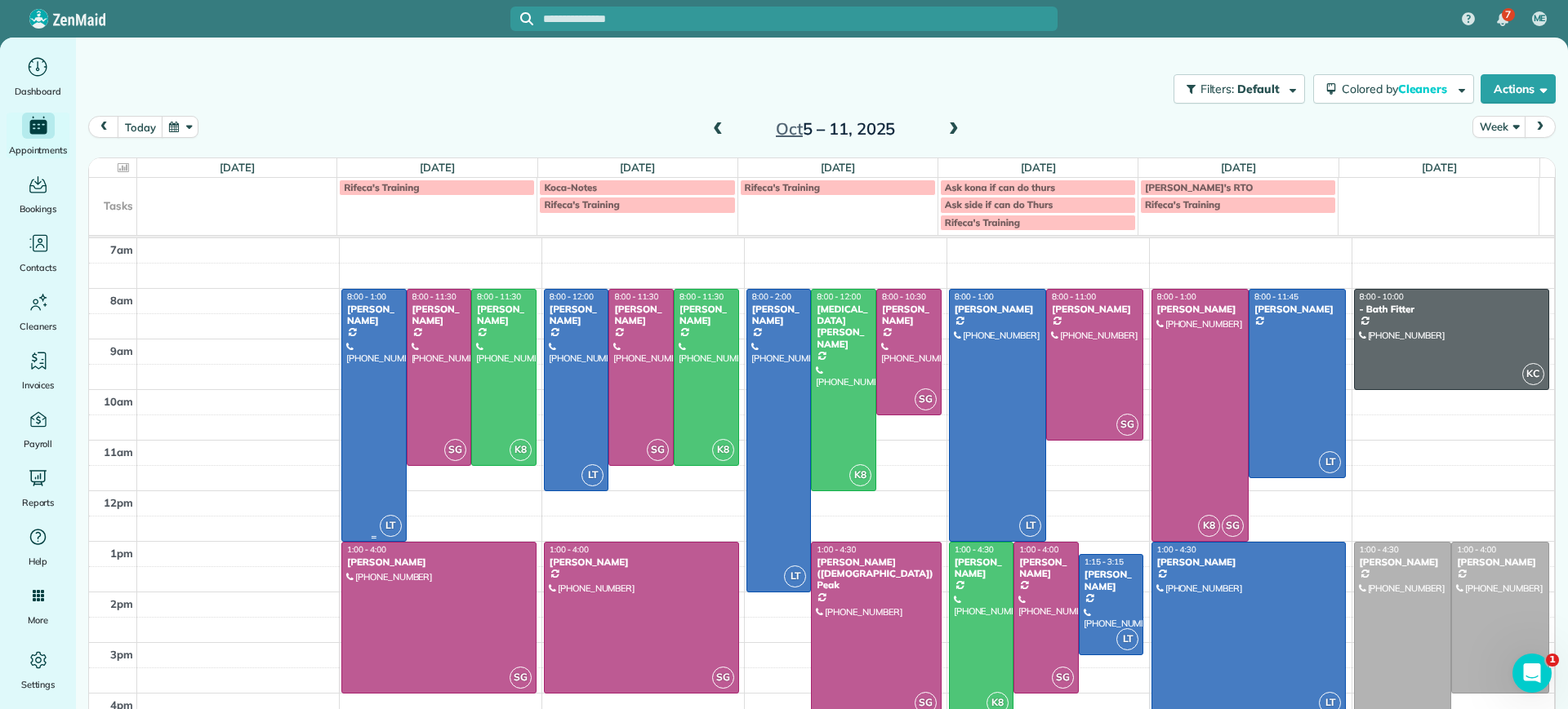
click at [354, 423] on div at bounding box center [374, 415] width 64 height 251
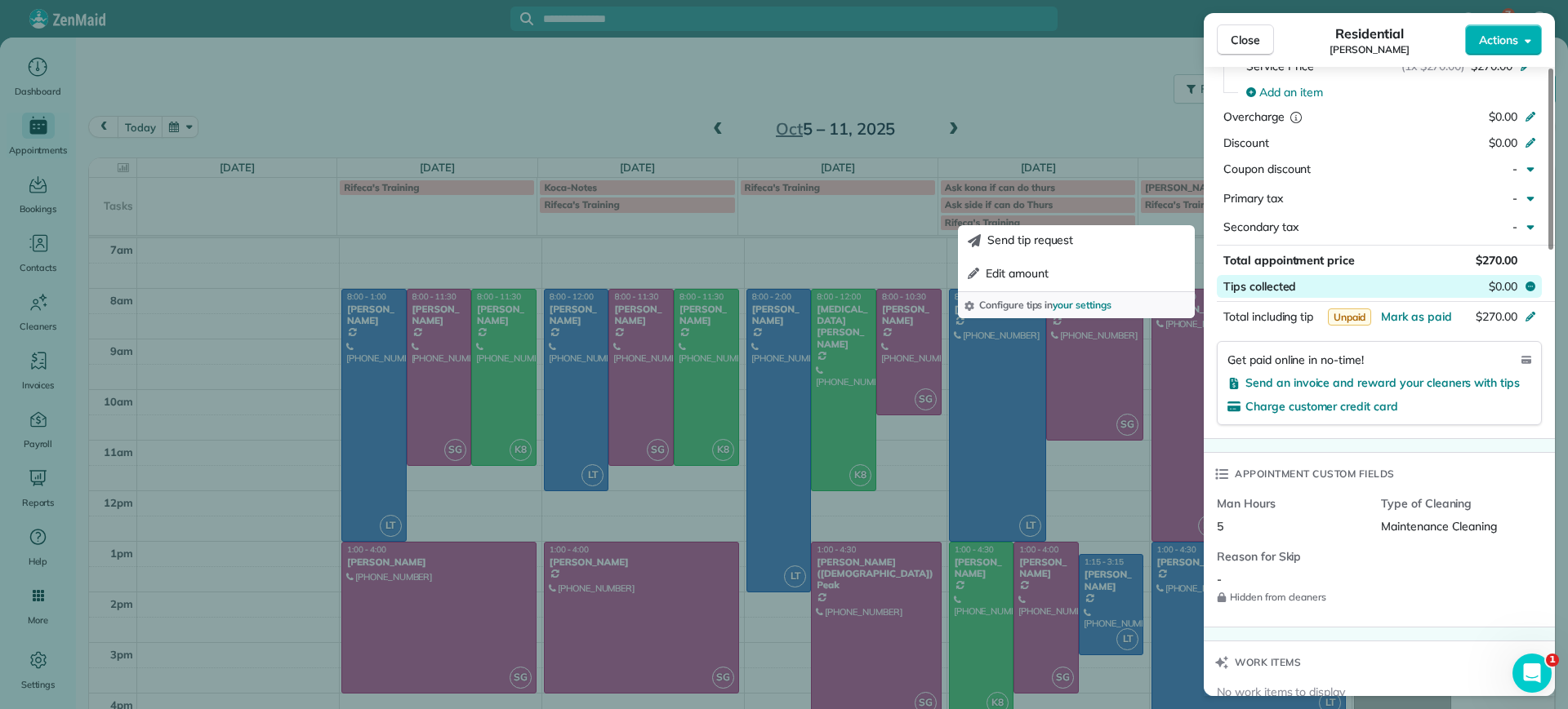
scroll to position [919, 0]
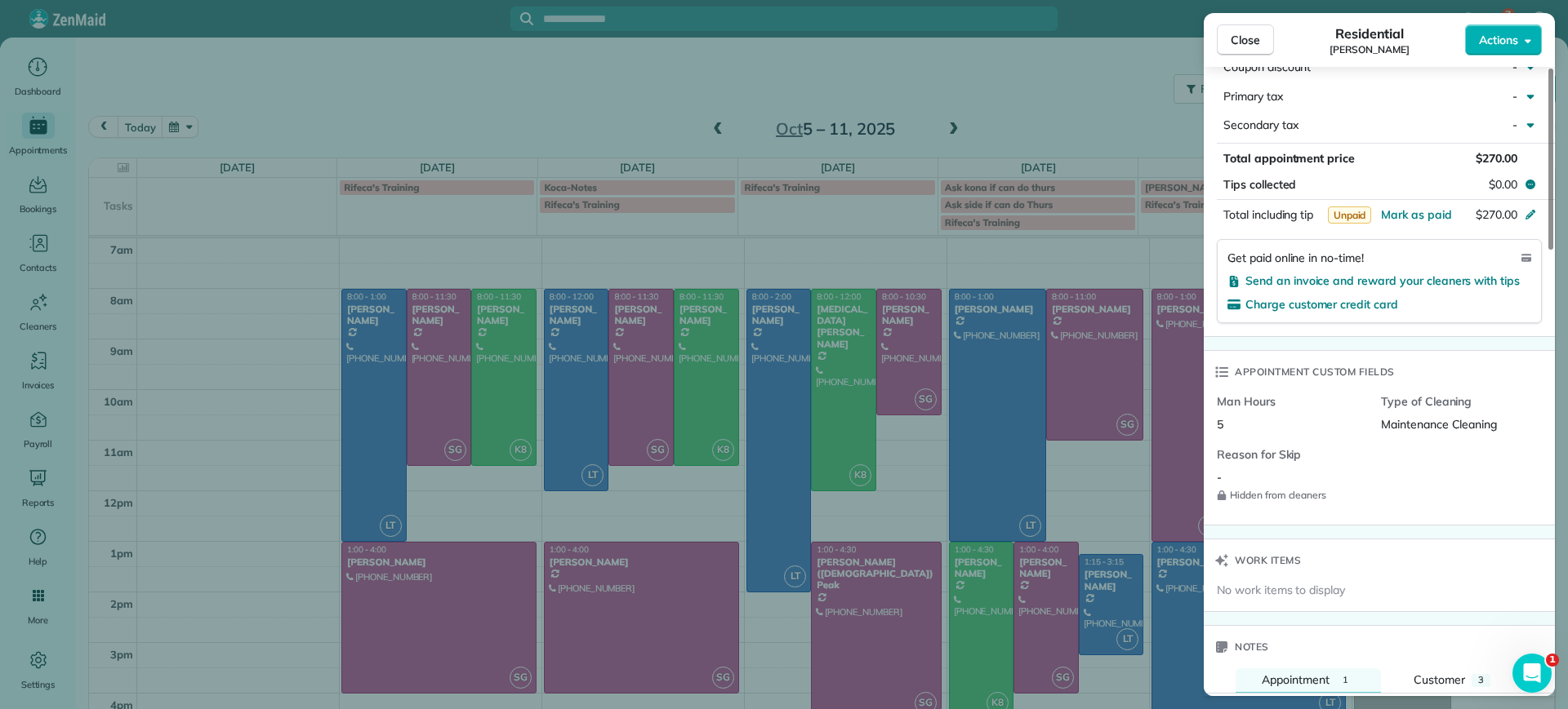
click at [1001, 107] on div "Close Residential [PERSON_NAME] Actions Status Active [PERSON_NAME] · Open prof…" at bounding box center [784, 354] width 1568 height 709
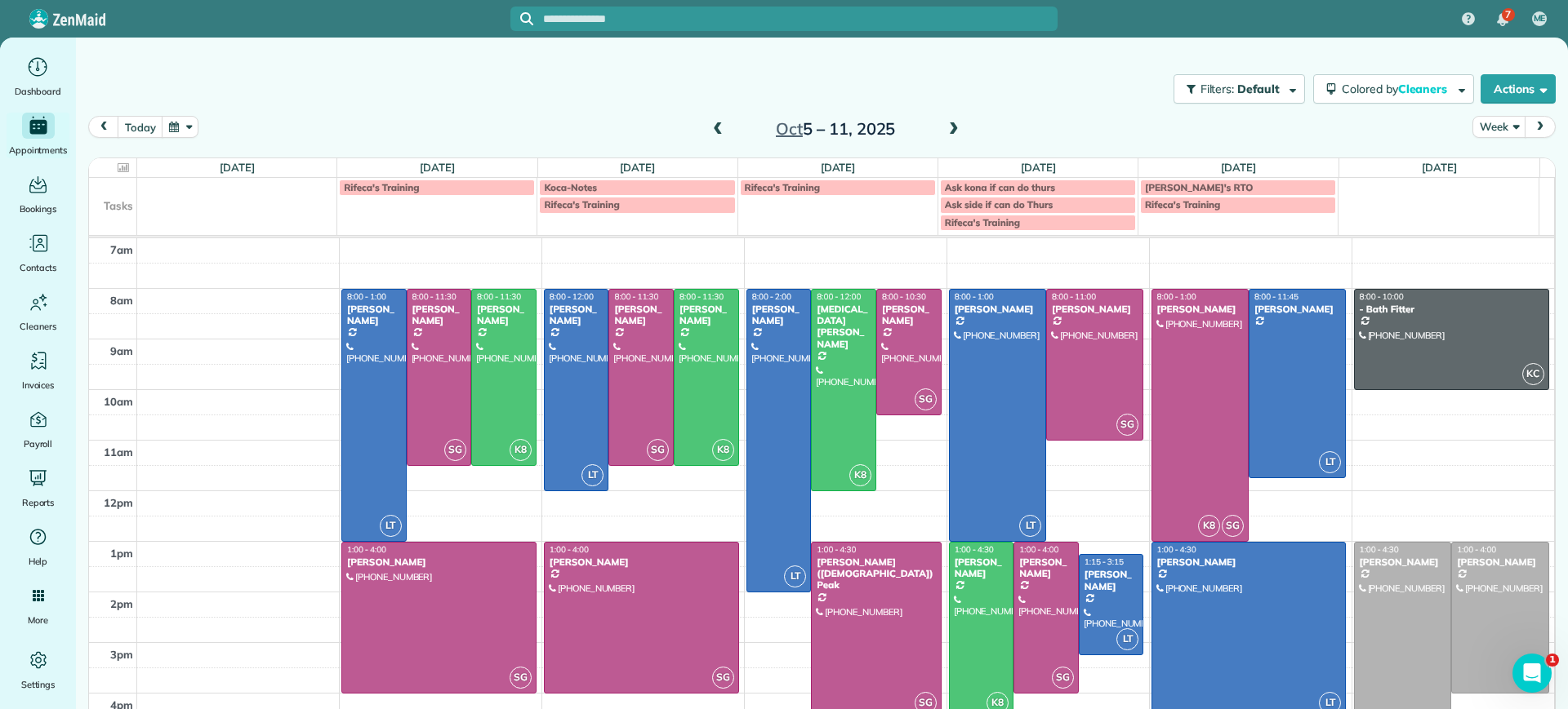
click at [708, 125] on span at bounding box center [717, 129] width 18 height 14
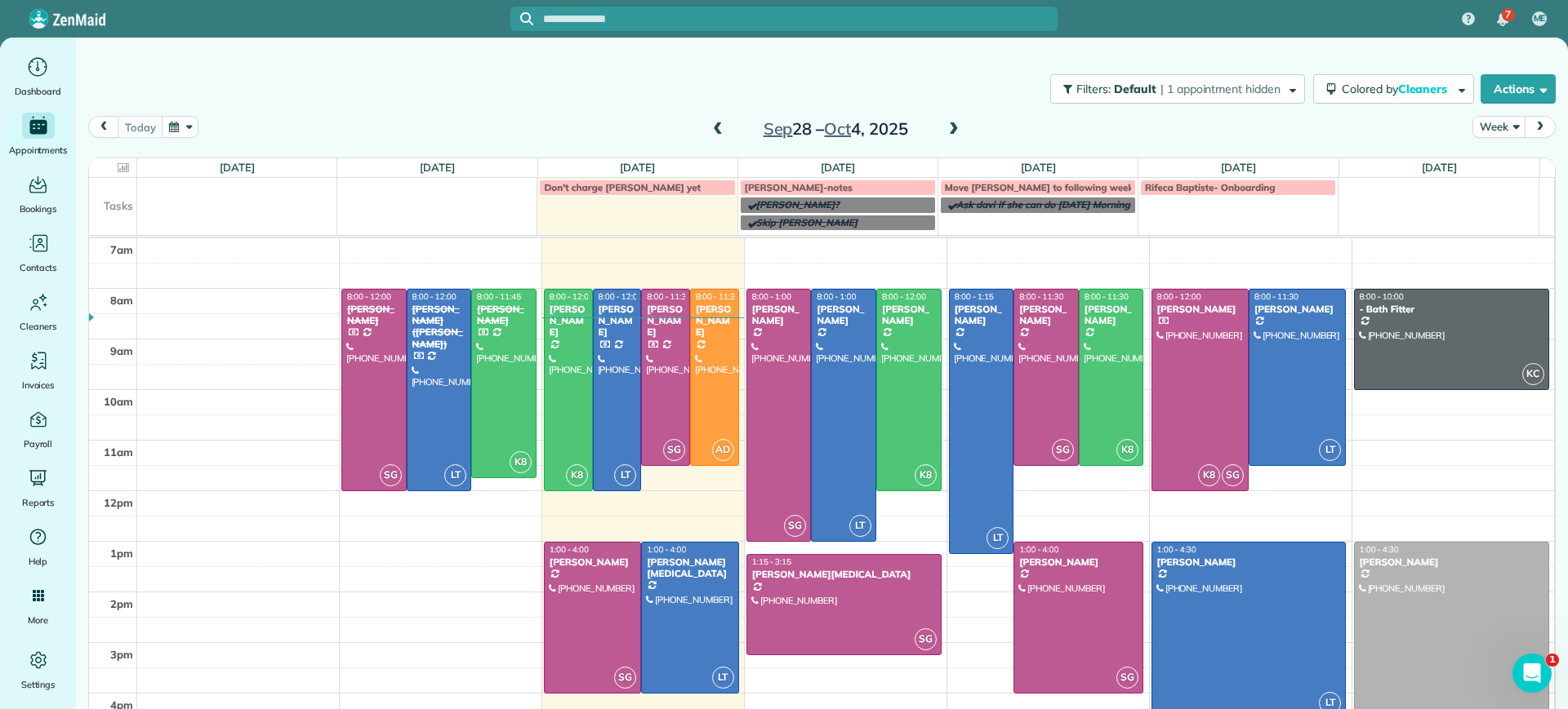
click at [714, 133] on span at bounding box center [717, 129] width 18 height 14
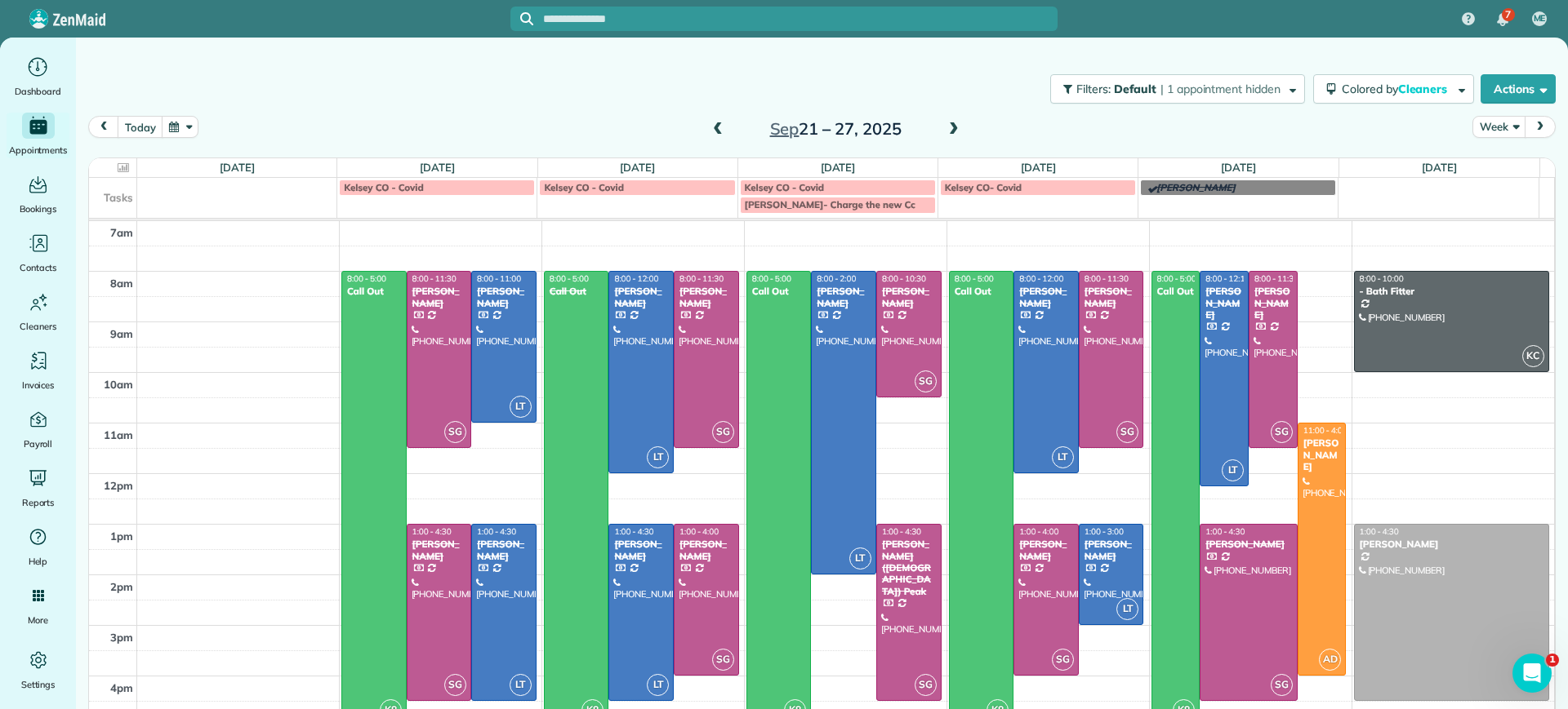
click at [944, 132] on span at bounding box center [953, 129] width 18 height 14
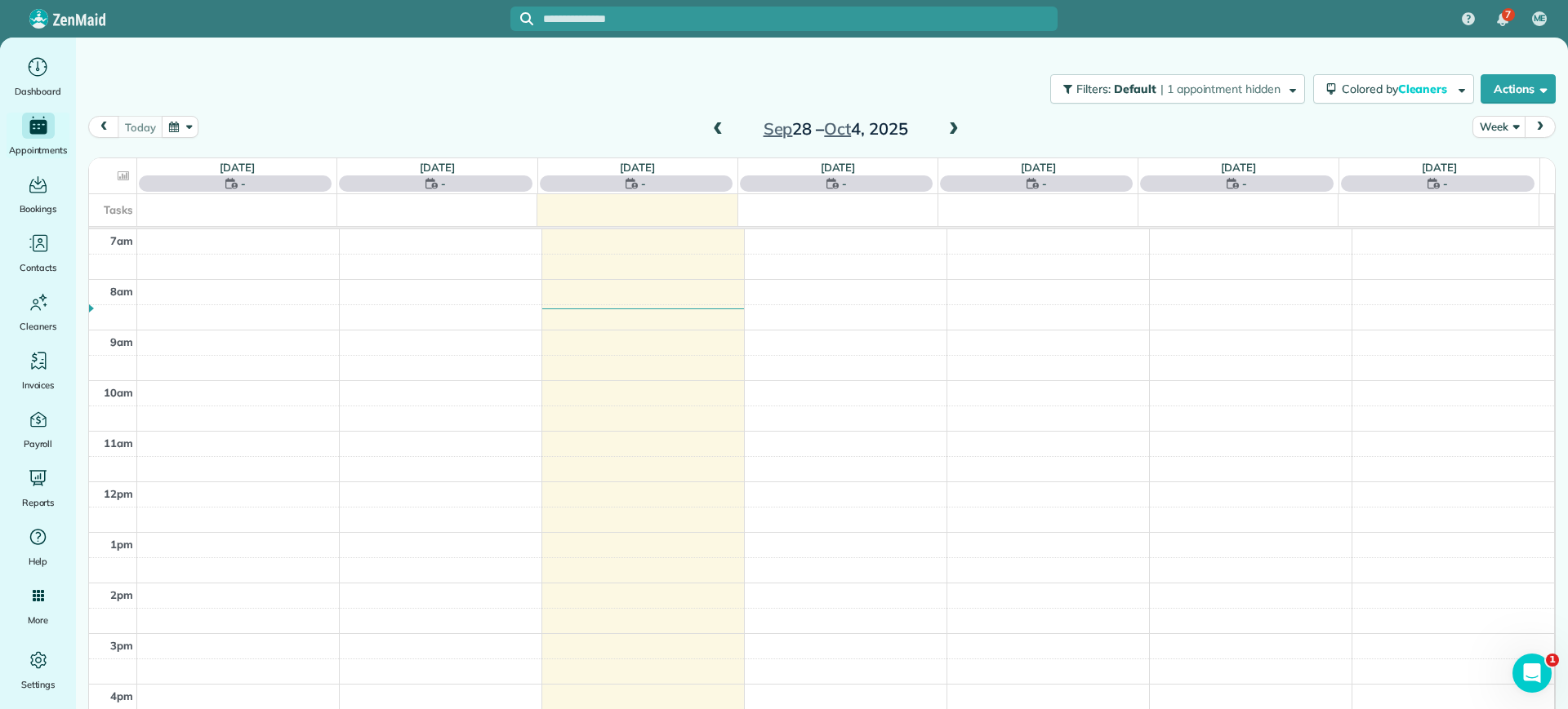
click at [947, 127] on span at bounding box center [953, 129] width 18 height 14
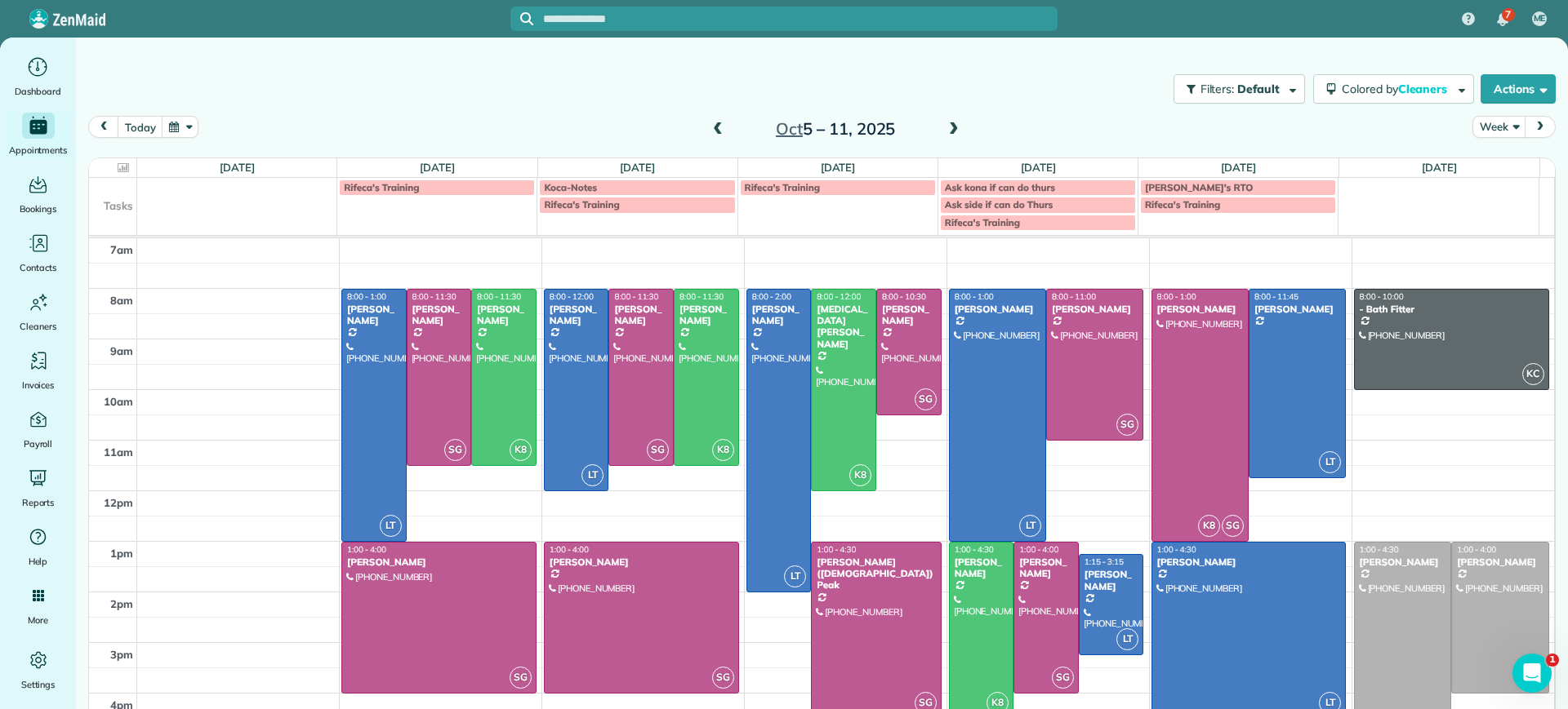
click at [708, 126] on span at bounding box center [717, 129] width 18 height 14
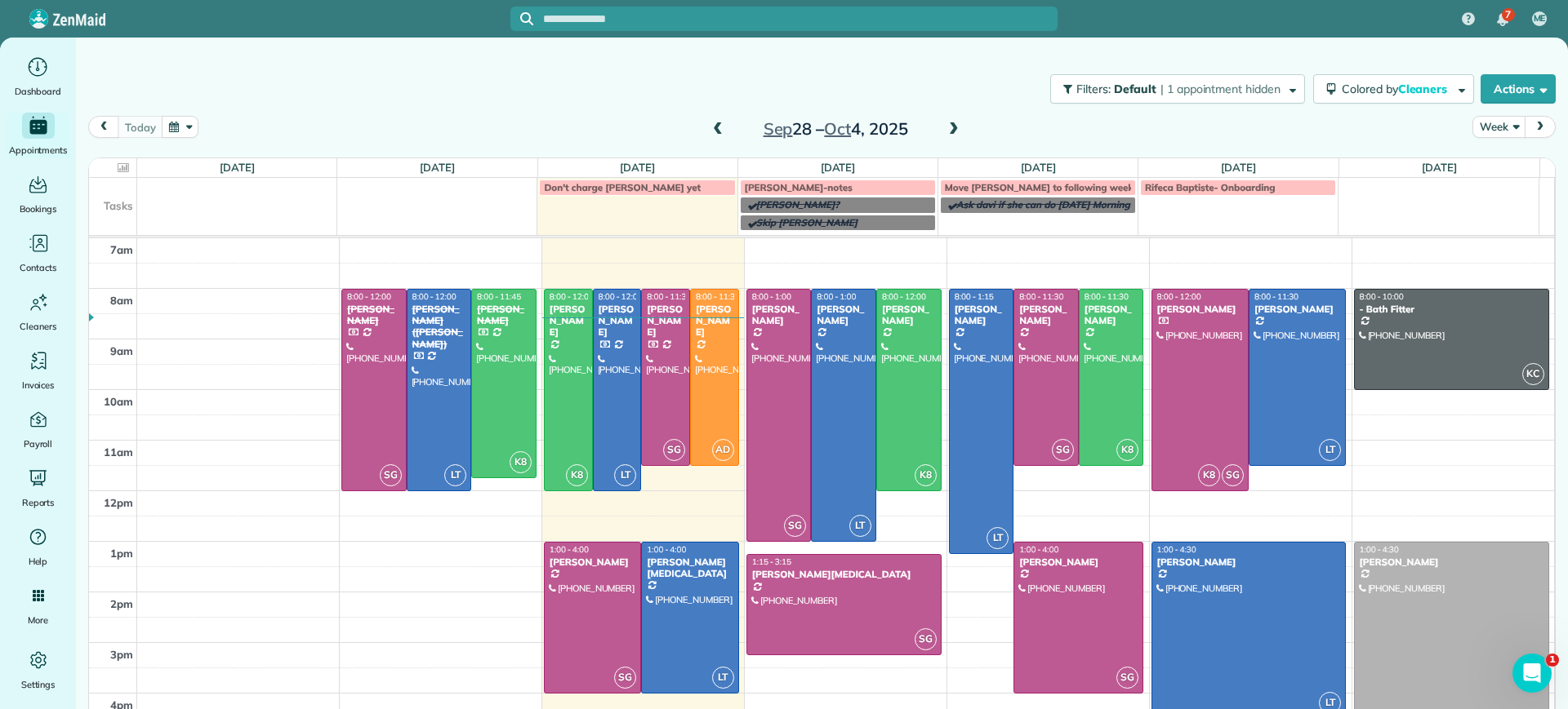
click at [712, 125] on span at bounding box center [717, 129] width 18 height 14
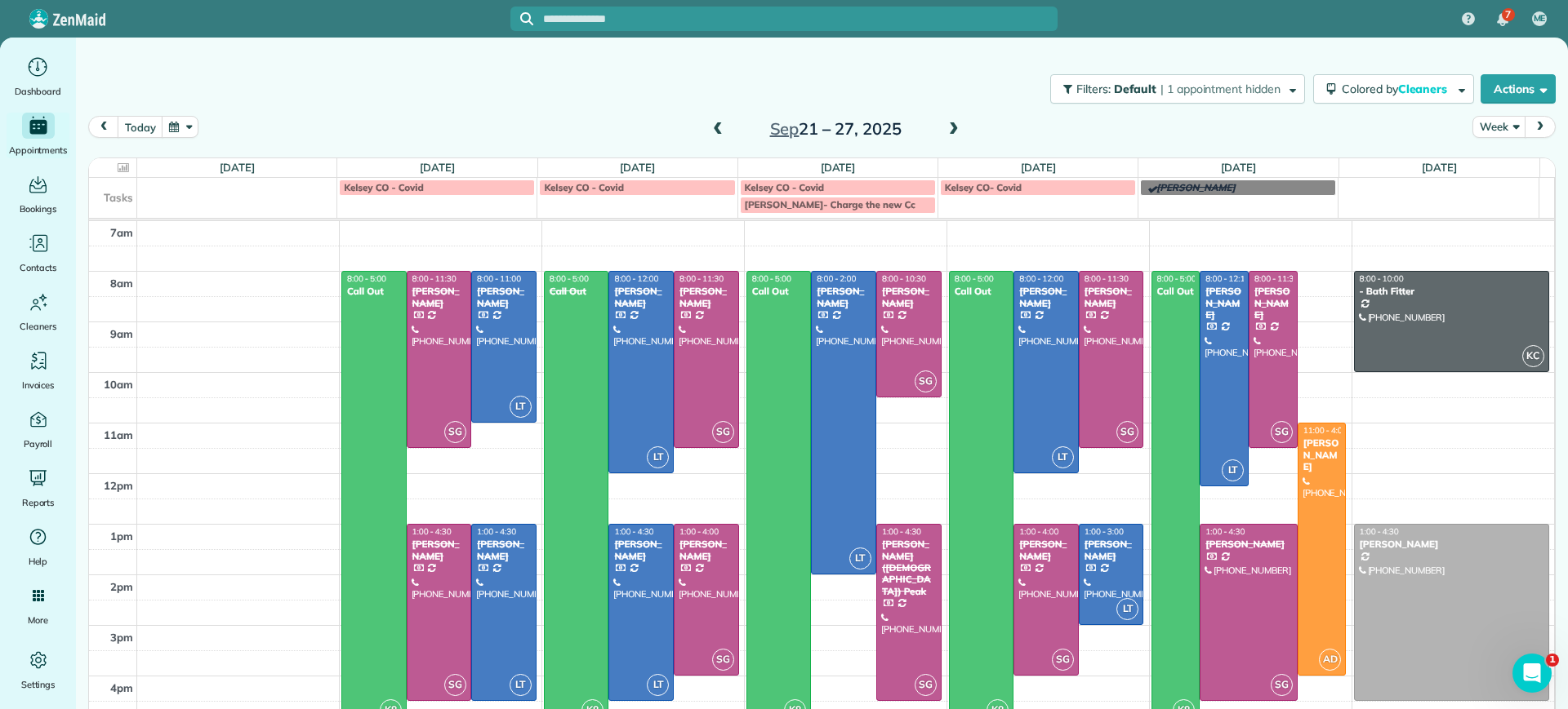
click at [946, 124] on span at bounding box center [953, 129] width 18 height 14
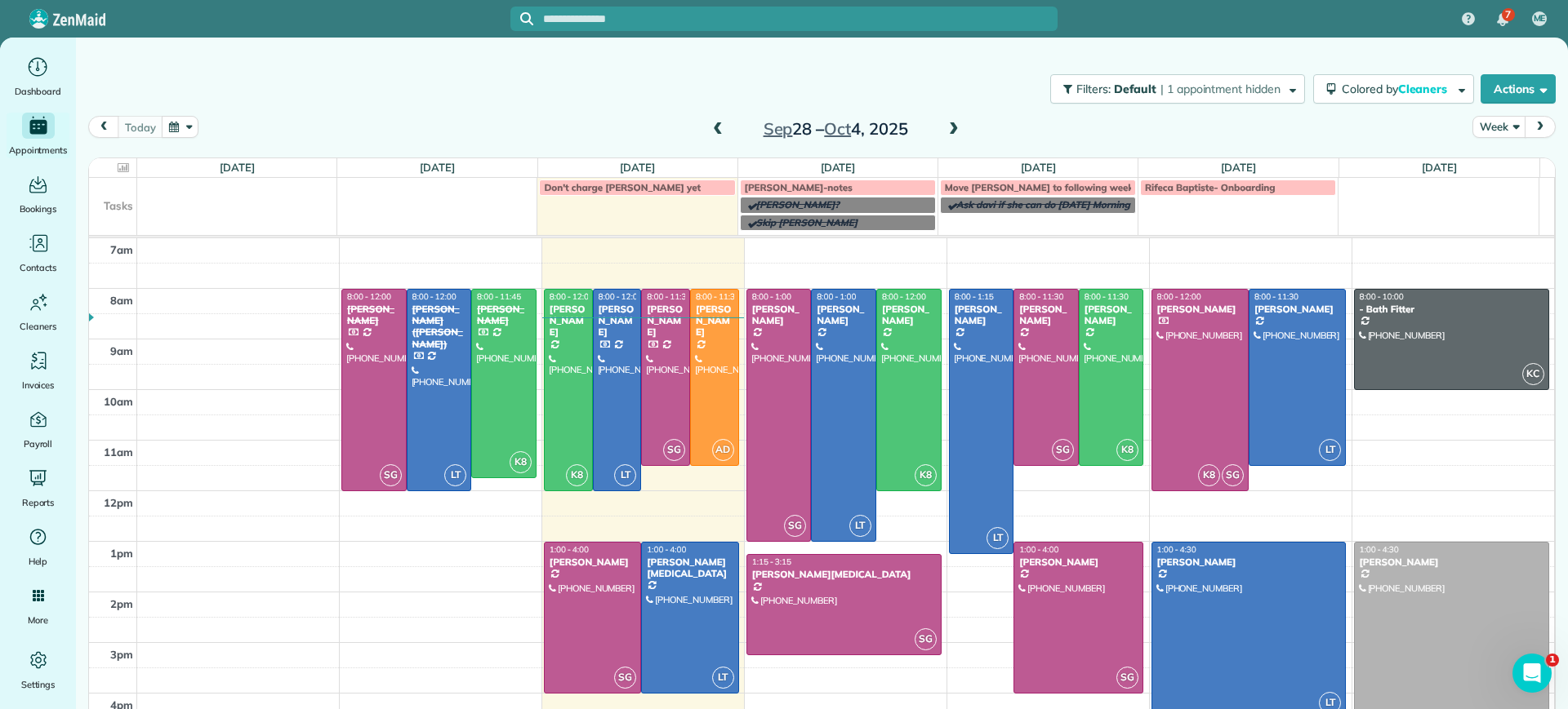
click at [946, 124] on span at bounding box center [953, 129] width 18 height 14
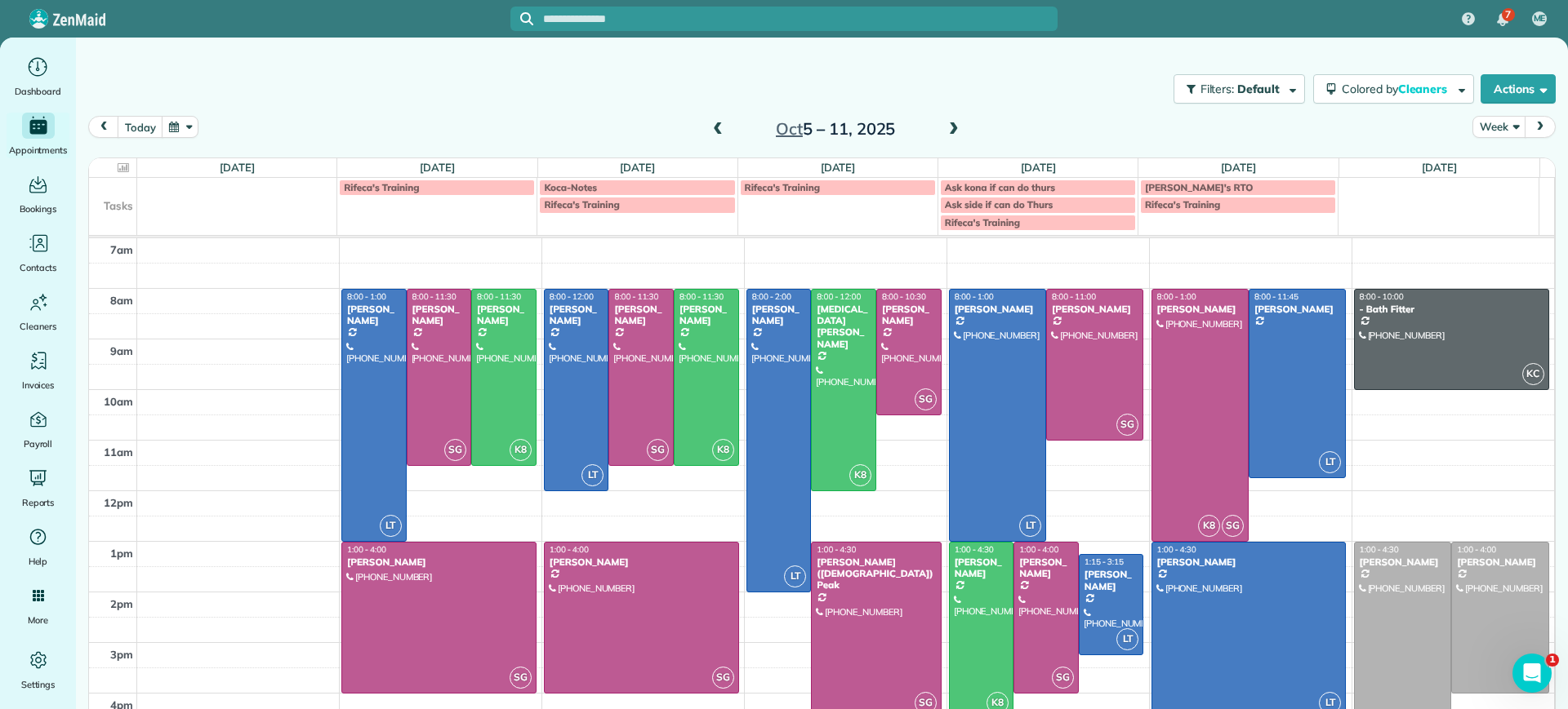
click at [946, 124] on span at bounding box center [953, 129] width 18 height 14
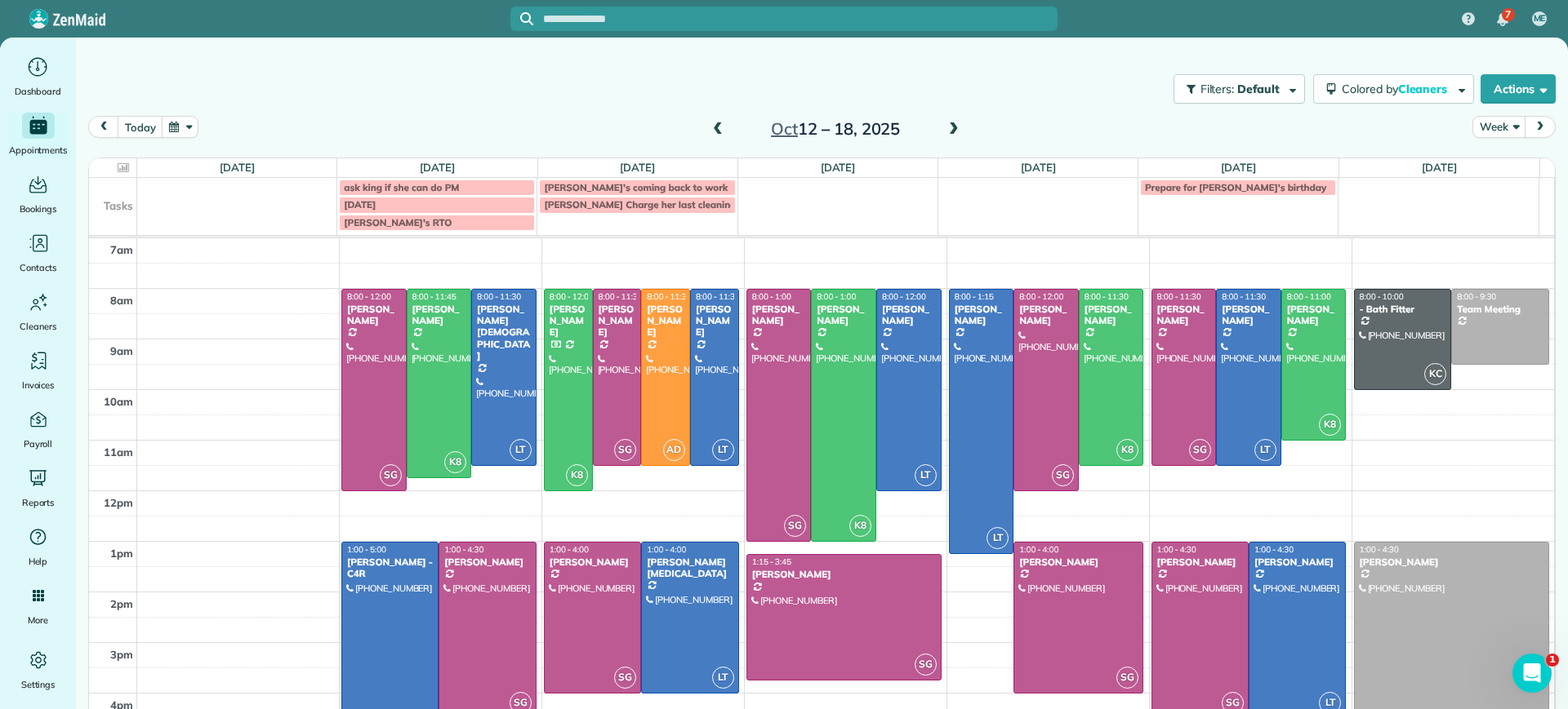
click at [946, 120] on span at bounding box center [953, 129] width 18 height 24
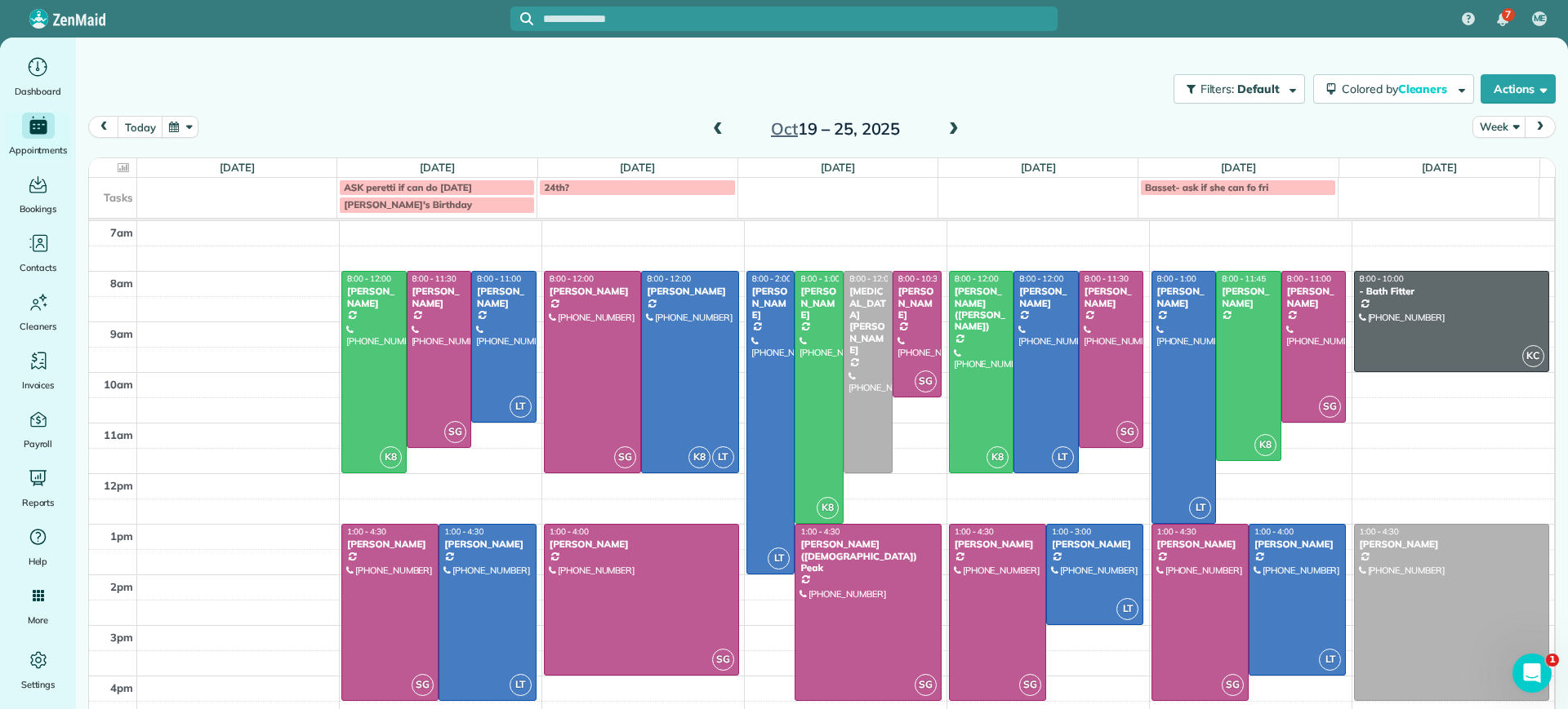
click at [944, 126] on span at bounding box center [953, 129] width 18 height 14
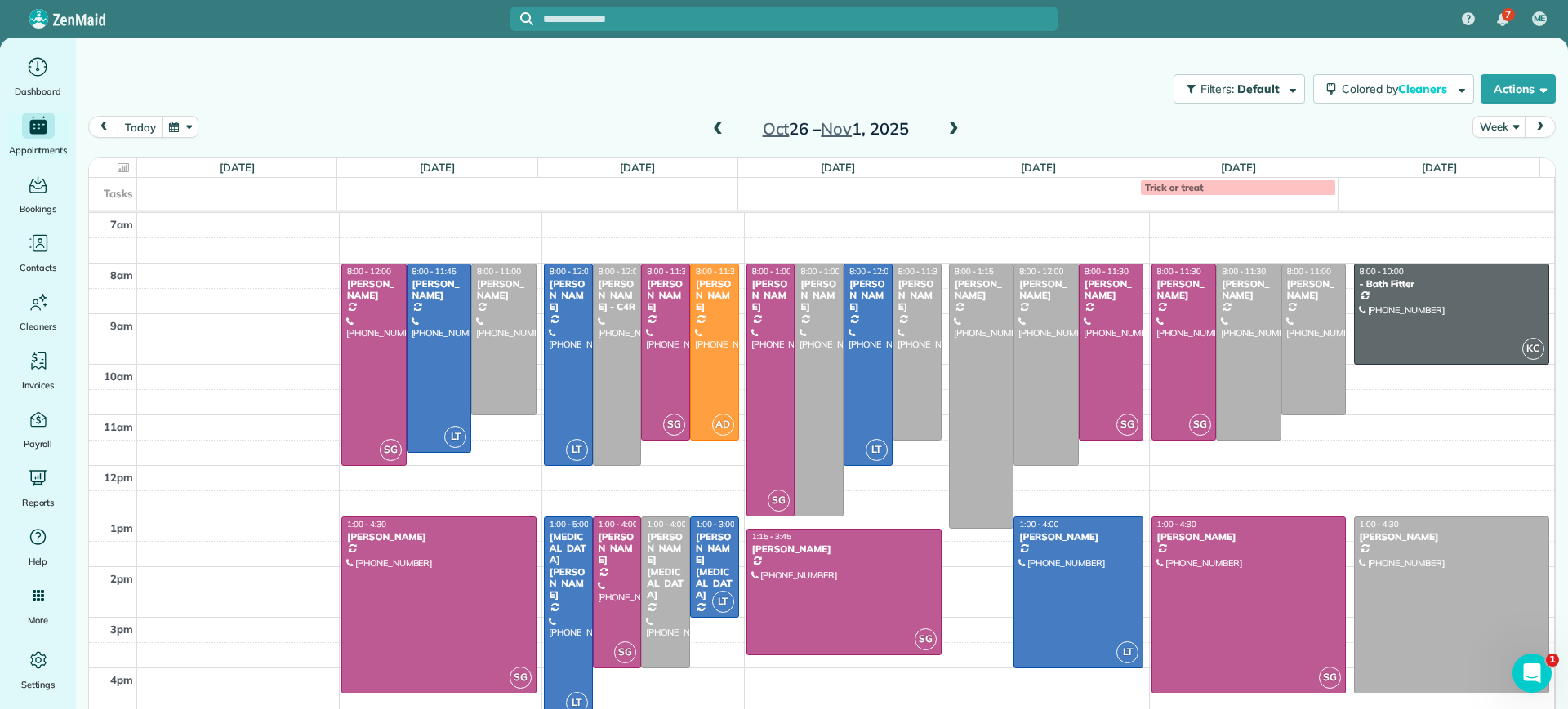
click at [713, 130] on span at bounding box center [717, 129] width 18 height 14
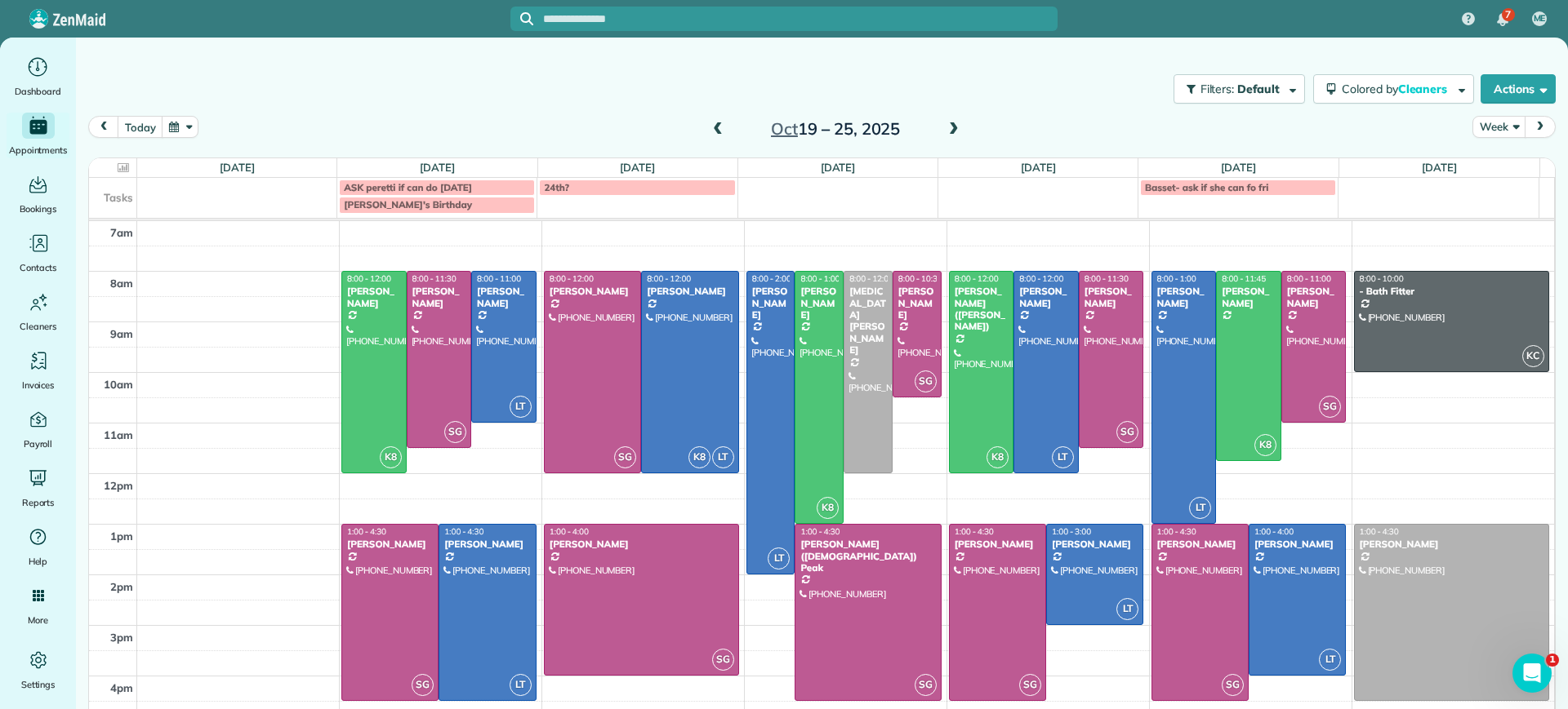
click at [710, 130] on span at bounding box center [717, 129] width 18 height 14
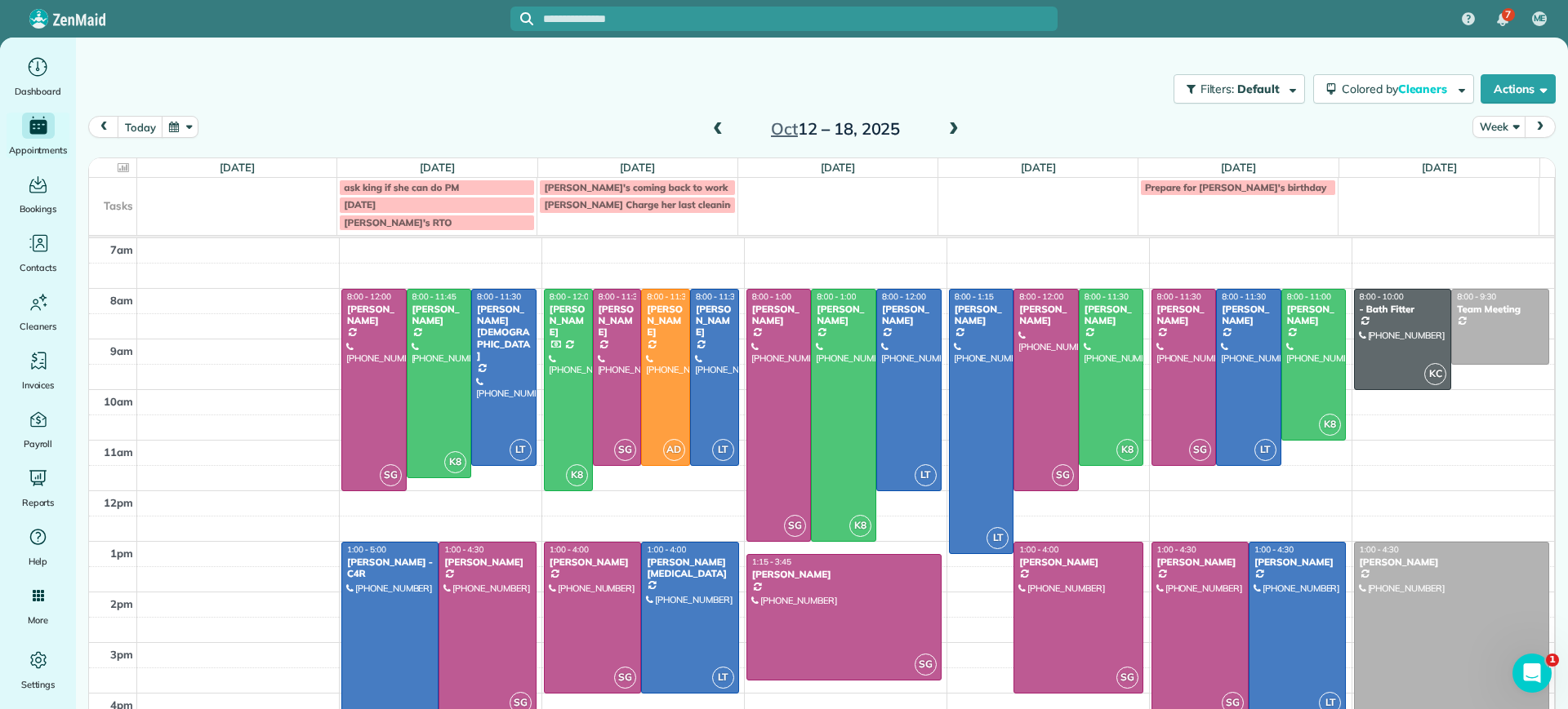
click at [708, 130] on span at bounding box center [717, 129] width 18 height 14
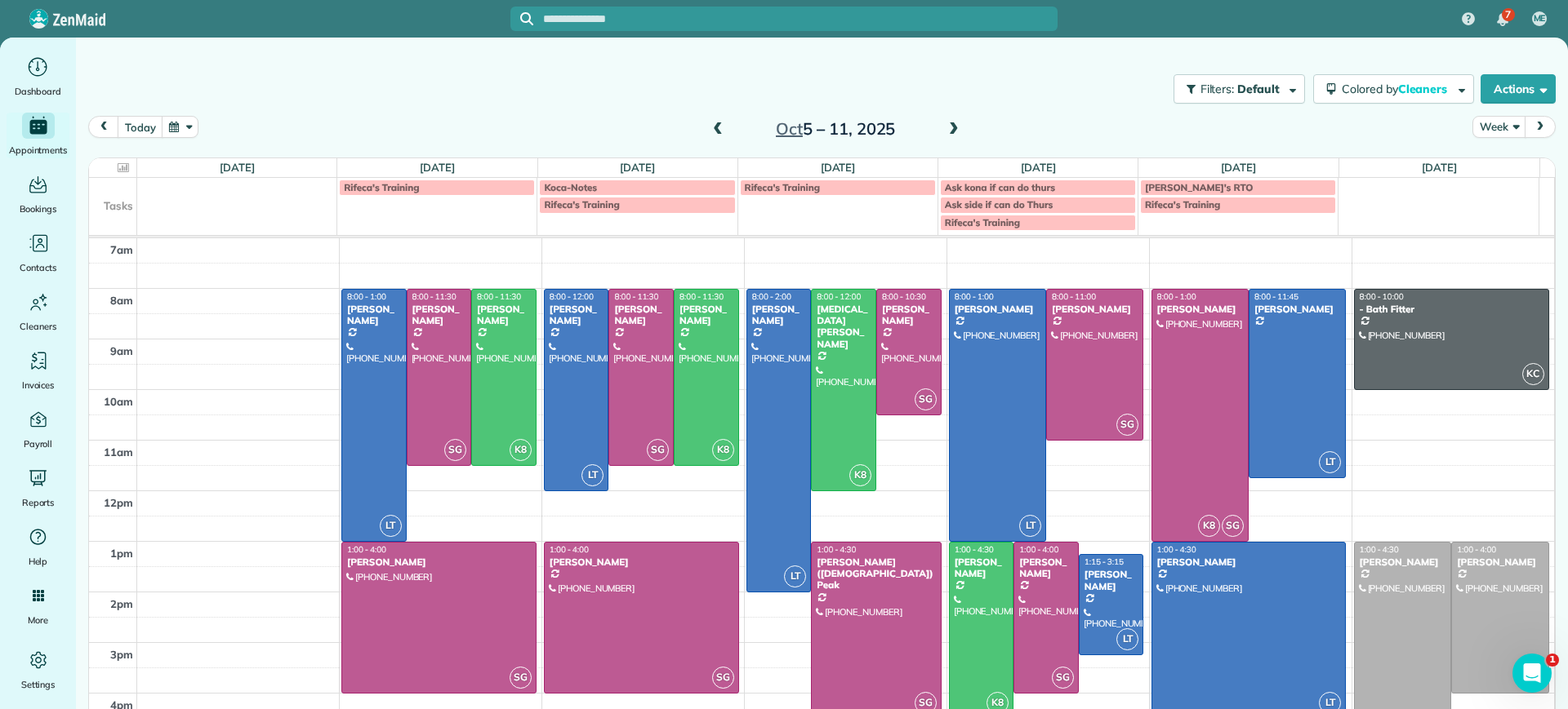
click at [945, 123] on span at bounding box center [953, 129] width 18 height 14
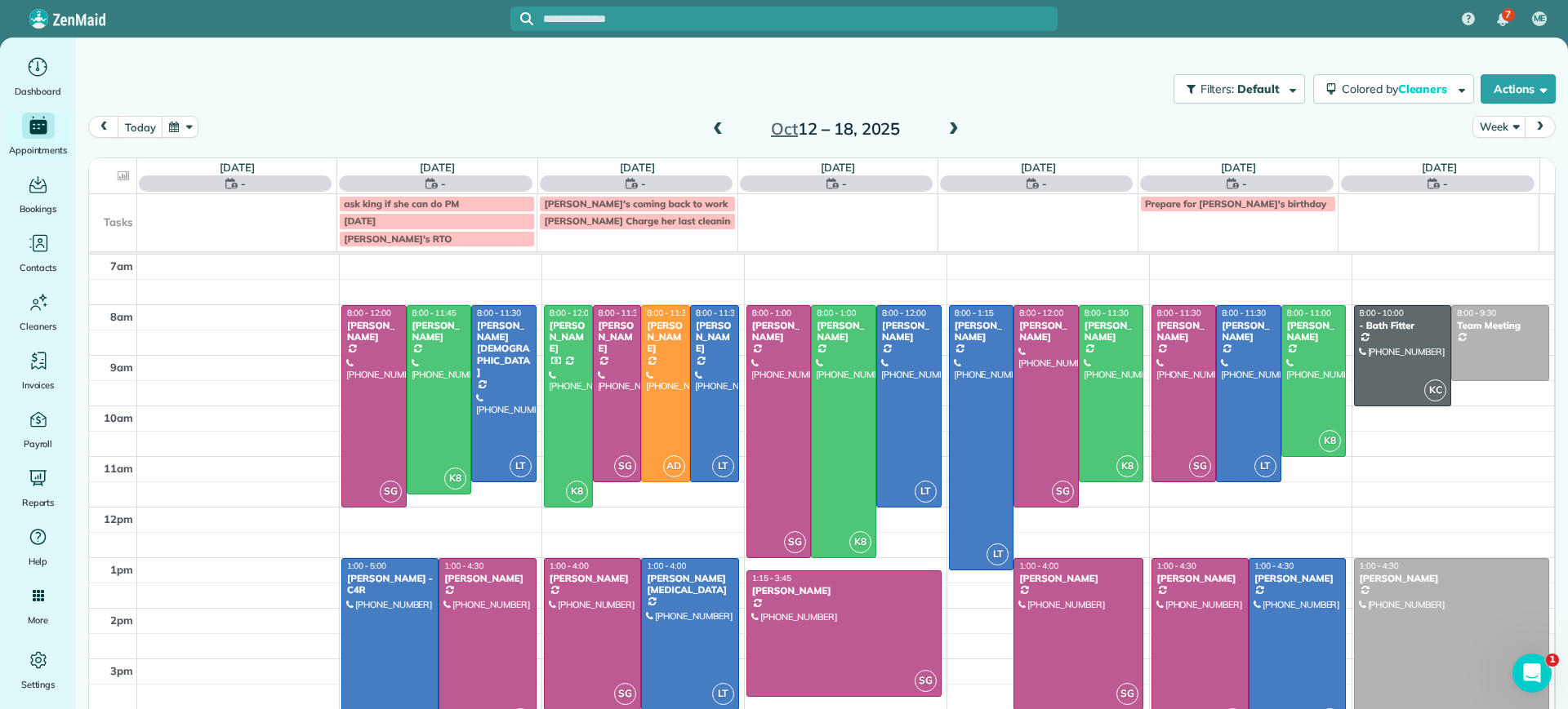
click at [945, 123] on span at bounding box center [953, 129] width 18 height 14
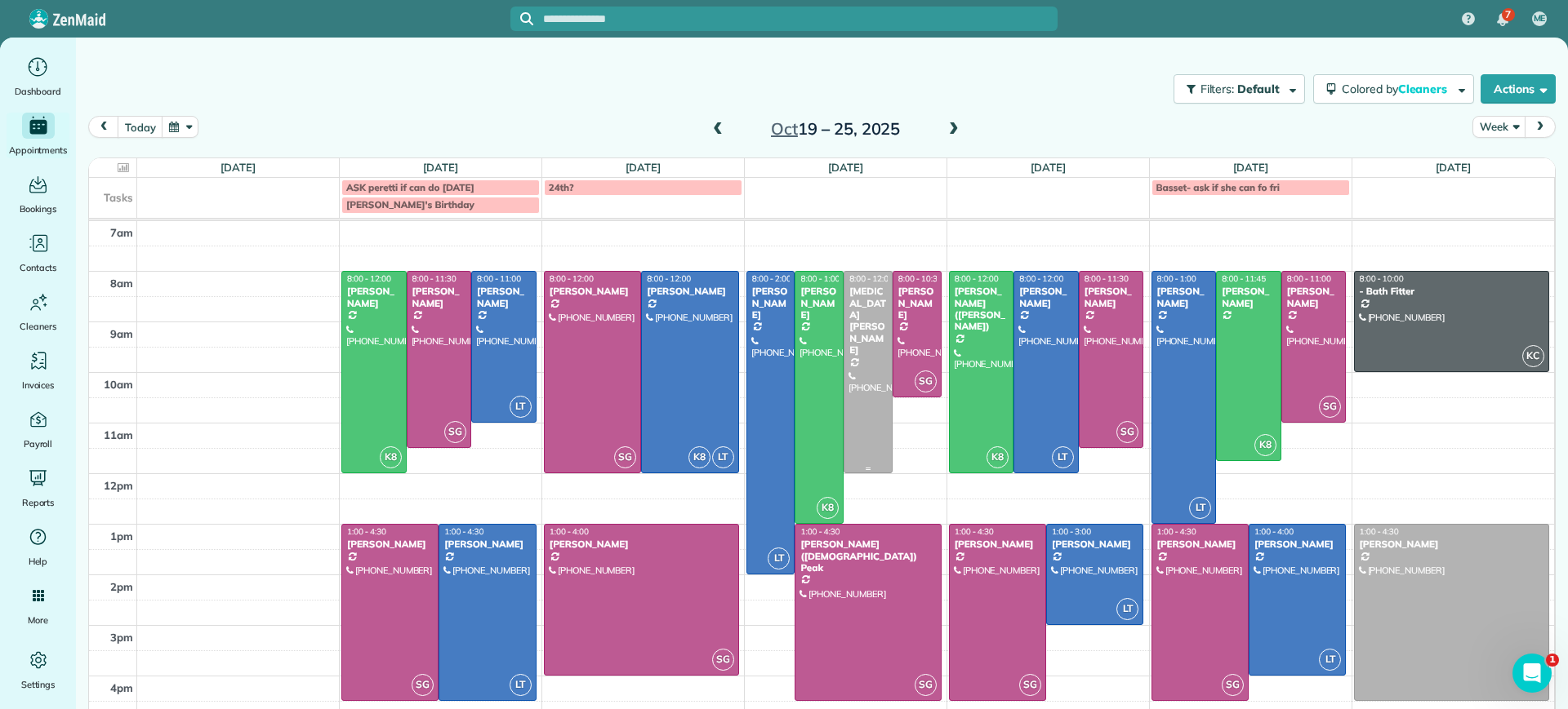
click at [871, 292] on div "Alli Robbins" at bounding box center [868, 321] width 39 height 71
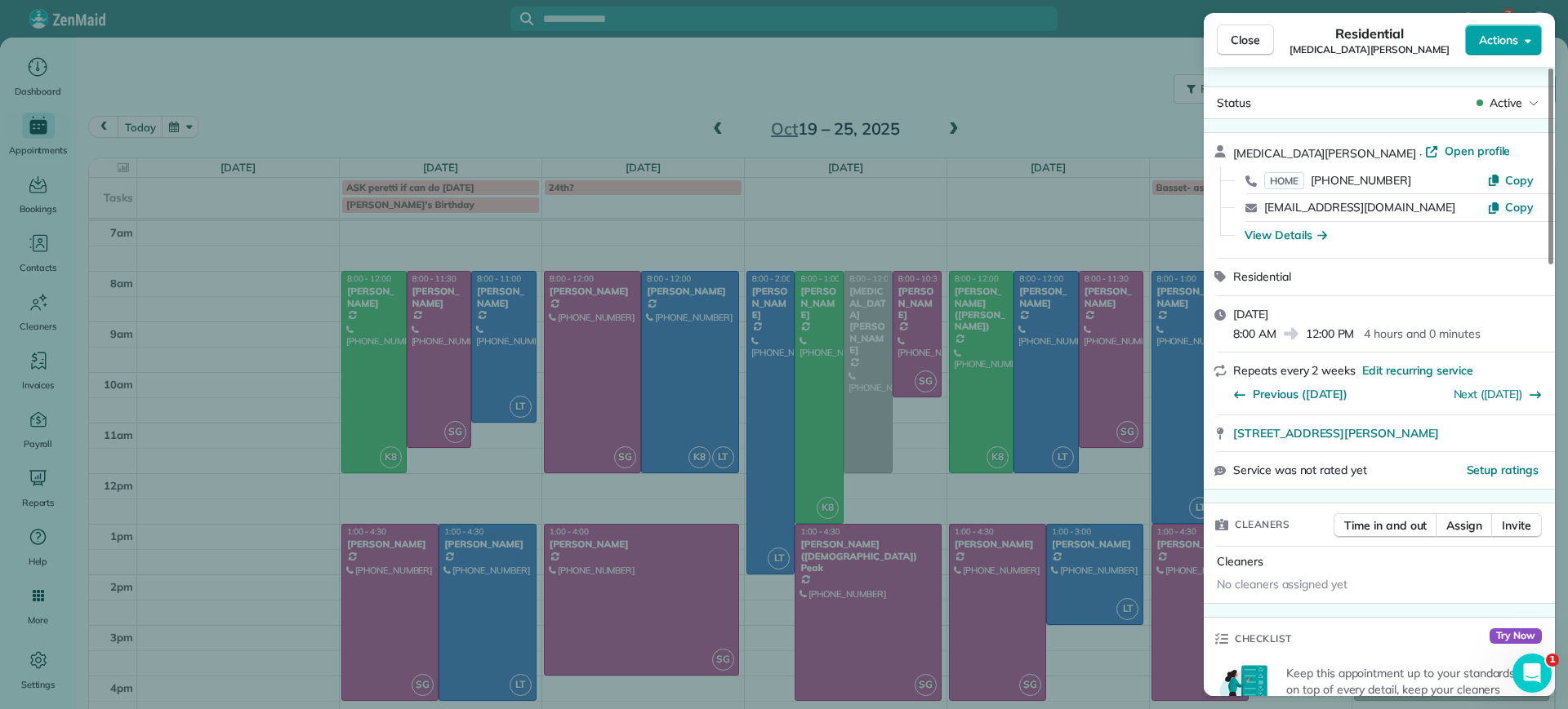
click at [1498, 55] on body "7 ME Dashboard Appointments Bookings Contacts Cleaners Invoices Payroll Reports…" at bounding box center [784, 354] width 1568 height 709
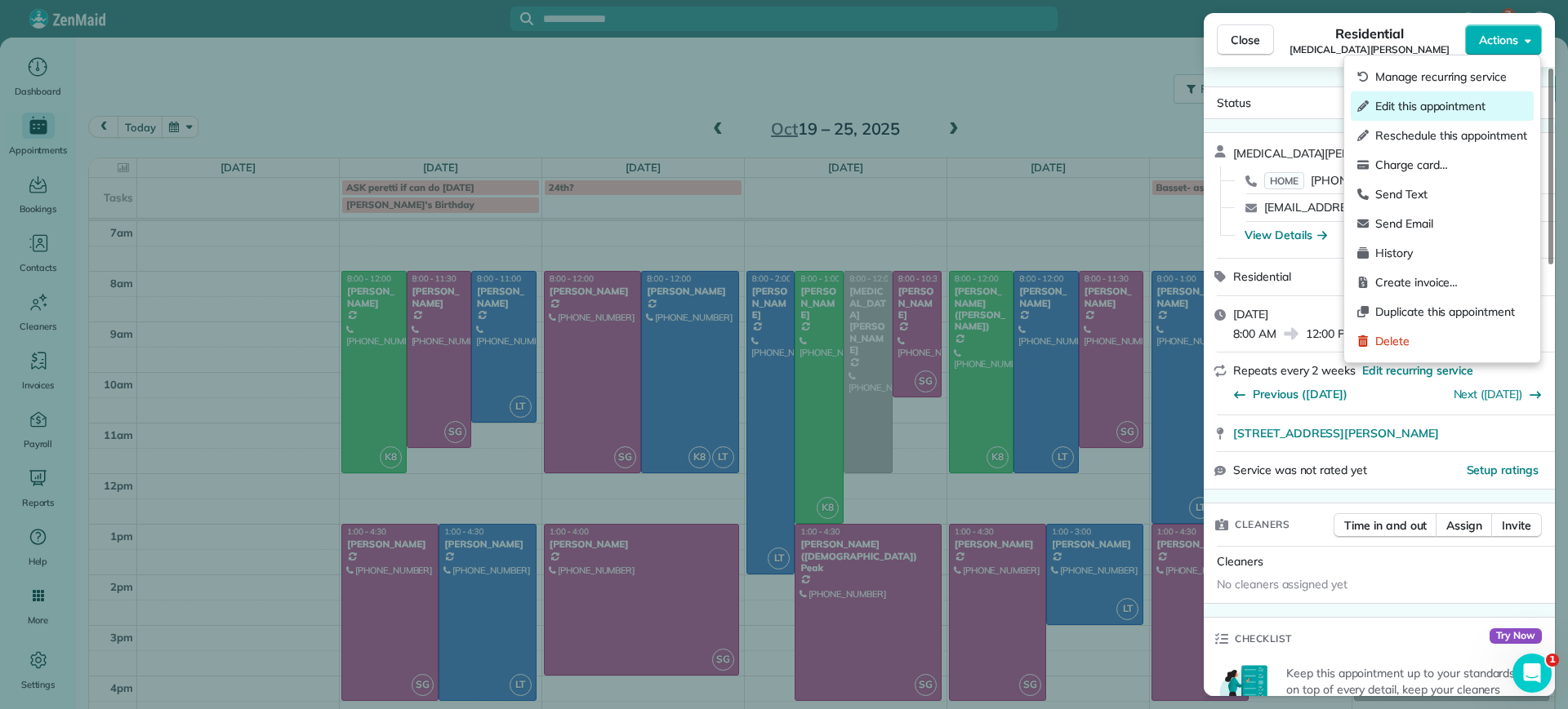
click at [1430, 101] on span "Edit this appointment" at bounding box center [1450, 106] width 152 height 16
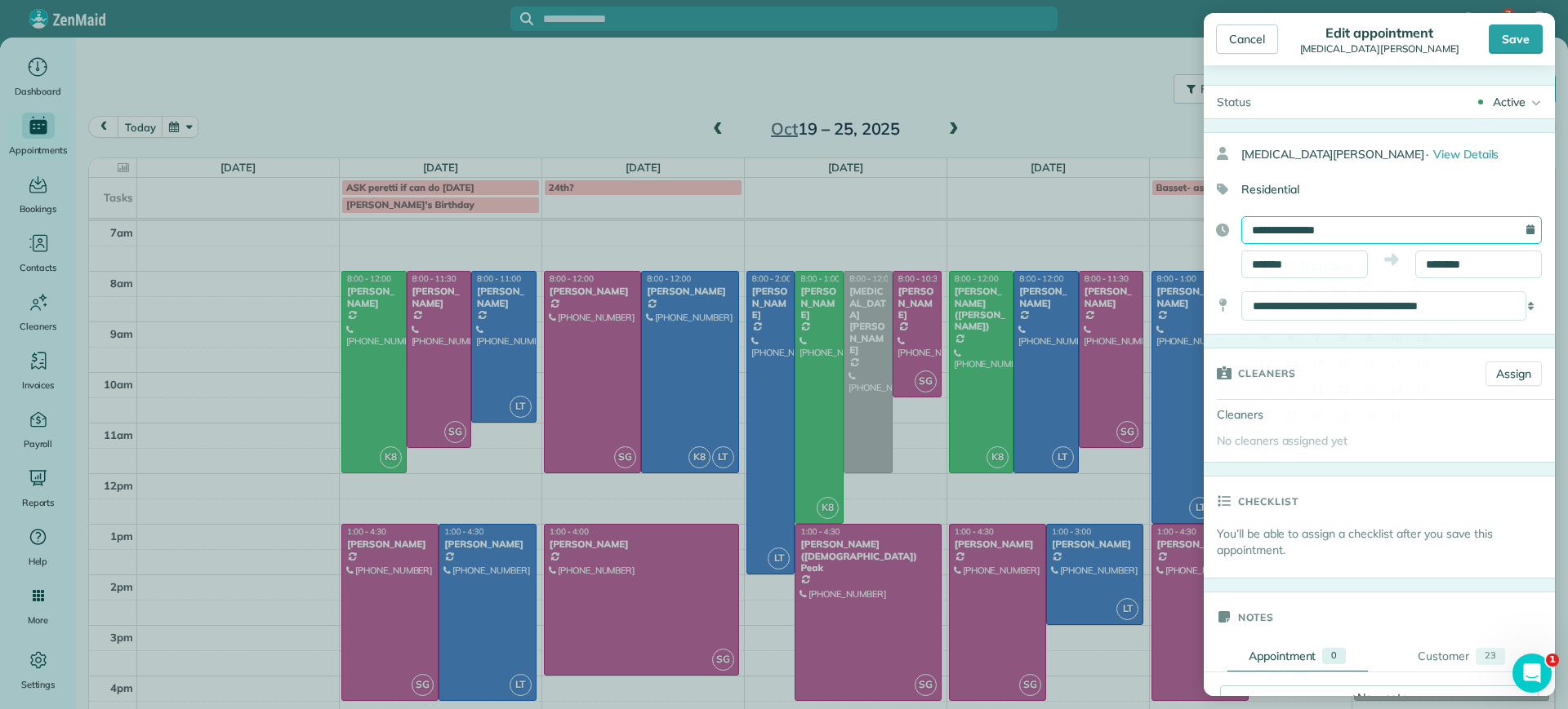
click at [1415, 222] on input "**********" at bounding box center [1392, 230] width 301 height 28
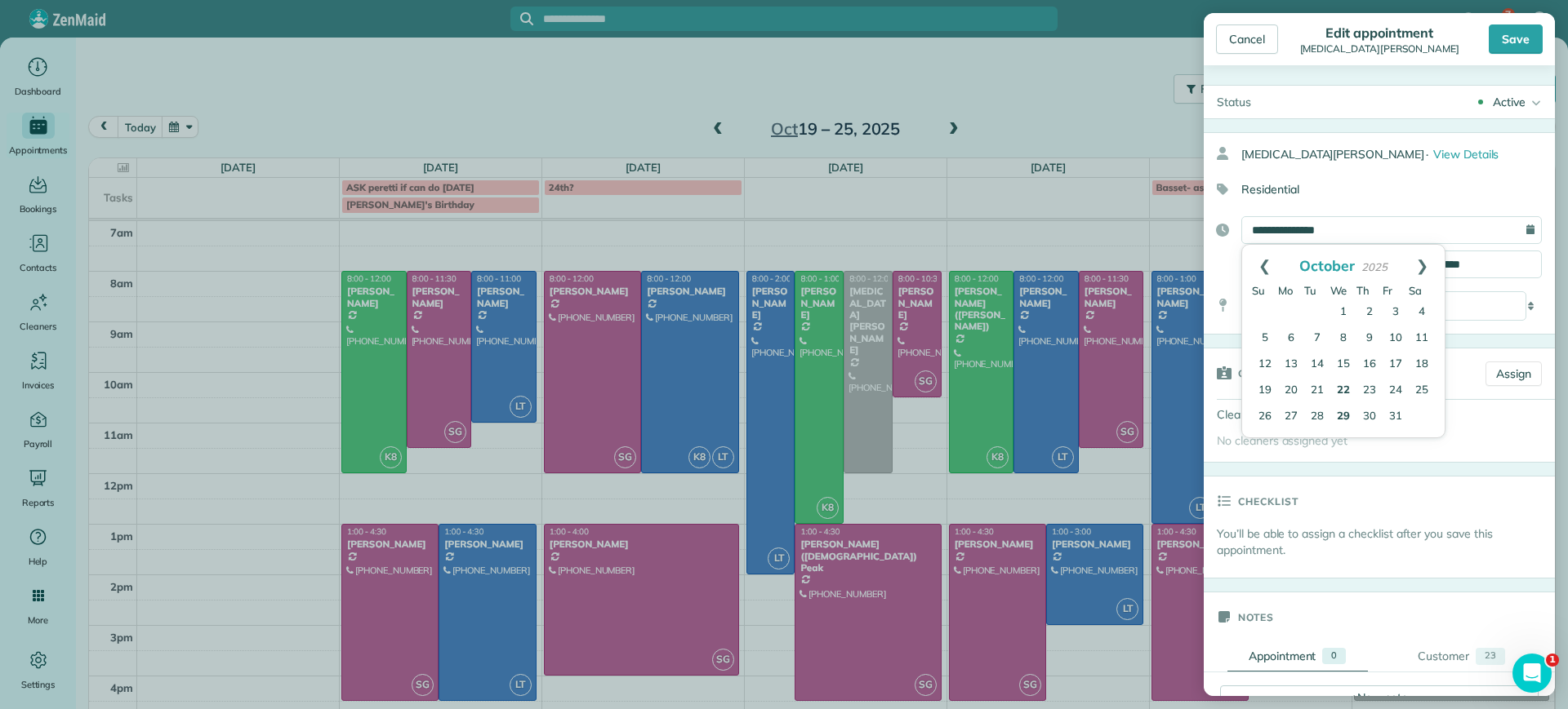
click at [1347, 414] on link "29" at bounding box center [1343, 417] width 26 height 26
type input "**********"
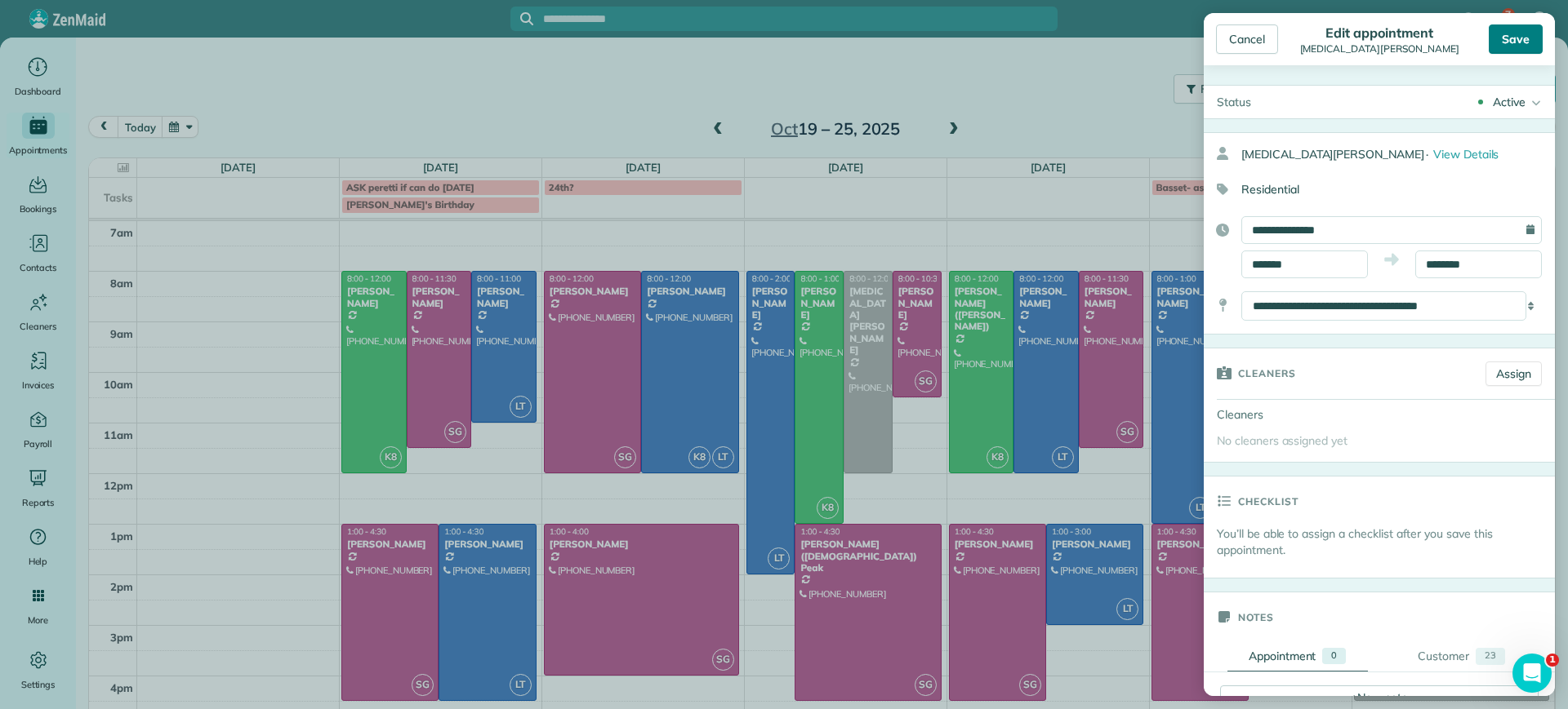
click at [1515, 47] on div "Save" at bounding box center [1516, 39] width 54 height 29
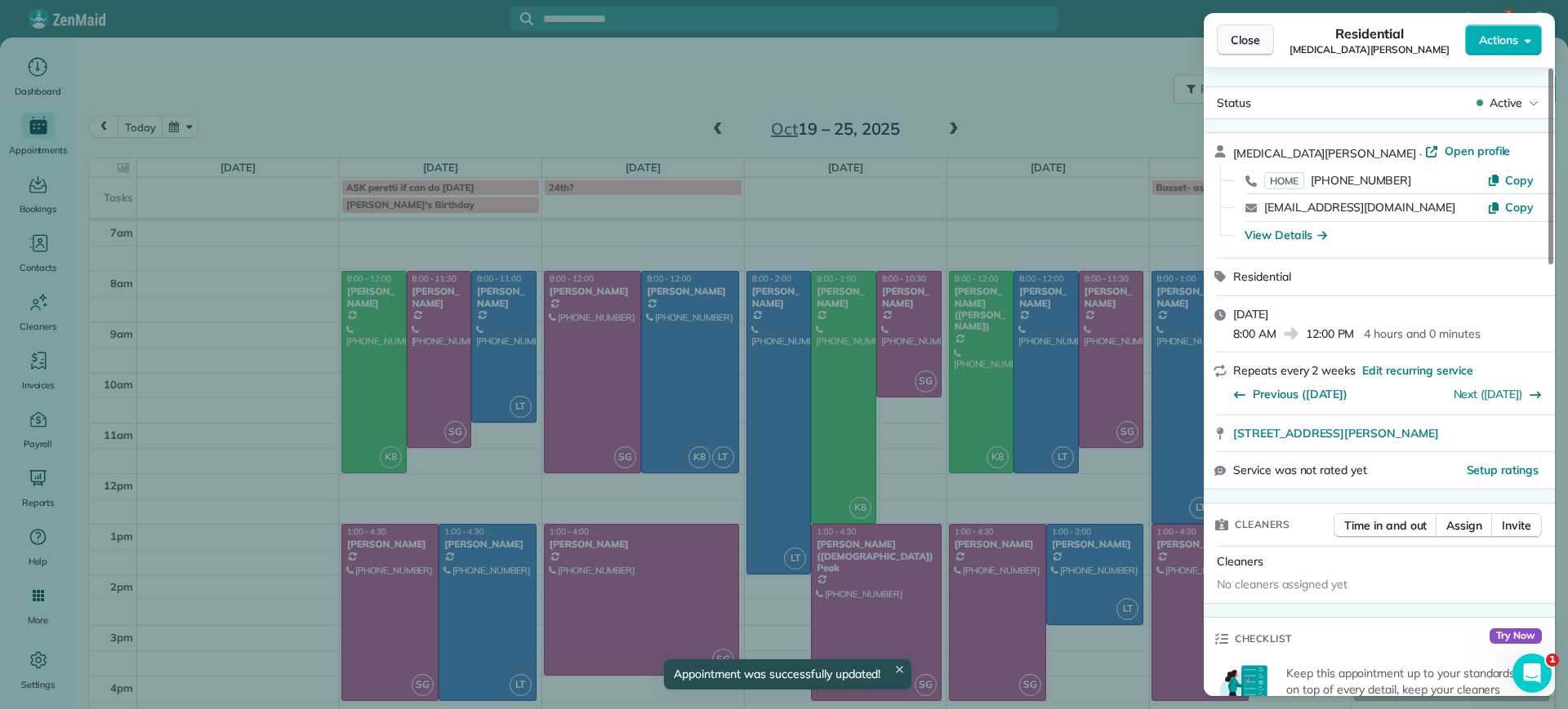
click at [1253, 37] on span "Close" at bounding box center [1244, 39] width 29 height 16
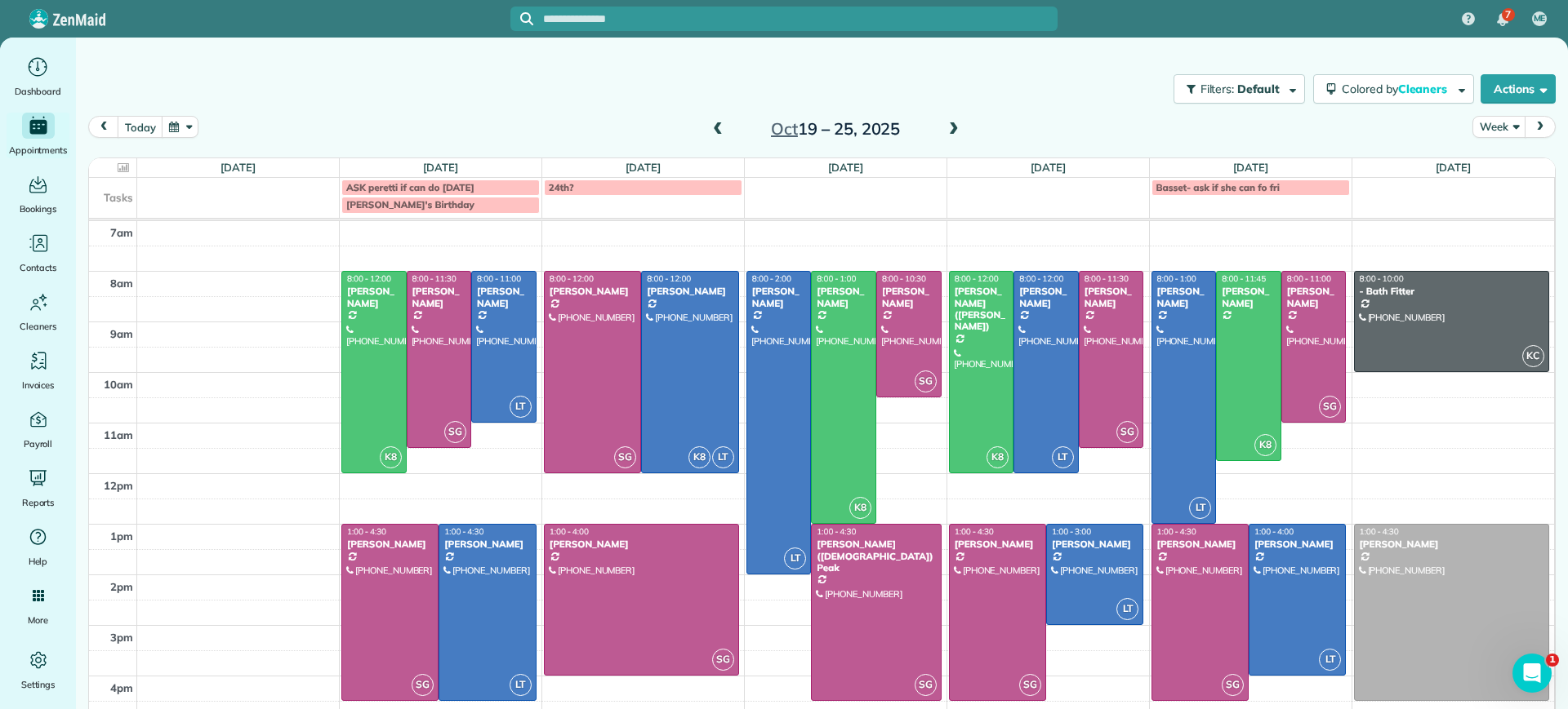
click at [944, 134] on span at bounding box center [953, 129] width 18 height 14
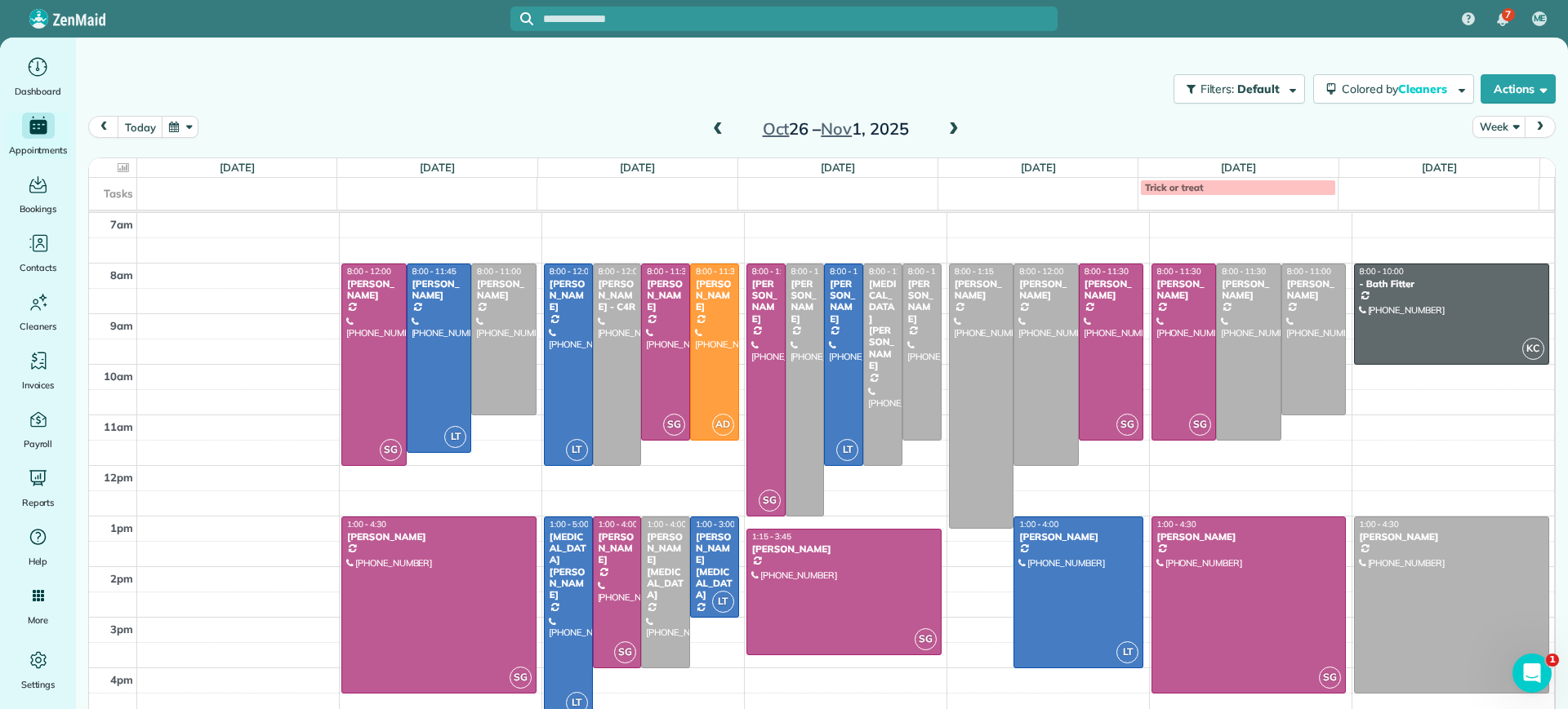
click at [708, 130] on span at bounding box center [717, 129] width 18 height 14
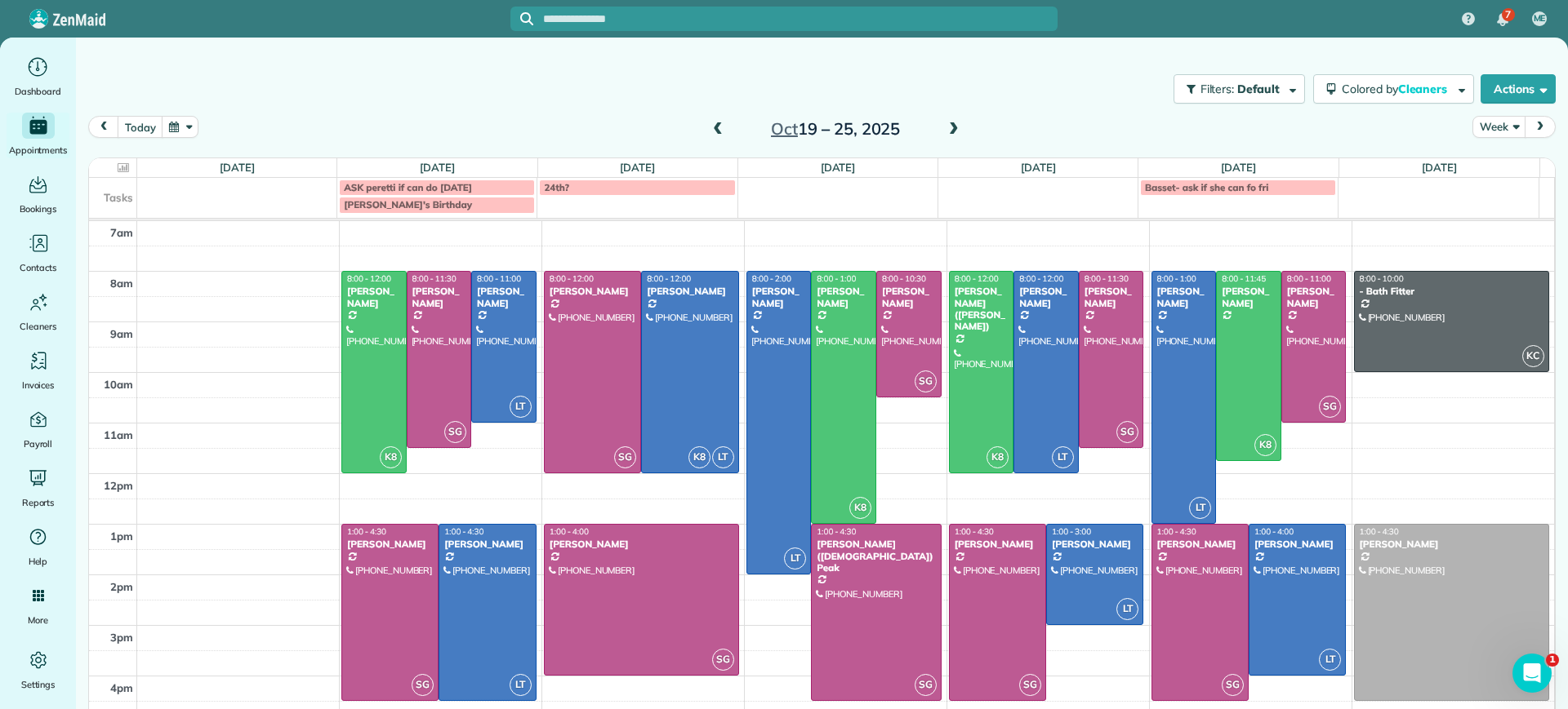
click at [709, 126] on span at bounding box center [717, 129] width 18 height 14
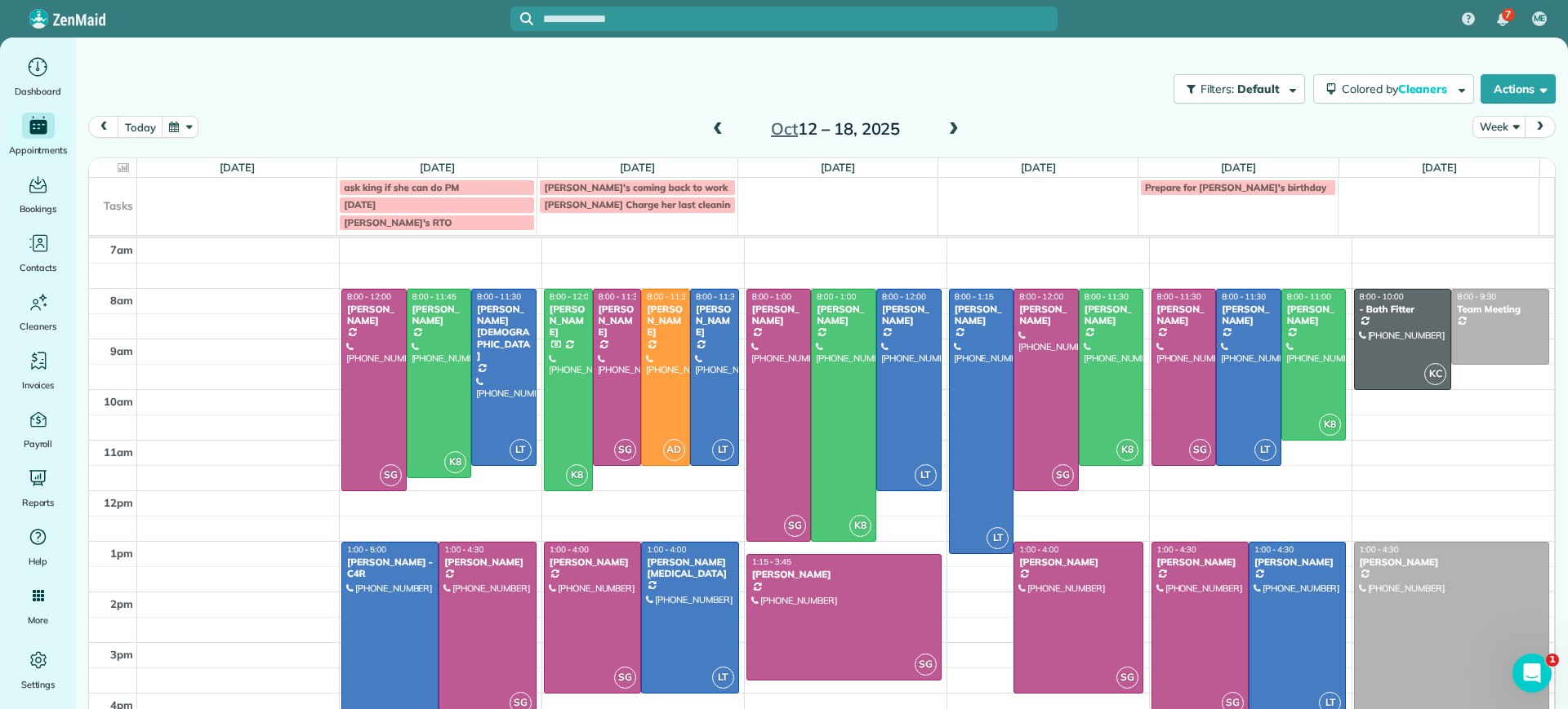
click at [944, 130] on span at bounding box center [953, 129] width 18 height 14
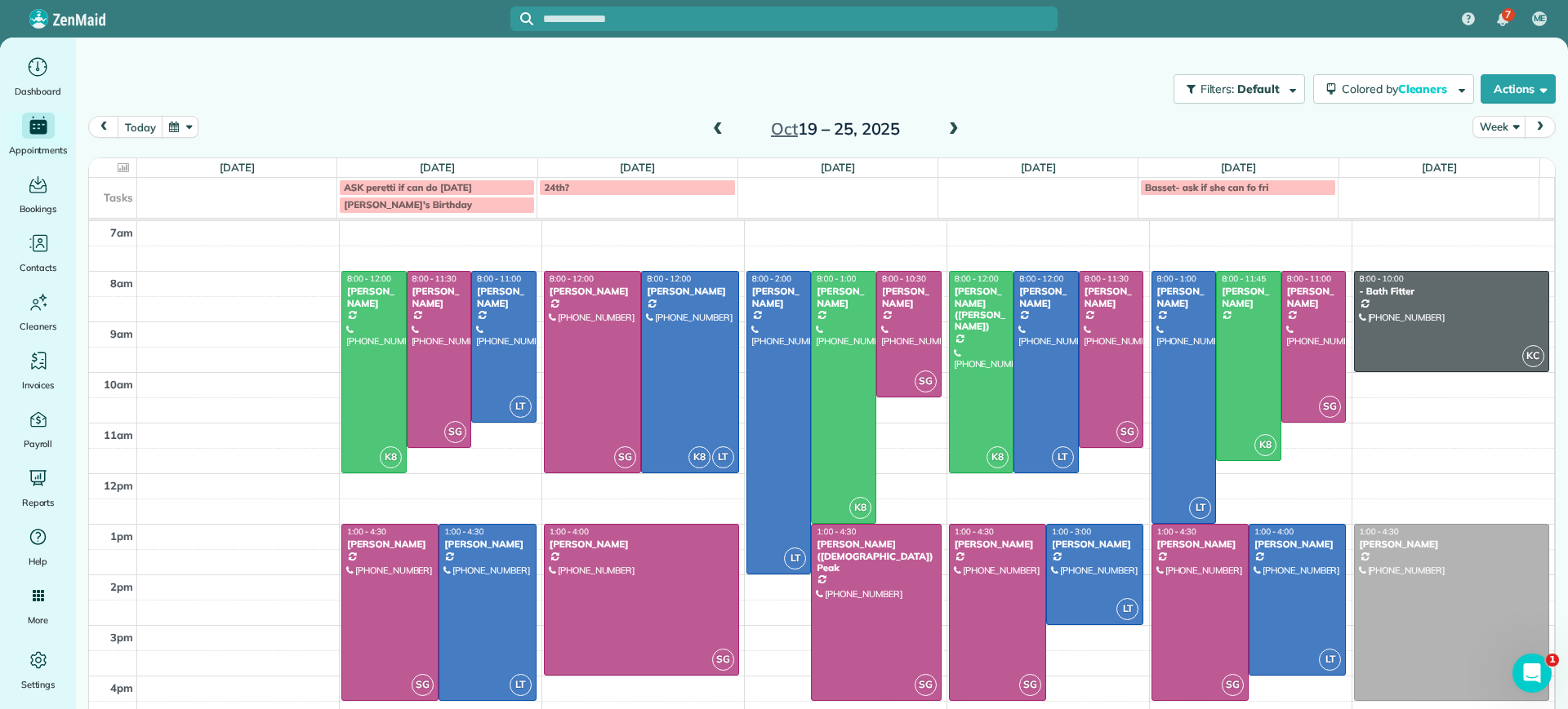
click at [944, 130] on span at bounding box center [953, 129] width 18 height 14
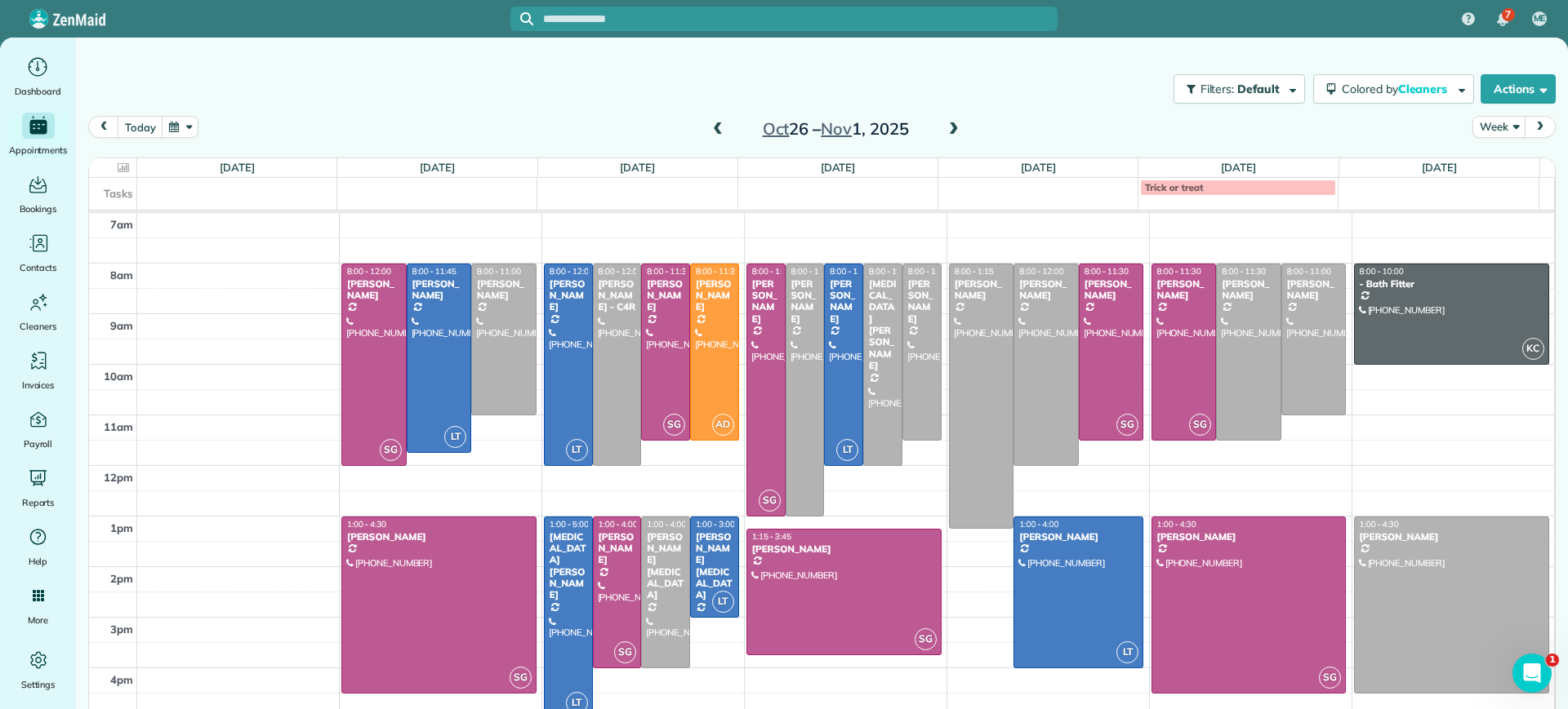
click at [944, 130] on span at bounding box center [953, 129] width 18 height 14
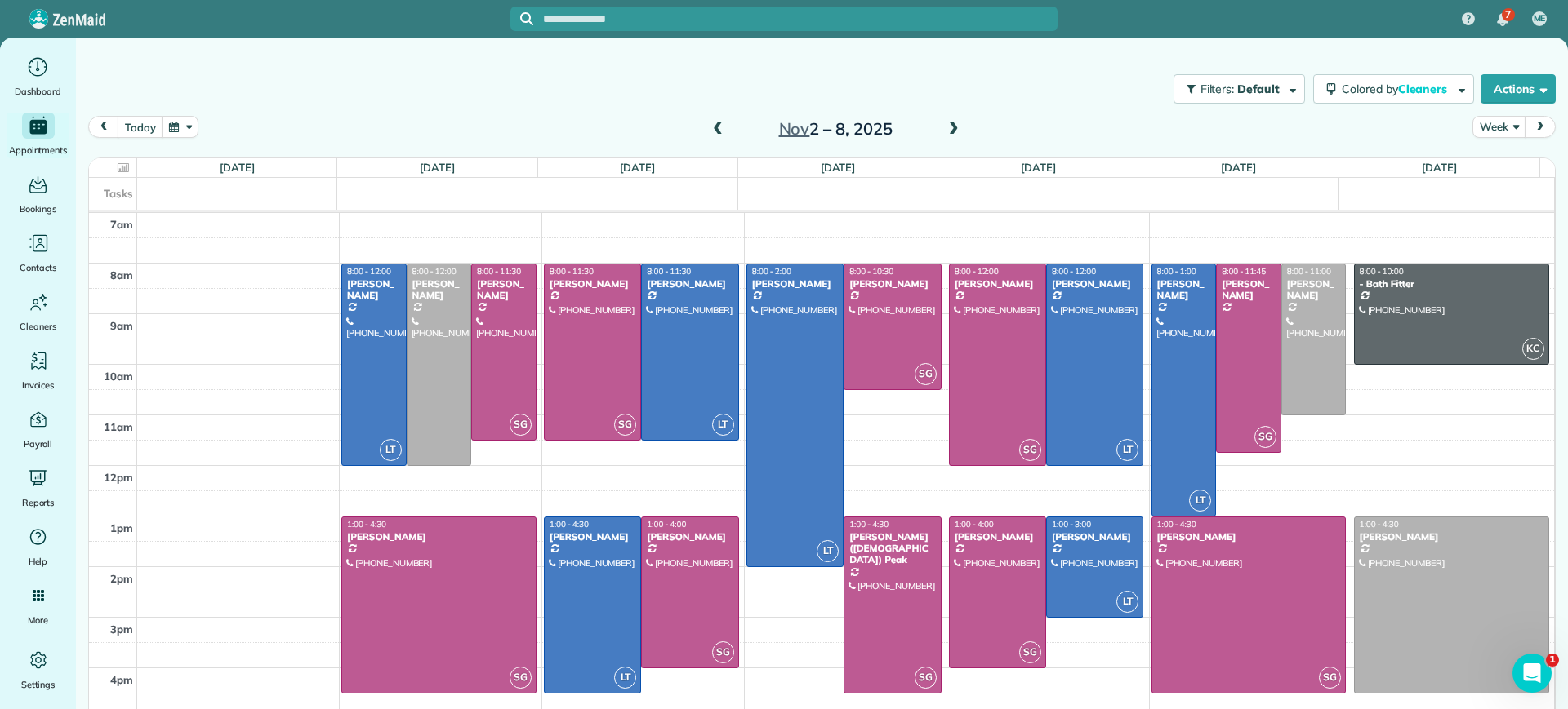
click at [712, 130] on span at bounding box center [717, 129] width 18 height 14
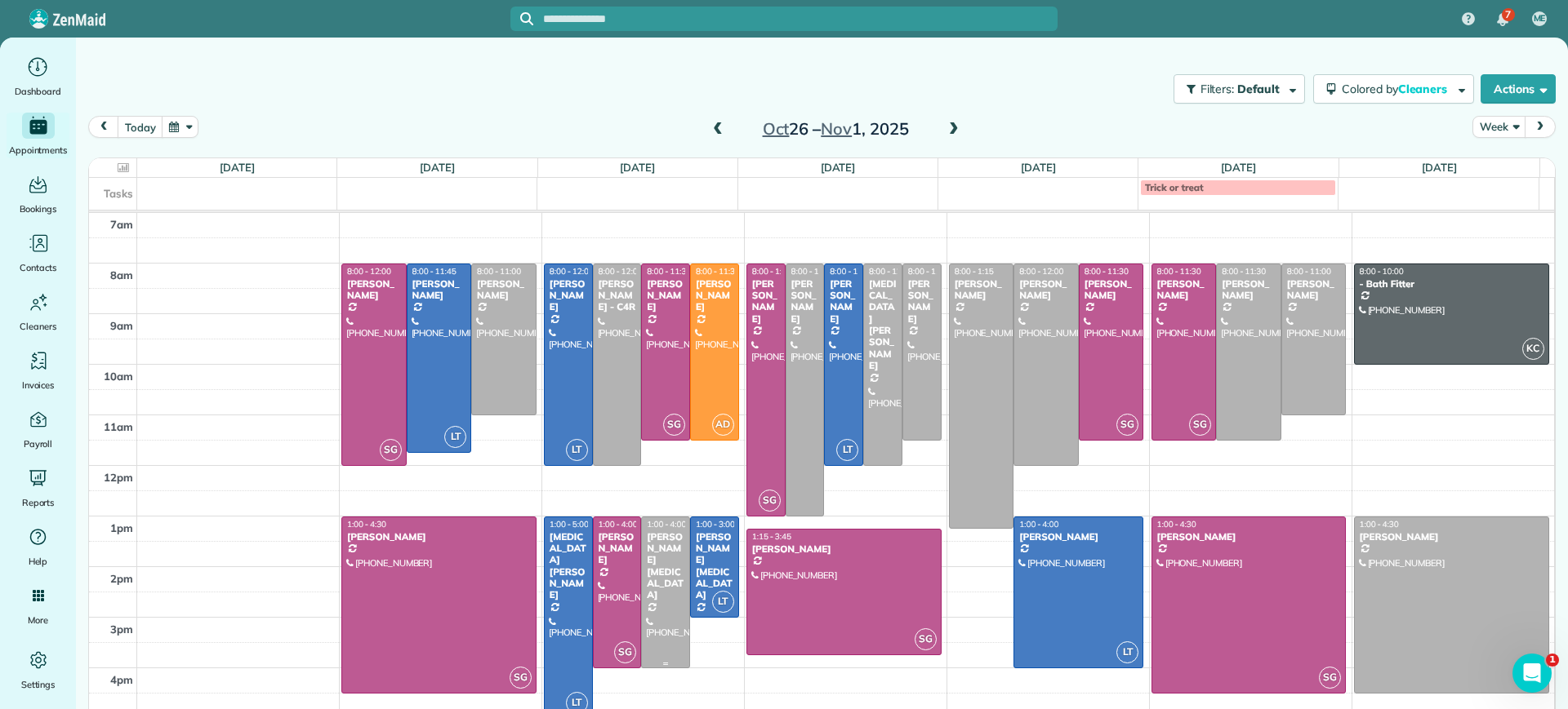
click at [646, 550] on div "Karen Shiner" at bounding box center [666, 567] width 39 height 71
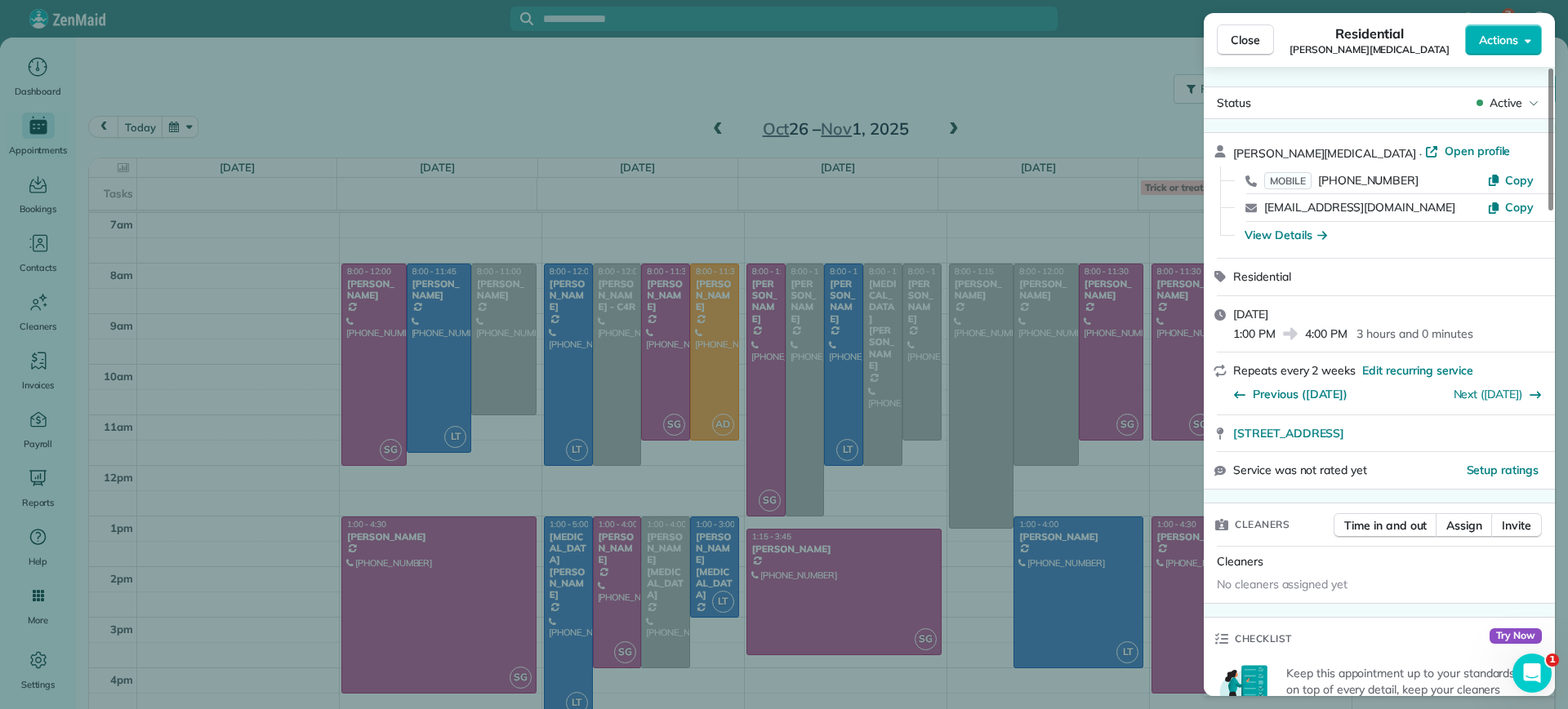
click at [645, 550] on div "Close Residential Karen Shiner Actions Status Active Karen Shiner · Open profil…" at bounding box center [784, 354] width 1568 height 709
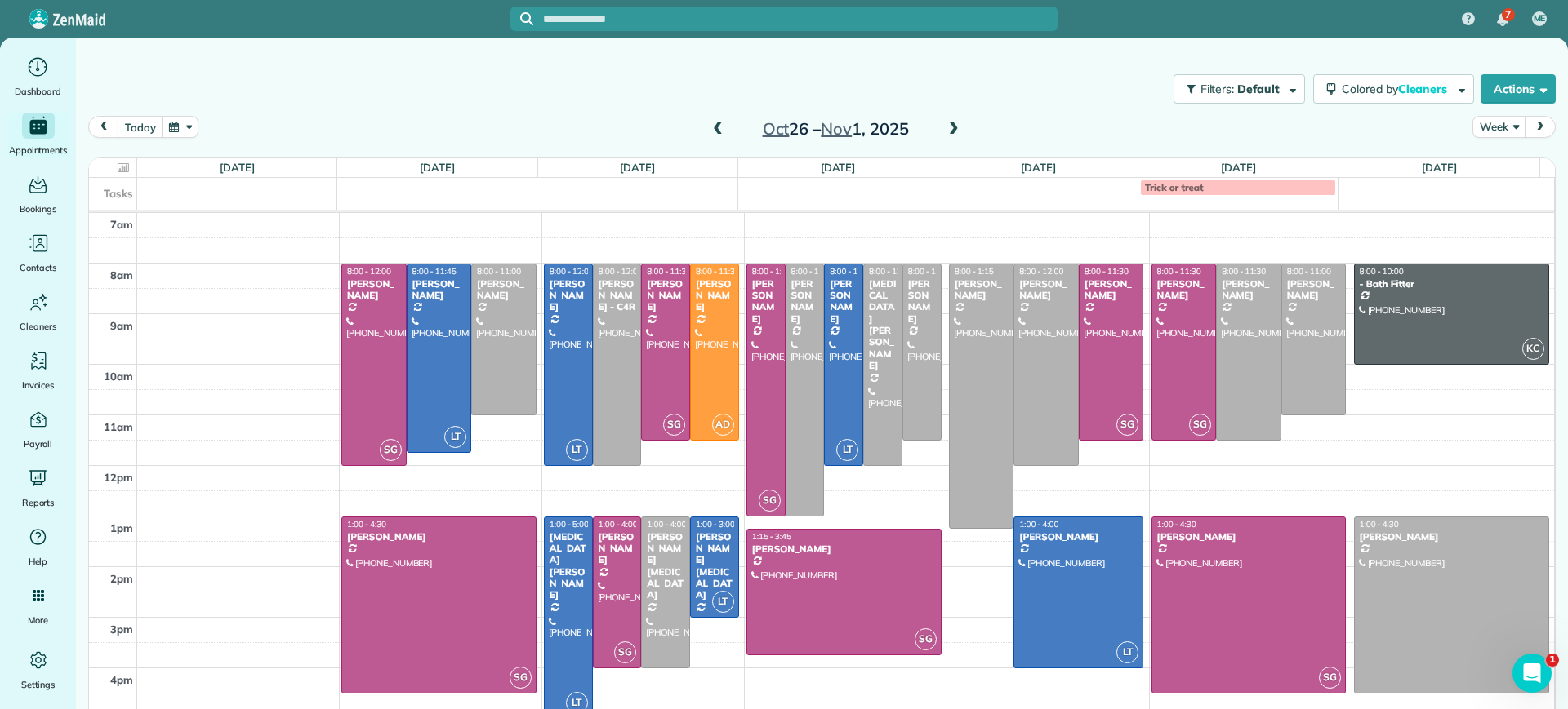
click at [716, 118] on span at bounding box center [717, 129] width 18 height 24
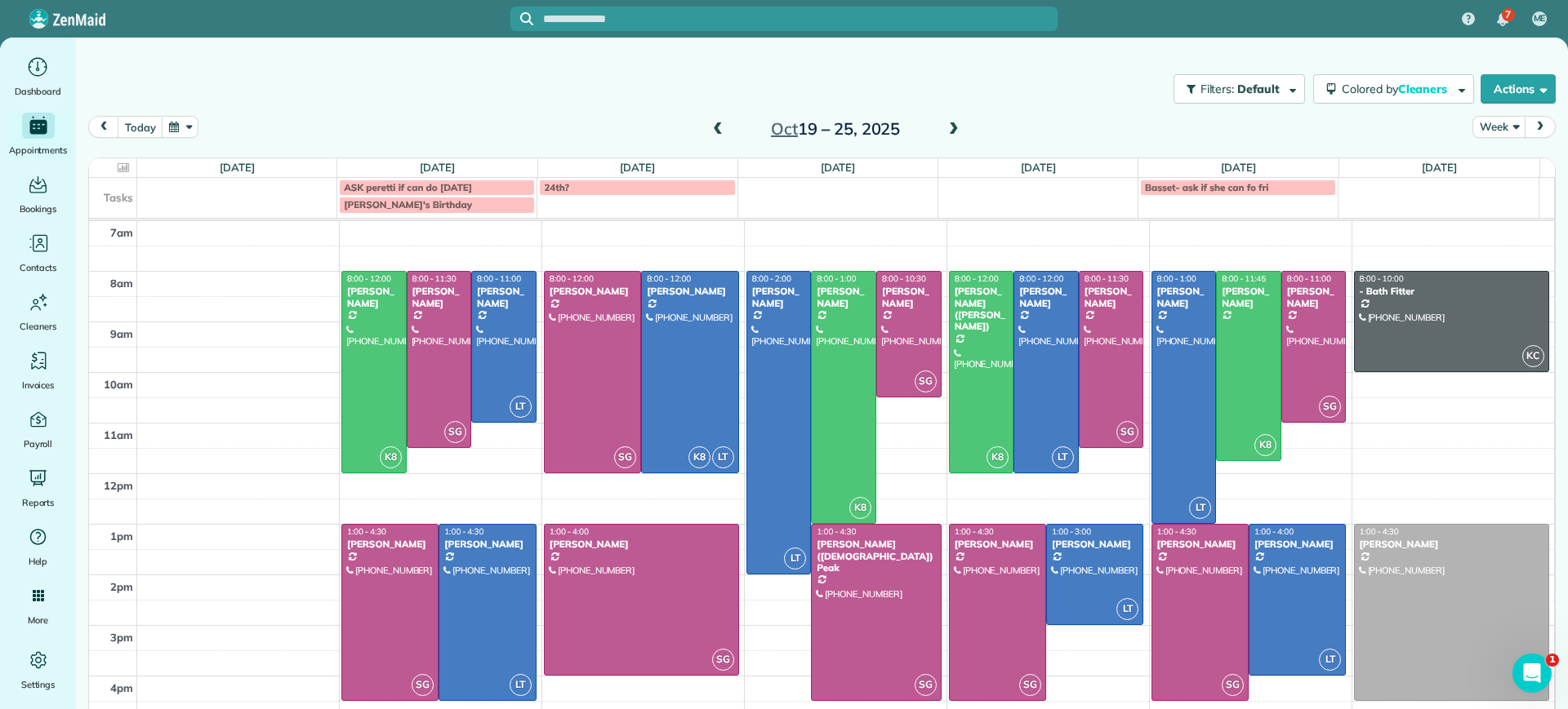
click at [716, 118] on span at bounding box center [717, 129] width 18 height 24
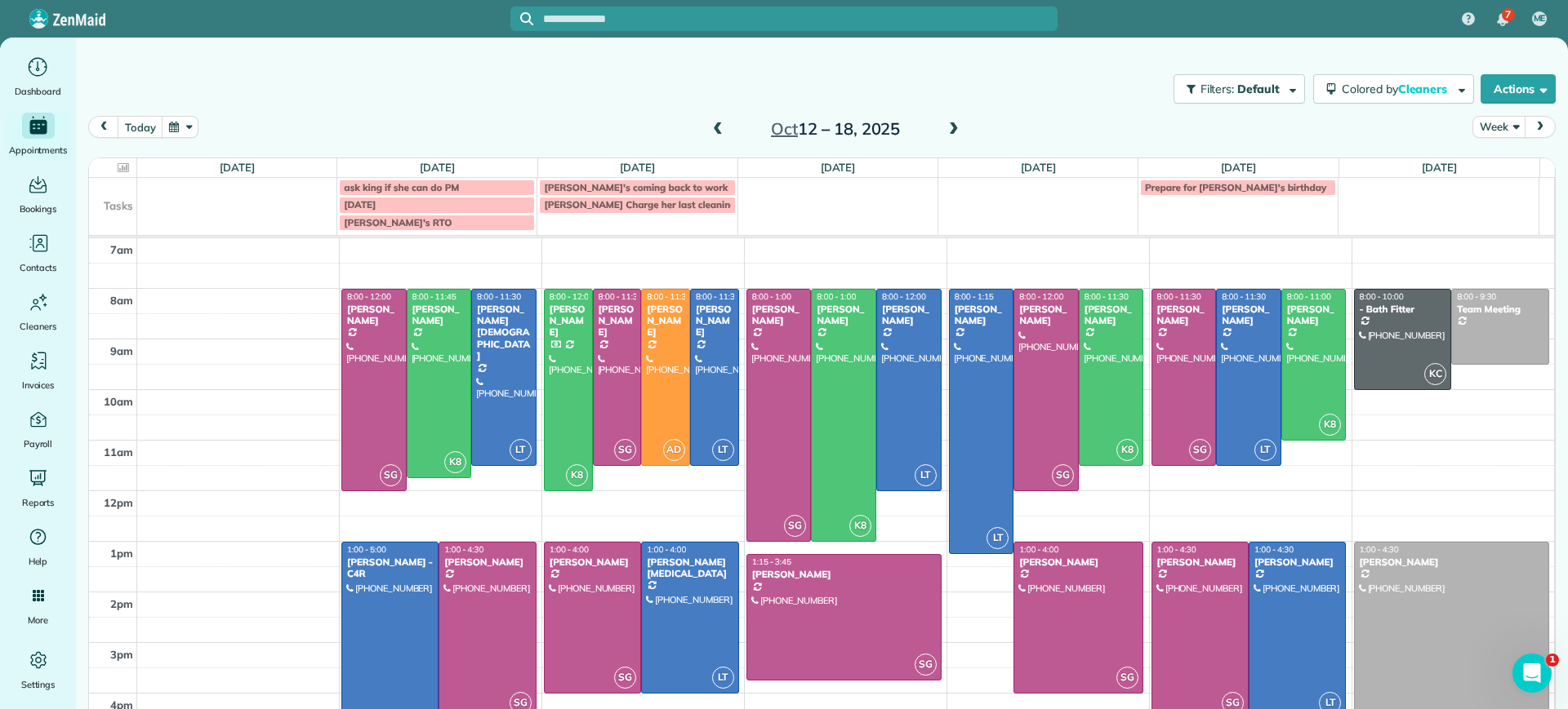
click at [944, 131] on span at bounding box center [953, 129] width 18 height 14
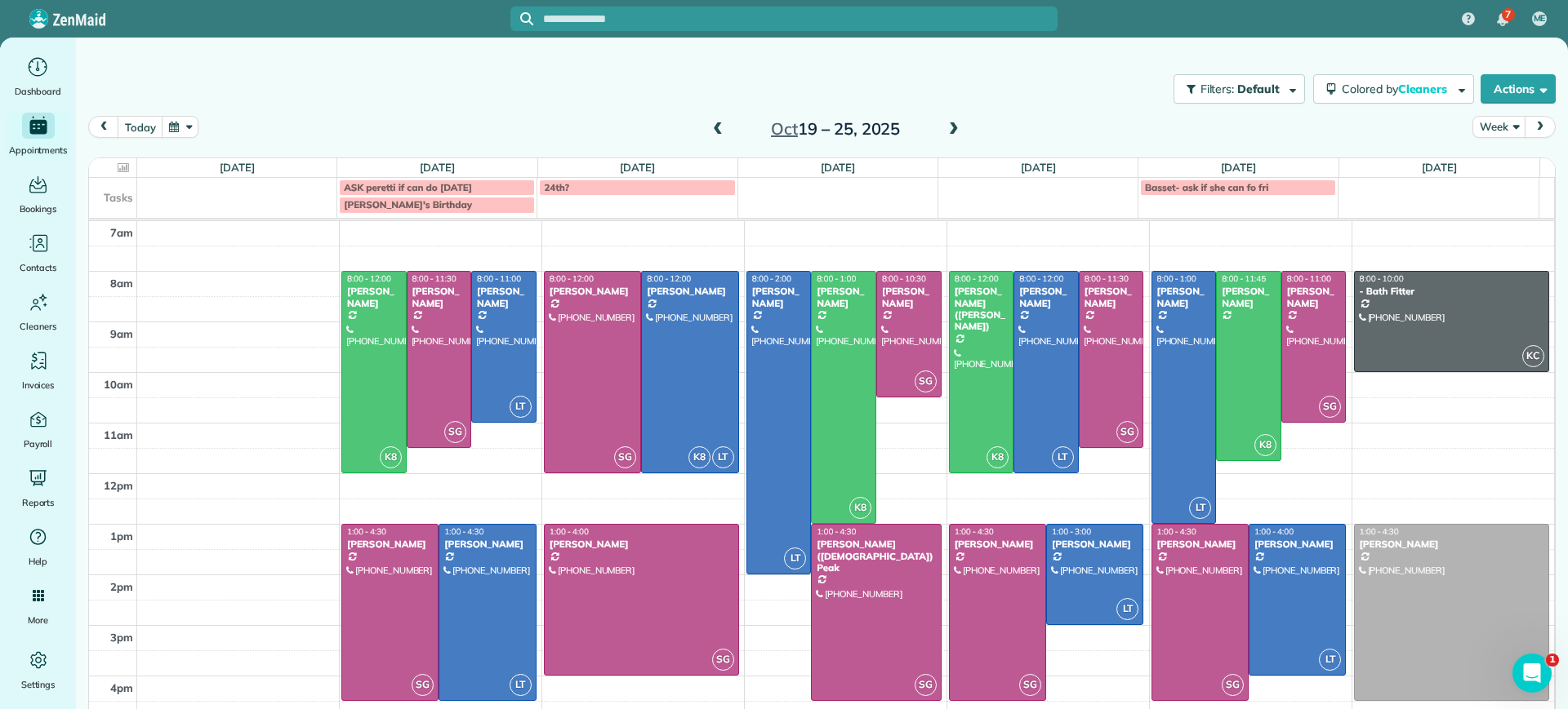
click at [944, 131] on span at bounding box center [953, 129] width 18 height 14
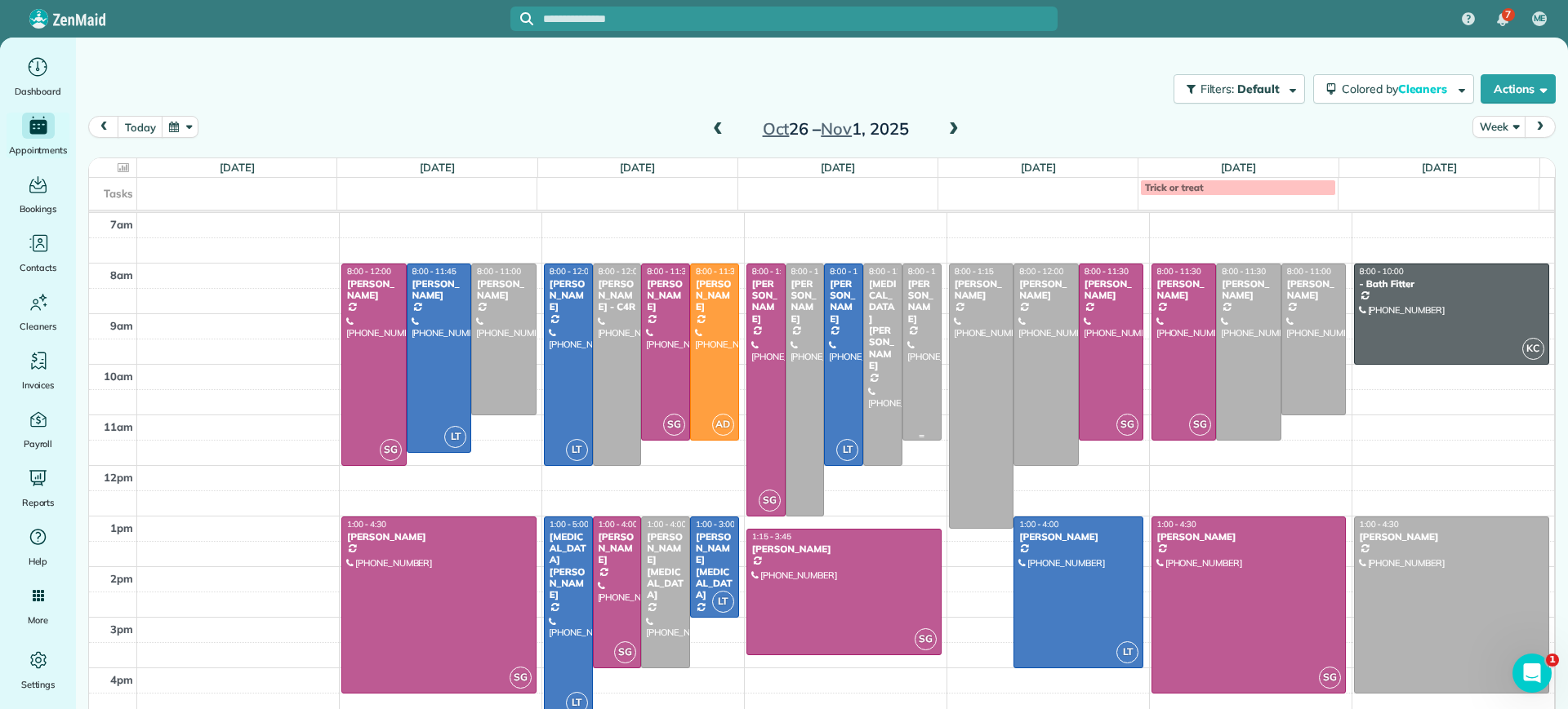
click at [914, 273] on span "8:00 - 11:30" at bounding box center [930, 271] width 44 height 11
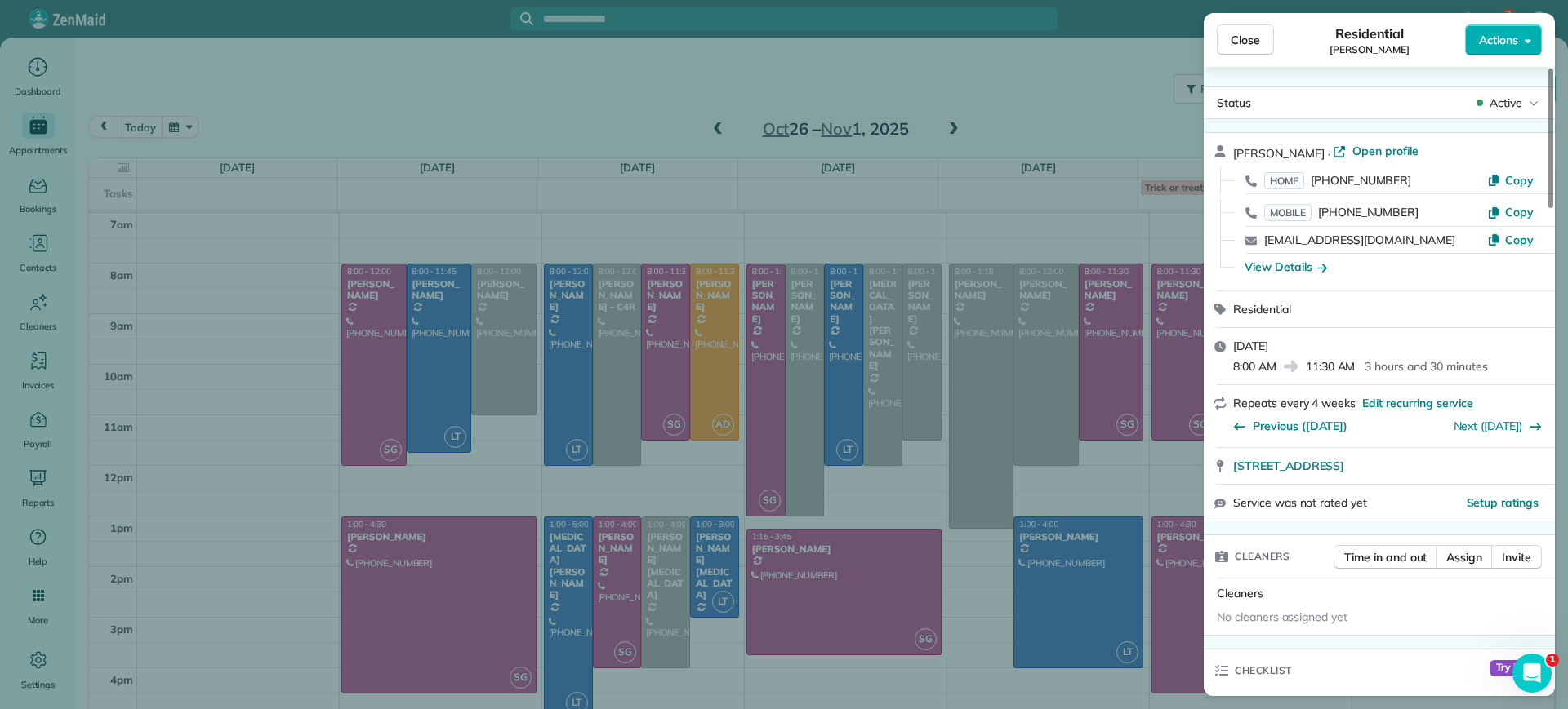
click at [913, 274] on div "Close Residential Lucy McCown Actions Status Active Lucy McCown · Open profile …" at bounding box center [784, 354] width 1568 height 709
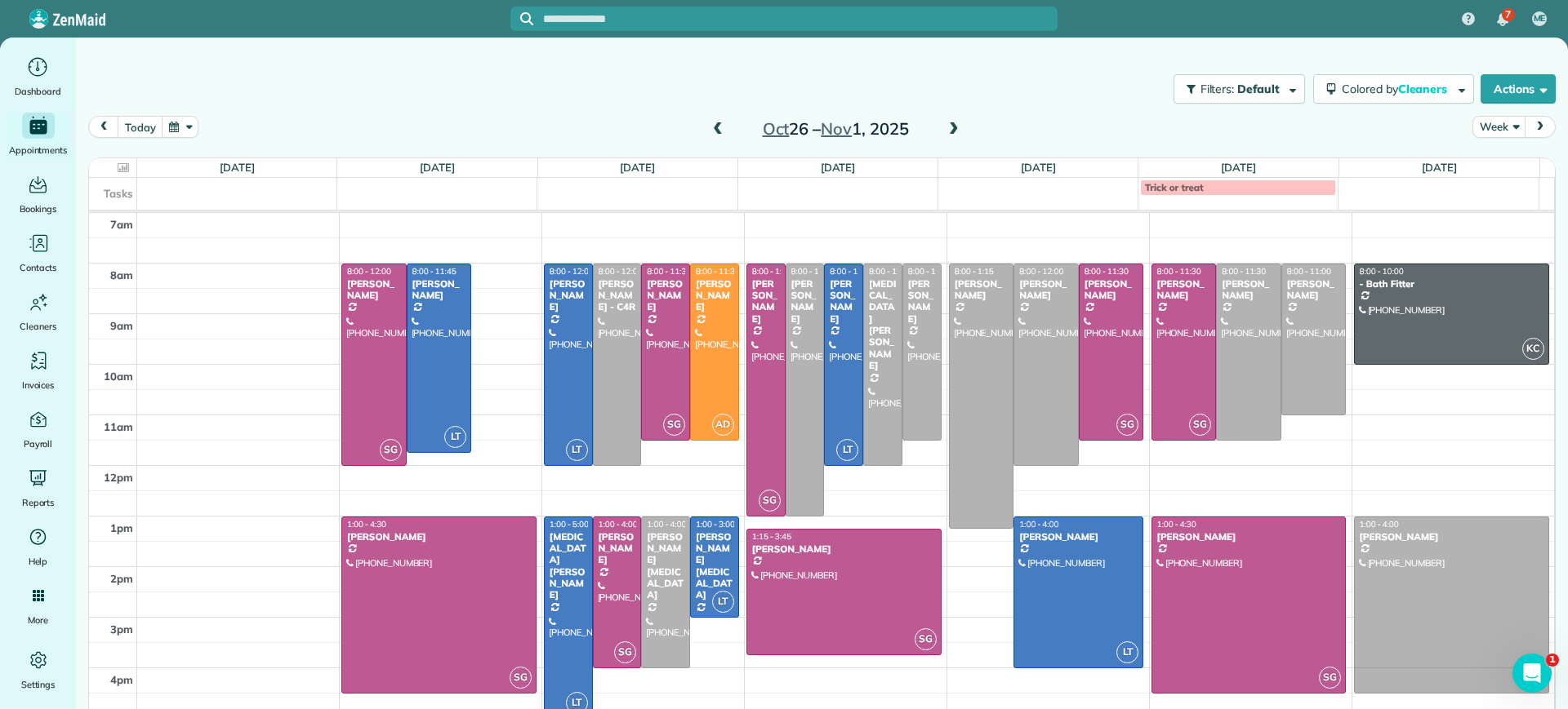
drag, startPoint x: 495, startPoint y: 315, endPoint x: 1429, endPoint y: 564, distance: 966.6
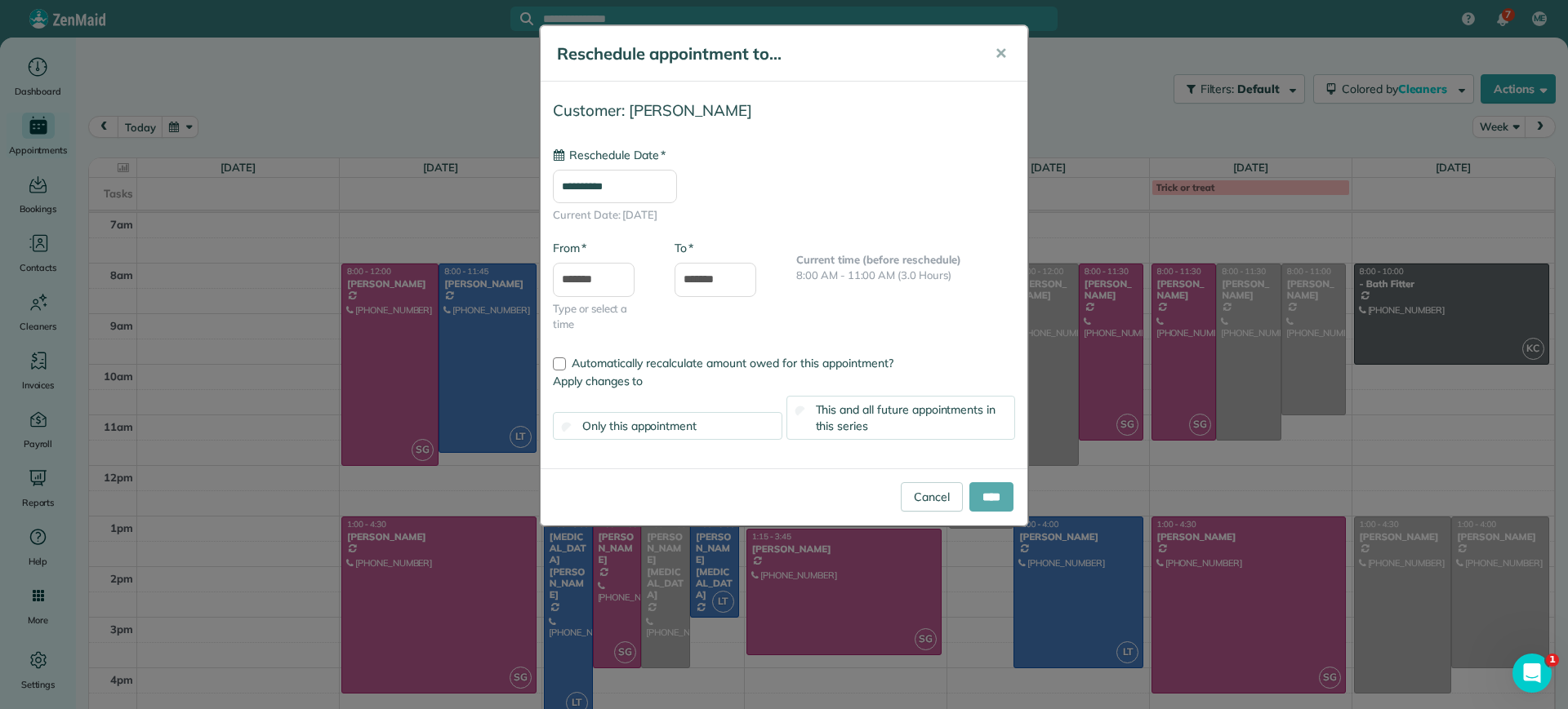
type input "**********"
click at [1002, 494] on input "****" at bounding box center [991, 496] width 44 height 29
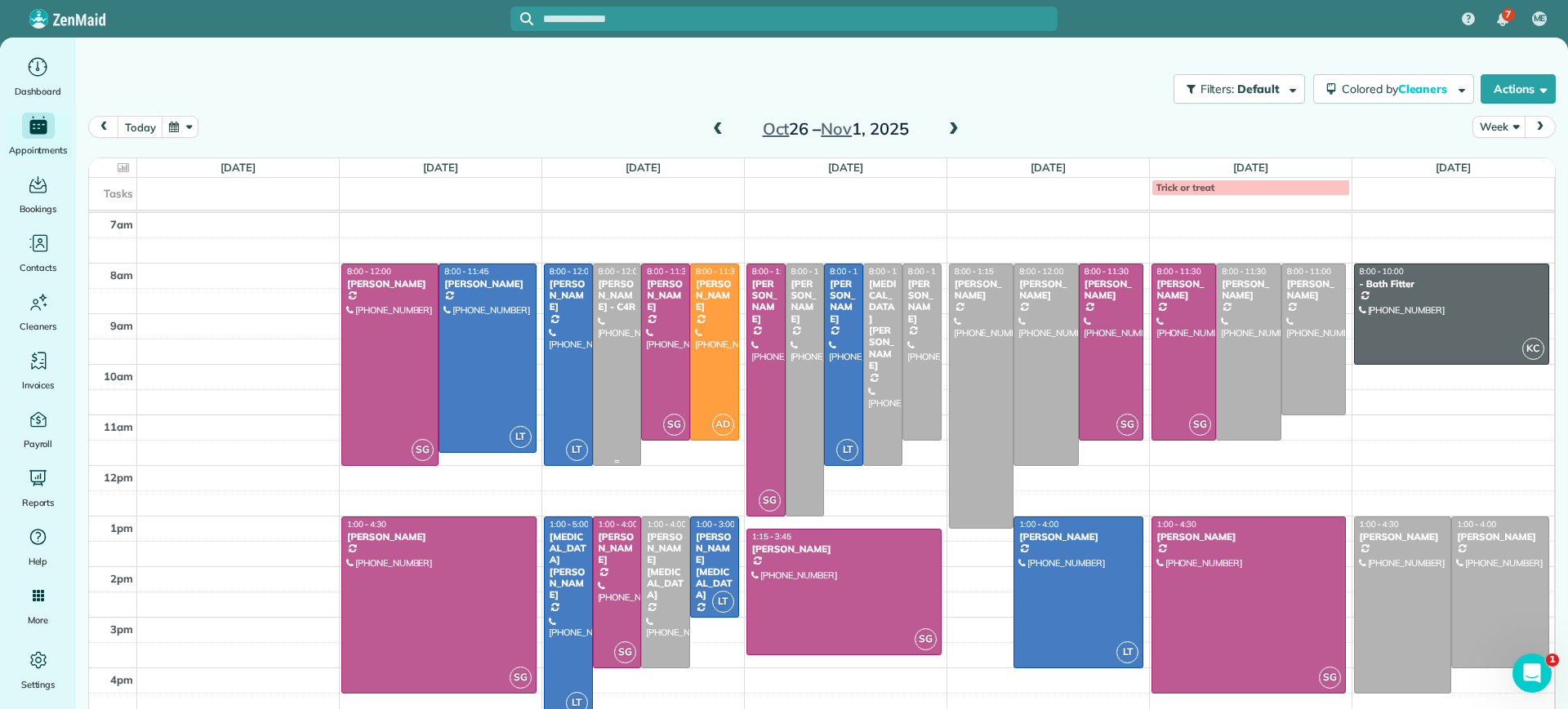
click at [613, 356] on div at bounding box center [617, 365] width 47 height 201
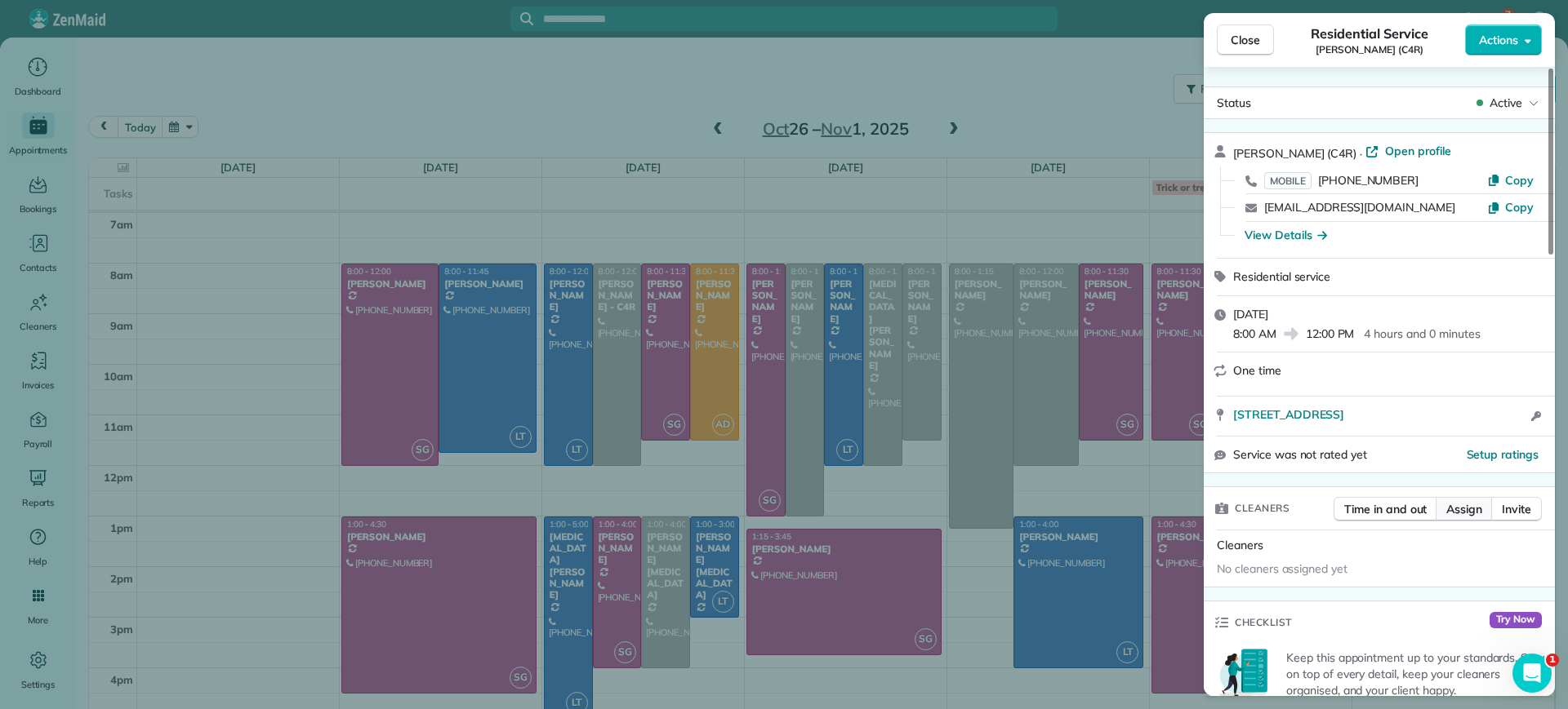
click at [1460, 515] on span "Assign" at bounding box center [1464, 509] width 36 height 16
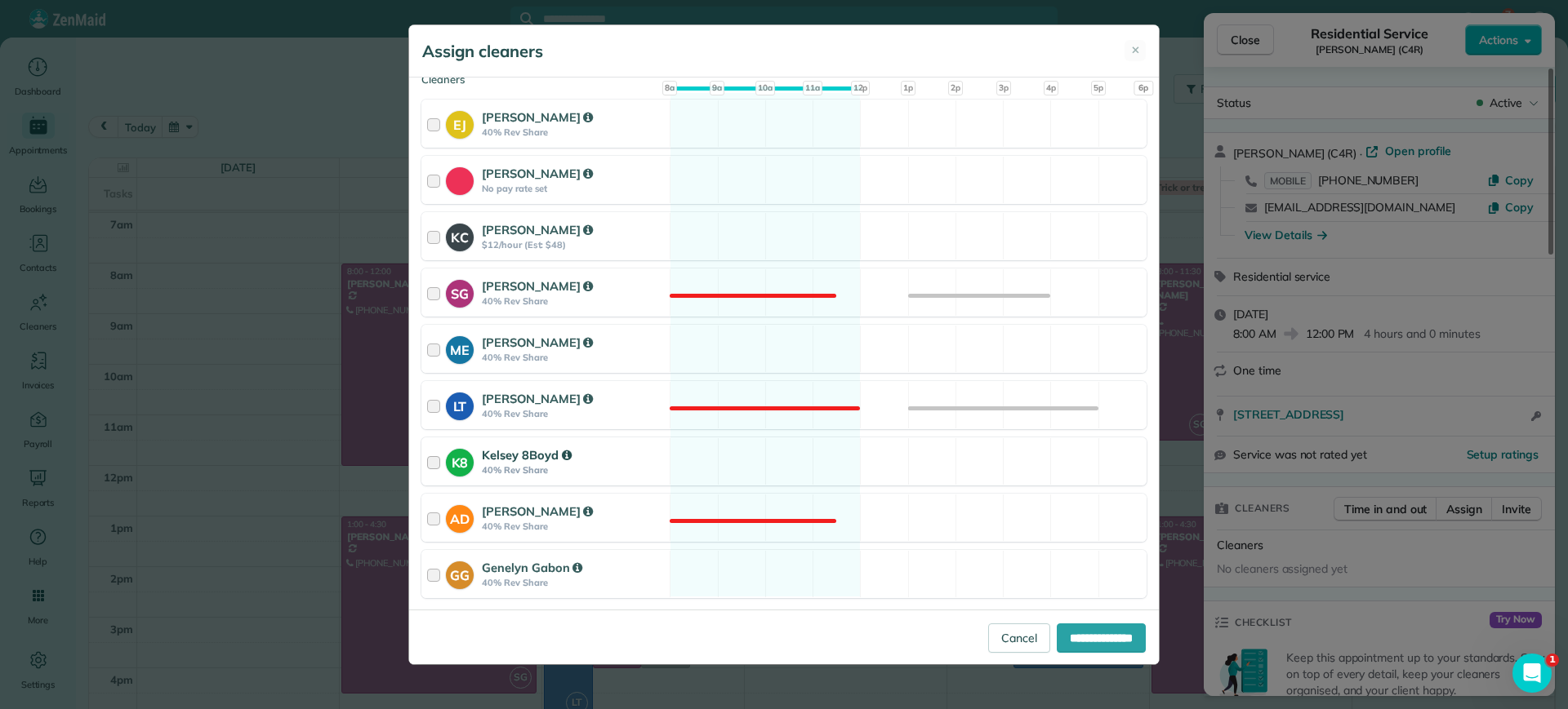
scroll to position [204, 0]
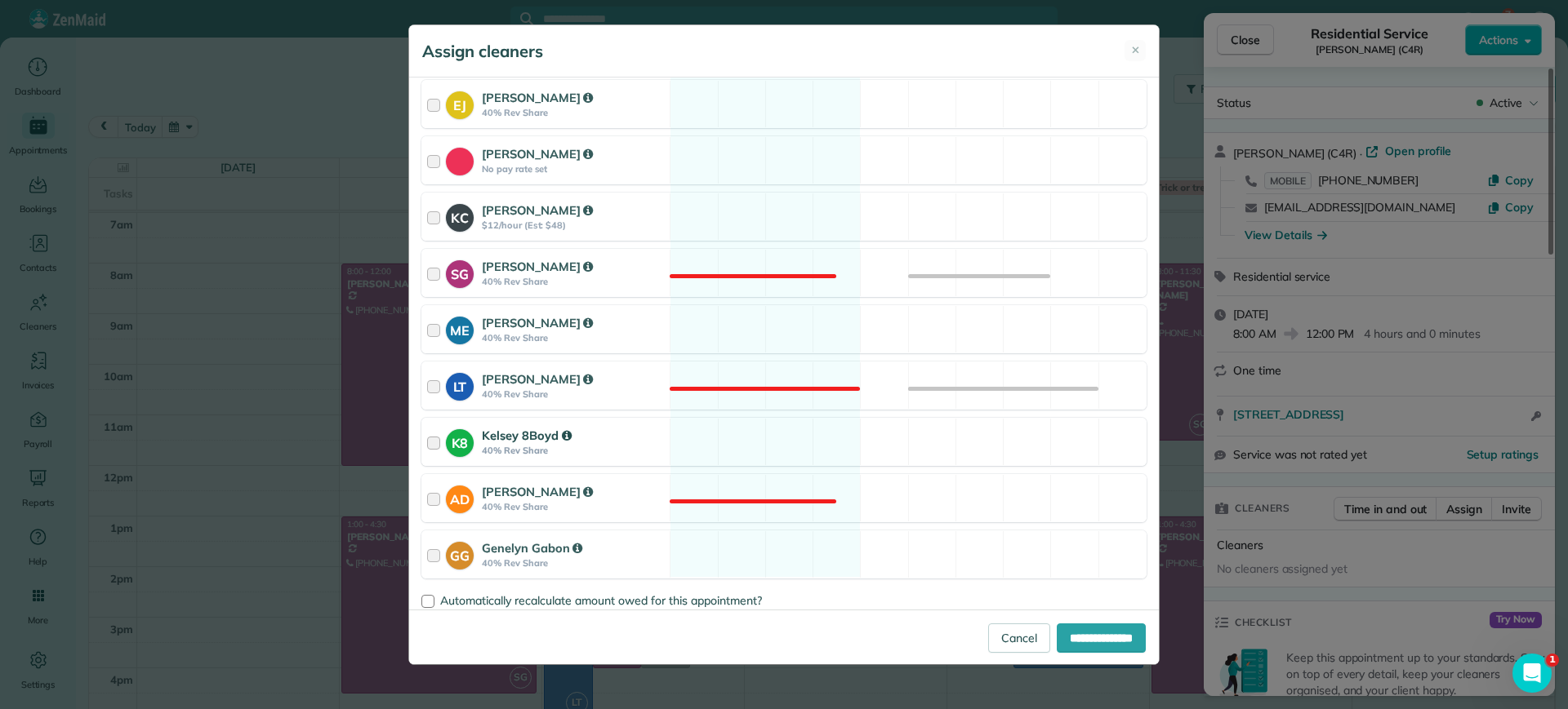
click at [788, 439] on div "K8 Kelsey 8Boyd 40% Rev Share Available" at bounding box center [783, 442] width 725 height 48
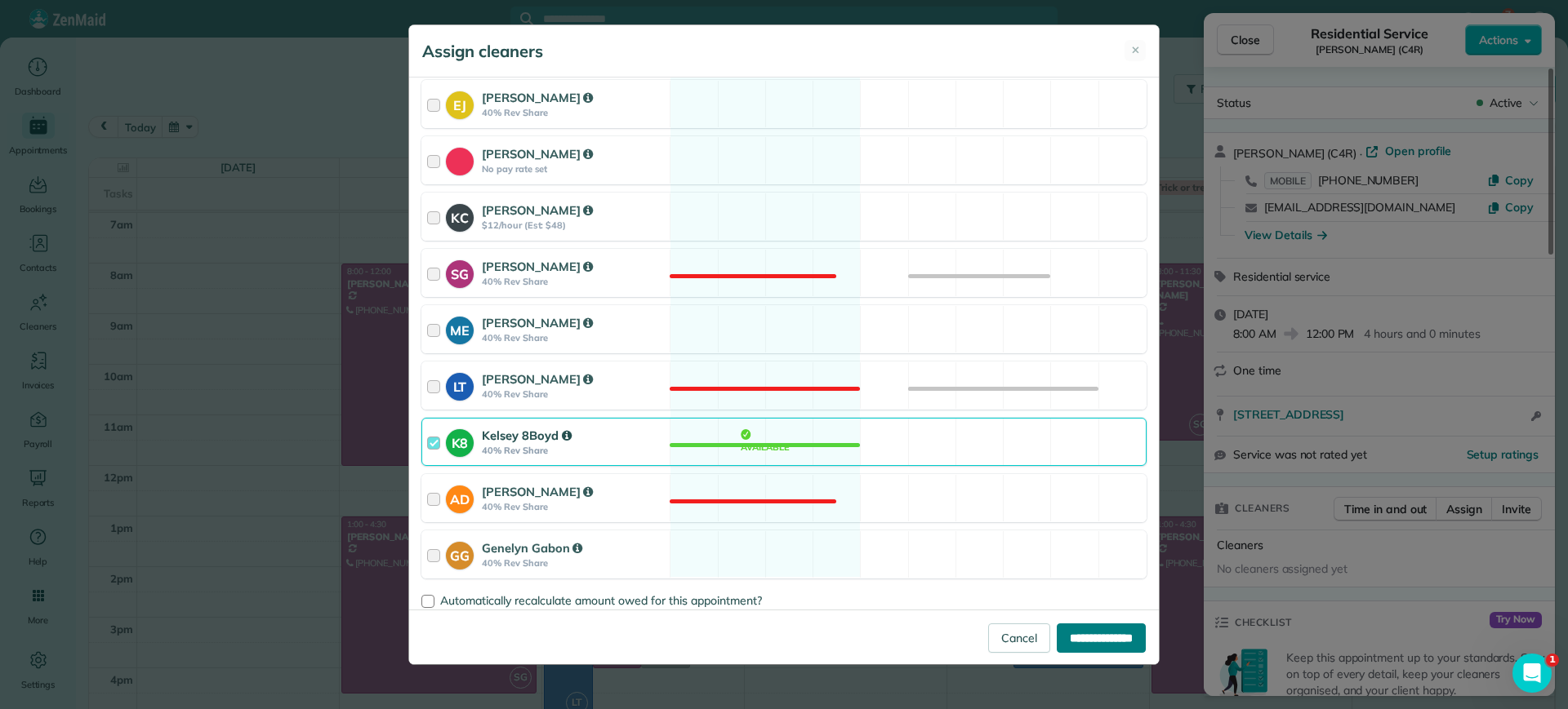
click at [1085, 638] on input "**********" at bounding box center [1101, 638] width 89 height 29
type input "**********"
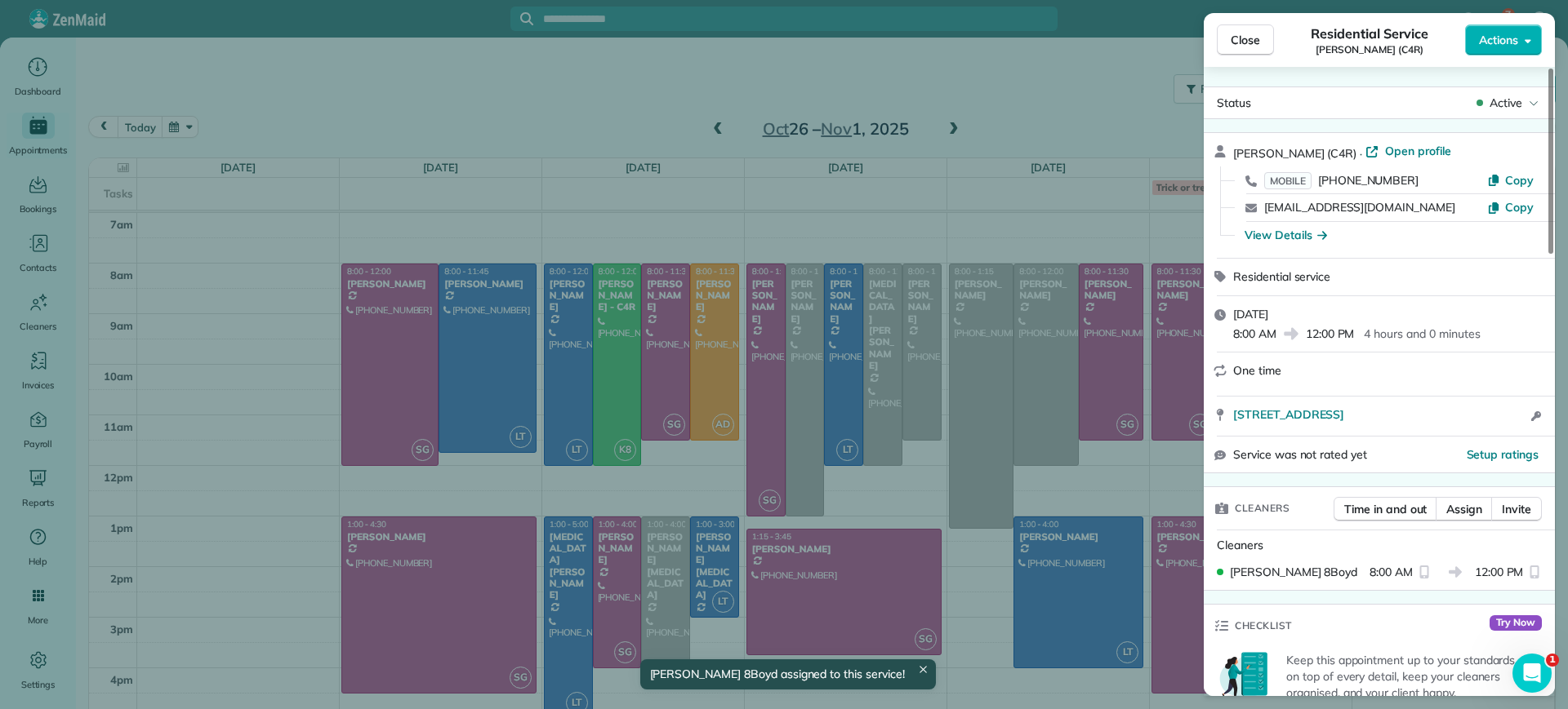
click at [1002, 36] on div "Close Residential Service Tamika Claiborne (C4R) Actions Status Active Tamika C…" at bounding box center [784, 354] width 1568 height 709
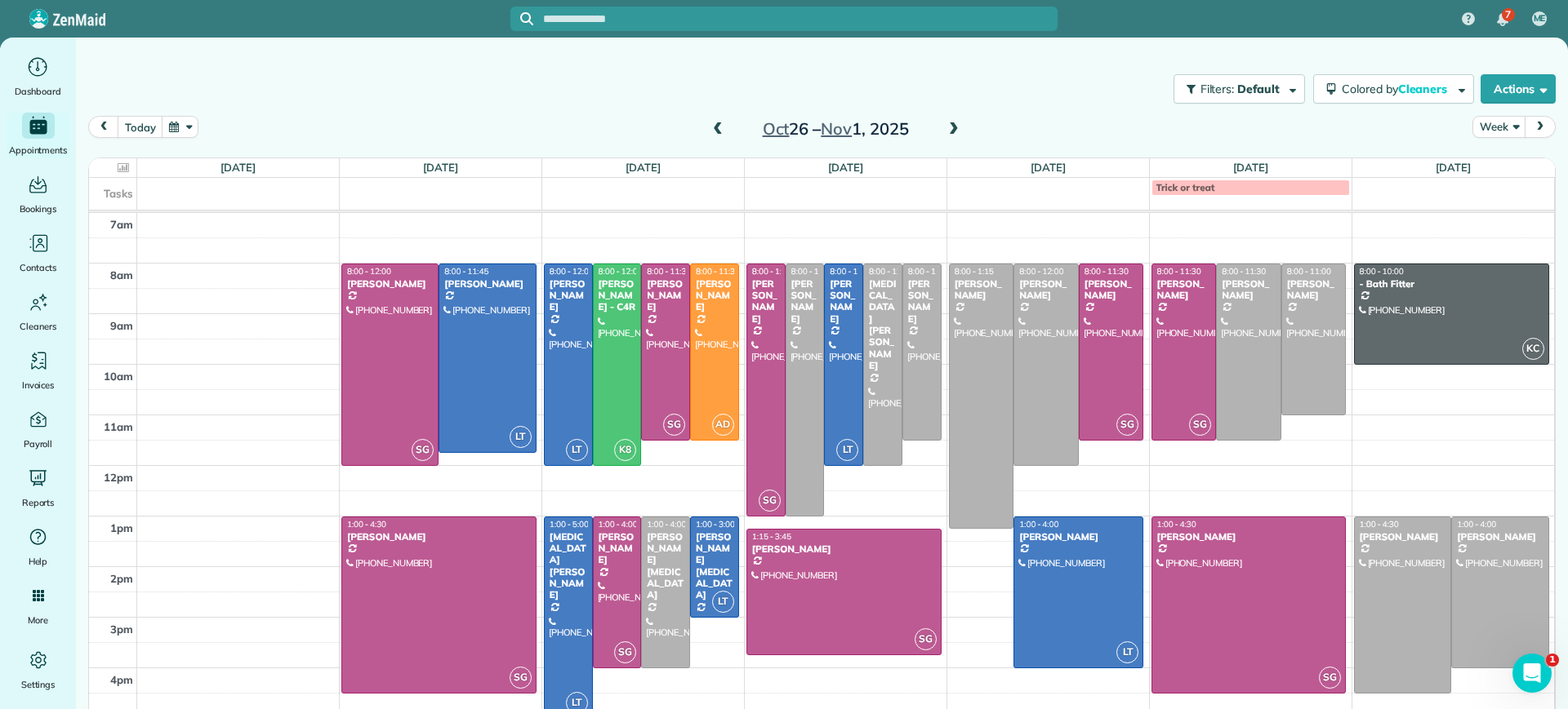
click at [708, 130] on span at bounding box center [717, 129] width 18 height 14
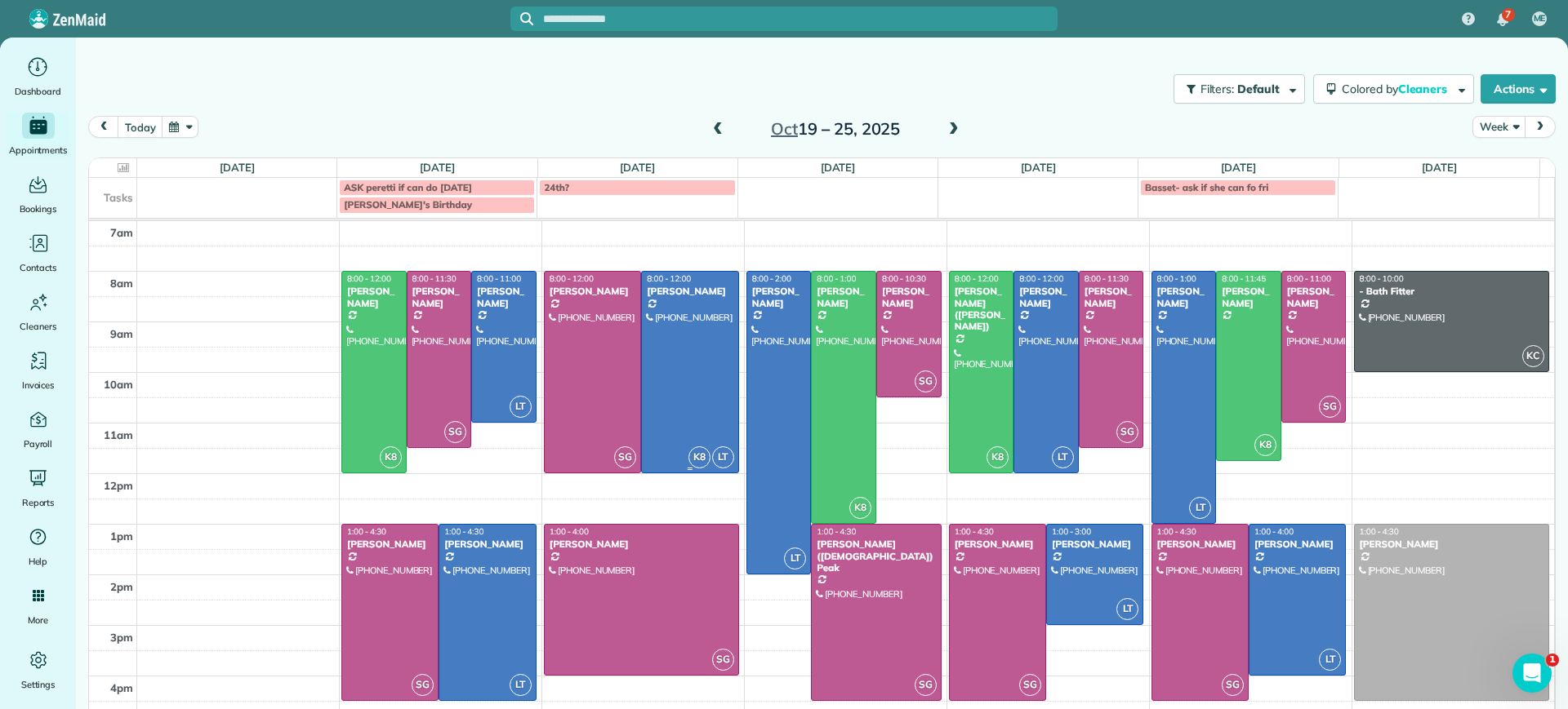
click at [685, 339] on div at bounding box center [690, 372] width 96 height 201
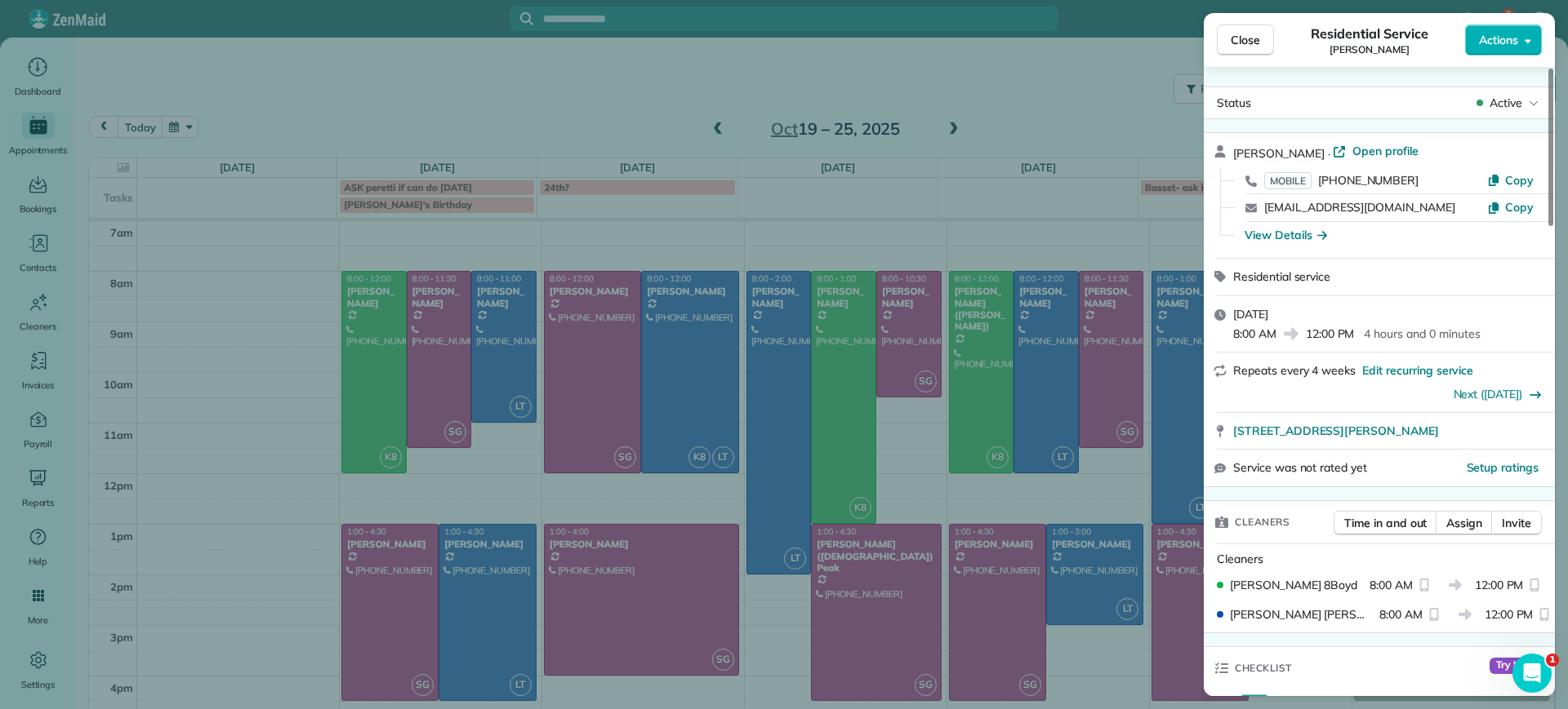
click at [1004, 122] on div "Close Residential Service Carol Anne Ziolkowski Actions Status Active Carol Ann…" at bounding box center [784, 354] width 1568 height 709
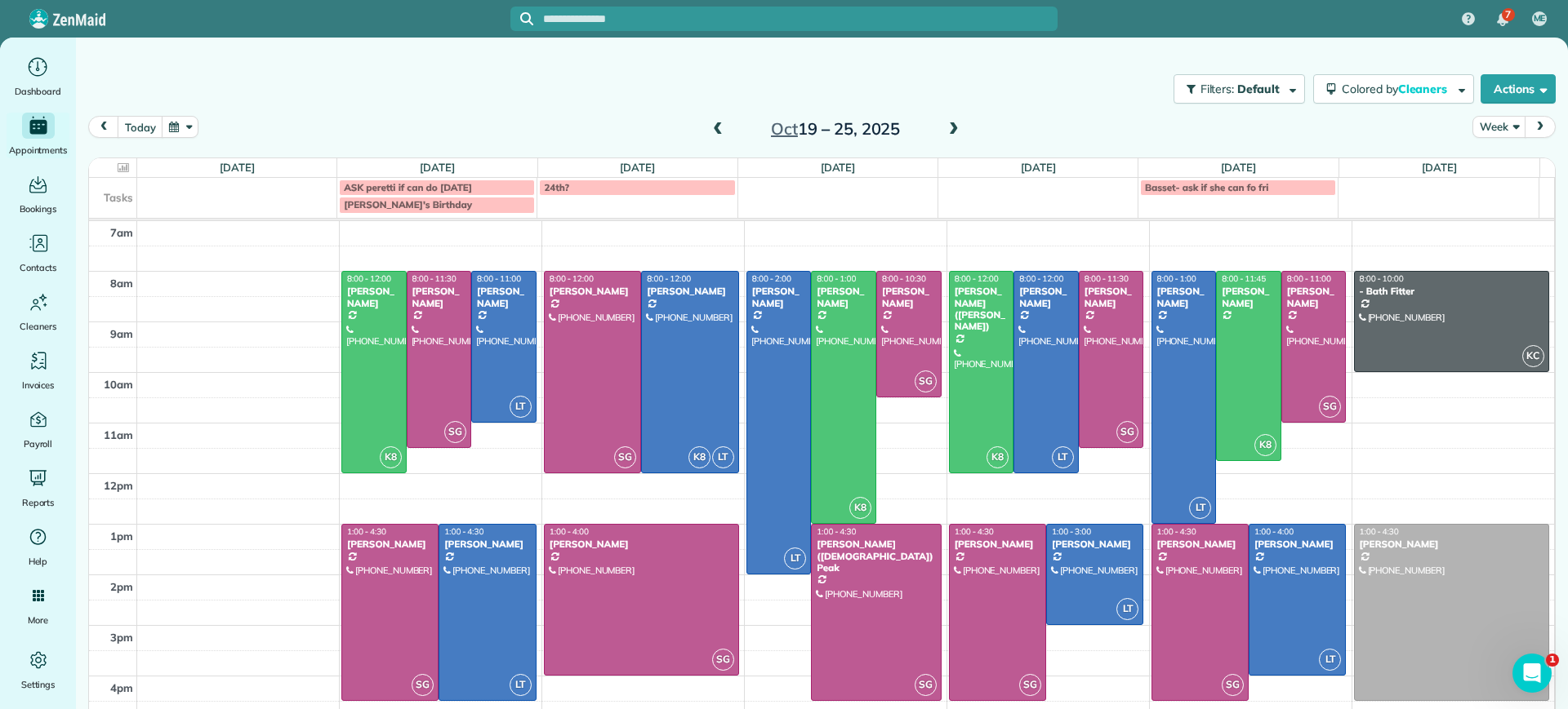
click at [945, 123] on span at bounding box center [953, 129] width 18 height 14
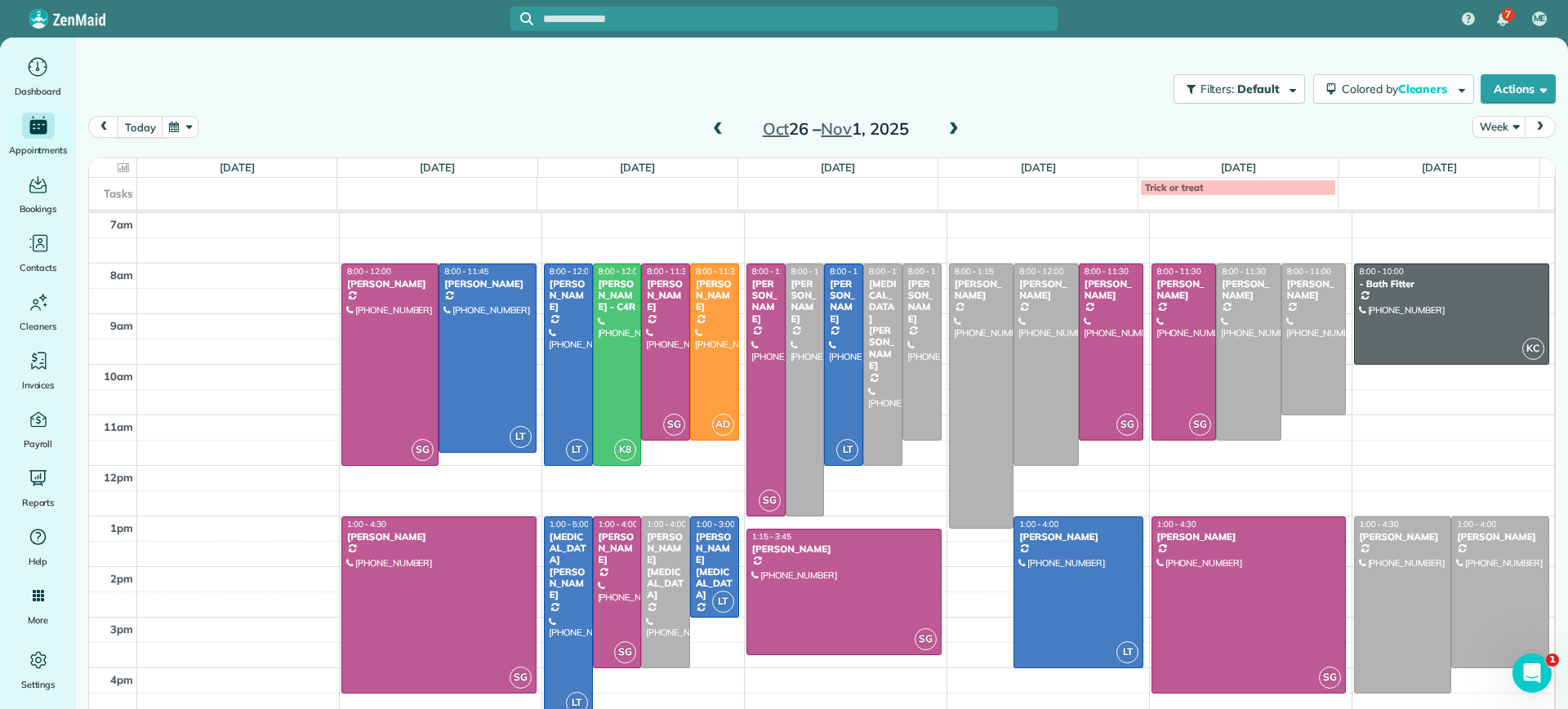
click at [945, 123] on span at bounding box center [953, 129] width 18 height 14
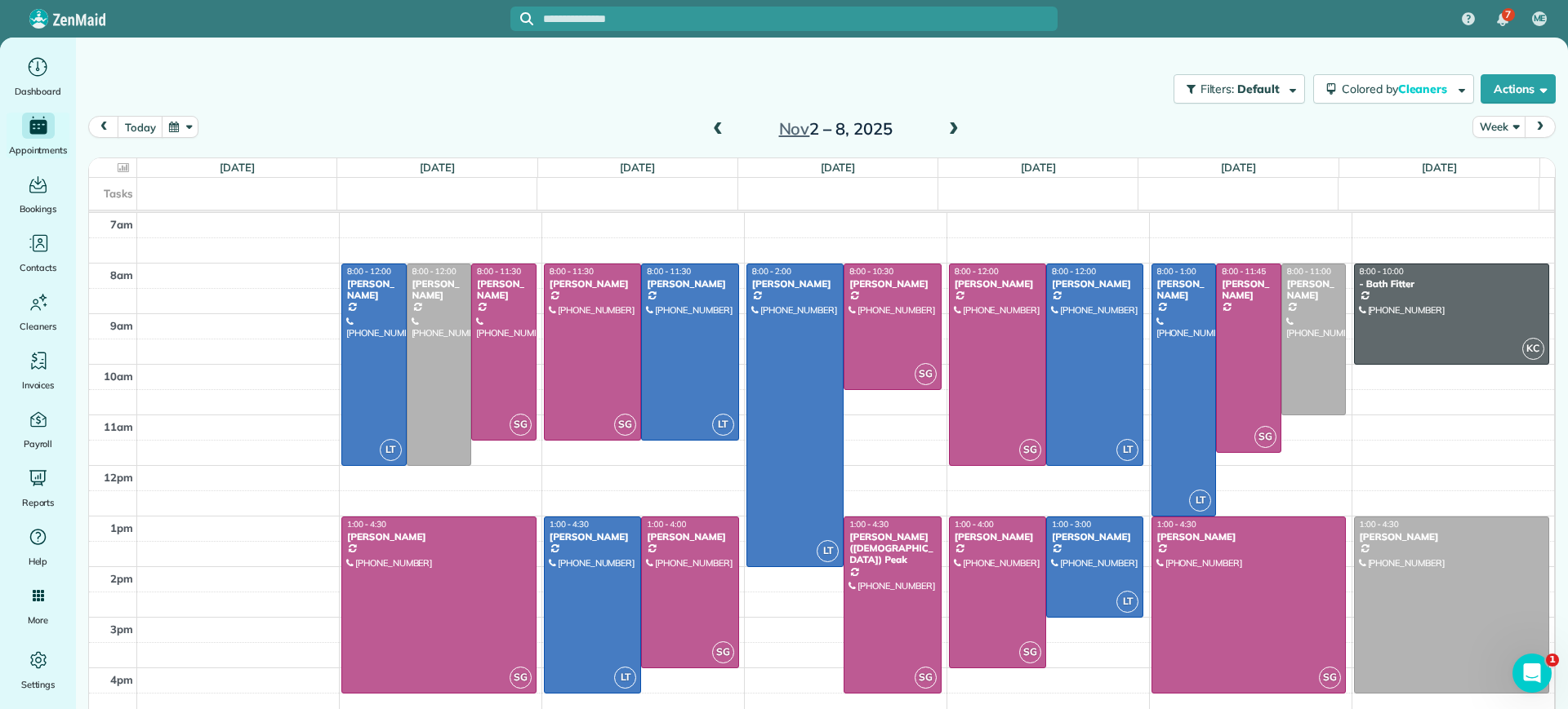
click at [947, 123] on span at bounding box center [953, 129] width 18 height 14
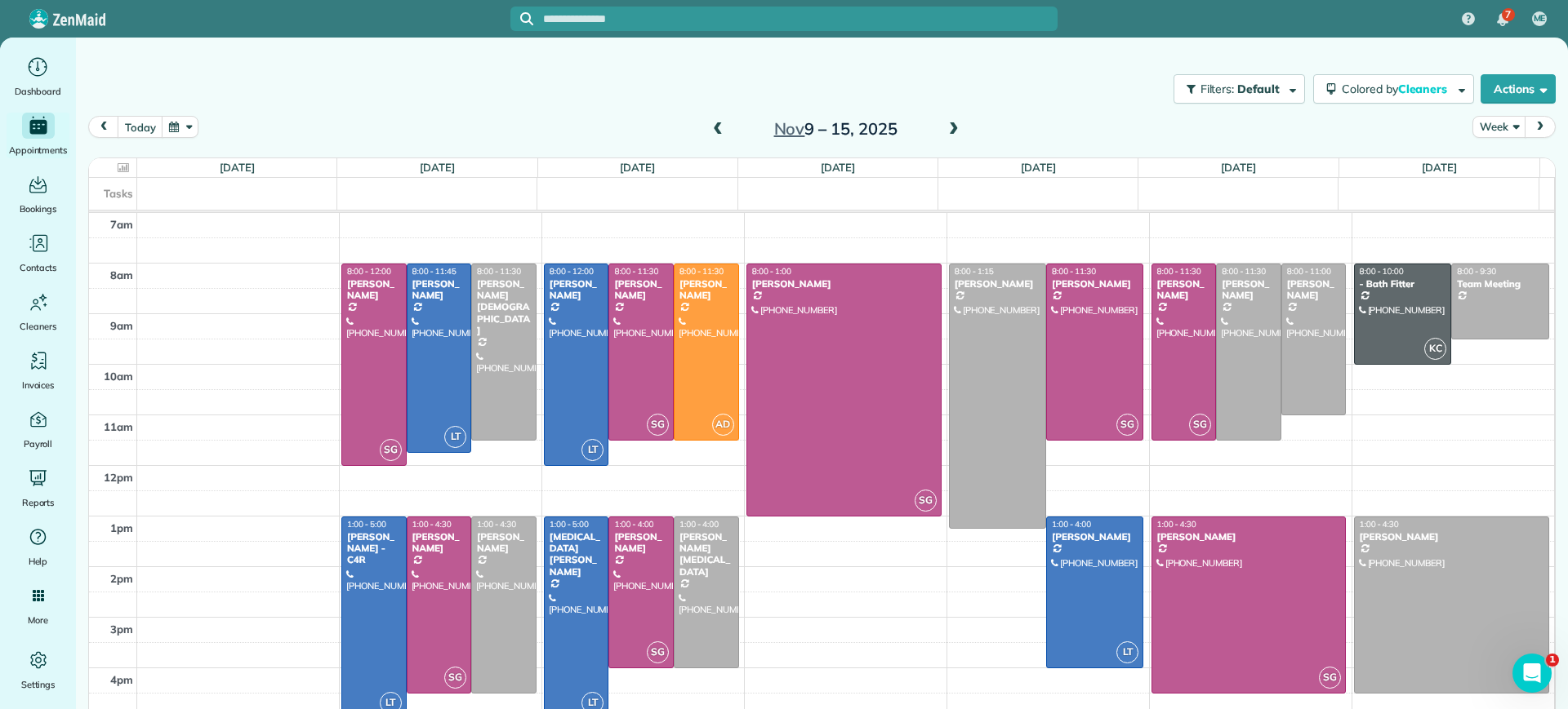
click at [947, 123] on span at bounding box center [953, 129] width 18 height 14
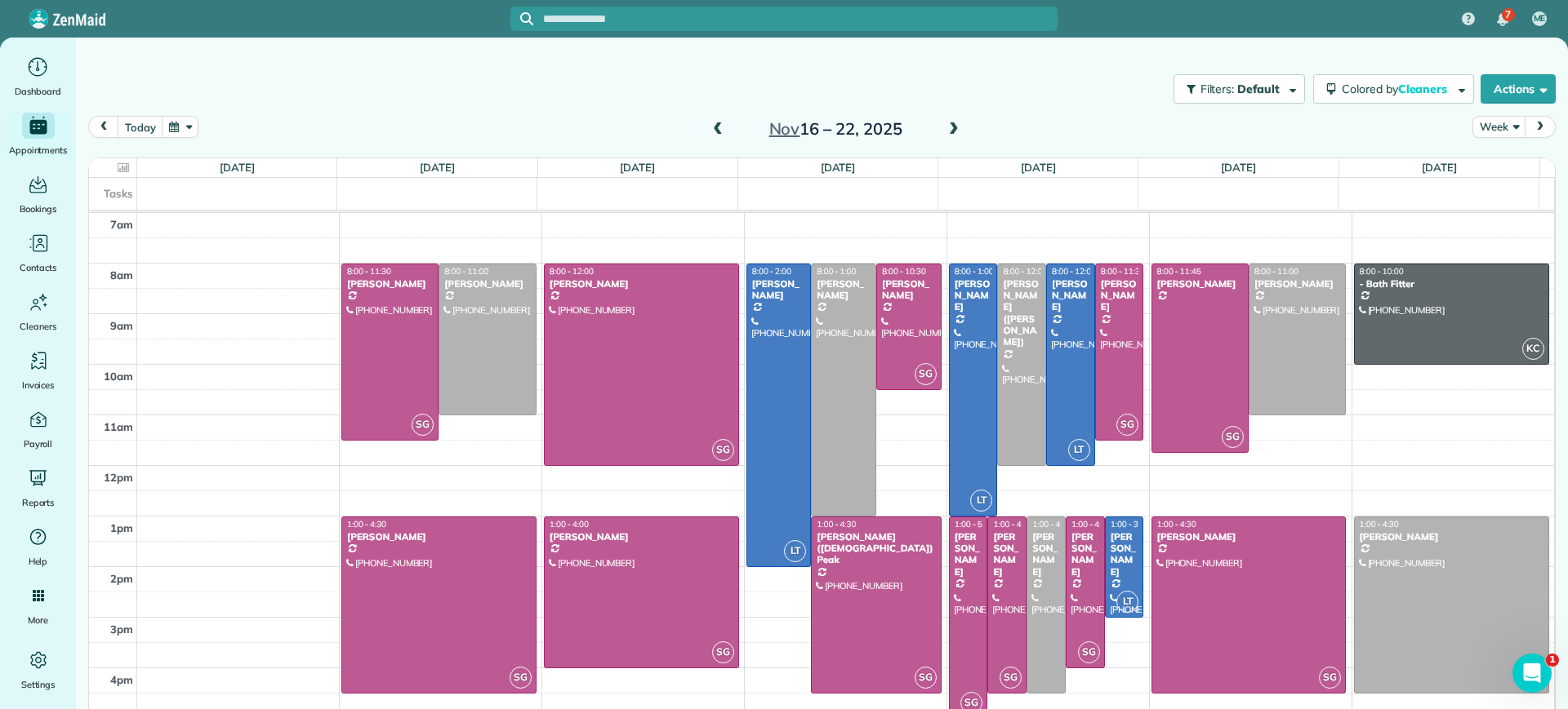
click at [709, 131] on span at bounding box center [717, 129] width 18 height 14
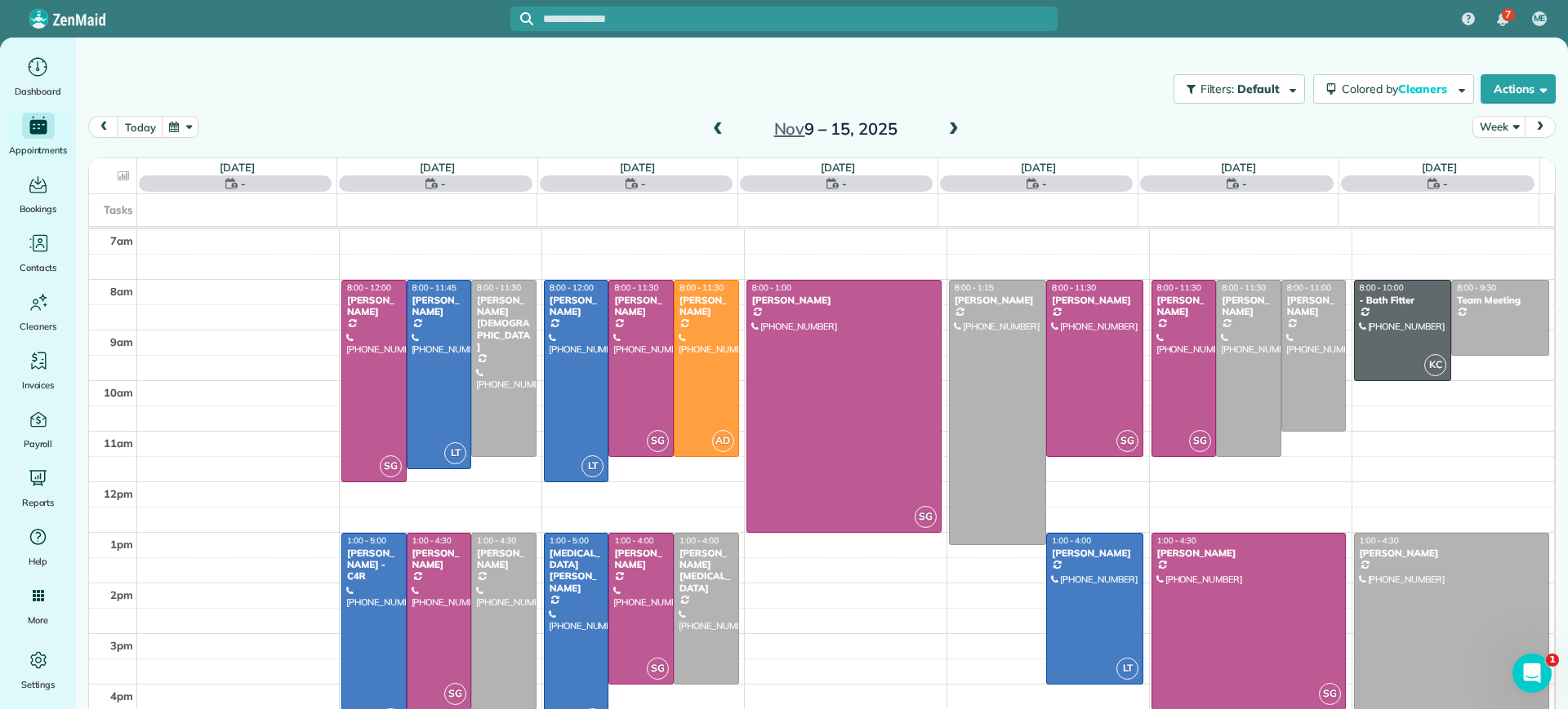
click at [713, 128] on span at bounding box center [717, 129] width 18 height 14
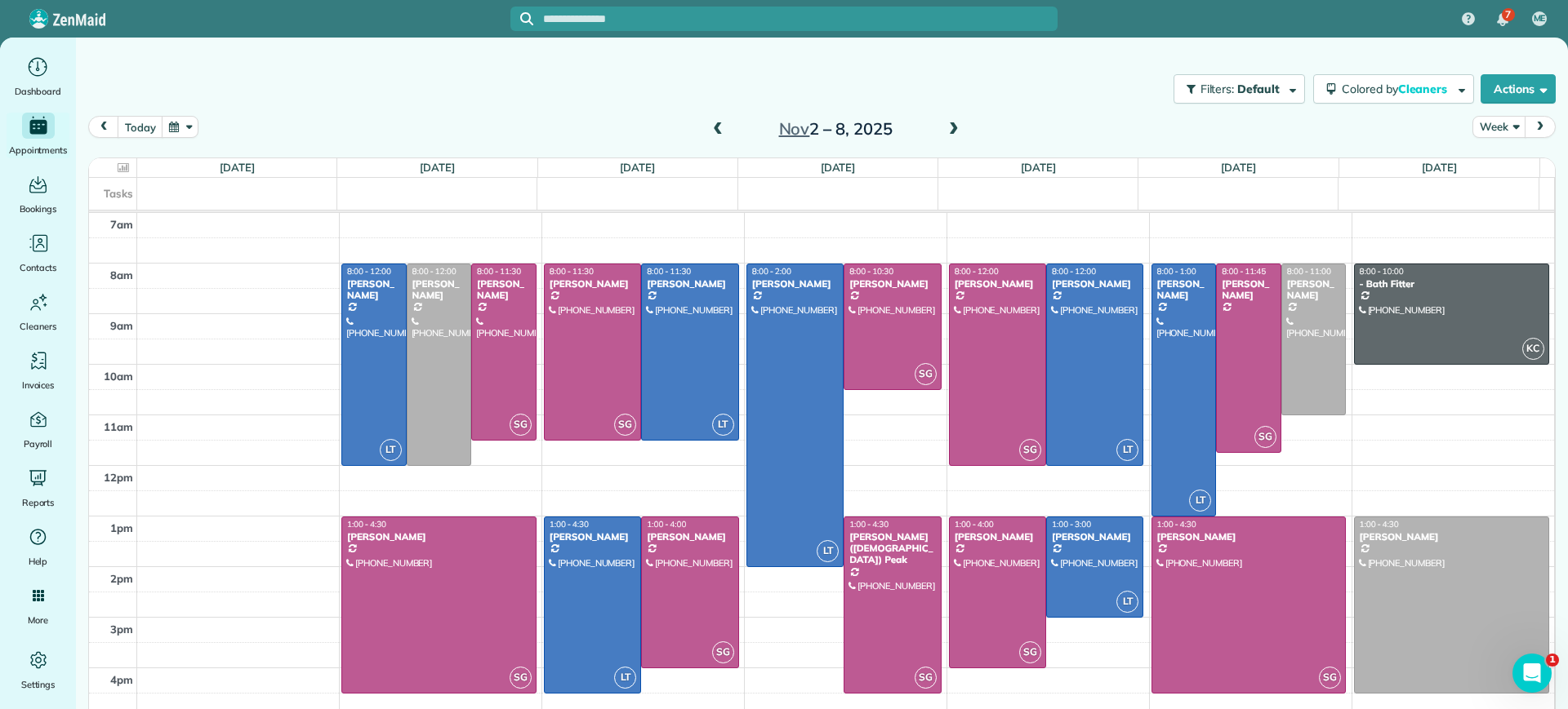
click at [944, 129] on span at bounding box center [953, 129] width 18 height 14
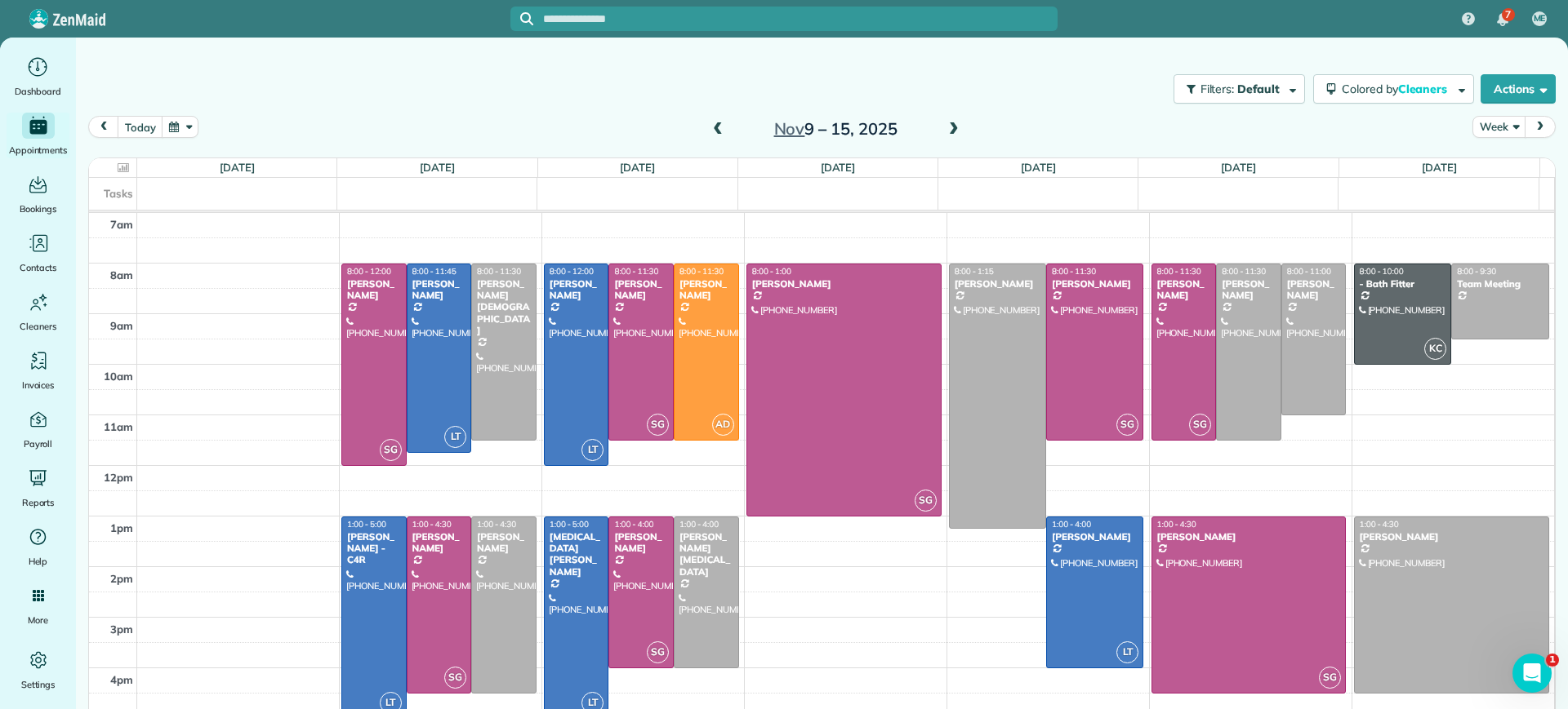
click at [944, 129] on span at bounding box center [953, 129] width 18 height 14
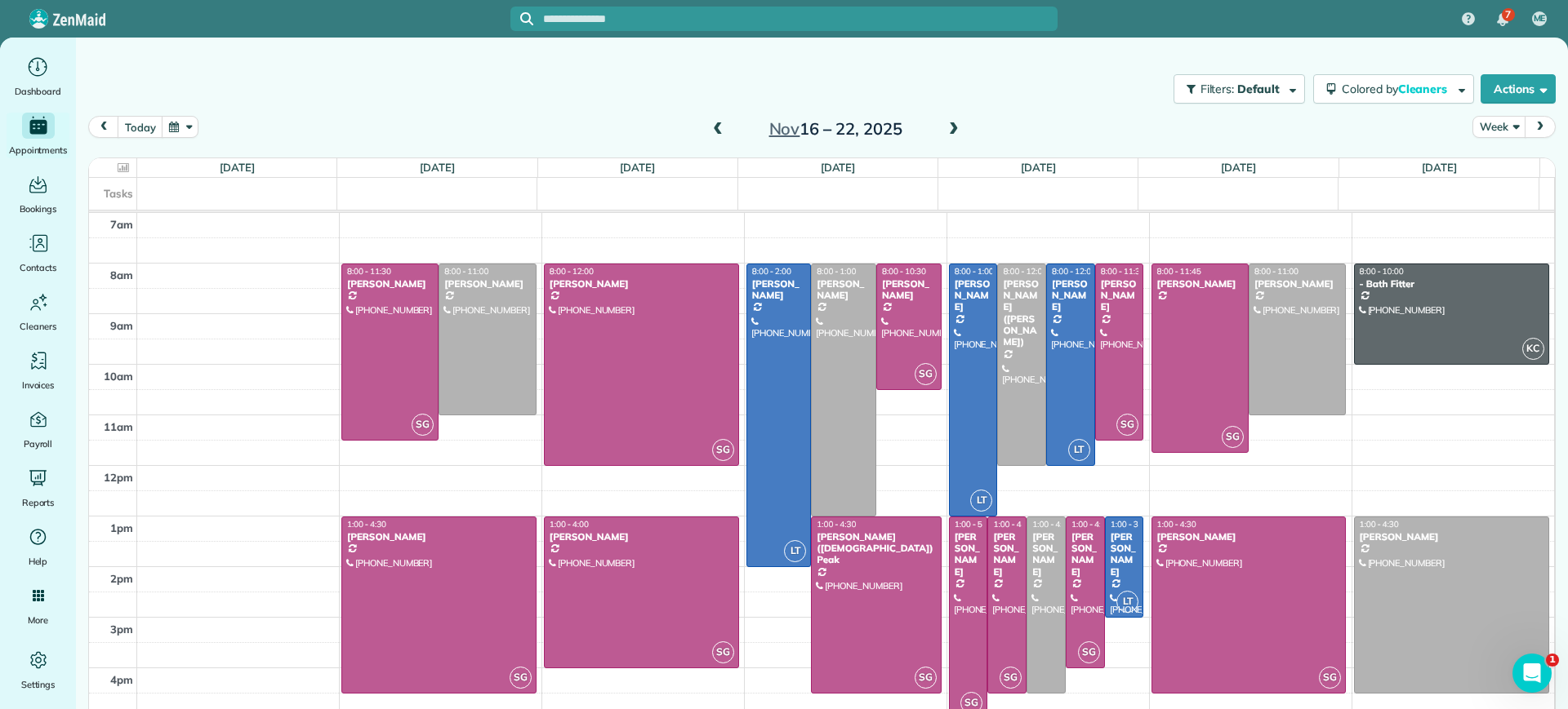
click at [944, 129] on span at bounding box center [953, 129] width 18 height 14
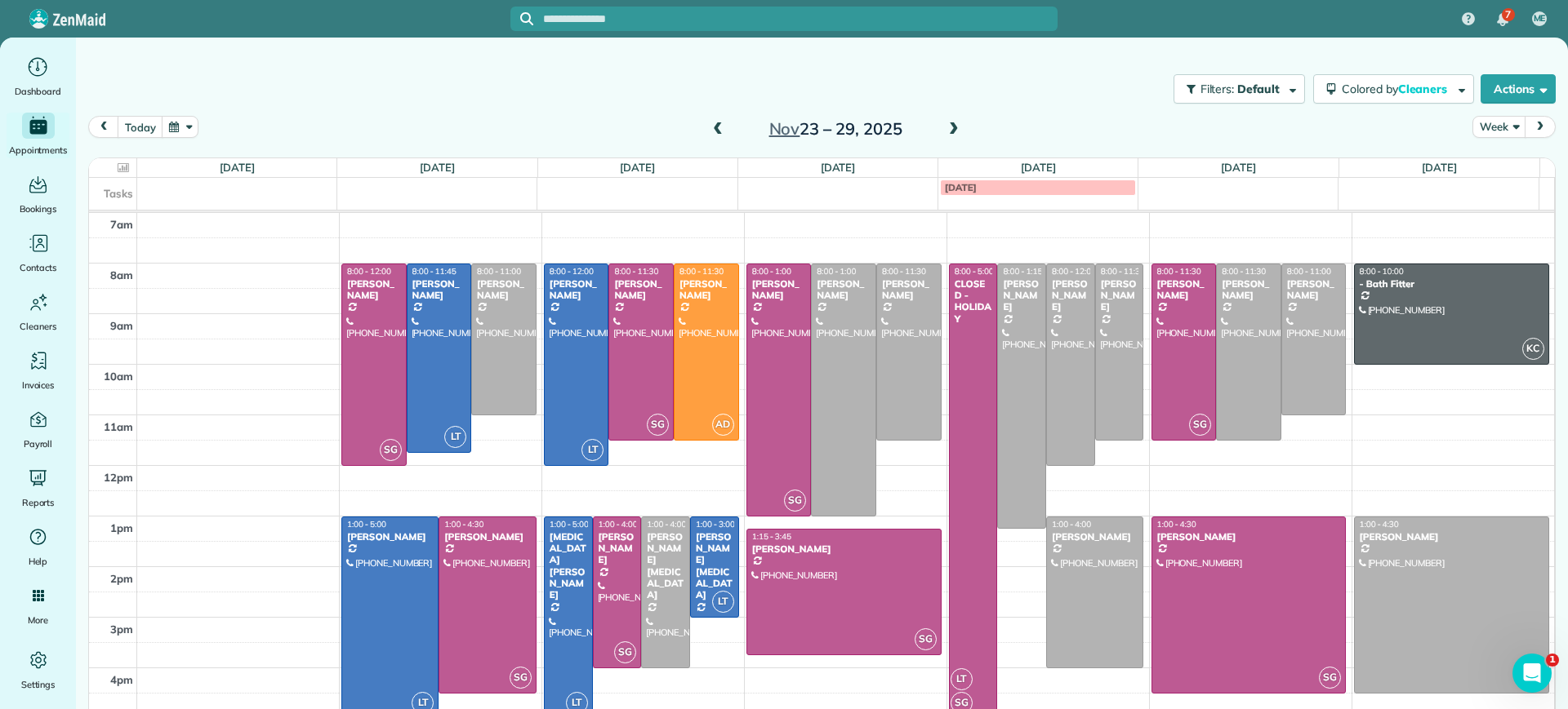
click at [708, 132] on span at bounding box center [717, 129] width 18 height 14
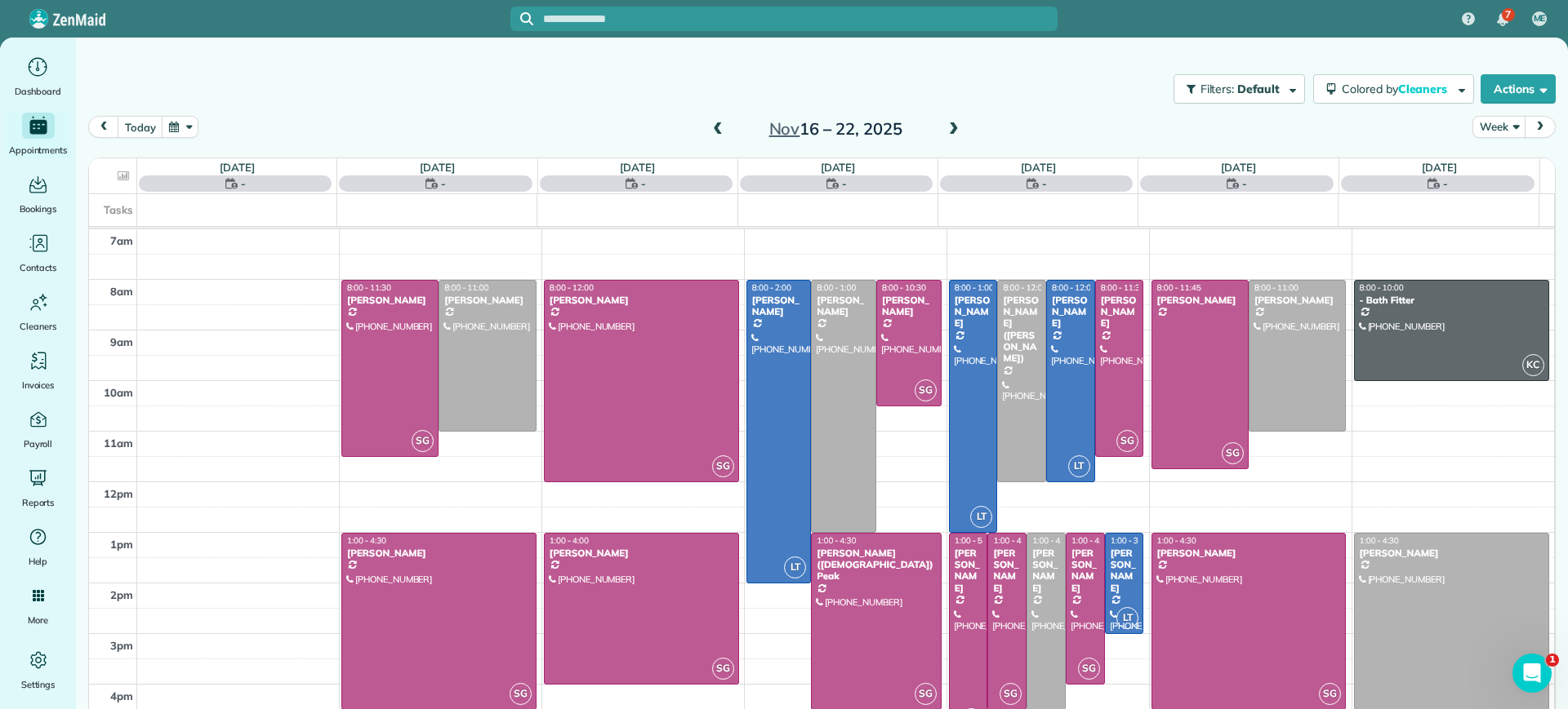
click at [708, 129] on span at bounding box center [717, 129] width 18 height 14
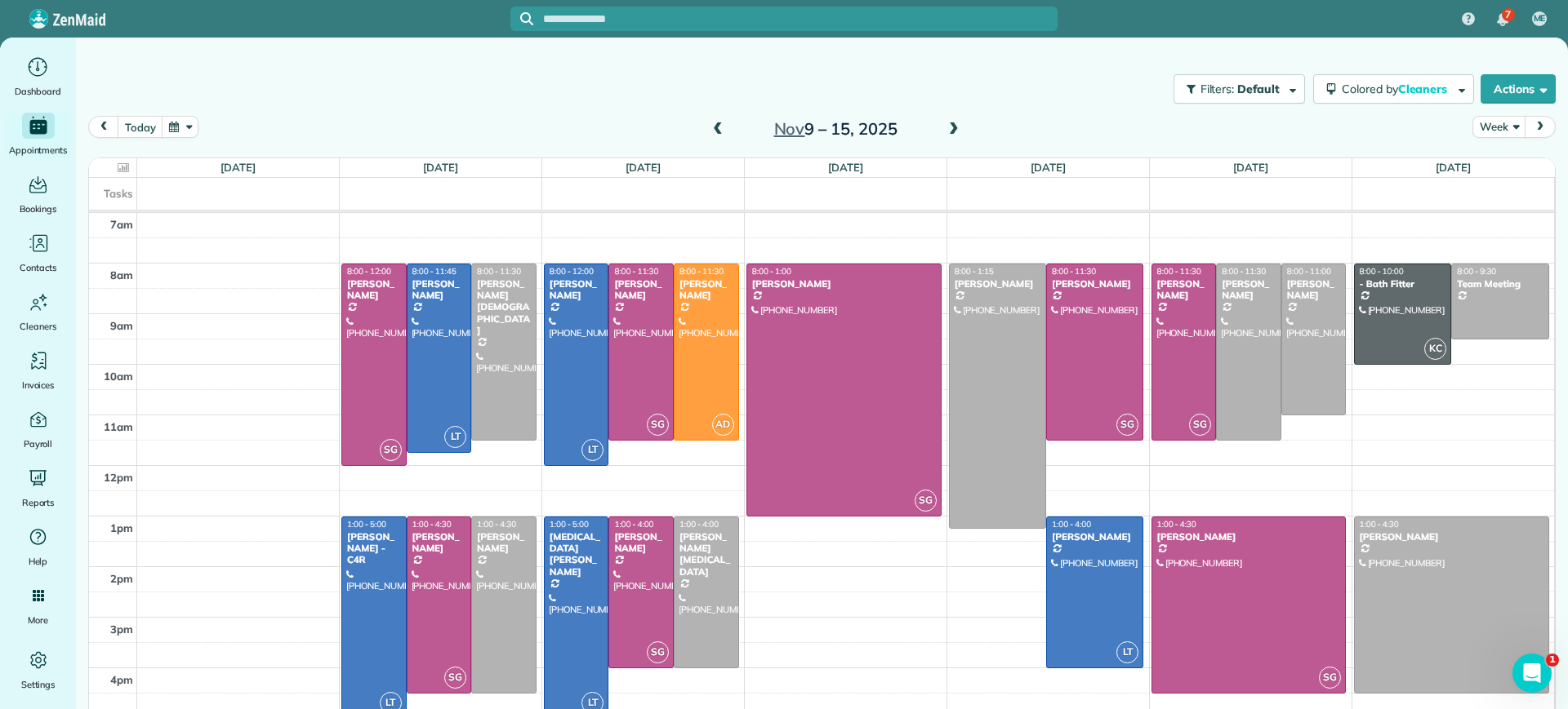
click at [708, 126] on span at bounding box center [717, 129] width 18 height 14
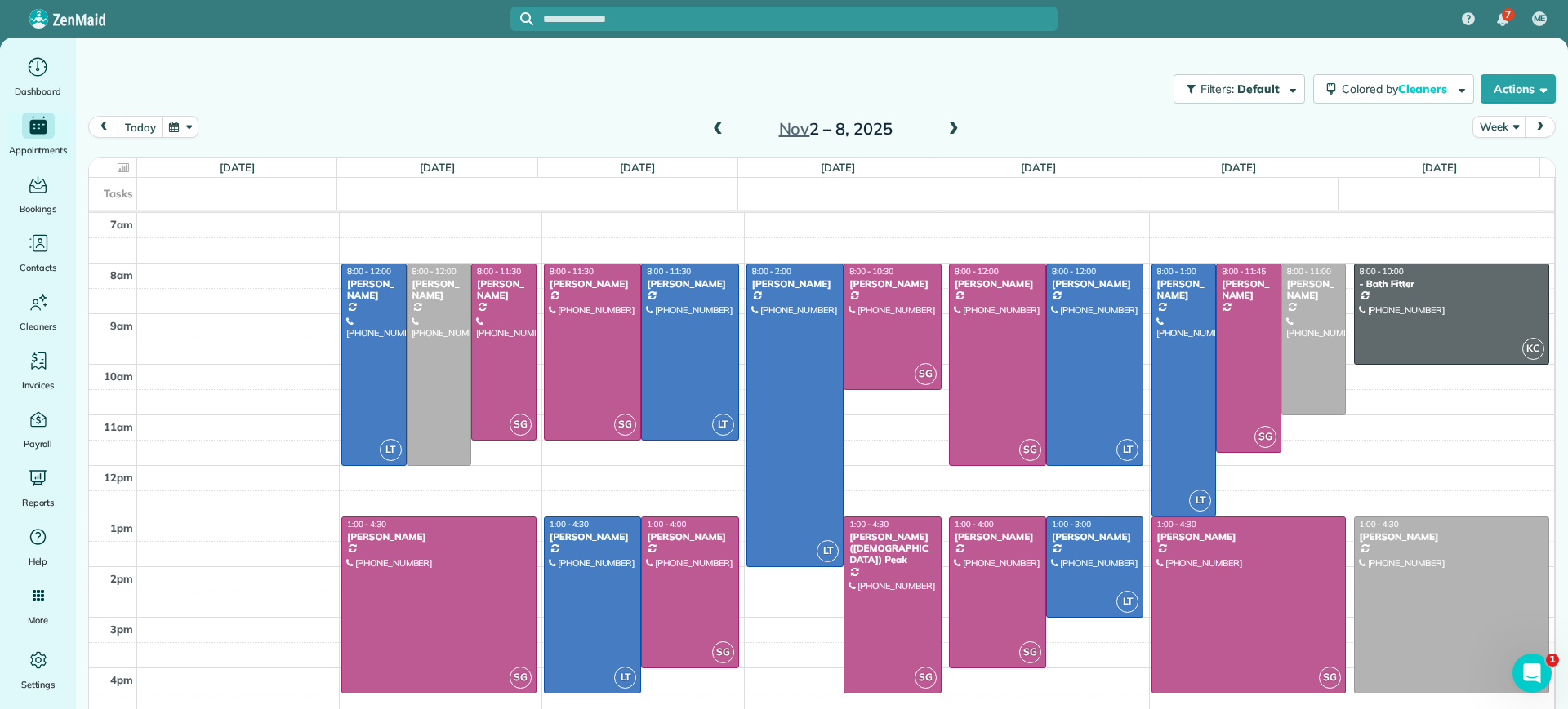
click at [708, 125] on span at bounding box center [717, 129] width 18 height 14
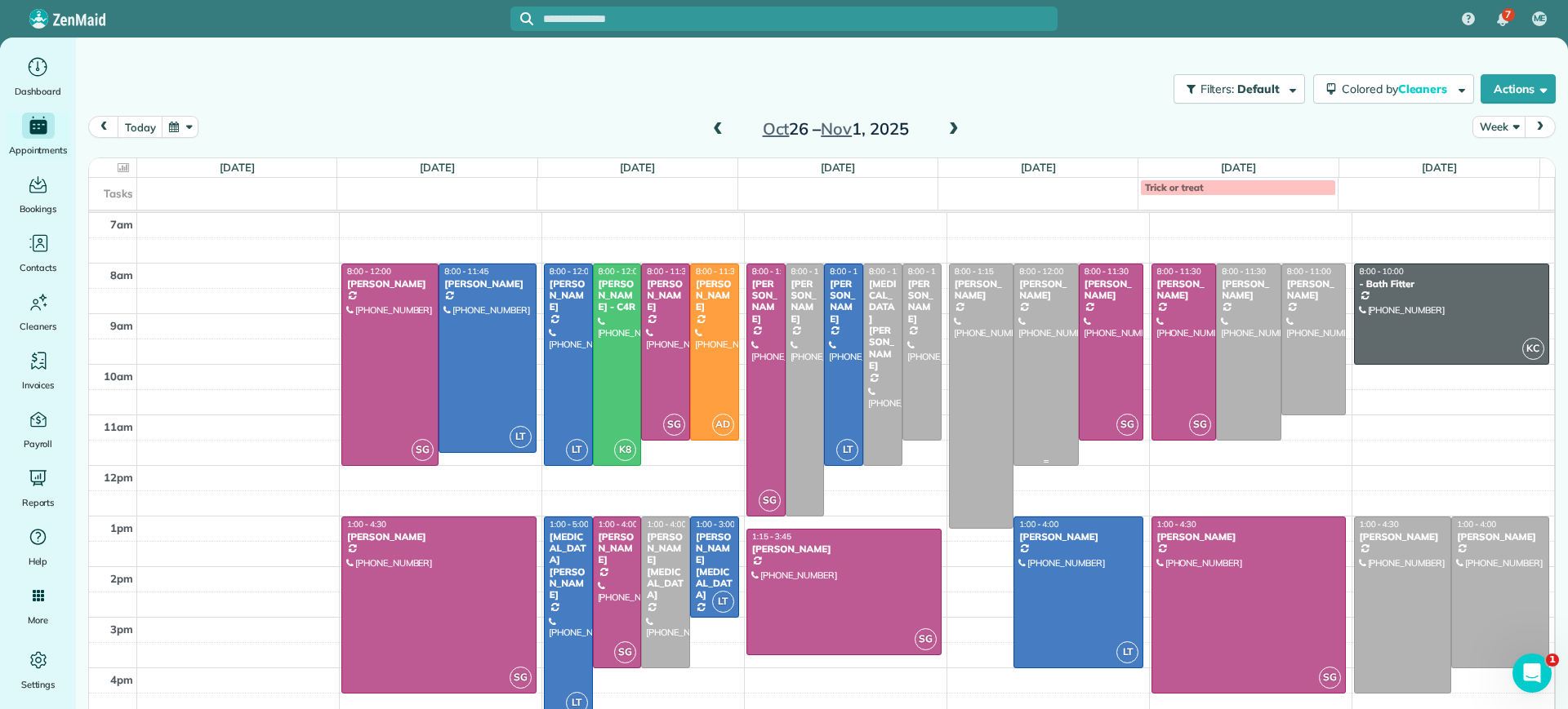
click at [1043, 307] on div at bounding box center [1046, 365] width 64 height 201
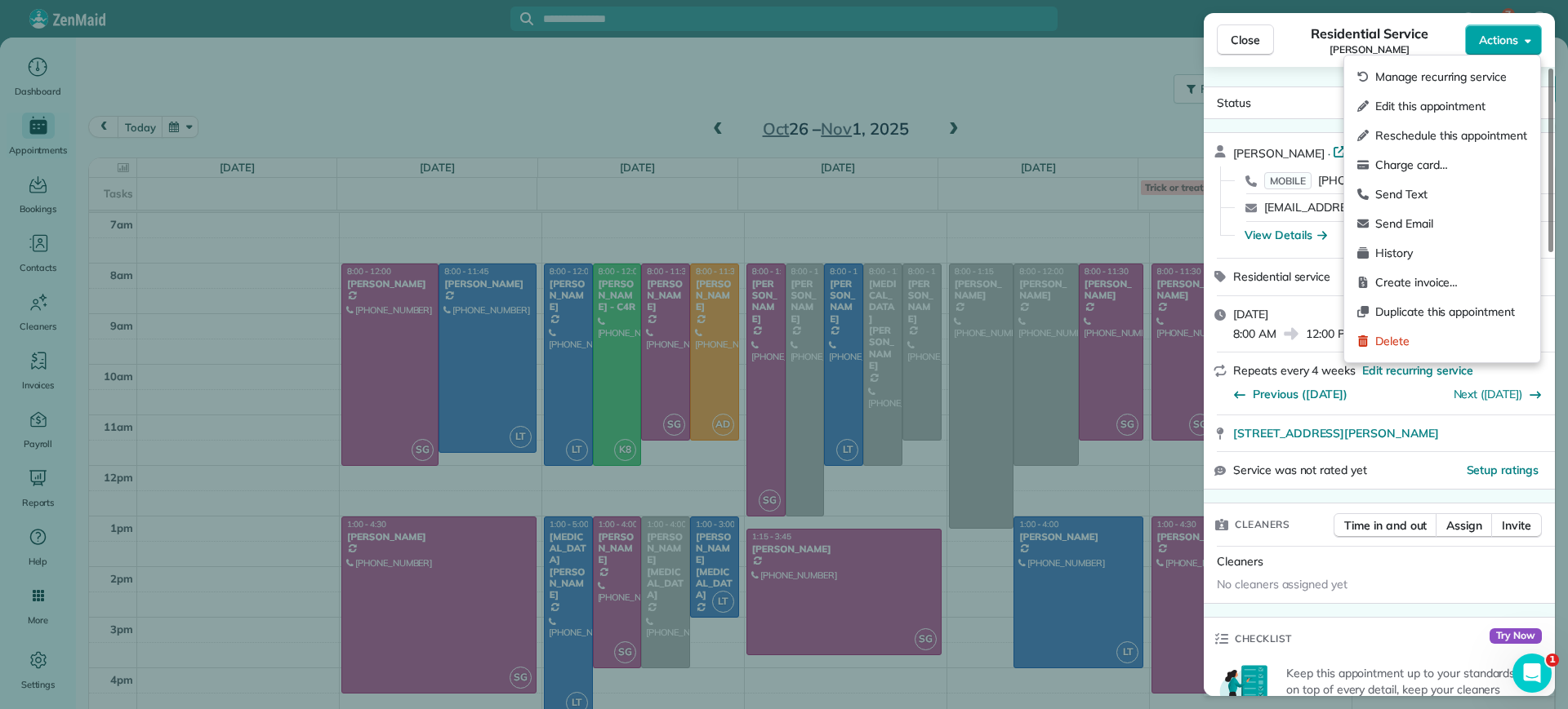
click at [1520, 55] on body "7 ME Dashboard Appointments Bookings Contacts Cleaners Invoices Payroll Reports…" at bounding box center [784, 354] width 1568 height 709
click at [1491, 75] on span "Manage recurring service" at bounding box center [1450, 76] width 152 height 16
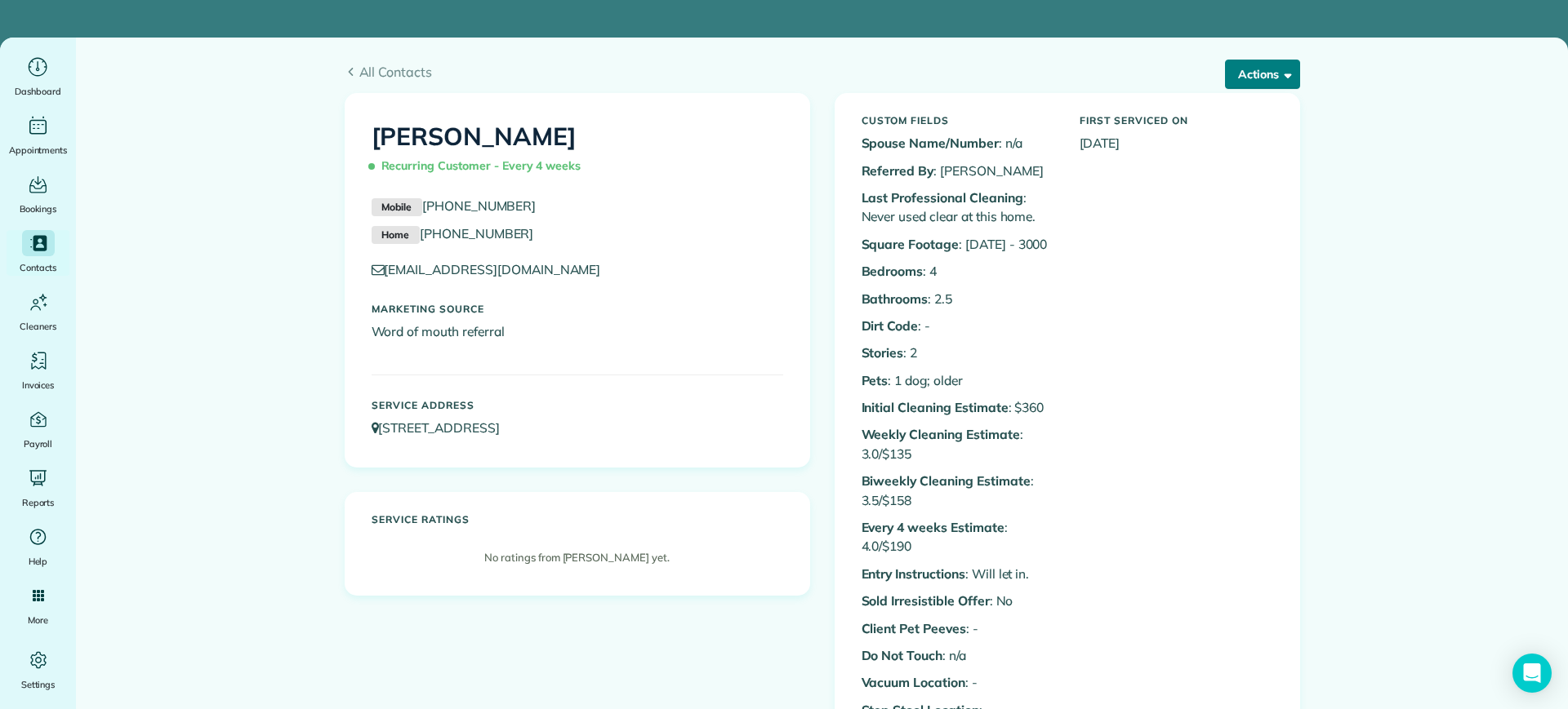
click at [1230, 83] on button "Actions" at bounding box center [1262, 74] width 75 height 29
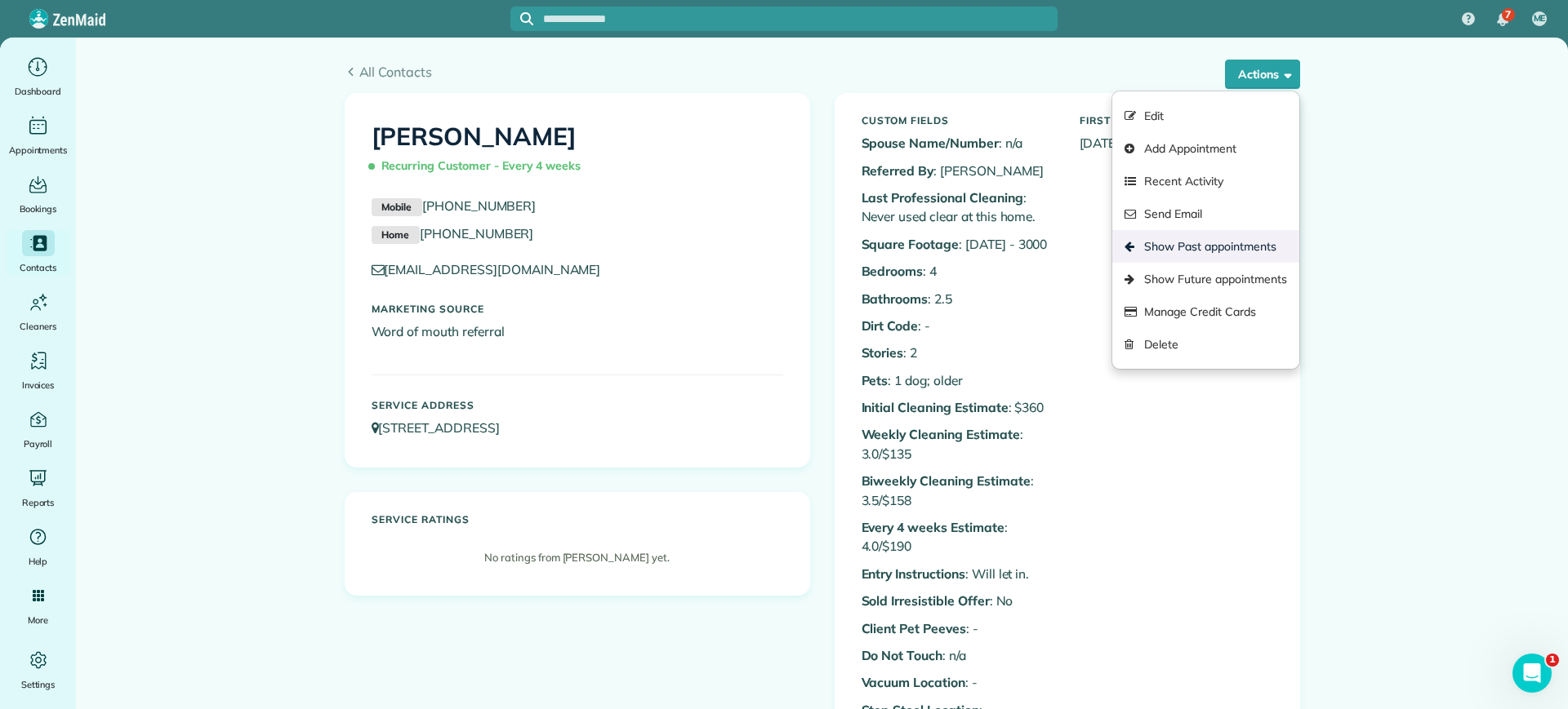
click at [1204, 239] on link "Show Past appointments" at bounding box center [1206, 246] width 187 height 33
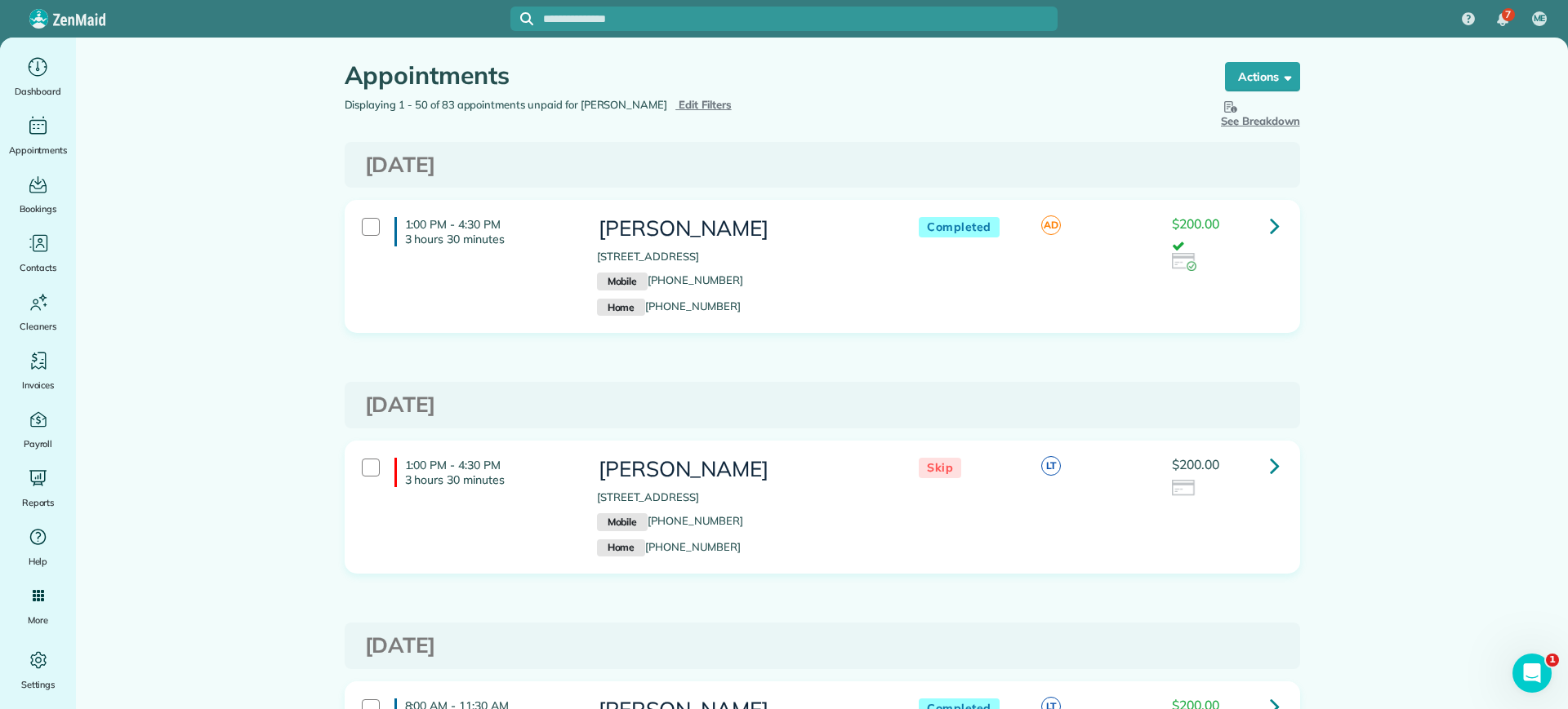
click at [1271, 224] on icon at bounding box center [1275, 226] width 10 height 29
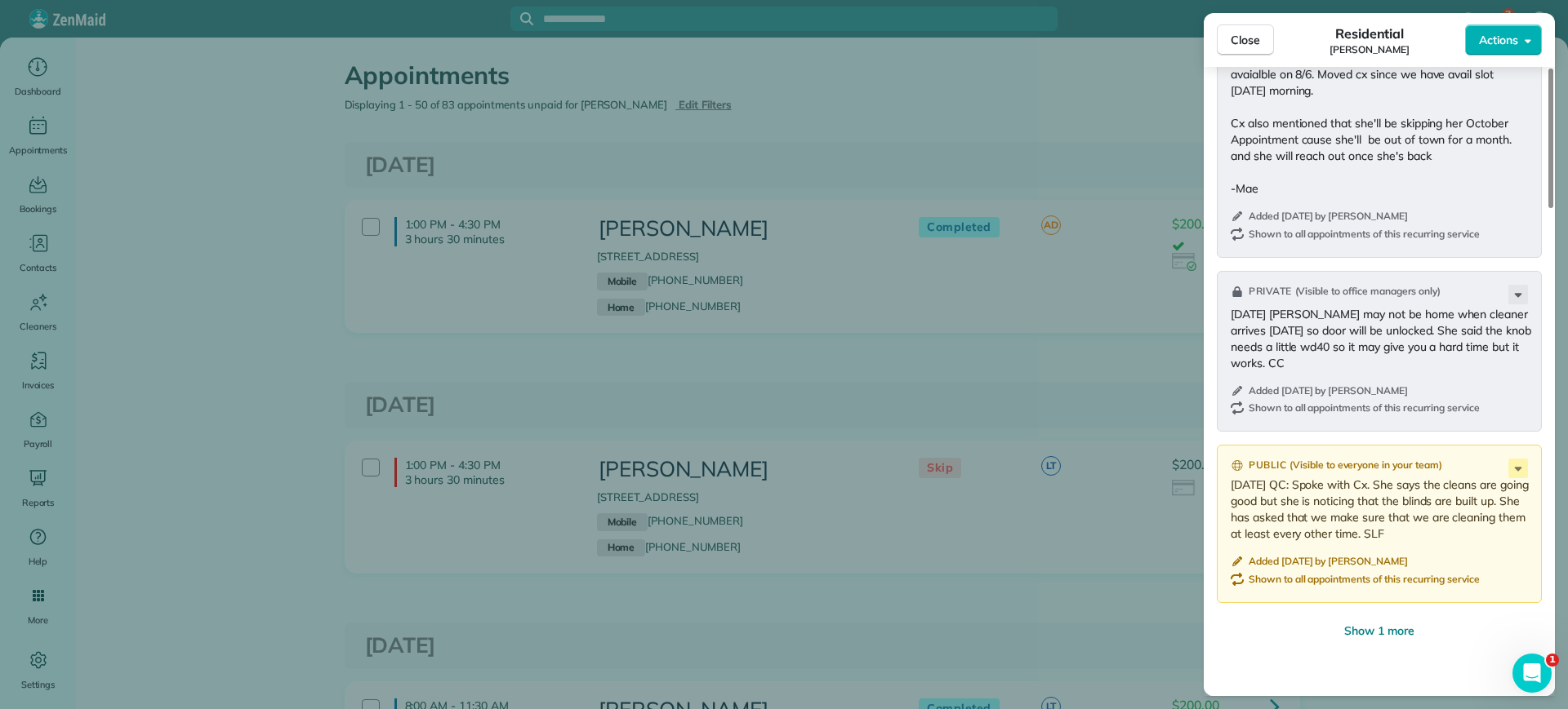
scroll to position [1326, 0]
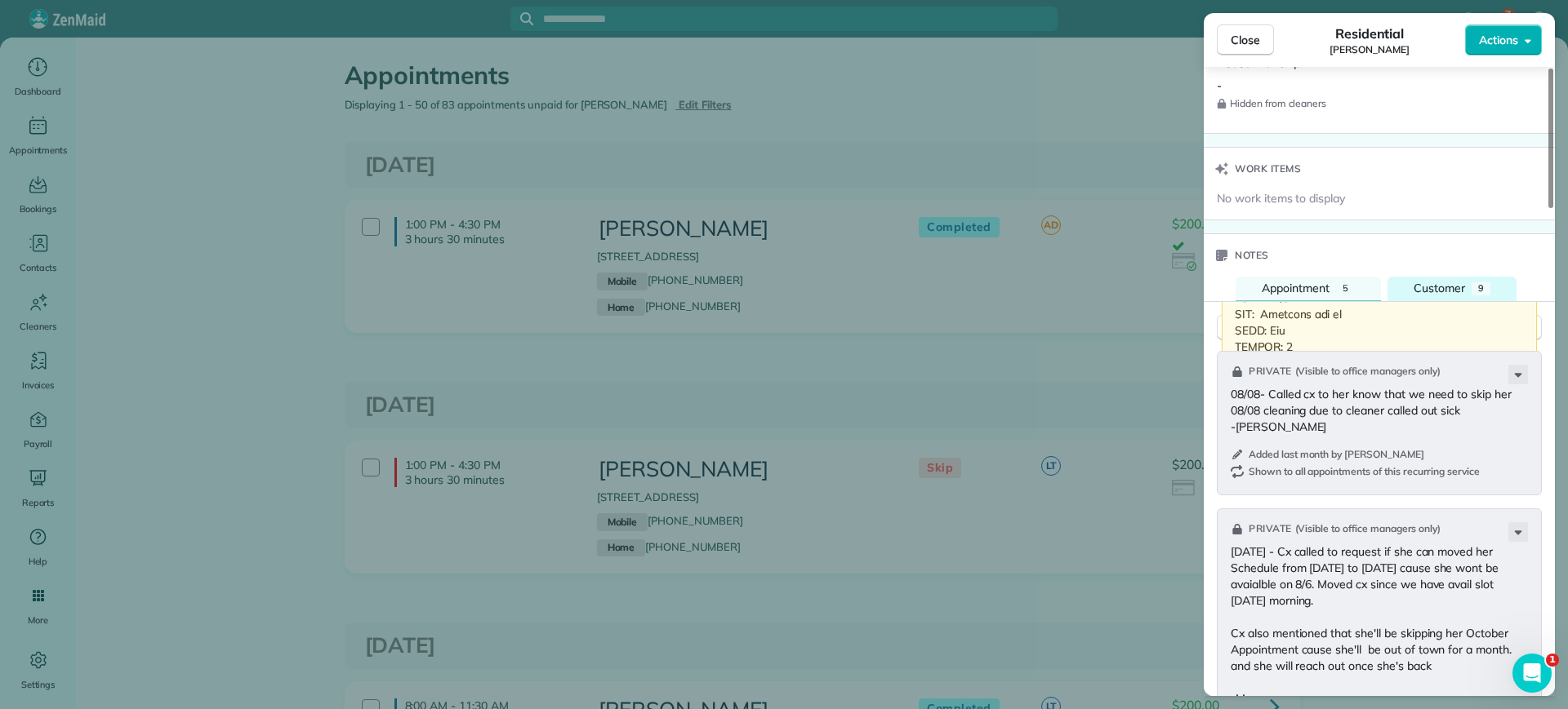
click at [1438, 284] on span "Customer" at bounding box center [1439, 287] width 51 height 14
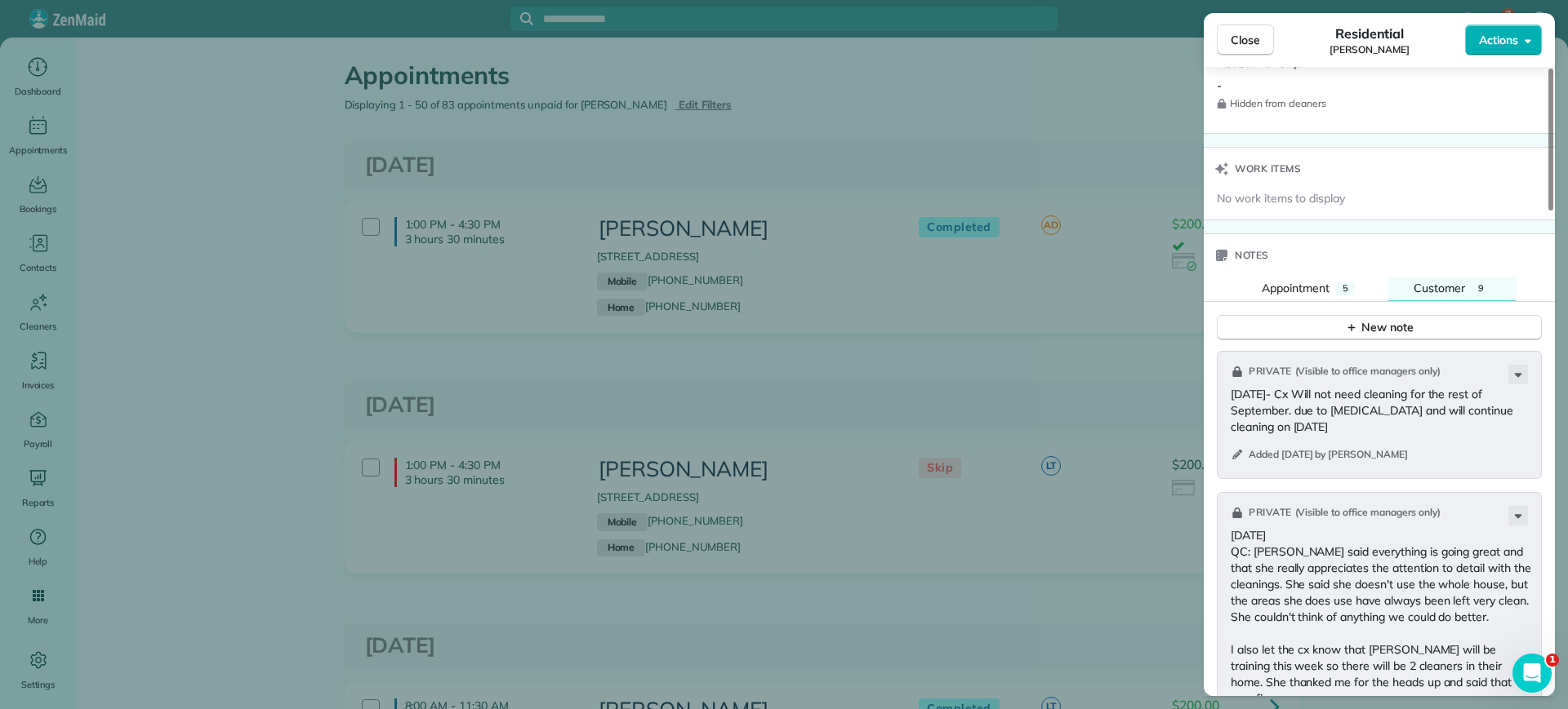
click at [737, 128] on div "Close Residential [PERSON_NAME] Actions Status Completed [PERSON_NAME] · Open p…" at bounding box center [784, 354] width 1568 height 709
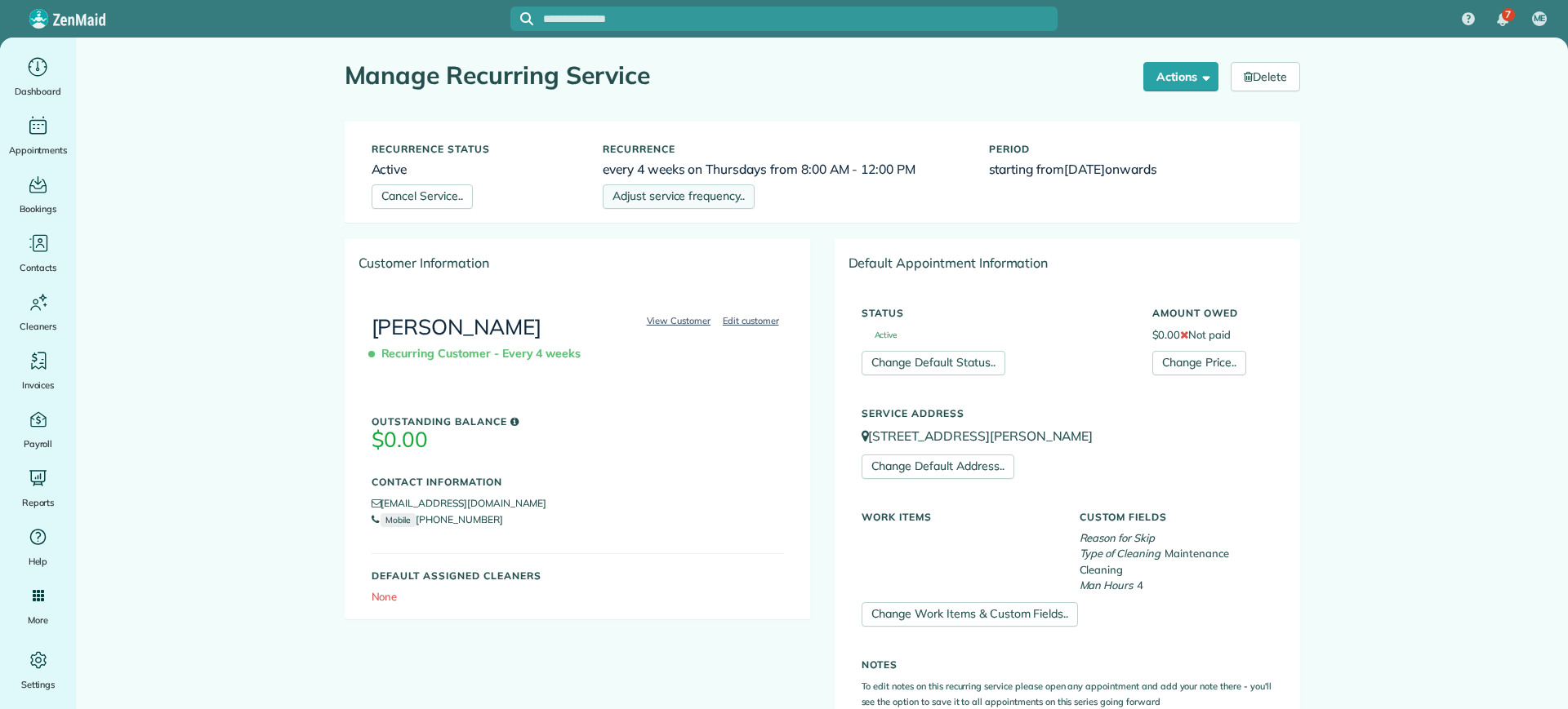
click at [658, 192] on link "Adjust service frequency.." at bounding box center [678, 197] width 152 height 24
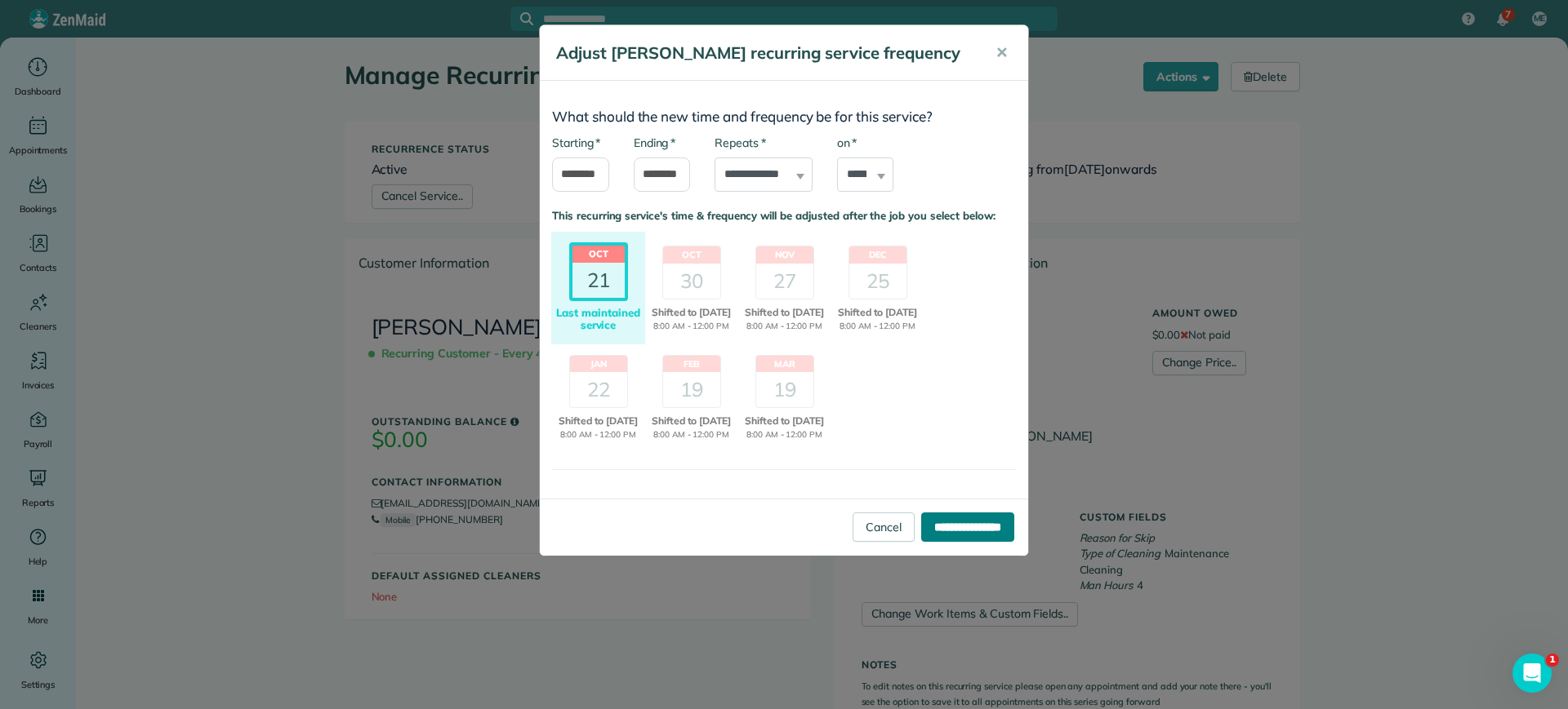
click at [933, 542] on input "**********" at bounding box center [967, 527] width 93 height 29
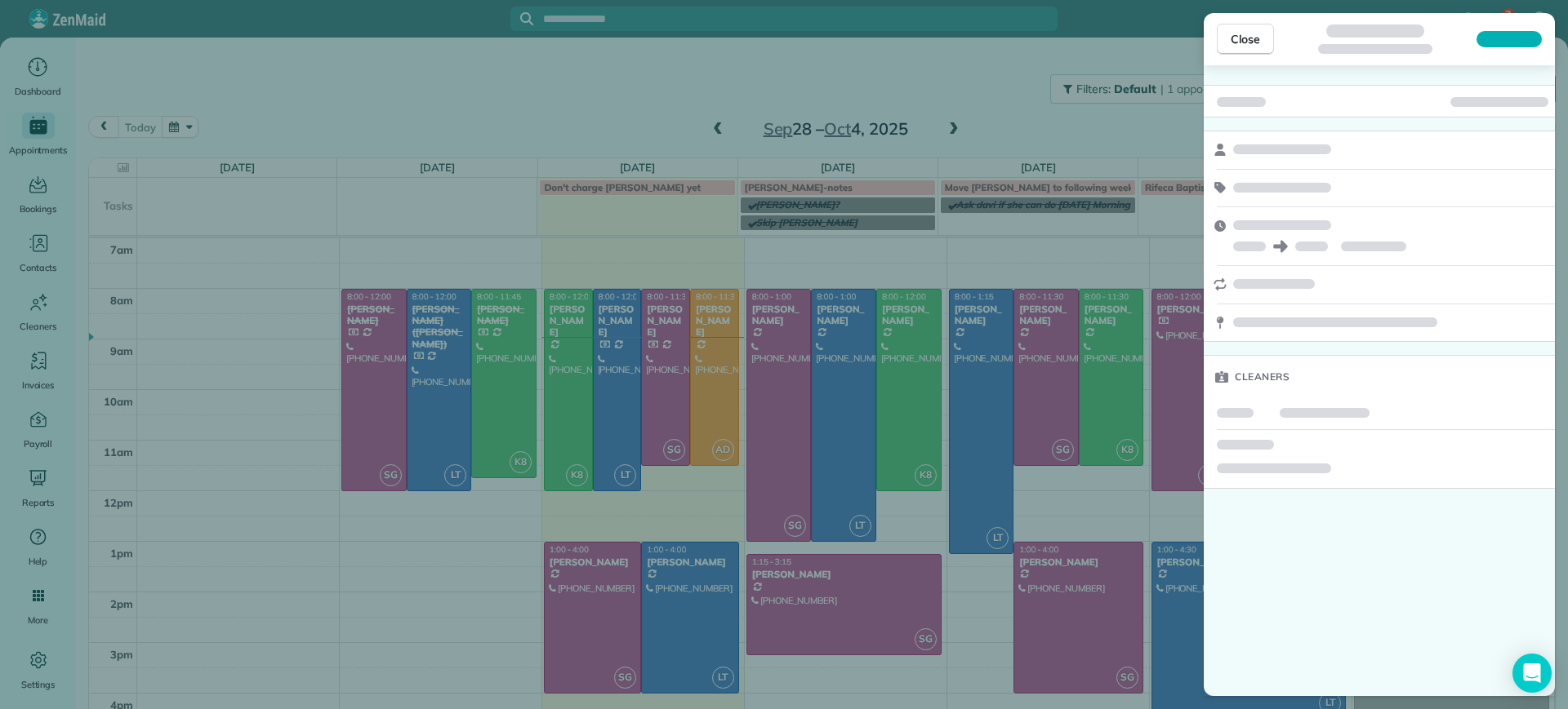
click at [1067, 440] on div "Close Cleaners" at bounding box center [784, 354] width 1568 height 709
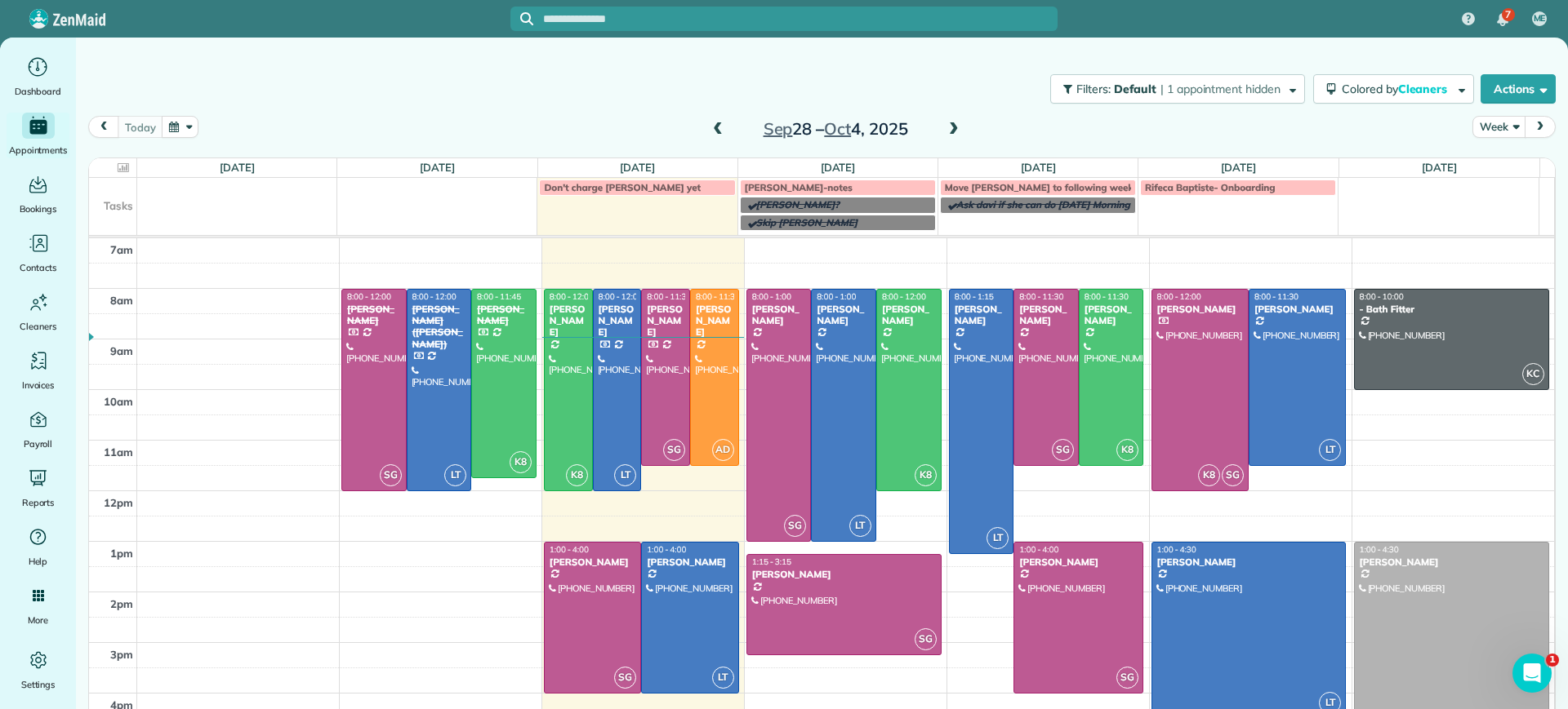
click at [944, 132] on span at bounding box center [953, 129] width 18 height 14
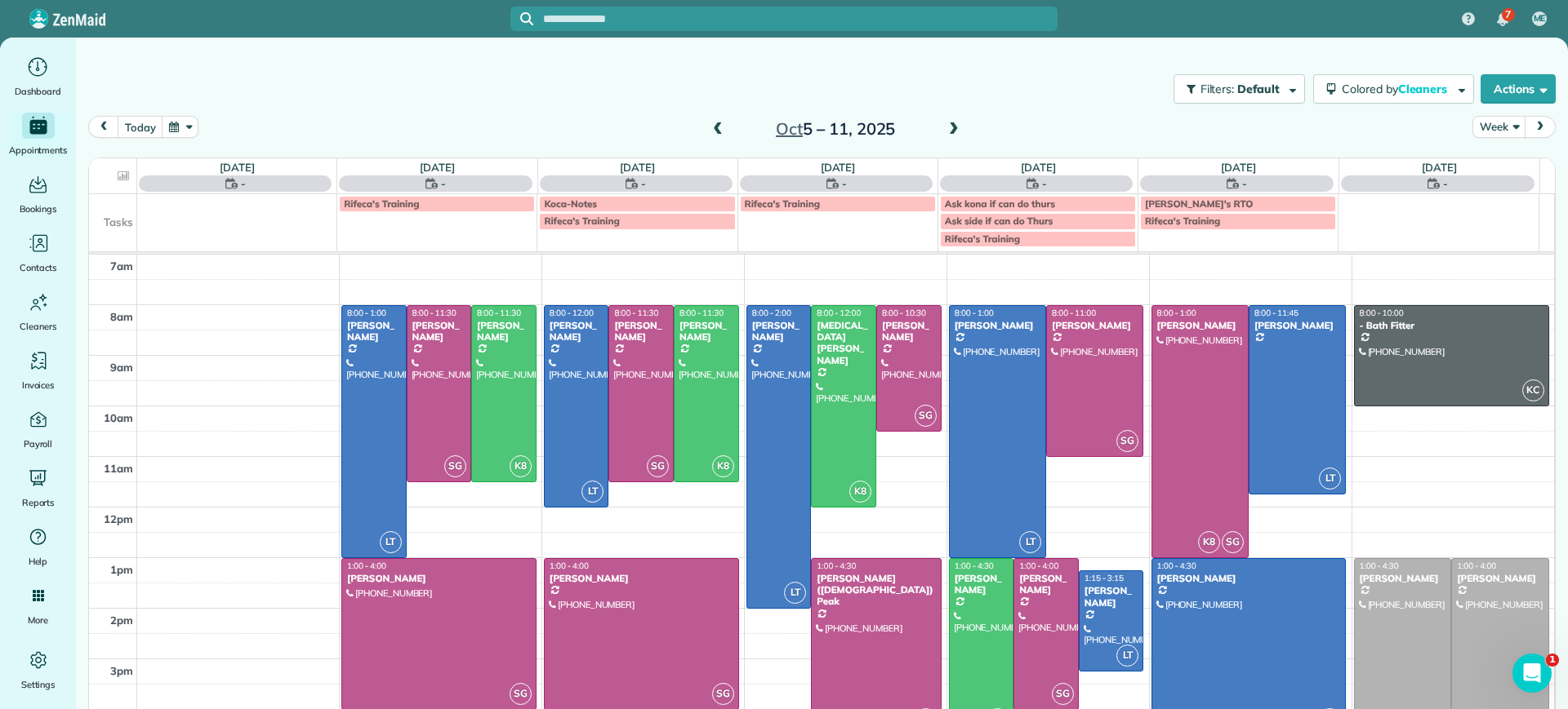
click at [944, 132] on span at bounding box center [953, 129] width 18 height 14
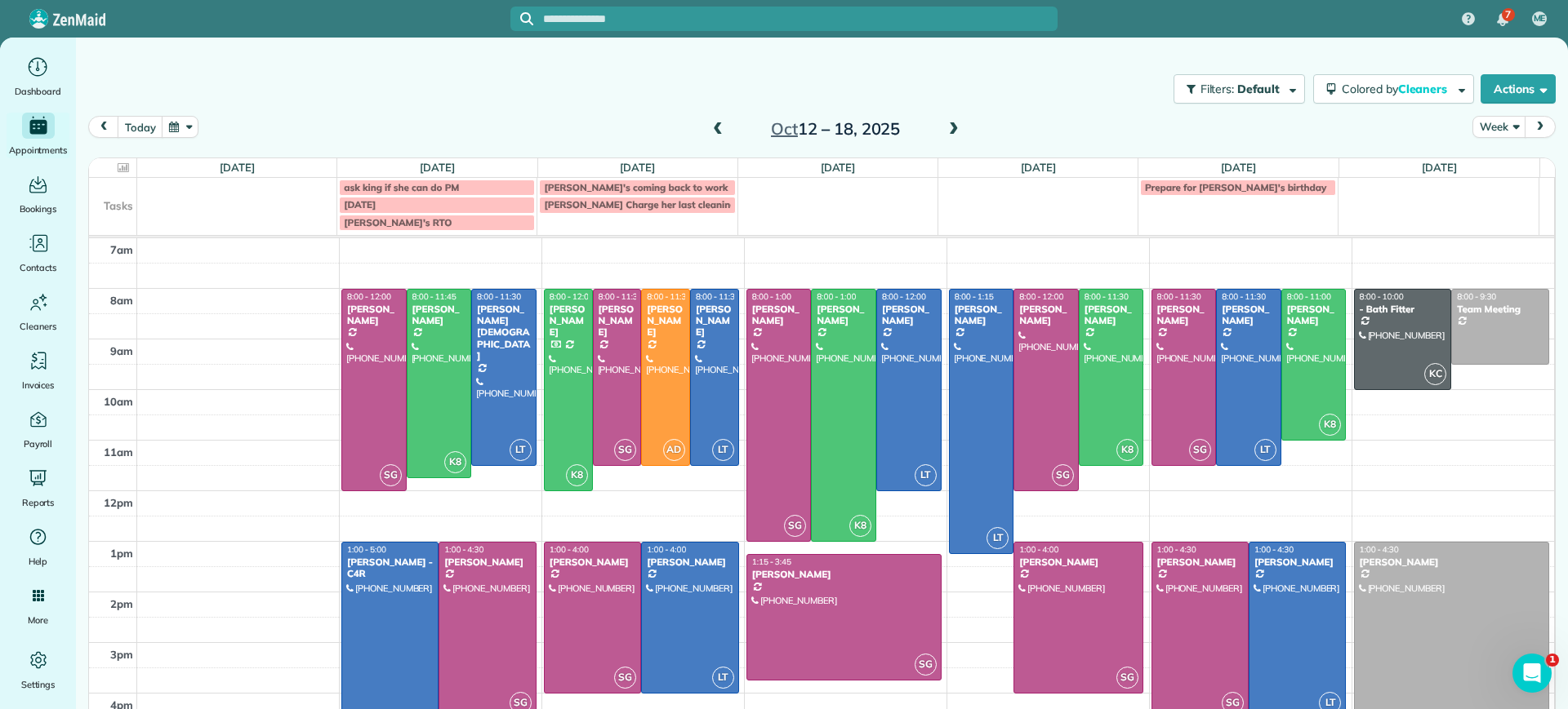
click at [944, 132] on span at bounding box center [953, 129] width 18 height 14
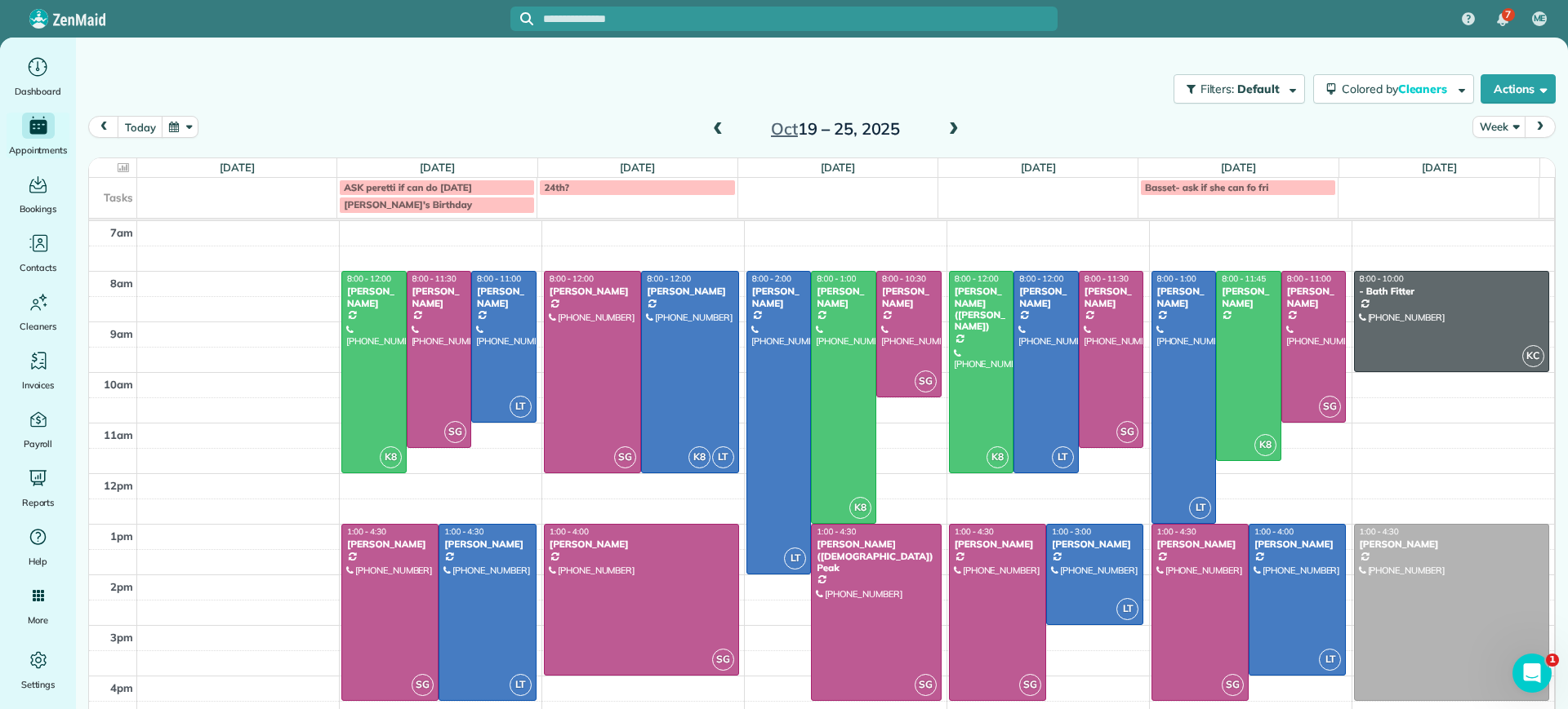
click at [944, 131] on span at bounding box center [953, 129] width 18 height 14
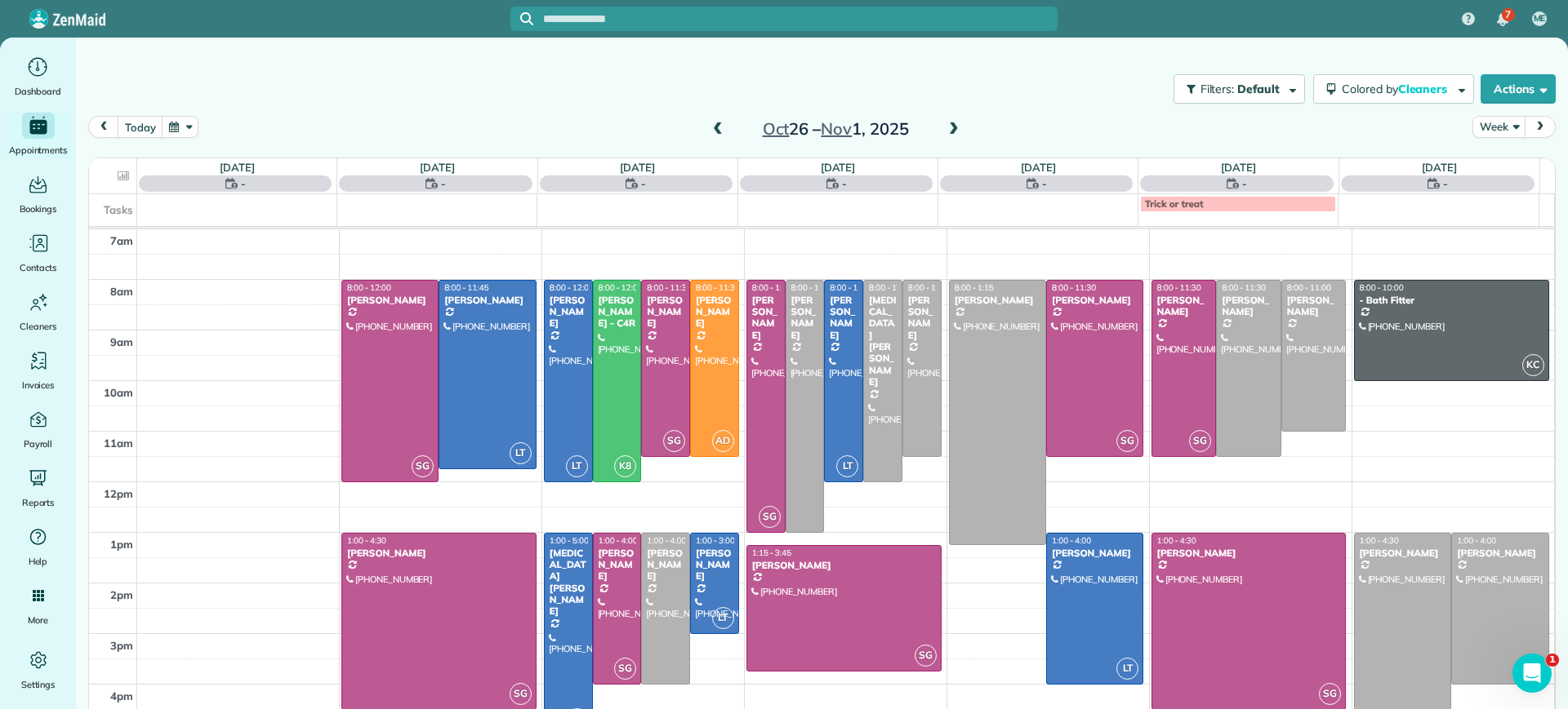
click at [944, 131] on span at bounding box center [953, 129] width 18 height 14
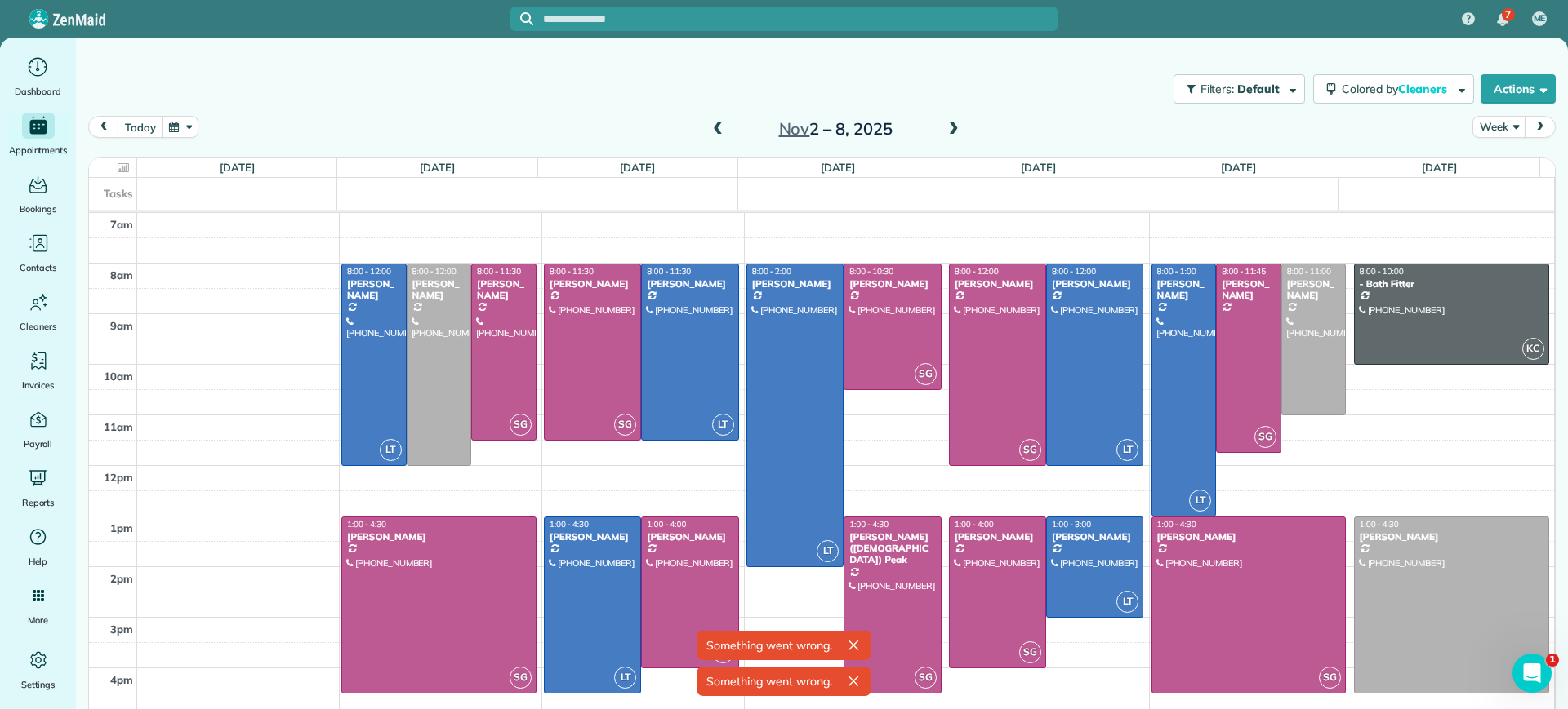
click at [944, 131] on span at bounding box center [953, 129] width 18 height 14
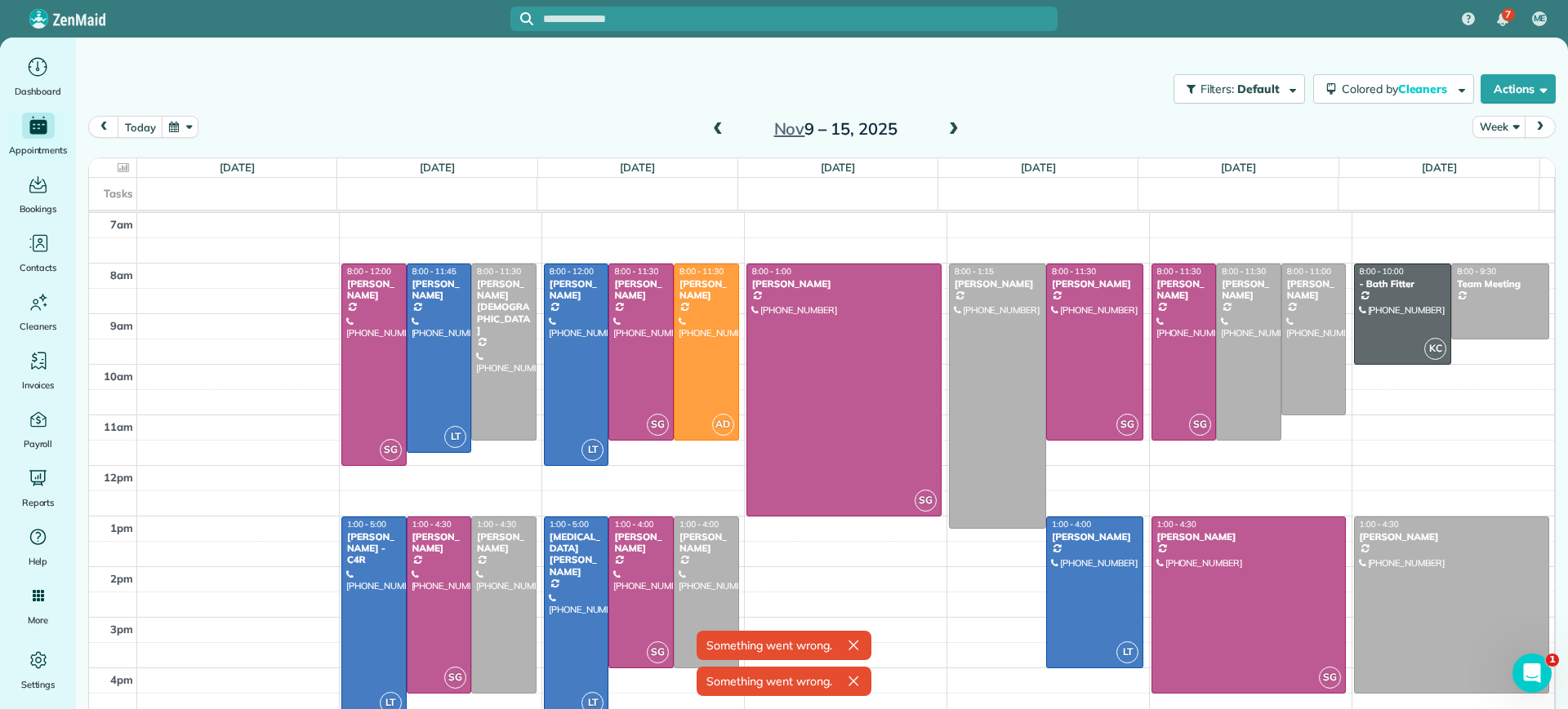
click at [852, 645] on icon "button" at bounding box center [853, 645] width 16 height 16
click at [853, 677] on icon "button" at bounding box center [853, 681] width 16 height 16
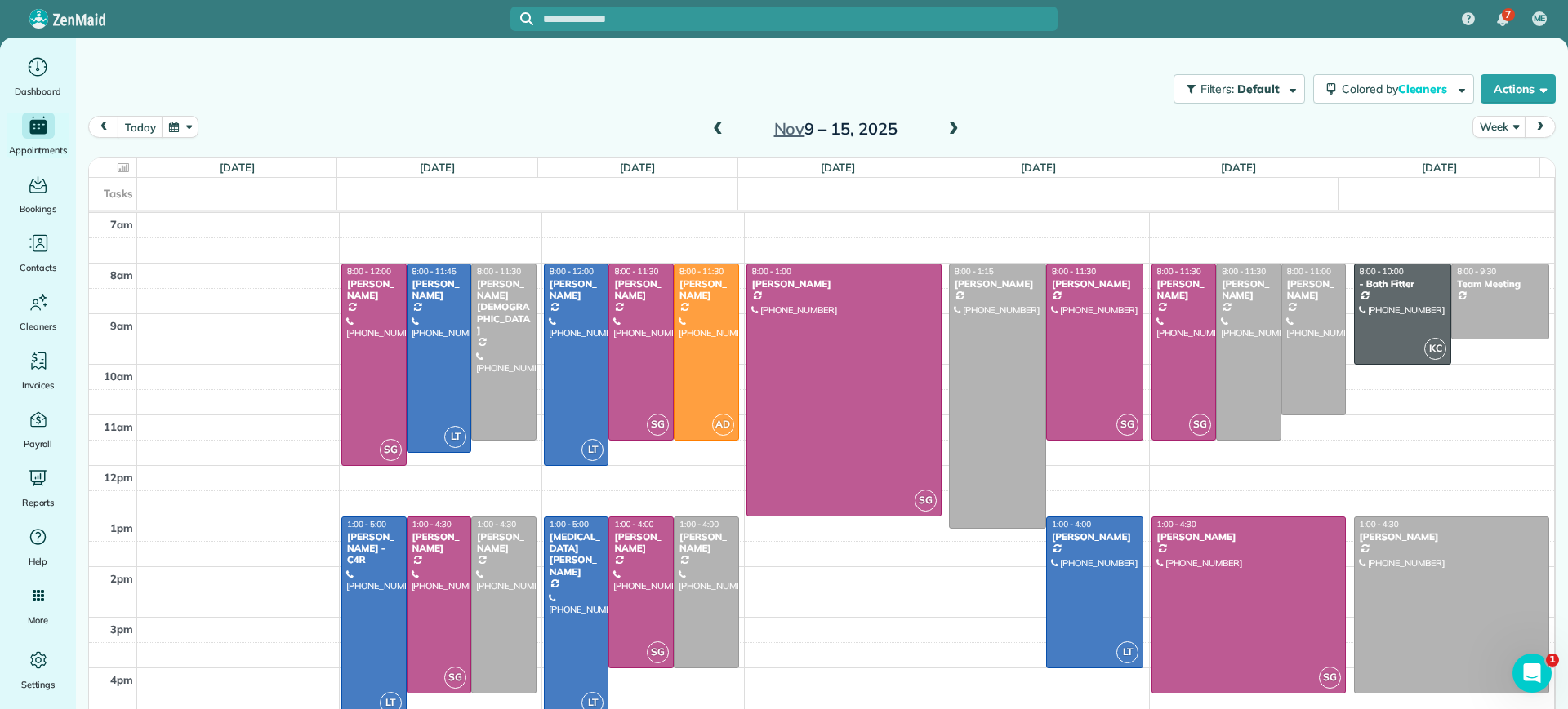
click at [944, 123] on span at bounding box center [953, 129] width 18 height 14
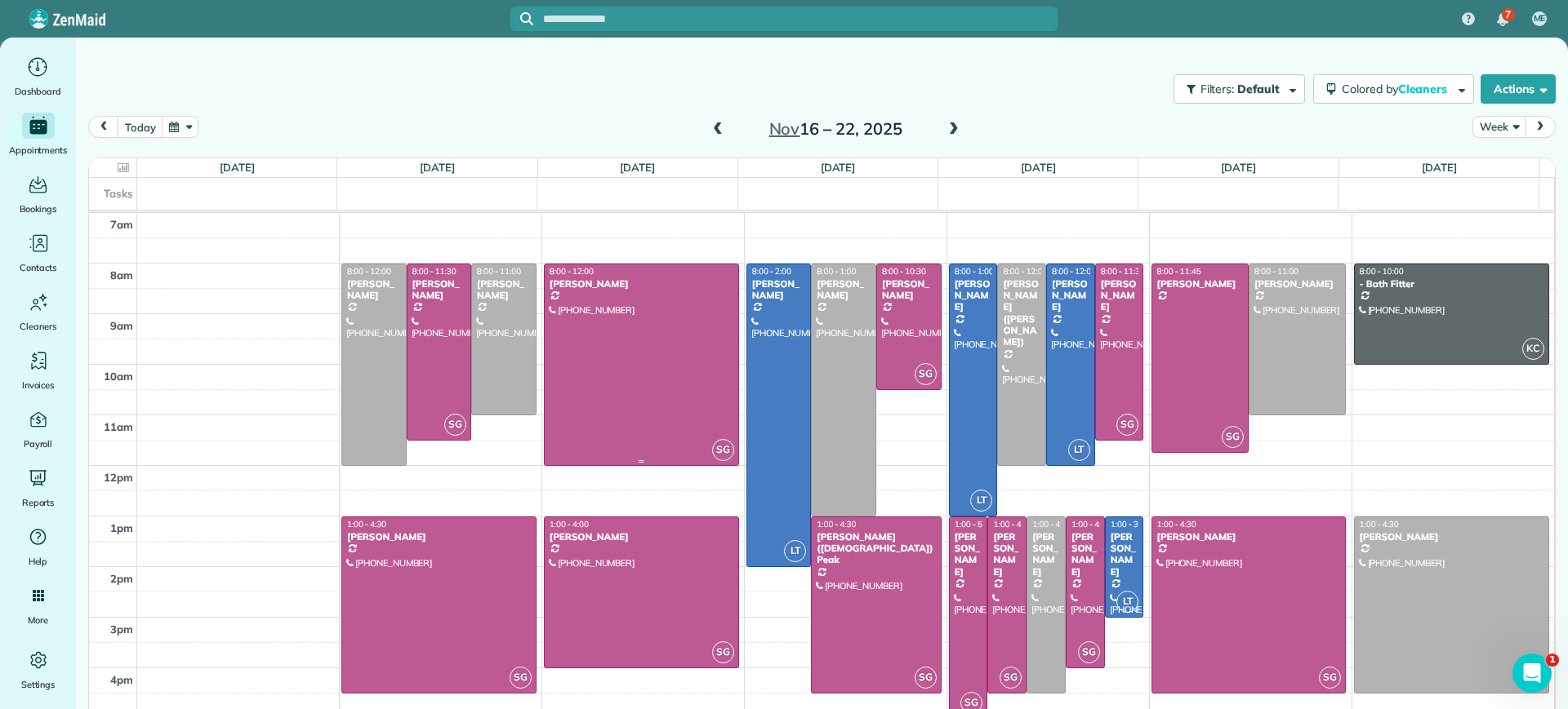
click at [640, 337] on div at bounding box center [641, 365] width 193 height 201
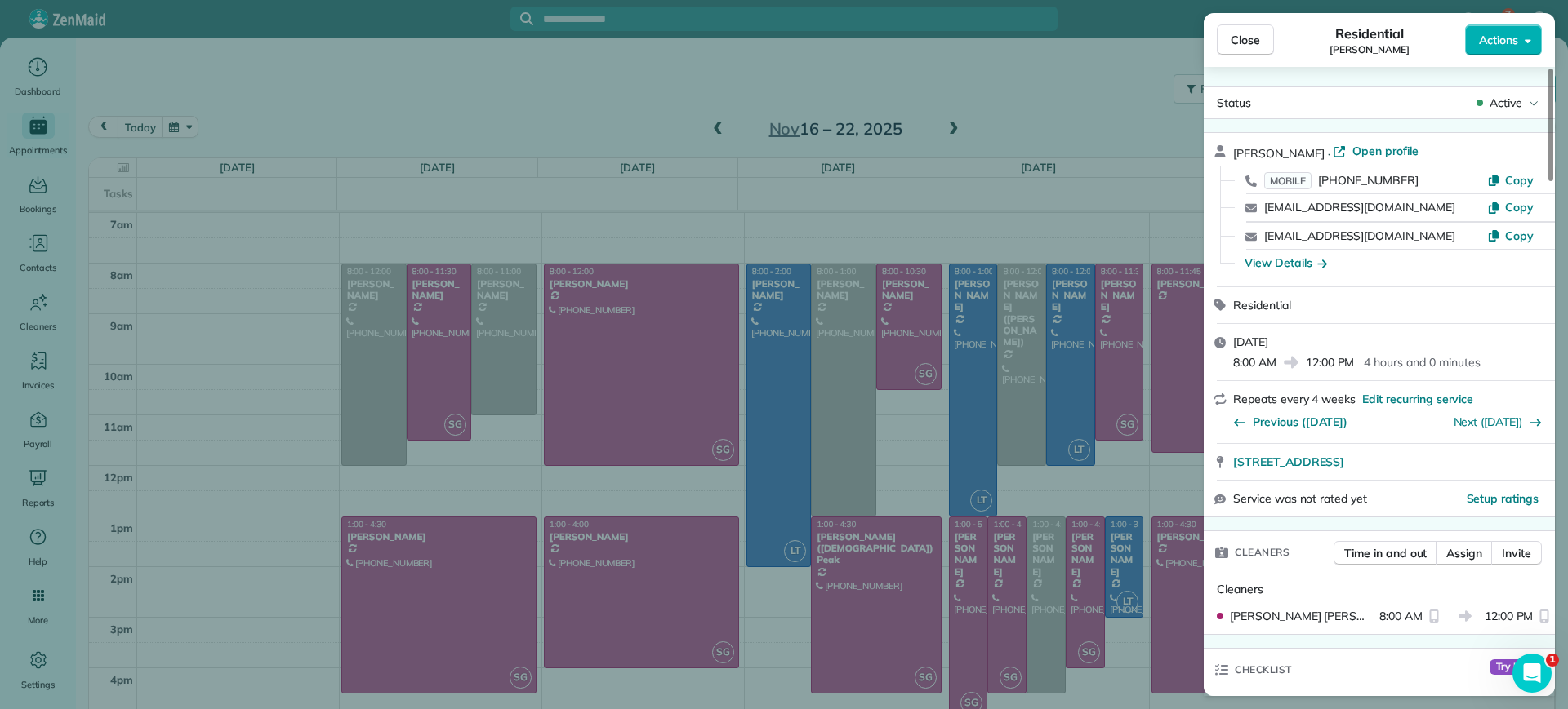
click at [1016, 113] on div "Close Residential [PERSON_NAME] Actions Status Active [PERSON_NAME] · Open prof…" at bounding box center [784, 354] width 1568 height 709
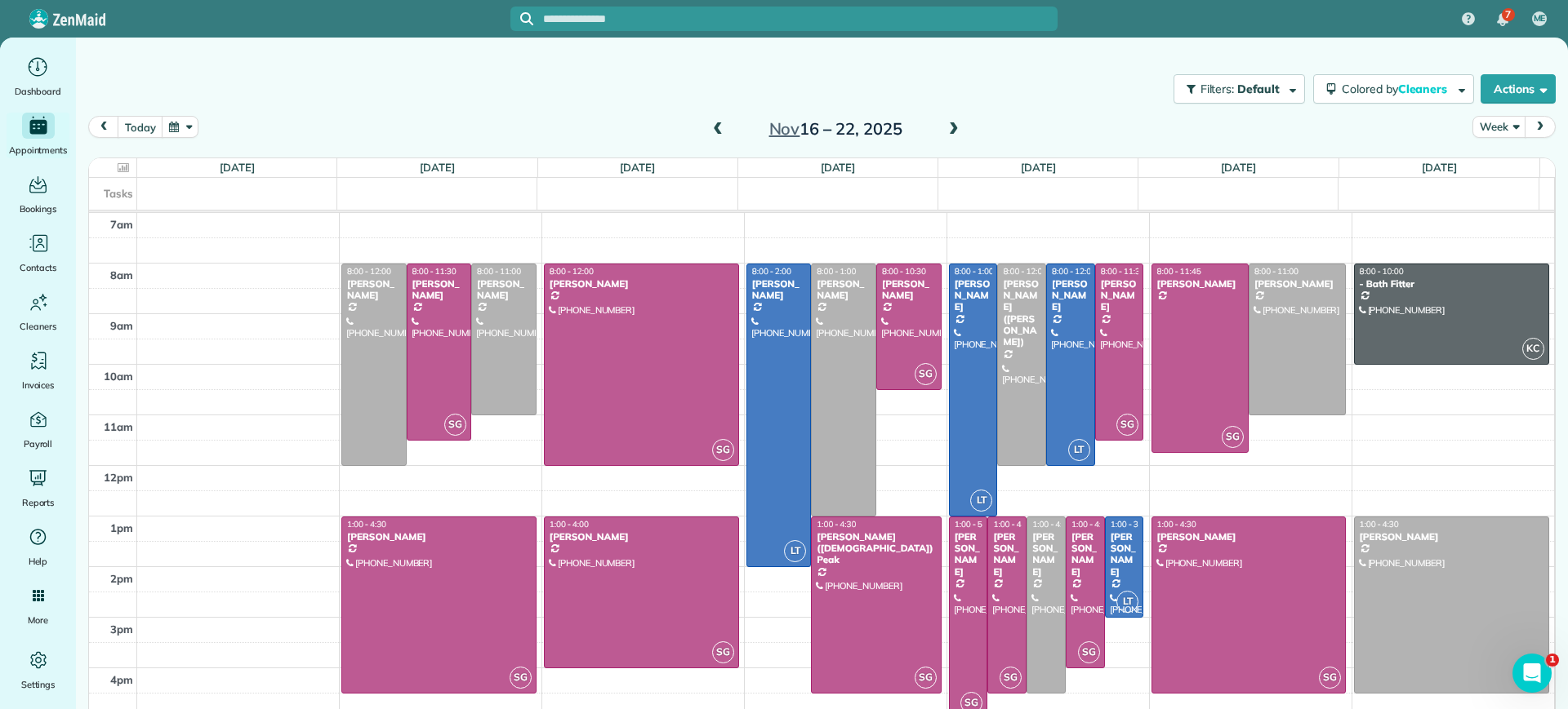
click at [715, 133] on span at bounding box center [717, 129] width 18 height 14
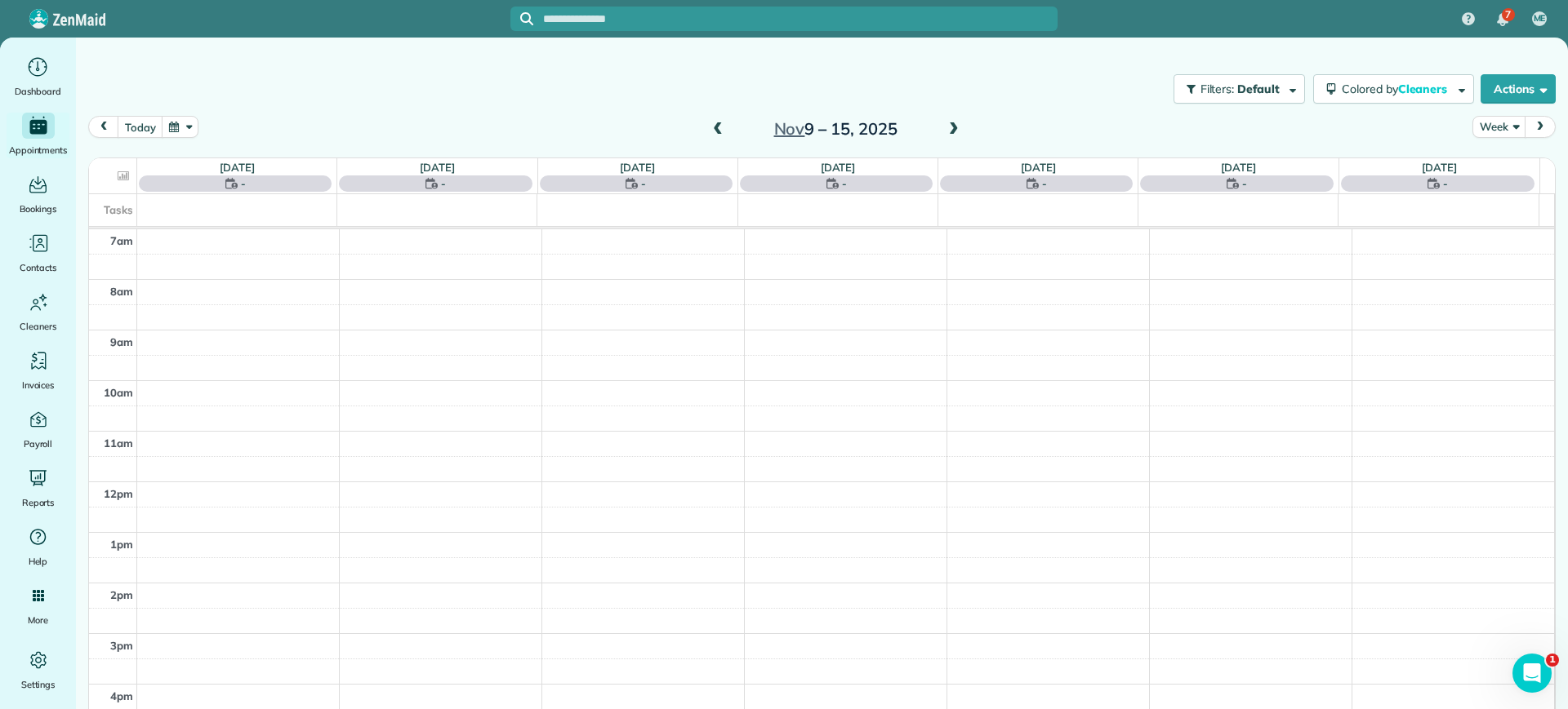
click at [715, 133] on span at bounding box center [717, 129] width 18 height 14
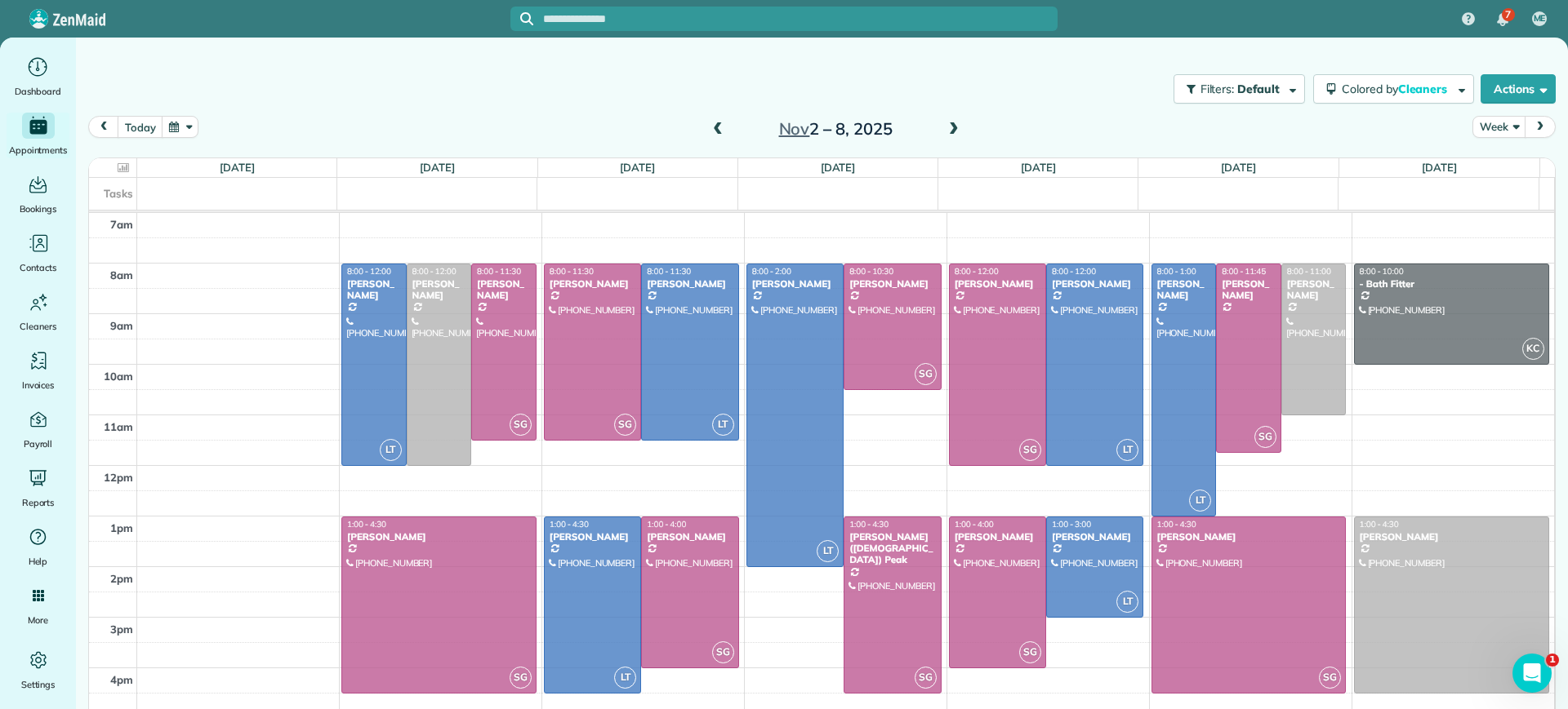
click at [713, 132] on span at bounding box center [717, 129] width 18 height 14
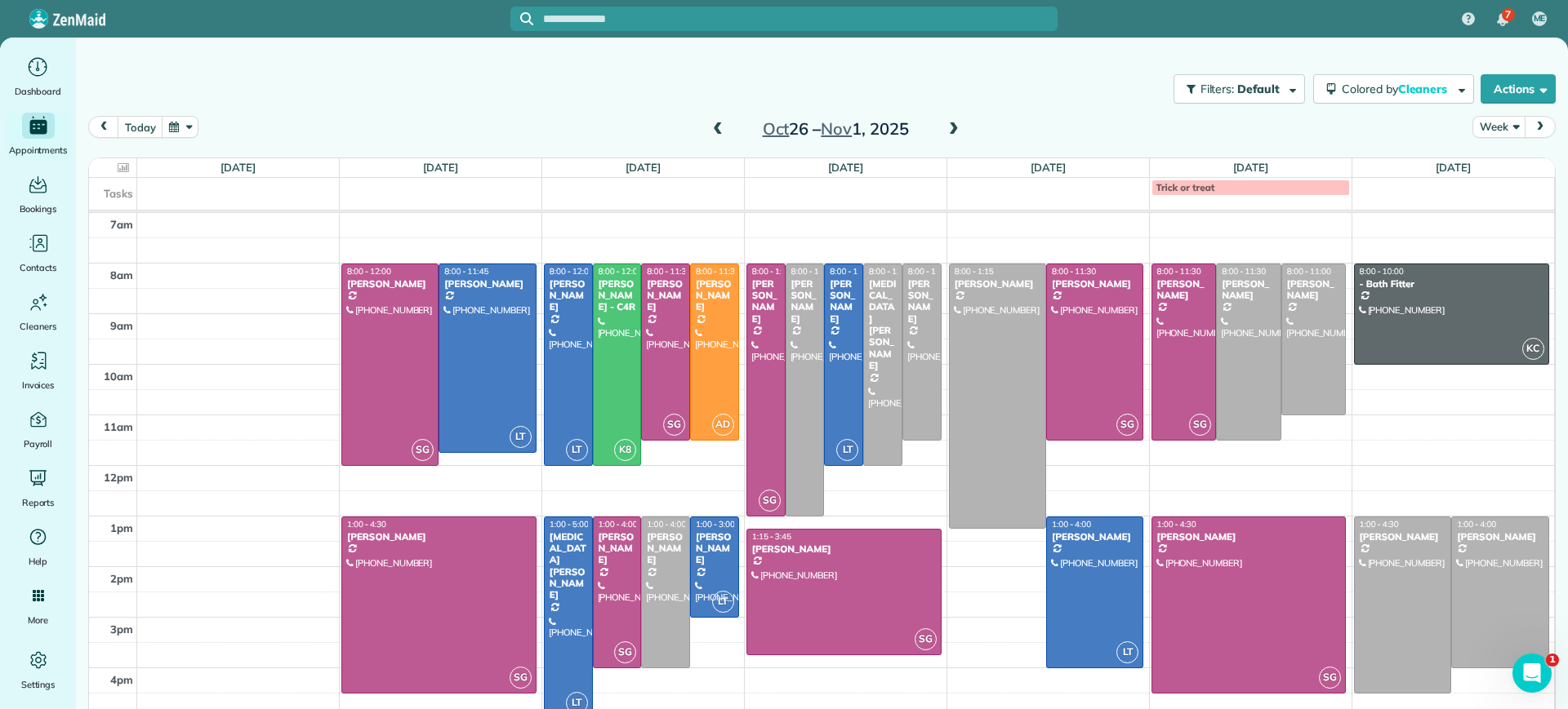
click at [713, 132] on span at bounding box center [717, 129] width 18 height 14
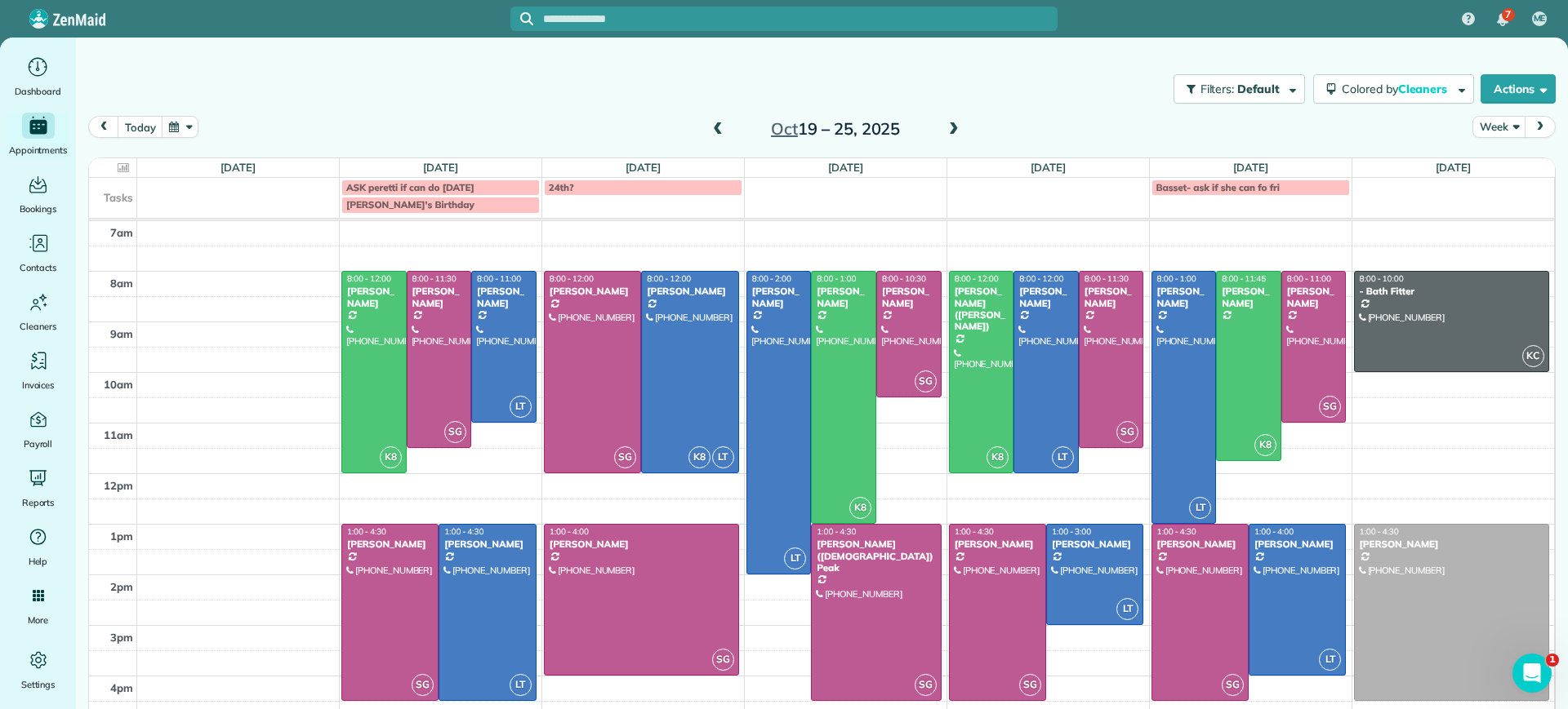
click at [713, 132] on span at bounding box center [717, 129] width 18 height 14
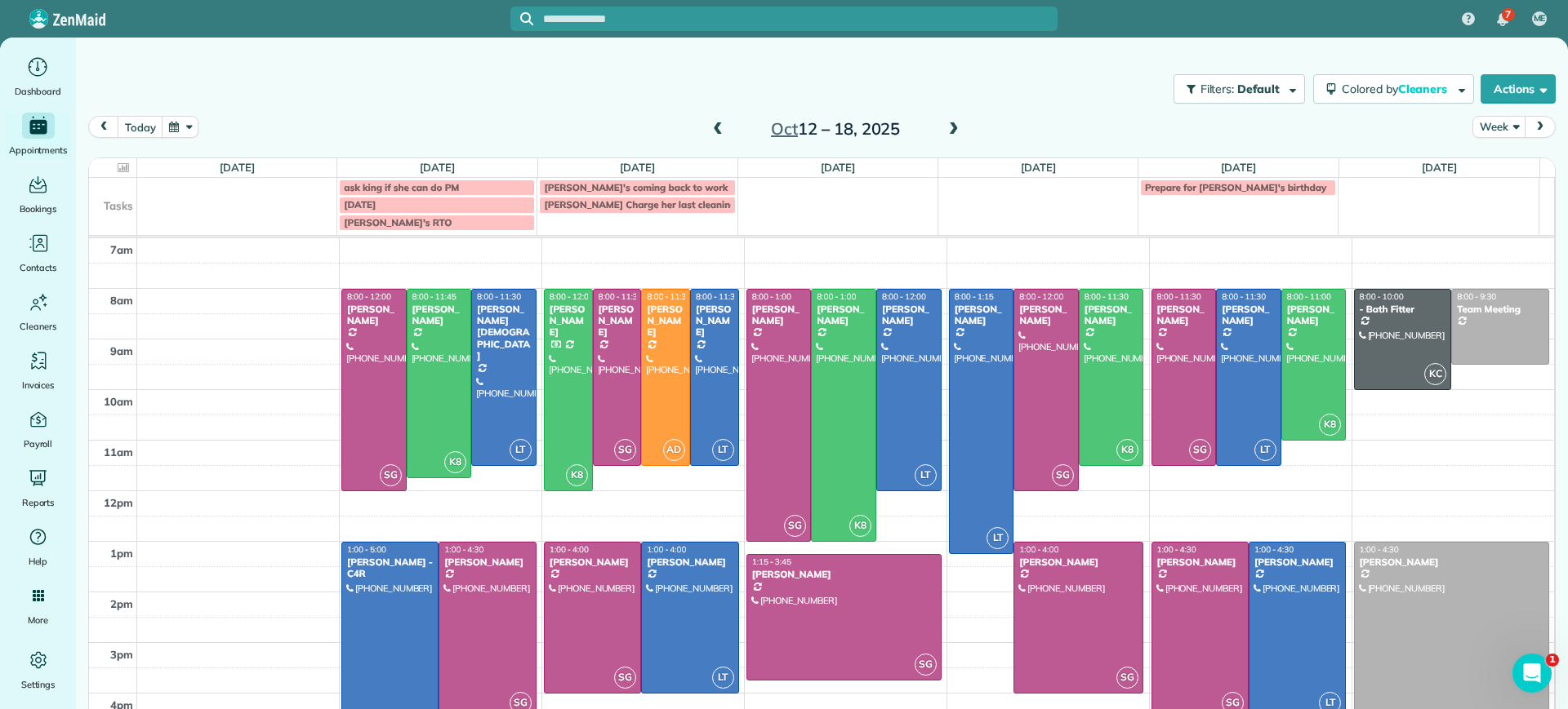
click at [713, 132] on span at bounding box center [717, 129] width 18 height 14
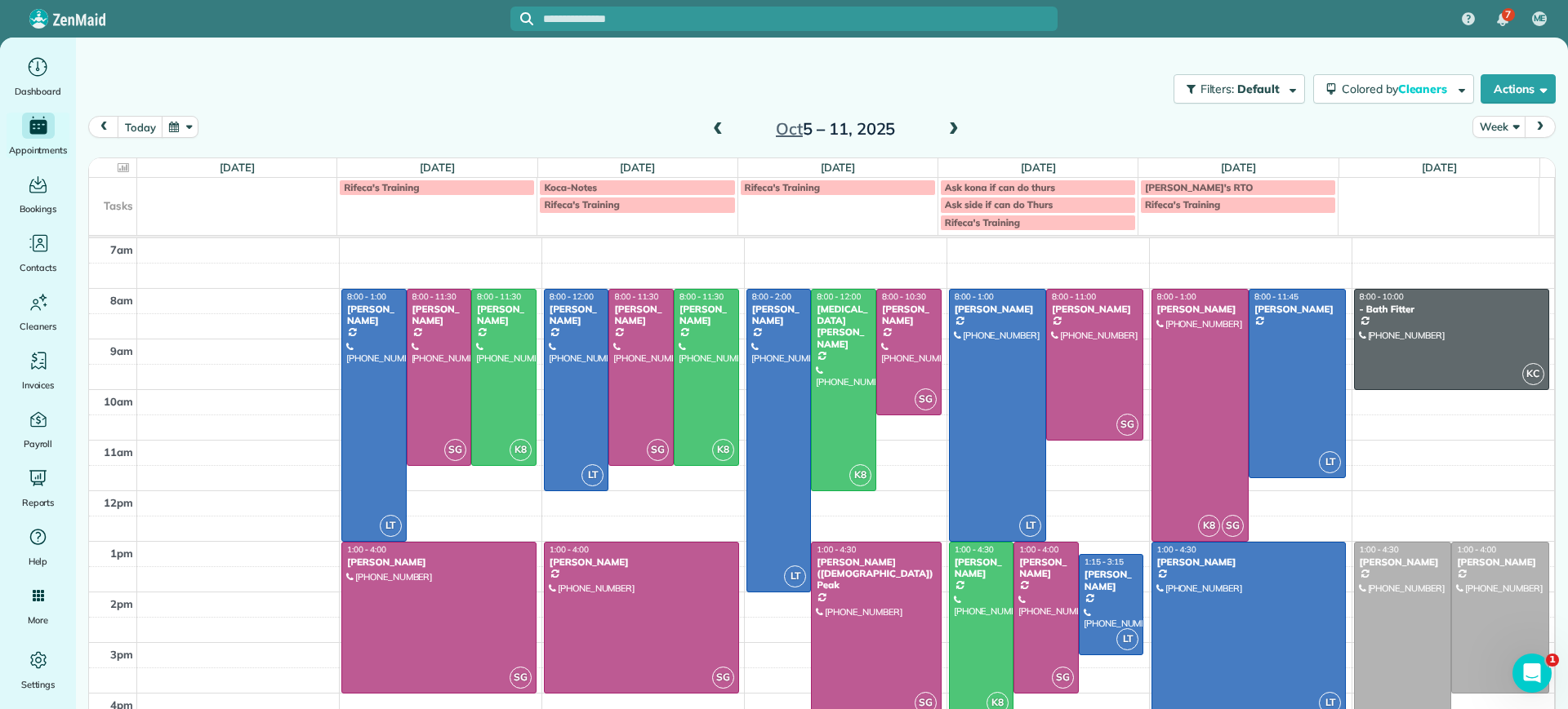
click at [710, 128] on span at bounding box center [717, 129] width 18 height 14
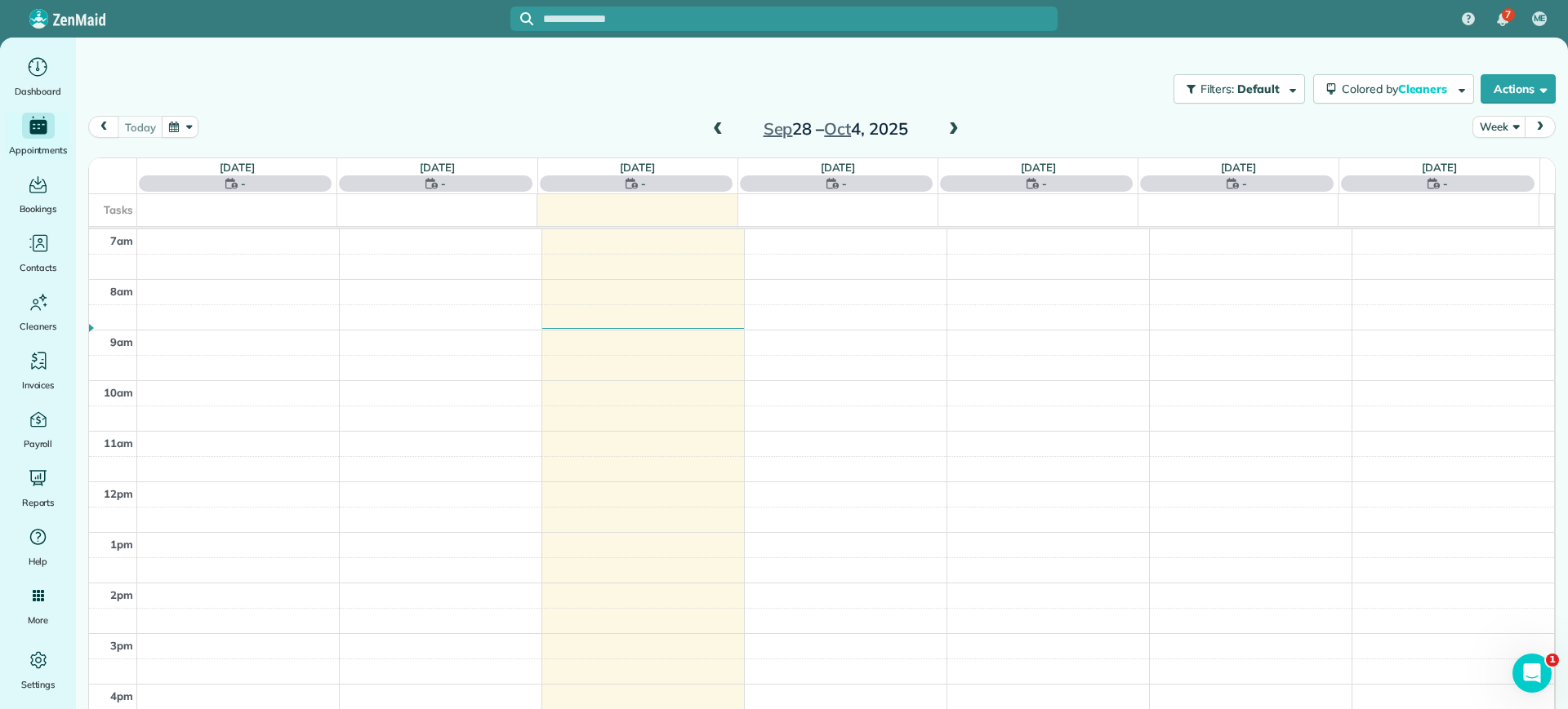
click at [710, 128] on span at bounding box center [717, 129] width 18 height 14
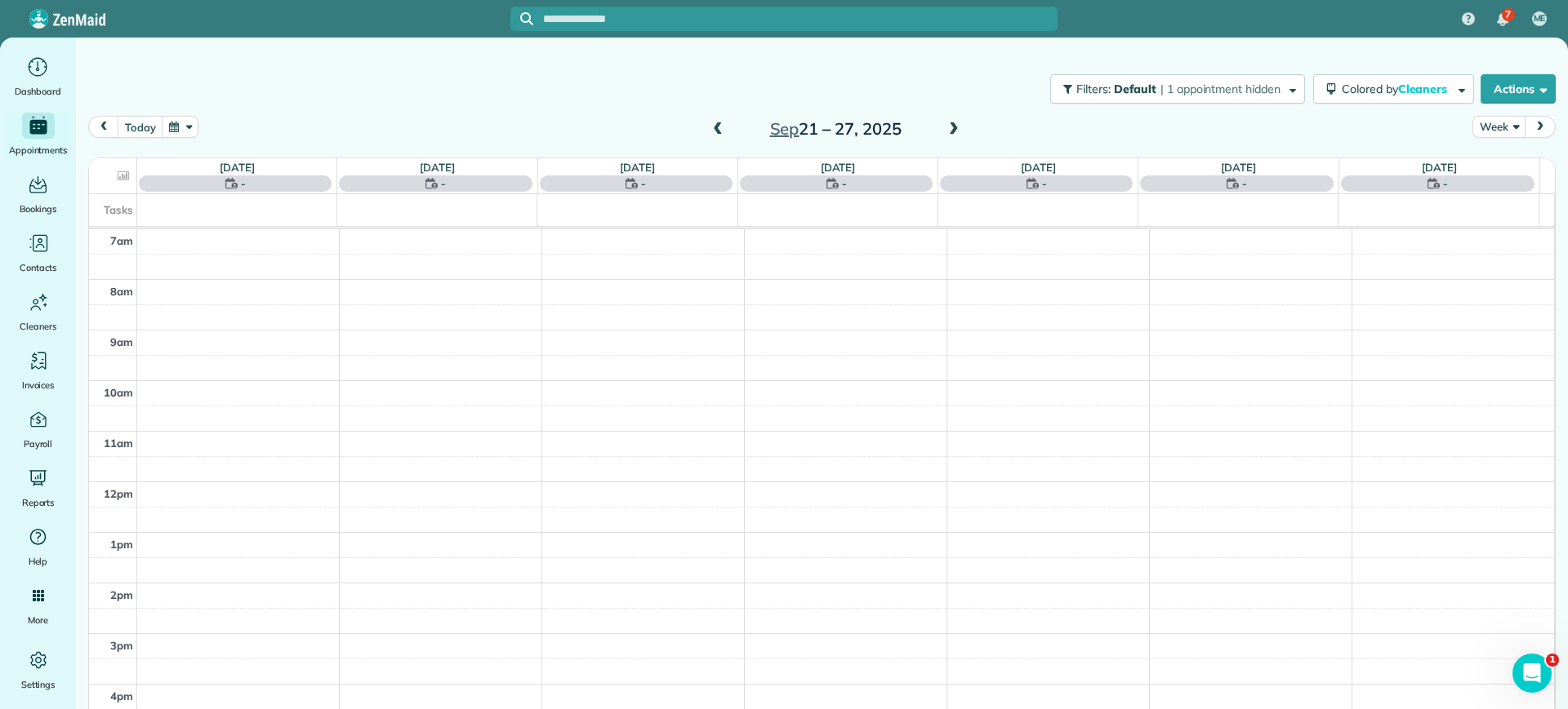
click at [710, 128] on span at bounding box center [717, 129] width 18 height 14
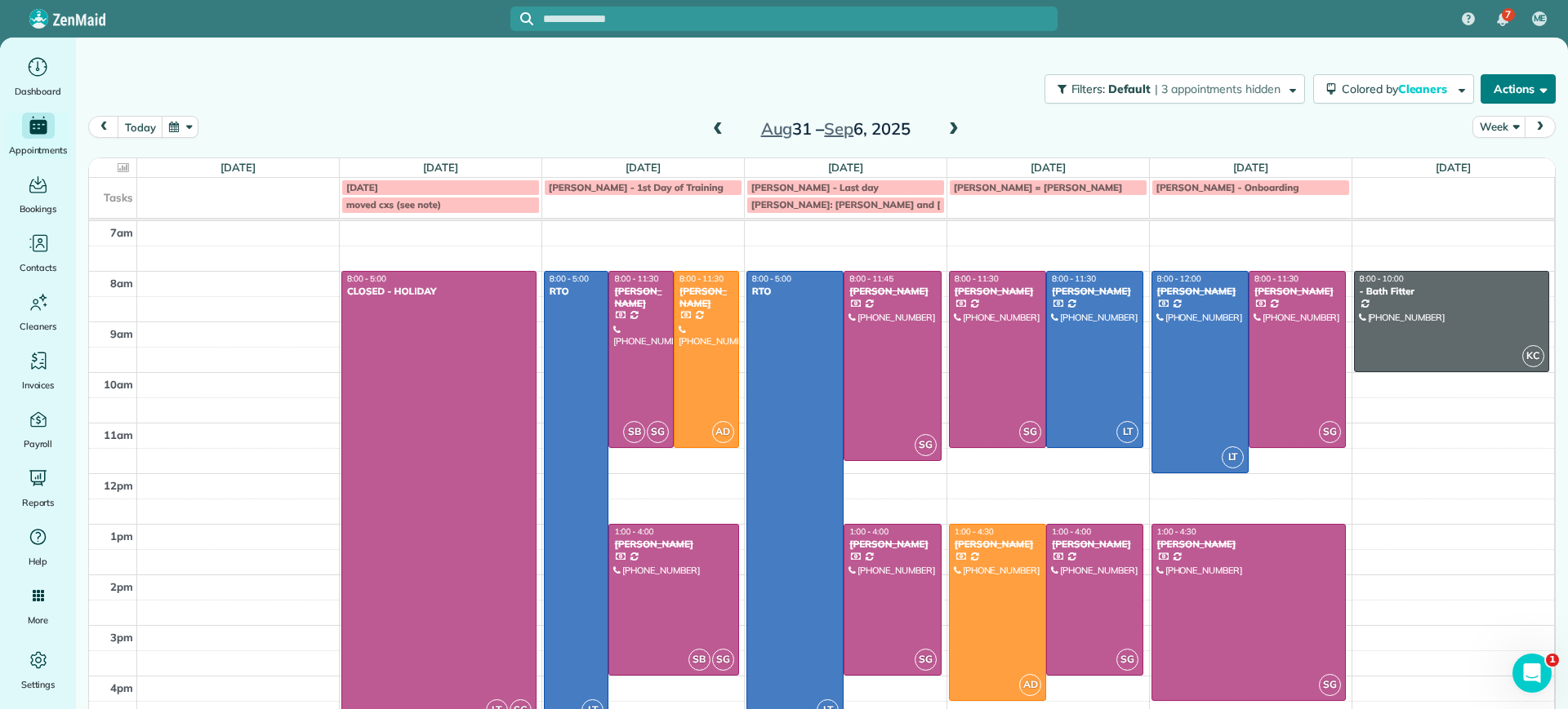
click at [1538, 92] on button "Actions" at bounding box center [1518, 88] width 75 height 29
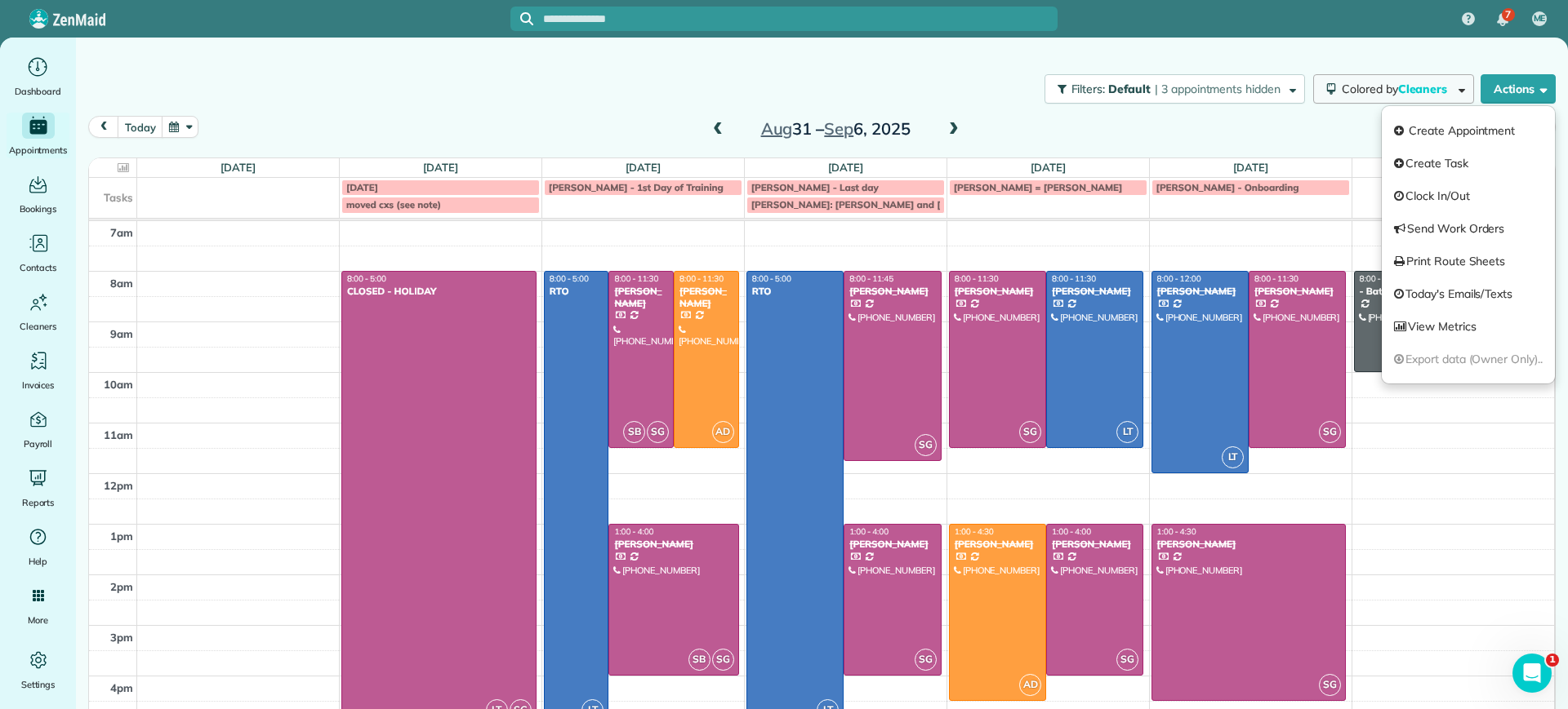
click at [1423, 91] on span "Cleaners" at bounding box center [1424, 88] width 52 height 14
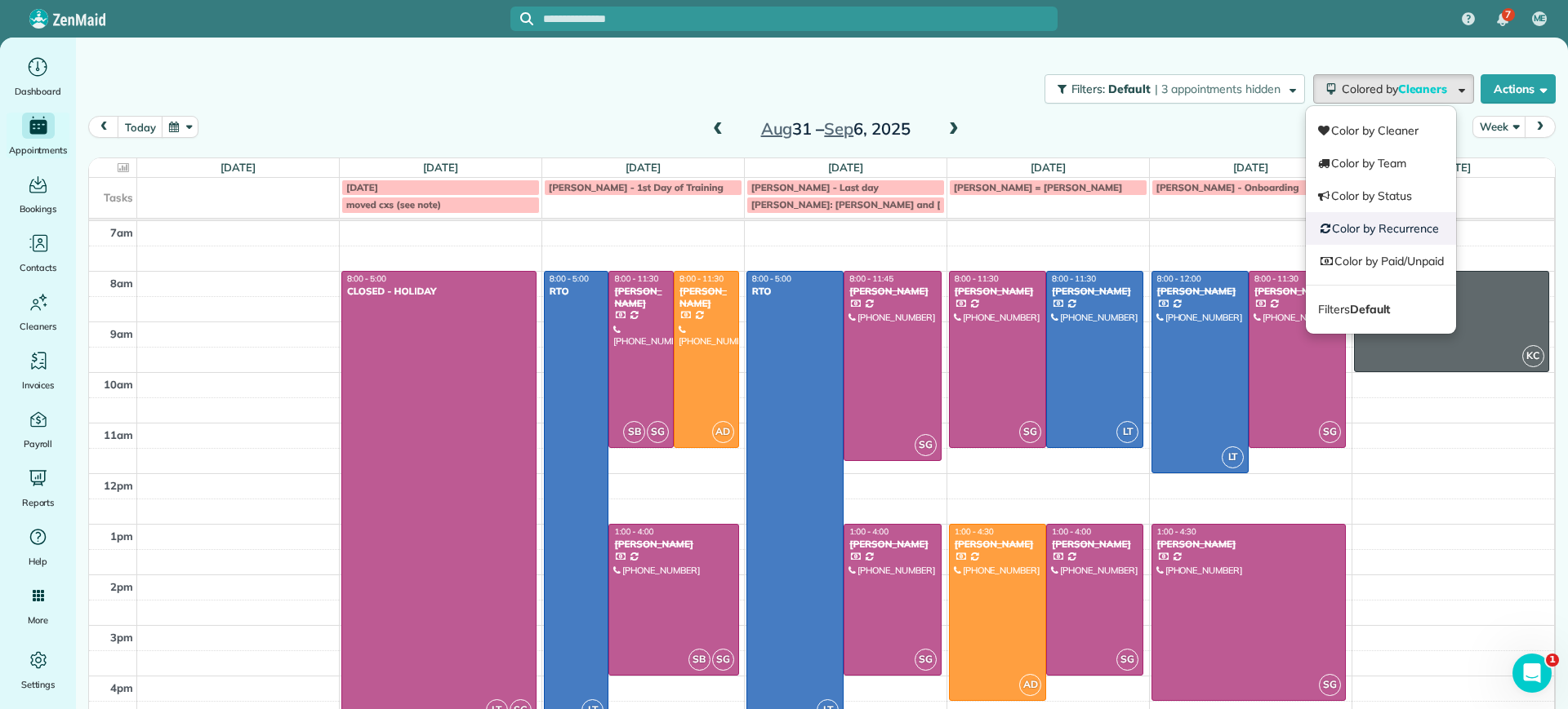
click at [1381, 223] on link "Color by Recurrence" at bounding box center [1381, 228] width 150 height 33
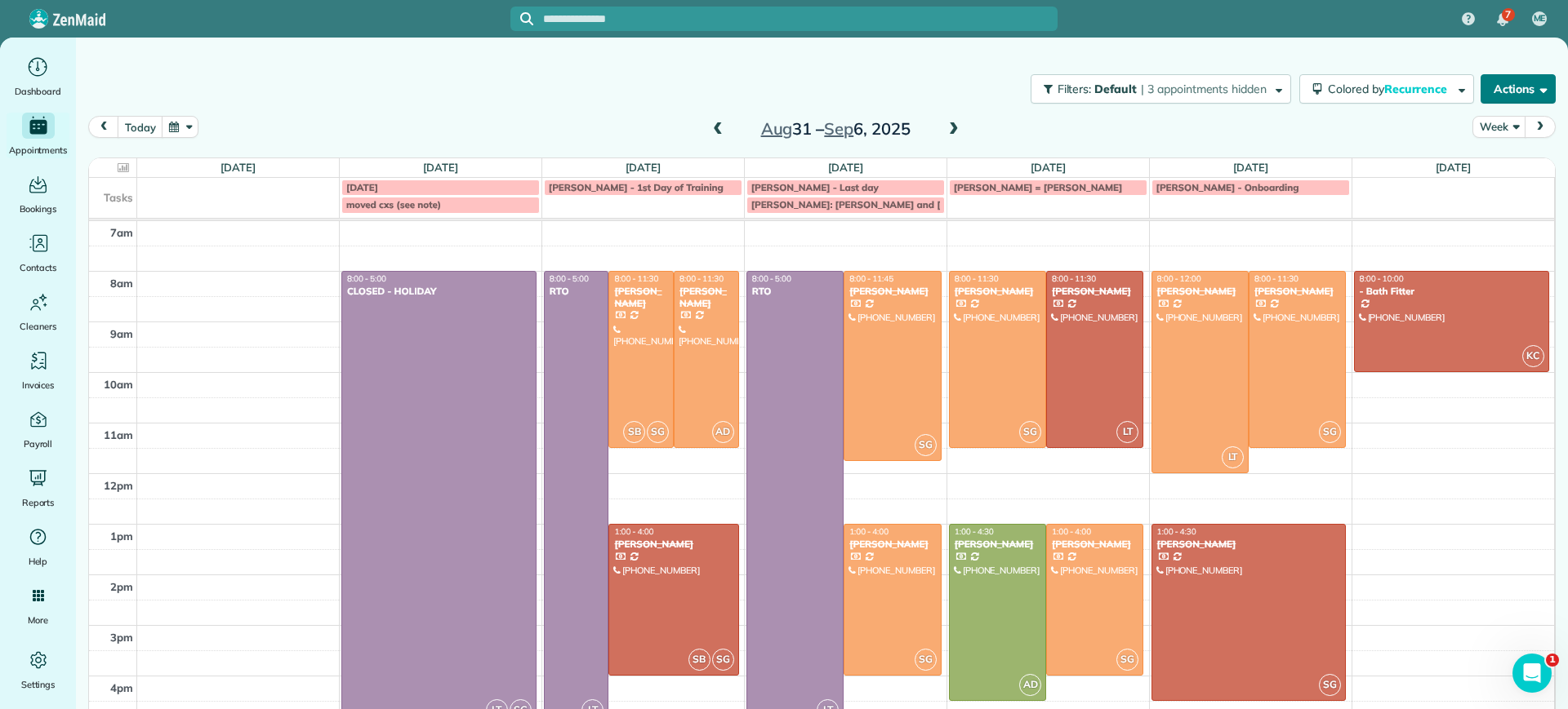
click at [1487, 96] on button "Actions" at bounding box center [1518, 88] width 75 height 29
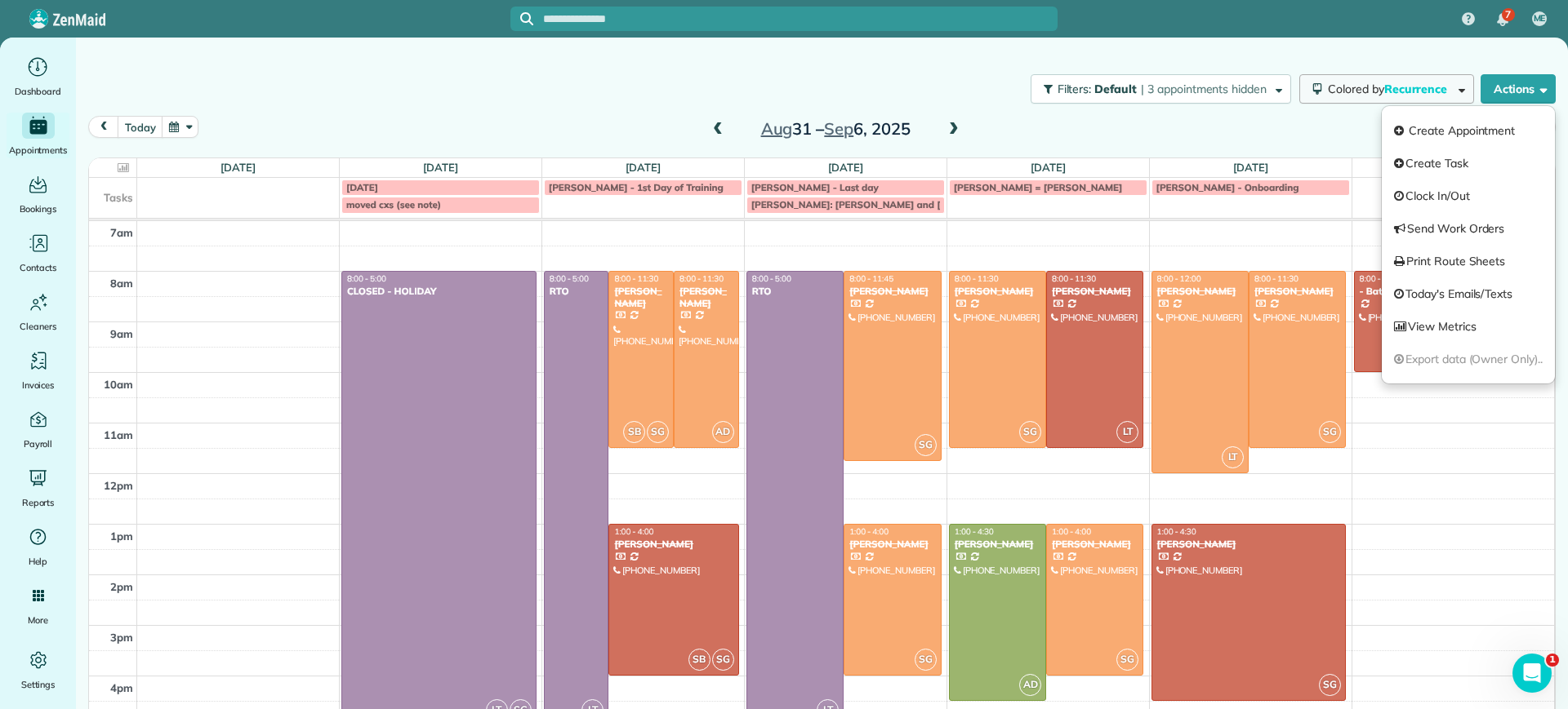
click at [1418, 93] on span "Recurrence" at bounding box center [1417, 88] width 66 height 14
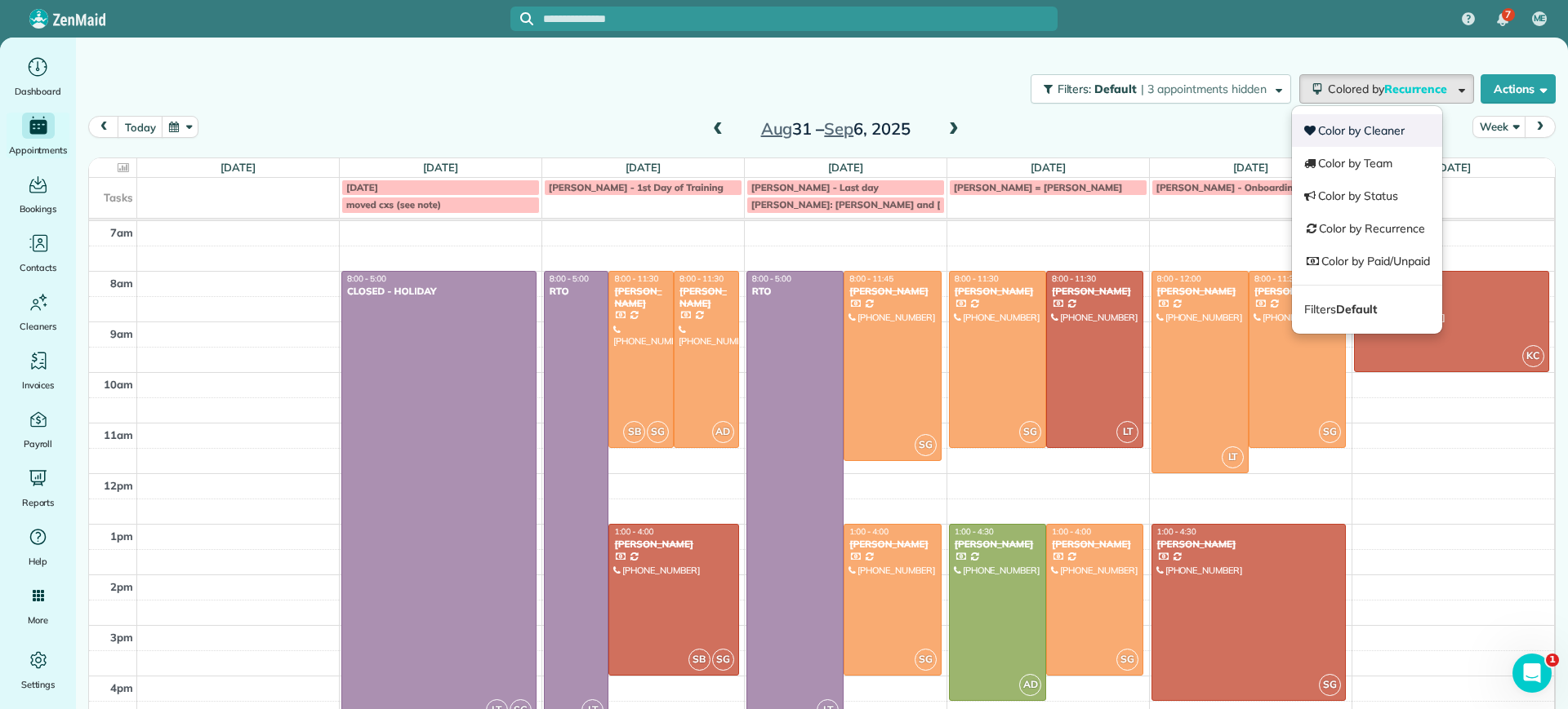
click at [1378, 123] on link "Color by Cleaner" at bounding box center [1366, 130] width 150 height 33
click at [1378, 123] on div "[DATE] Week [DATE] – [DATE]" at bounding box center [822, 131] width 1467 height 31
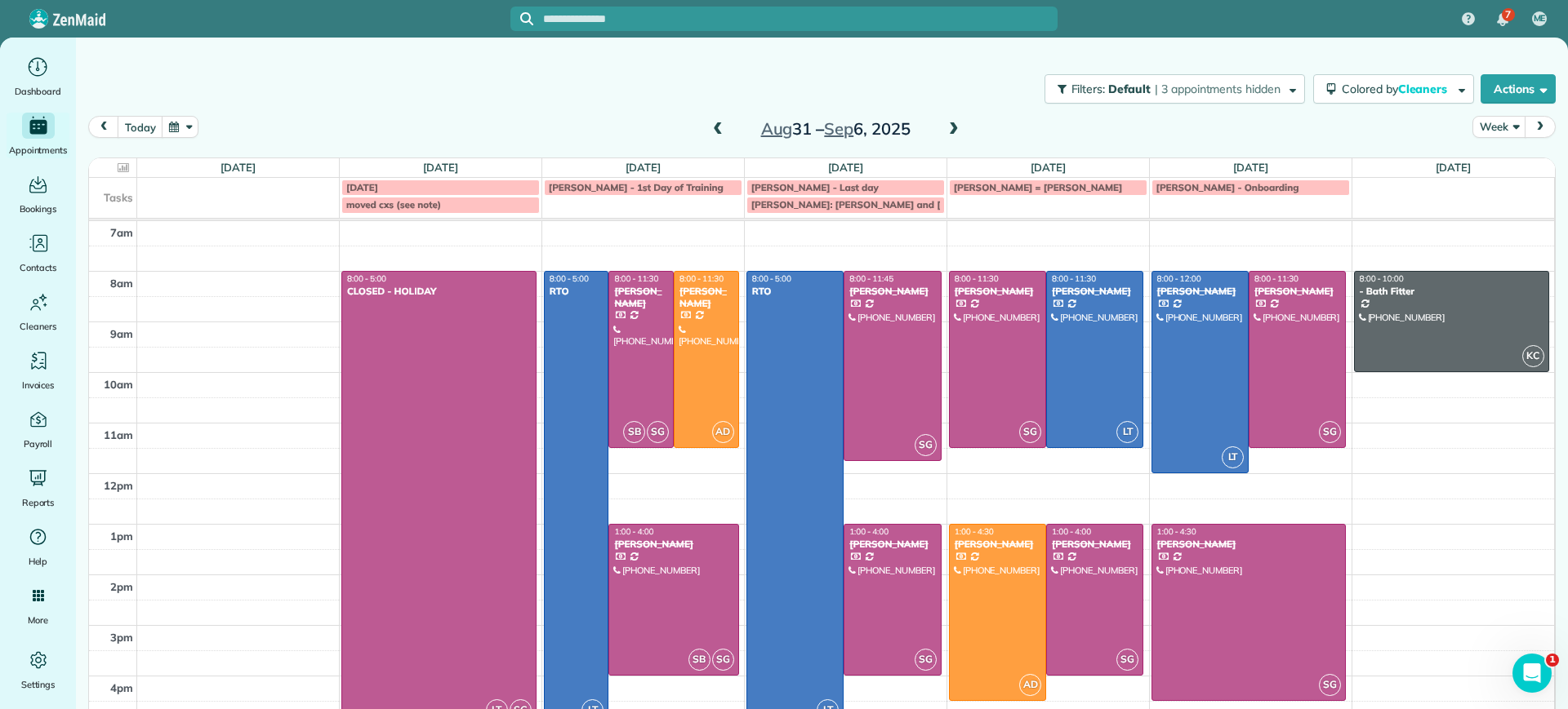
click at [944, 123] on span at bounding box center [953, 129] width 18 height 14
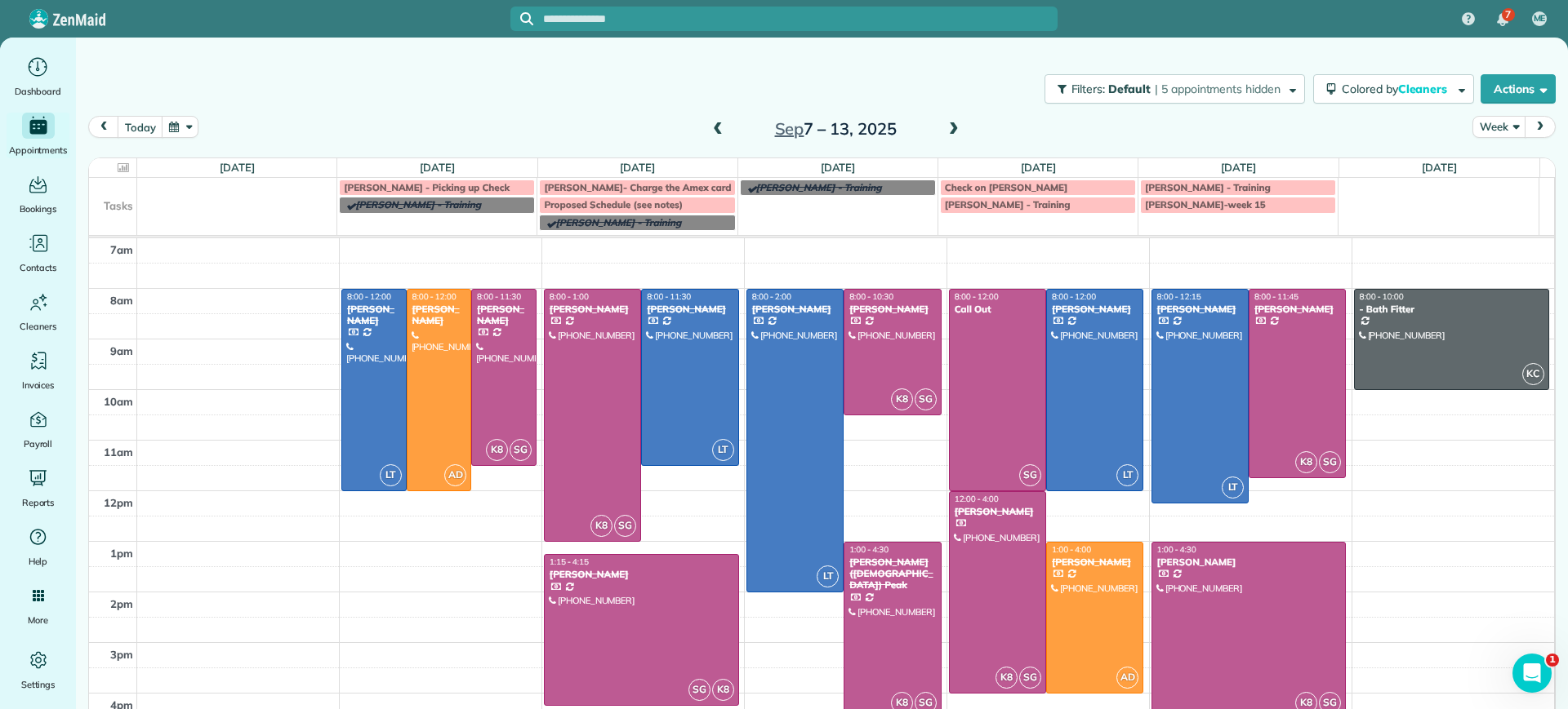
click at [936, 118] on div "[DATE] – [DATE]" at bounding box center [835, 129] width 261 height 26
click at [944, 123] on span at bounding box center [953, 129] width 18 height 14
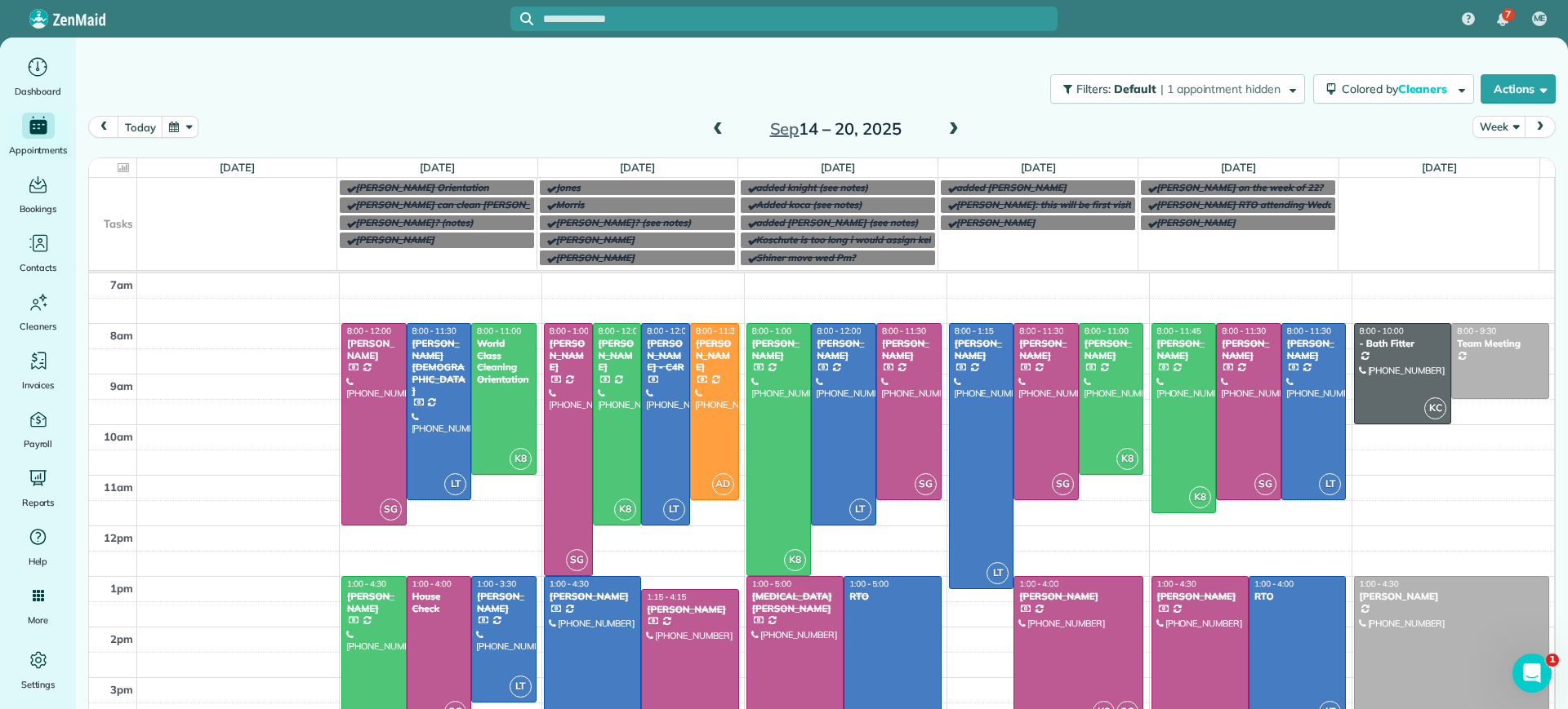
click at [944, 132] on span at bounding box center [953, 129] width 18 height 14
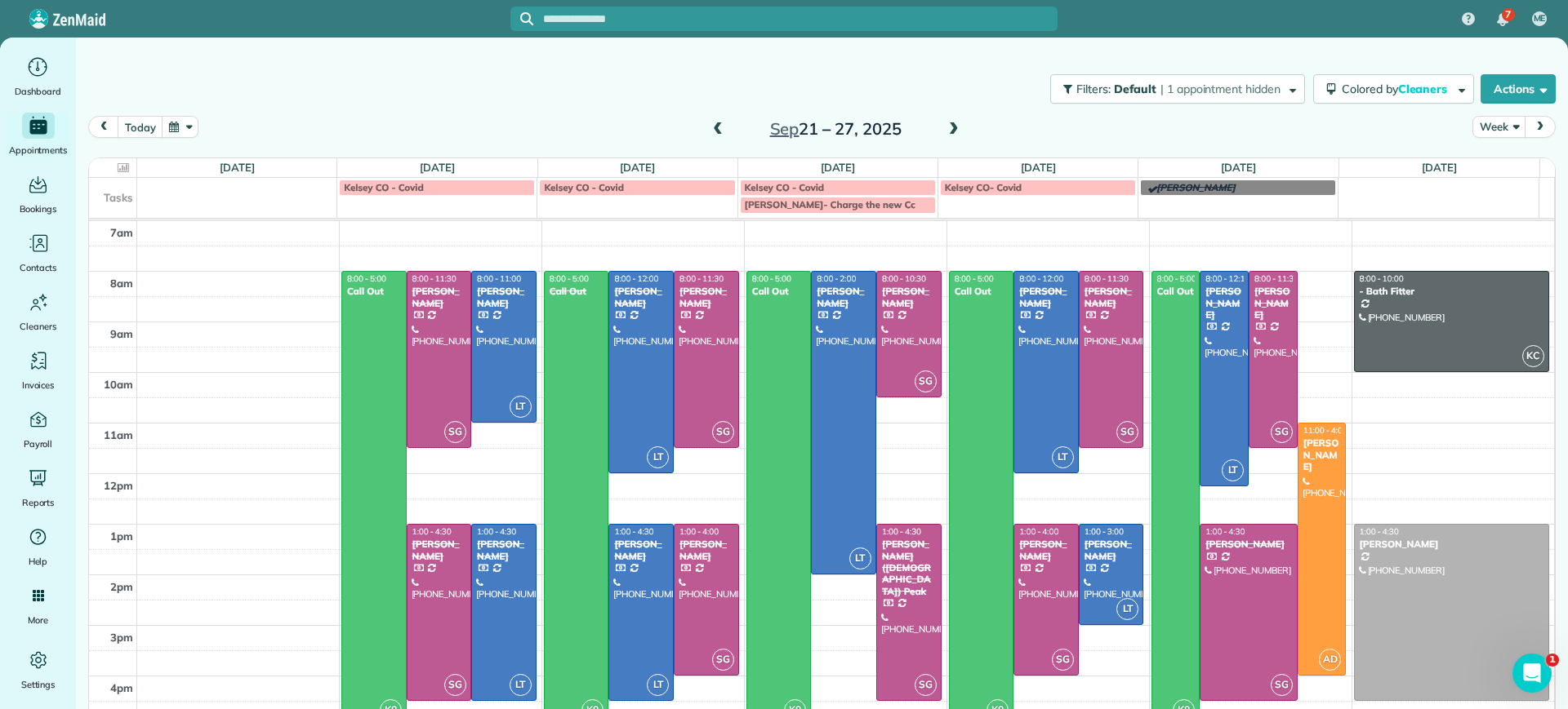
click at [944, 132] on span at bounding box center [953, 129] width 18 height 14
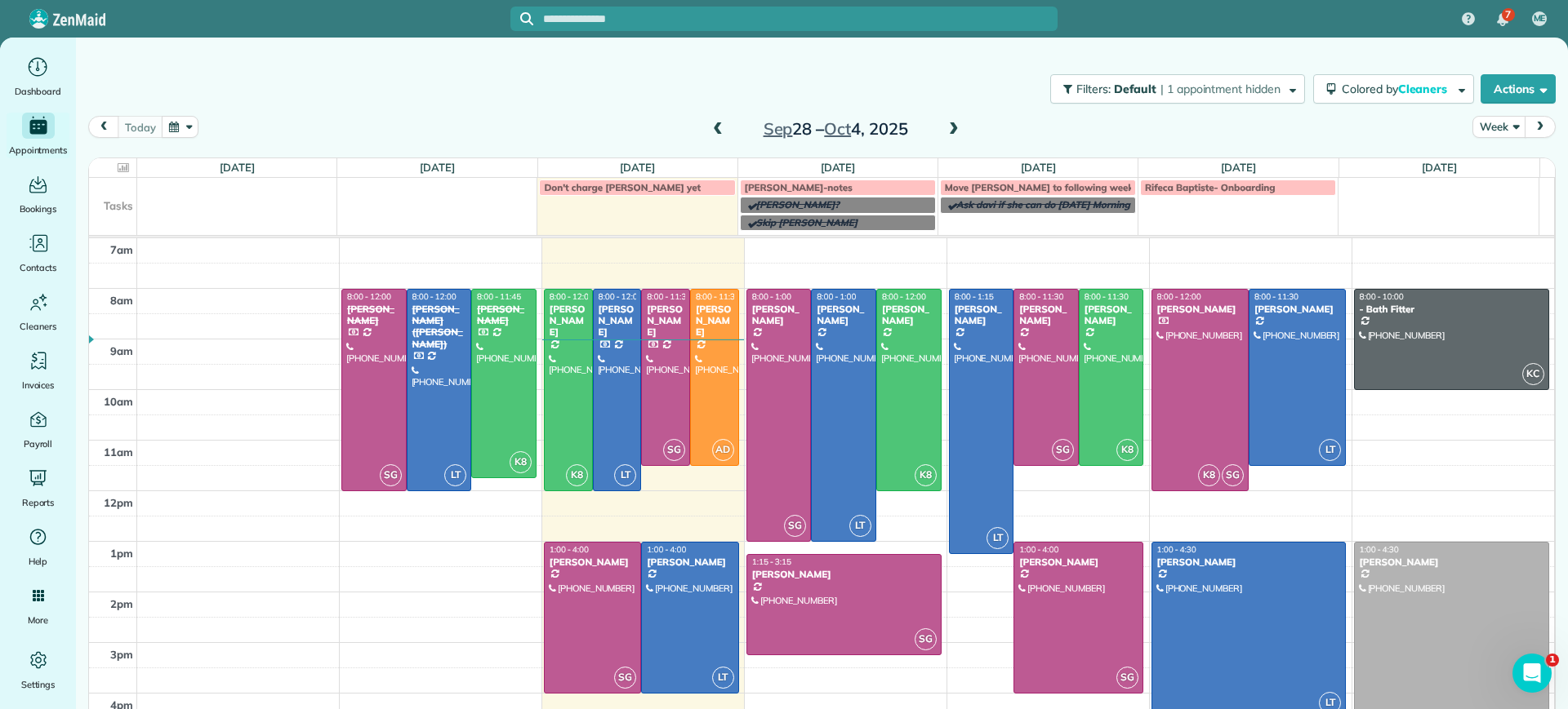
click at [944, 130] on span at bounding box center [953, 129] width 18 height 14
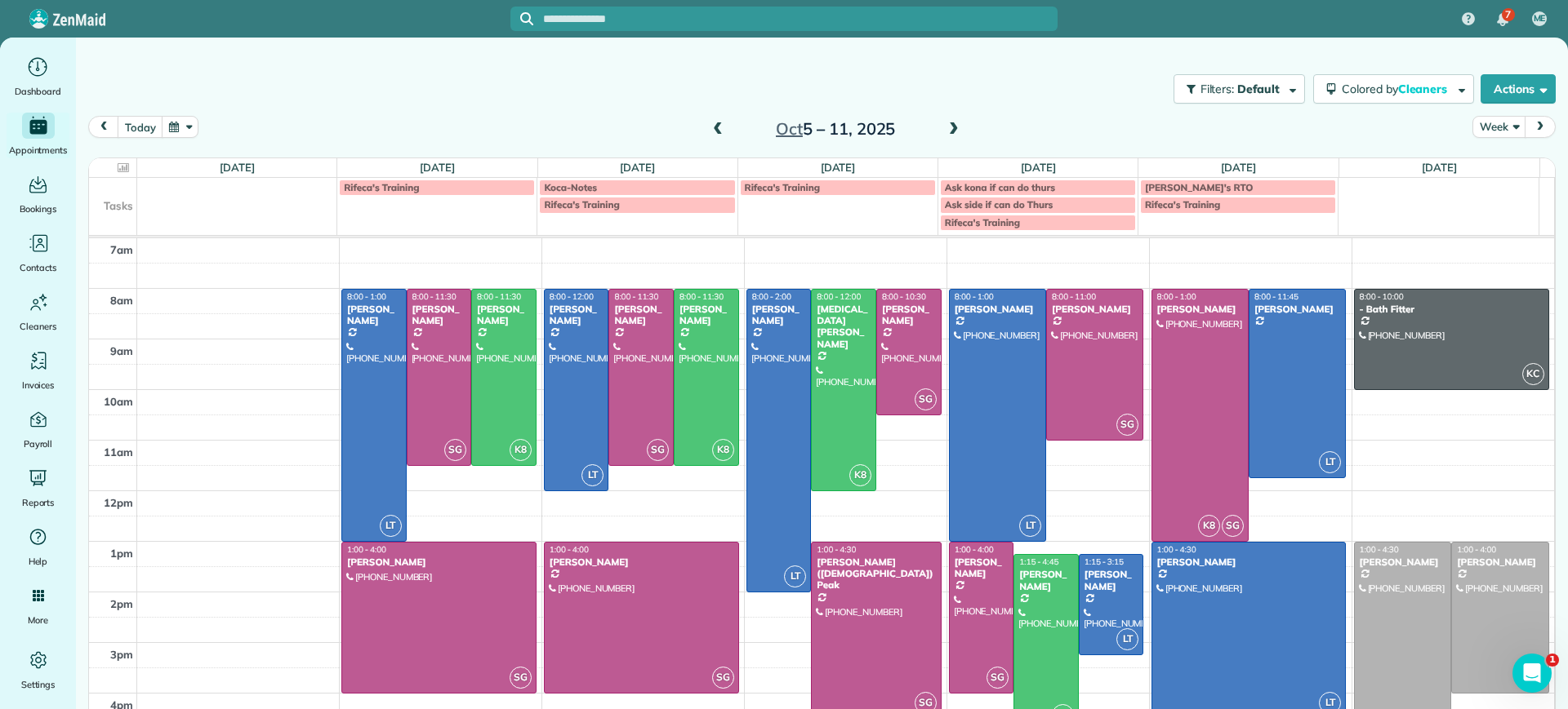
click at [711, 131] on span at bounding box center [717, 129] width 18 height 14
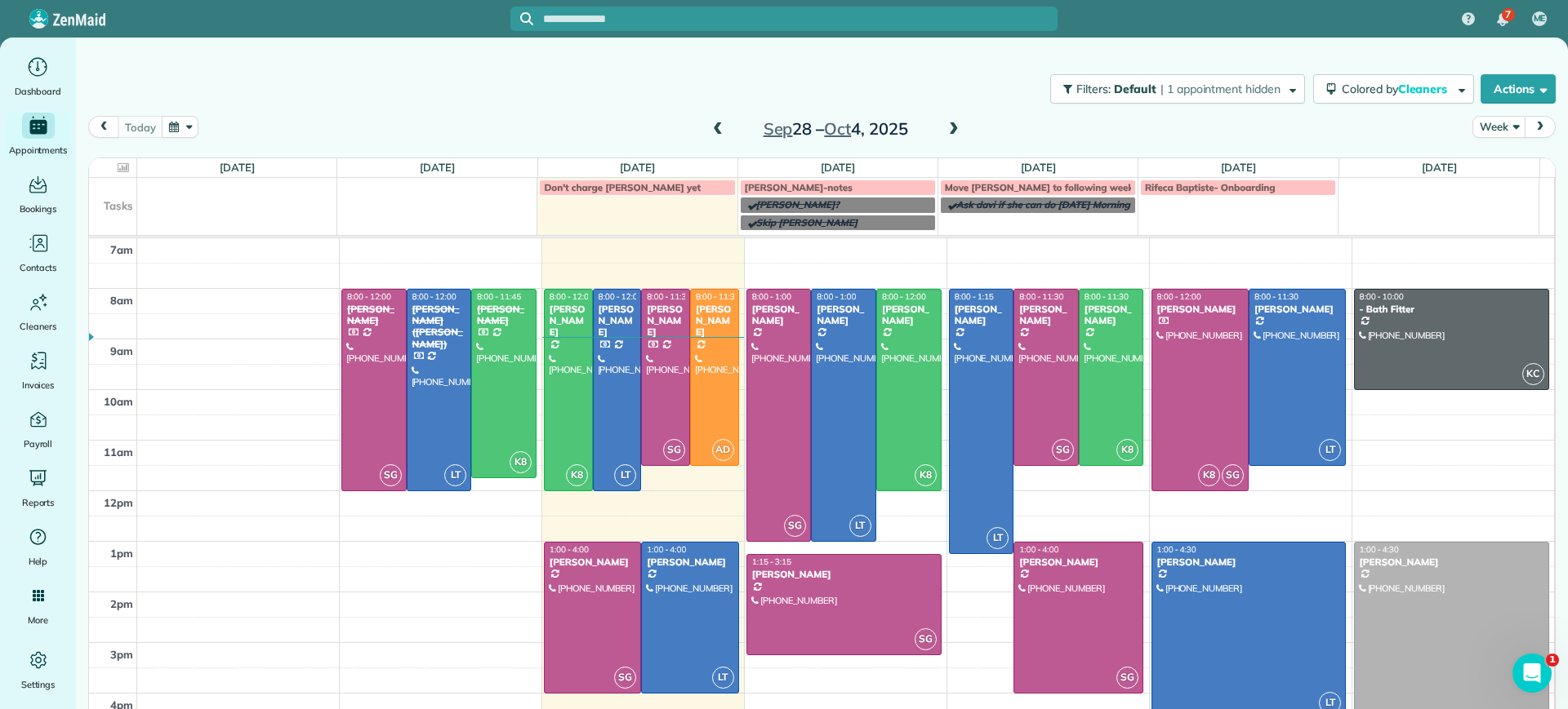
click at [710, 129] on span at bounding box center [717, 129] width 18 height 14
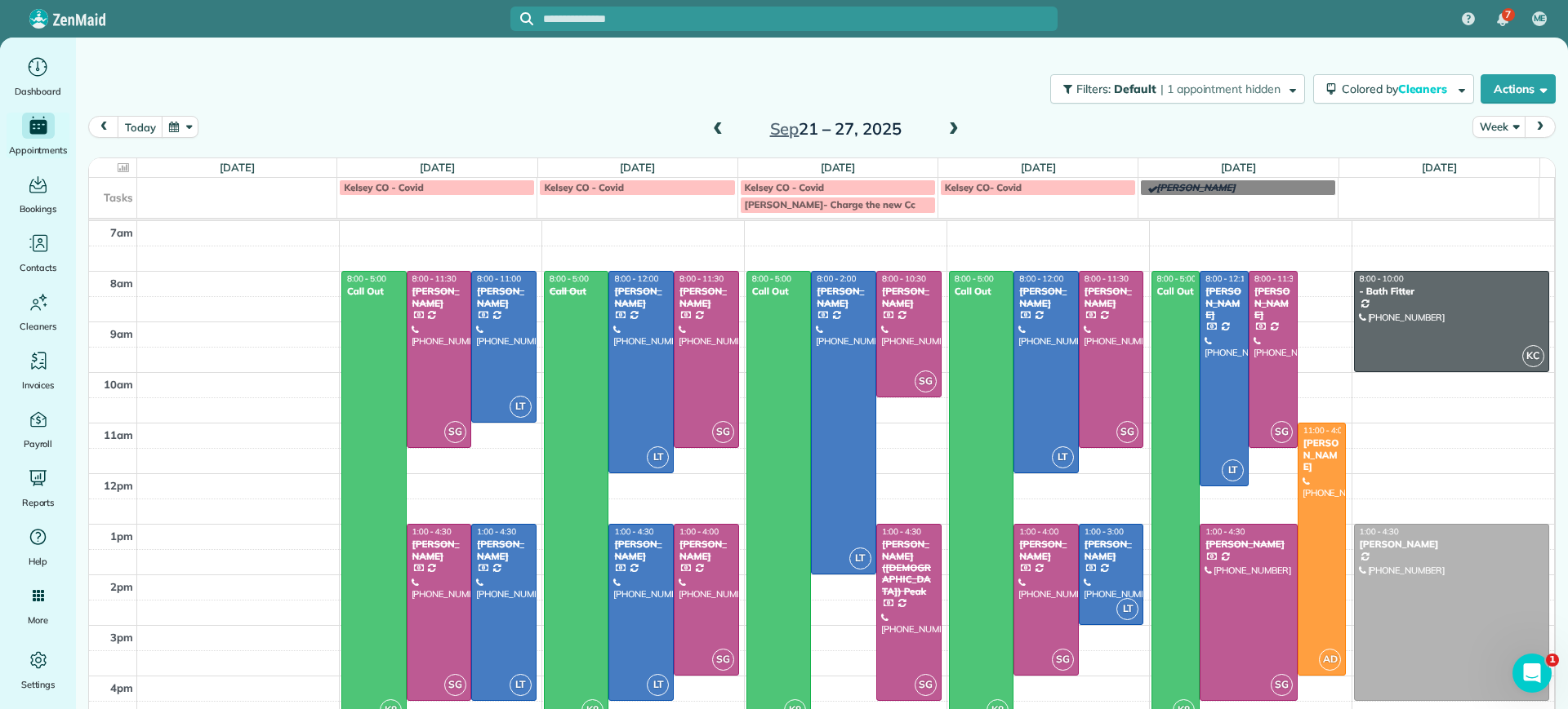
click at [945, 123] on span at bounding box center [953, 129] width 18 height 14
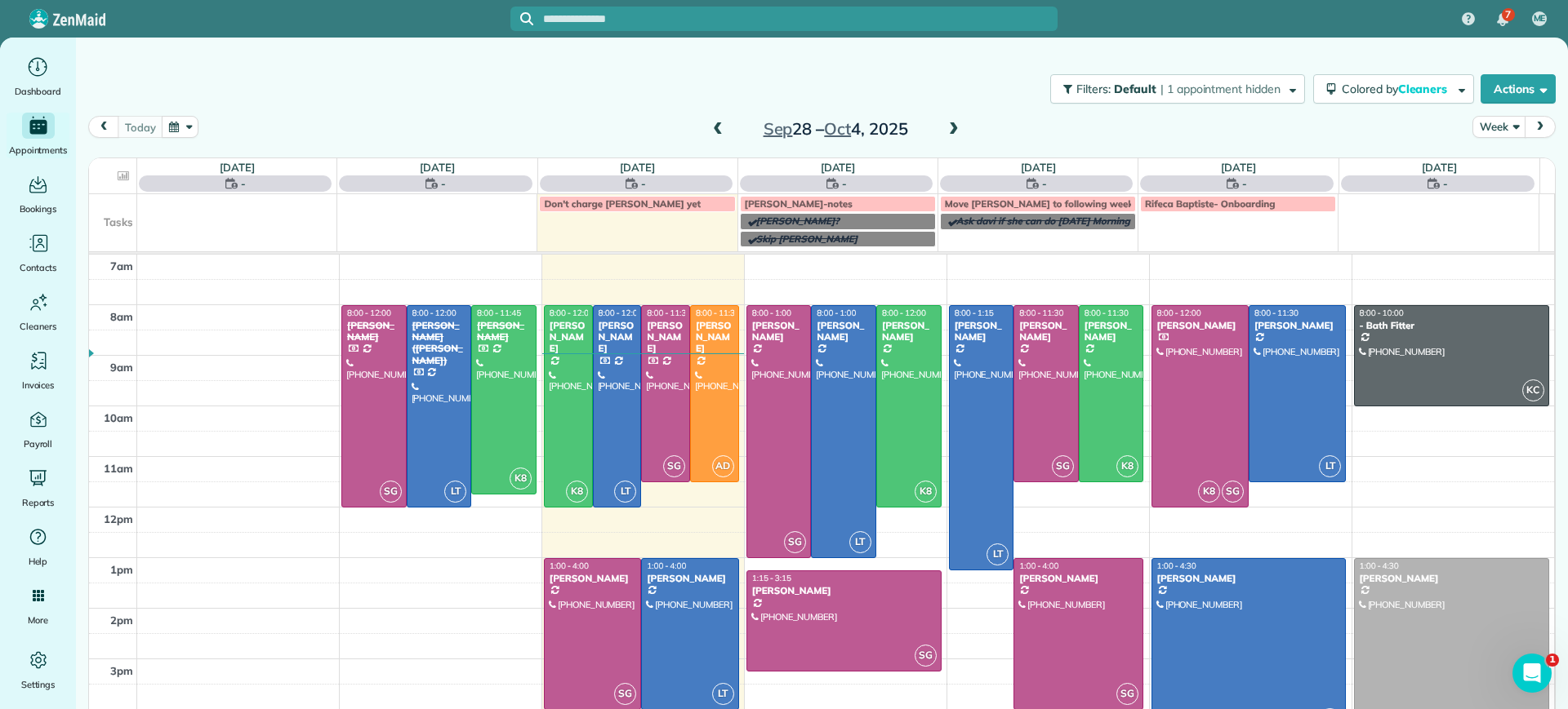
click at [945, 123] on span at bounding box center [953, 129] width 18 height 14
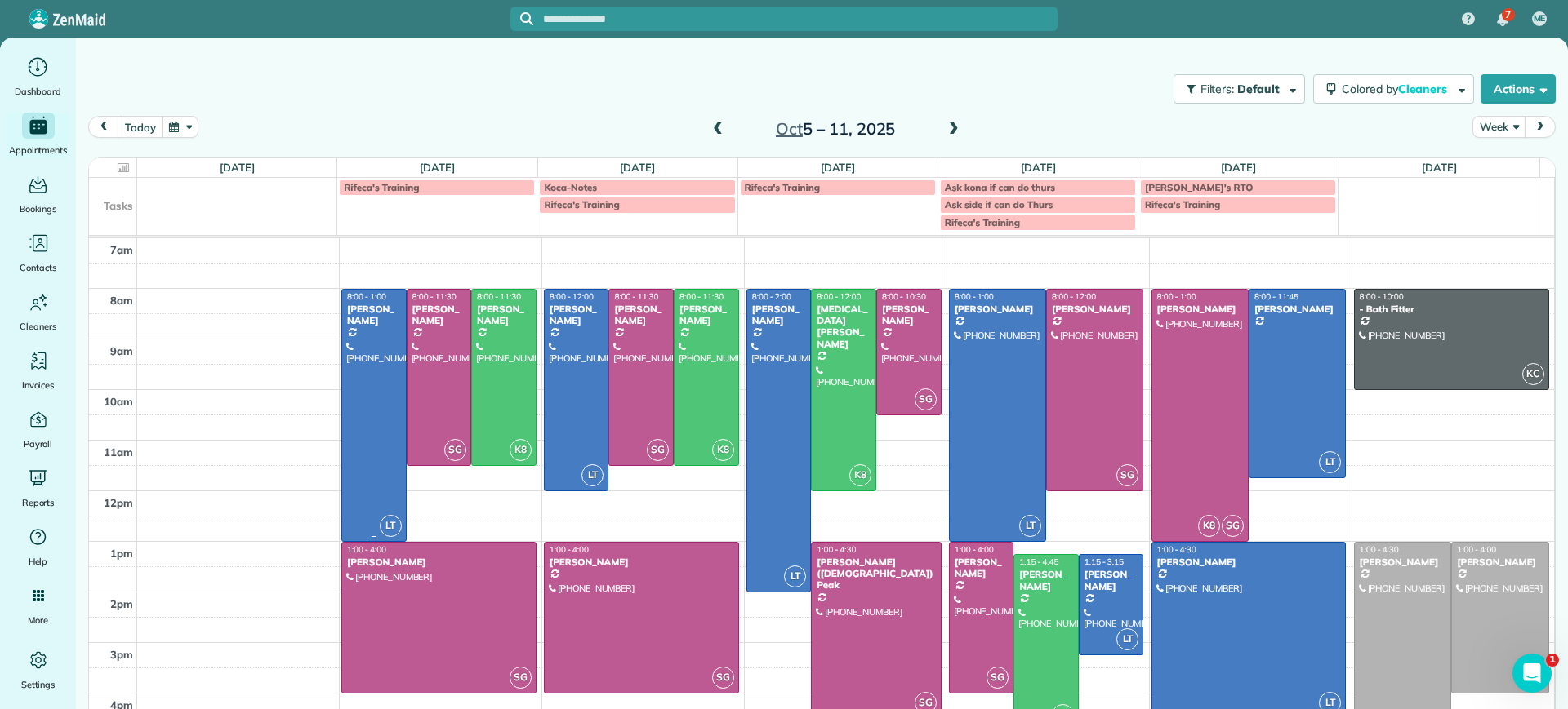
click at [371, 413] on div at bounding box center [374, 415] width 64 height 251
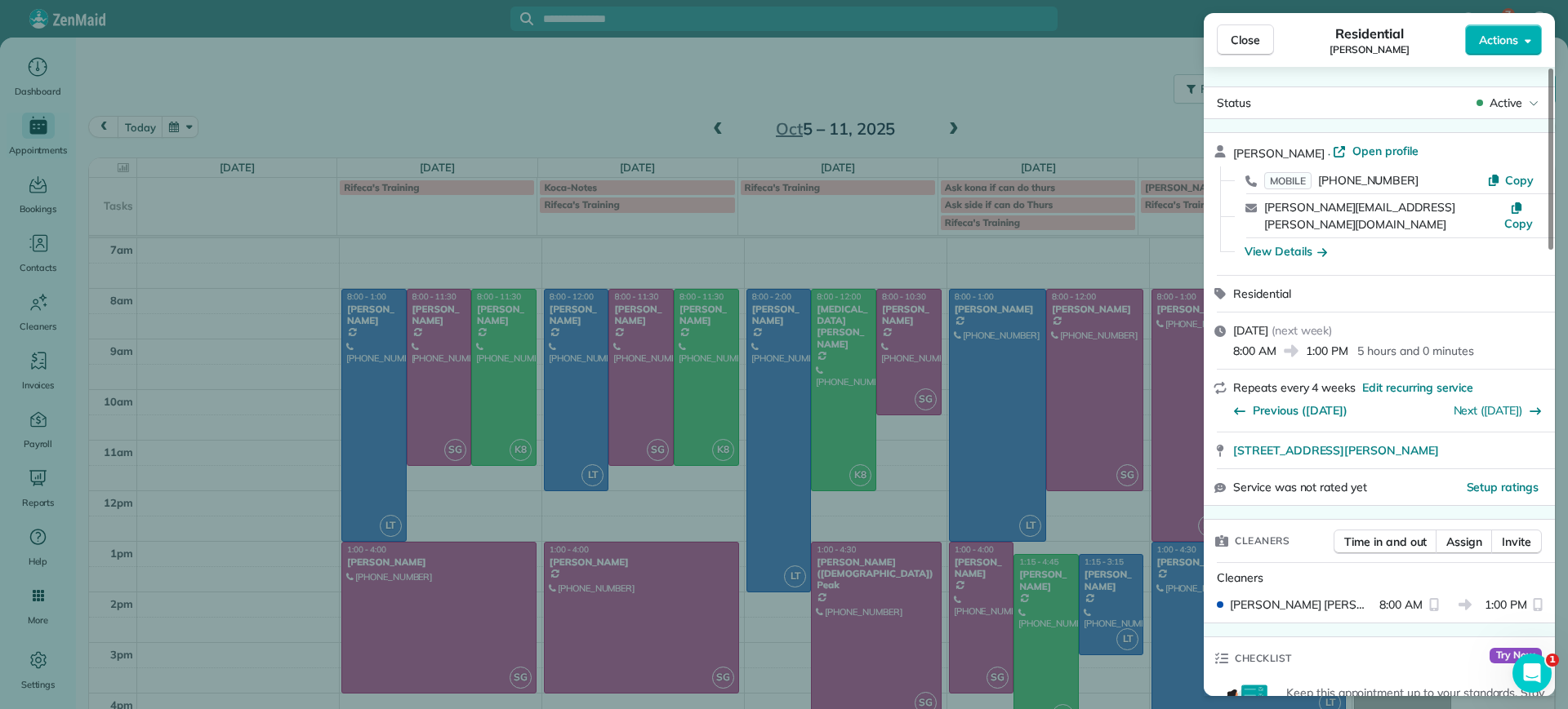
click at [611, 109] on div "Close Residential Danielle Leek Actions Status Active Danielle Leek · Open prof…" at bounding box center [784, 354] width 1568 height 709
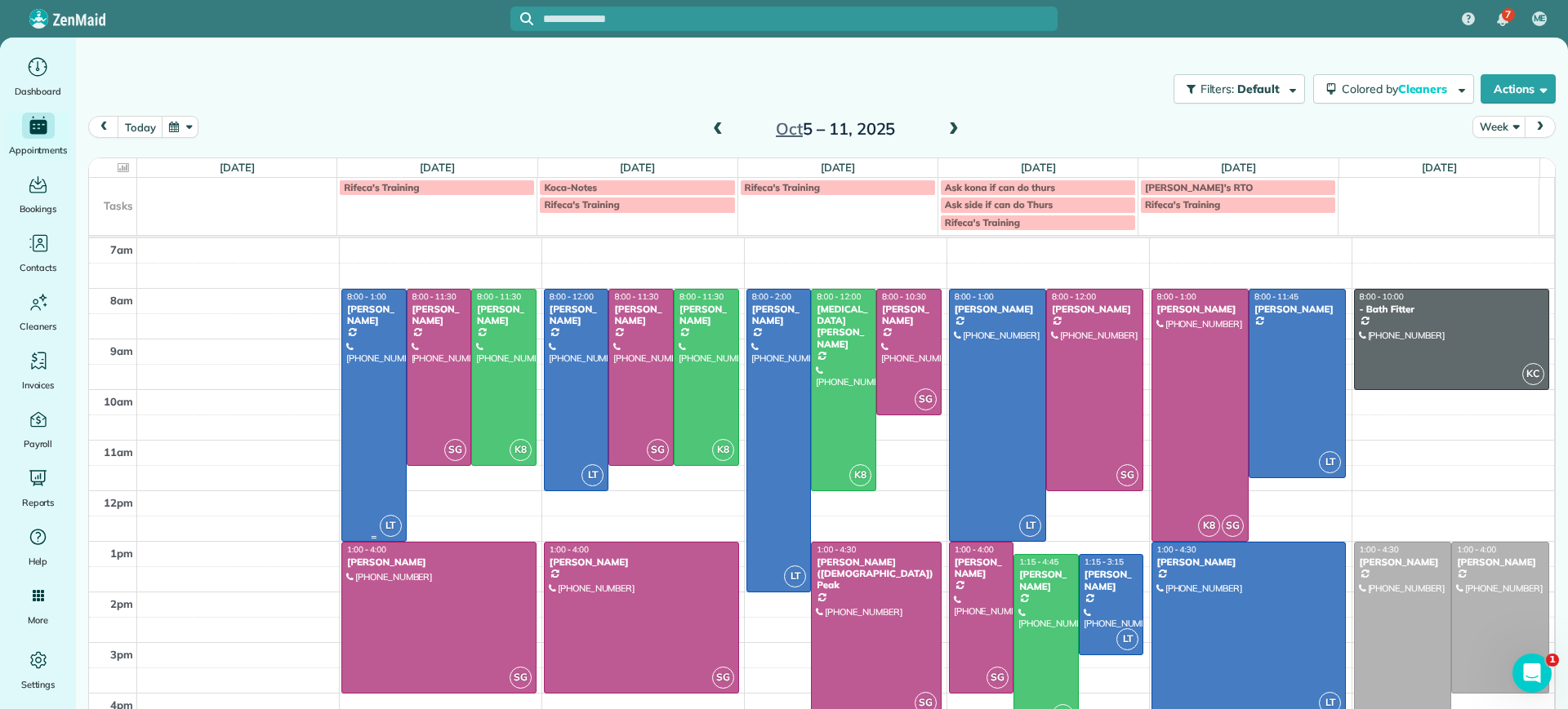
click at [355, 361] on div at bounding box center [374, 415] width 64 height 251
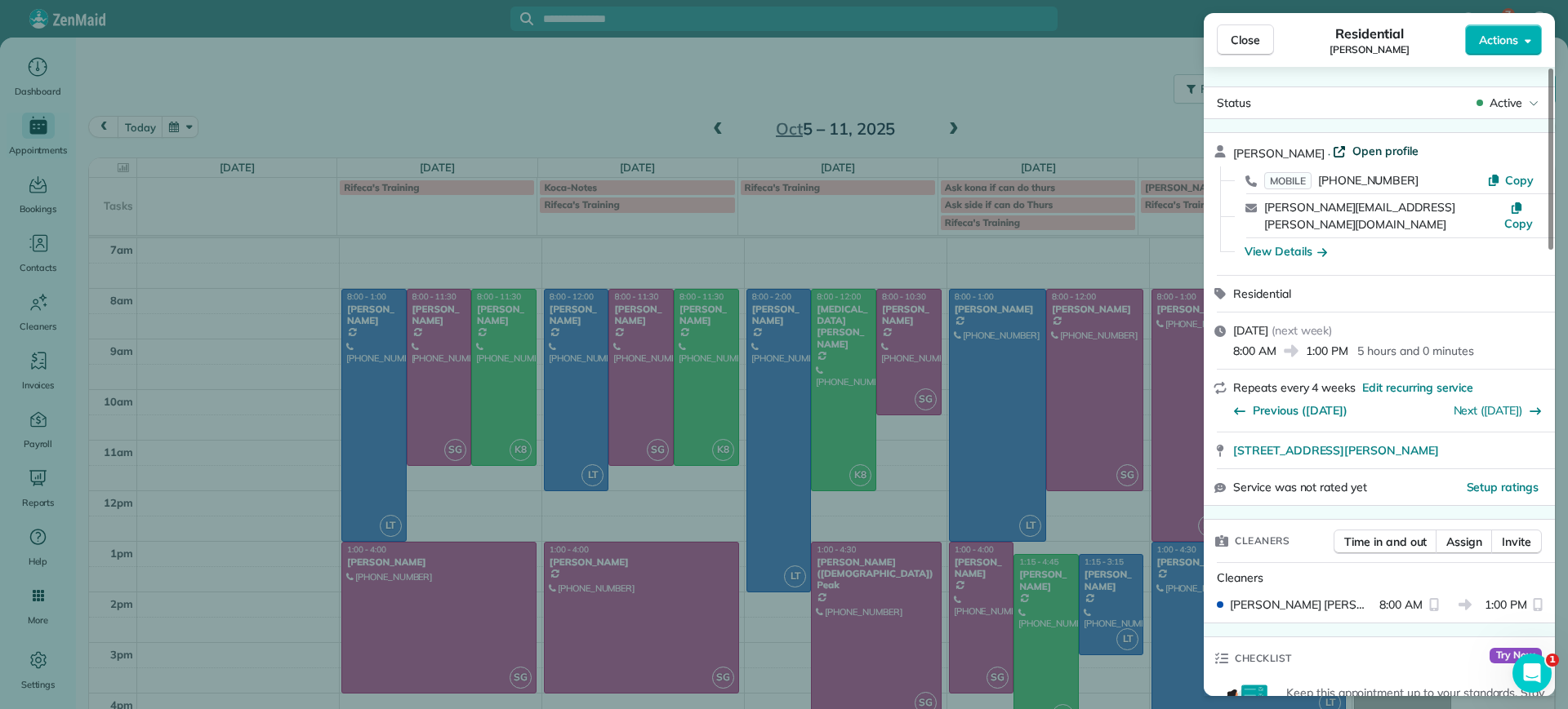
click at [1352, 150] on span "Open profile" at bounding box center [1385, 150] width 66 height 16
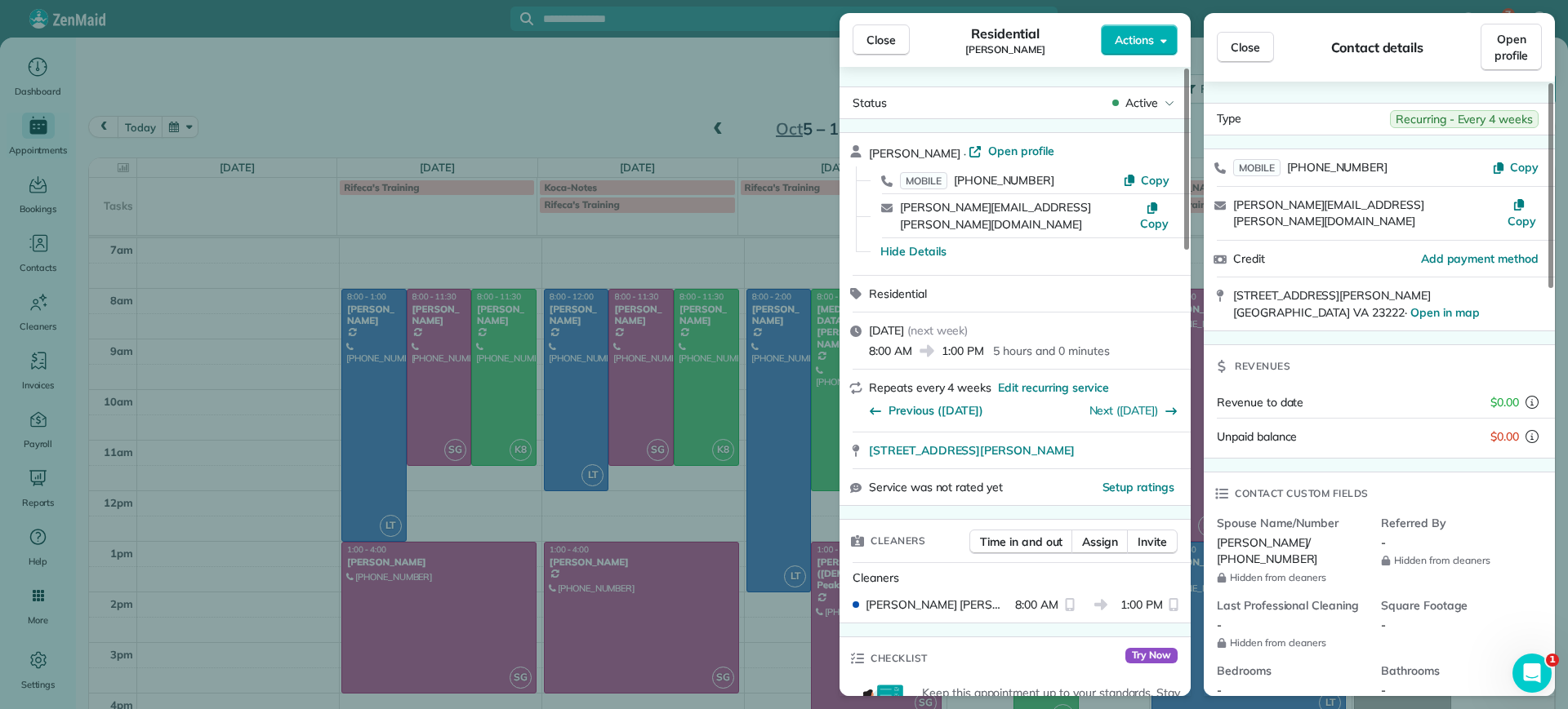
click at [180, 369] on div "Close Residential Danielle Leek Actions Status Active Danielle Leek · Open prof…" at bounding box center [784, 354] width 1568 height 709
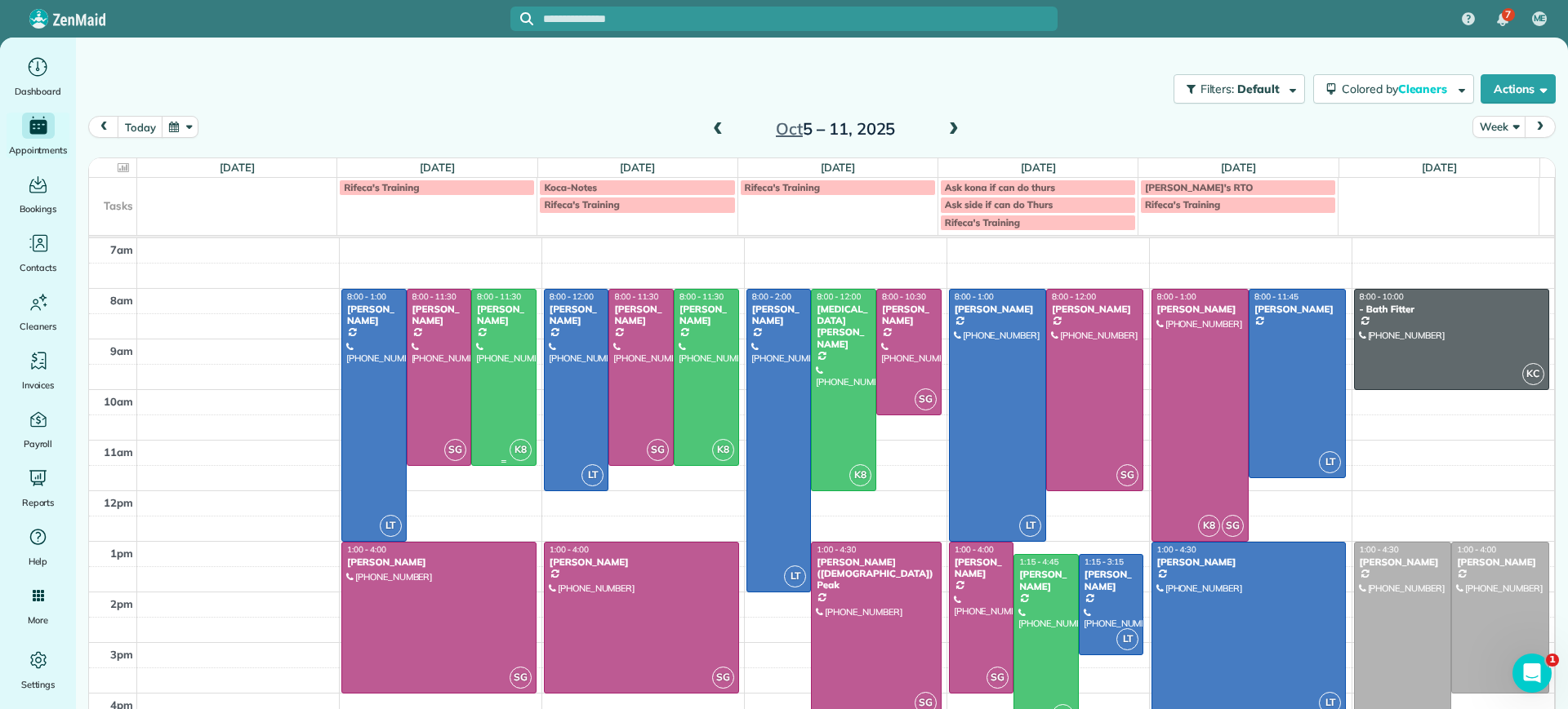
click at [525, 353] on div at bounding box center [504, 377] width 64 height 176
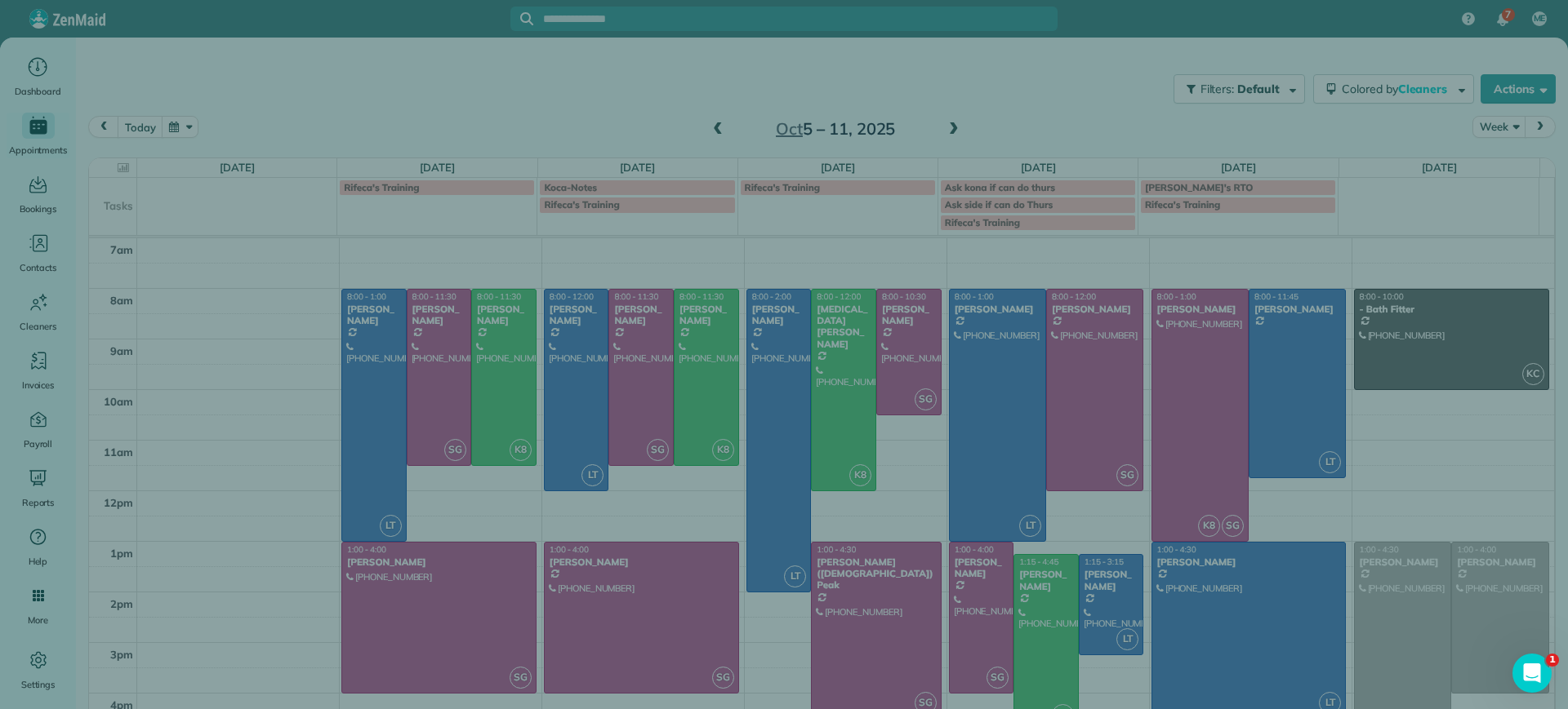
click at [583, 334] on div "Close Cleaners" at bounding box center [784, 354] width 1568 height 709
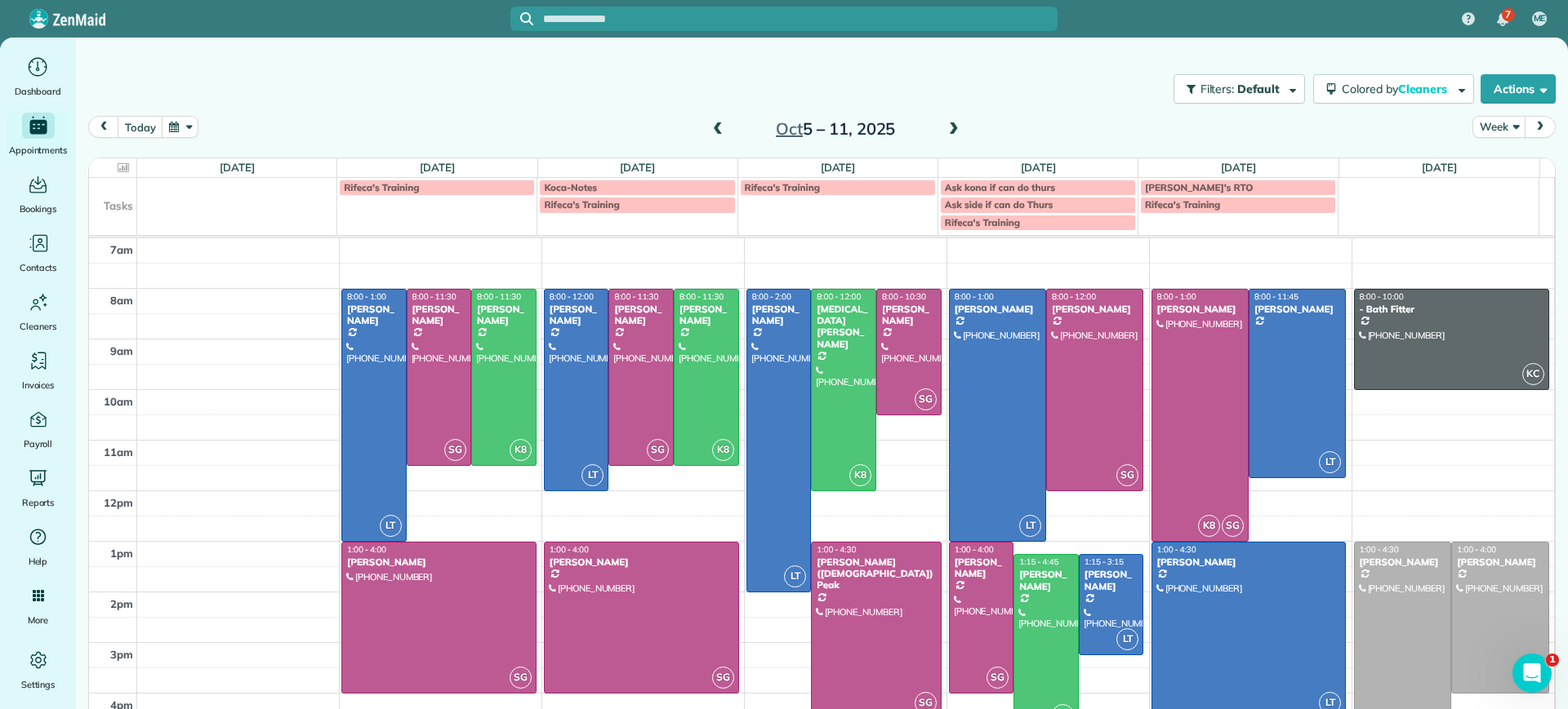
click at [575, 344] on div "7 ME Dashboard Appointments Bookings Contacts Cleaners Invoices Payroll Reports…" at bounding box center [784, 354] width 1568 height 709
click at [564, 328] on div at bounding box center [576, 390] width 64 height 201
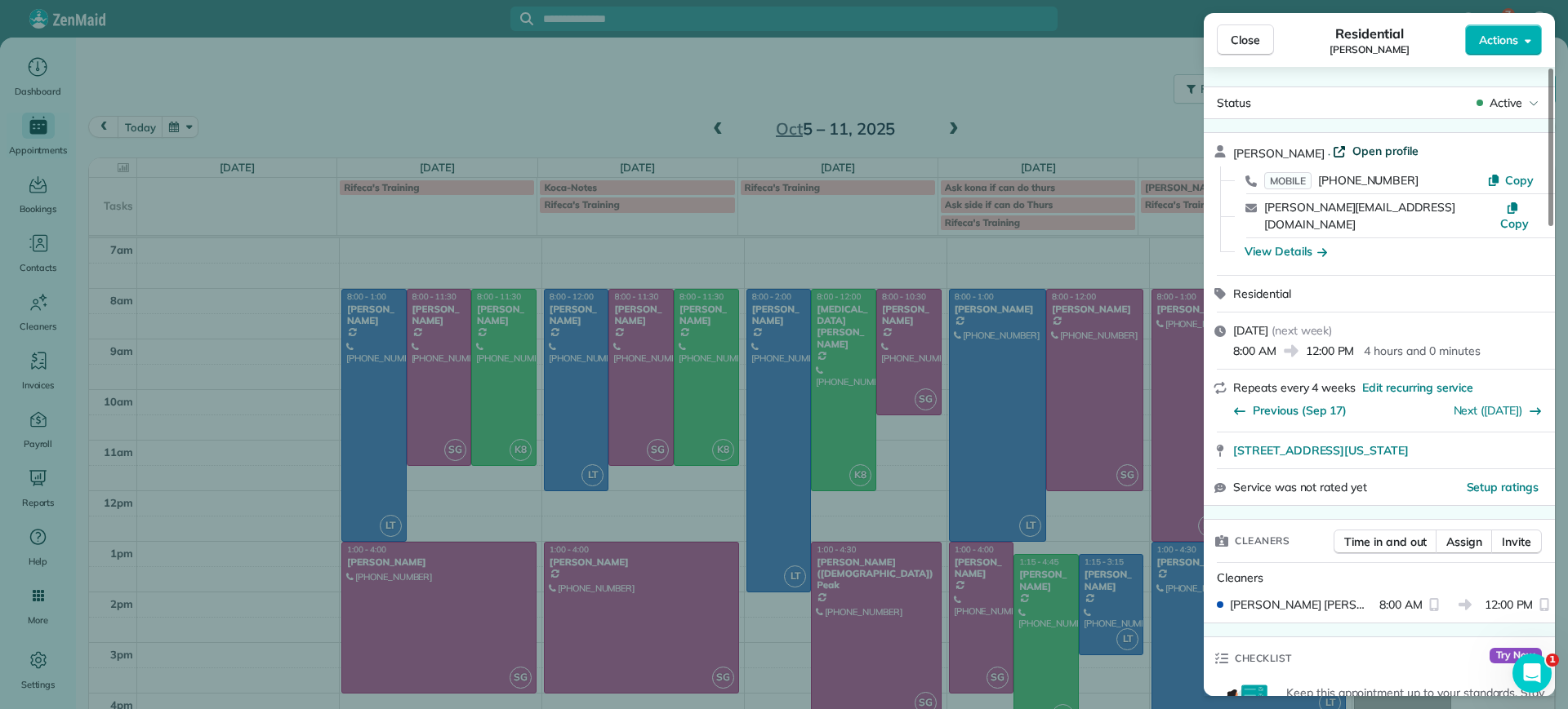
click at [1360, 155] on span "Open profile" at bounding box center [1385, 150] width 66 height 16
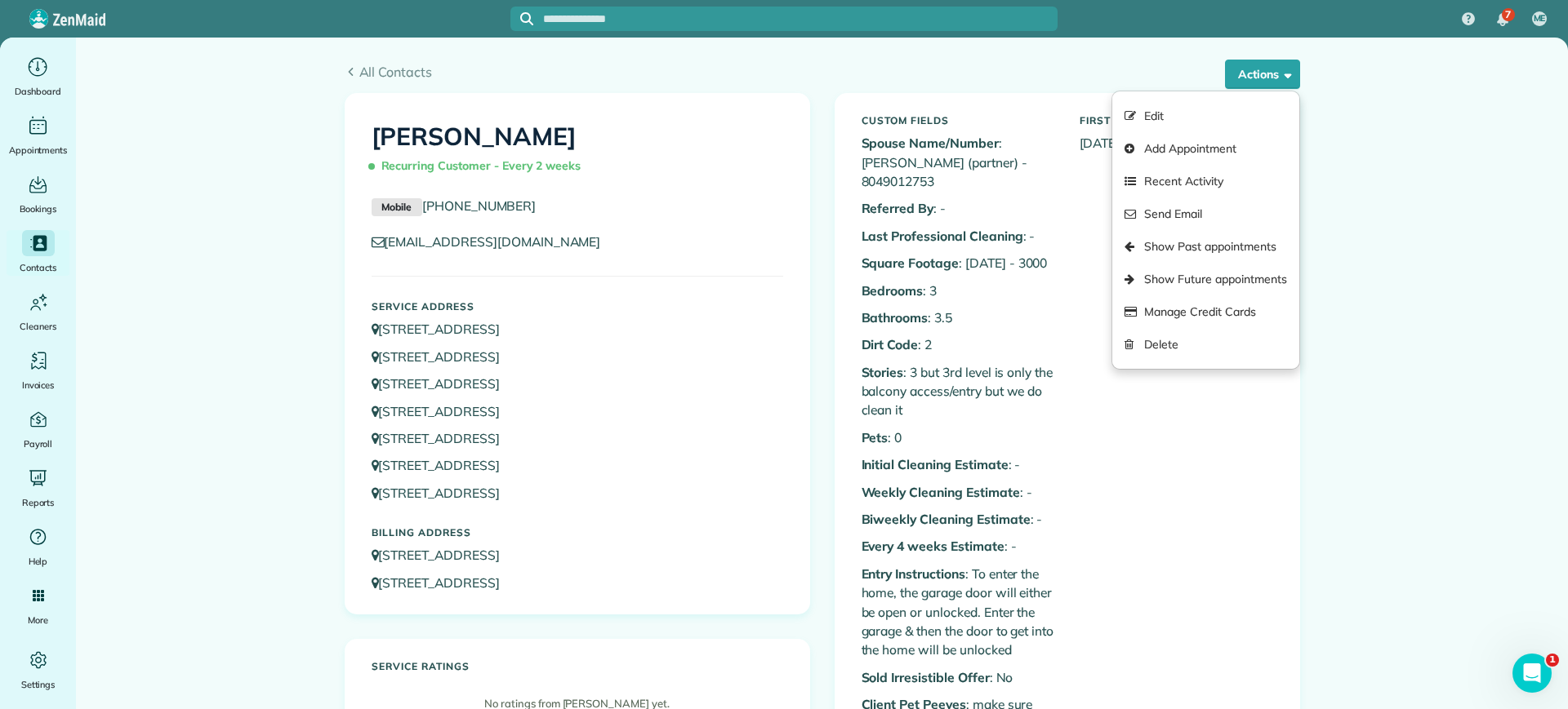
click at [650, 14] on input "text" at bounding box center [800, 19] width 514 height 13
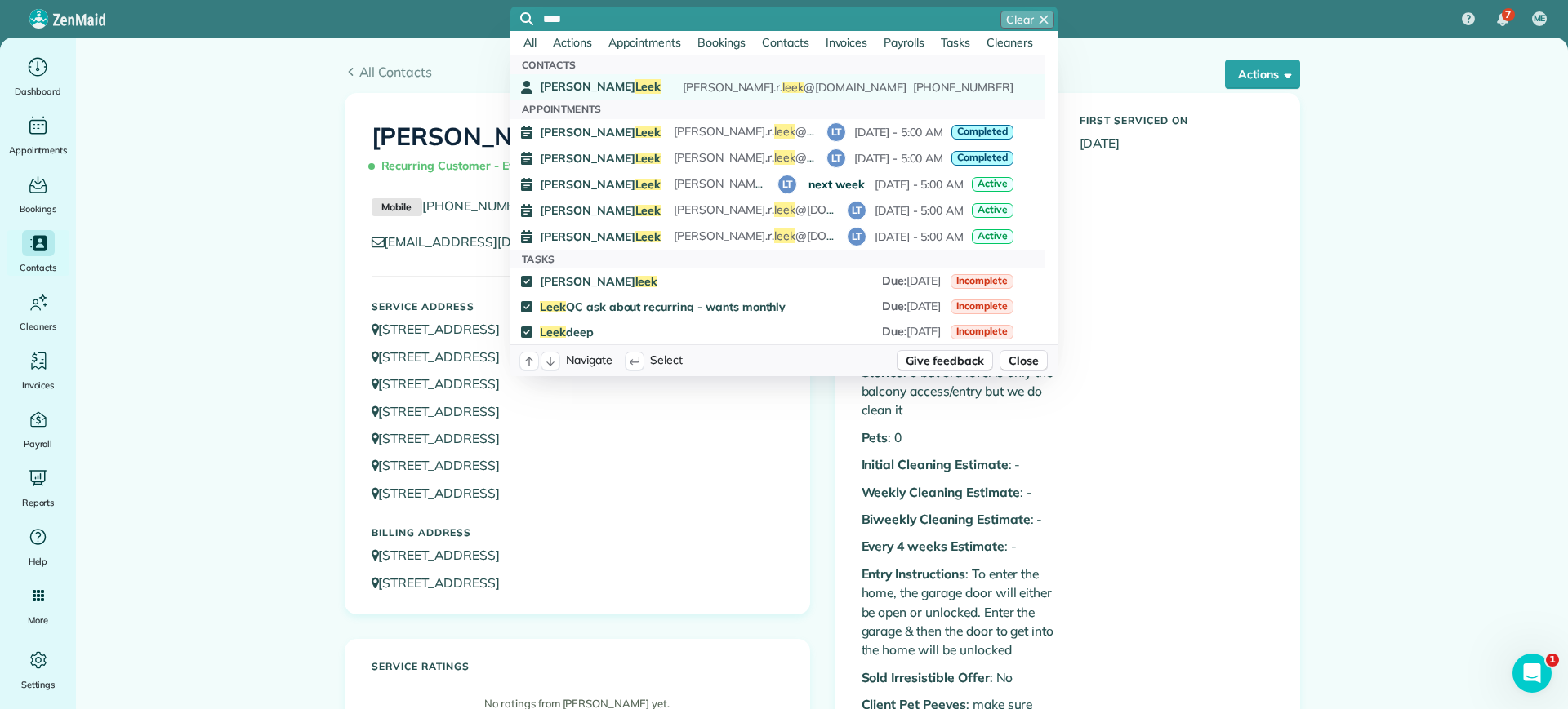
type input "****"
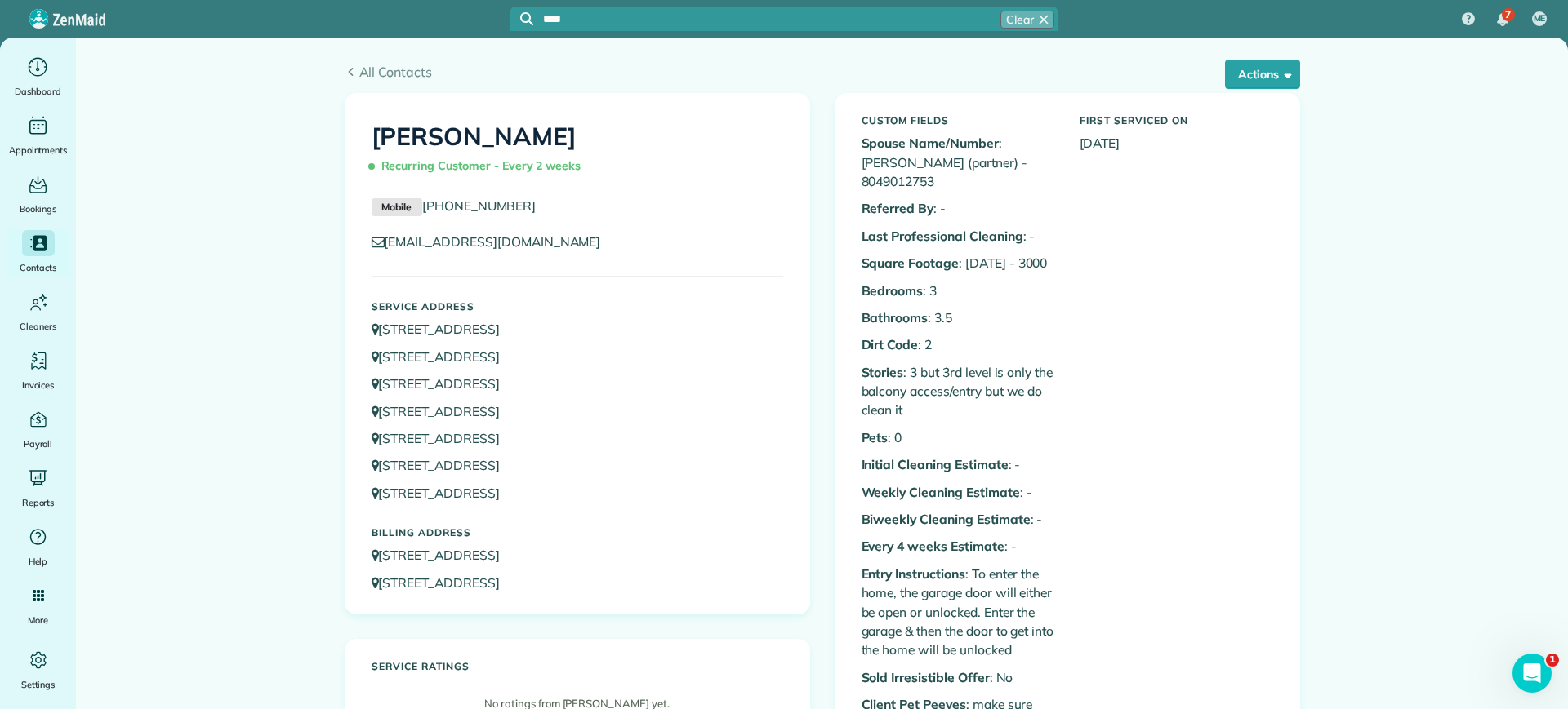
click at [635, 86] on span "Leek" at bounding box center [648, 86] width 26 height 14
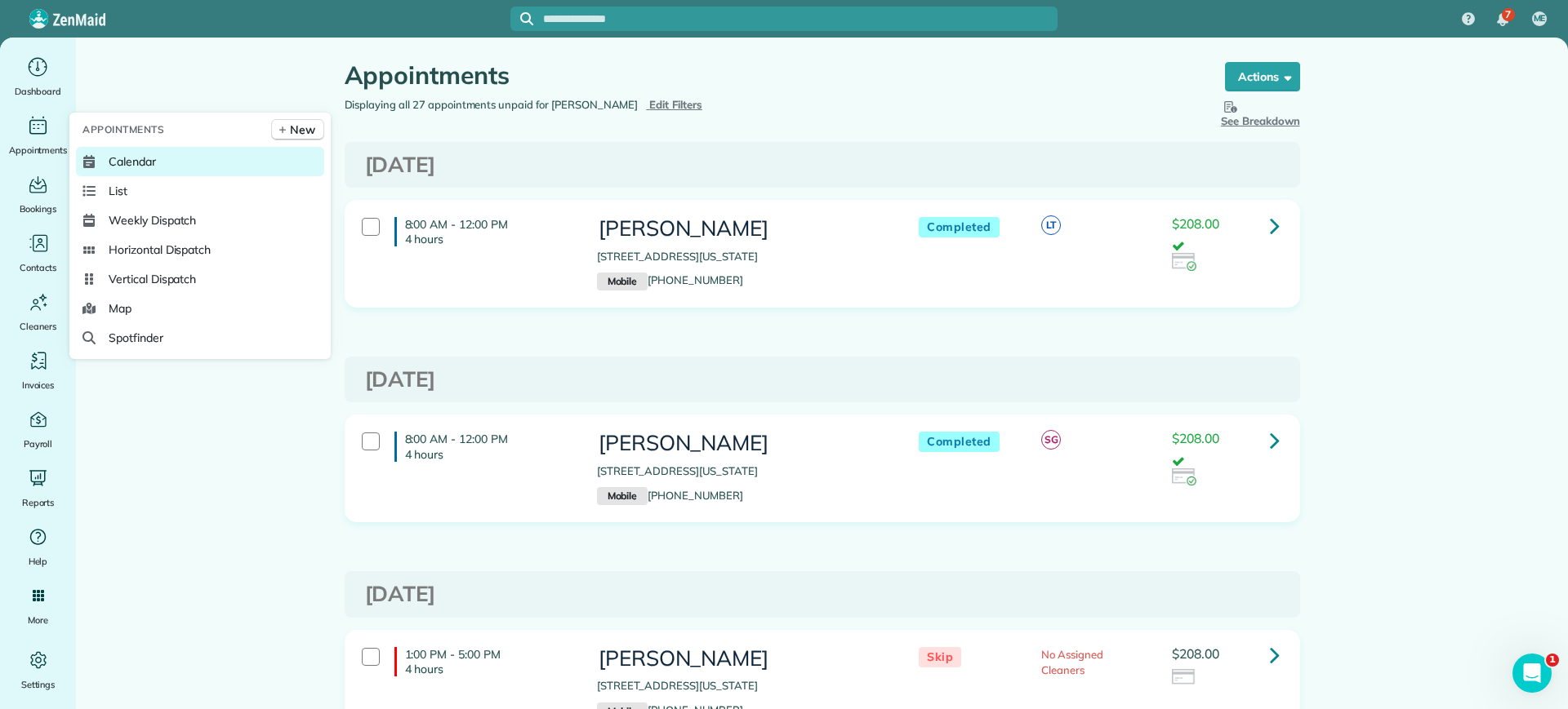
click at [176, 159] on link "Calendar" at bounding box center [199, 161] width 248 height 29
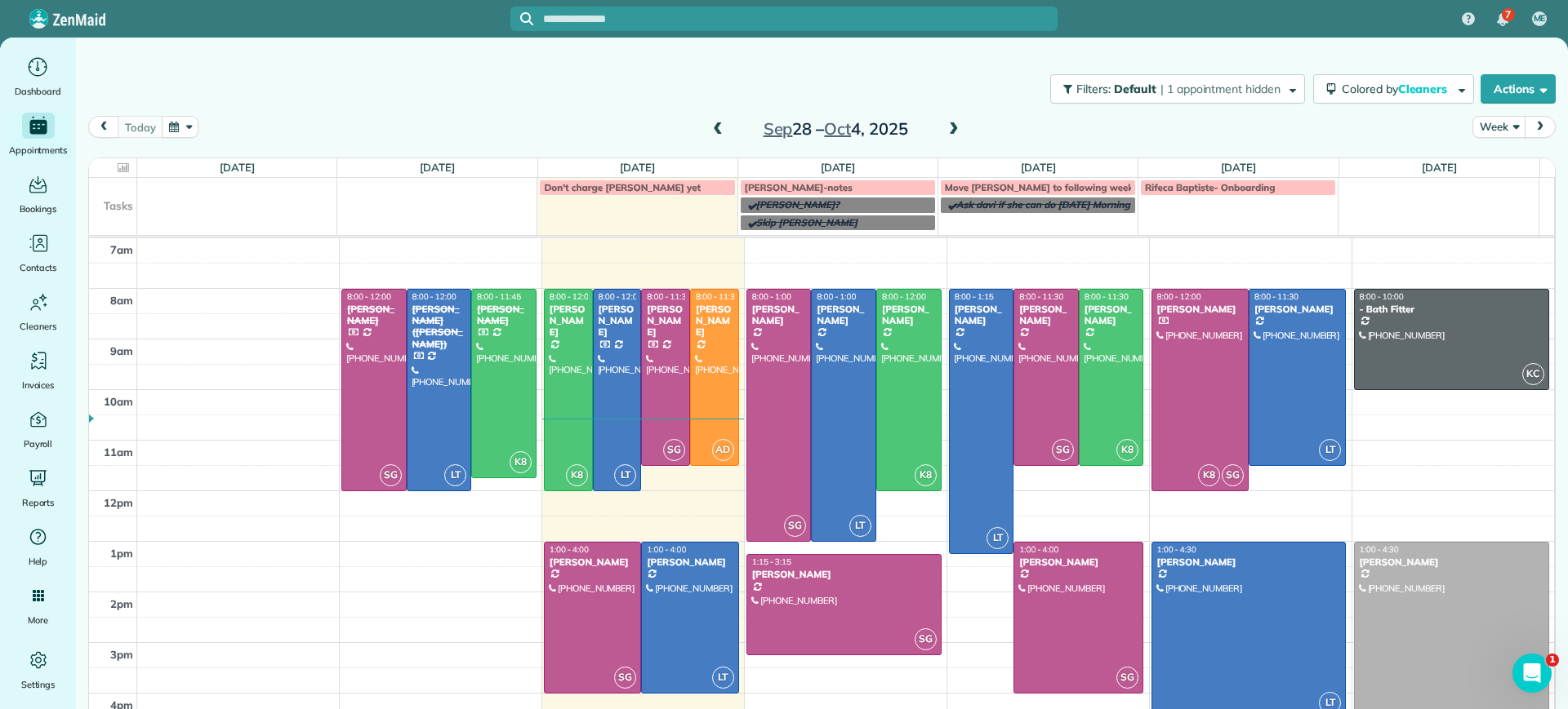
click at [709, 127] on span at bounding box center [717, 129] width 18 height 14
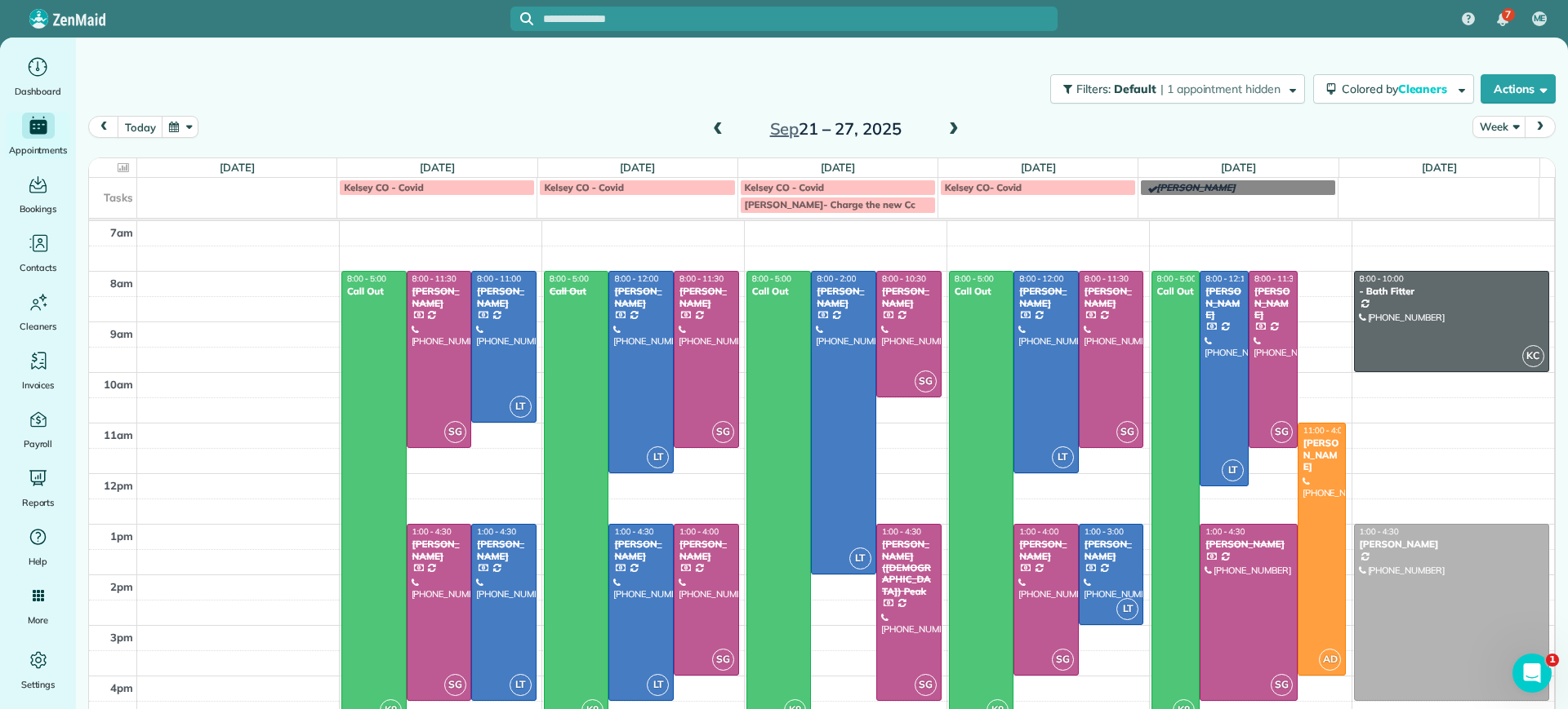
drag, startPoint x: 944, startPoint y: 128, endPoint x: 990, endPoint y: 110, distance: 49.4
click at [990, 110] on div "Filters: Default | 1 appointment hidden Colored by Cleaners Color by Cleaner Co…" at bounding box center [821, 370] width 1492 height 665
click at [948, 128] on span at bounding box center [953, 129] width 18 height 14
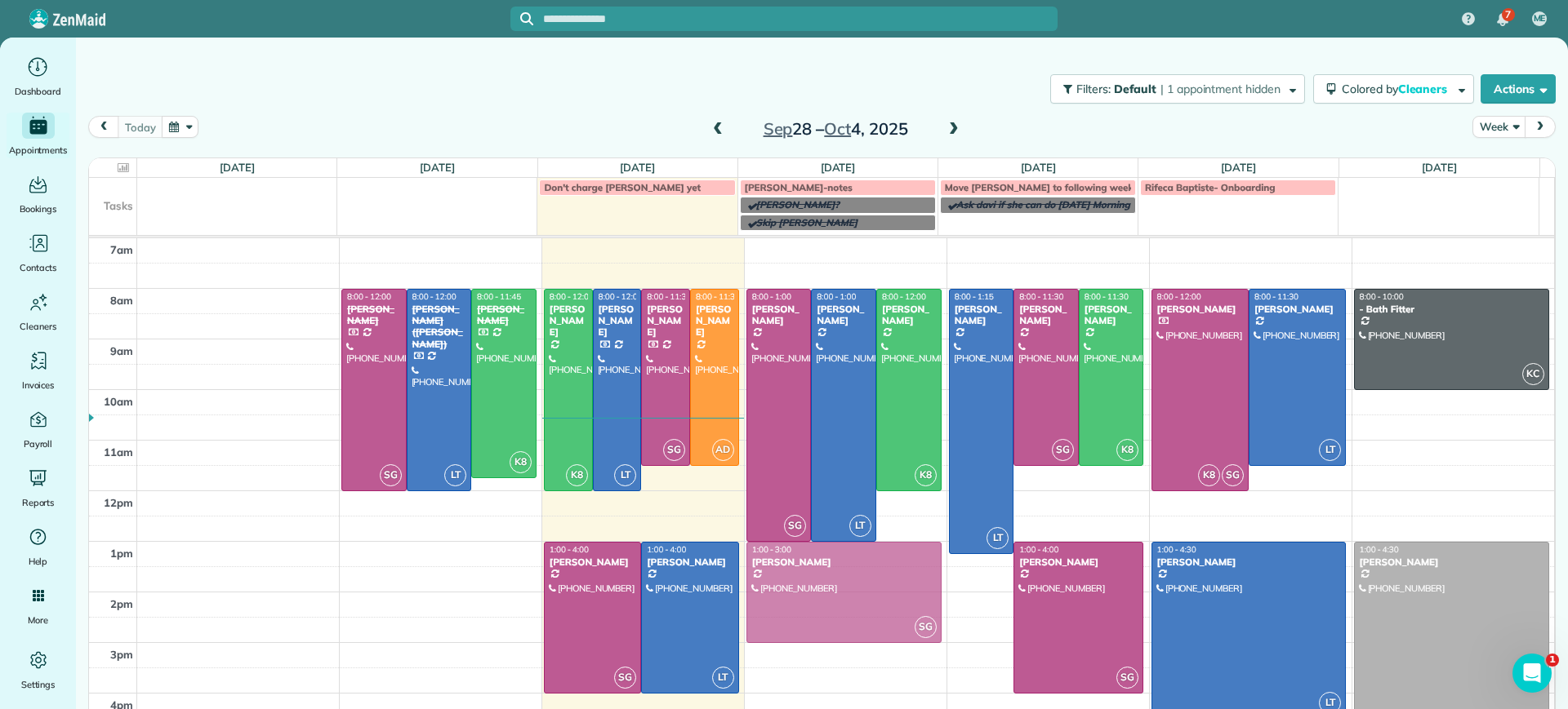
drag, startPoint x: 813, startPoint y: 580, endPoint x: 807, endPoint y: 566, distance: 15.2
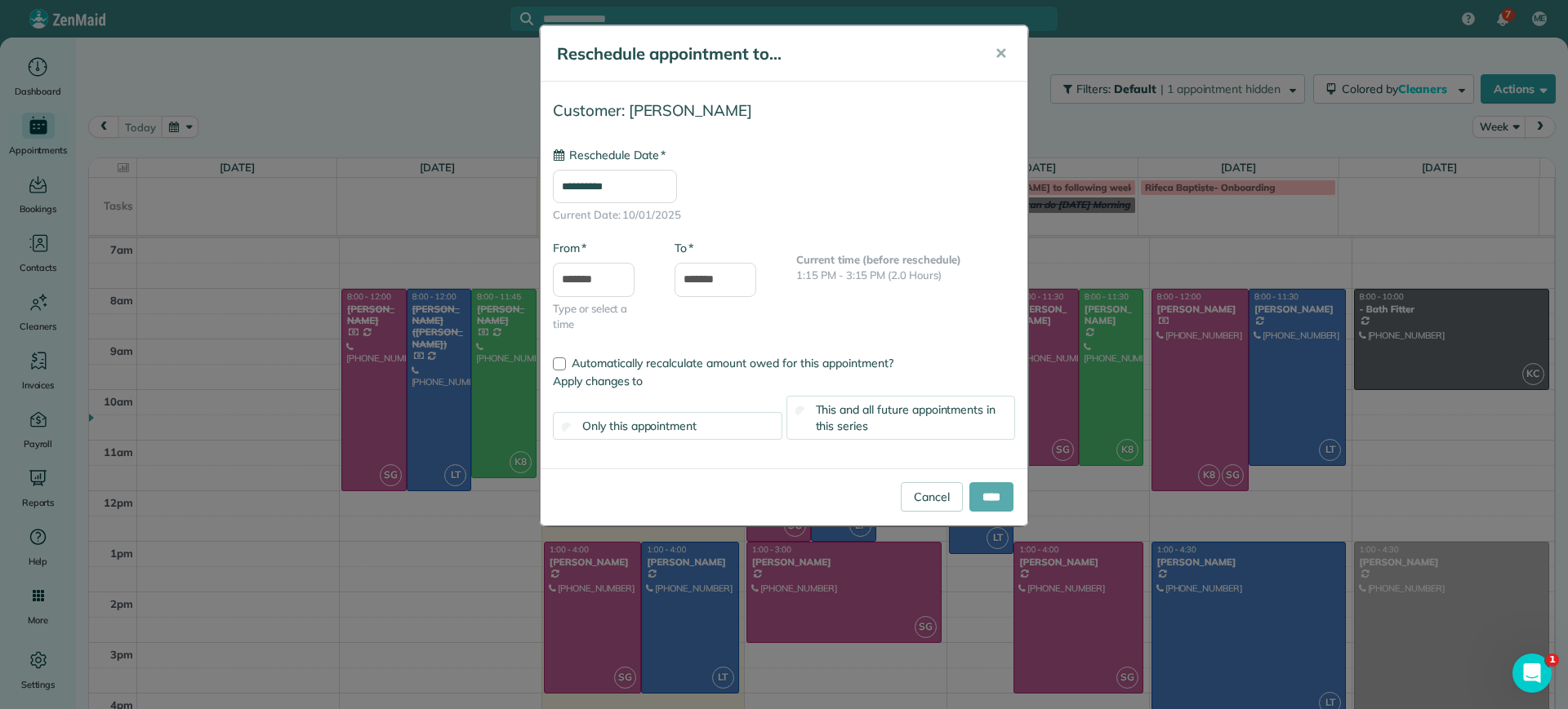
type input "**********"
click at [981, 501] on input "****" at bounding box center [991, 496] width 44 height 29
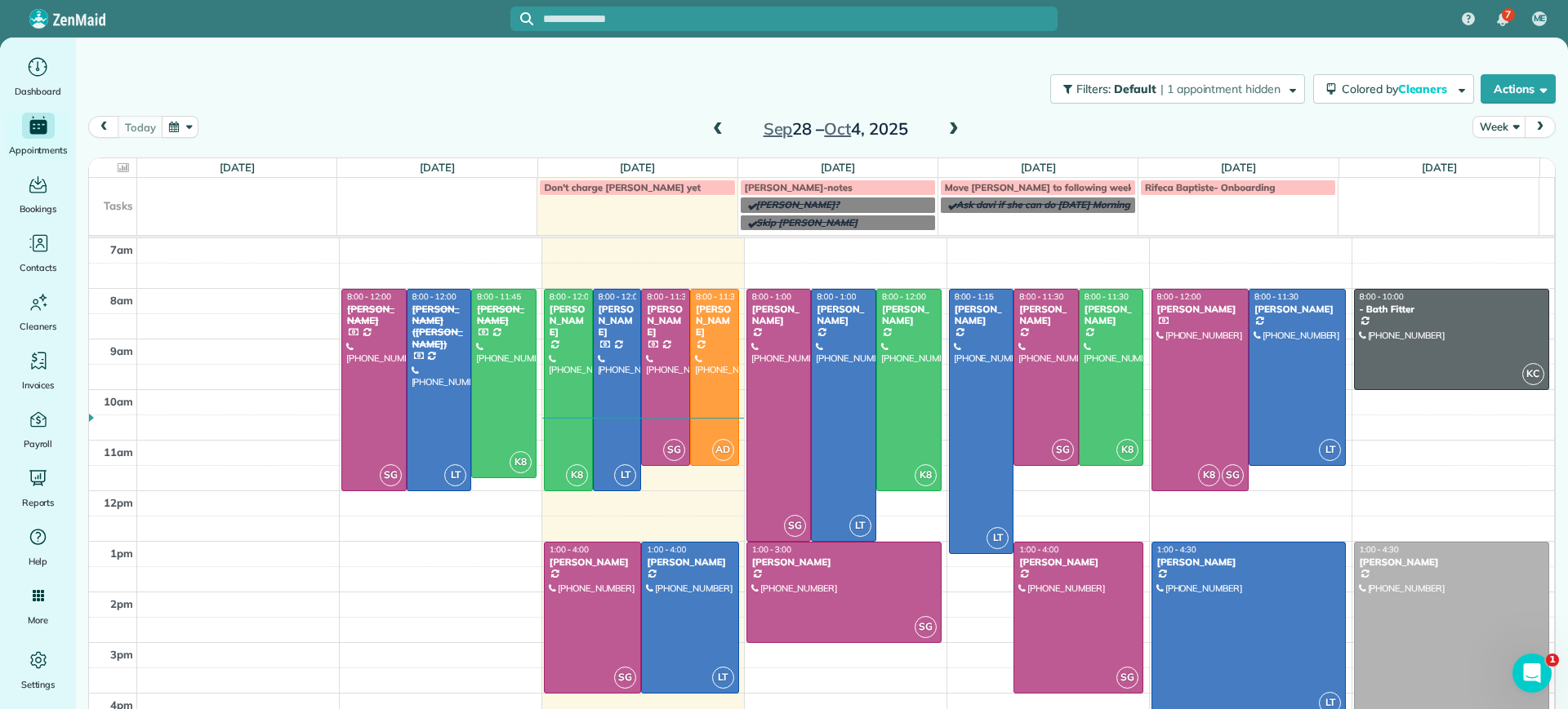
click at [944, 131] on span at bounding box center [953, 129] width 18 height 14
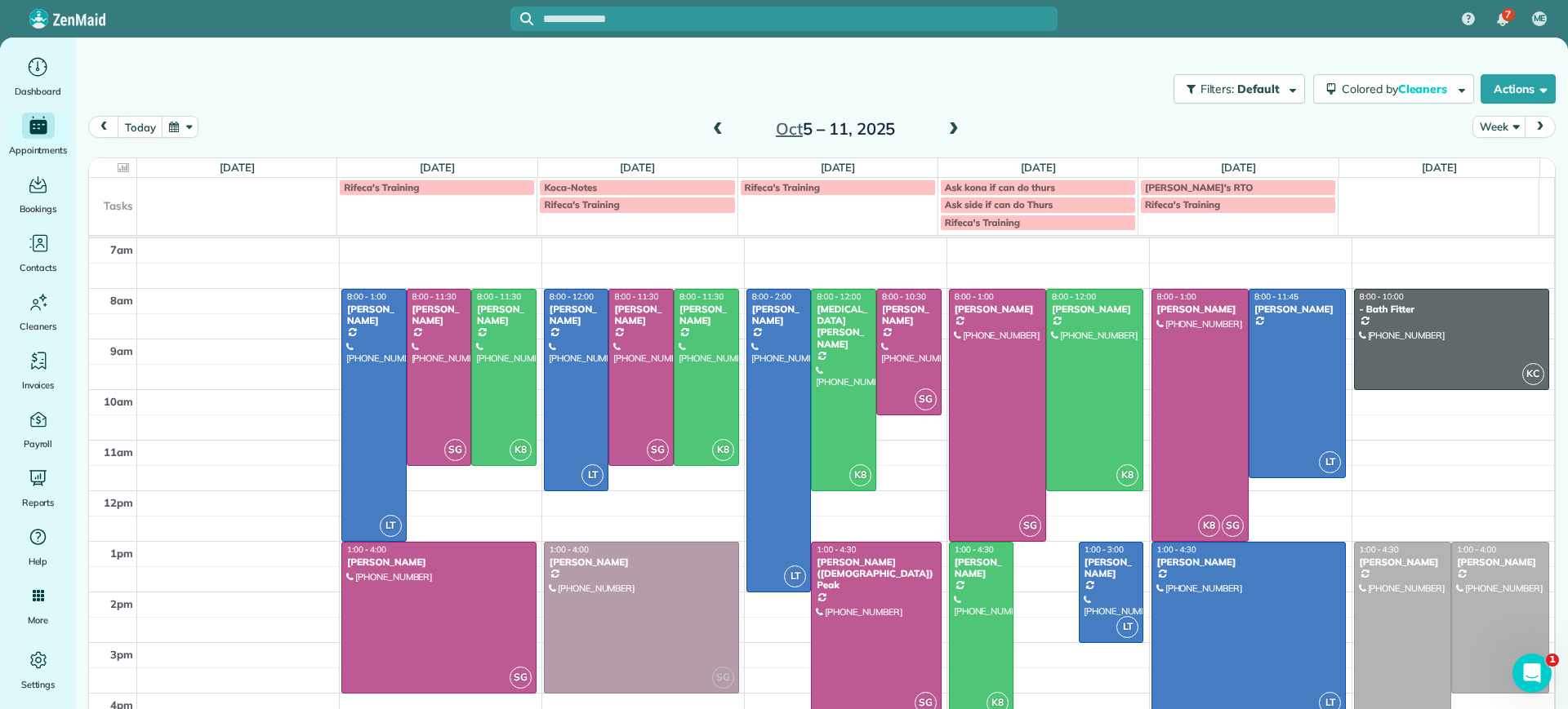
drag, startPoint x: 959, startPoint y: 579, endPoint x: 668, endPoint y: 575, distance: 291.0
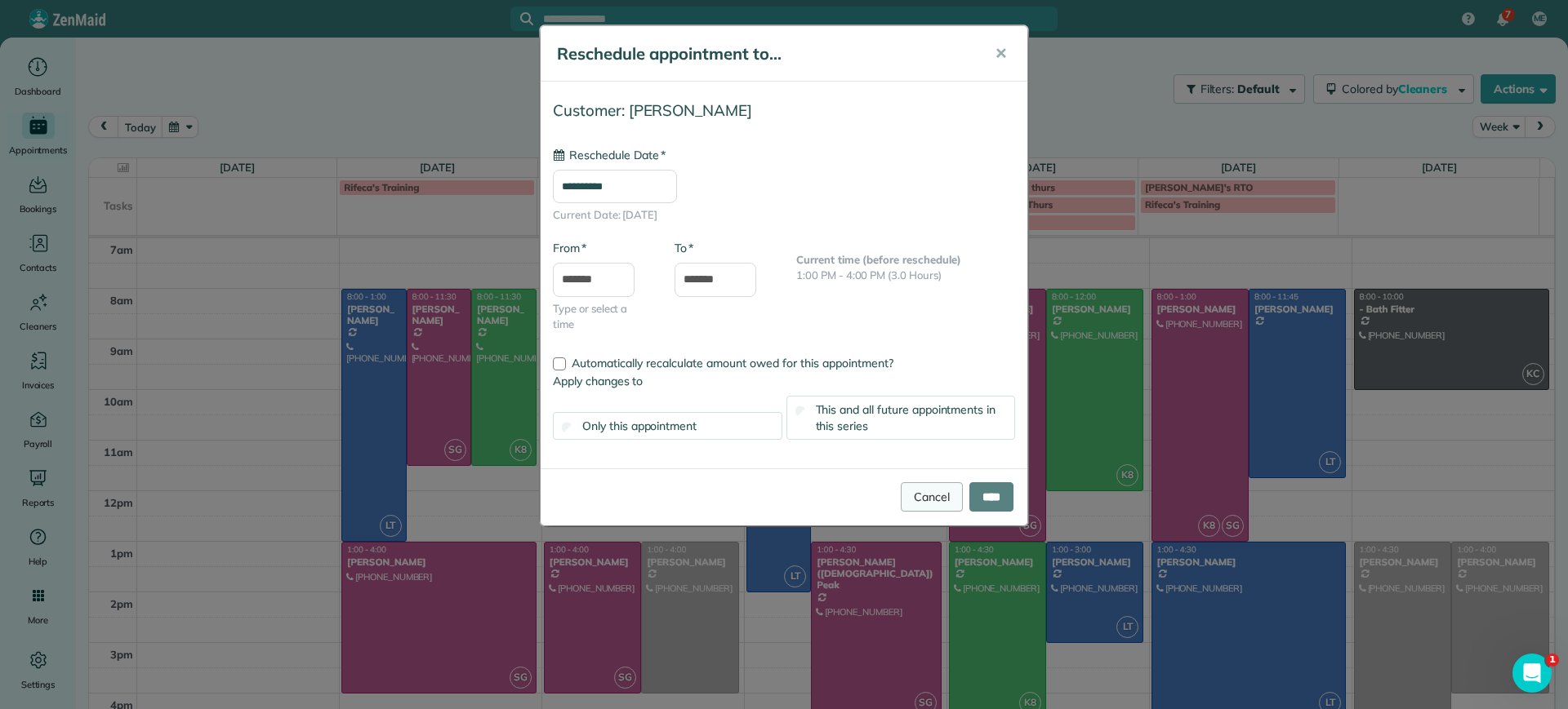
type input "**********"
click at [1008, 494] on input "****" at bounding box center [991, 496] width 44 height 29
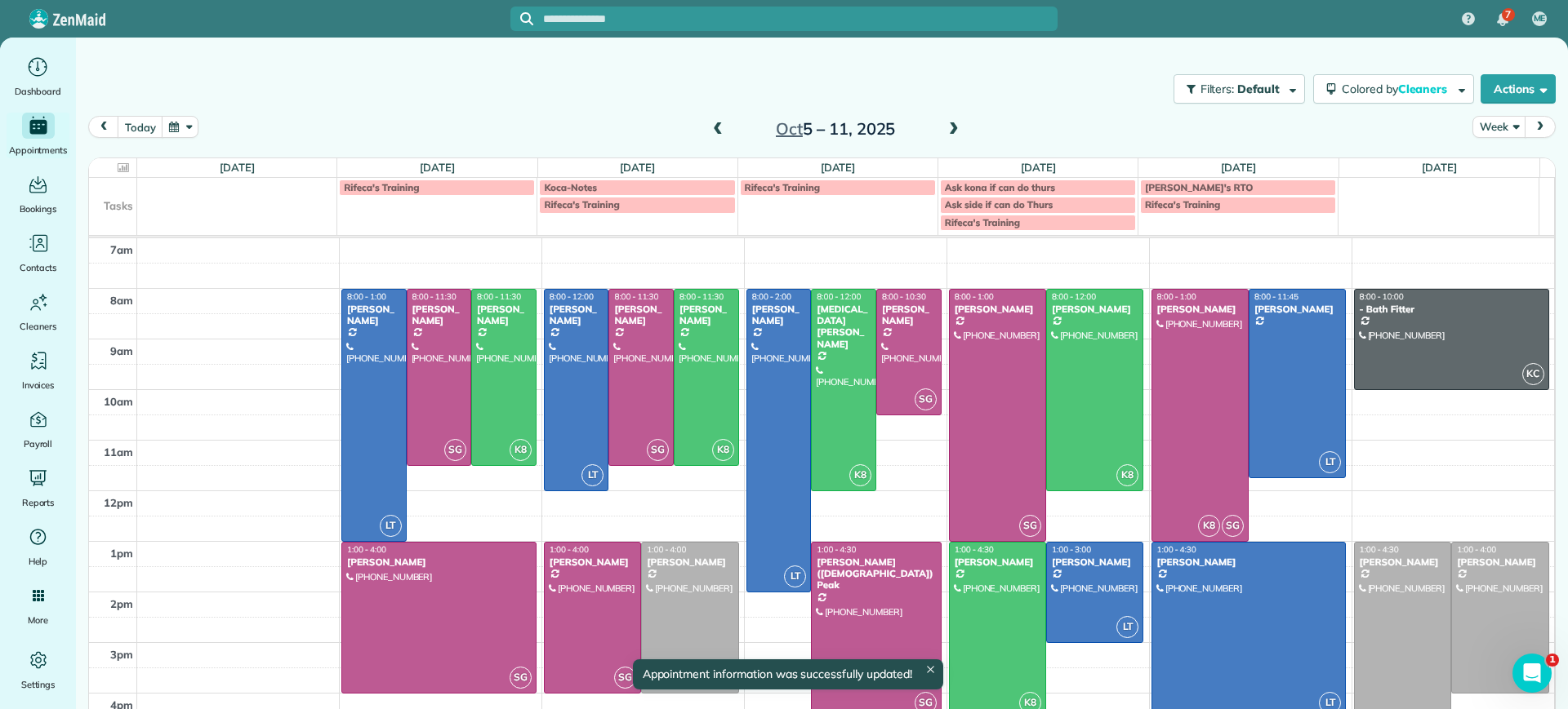
scroll to position [13, 0]
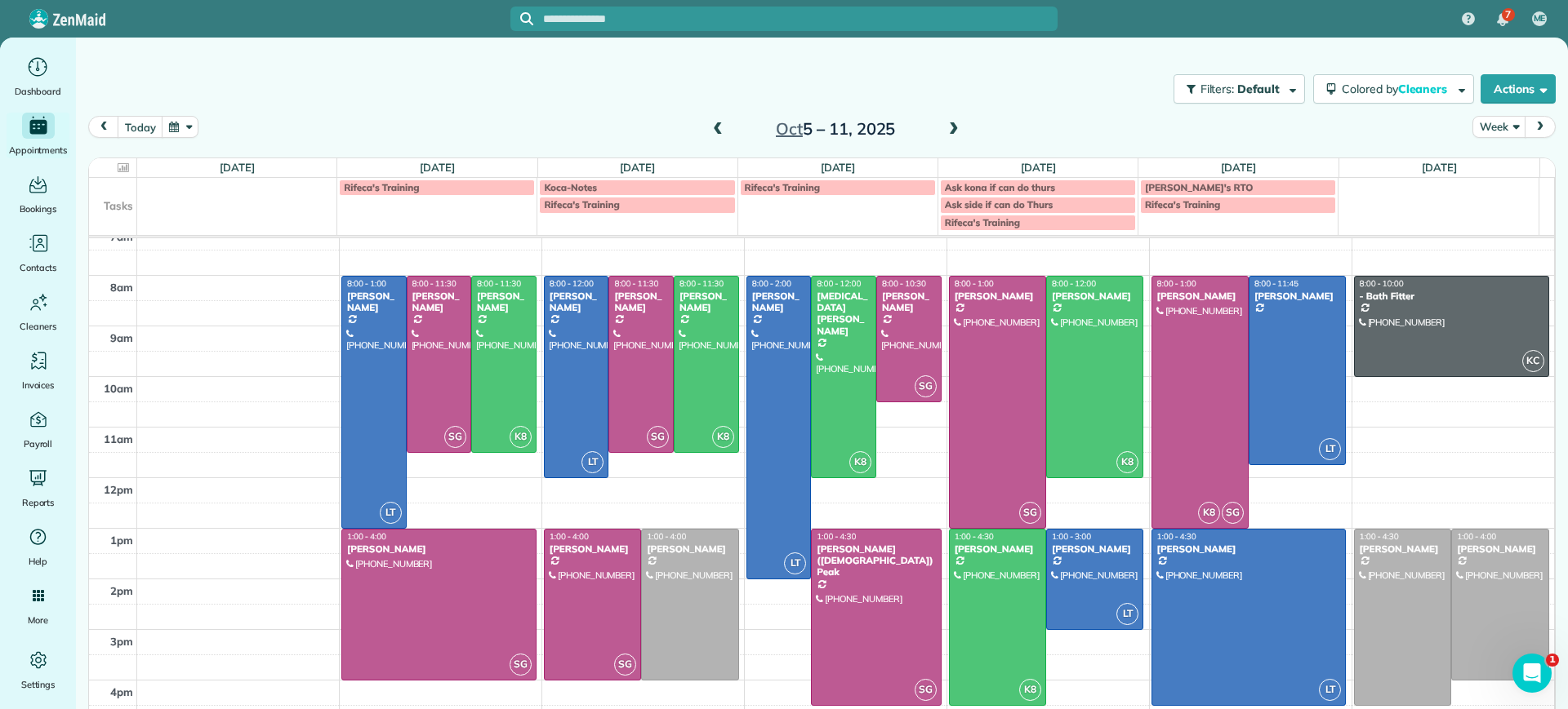
click at [944, 128] on span at bounding box center [953, 129] width 18 height 14
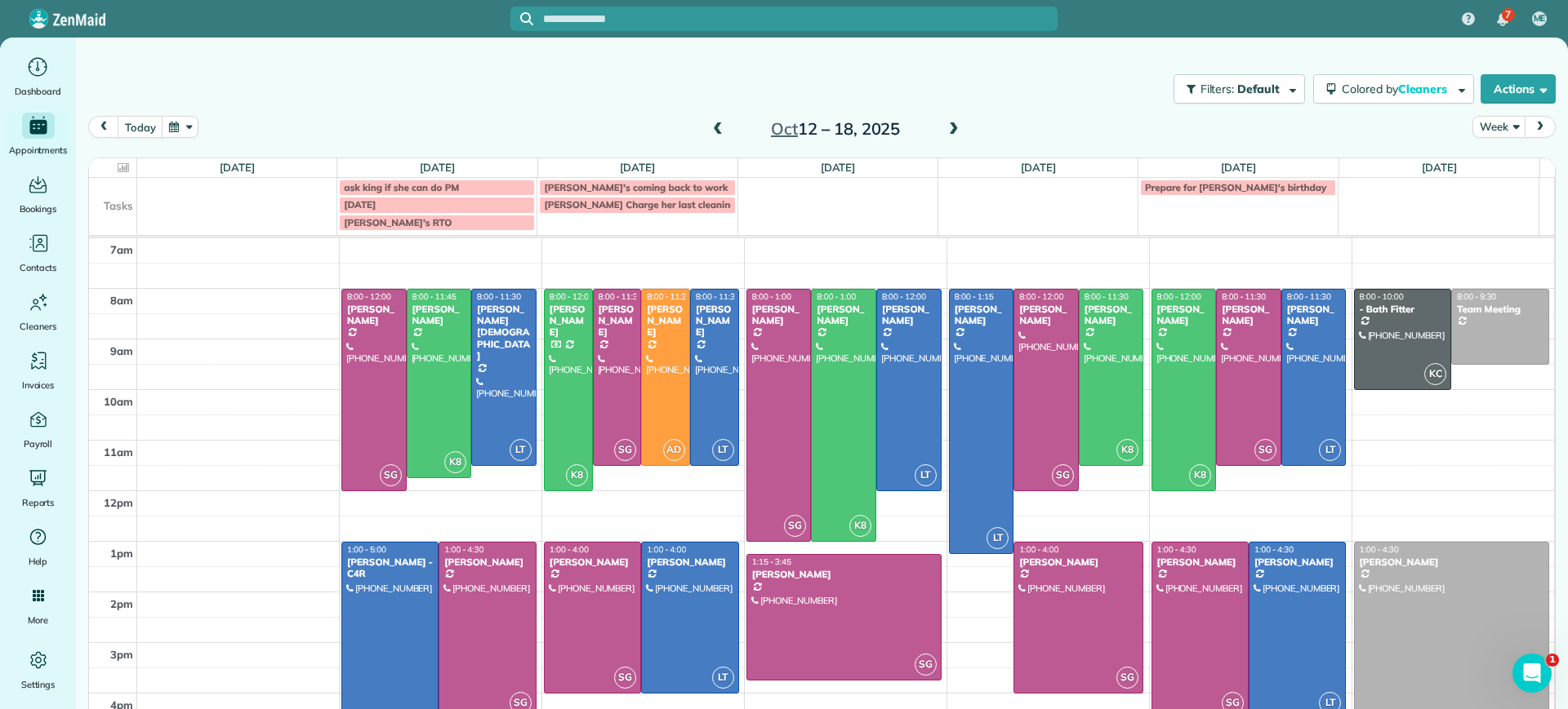
click at [944, 128] on span at bounding box center [953, 129] width 18 height 14
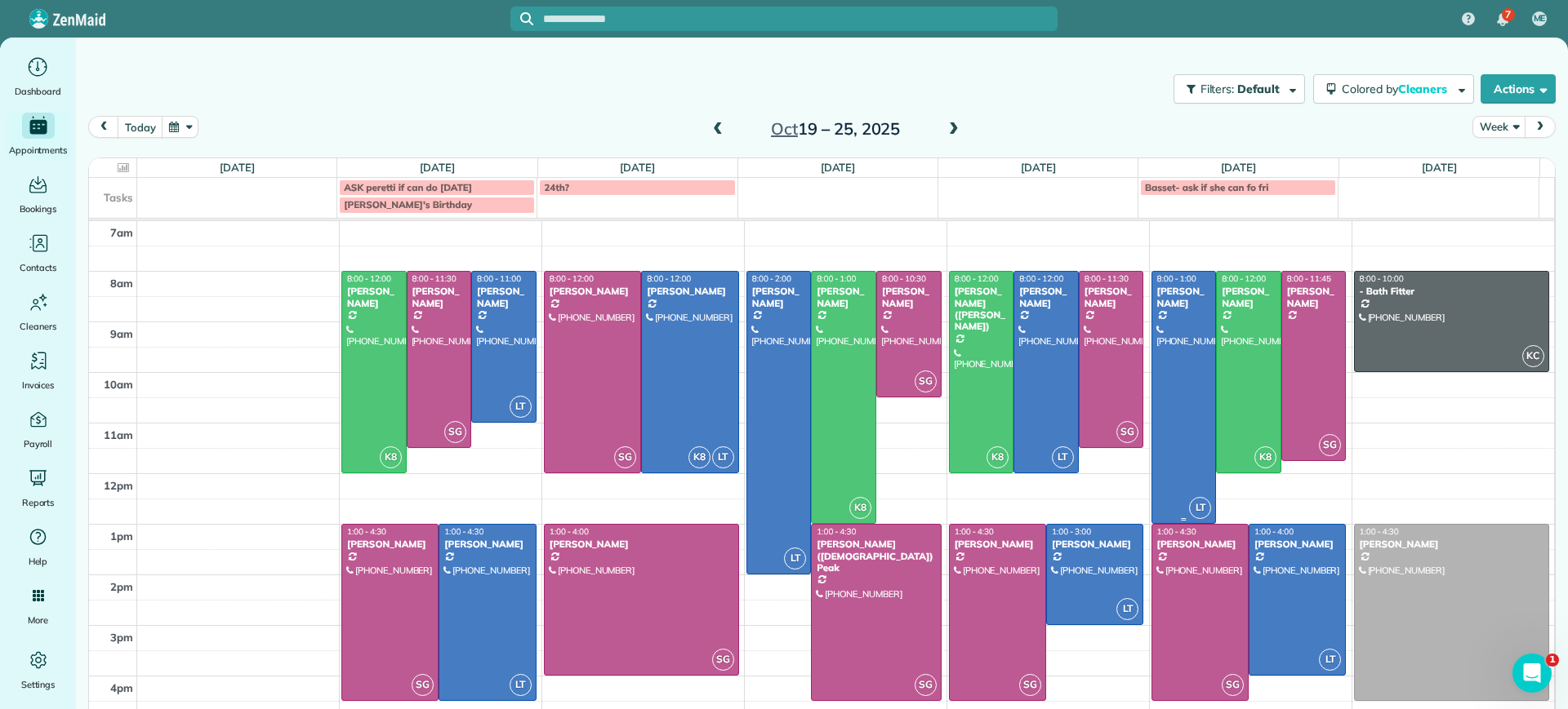
click at [1166, 328] on div at bounding box center [1184, 397] width 64 height 251
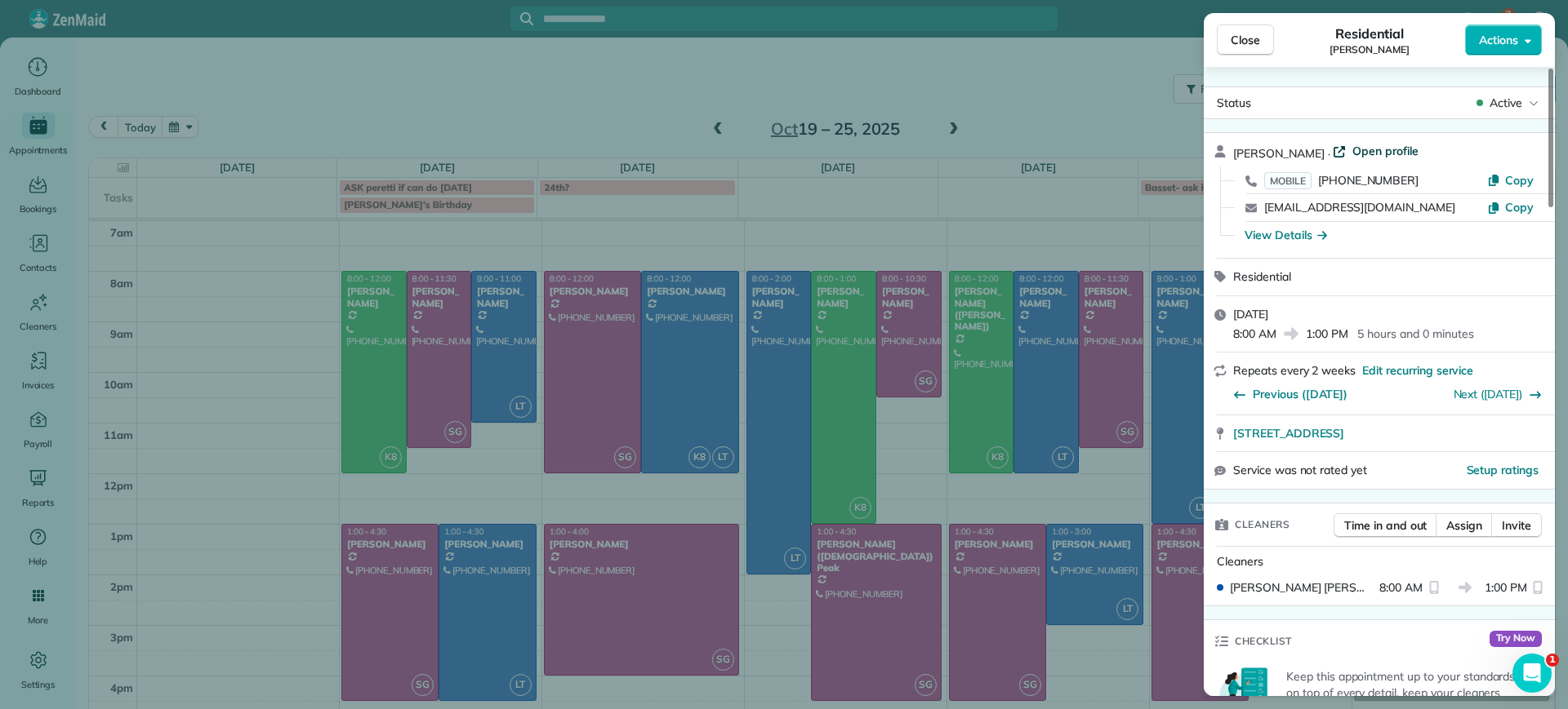
click at [1352, 147] on span "Open profile" at bounding box center [1385, 150] width 66 height 16
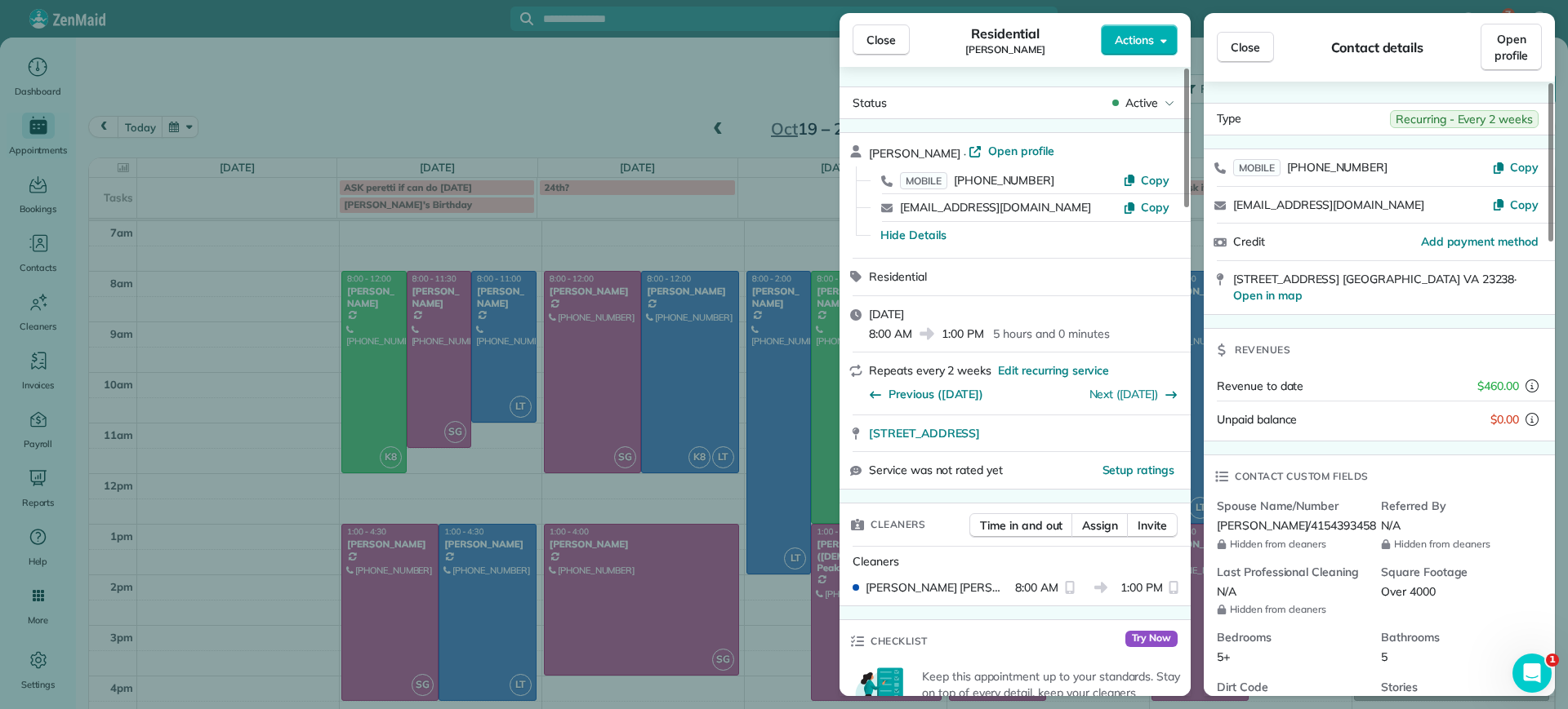
click at [645, 103] on div "Close Residential Lauren Sides Actions Status Active Lauren Sides · Open profil…" at bounding box center [784, 354] width 1568 height 709
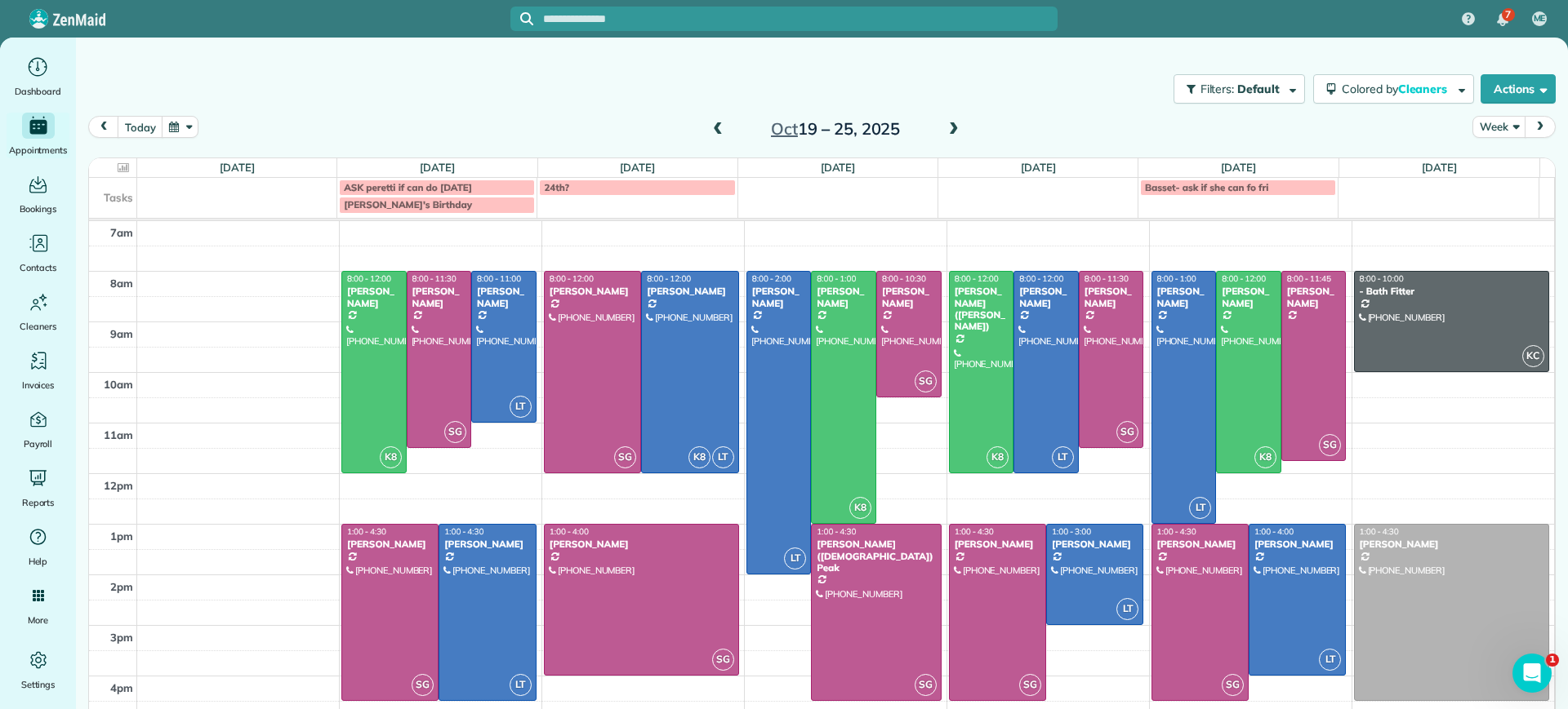
click at [711, 132] on span at bounding box center [717, 129] width 18 height 14
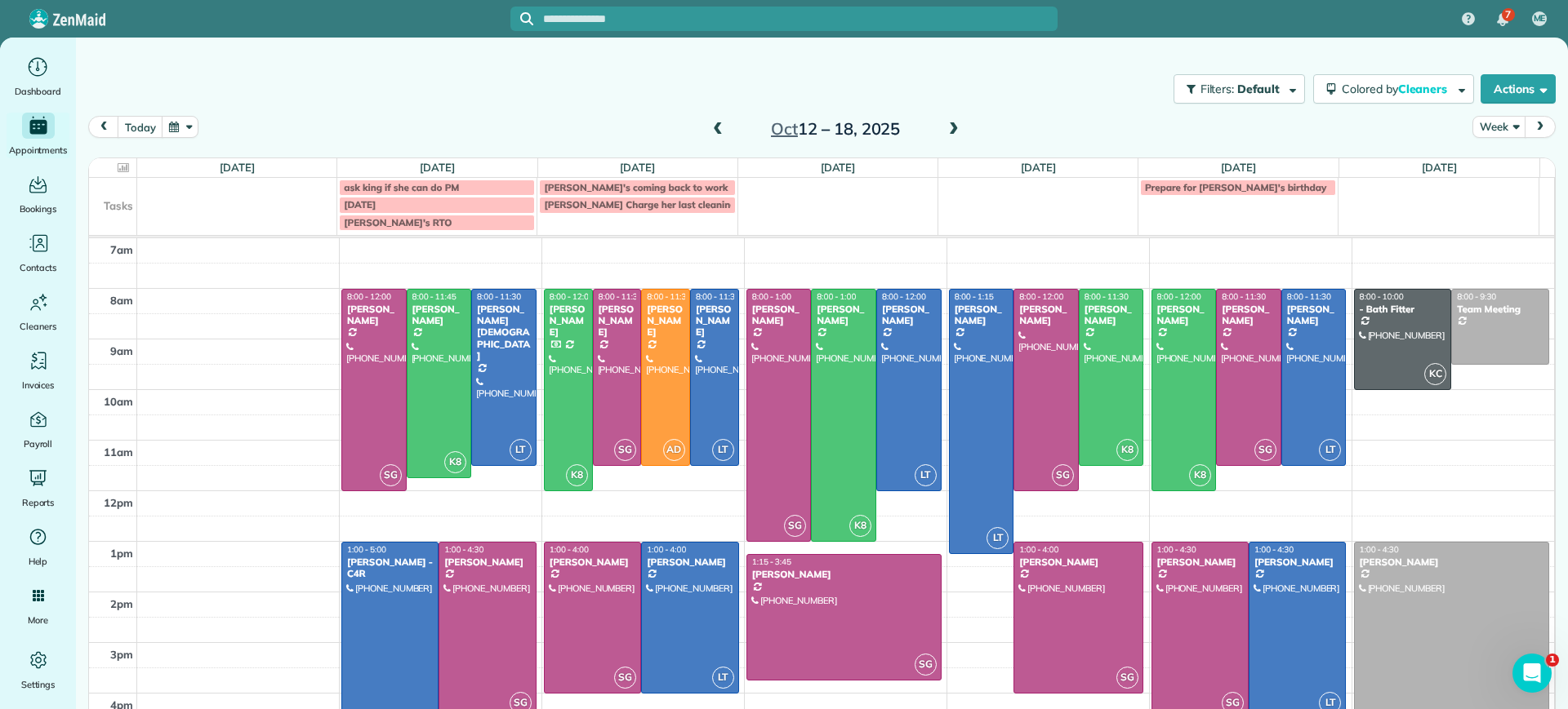
click at [712, 132] on span at bounding box center [717, 129] width 18 height 14
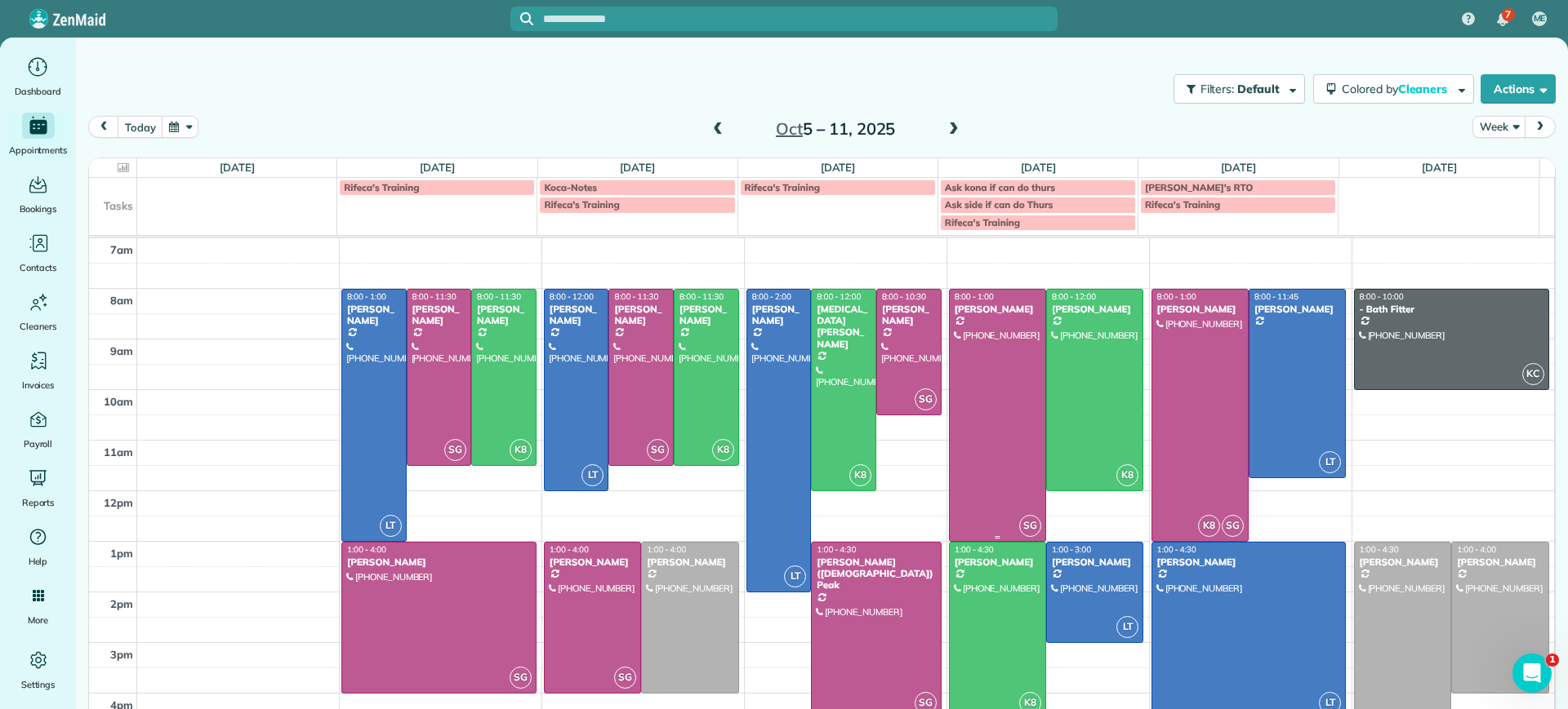
click at [960, 412] on div at bounding box center [997, 415] width 96 height 251
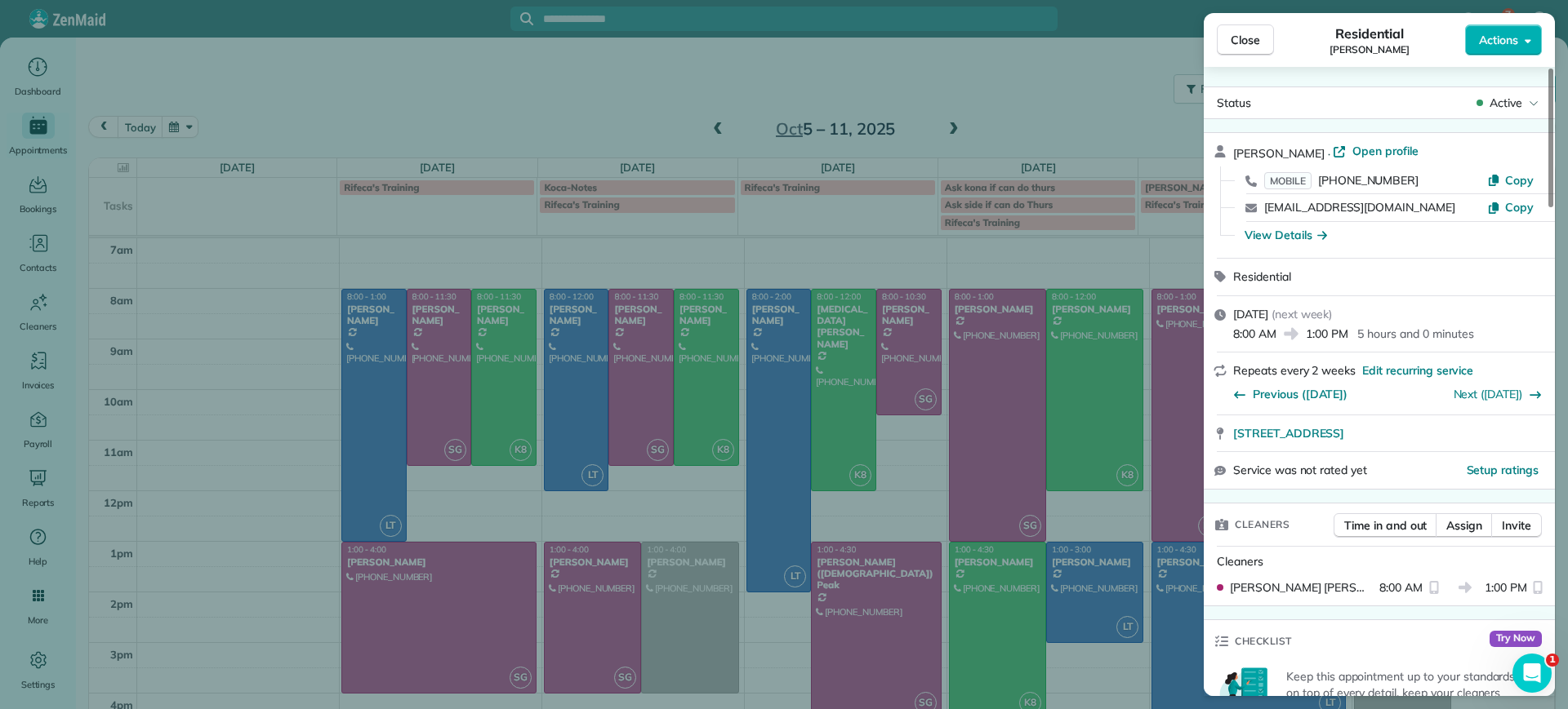
click at [1024, 276] on div "Close Residential Lauren Sides Actions Status Active Lauren Sides · Open profil…" at bounding box center [784, 354] width 1568 height 709
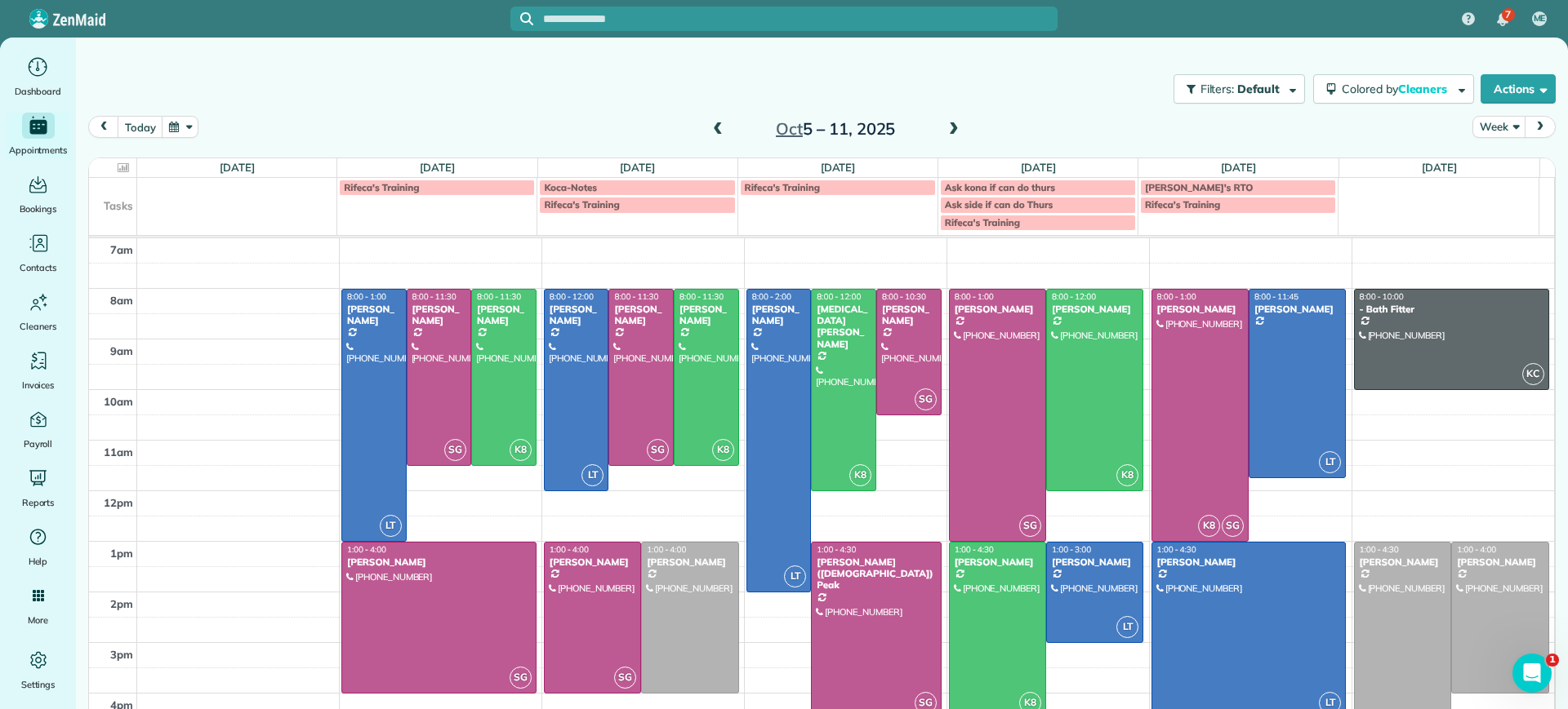
click at [708, 125] on span at bounding box center [717, 129] width 18 height 14
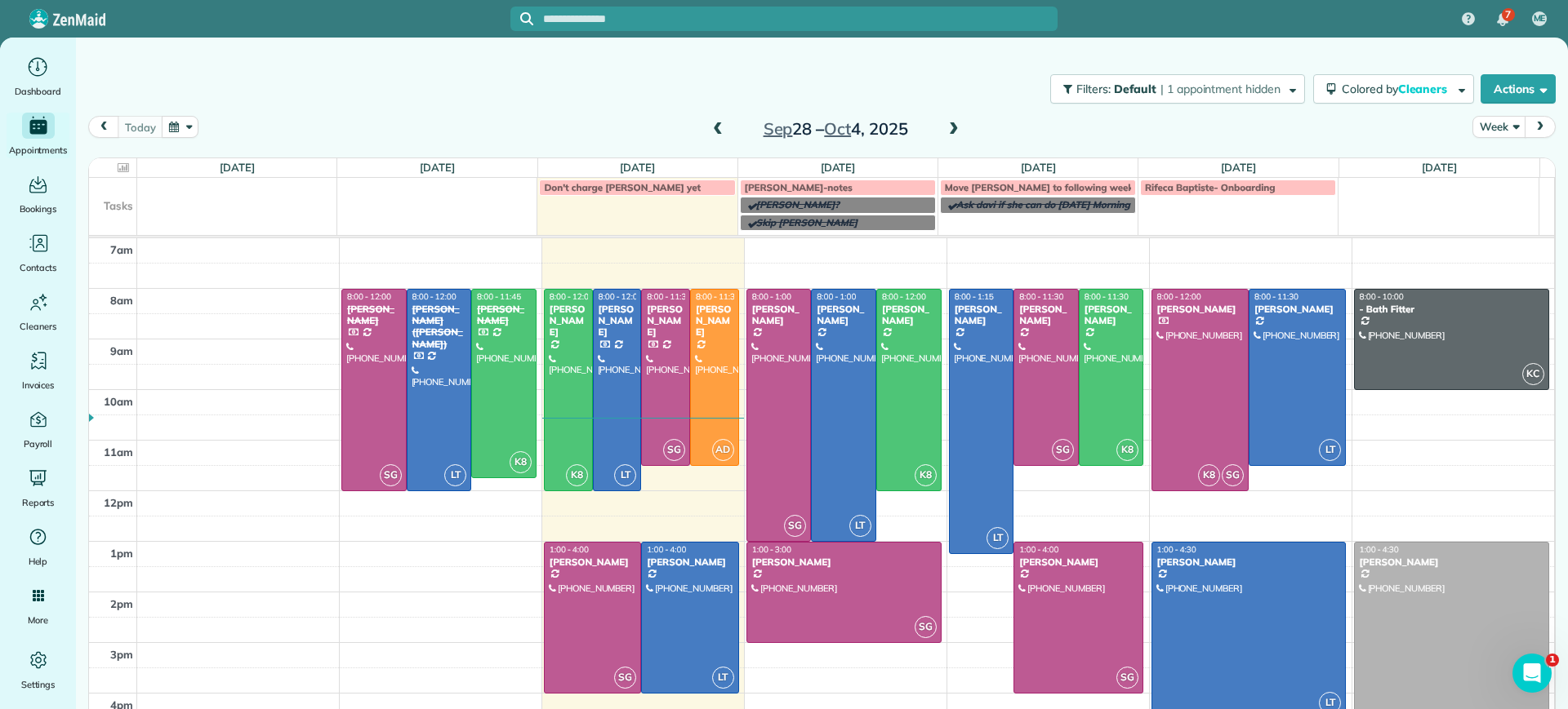
click at [950, 134] on span at bounding box center [953, 129] width 18 height 14
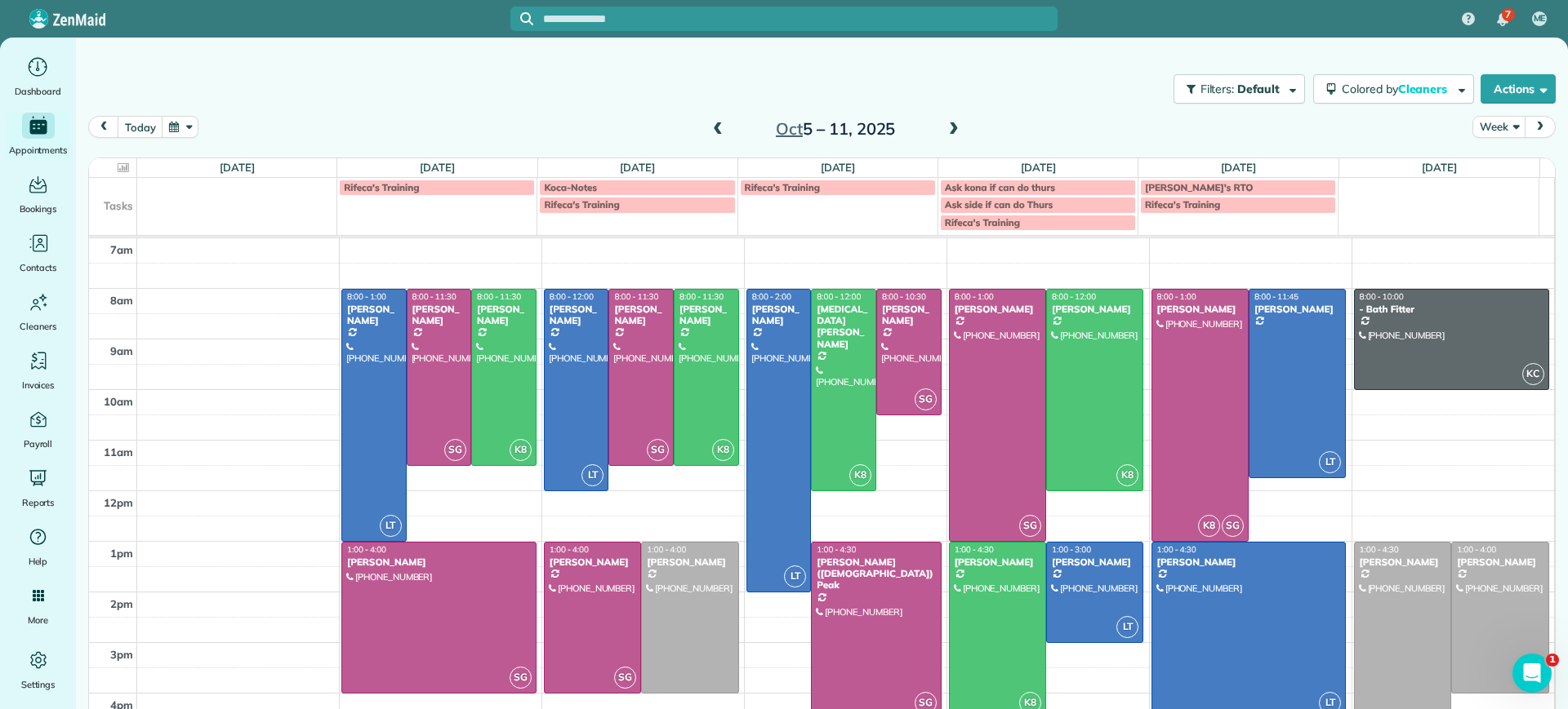
click at [944, 133] on span at bounding box center [953, 129] width 18 height 14
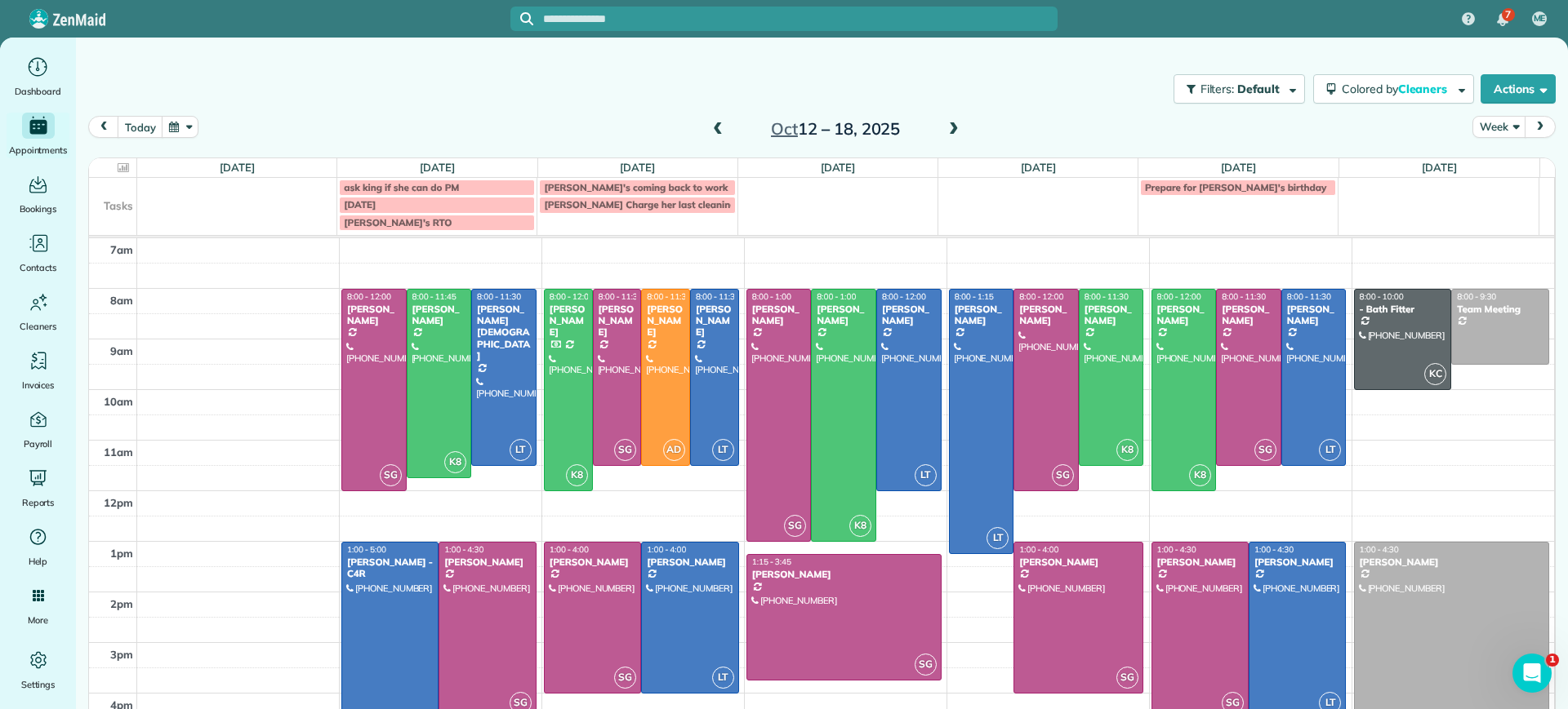
click at [944, 133] on span at bounding box center [953, 129] width 18 height 14
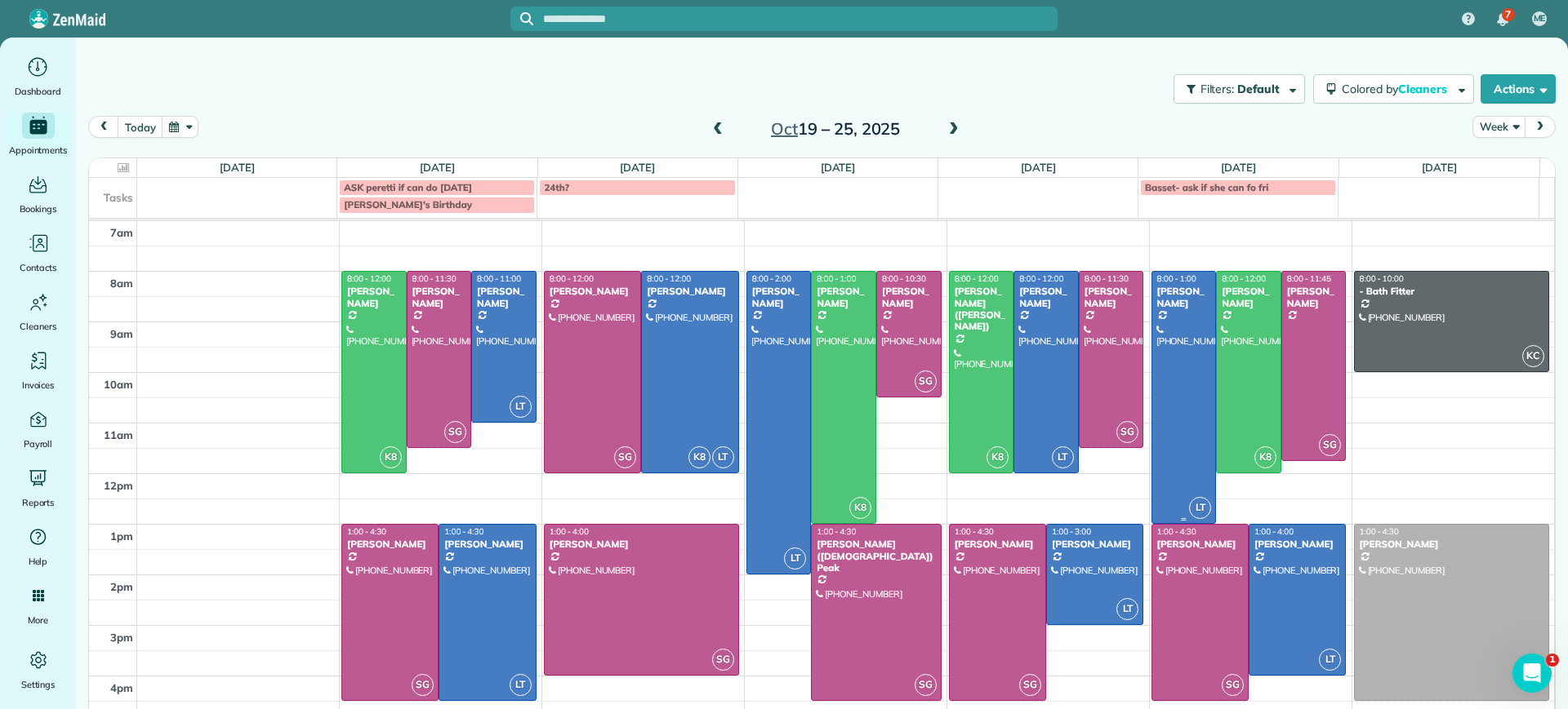
click at [1174, 428] on div at bounding box center [1184, 397] width 64 height 251
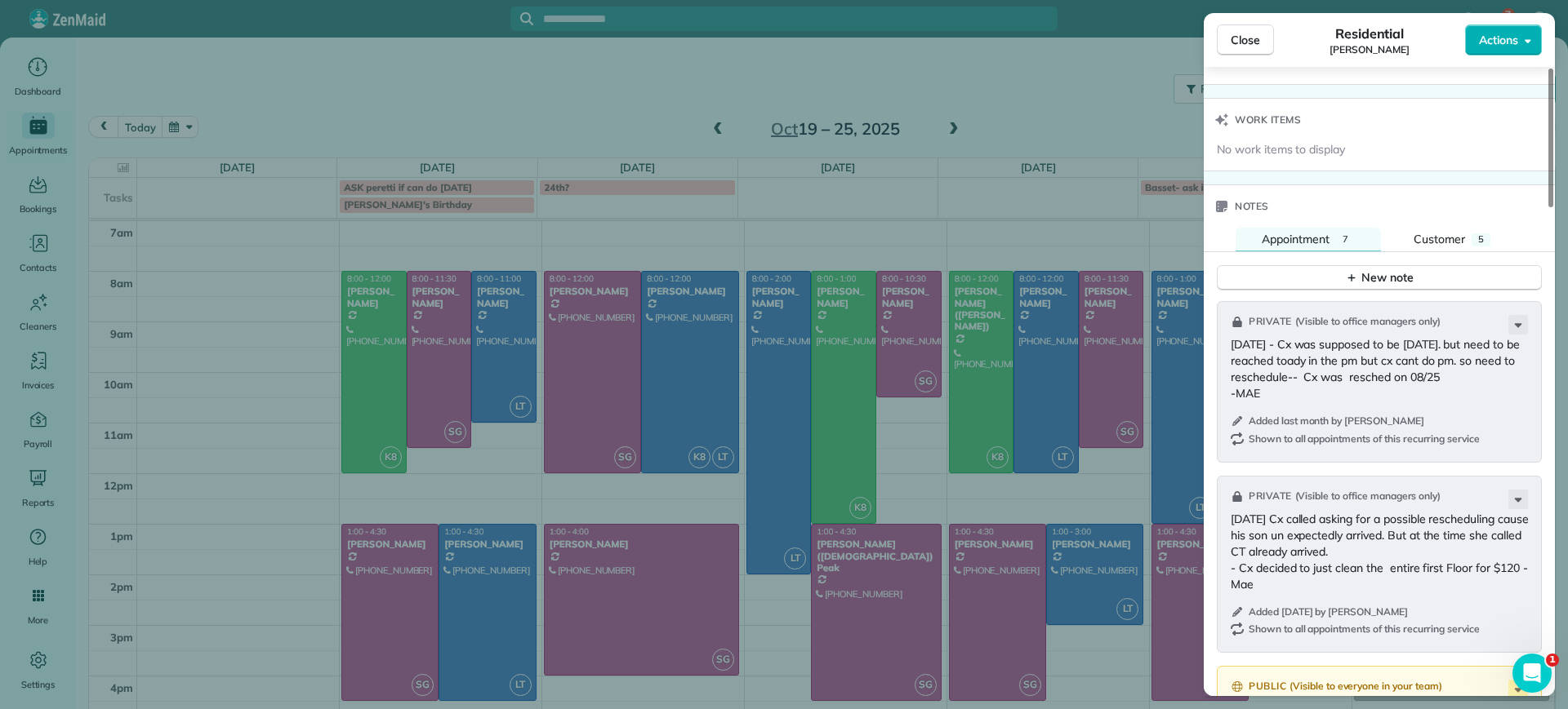
scroll to position [1326, 0]
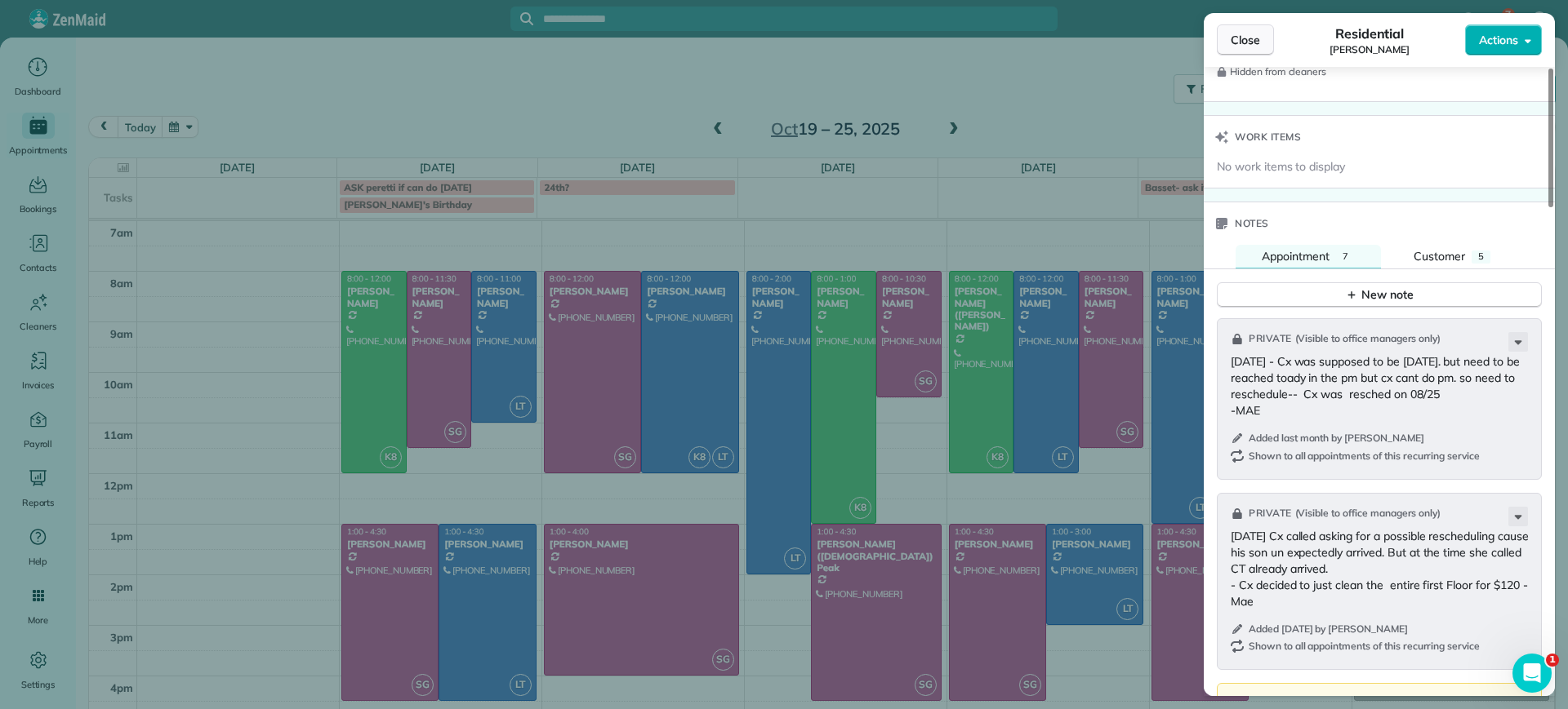
click at [1247, 34] on span "Close" at bounding box center [1244, 39] width 29 height 16
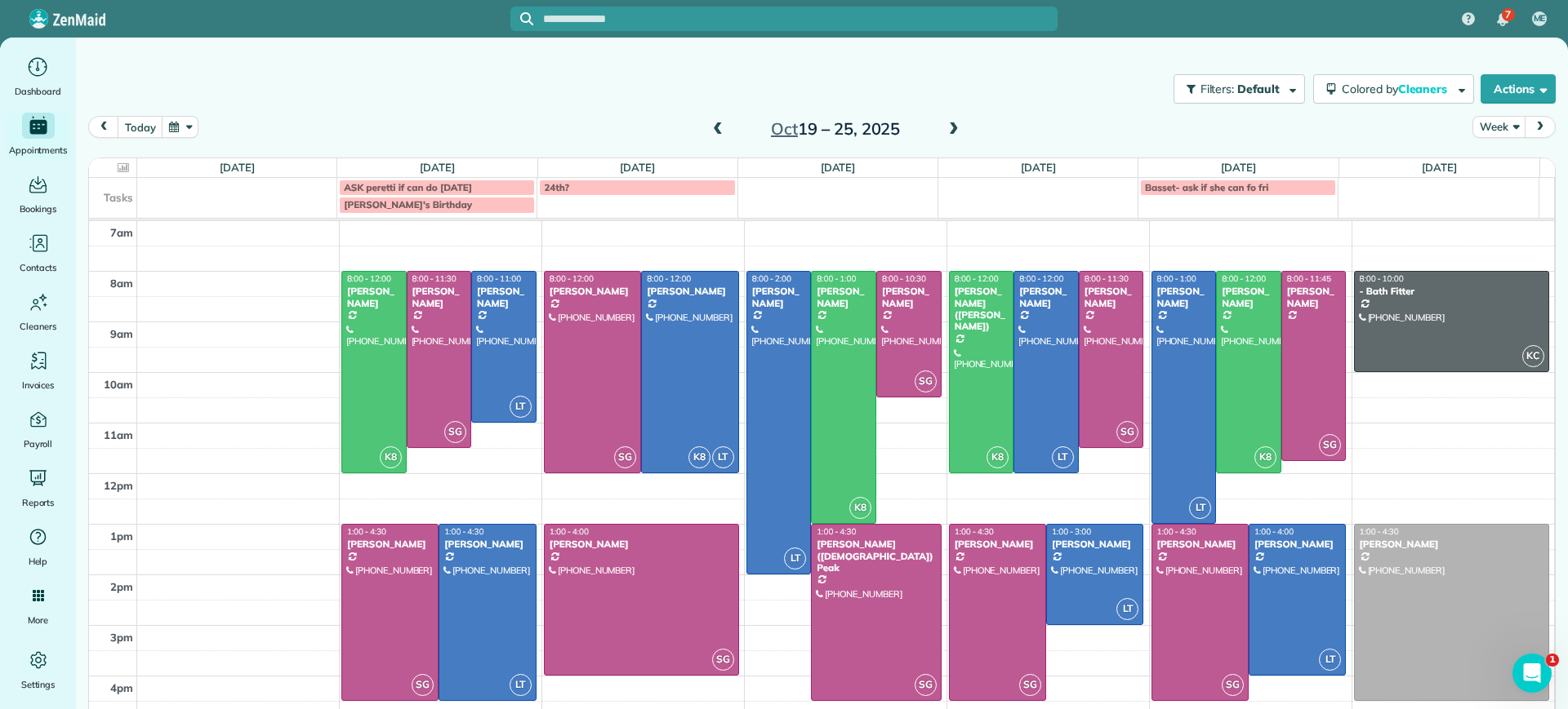
click at [711, 123] on span at bounding box center [717, 129] width 18 height 14
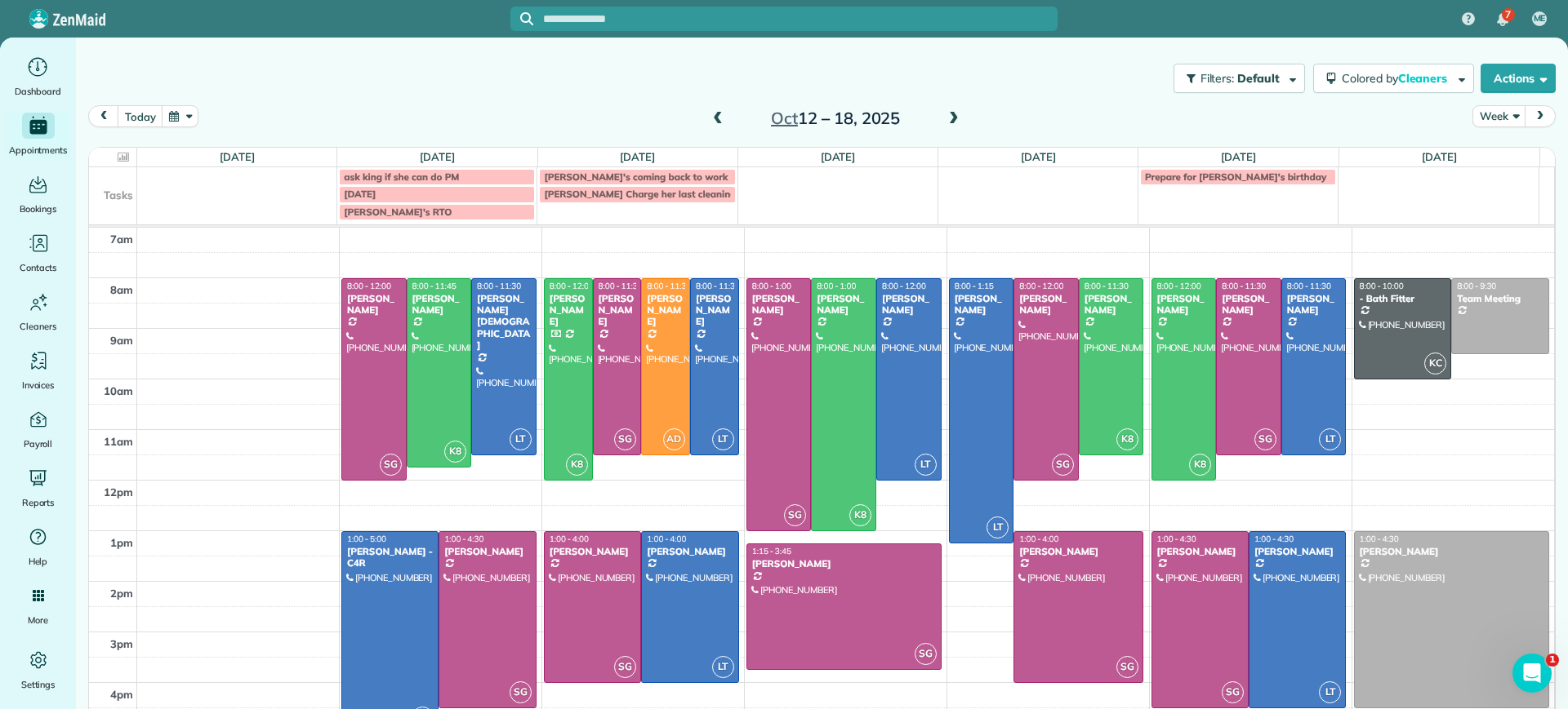
click at [715, 109] on span at bounding box center [717, 118] width 18 height 24
